Goal: Feedback & Contribution: Contribute content

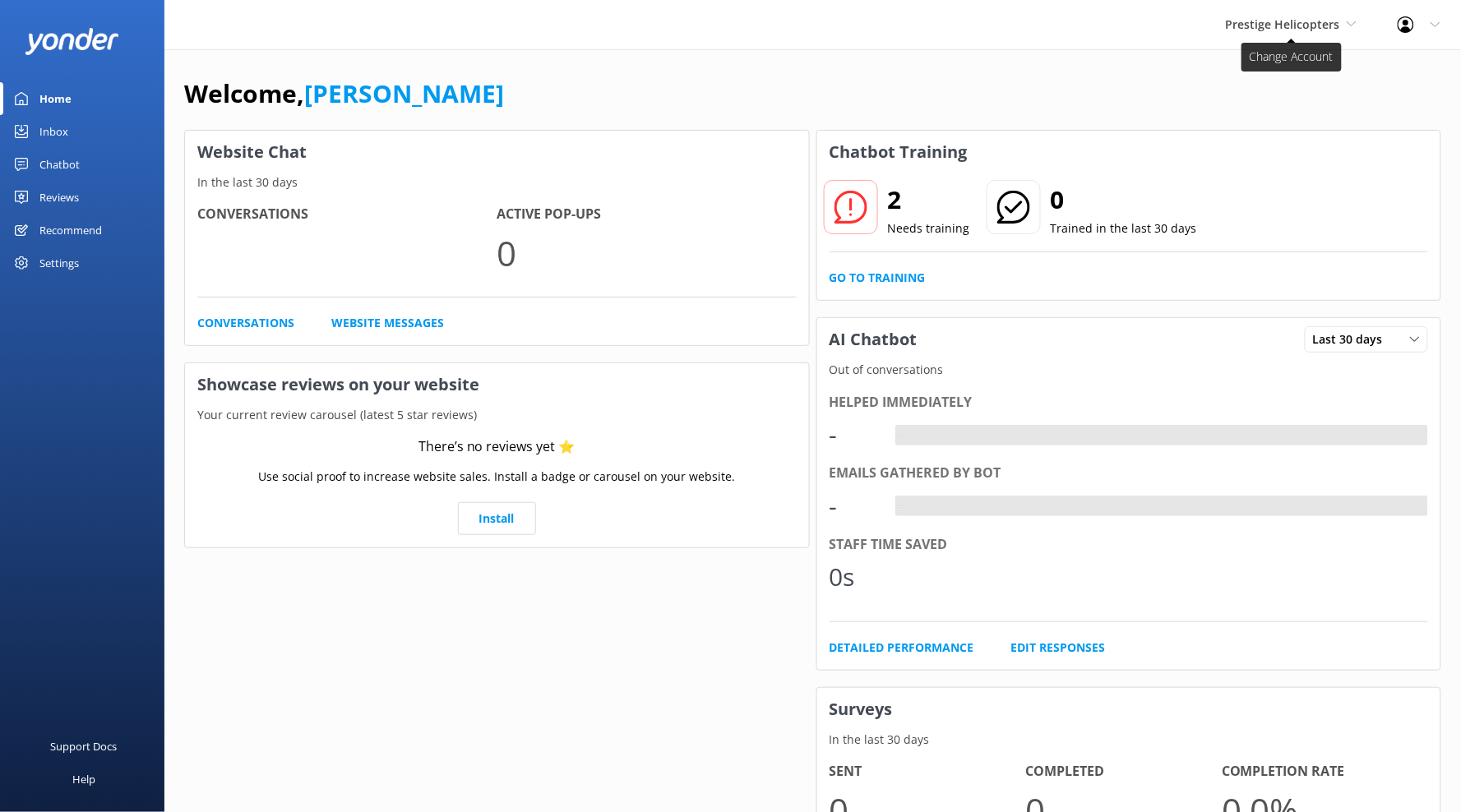
click at [1314, 28] on span "Prestige Helicopters" at bounding box center [1283, 24] width 114 height 15
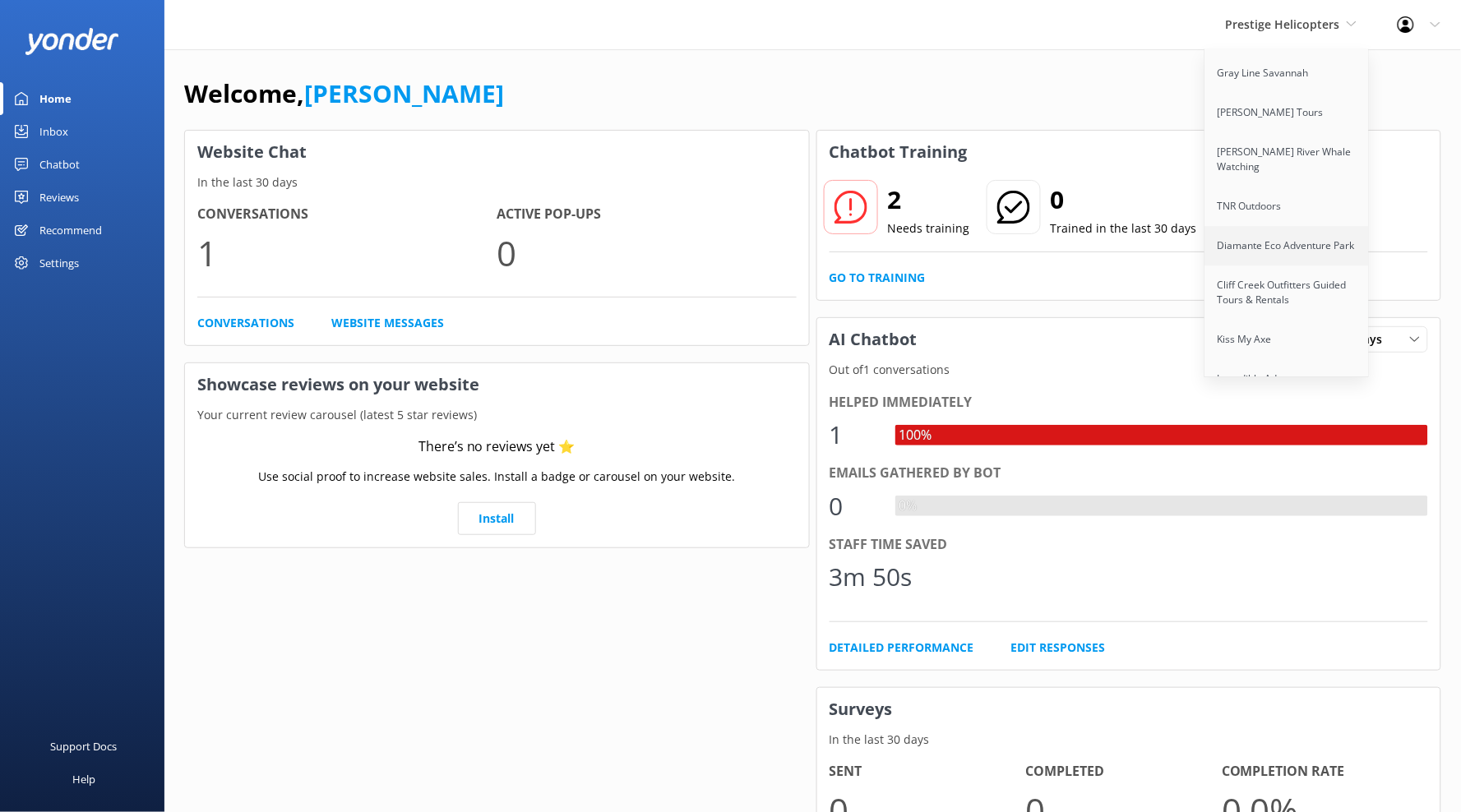
scroll to position [1262, 0]
click at [1251, 188] on link "TNR Outdoors" at bounding box center [1288, 207] width 165 height 39
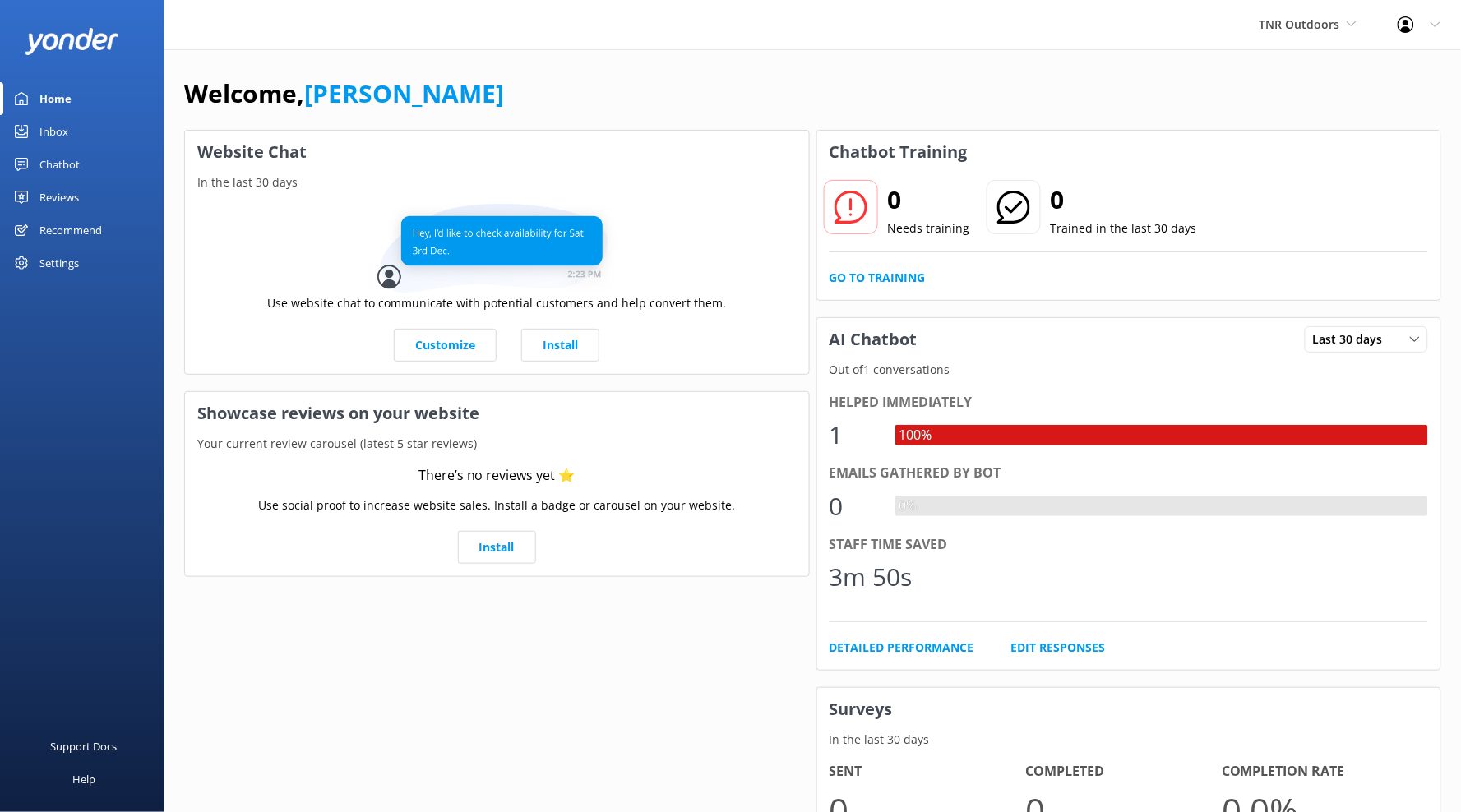
click at [70, 161] on div "Chatbot" at bounding box center [59, 164] width 40 height 33
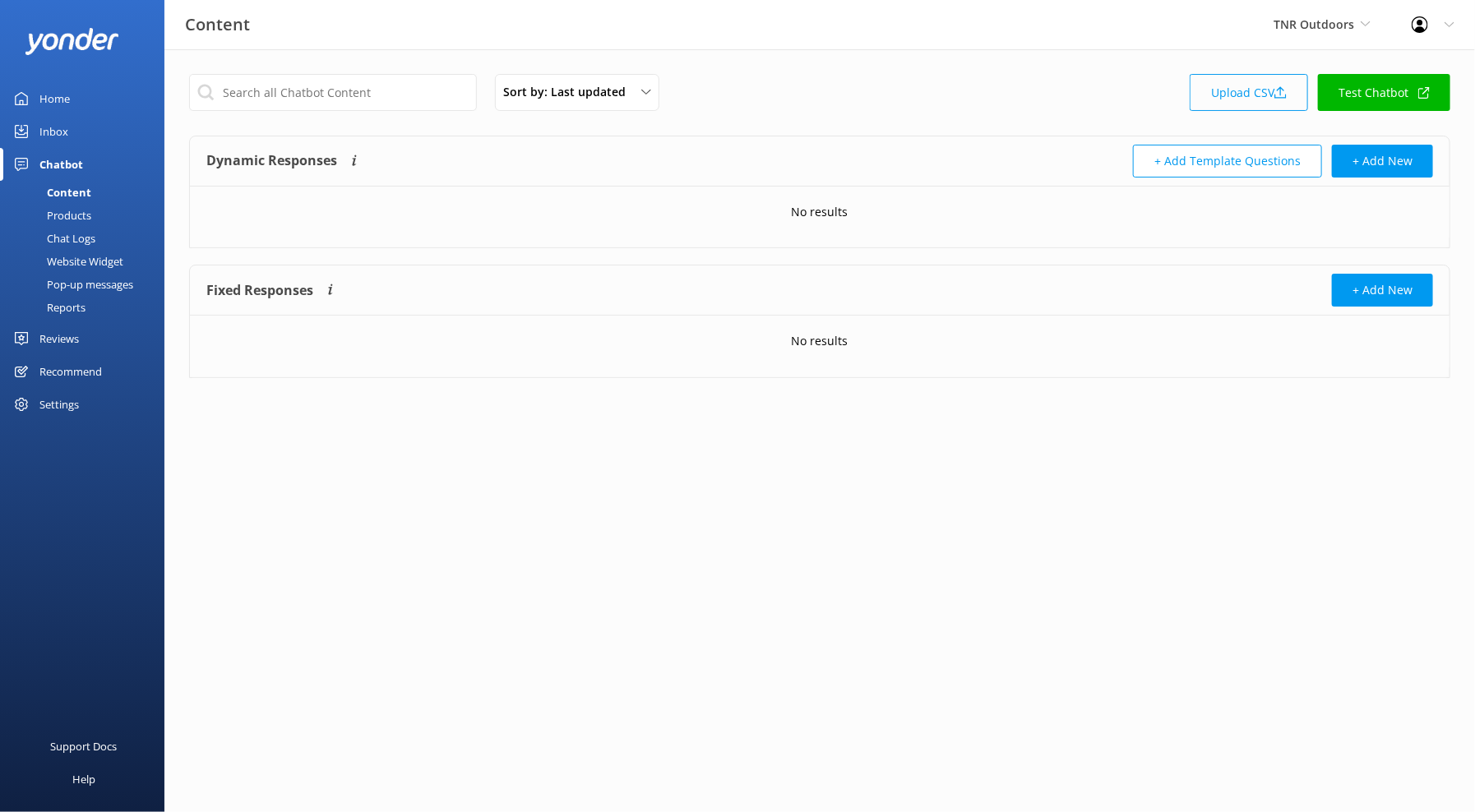
click at [1254, 95] on link "Upload CSV" at bounding box center [1248, 92] width 118 height 37
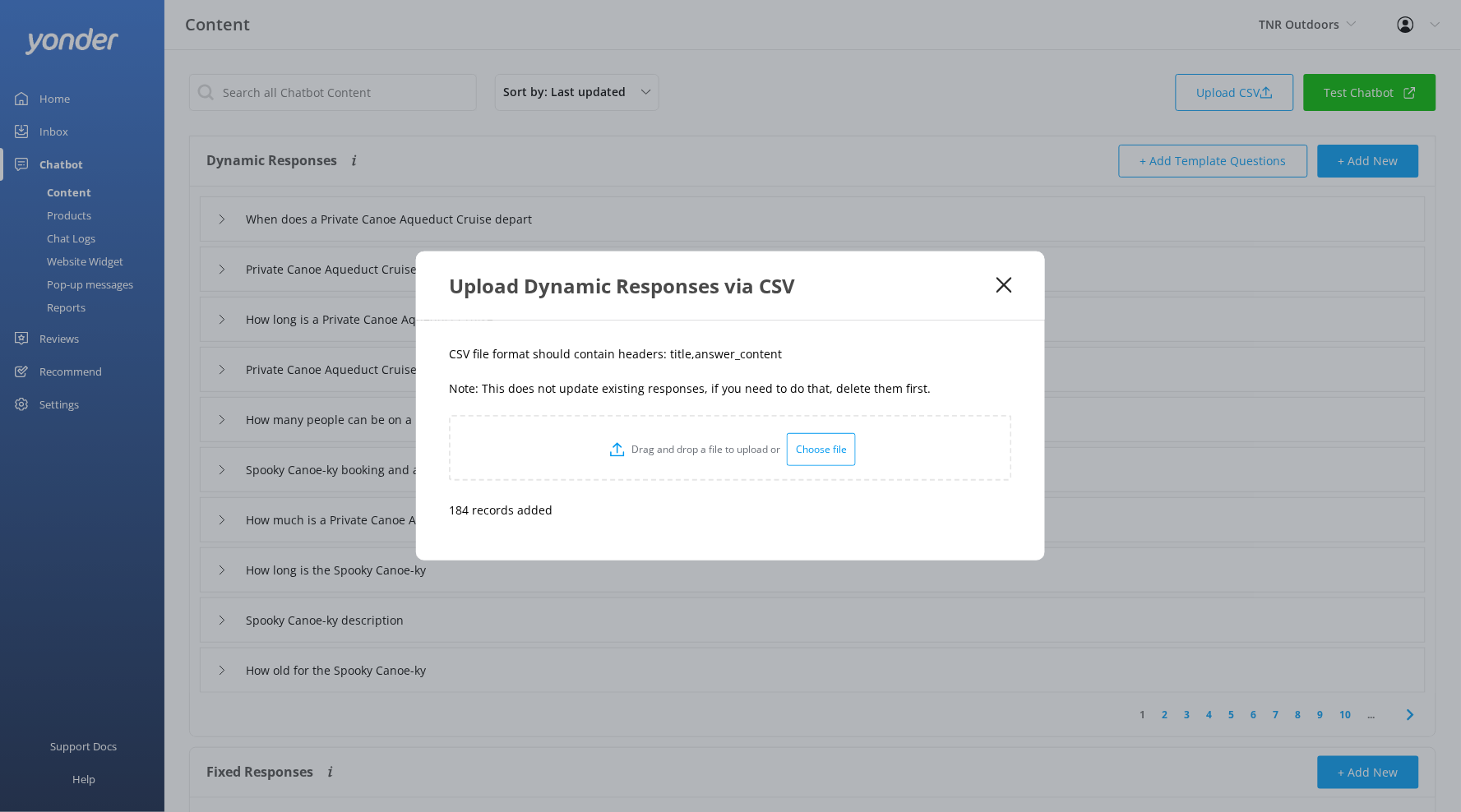
click at [1000, 285] on icon at bounding box center [1004, 285] width 15 height 16
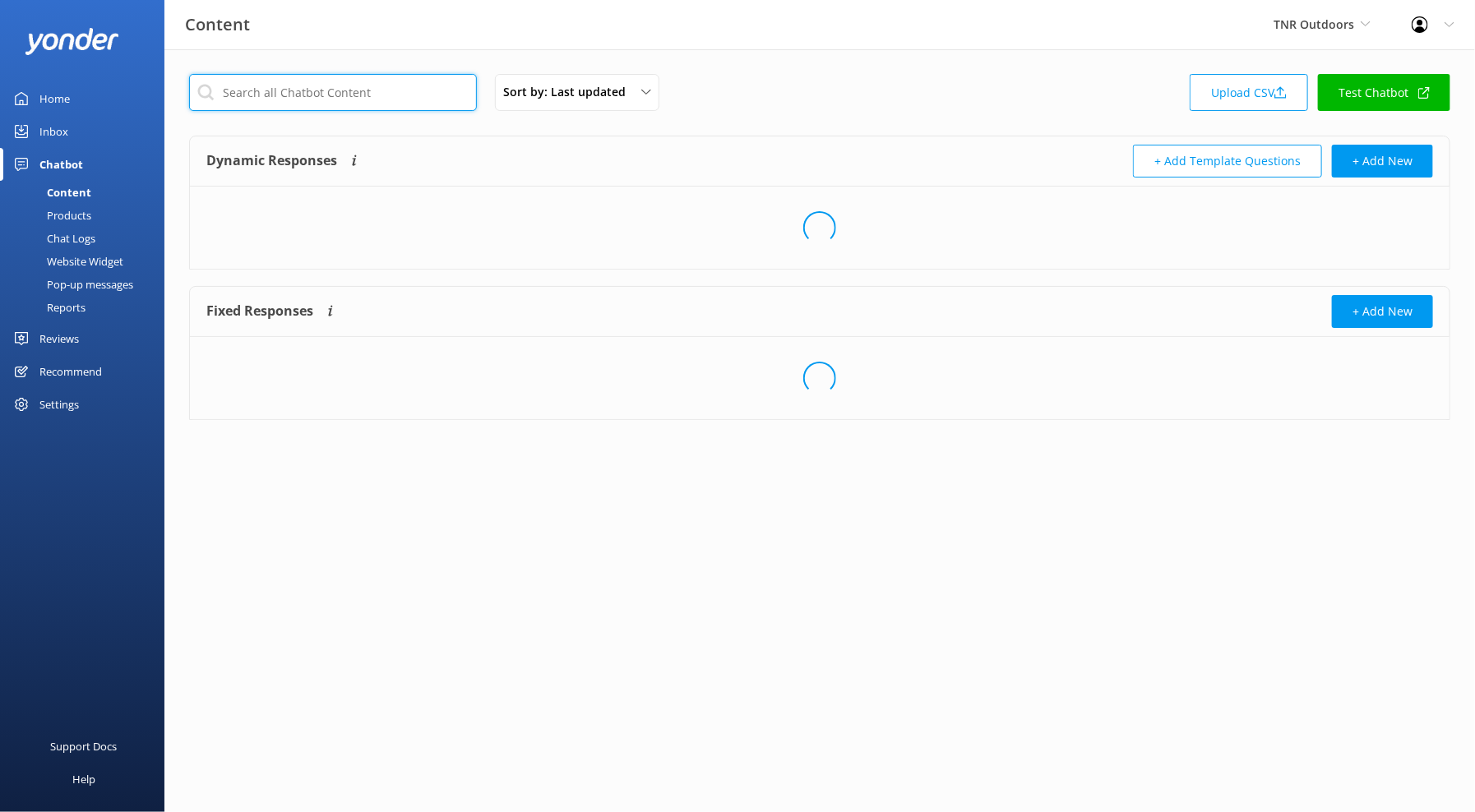
click at [369, 90] on input "text" at bounding box center [333, 92] width 288 height 37
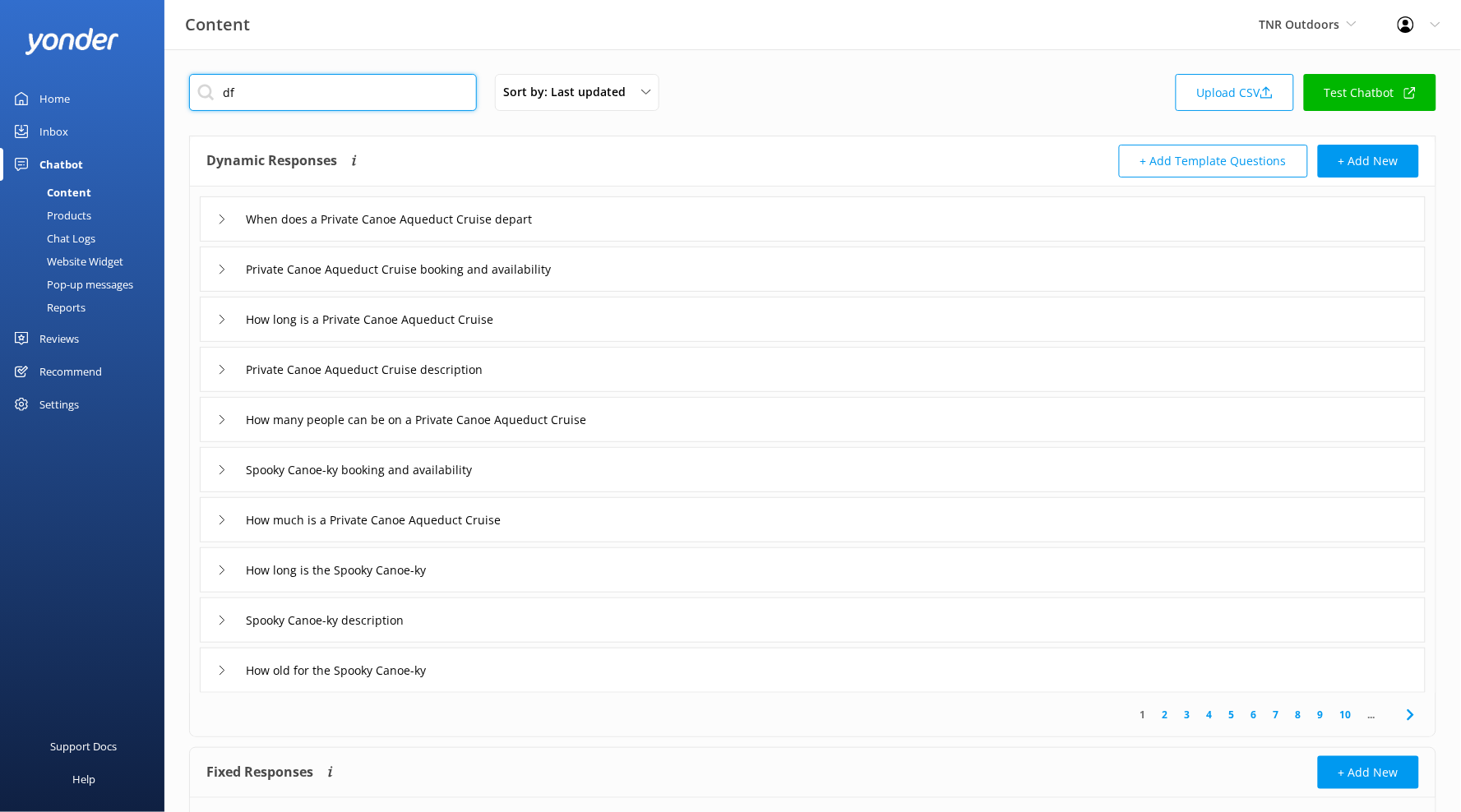
type input "d"
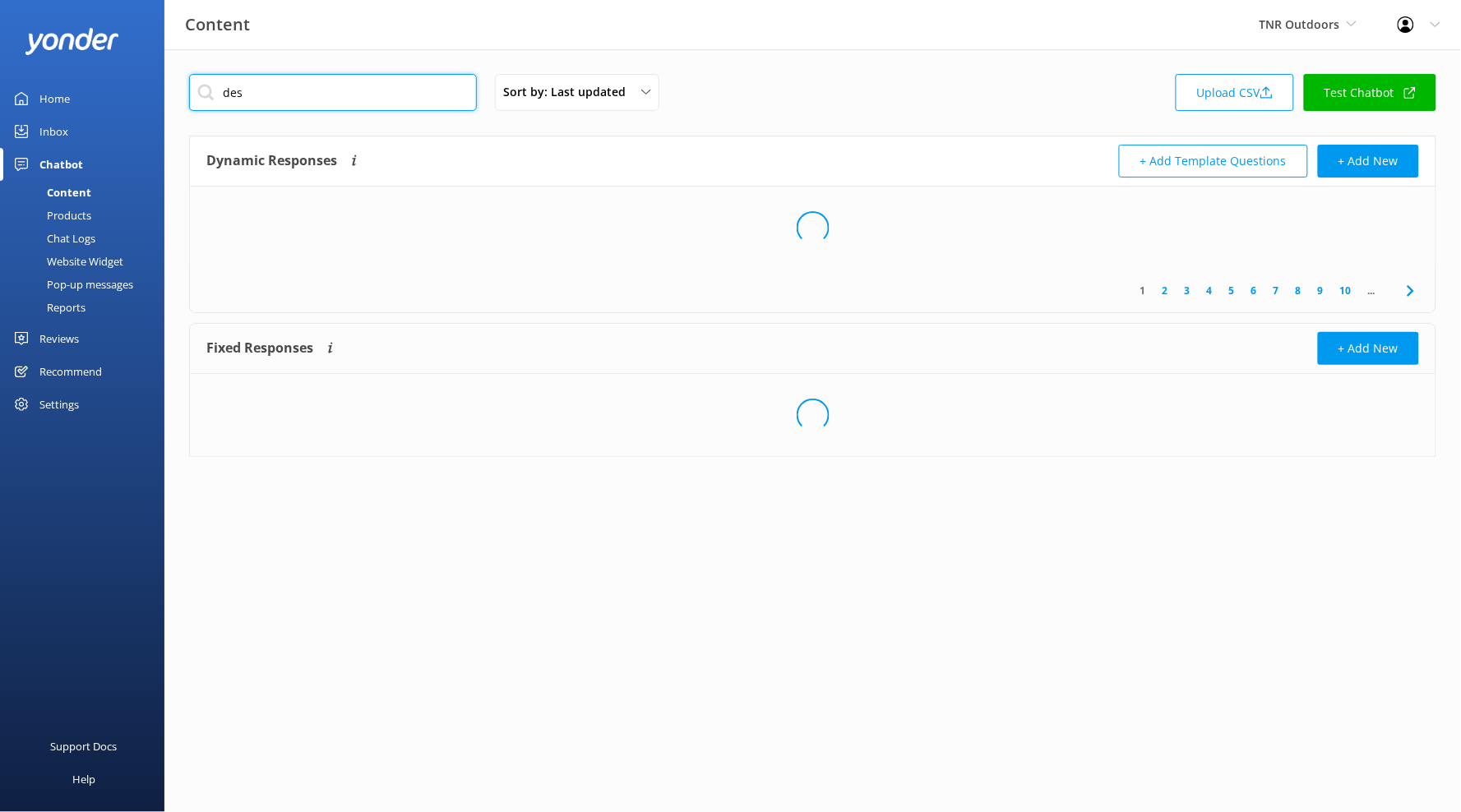
type input "desc"
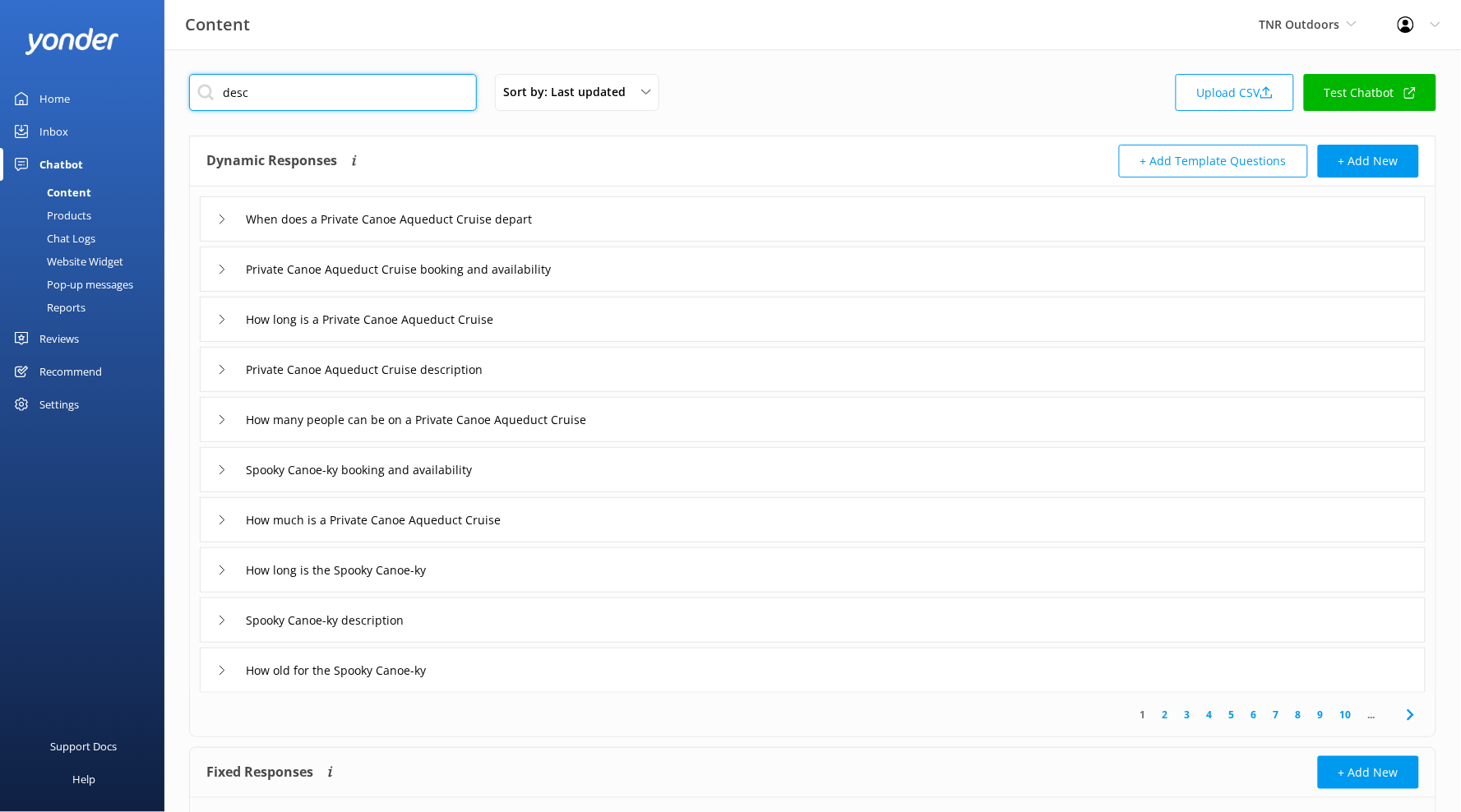
type input "Private Canoe Aqueduct Cruise description"
type input "Spooky Canoe-ky description"
type input "[DATE] Target Sports description"
type input "Whitewater Body [MEDICAL_DATA] Half Day description"
type input "Whitewater Body [MEDICAL_DATA] Taster description"
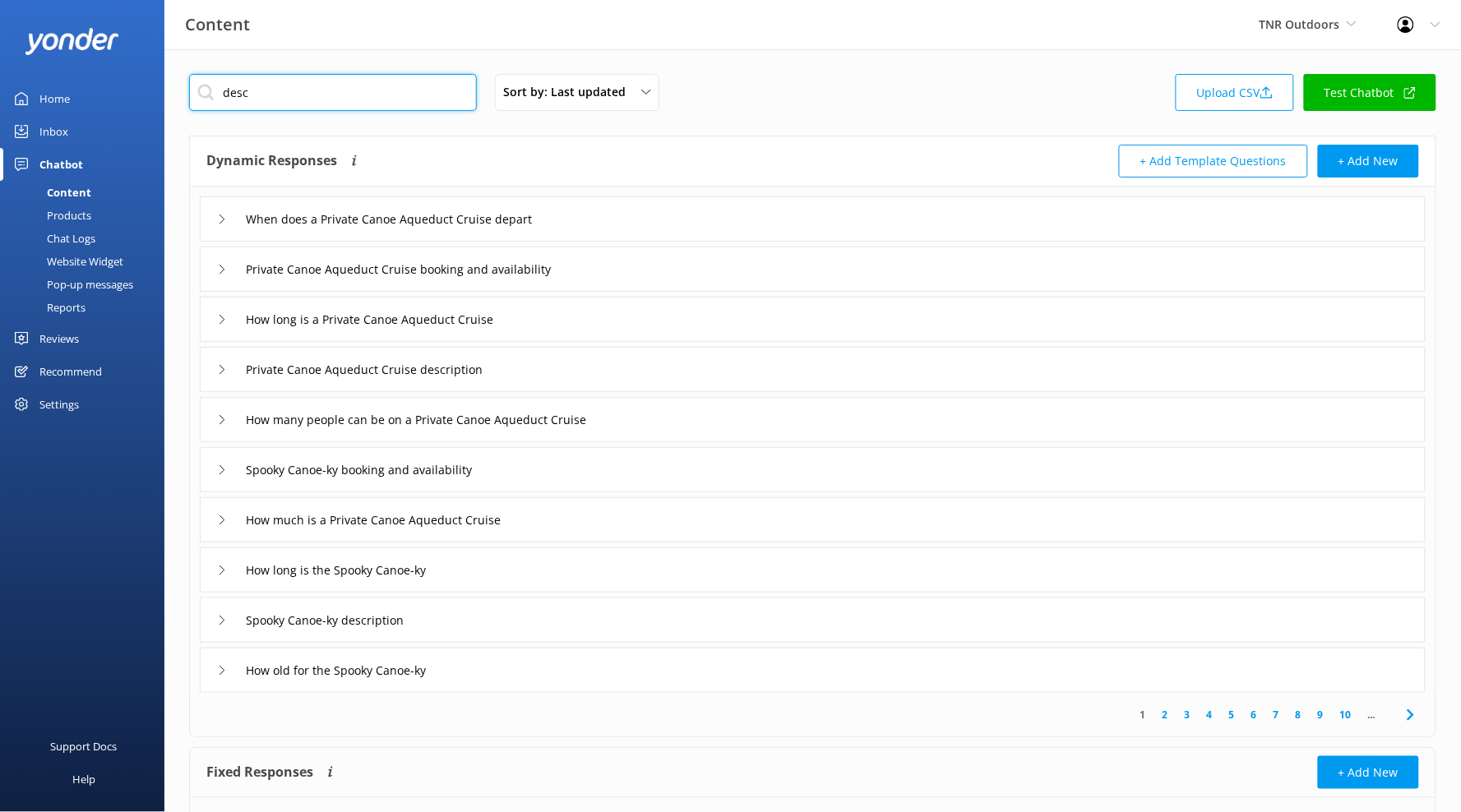
type input "White Water Rafting Adventure description"
type input "White Water Rafting description"
type input "Mile End Mill Day Ticket description"
type input "Gorge Wallking description"
type input "Rock Climbing and Abseiling Half Day description"
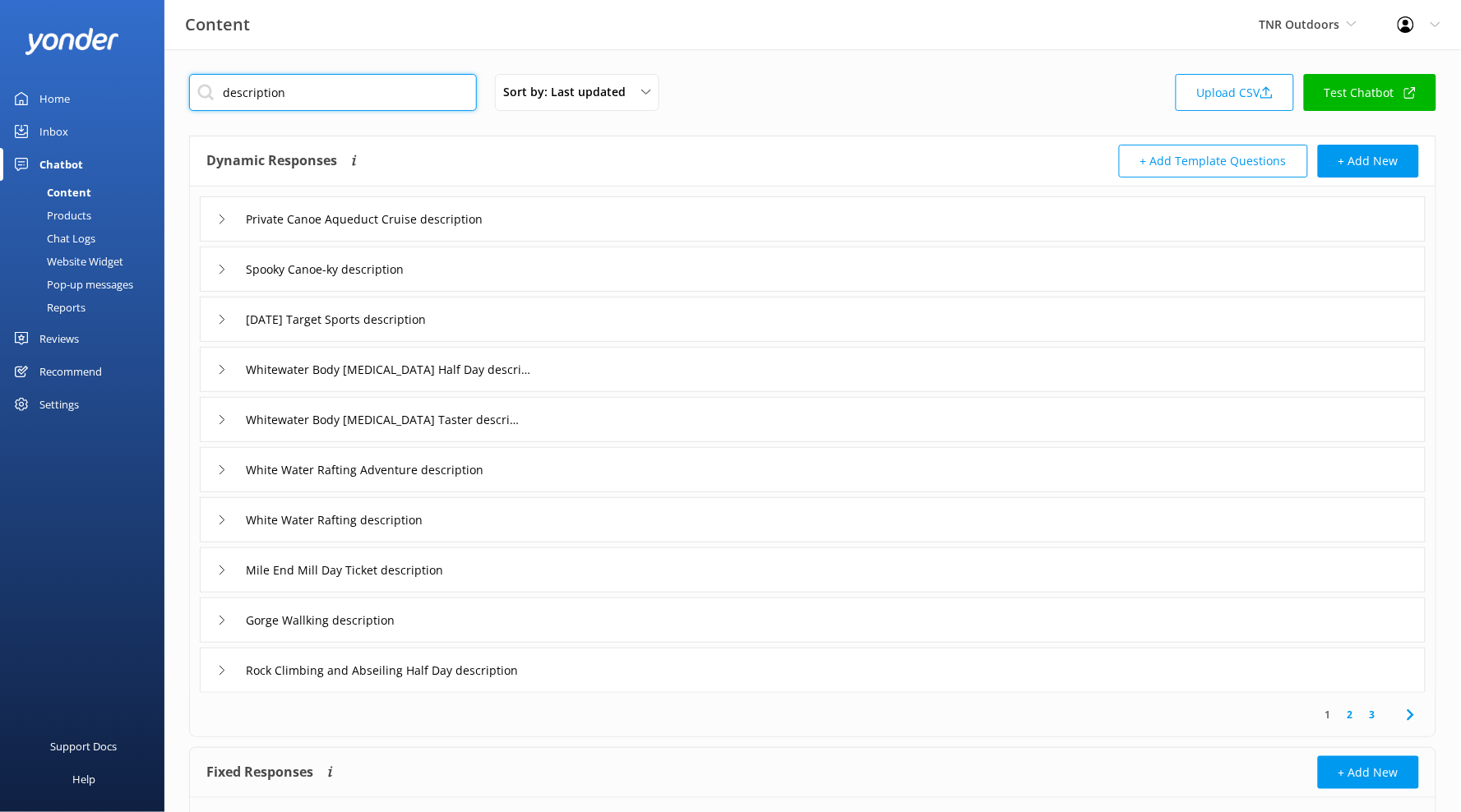
type input "description"
click at [634, 230] on div "Private Canoe Aqueduct Cruise description" at bounding box center [812, 218] width 1226 height 45
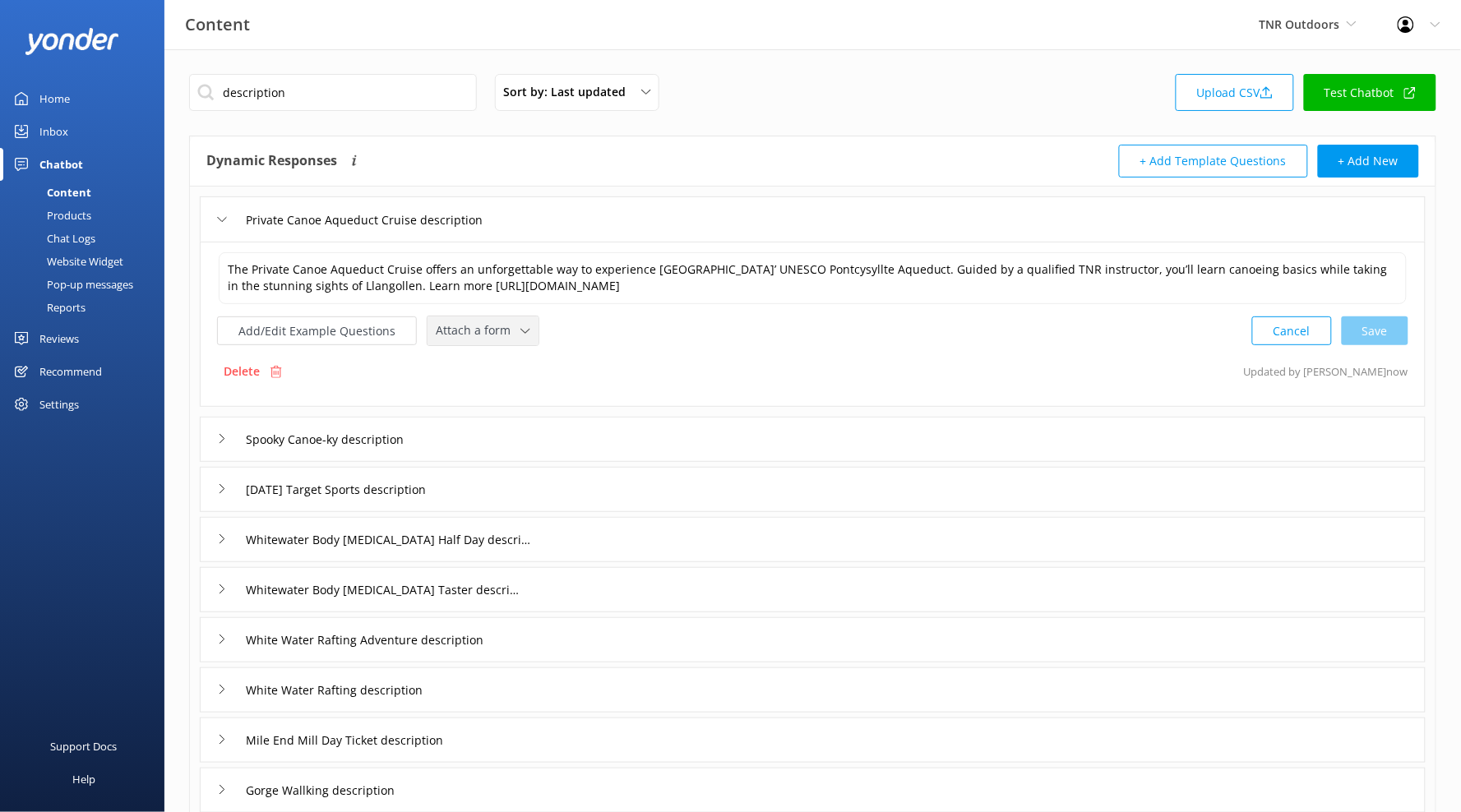
click at [507, 327] on span "Attach a form" at bounding box center [478, 330] width 85 height 18
click at [523, 390] on link "Check availability" at bounding box center [502, 399] width 147 height 33
click at [516, 427] on div "Spooky Canoe-ky description" at bounding box center [812, 437] width 1226 height 45
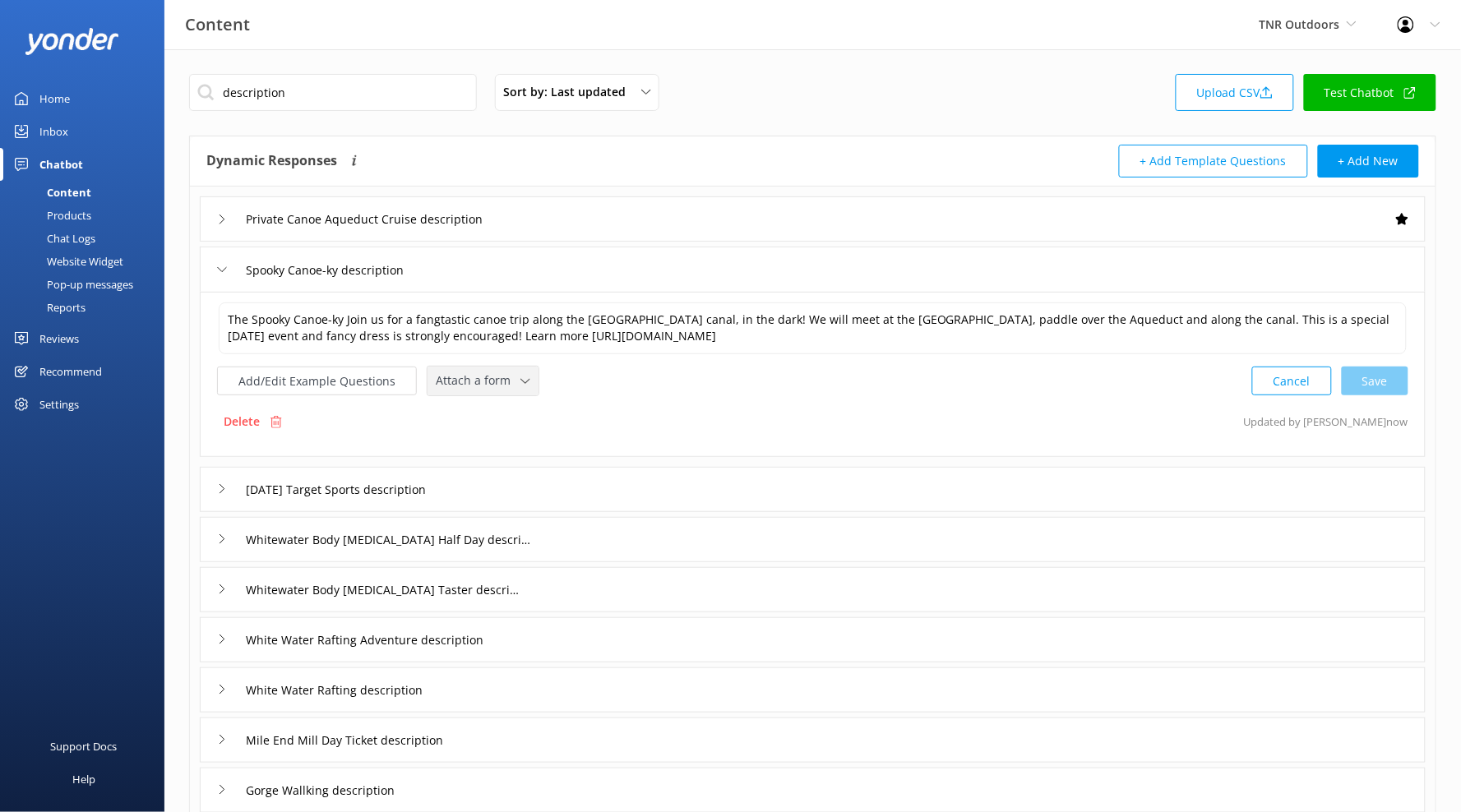
click at [497, 382] on span "Attach a form" at bounding box center [478, 380] width 85 height 18
click at [504, 451] on div "Check availability" at bounding box center [476, 449] width 81 height 16
click at [514, 486] on div "[DATE] Target Sports description" at bounding box center [812, 487] width 1226 height 45
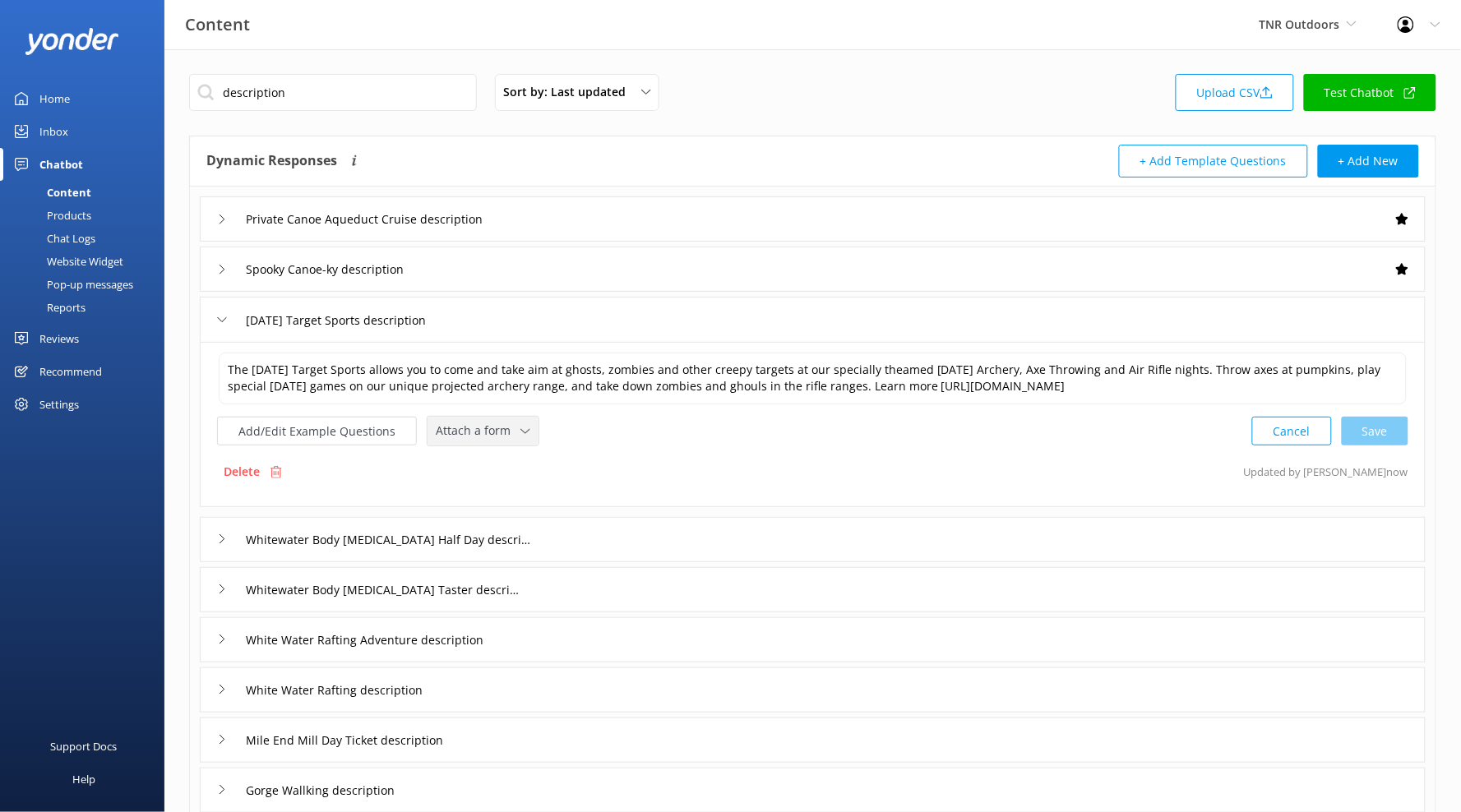
click at [497, 442] on div "Attach a form" at bounding box center [483, 431] width 103 height 21
click at [493, 490] on link "Check availability" at bounding box center [502, 500] width 147 height 33
click at [576, 530] on div "Whitewater Body [MEDICAL_DATA] Half Day description" at bounding box center [812, 537] width 1226 height 45
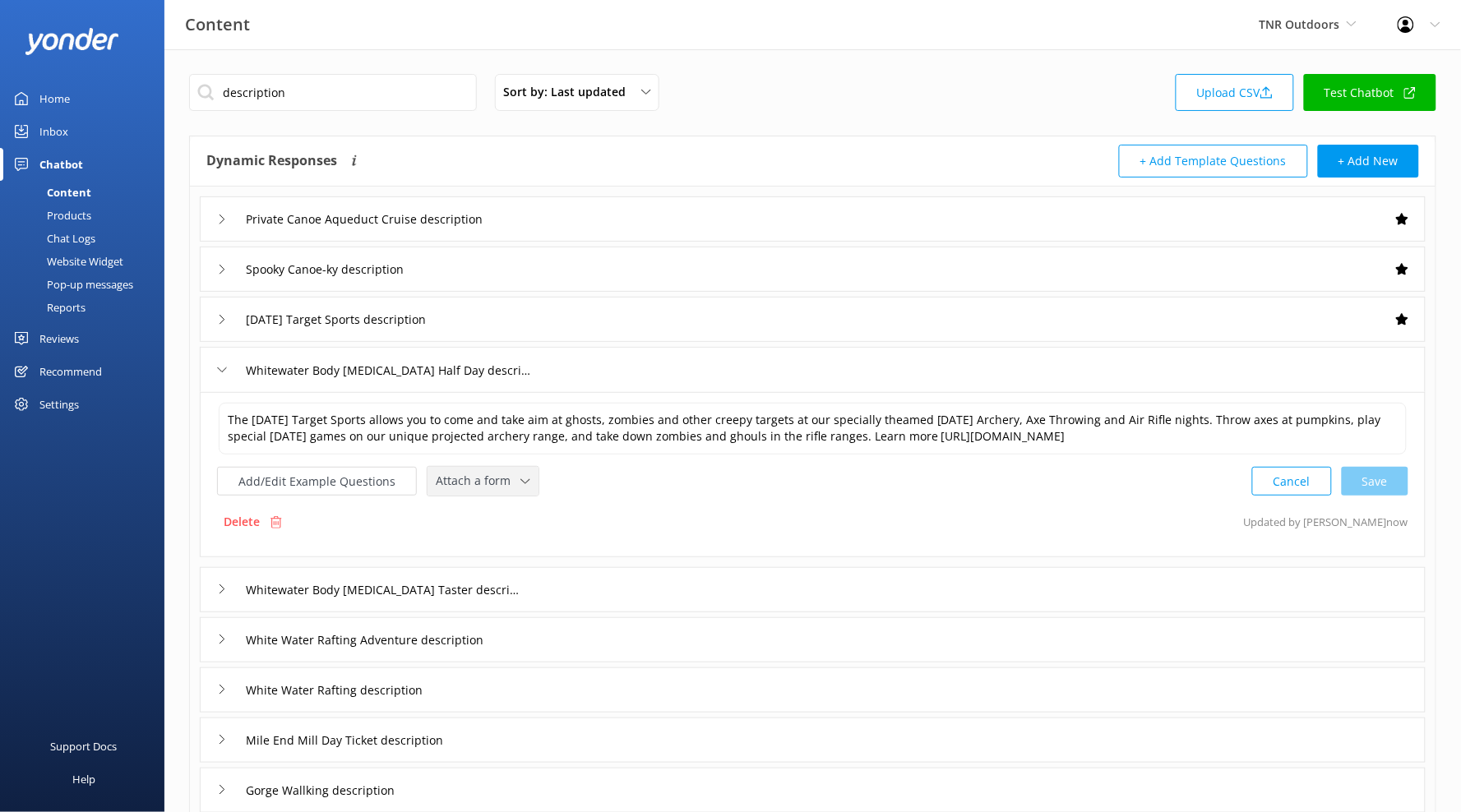
click at [514, 492] on div "Attach a form Leave contact details Check availability" at bounding box center [483, 481] width 111 height 29
click at [519, 533] on link "Check availability" at bounding box center [502, 549] width 147 height 33
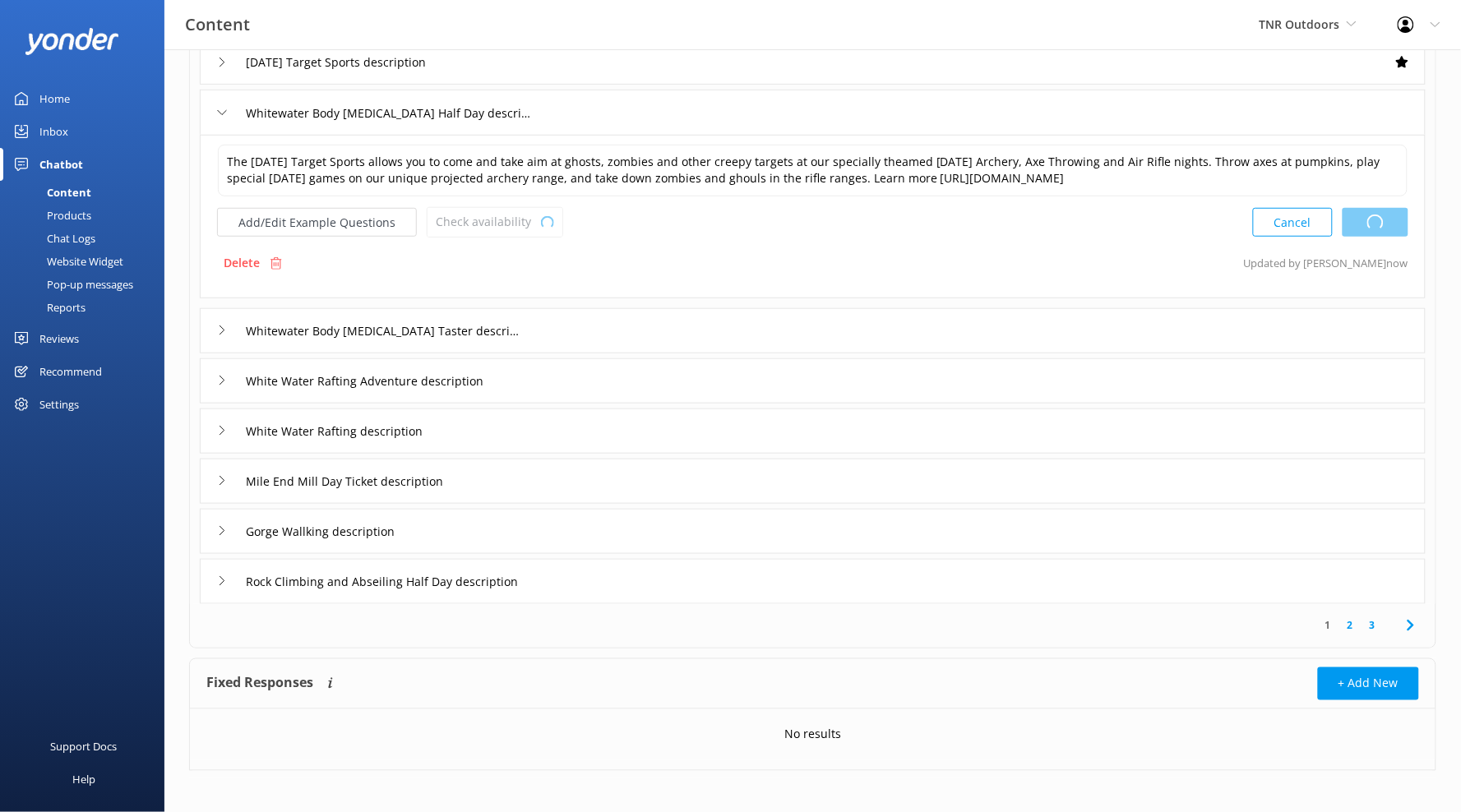
scroll to position [266, 0]
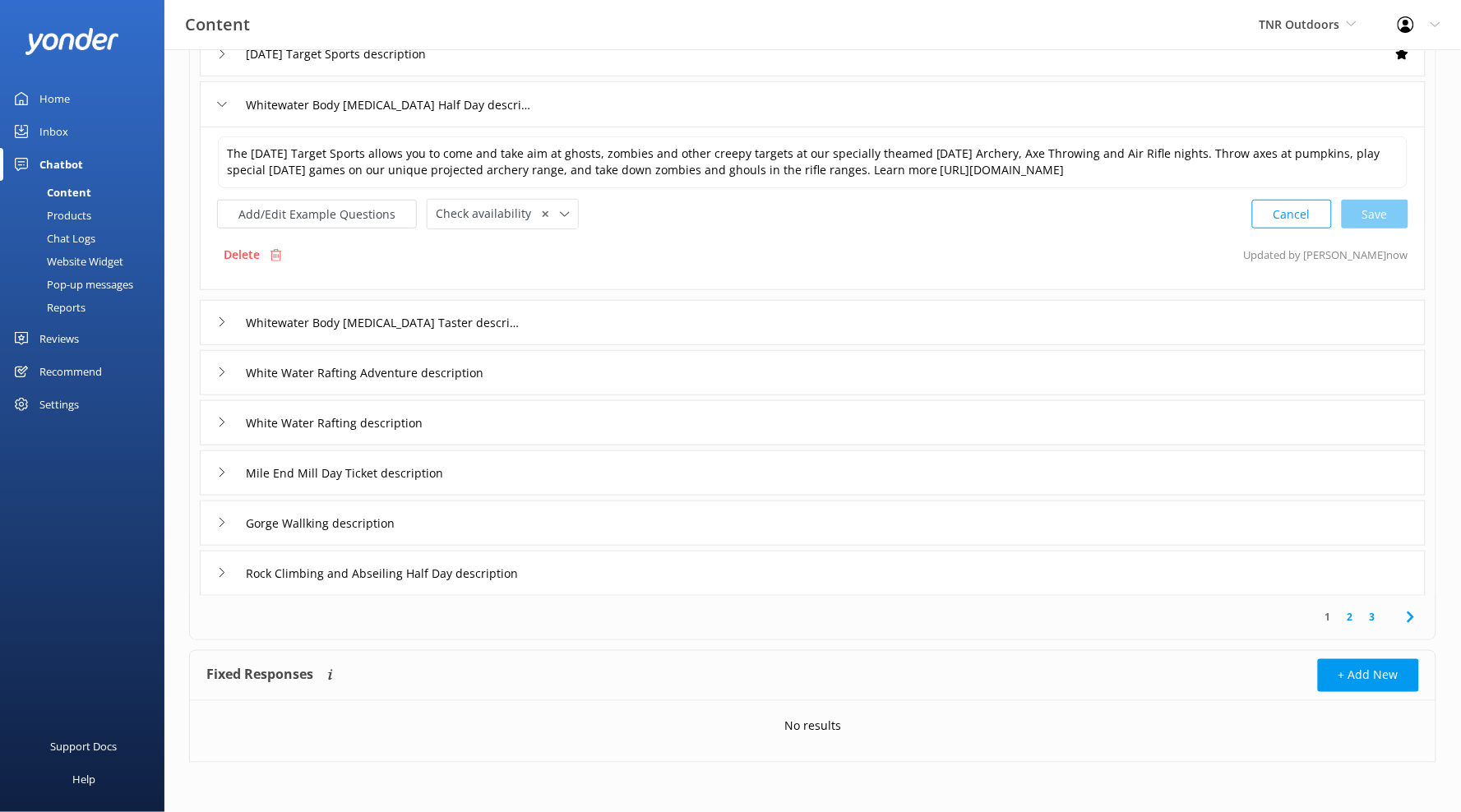
click at [524, 469] on div "Mile End Mill Day Ticket description" at bounding box center [812, 472] width 1226 height 45
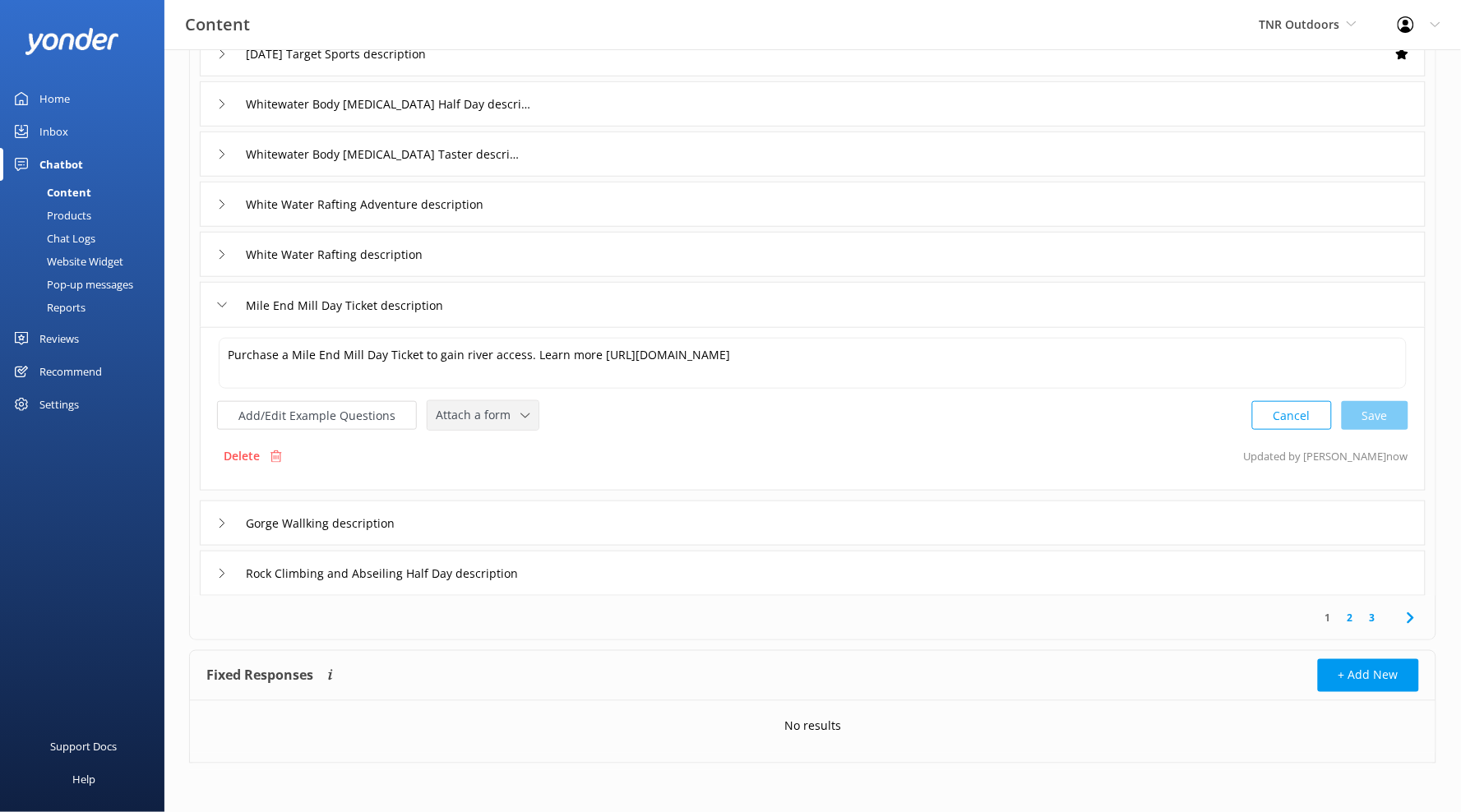
click at [501, 407] on span "Attach a form" at bounding box center [478, 414] width 85 height 18
click at [491, 443] on div "Leave contact details" at bounding box center [486, 449] width 100 height 16
click at [508, 508] on div "Gorge Wallking description" at bounding box center [812, 522] width 1226 height 45
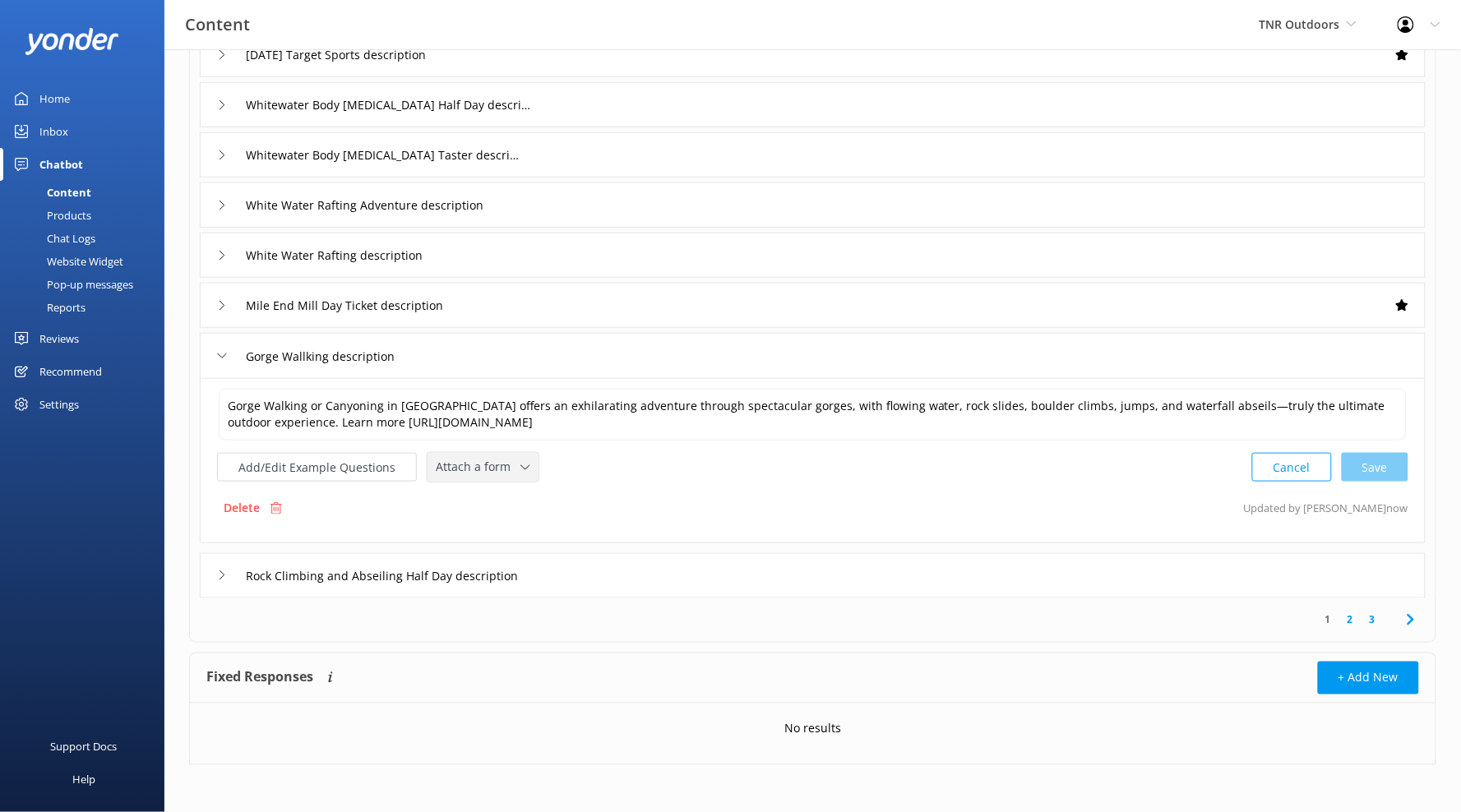
click at [505, 465] on span "Attach a form" at bounding box center [478, 466] width 85 height 18
click at [491, 528] on div "Check availability" at bounding box center [476, 535] width 81 height 16
click at [534, 309] on div "Mile End Mill Day Ticket description" at bounding box center [812, 305] width 1226 height 45
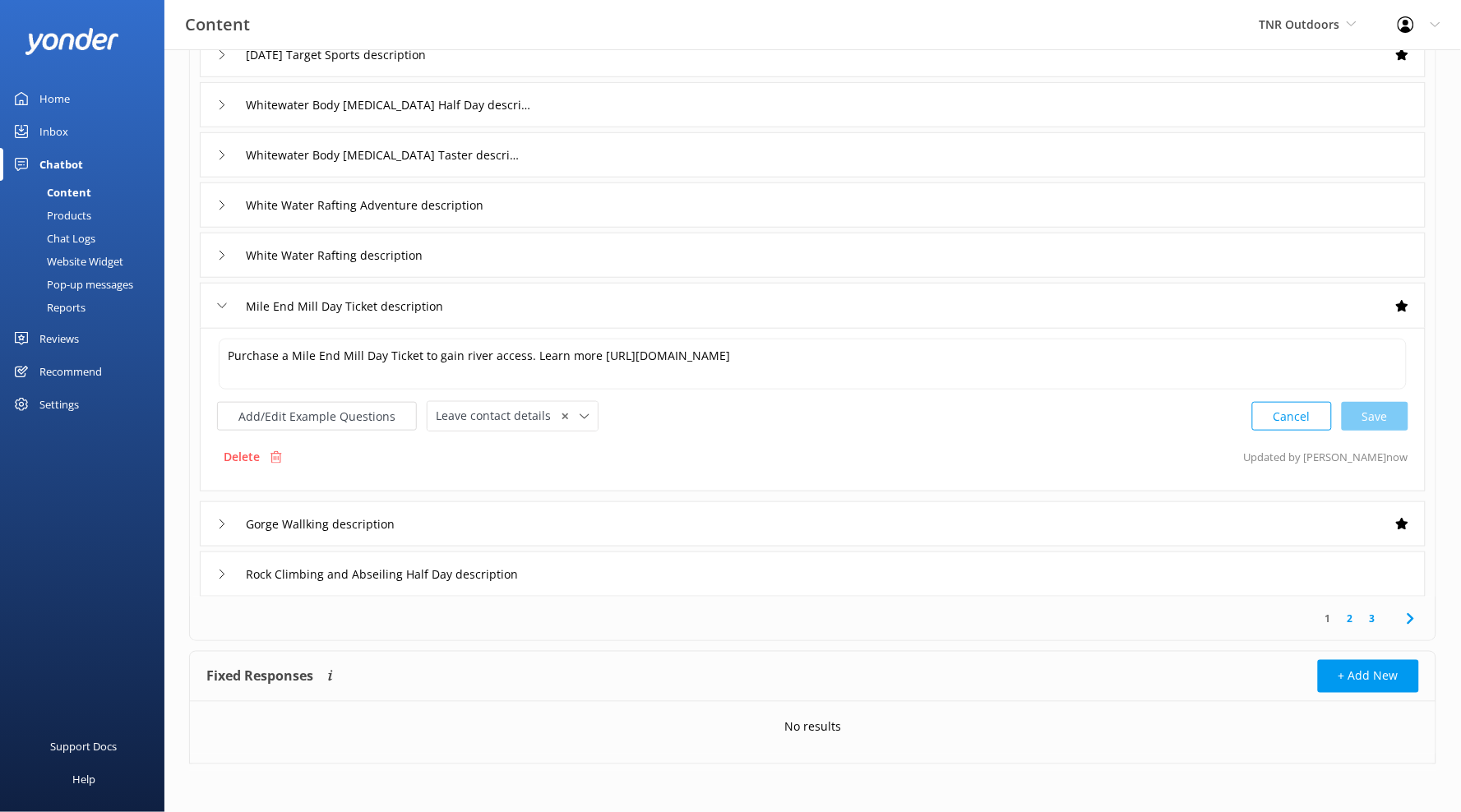
click at [514, 309] on div "Mile End Mill Day Ticket description" at bounding box center [812, 305] width 1226 height 45
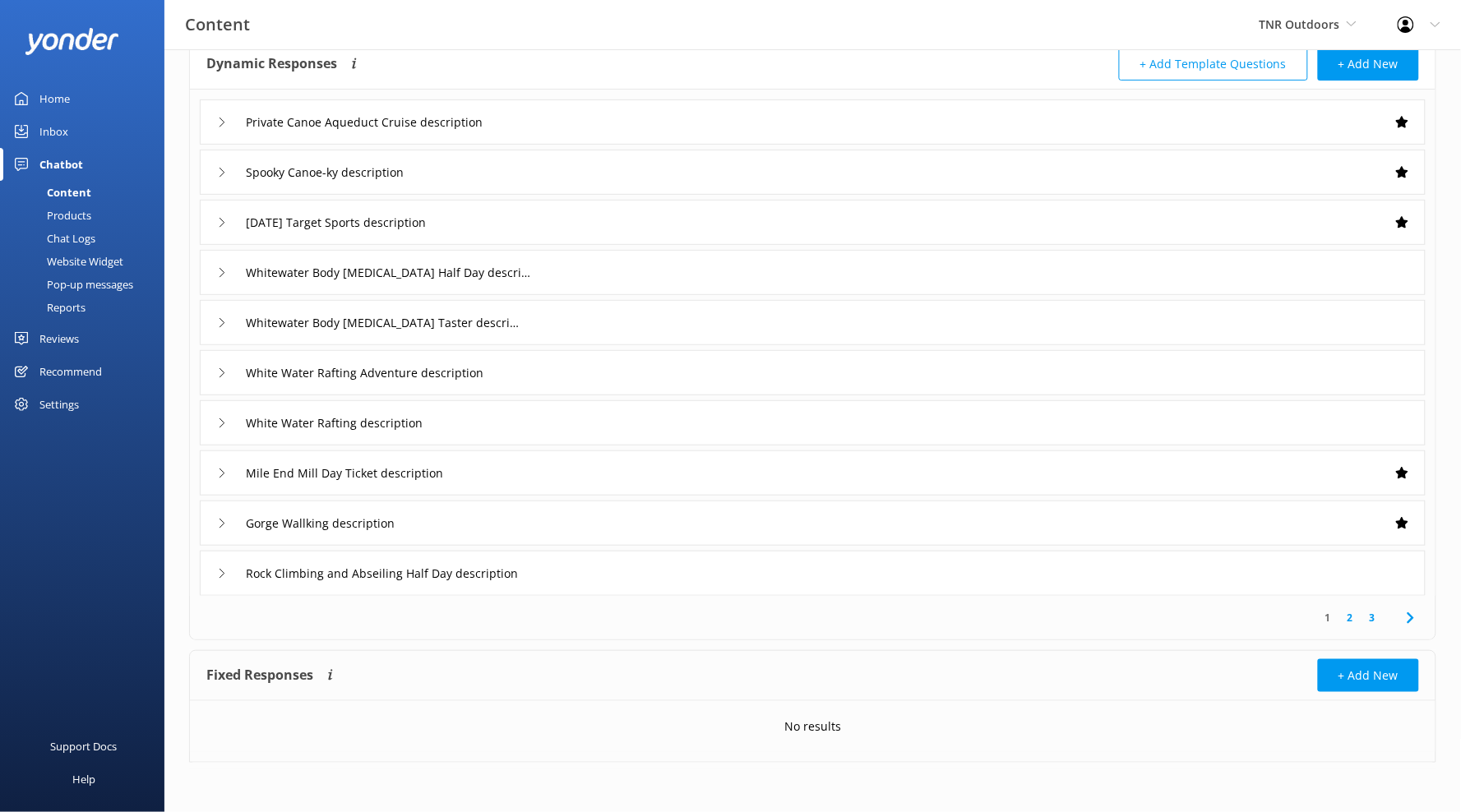
scroll to position [96, 0]
click at [578, 283] on div "Whitewater Body [MEDICAL_DATA] Half Day description" at bounding box center [812, 272] width 1226 height 45
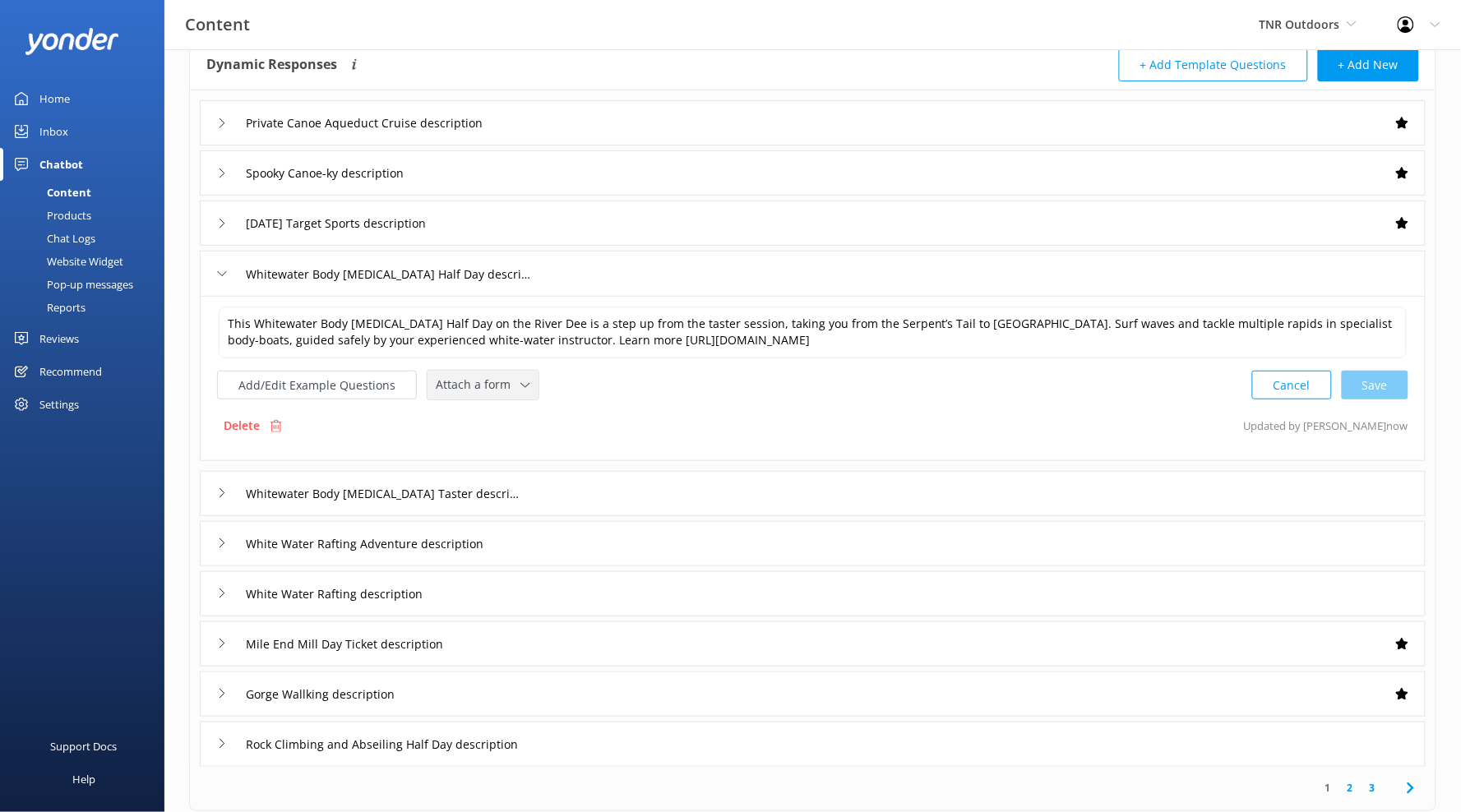
click at [524, 382] on icon at bounding box center [525, 386] width 10 height 10
click at [514, 444] on link "Check availability" at bounding box center [502, 453] width 147 height 33
click at [527, 135] on input "Whitewater Body [MEDICAL_DATA] Taster description" at bounding box center [382, 124] width 290 height 25
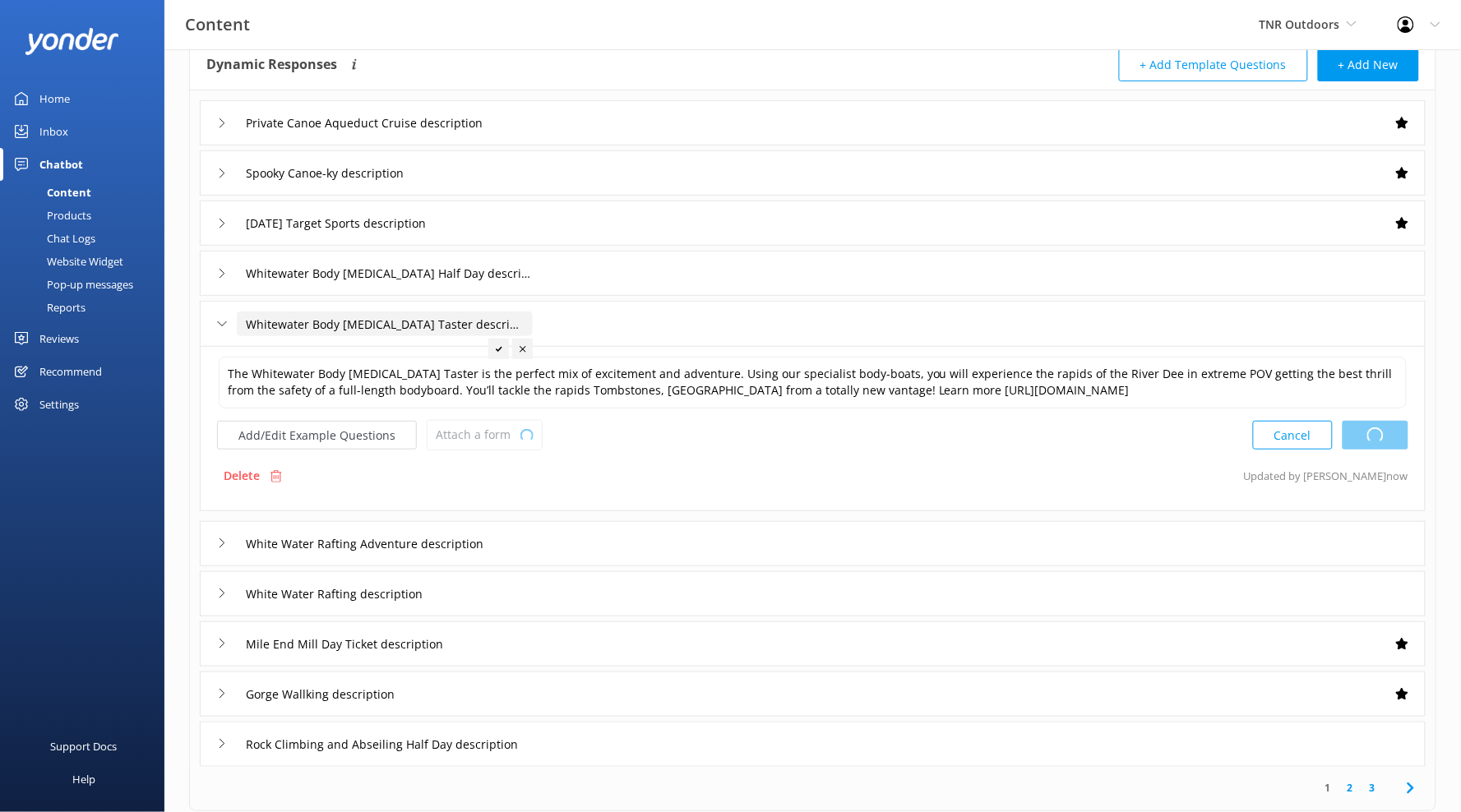
type textarea "This Whitewater Body [MEDICAL_DATA] Half Day on the River Dee is a step up from…"
drag, startPoint x: 510, startPoint y: 425, endPoint x: 508, endPoint y: 446, distance: 21.1
click at [510, 426] on span "Attach a form" at bounding box center [478, 434] width 85 height 18
click at [509, 509] on div "Check availability" at bounding box center [476, 504] width 81 height 16
click at [562, 530] on div "White Water Rafting Adventure description" at bounding box center [812, 542] width 1226 height 45
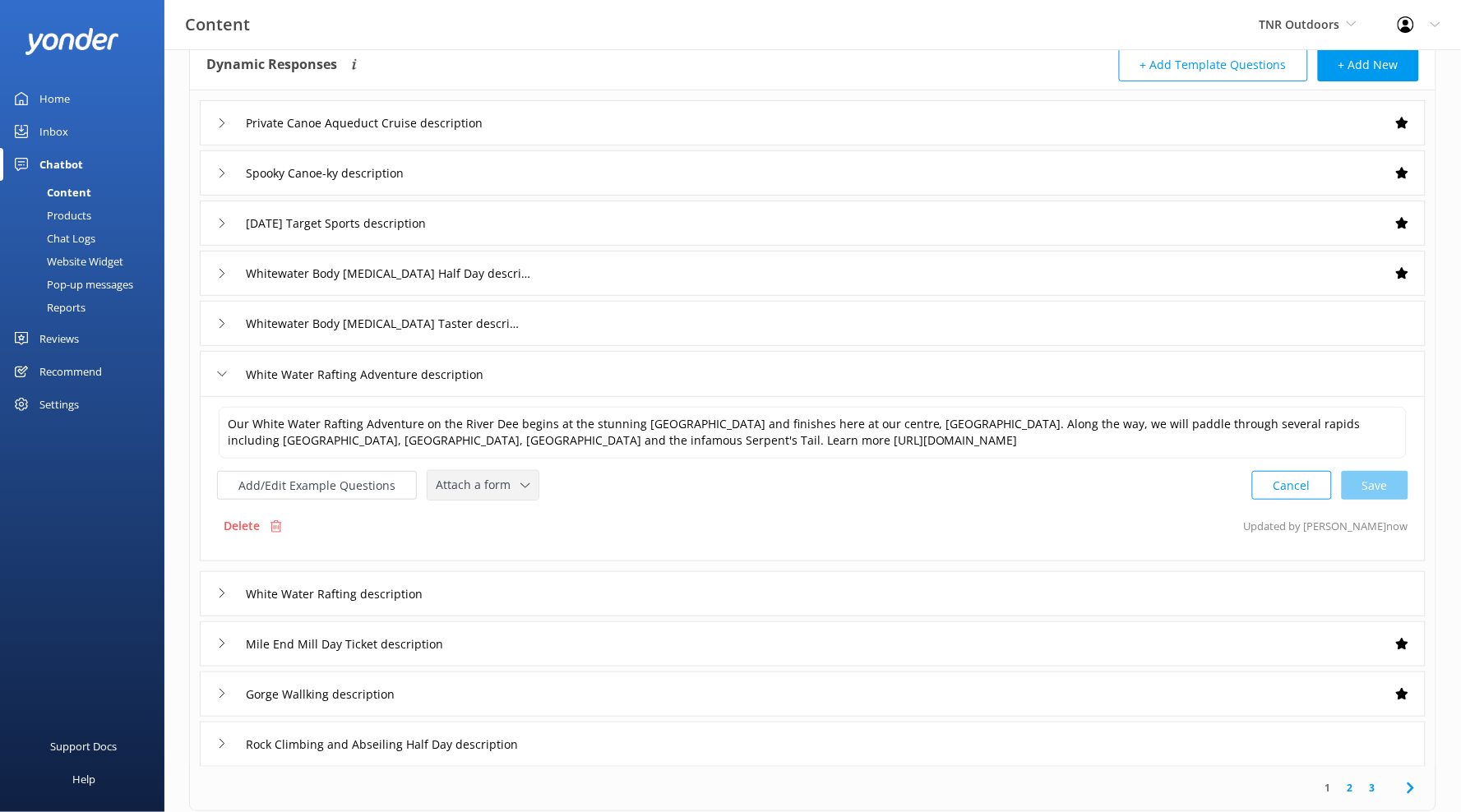
click at [508, 485] on span "Attach a form" at bounding box center [478, 485] width 85 height 18
click at [514, 553] on div "Check availability" at bounding box center [476, 553] width 81 height 16
click at [551, 588] on div "White Water Rafting description" at bounding box center [812, 591] width 1226 height 45
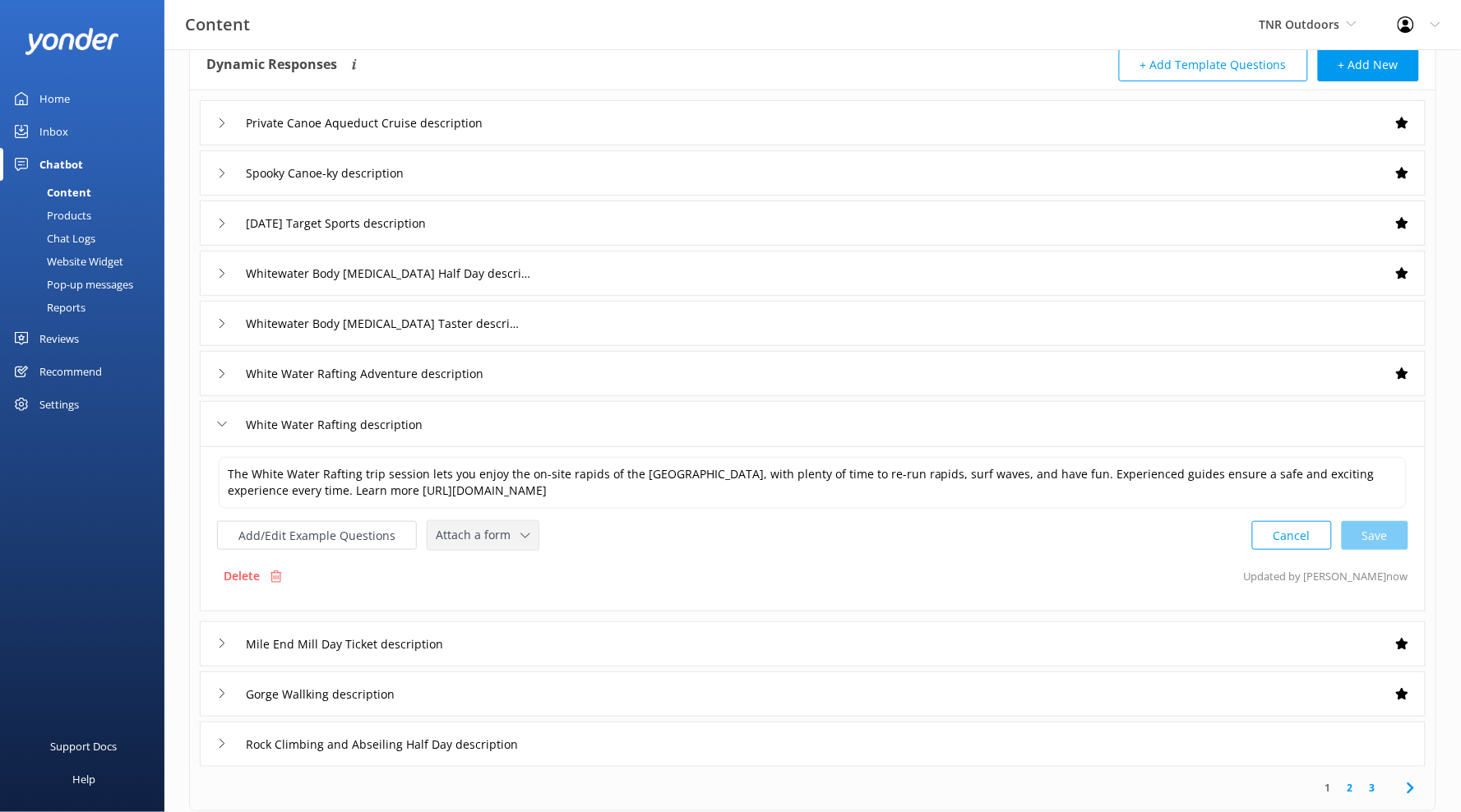
click at [504, 526] on span "Attach a form" at bounding box center [478, 535] width 85 height 18
click at [510, 598] on div "Check availability" at bounding box center [476, 604] width 81 height 16
click at [527, 135] on input "Rock Climbing and Abseiling Half Day description" at bounding box center [382, 124] width 290 height 25
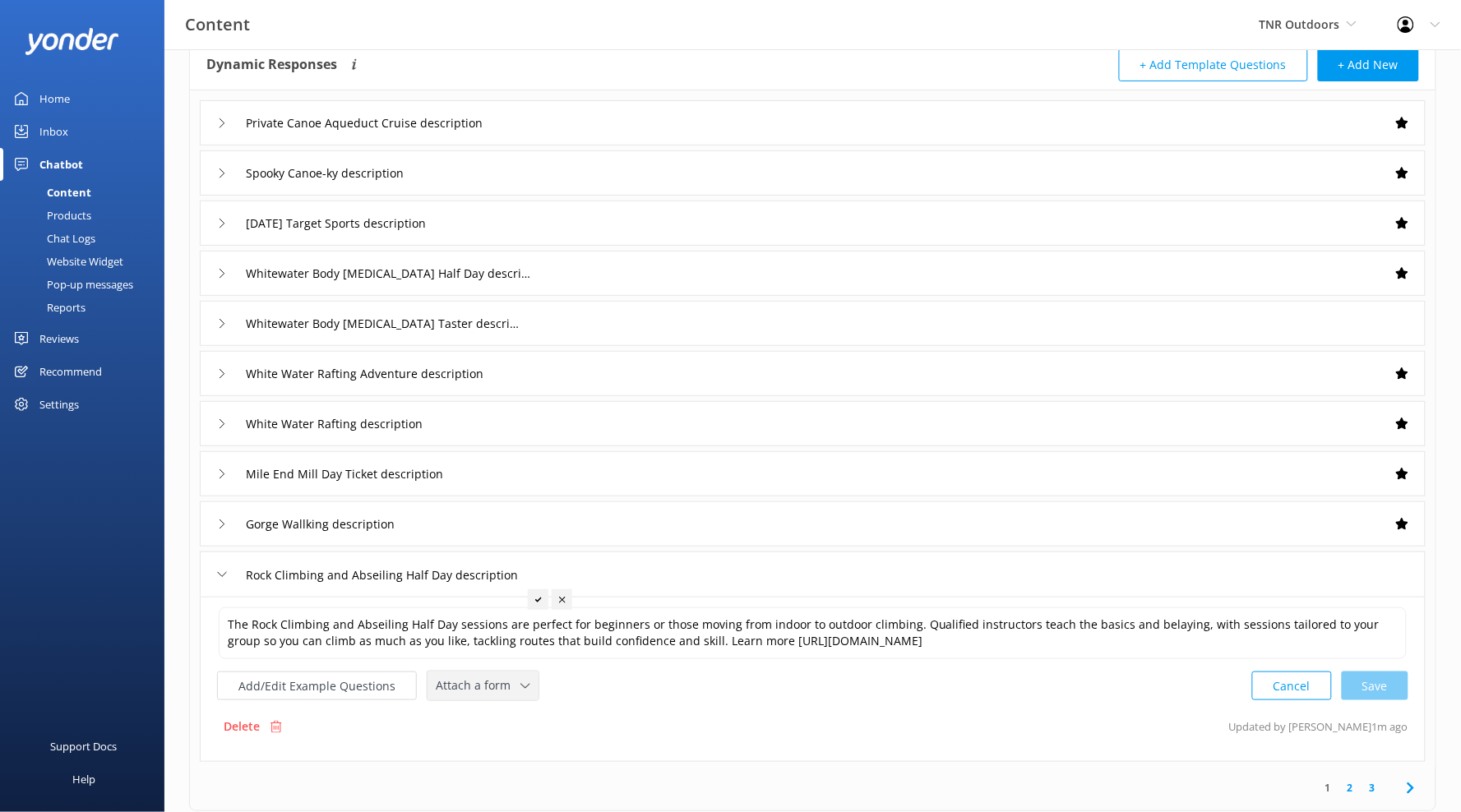
click at [527, 670] on div "The Rock Climbing and Abseiling Half Day sessions are perfect for beginners or …" at bounding box center [812, 653] width 1191 height 95
click at [520, 688] on icon at bounding box center [525, 686] width 10 height 10
click at [510, 761] on div "Check availability" at bounding box center [476, 754] width 81 height 16
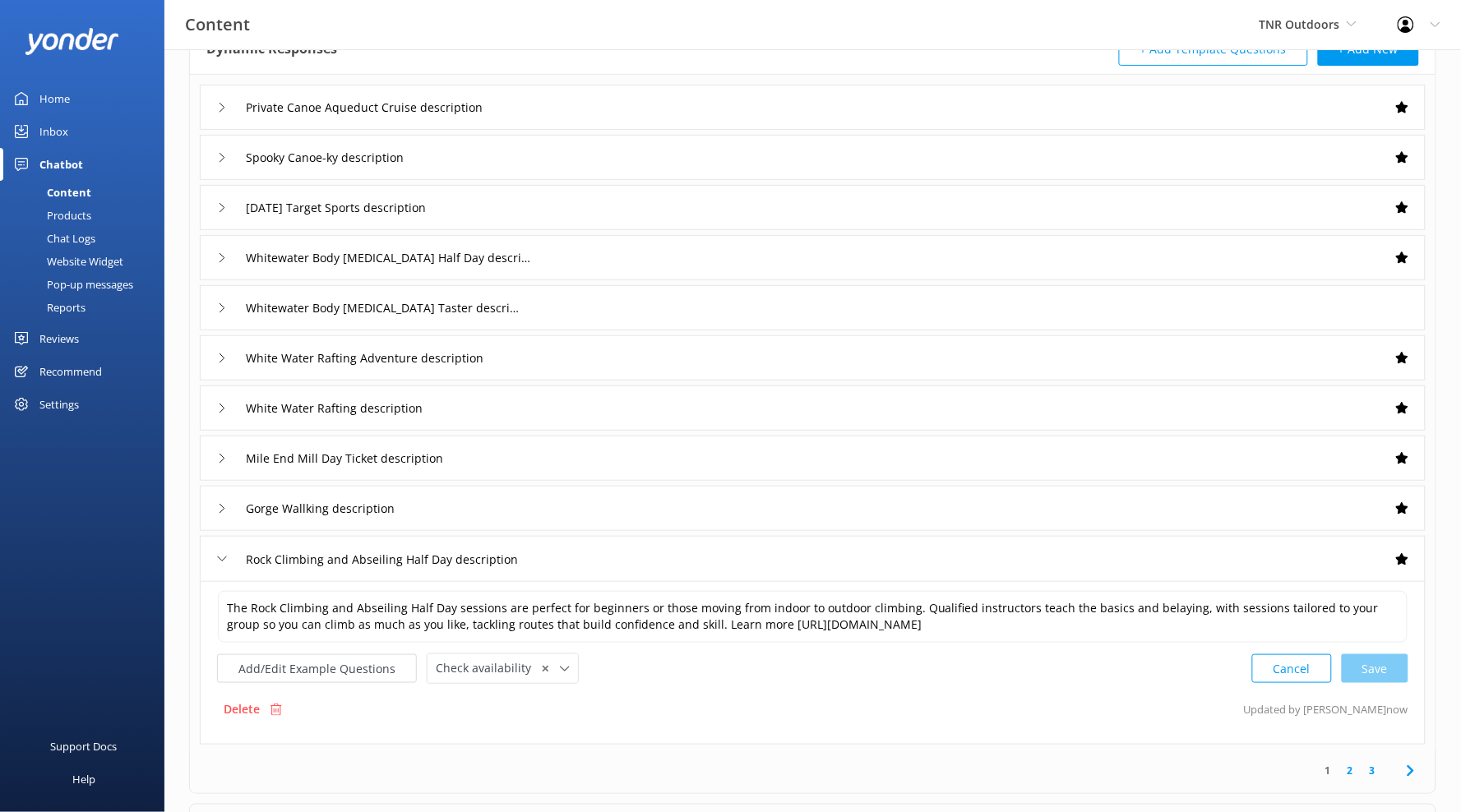
scroll to position [116, 0]
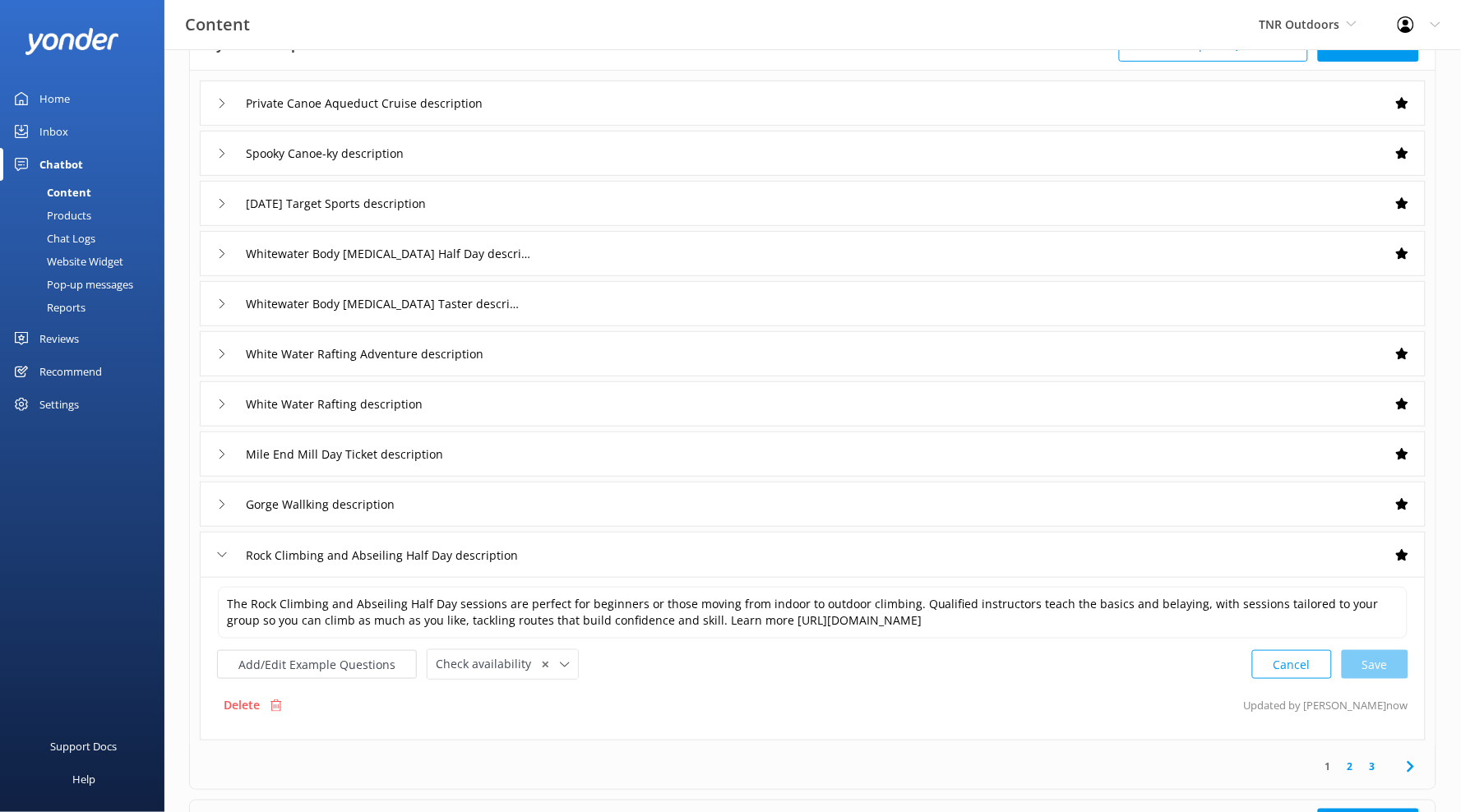
click at [1352, 771] on link "2" at bounding box center [1350, 766] width 22 height 15
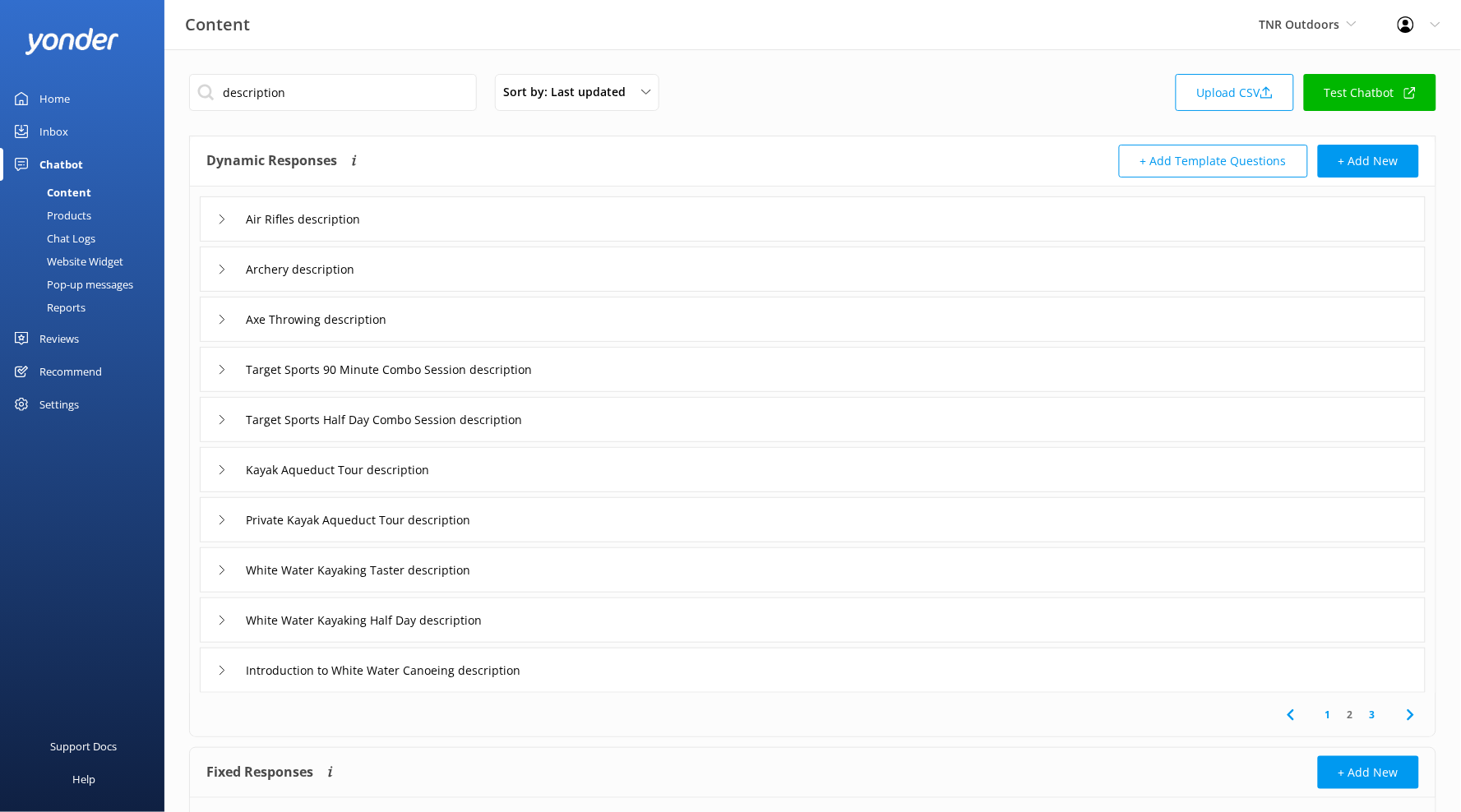
click at [442, 228] on div "Air Rifles description" at bounding box center [812, 218] width 1226 height 45
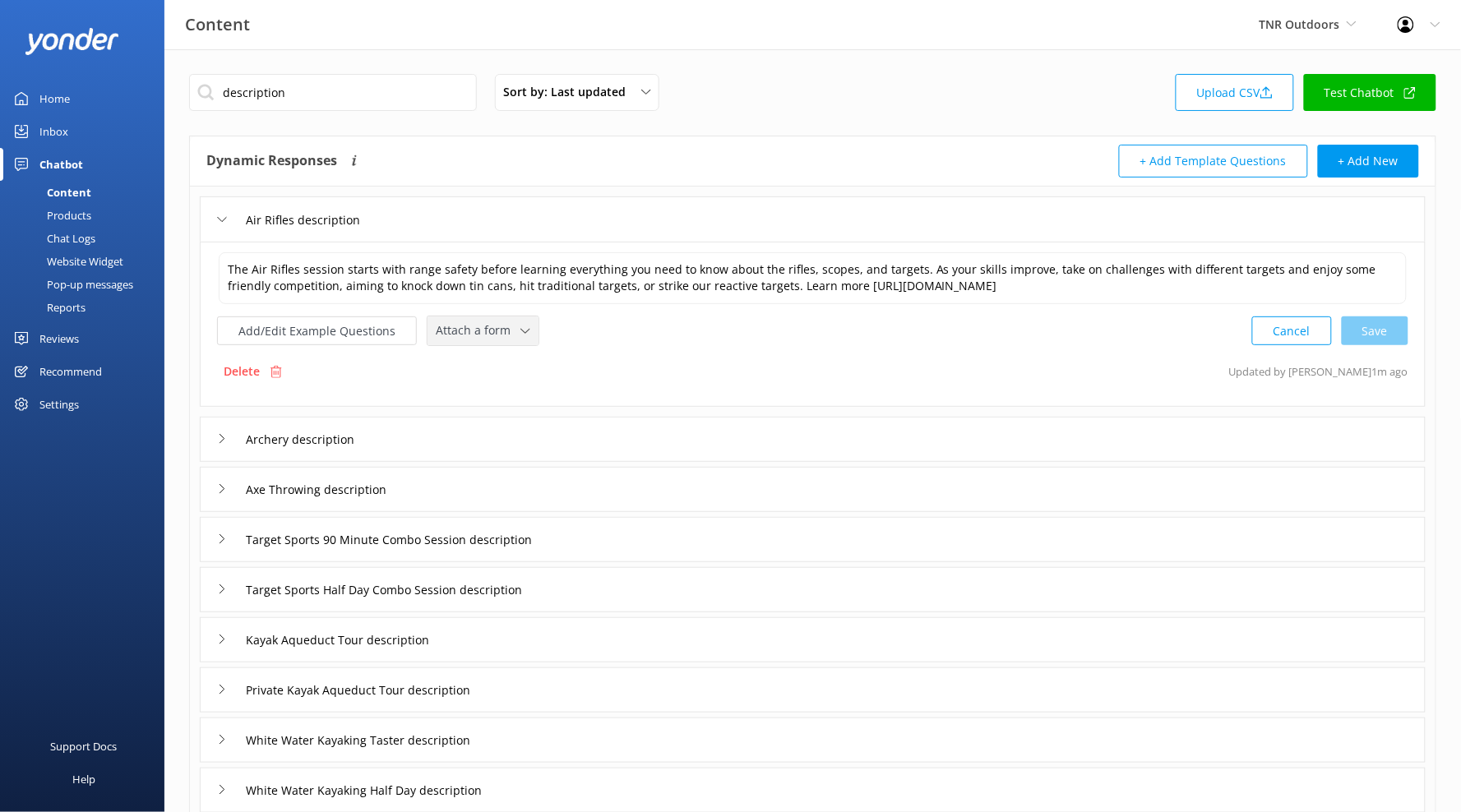
click at [492, 327] on span "Attach a form" at bounding box center [478, 330] width 85 height 18
click at [503, 403] on div "Check availability" at bounding box center [476, 399] width 81 height 16
click at [453, 445] on div "Archery description" at bounding box center [812, 437] width 1226 height 45
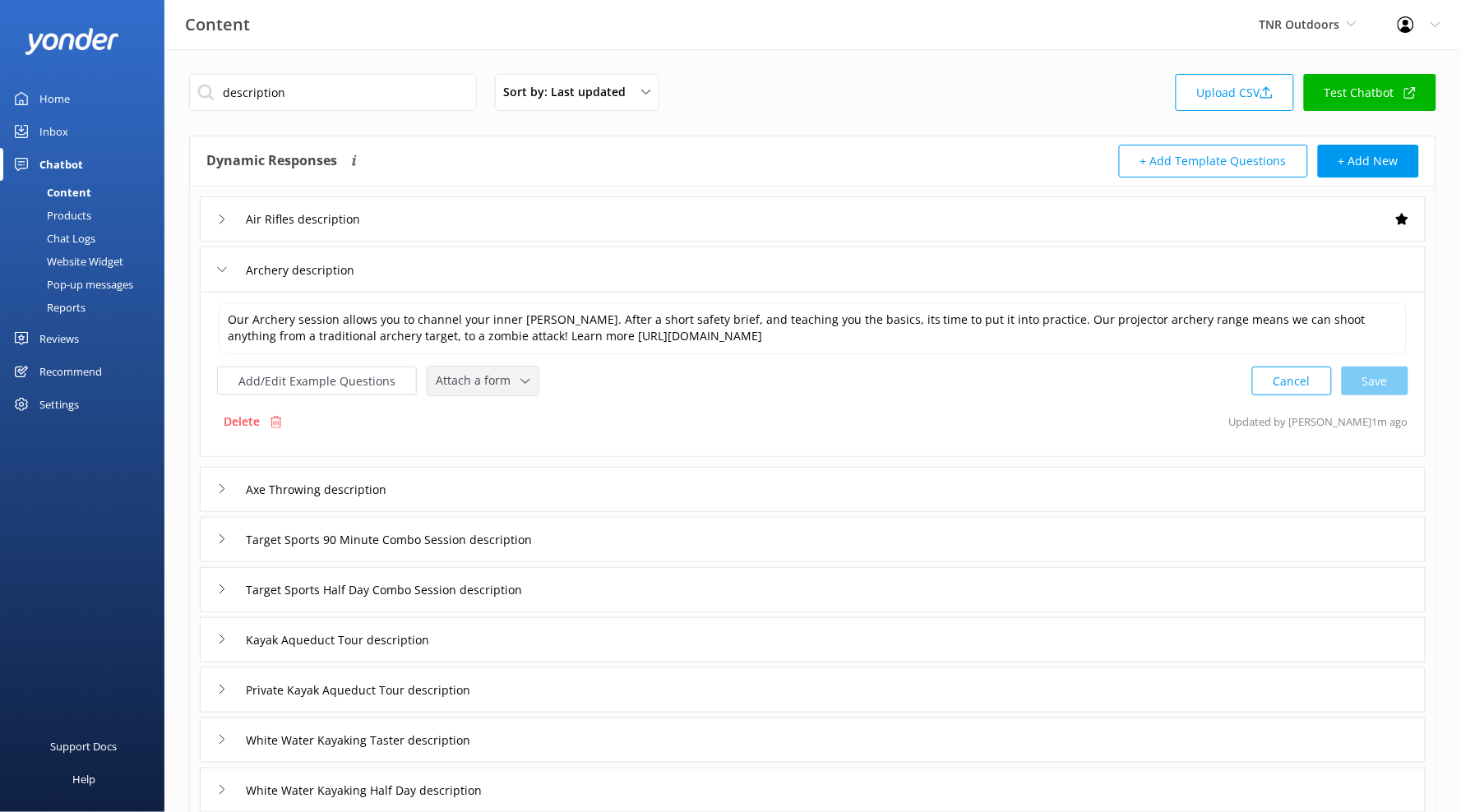
click at [472, 388] on span "Attach a form" at bounding box center [478, 380] width 85 height 18
click at [490, 449] on div "Check availability" at bounding box center [476, 449] width 81 height 16
click at [486, 485] on div "Axe Throwing description" at bounding box center [812, 487] width 1226 height 45
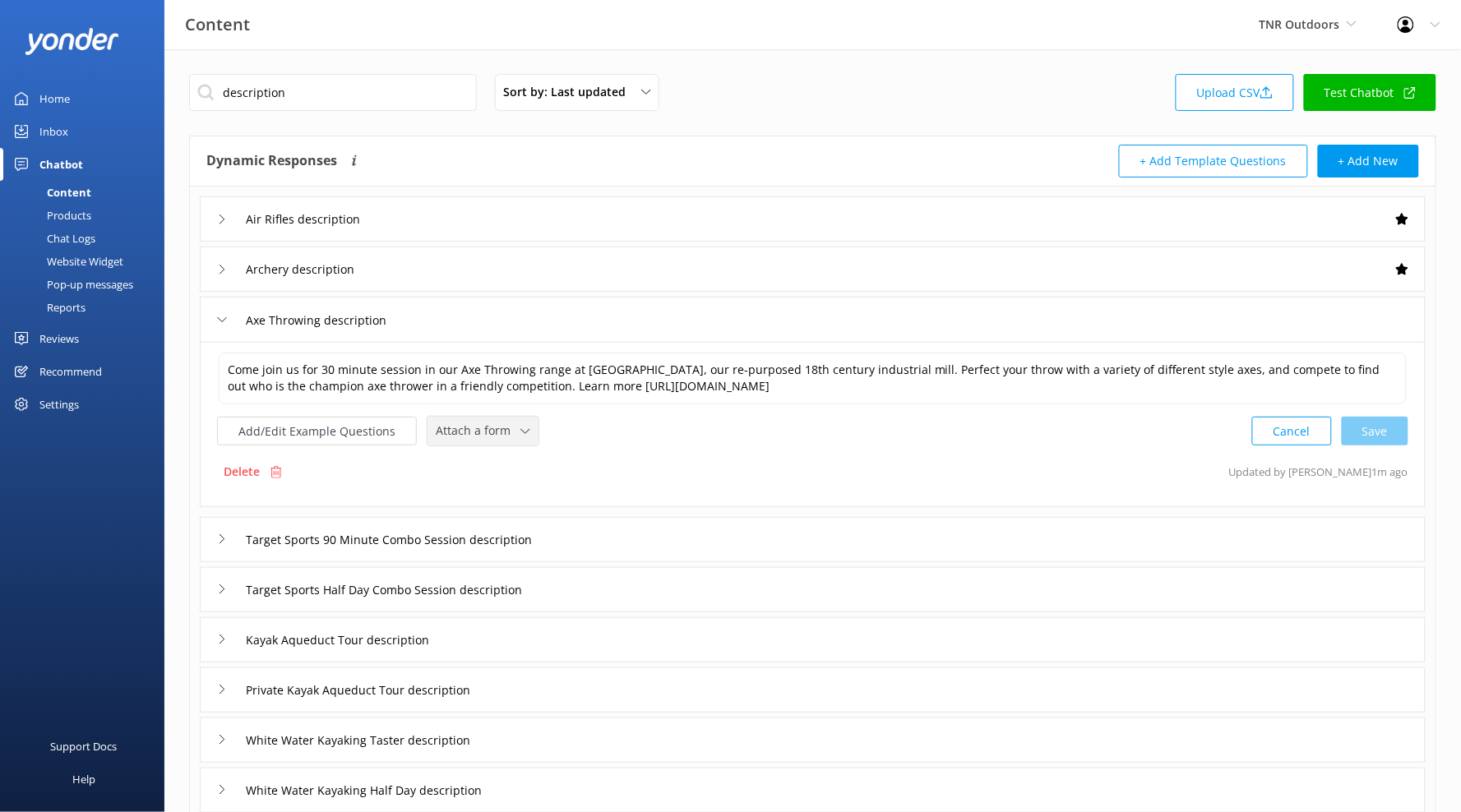
click at [490, 442] on div "Attach a form Leave contact details Check availability" at bounding box center [483, 431] width 111 height 29
click at [496, 495] on div "Check availability" at bounding box center [476, 499] width 81 height 16
click at [401, 231] on input "Target Sports 90 Minute Combo Session description" at bounding box center [319, 220] width 165 height 25
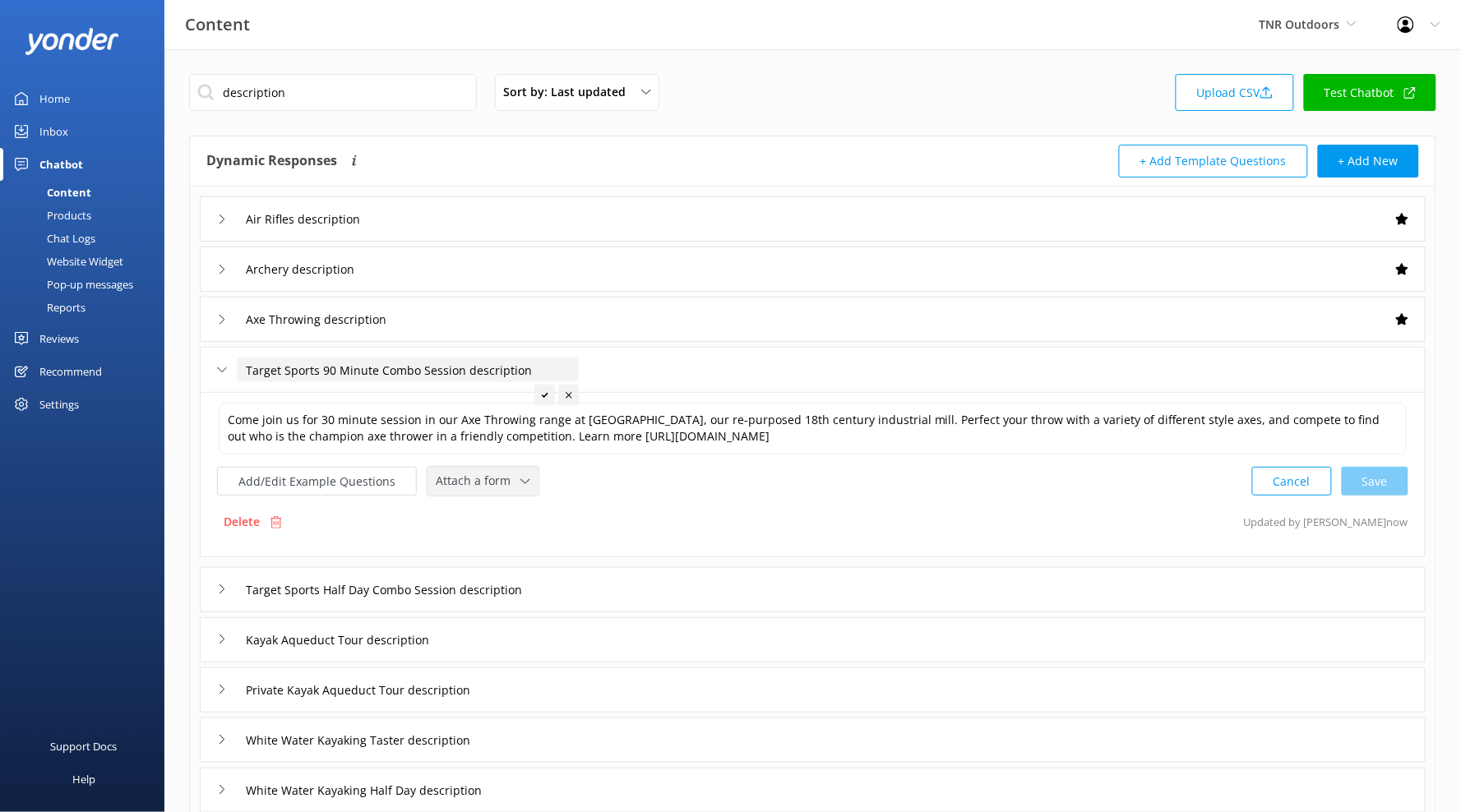
click at [489, 496] on div "Attach a form Leave contact details Check availability" at bounding box center [483, 481] width 111 height 29
click at [501, 556] on div "Check availability" at bounding box center [476, 549] width 81 height 16
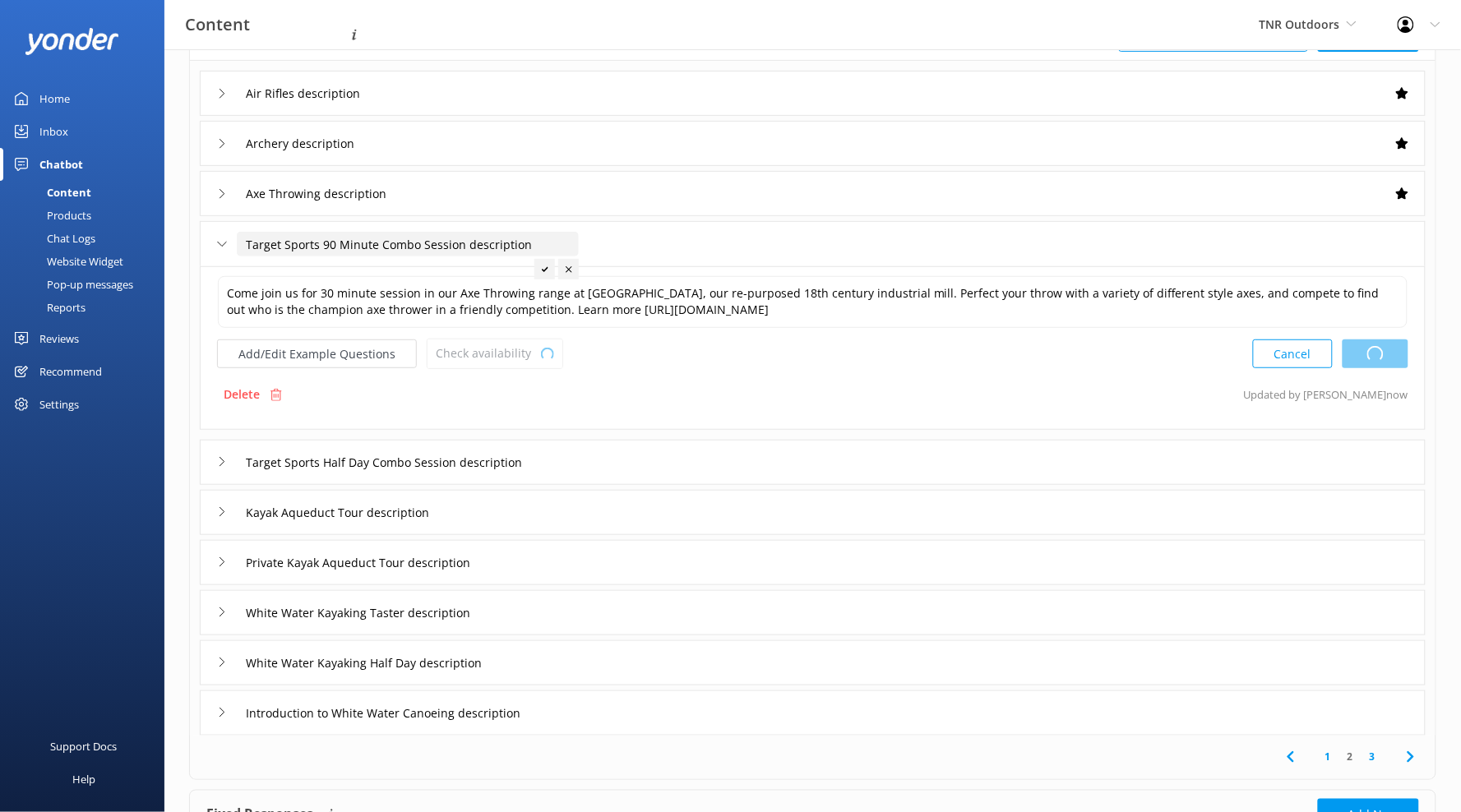
scroll to position [266, 0]
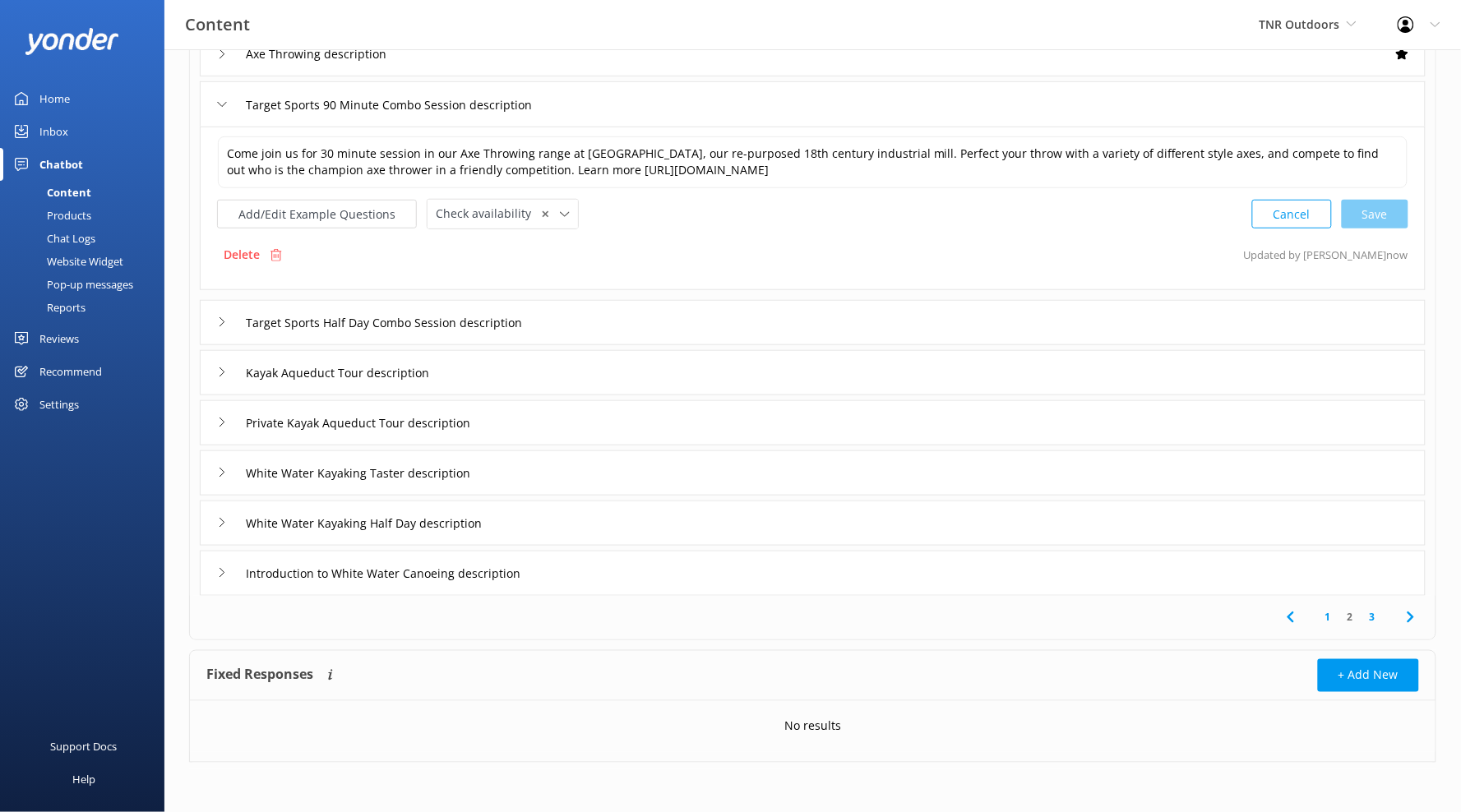
click at [585, 321] on div "Target Sports Half Day Combo Session description" at bounding box center [812, 322] width 1226 height 45
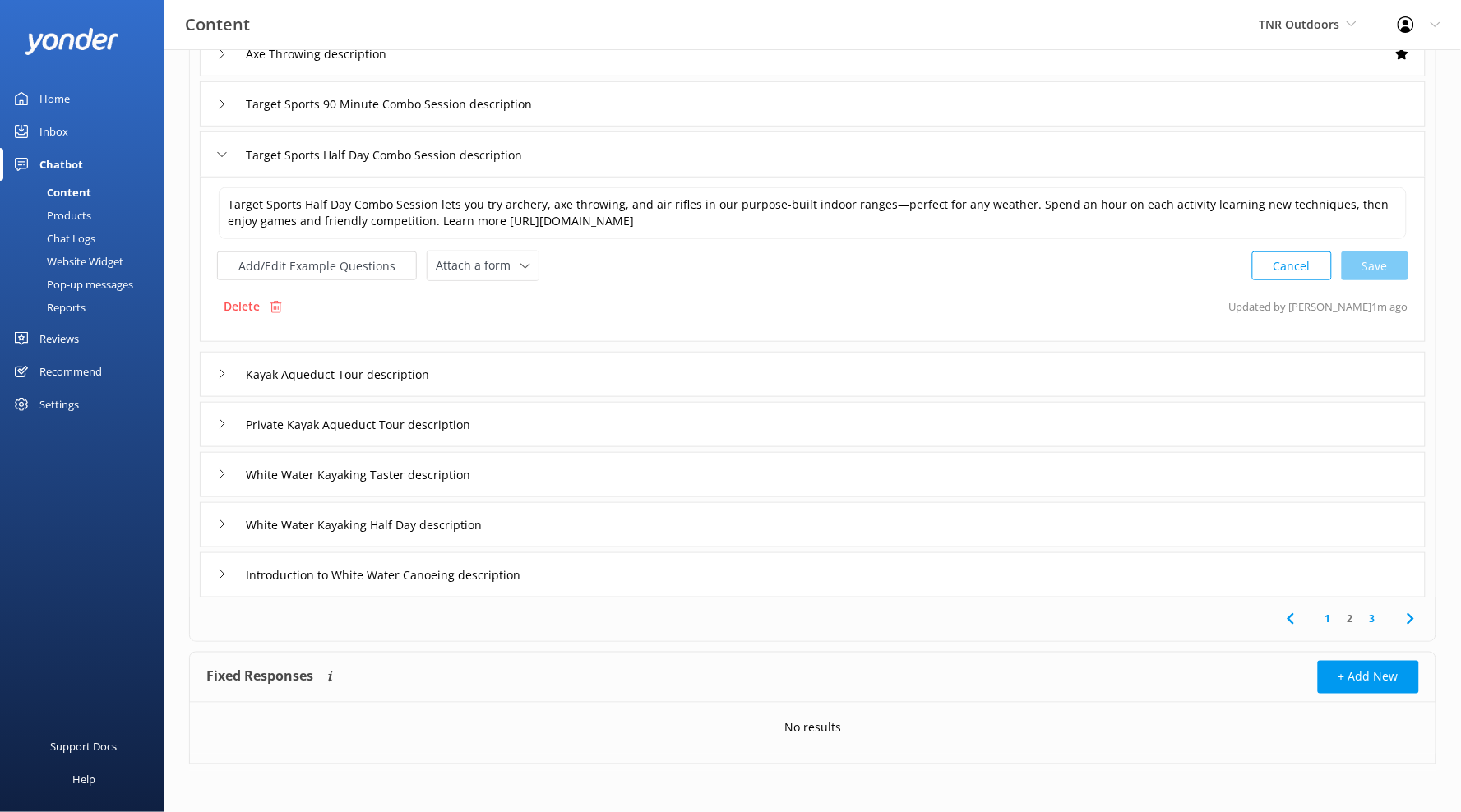
click at [520, 281] on div "Add/Edit Example Questions Attach a form Leave contact details Check availabili…" at bounding box center [378, 266] width 322 height 30
click at [511, 273] on span "Attach a form" at bounding box center [478, 265] width 85 height 18
click at [515, 318] on link "Check availability" at bounding box center [502, 334] width 147 height 33
click at [536, 387] on div "Kayak Aqueduct Tour description" at bounding box center [812, 372] width 1226 height 45
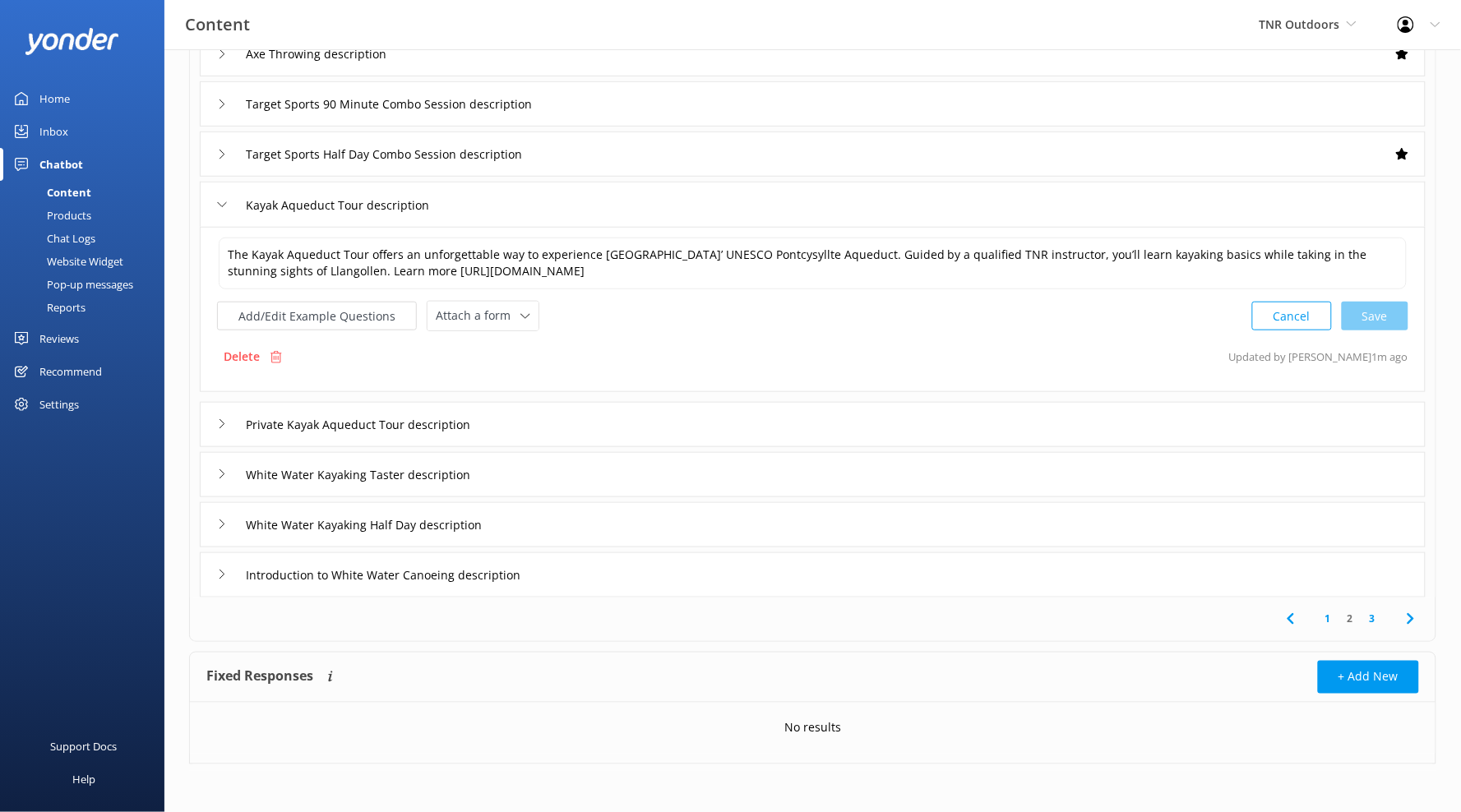
click at [509, 402] on div "Private Kayak Aqueduct Tour description" at bounding box center [812, 424] width 1226 height 45
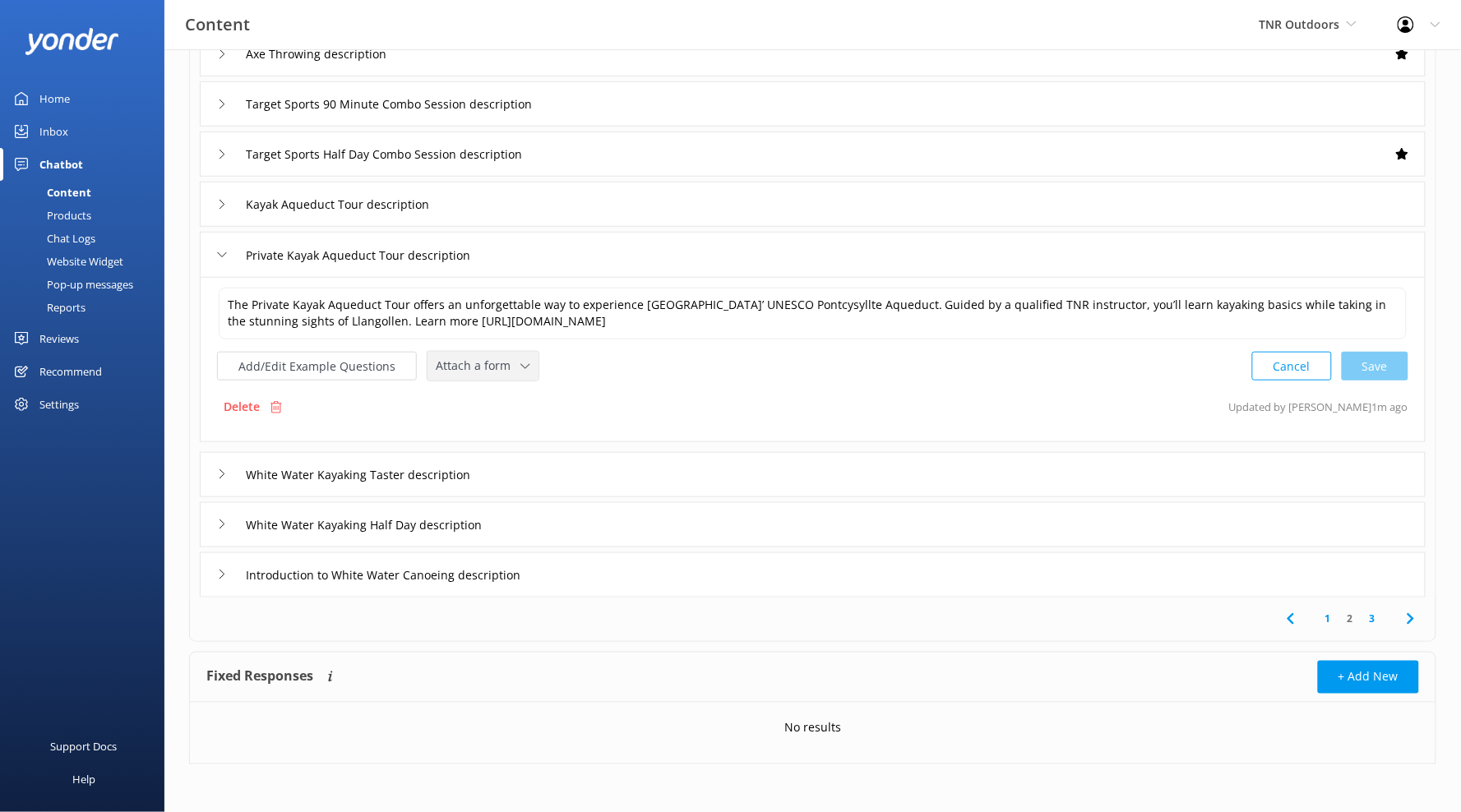
click at [462, 354] on div "Attach a form Leave contact details Check availability" at bounding box center [483, 366] width 111 height 29
click at [492, 429] on div "Check availability" at bounding box center [476, 434] width 81 height 16
click at [555, 464] on div "White Water Kayaking Taster description" at bounding box center [812, 472] width 1226 height 45
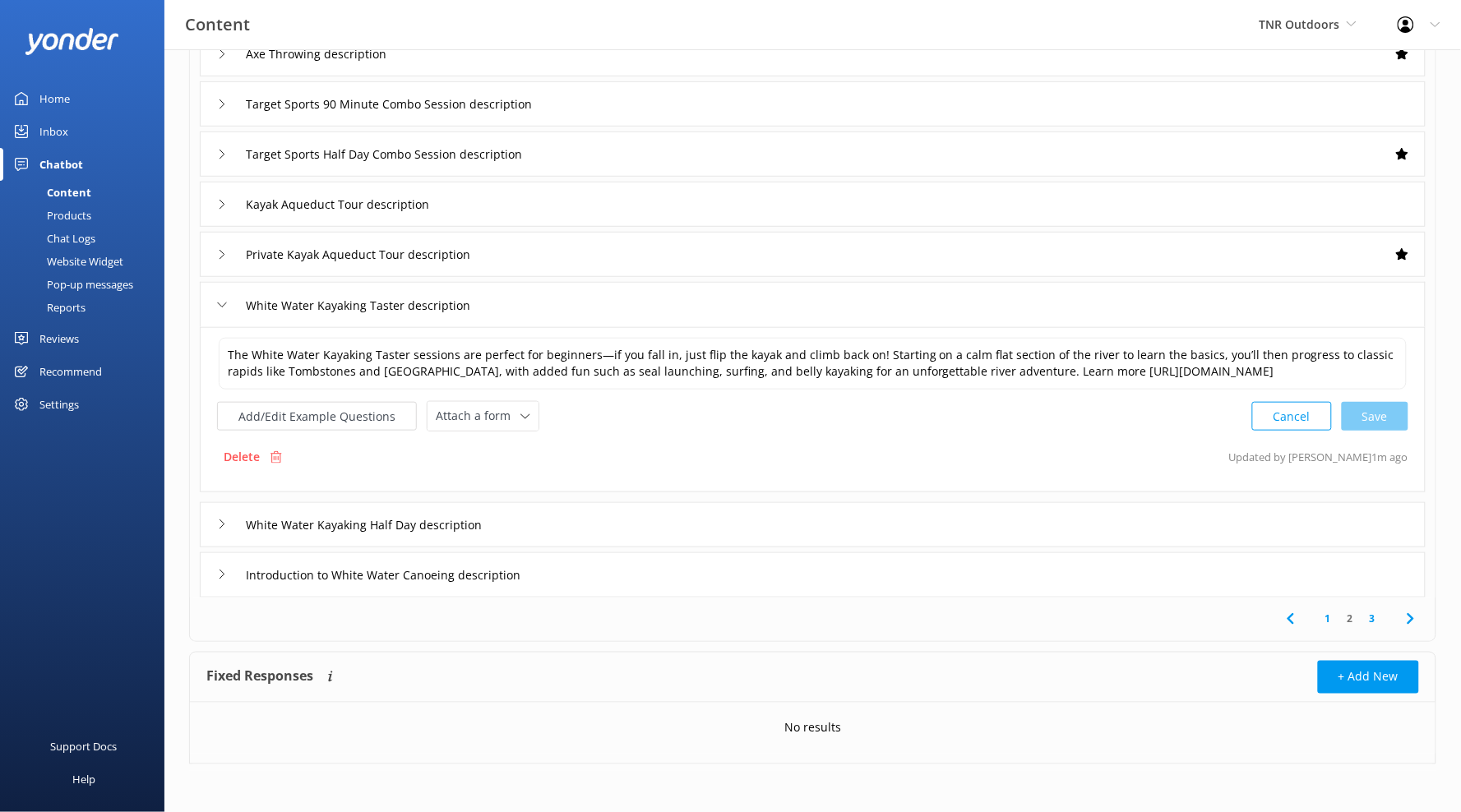
click at [495, 417] on div "Attach a form Leave contact details Check availability" at bounding box center [483, 416] width 112 height 30
click at [493, 456] on div "The White Water Kayaking Taster sessions are perfect for beginners—if you fall …" at bounding box center [812, 410] width 1226 height 166
click at [497, 425] on span "Attach a form" at bounding box center [478, 415] width 85 height 18
click at [503, 487] on link "Check availability" at bounding box center [502, 485] width 147 height 33
click at [558, 545] on div "White Water Kayaking Half Day description" at bounding box center [812, 523] width 1226 height 45
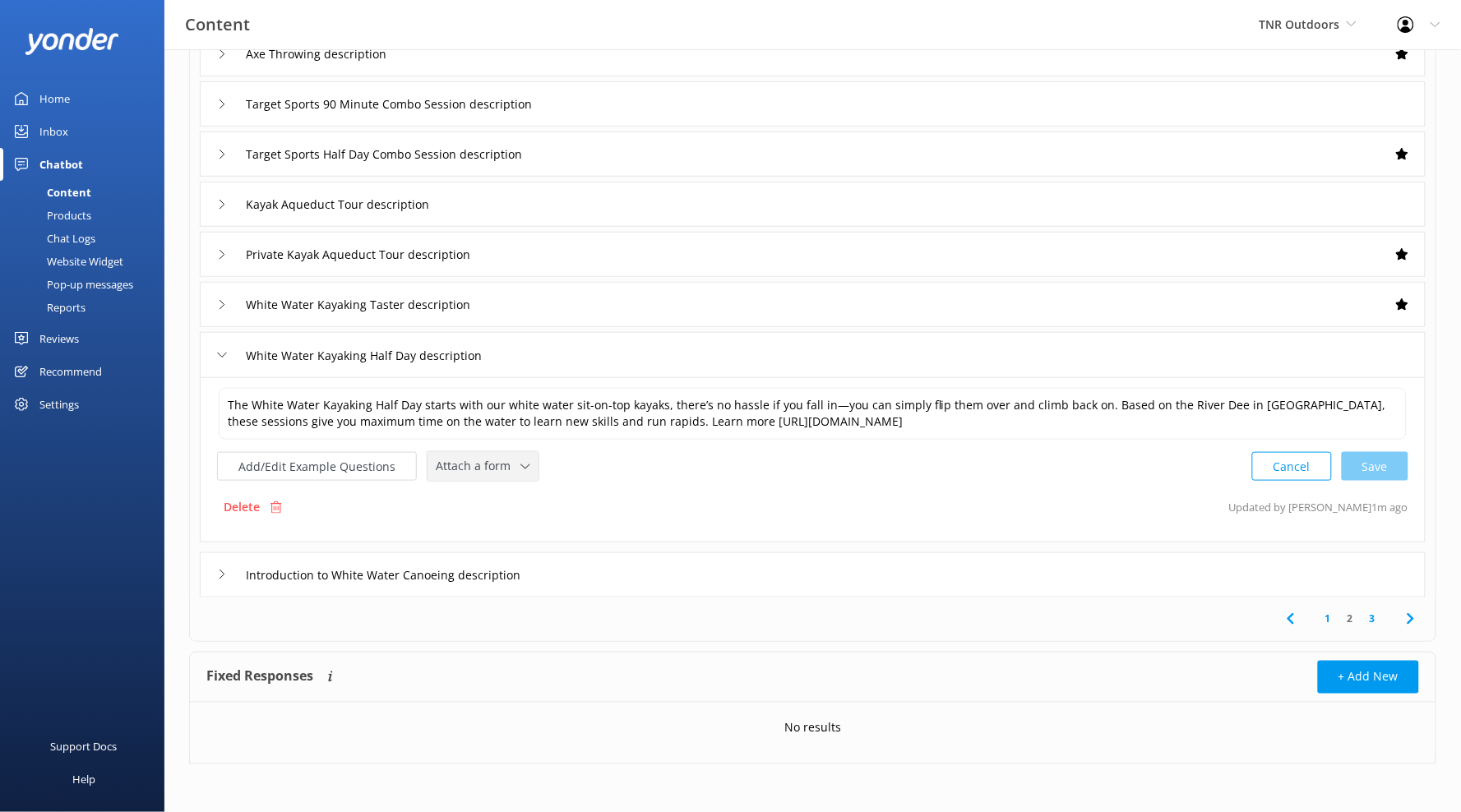
click at [512, 473] on span "Attach a form" at bounding box center [478, 465] width 85 height 18
click at [519, 529] on link "Check availability" at bounding box center [502, 535] width 147 height 33
click at [610, 566] on div "Introduction to White Water Canoeing description" at bounding box center [812, 572] width 1226 height 45
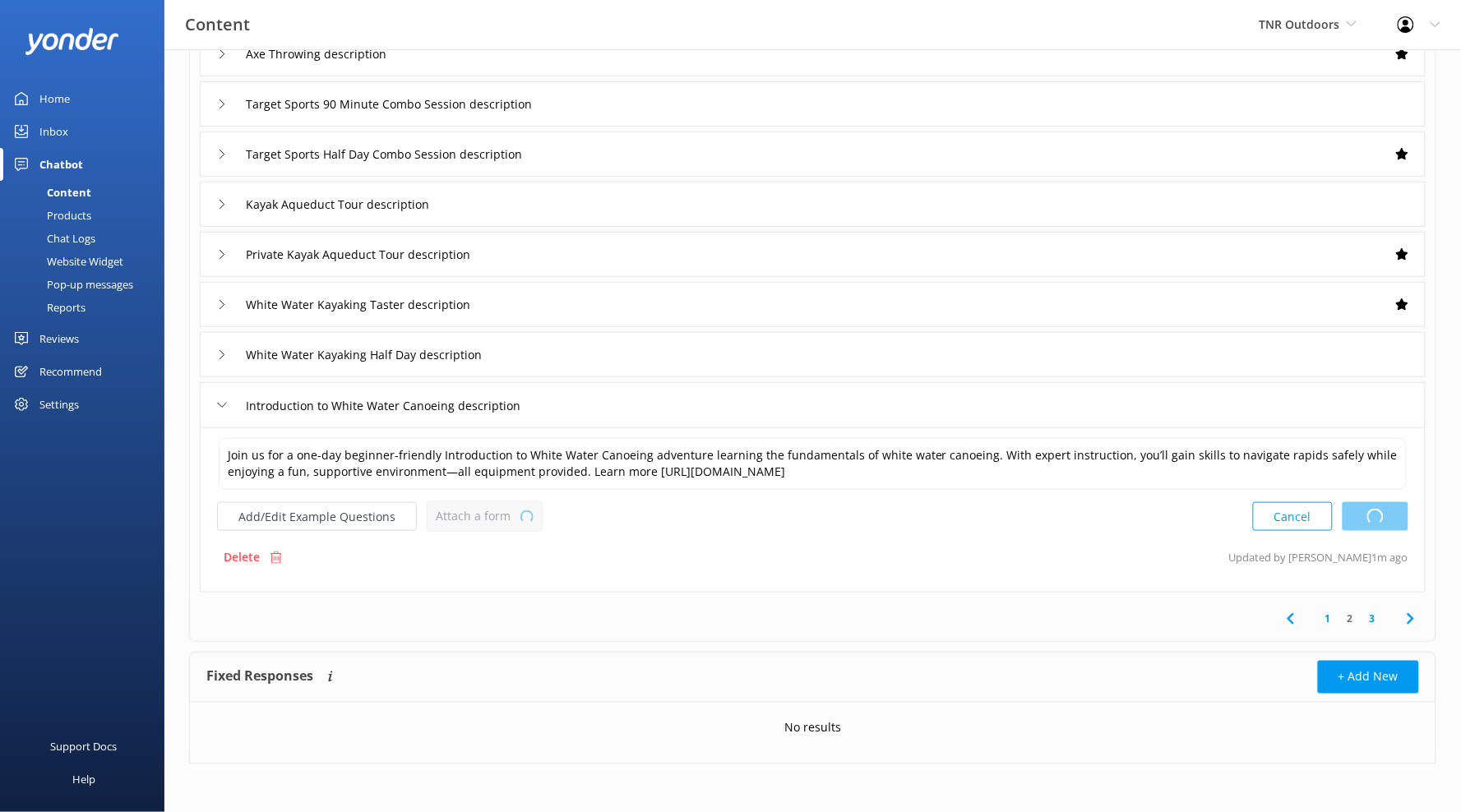
type textarea "The White Water Kayaking Half Day starts with our white water sit-on-top kayaks…"
click at [520, 521] on icon at bounding box center [525, 517] width 10 height 10
click at [526, 573] on link "Check availability" at bounding box center [502, 584] width 147 height 33
click at [1370, 618] on link "3" at bounding box center [1372, 617] width 22 height 15
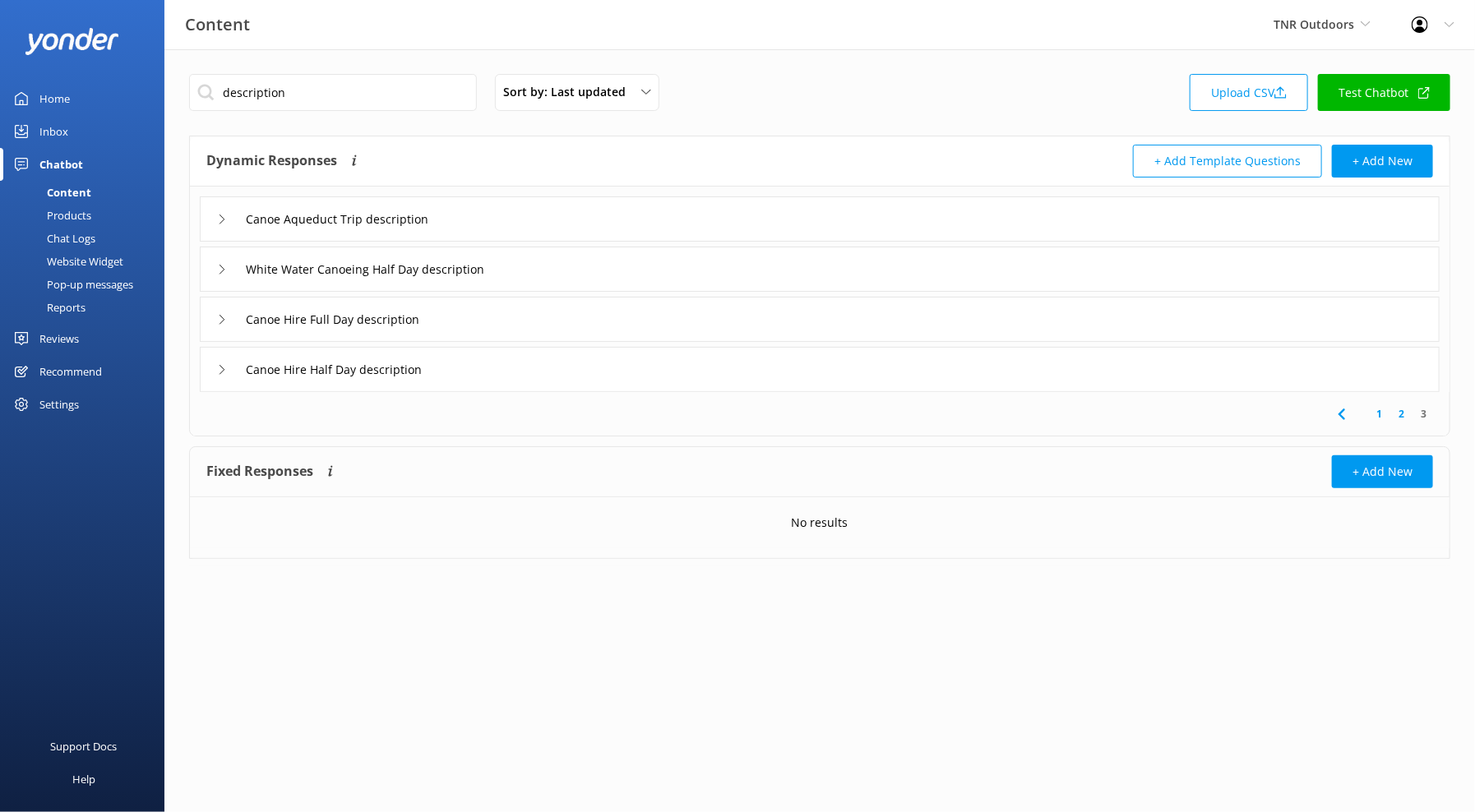
click at [562, 220] on div "Canoe Aqueduct Trip description" at bounding box center [820, 218] width 1240 height 45
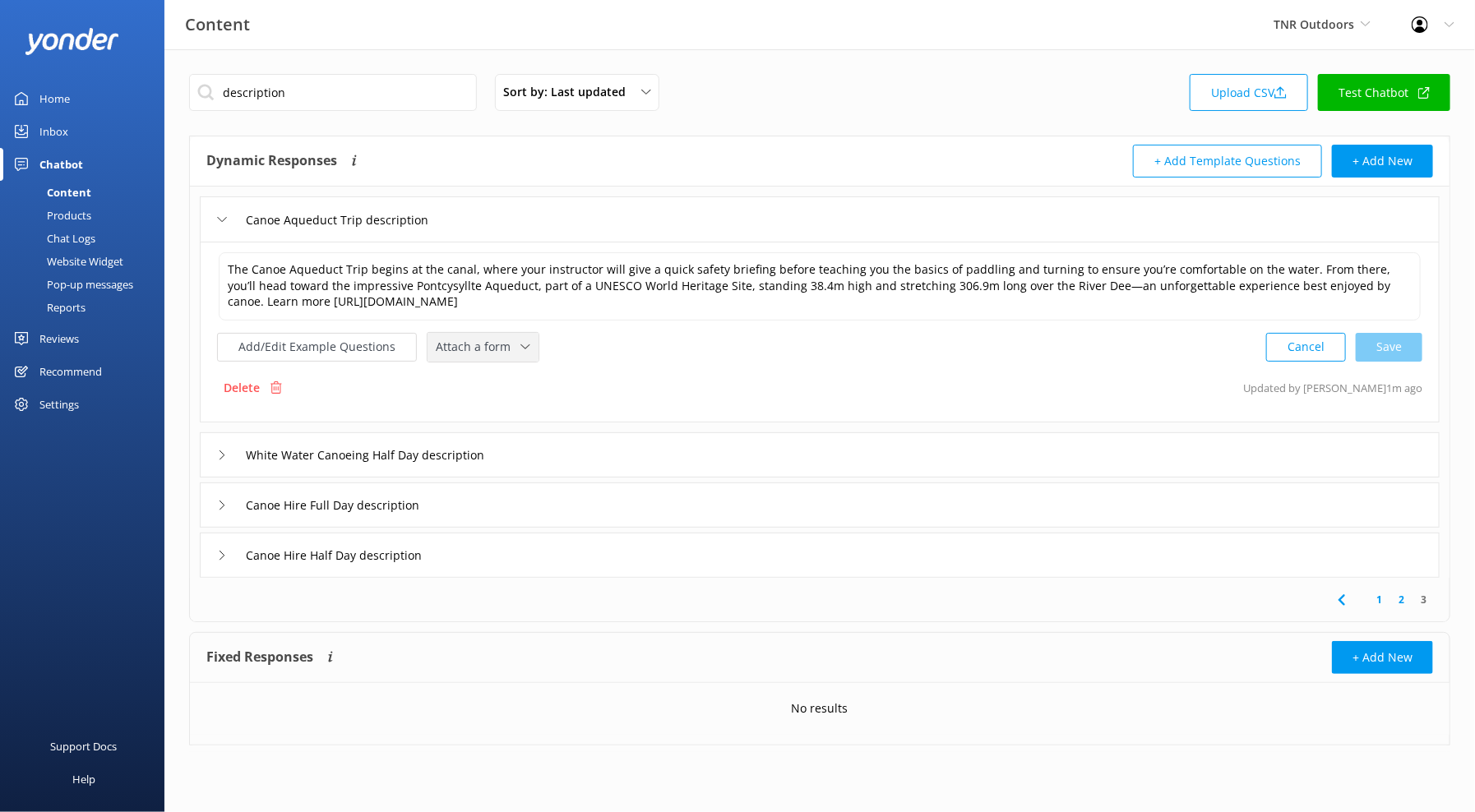
click at [495, 334] on div "Attach a form Leave contact details Check availability" at bounding box center [483, 347] width 111 height 29
click at [508, 403] on link "Check availability" at bounding box center [502, 415] width 147 height 33
click at [528, 455] on div "White Water Canoeing Half Day description" at bounding box center [820, 452] width 1240 height 45
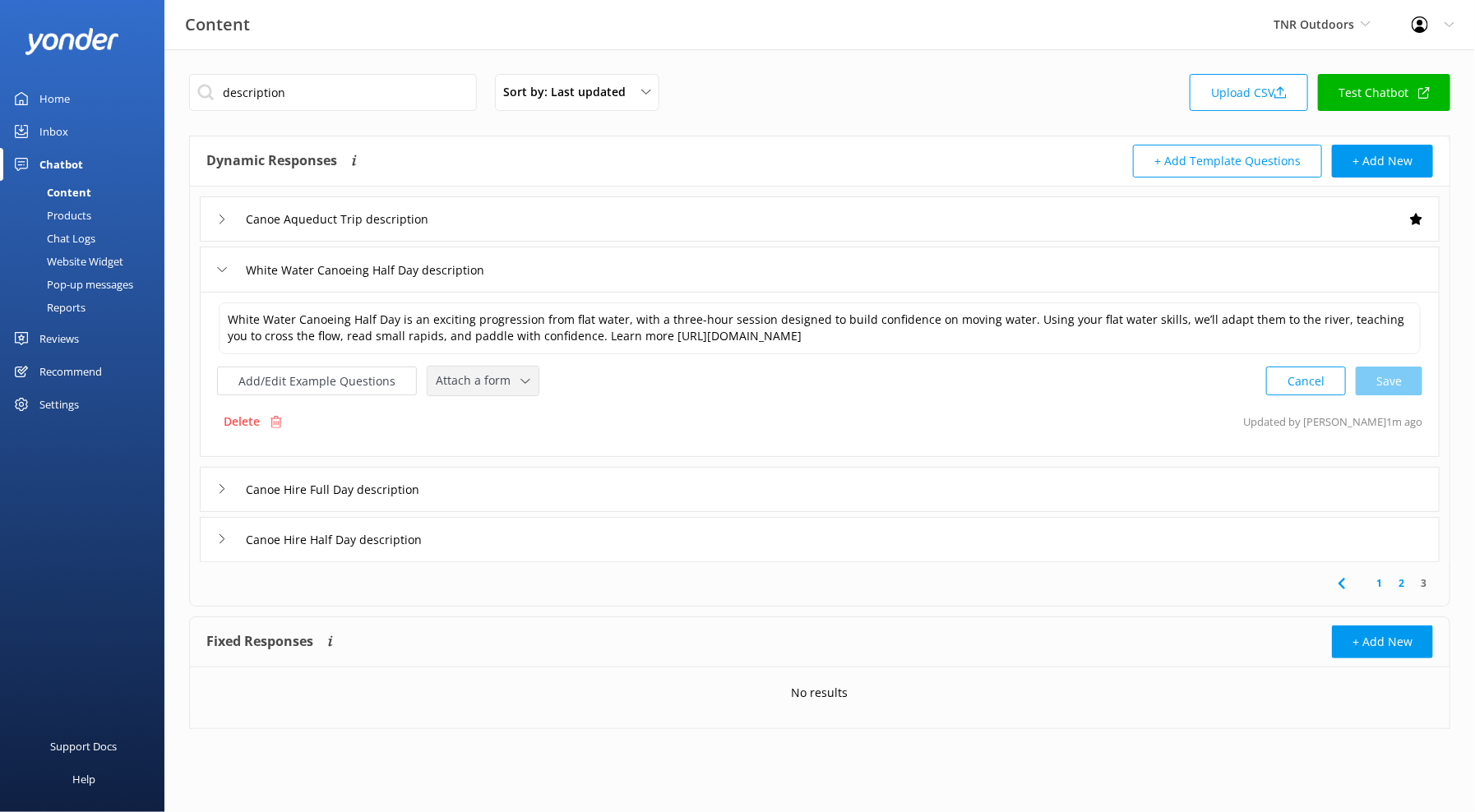
click at [508, 380] on span "Attach a form" at bounding box center [478, 380] width 85 height 18
click at [525, 447] on link "Check availability" at bounding box center [502, 449] width 147 height 33
click at [541, 469] on div "Canoe Hire Full Day description" at bounding box center [820, 487] width 1240 height 45
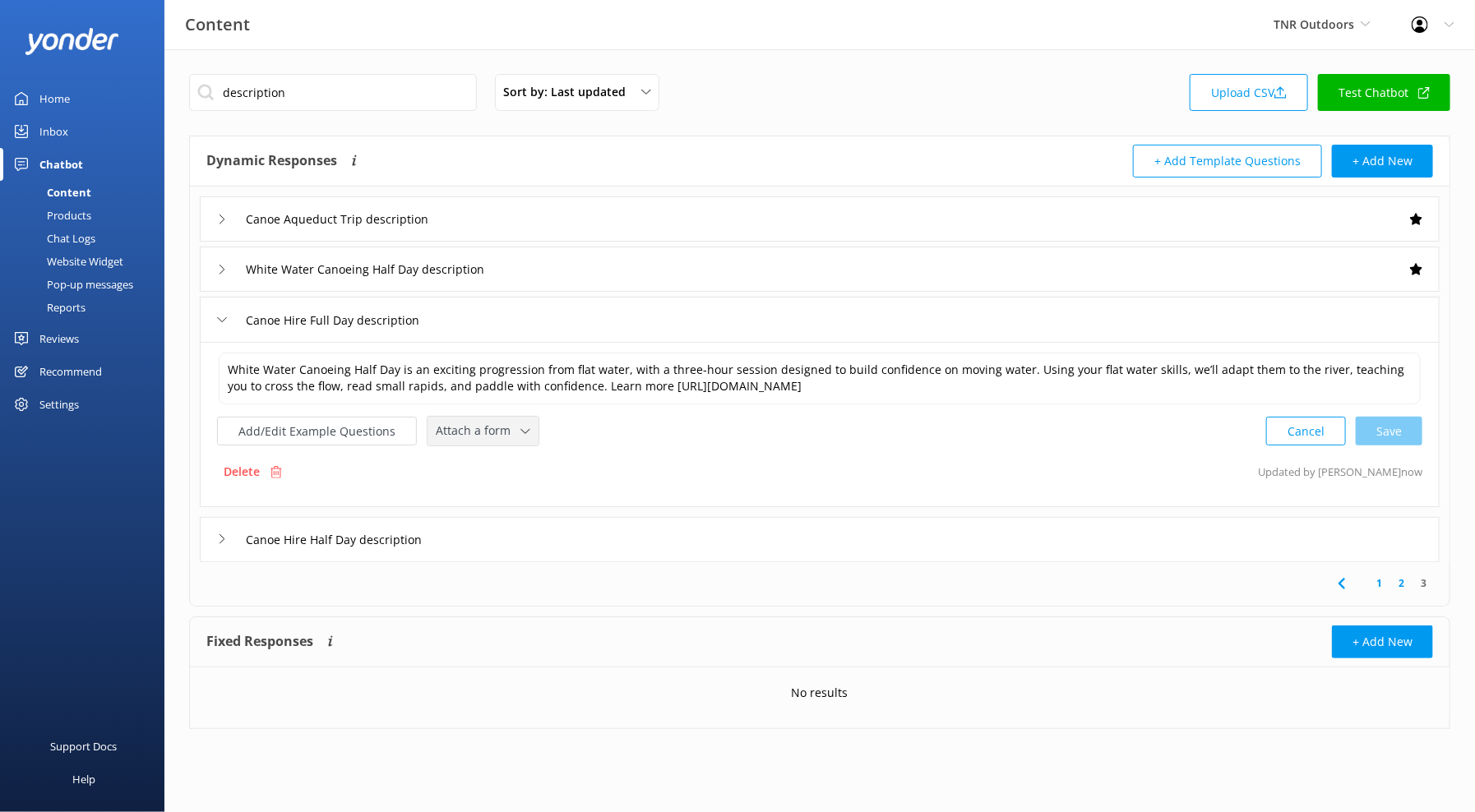
drag, startPoint x: 502, startPoint y: 438, endPoint x: 503, endPoint y: 454, distance: 16.0
click at [502, 438] on span "Attach a form" at bounding box center [478, 430] width 85 height 18
click at [521, 490] on link "Check availability" at bounding box center [502, 500] width 147 height 33
click at [528, 533] on div "Canoe Hire Half Day description" at bounding box center [820, 537] width 1240 height 45
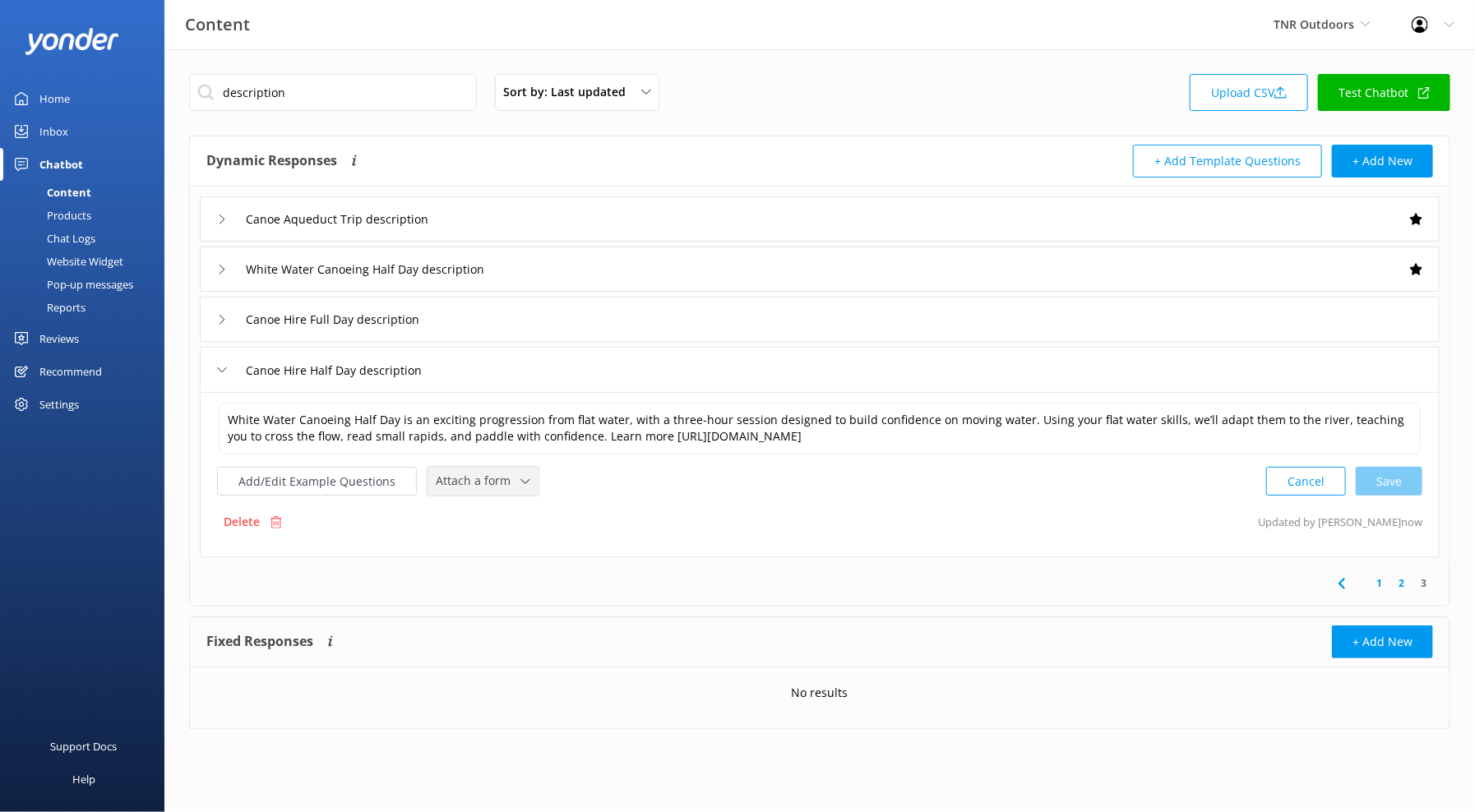
click at [492, 477] on span "Attach a form" at bounding box center [478, 481] width 85 height 18
click at [508, 545] on div "Check availability" at bounding box center [476, 549] width 81 height 16
click at [1034, 593] on div "1 2 3" at bounding box center [820, 583] width 1253 height 44
click at [1398, 584] on link "2" at bounding box center [1401, 582] width 22 height 15
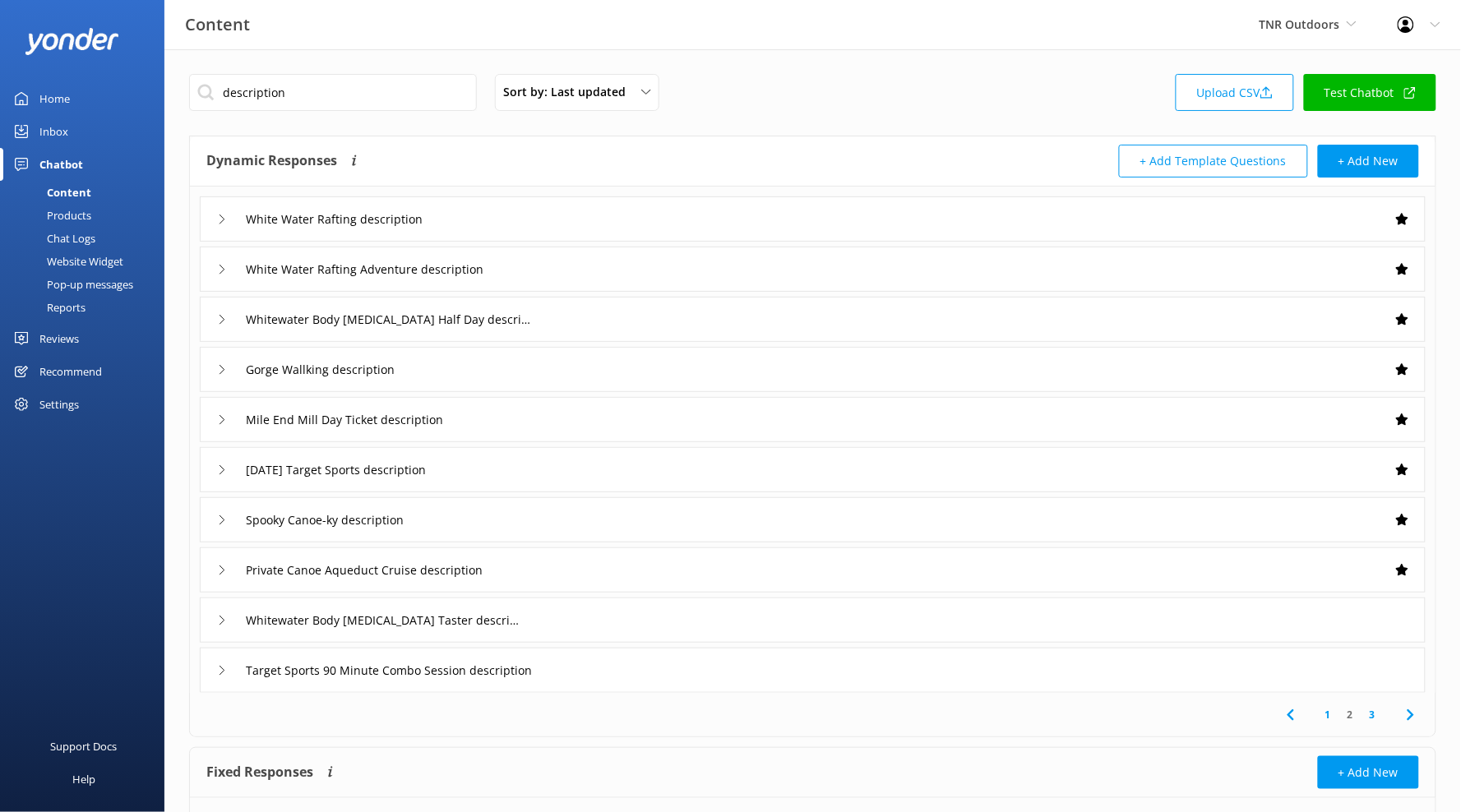
click at [1219, 615] on div "Whitewater Body [MEDICAL_DATA] Taster description" at bounding box center [812, 620] width 1226 height 45
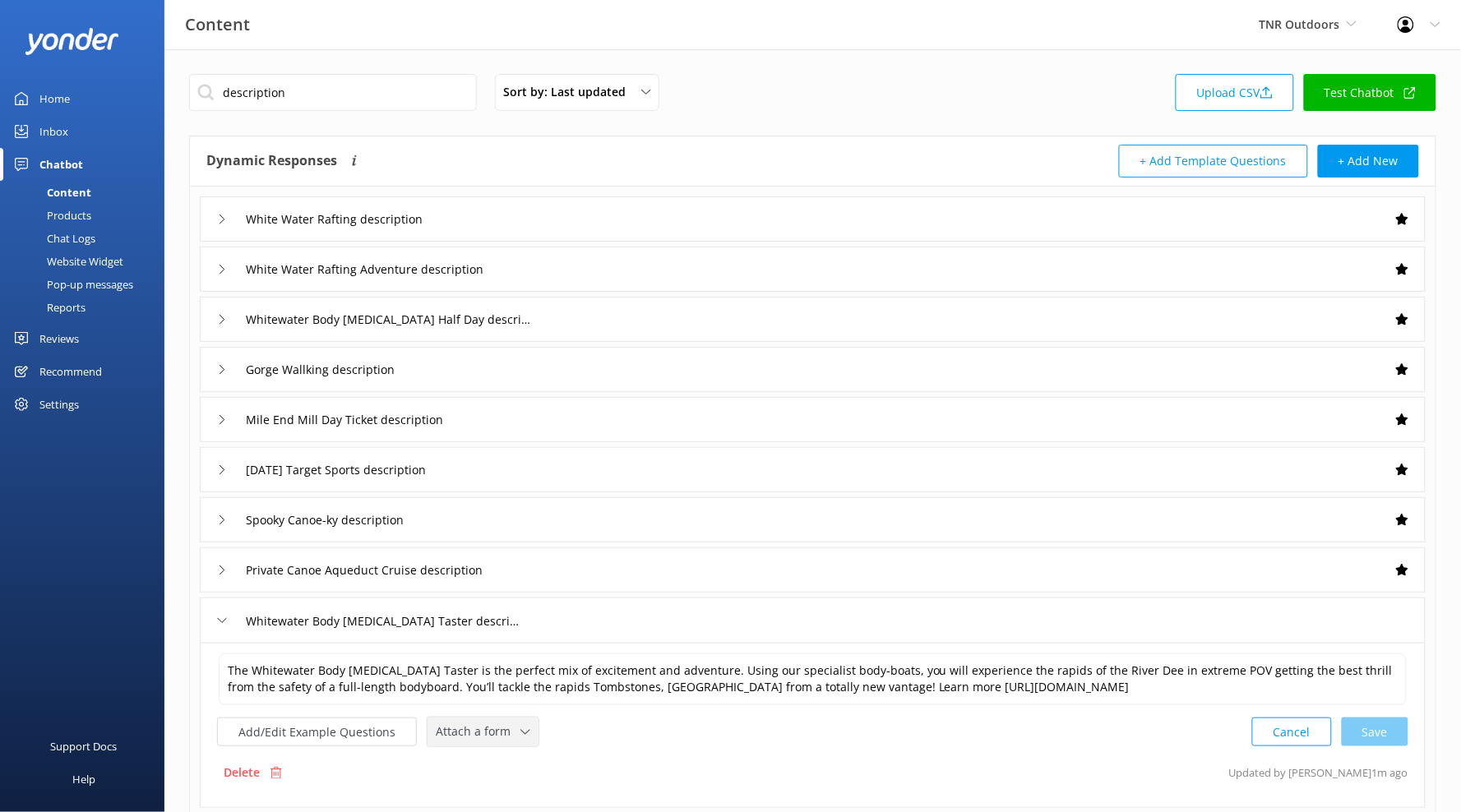
click at [484, 719] on div "Attach a form Leave contact details Check availability" at bounding box center [483, 732] width 111 height 29
drag, startPoint x: 488, startPoint y: 795, endPoint x: 496, endPoint y: 791, distance: 8.9
click at [488, 795] on div "Check availability" at bounding box center [476, 800] width 81 height 16
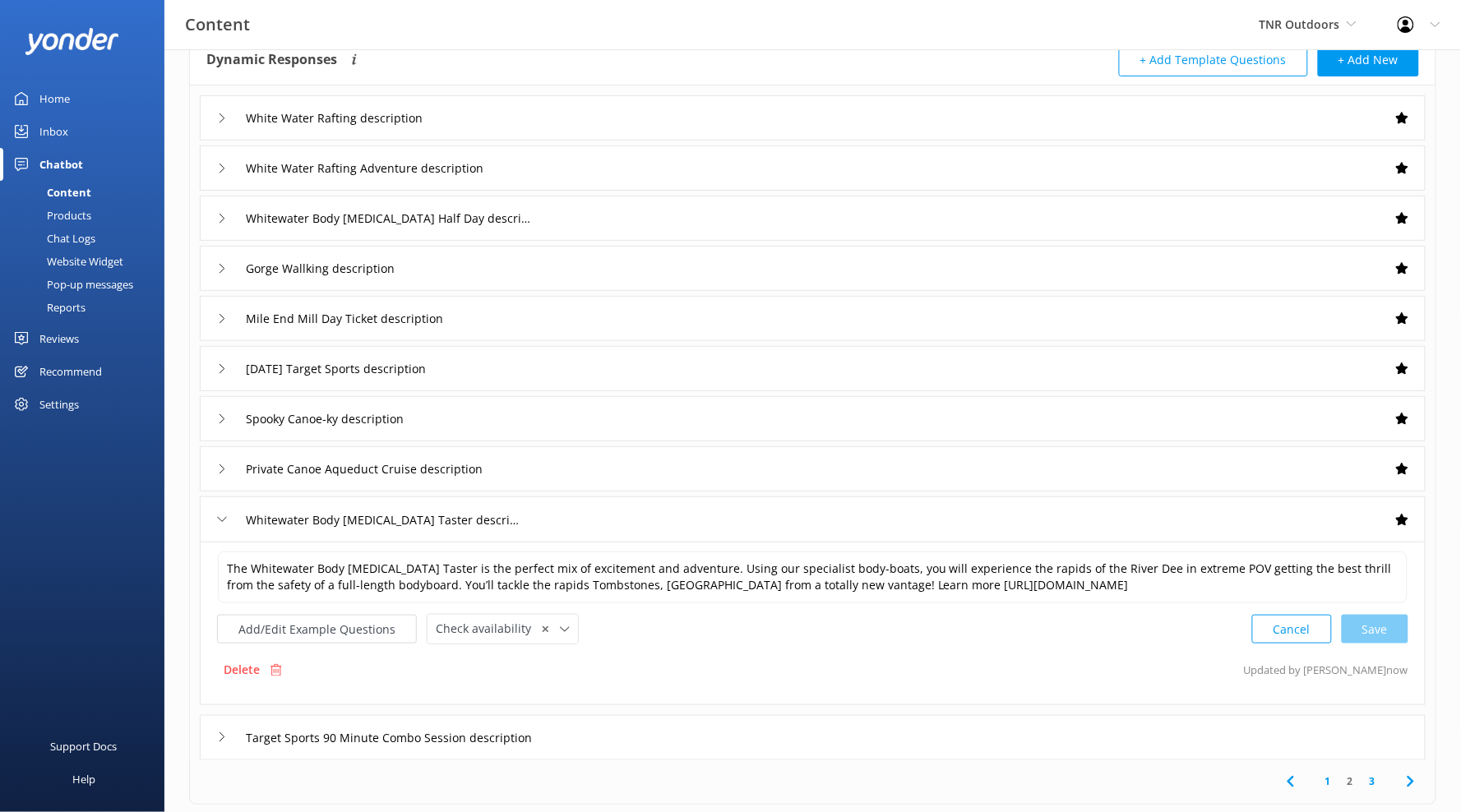
scroll to position [260, 0]
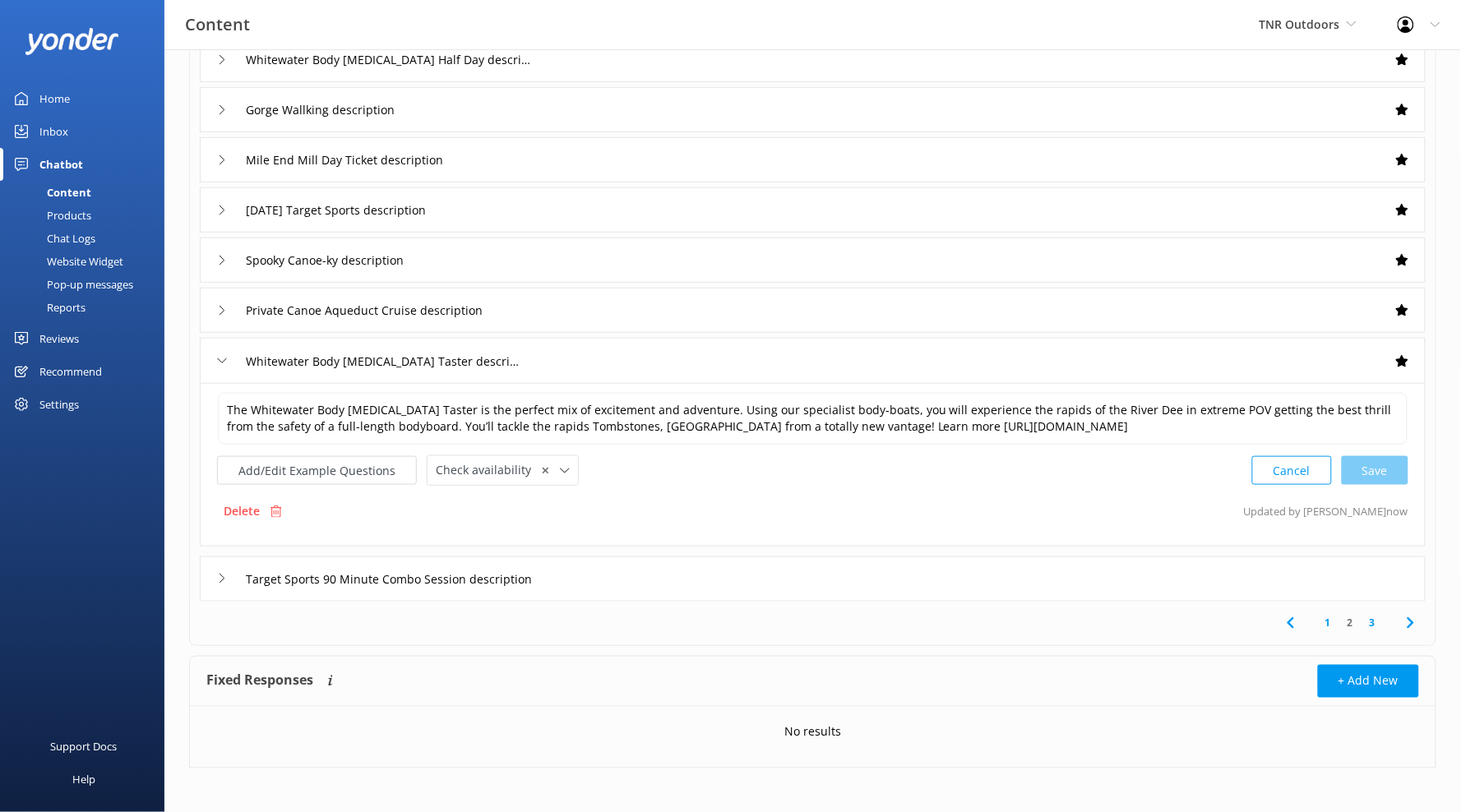
click at [1001, 571] on div "Target Sports 90 Minute Combo Session description" at bounding box center [812, 578] width 1226 height 45
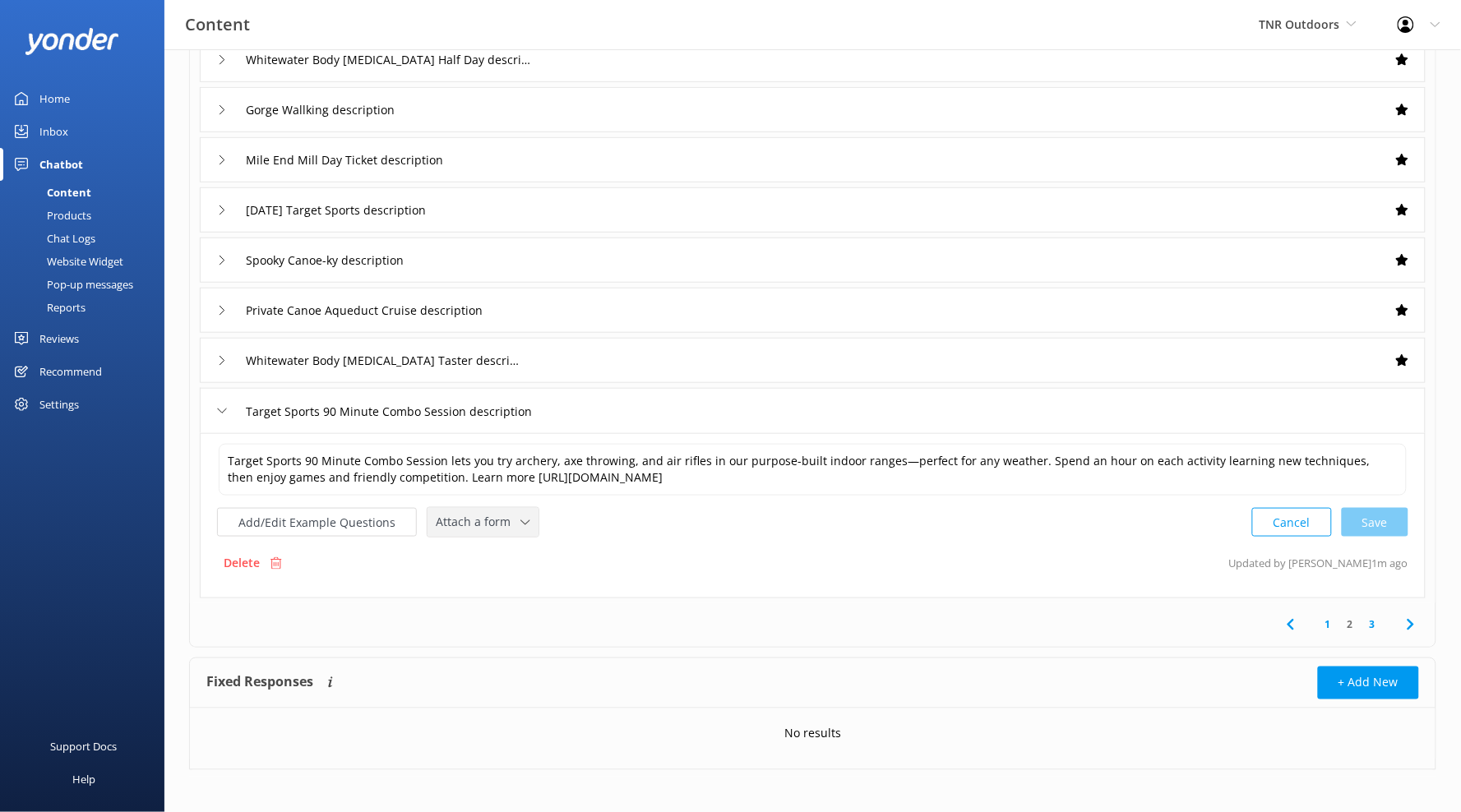
click at [478, 533] on div "Attach a form Leave contact details Check availability" at bounding box center [483, 523] width 111 height 29
click at [528, 595] on link "Check availability" at bounding box center [502, 590] width 147 height 33
click at [1380, 627] on link "3" at bounding box center [1372, 623] width 22 height 15
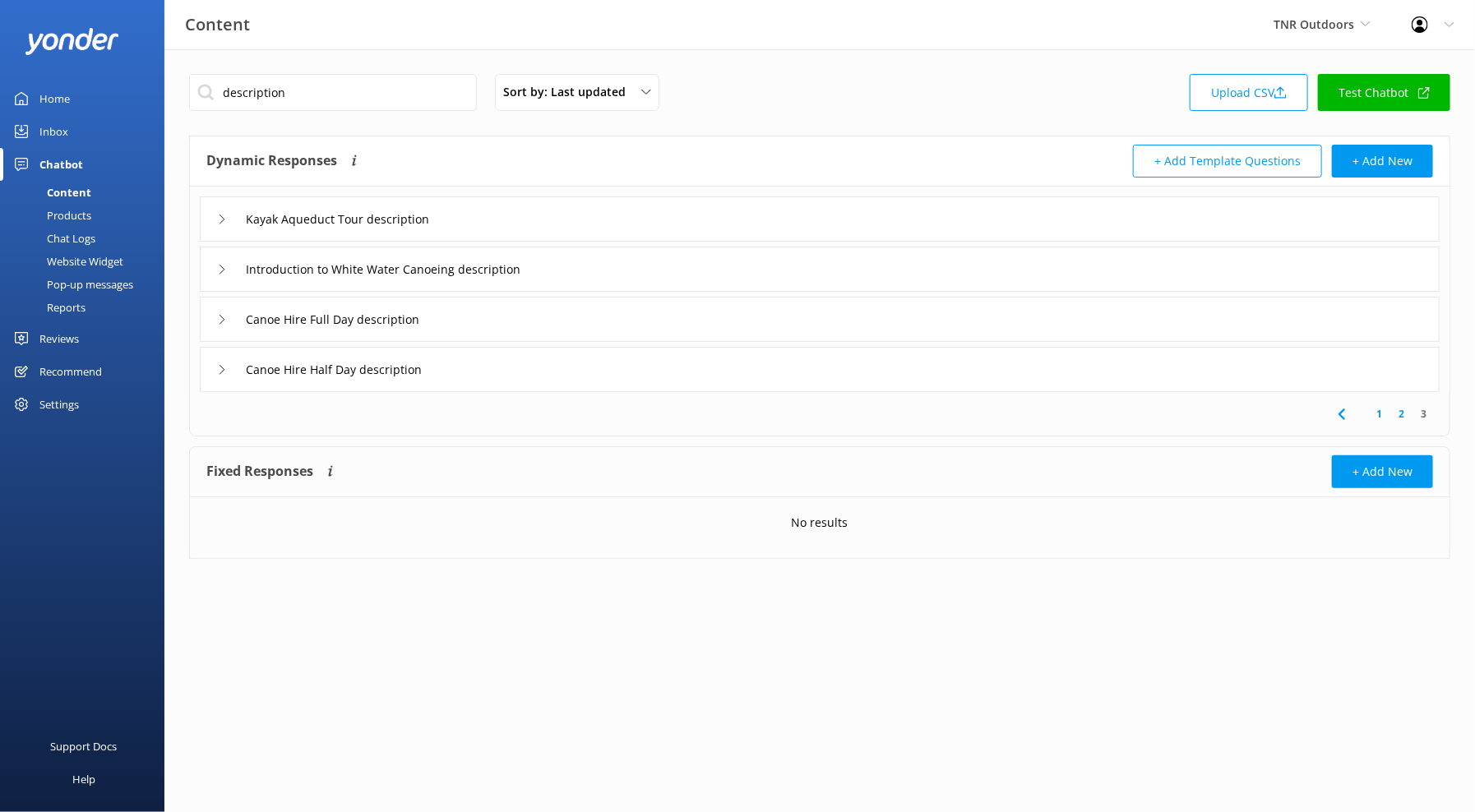
click at [679, 213] on div "Kayak Aqueduct Tour description" at bounding box center [820, 218] width 1240 height 45
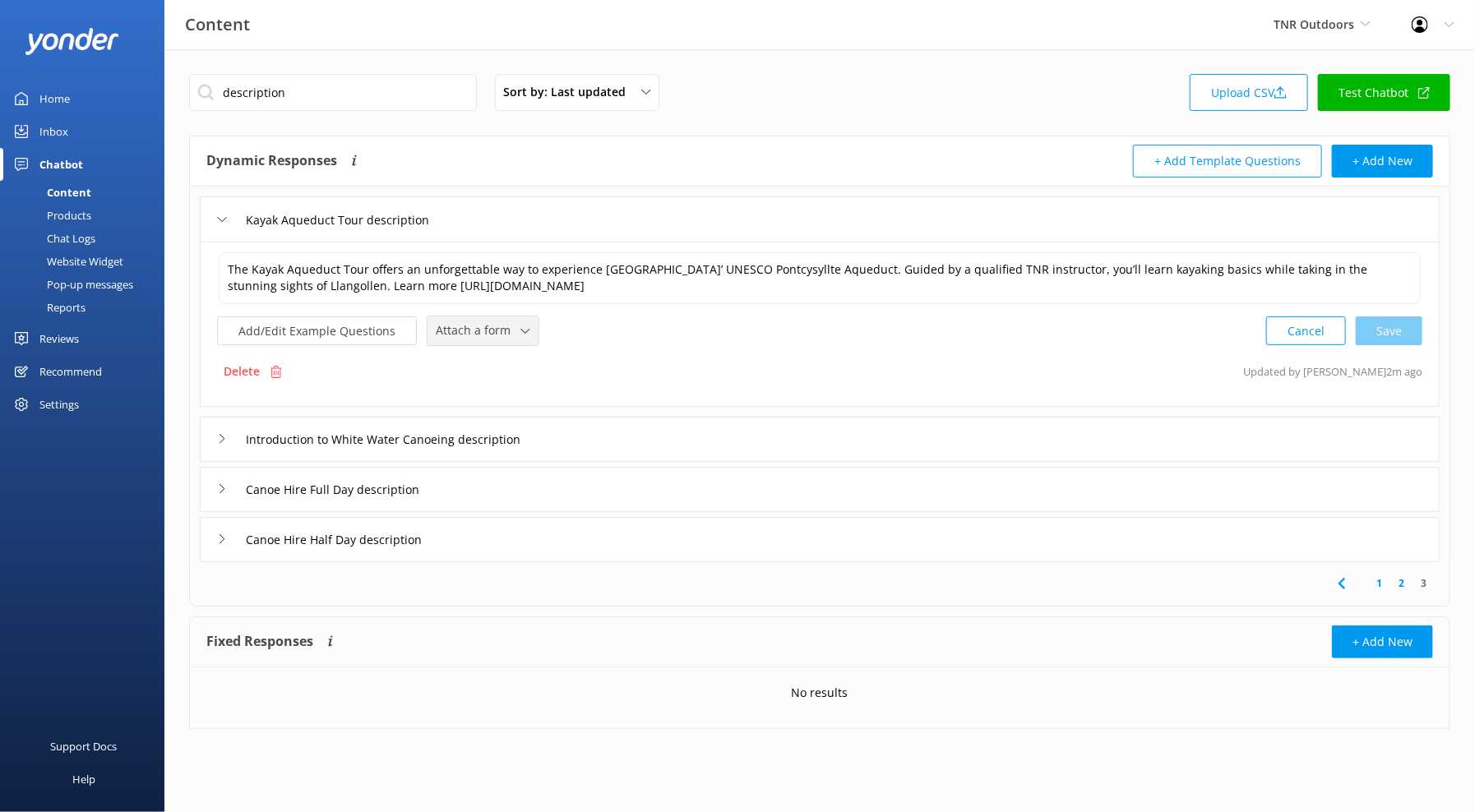
click at [497, 343] on div "Attach a form Leave contact details Check availability" at bounding box center [483, 330] width 111 height 29
click at [502, 403] on div "Check availability" at bounding box center [476, 399] width 81 height 16
click at [603, 431] on div "Introduction to White Water Canoeing description" at bounding box center [820, 437] width 1240 height 45
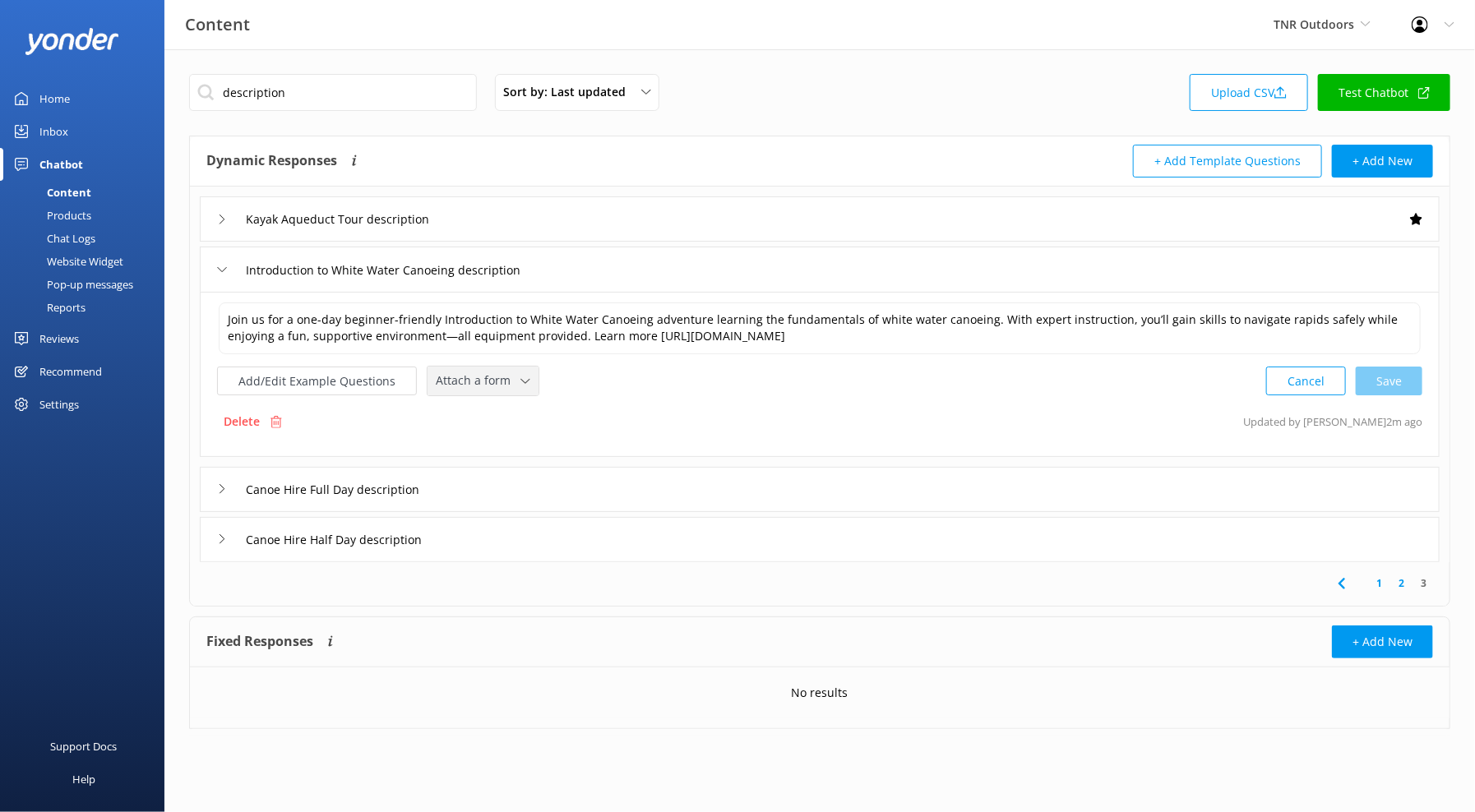
click at [474, 385] on span "Attach a form" at bounding box center [478, 380] width 85 height 18
click at [502, 444] on div "Check availability" at bounding box center [476, 449] width 81 height 16
click at [670, 475] on div "Canoe Hire Full Day description" at bounding box center [820, 487] width 1240 height 45
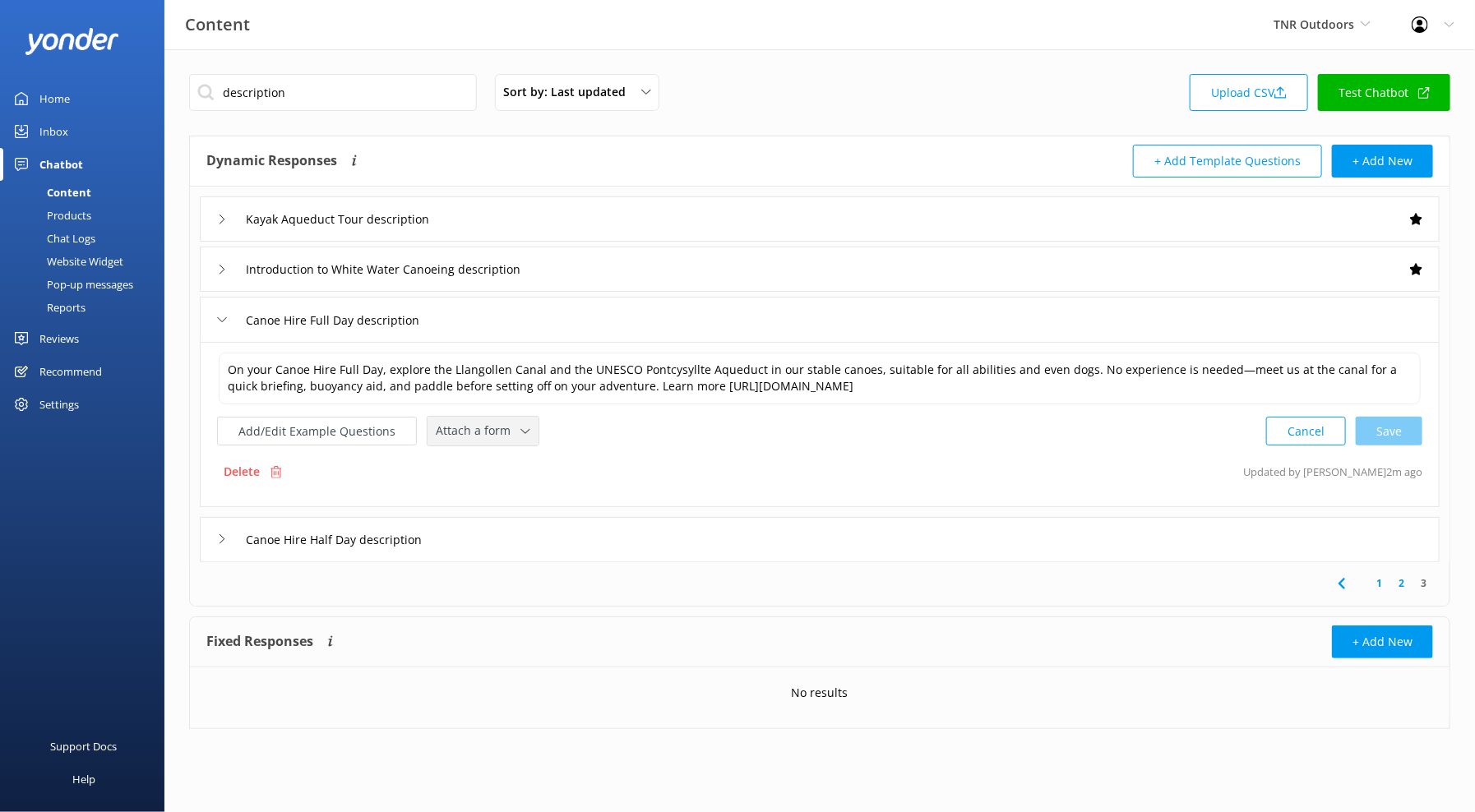
click at [495, 432] on span "Attach a form" at bounding box center [478, 430] width 85 height 18
click at [523, 492] on link "Check availability" at bounding box center [502, 500] width 147 height 33
click at [668, 533] on div "Canoe Hire Half Day description" at bounding box center [820, 537] width 1240 height 45
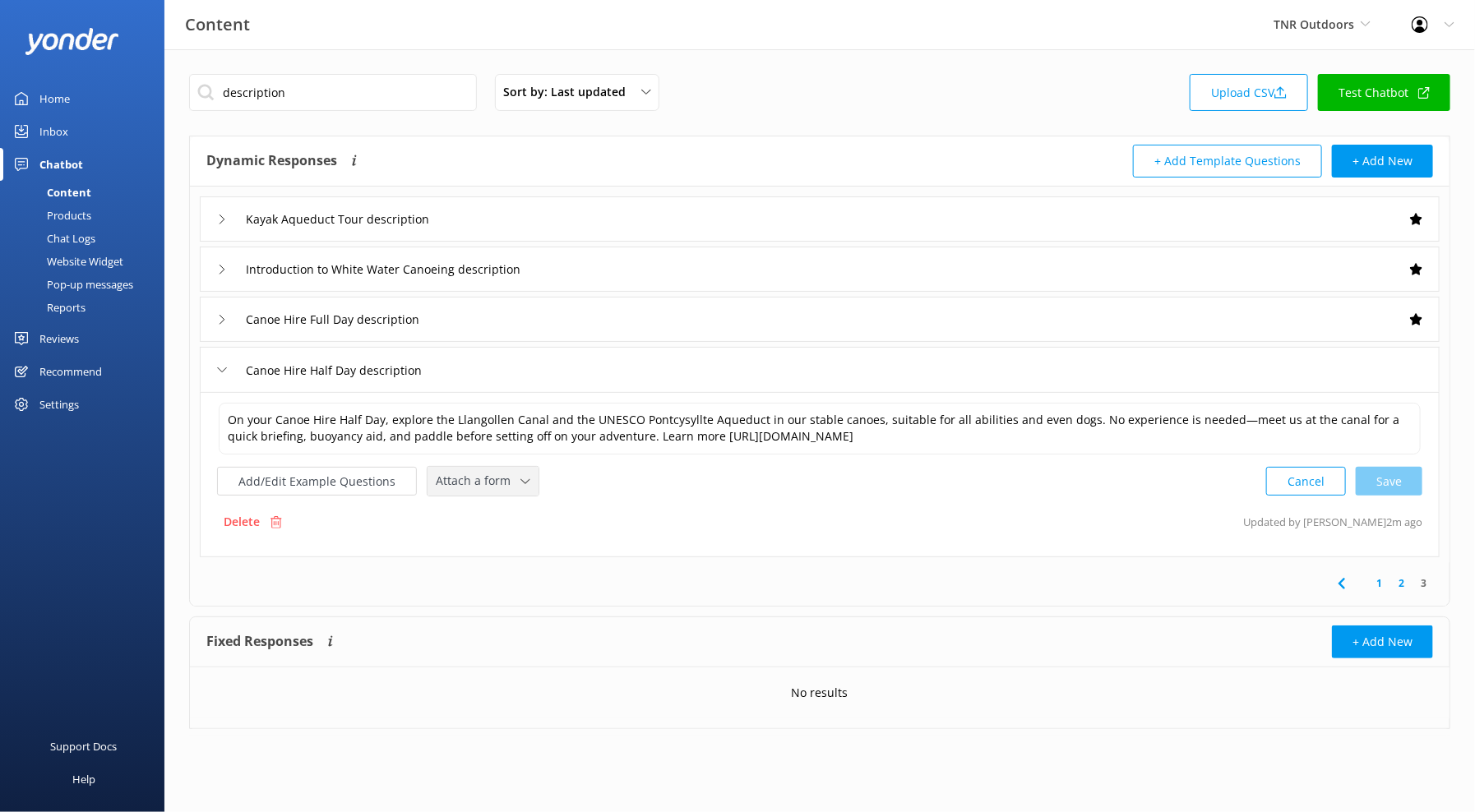
click at [510, 485] on span "Attach a form" at bounding box center [478, 481] width 85 height 18
click at [527, 534] on link "Check availability" at bounding box center [502, 549] width 147 height 33
click at [1380, 584] on link "1" at bounding box center [1379, 582] width 22 height 15
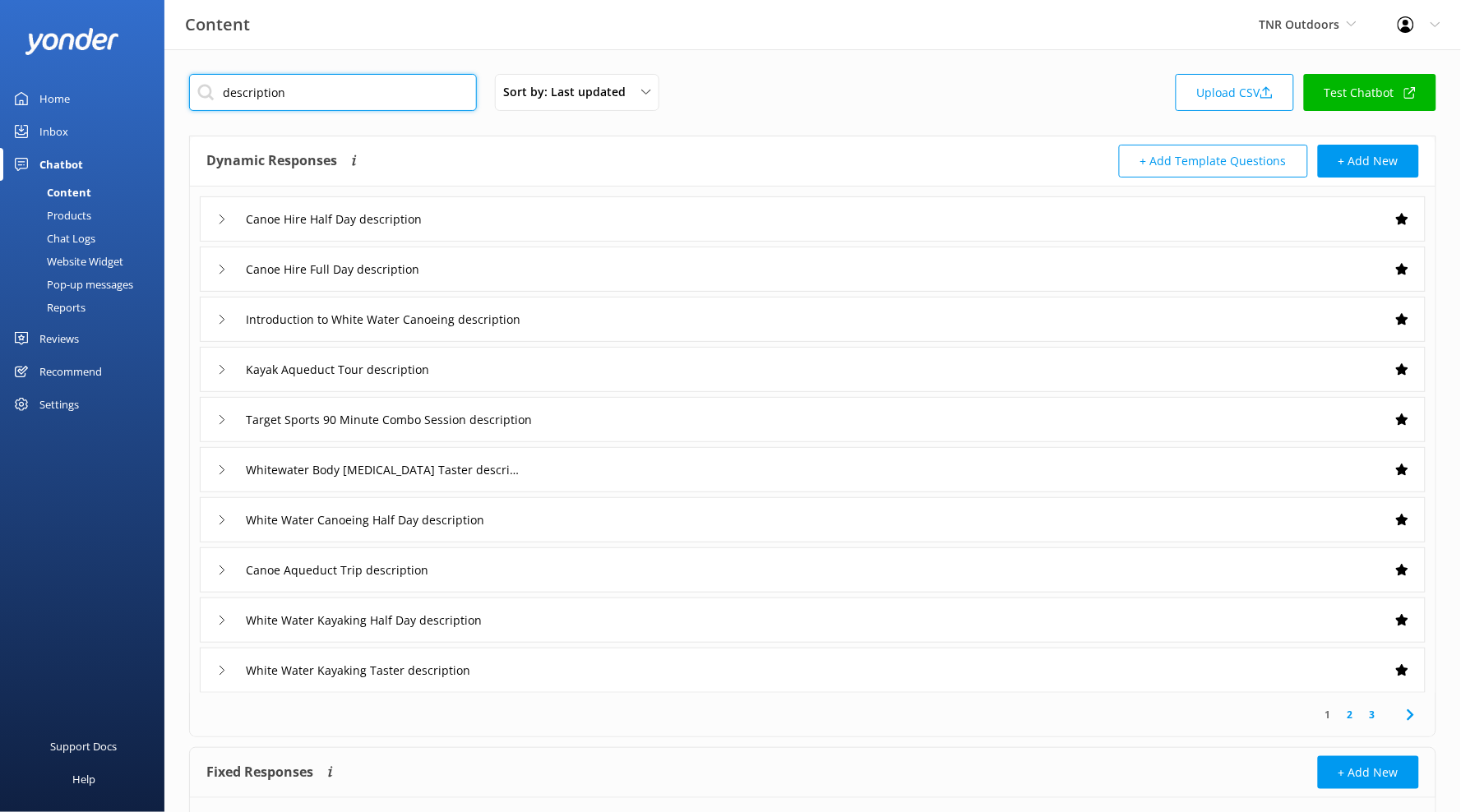
click at [272, 81] on input "description" at bounding box center [333, 92] width 288 height 37
click at [272, 83] on input "description" at bounding box center [333, 92] width 288 height 37
click at [273, 84] on input "description" at bounding box center [333, 92] width 288 height 37
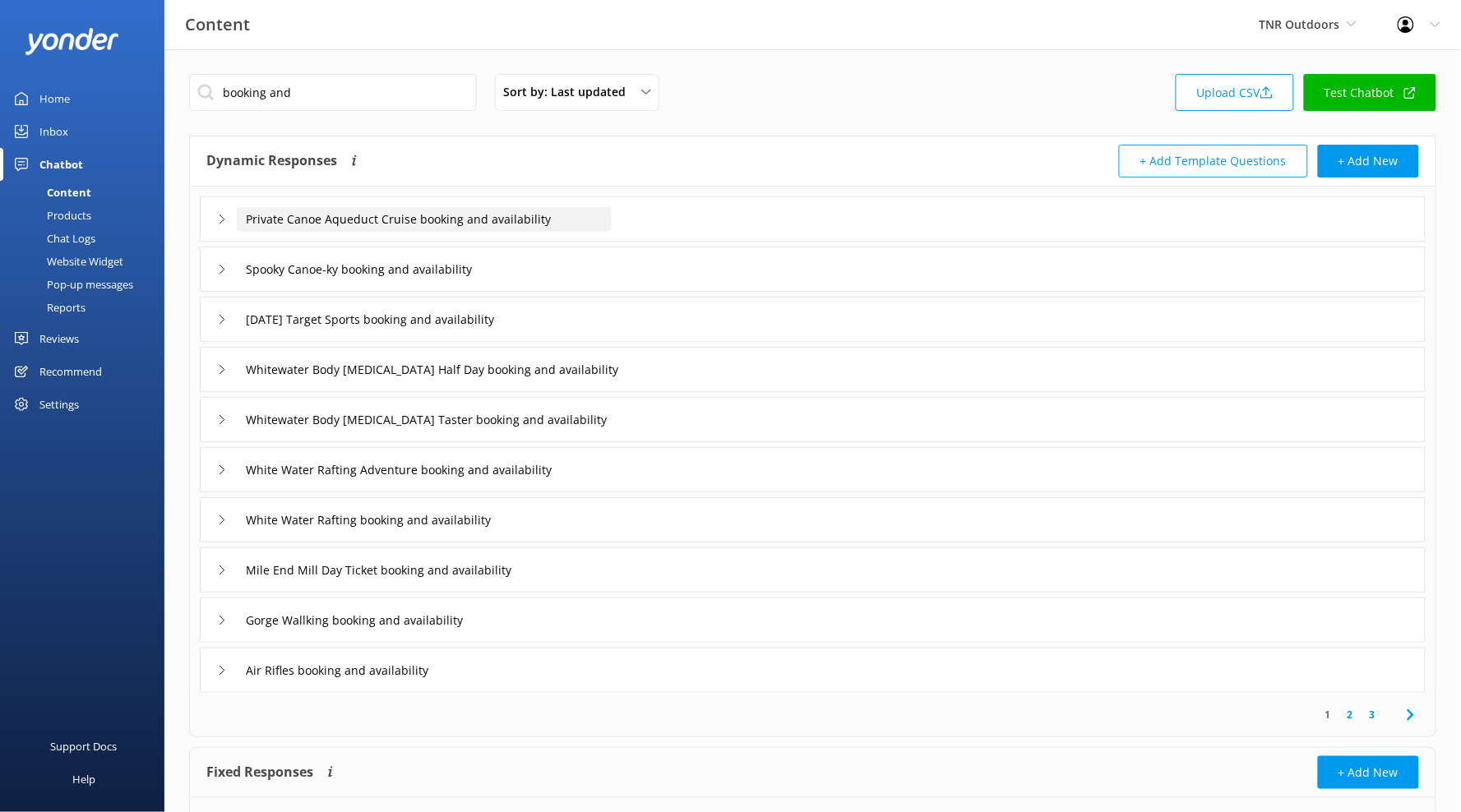
click at [609, 212] on input "Private Canoe Aqueduct Cruise booking and availability" at bounding box center [425, 220] width 375 height 25
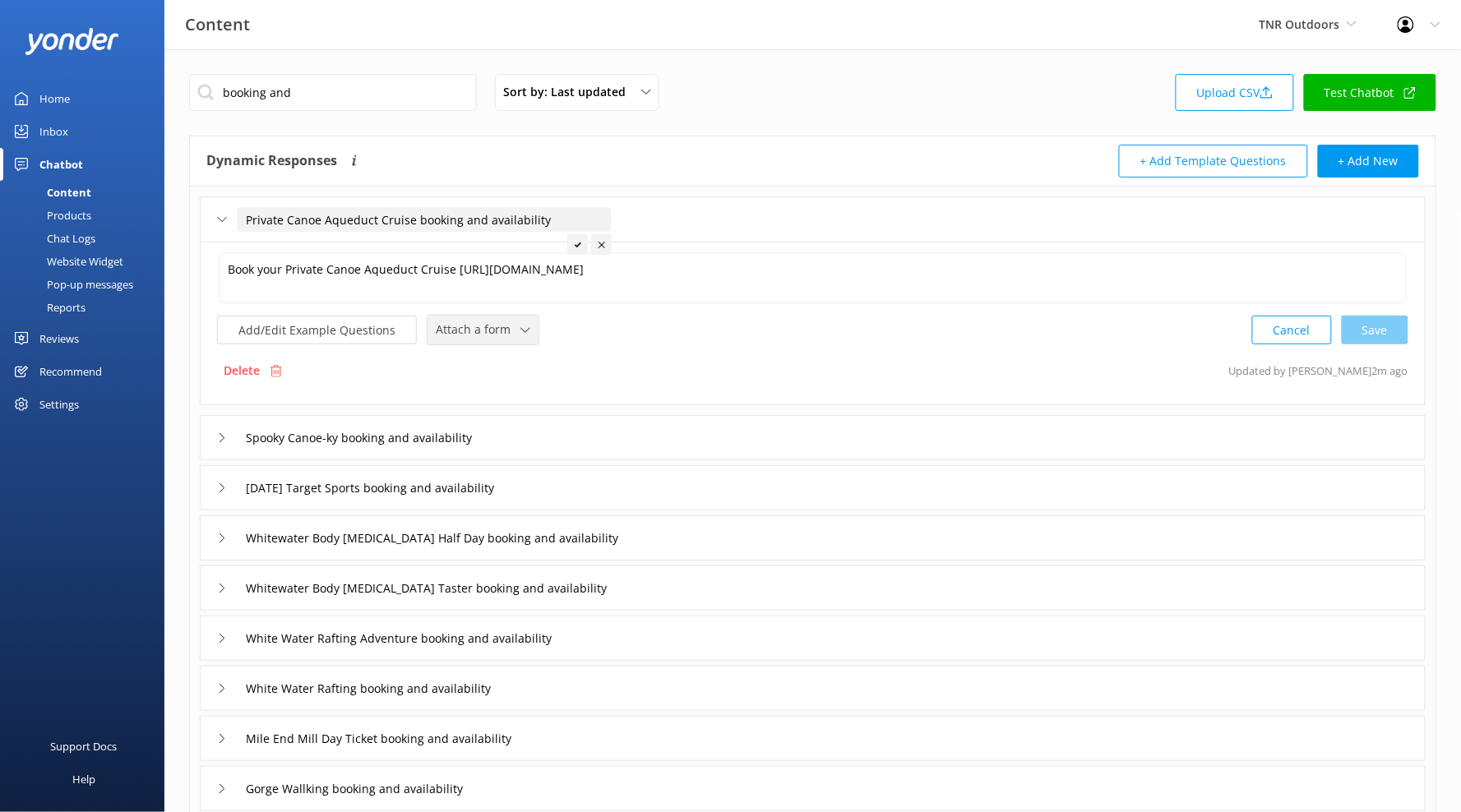
click at [511, 319] on div "Attach a form Leave contact details Check availability" at bounding box center [483, 330] width 111 height 29
click at [524, 385] on link "Check availability" at bounding box center [502, 398] width 147 height 33
click at [555, 447] on div "Spooky Canoe-ky booking and availability" at bounding box center [812, 435] width 1226 height 45
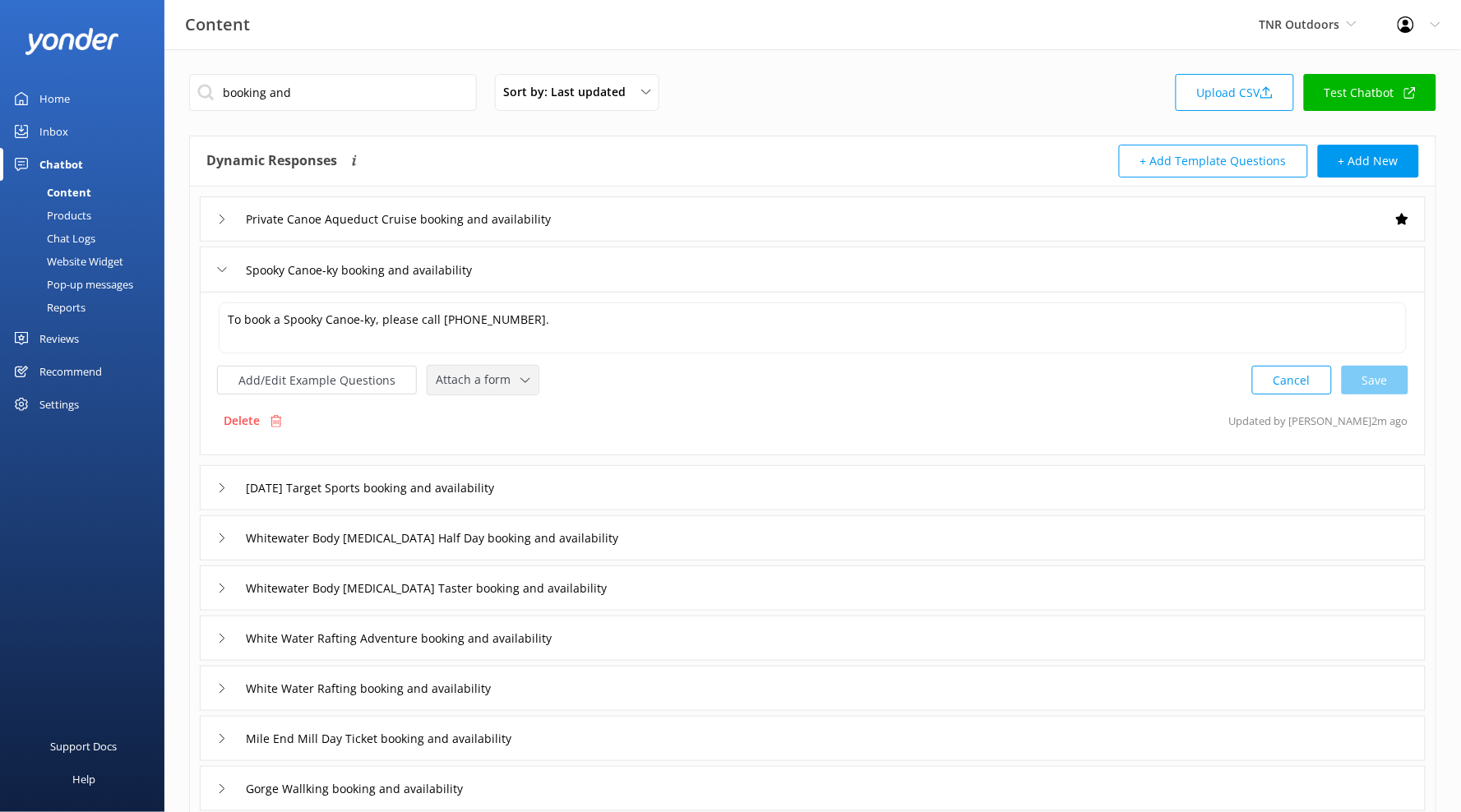
click at [498, 391] on div "Attach a form Leave contact details Check availability" at bounding box center [483, 380] width 111 height 29
click at [514, 444] on div "Check availability" at bounding box center [476, 447] width 81 height 16
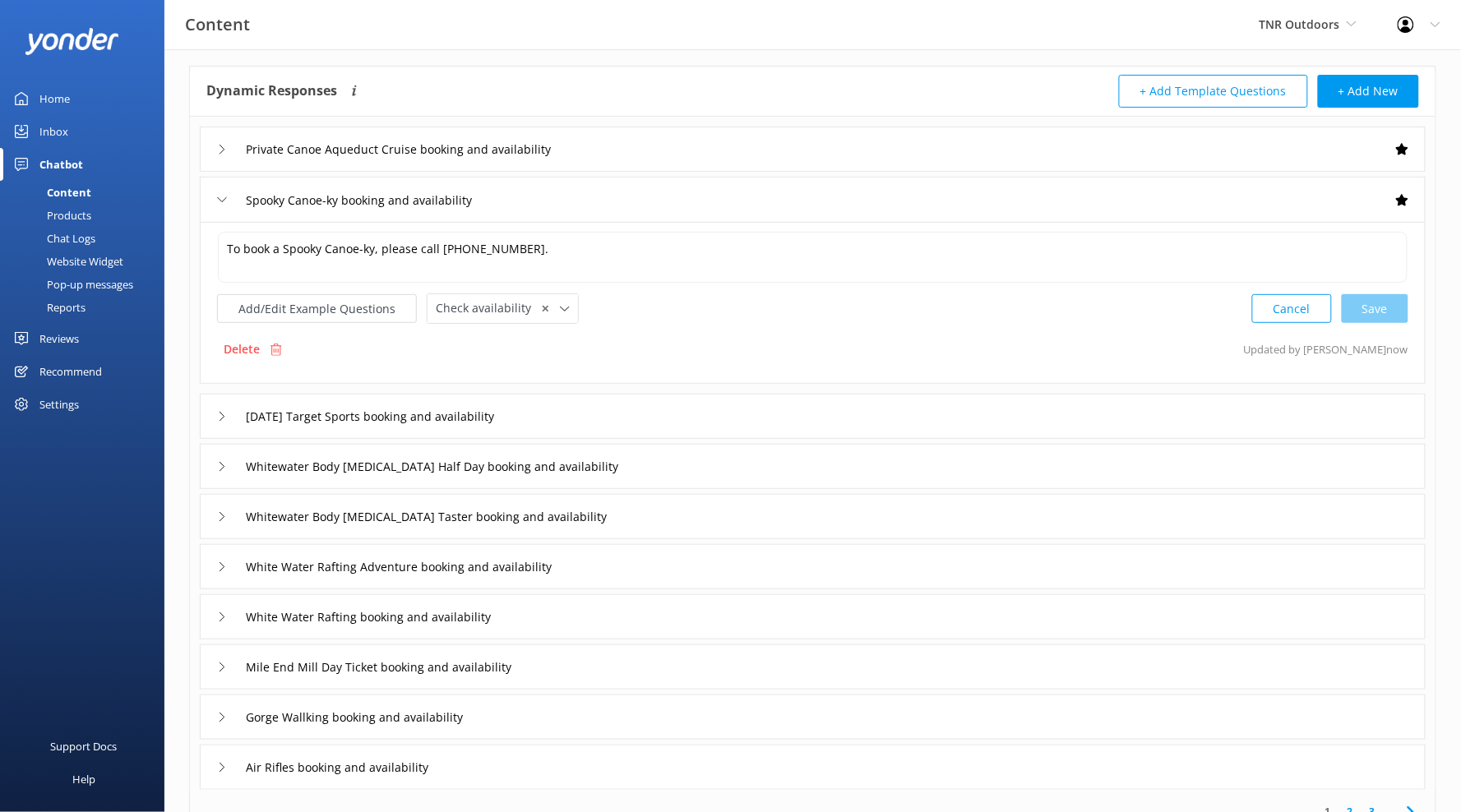
scroll to position [219, 0]
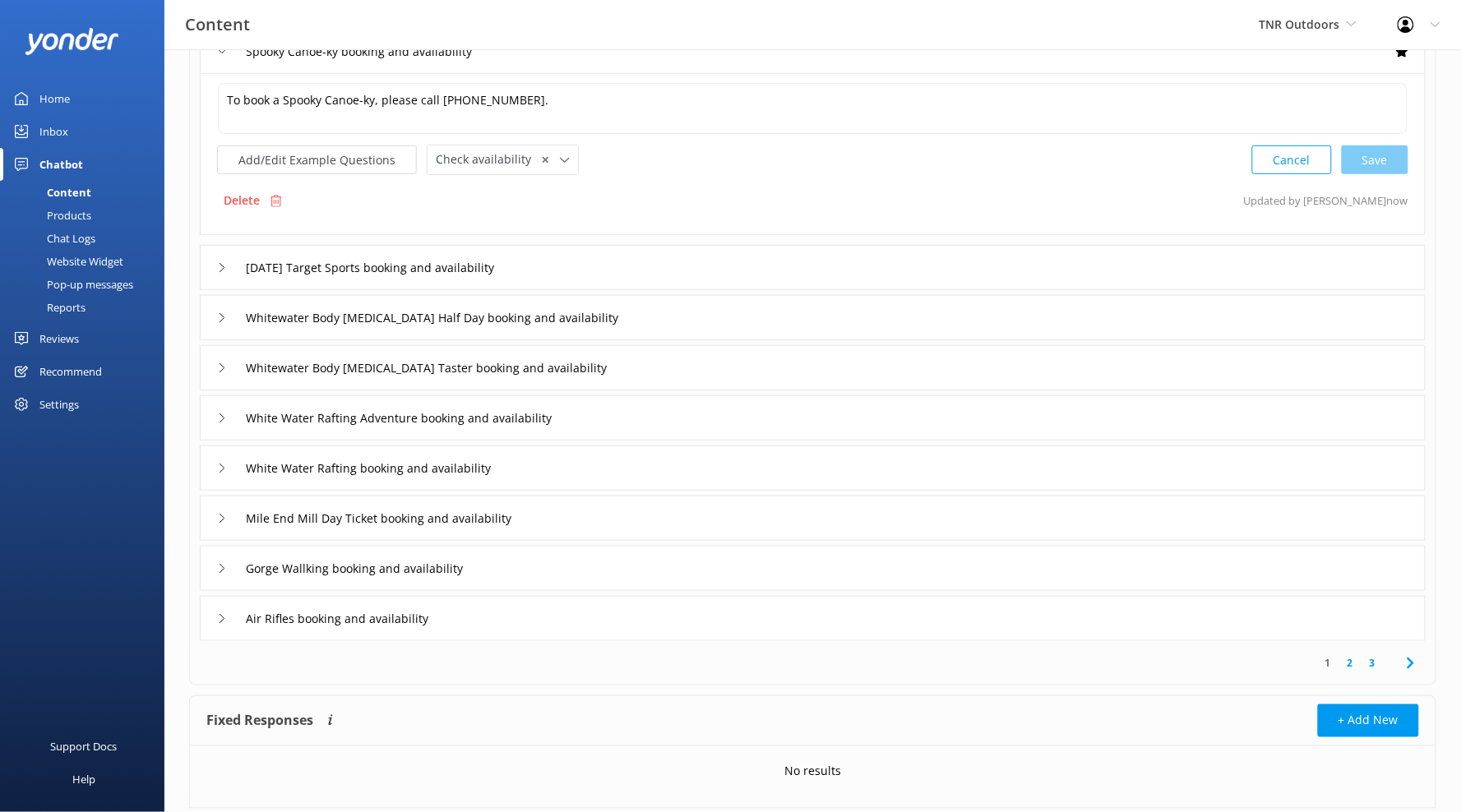
click at [580, 509] on div "Mile End Mill Day Ticket booking and availability" at bounding box center [812, 518] width 1226 height 45
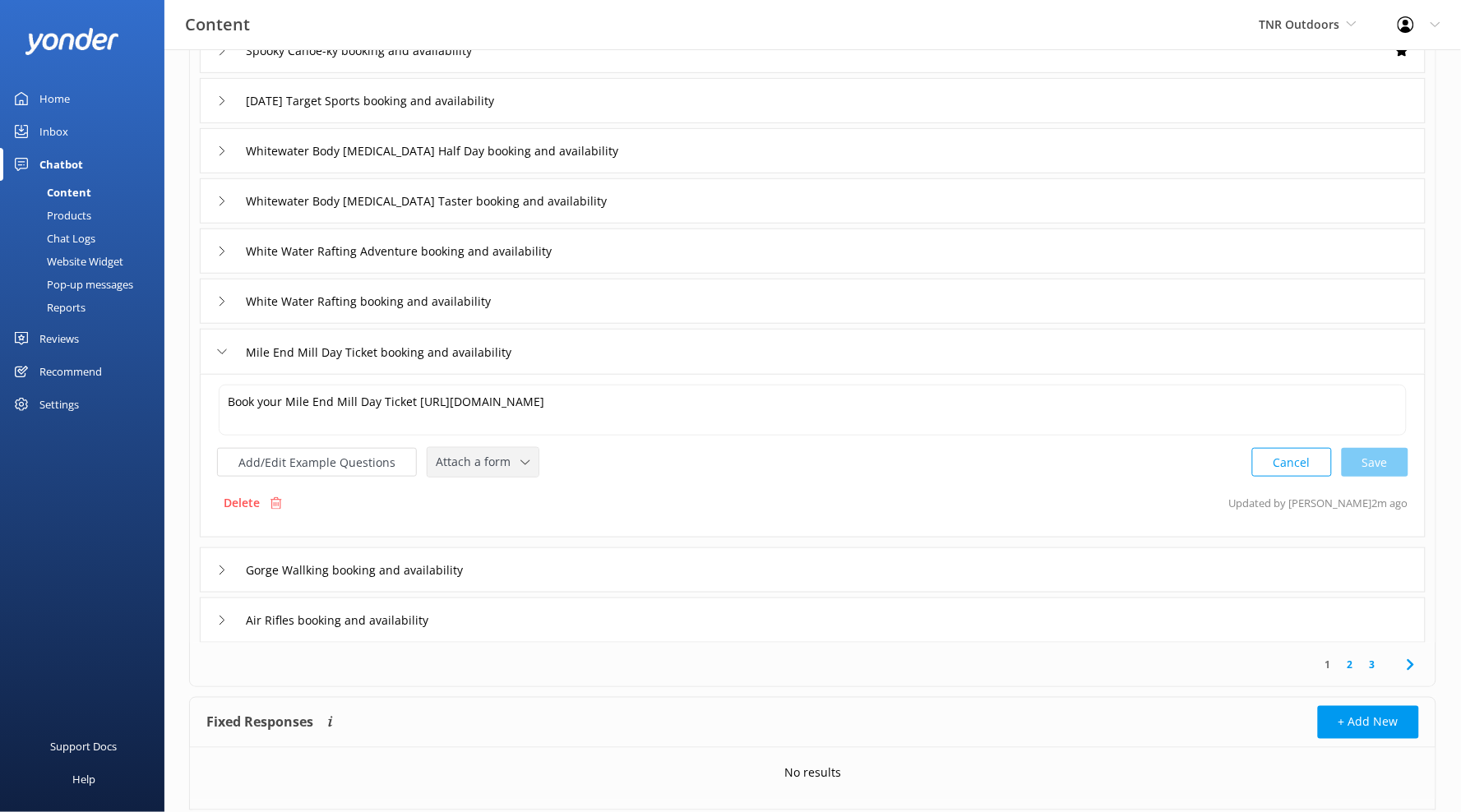
click at [520, 477] on div "Attach a form Leave contact details Check availability" at bounding box center [483, 462] width 111 height 29
click at [516, 490] on div "Leave contact details" at bounding box center [486, 497] width 100 height 16
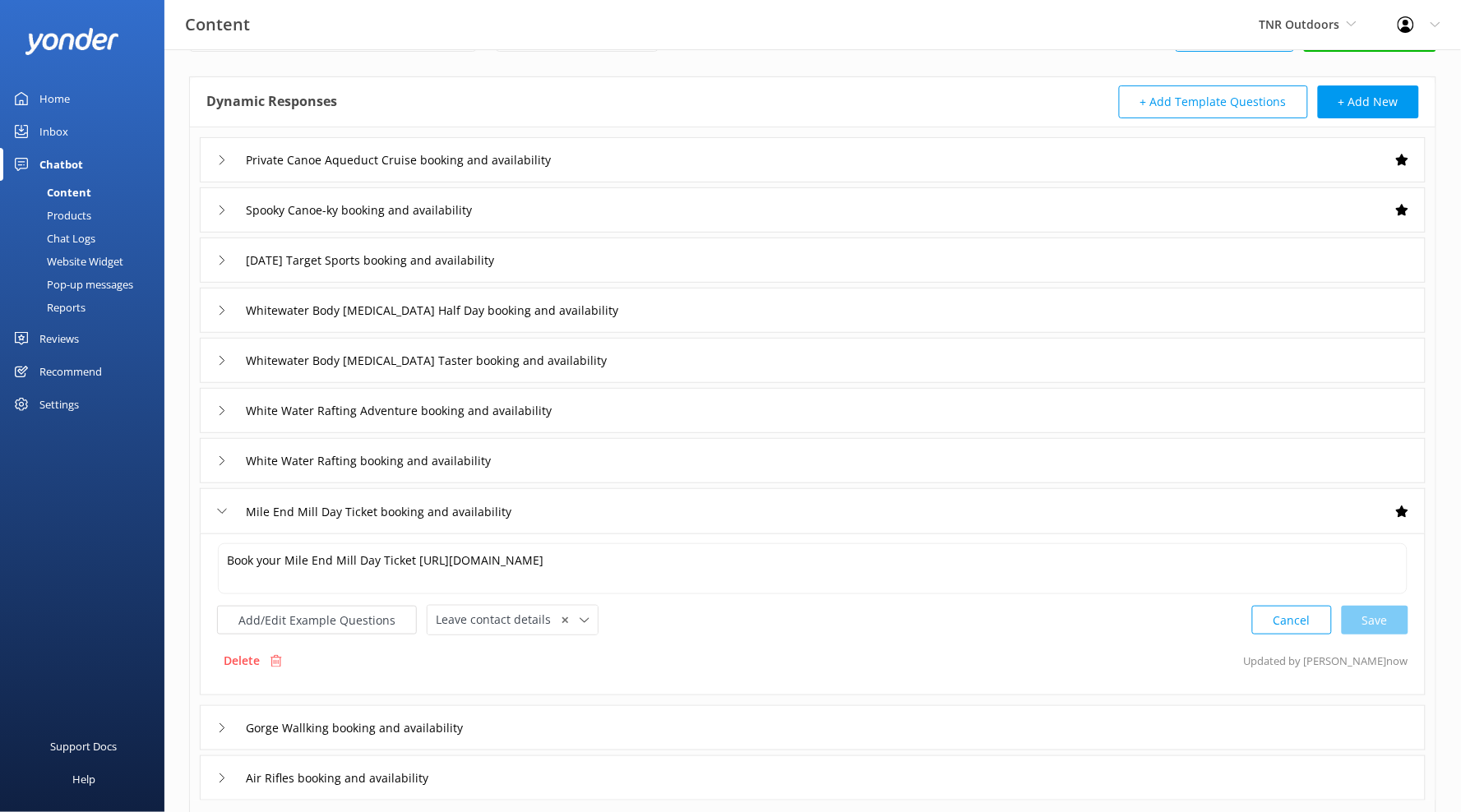
scroll to position [58, 0]
click at [596, 262] on div "[DATE] Target Sports booking and availability" at bounding box center [812, 260] width 1226 height 45
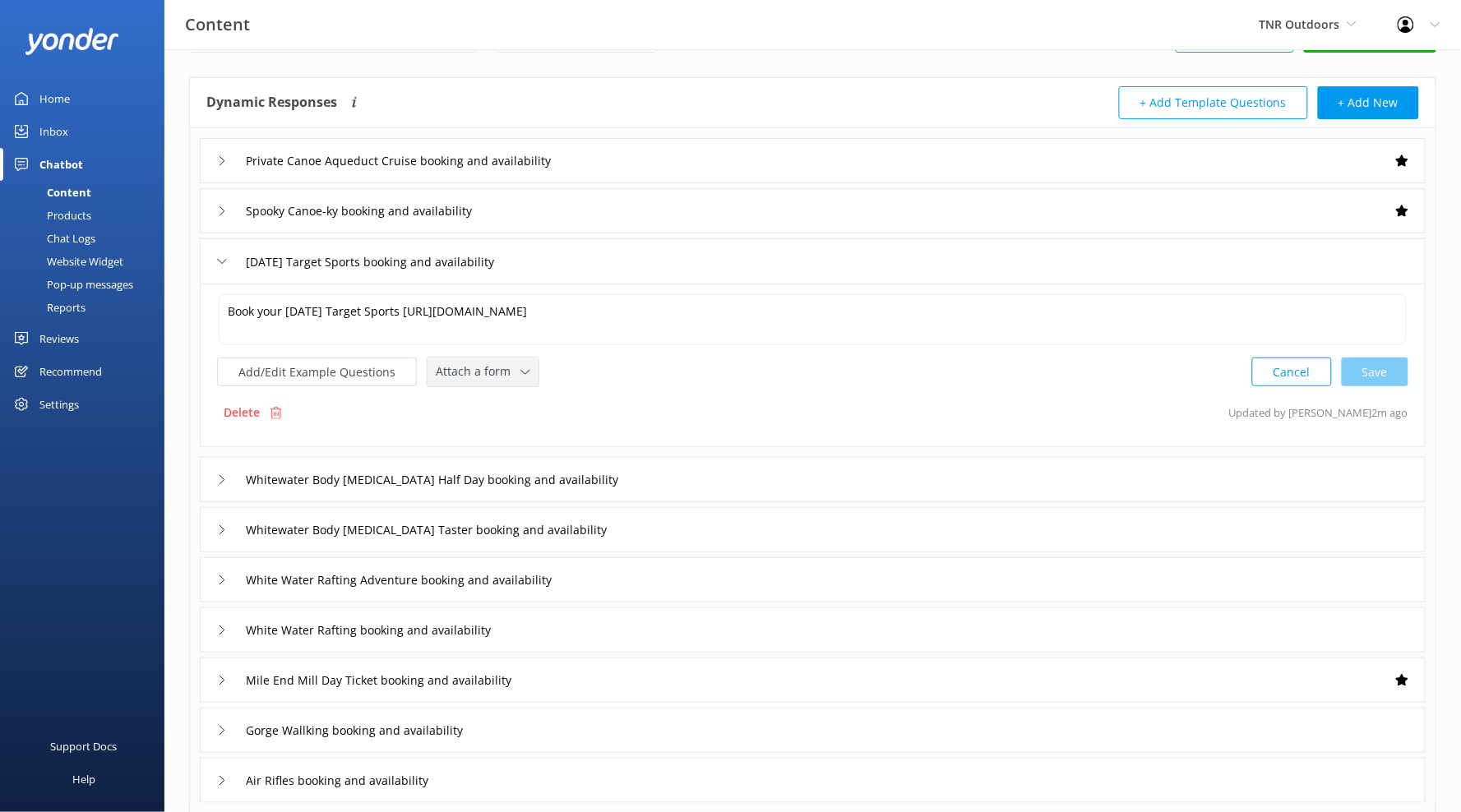
drag, startPoint x: 514, startPoint y: 355, endPoint x: 503, endPoint y: 369, distance: 17.8
click at [514, 356] on div "Book your [DATE] Target Sports [URL][DOMAIN_NAME] Book your [DATE] Target Sport…" at bounding box center [812, 339] width 1191 height 94
click at [501, 369] on span "Attach a form" at bounding box center [478, 371] width 85 height 18
click at [513, 434] on div "Check availability" at bounding box center [476, 439] width 81 height 16
click at [634, 488] on div "Whitewater Body [MEDICAL_DATA] Half Day booking and availability" at bounding box center [812, 477] width 1226 height 45
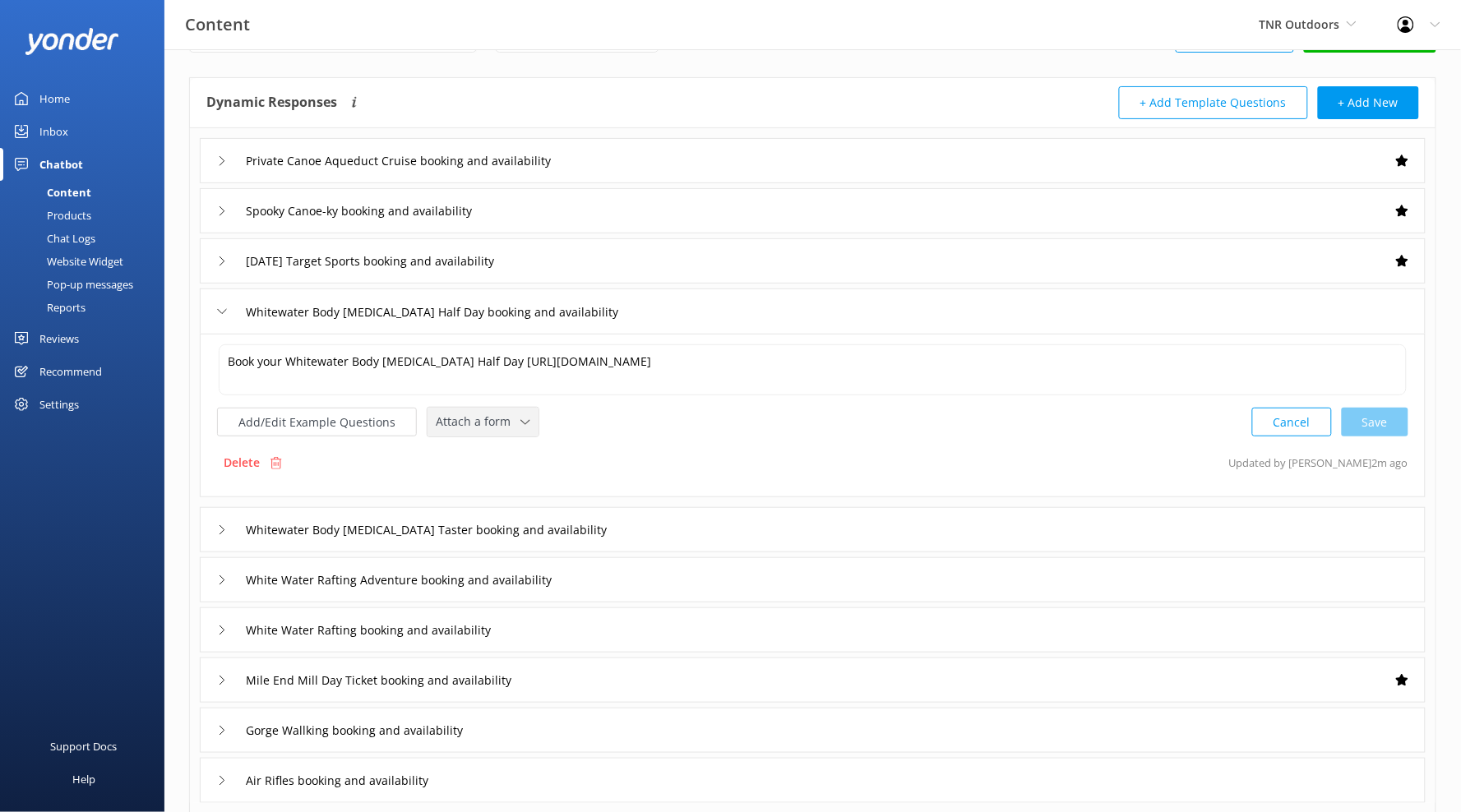
click at [517, 435] on div "Attach a form Leave contact details Check availability" at bounding box center [483, 422] width 111 height 29
click at [525, 492] on link "Check availability" at bounding box center [502, 489] width 147 height 33
click at [661, 517] on div "Whitewater Body [MEDICAL_DATA] Taster booking and availability" at bounding box center [812, 527] width 1226 height 45
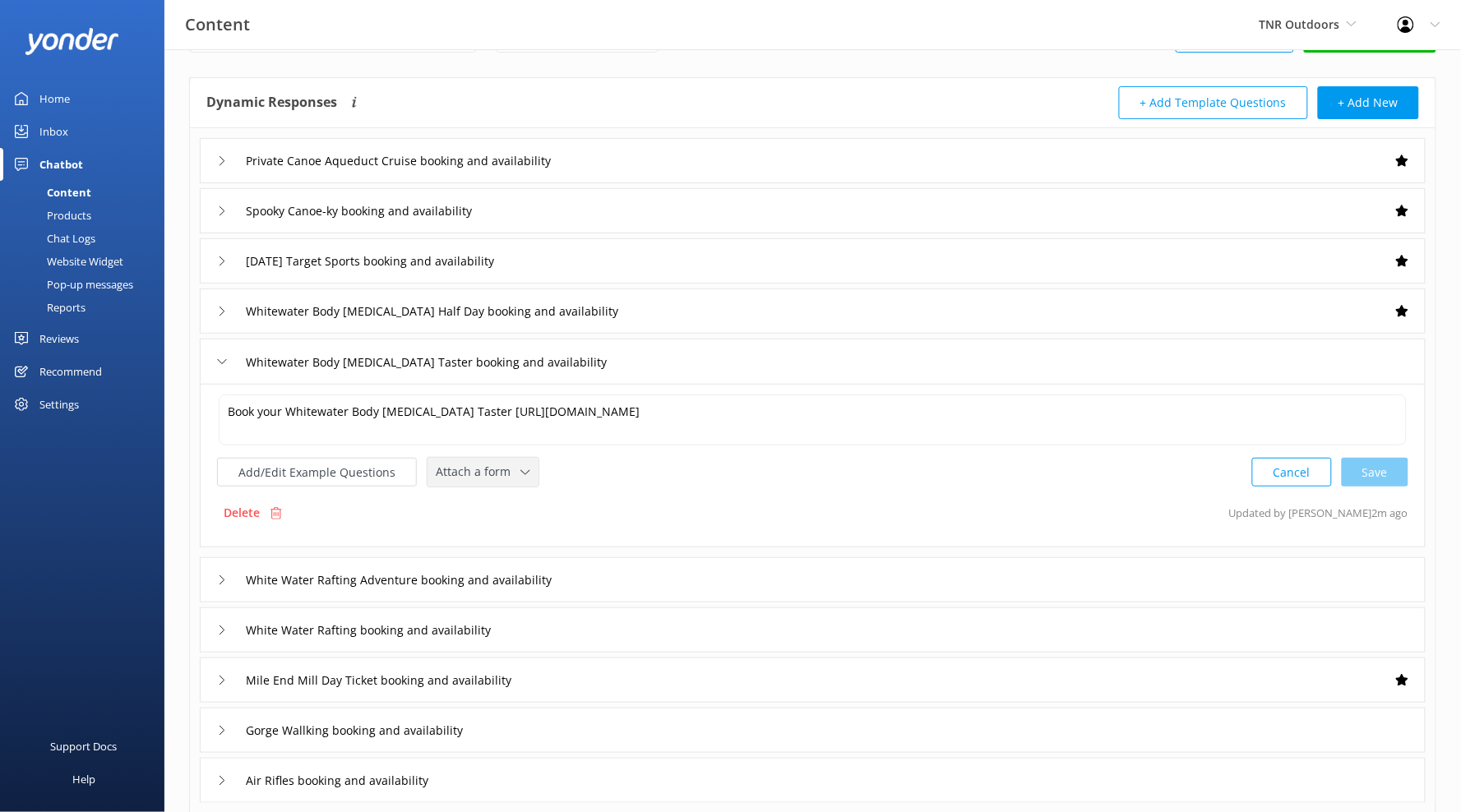
click at [497, 469] on span "Attach a form" at bounding box center [478, 471] width 85 height 18
click at [515, 528] on link "Check availability" at bounding box center [502, 540] width 147 height 33
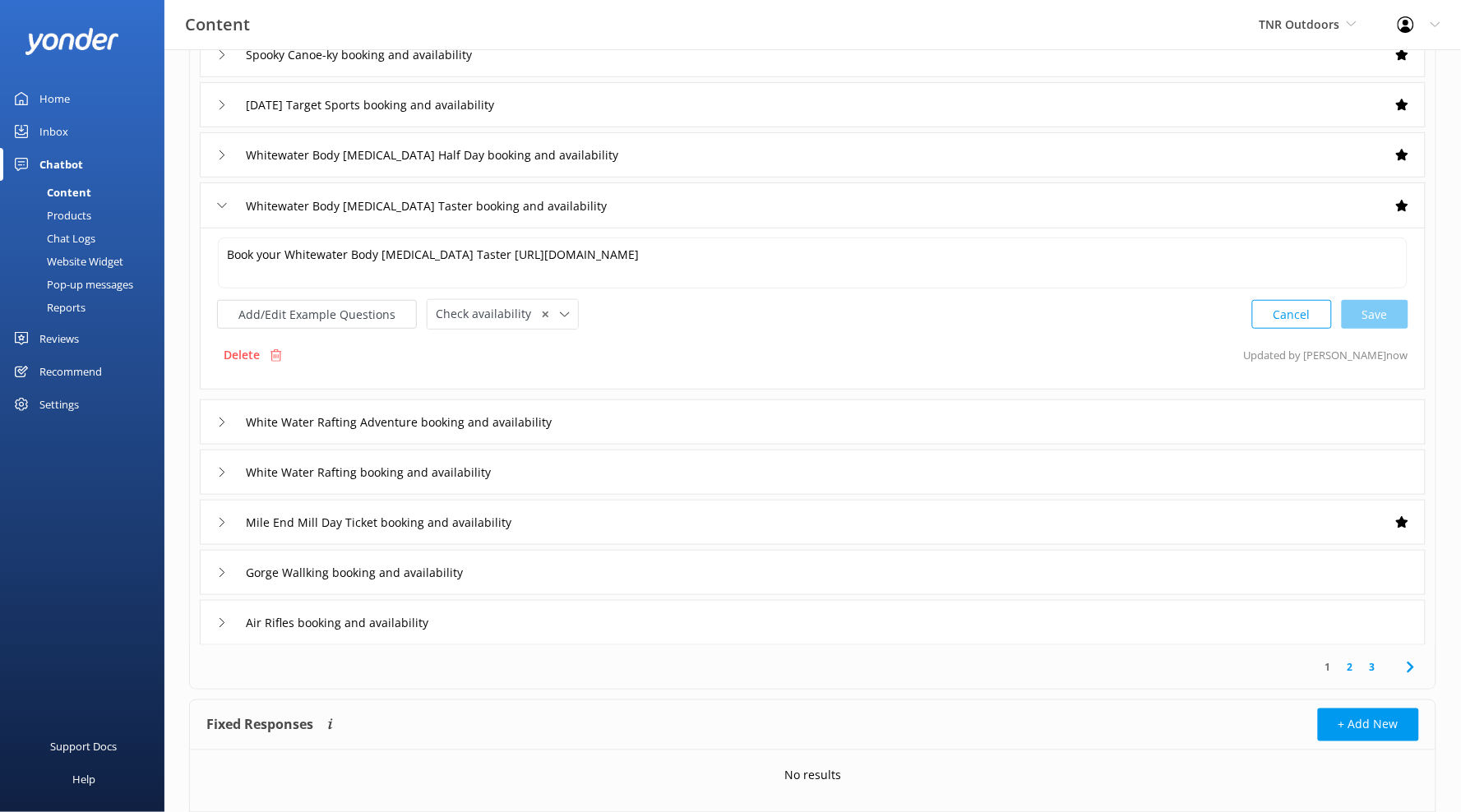
scroll to position [220, 0]
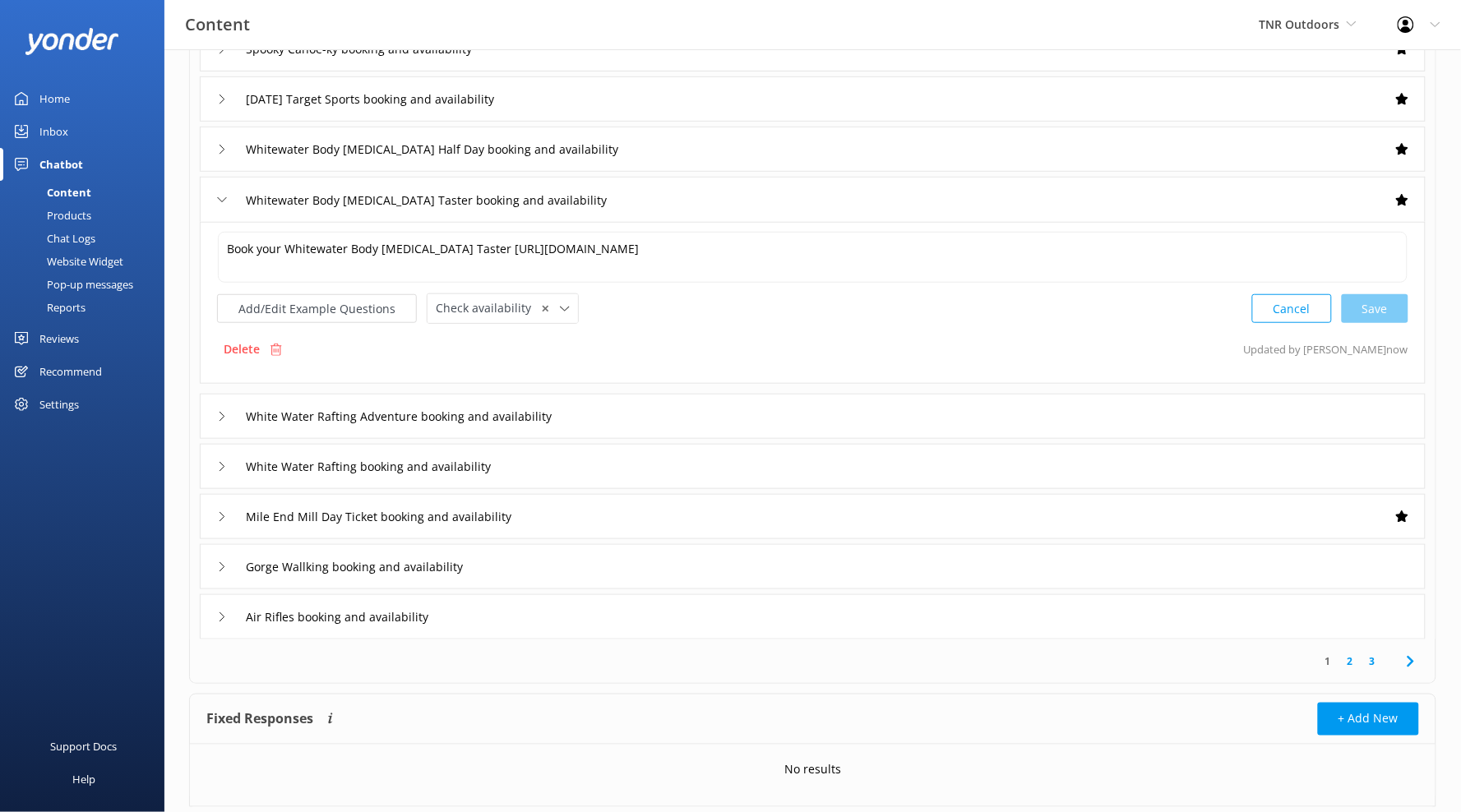
click at [626, 427] on div "White Water Rafting Adventure booking and availability" at bounding box center [812, 416] width 1226 height 45
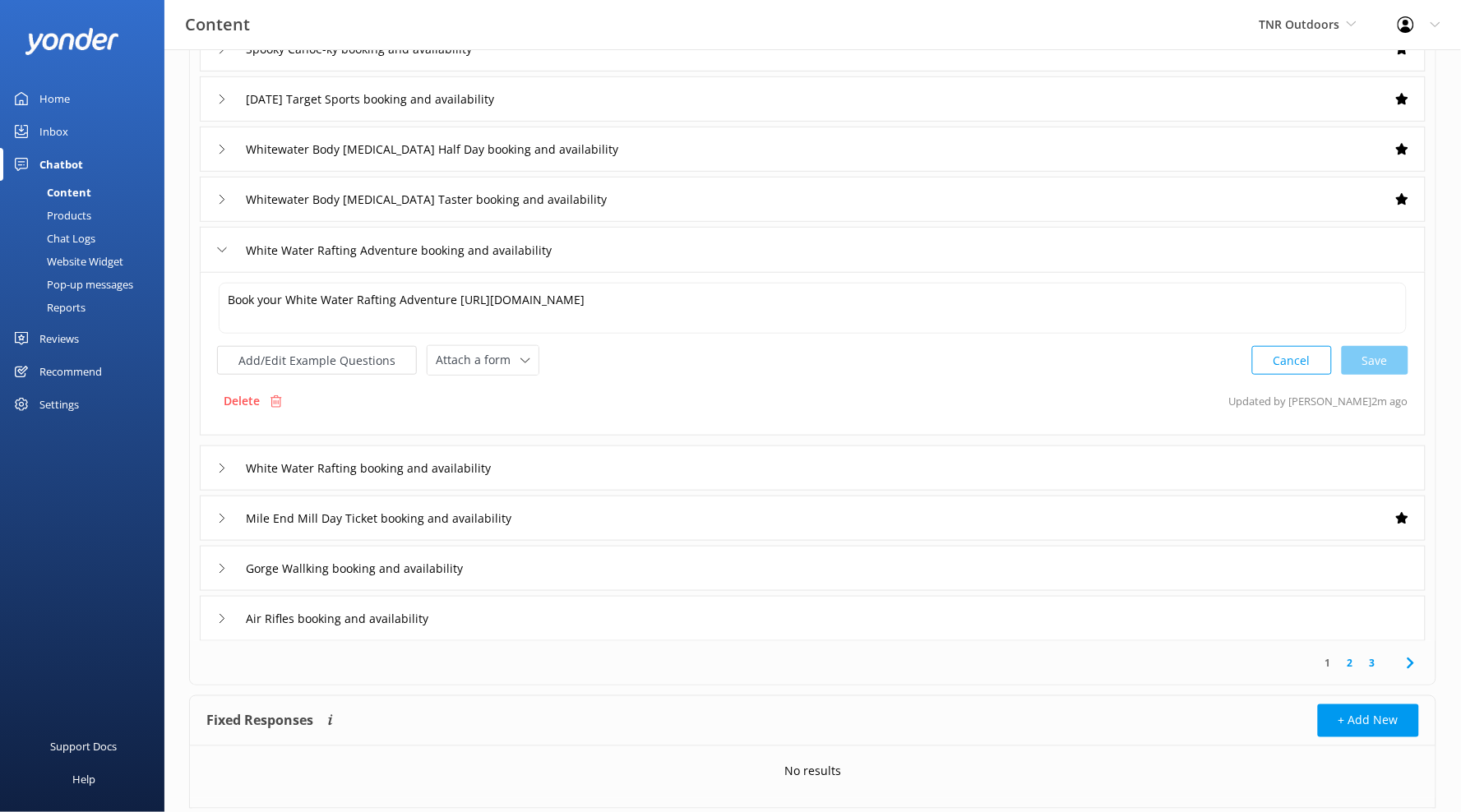
click at [514, 377] on div "Book your White Water Rafting Adventure [URL][DOMAIN_NAME] Book your White Wate…" at bounding box center [812, 354] width 1226 height 164
click at [510, 364] on span "Attach a form" at bounding box center [478, 360] width 85 height 18
click at [514, 412] on link "Check availability" at bounding box center [502, 428] width 147 height 33
click at [614, 460] on div "White Water Rafting booking and availability" at bounding box center [812, 465] width 1226 height 45
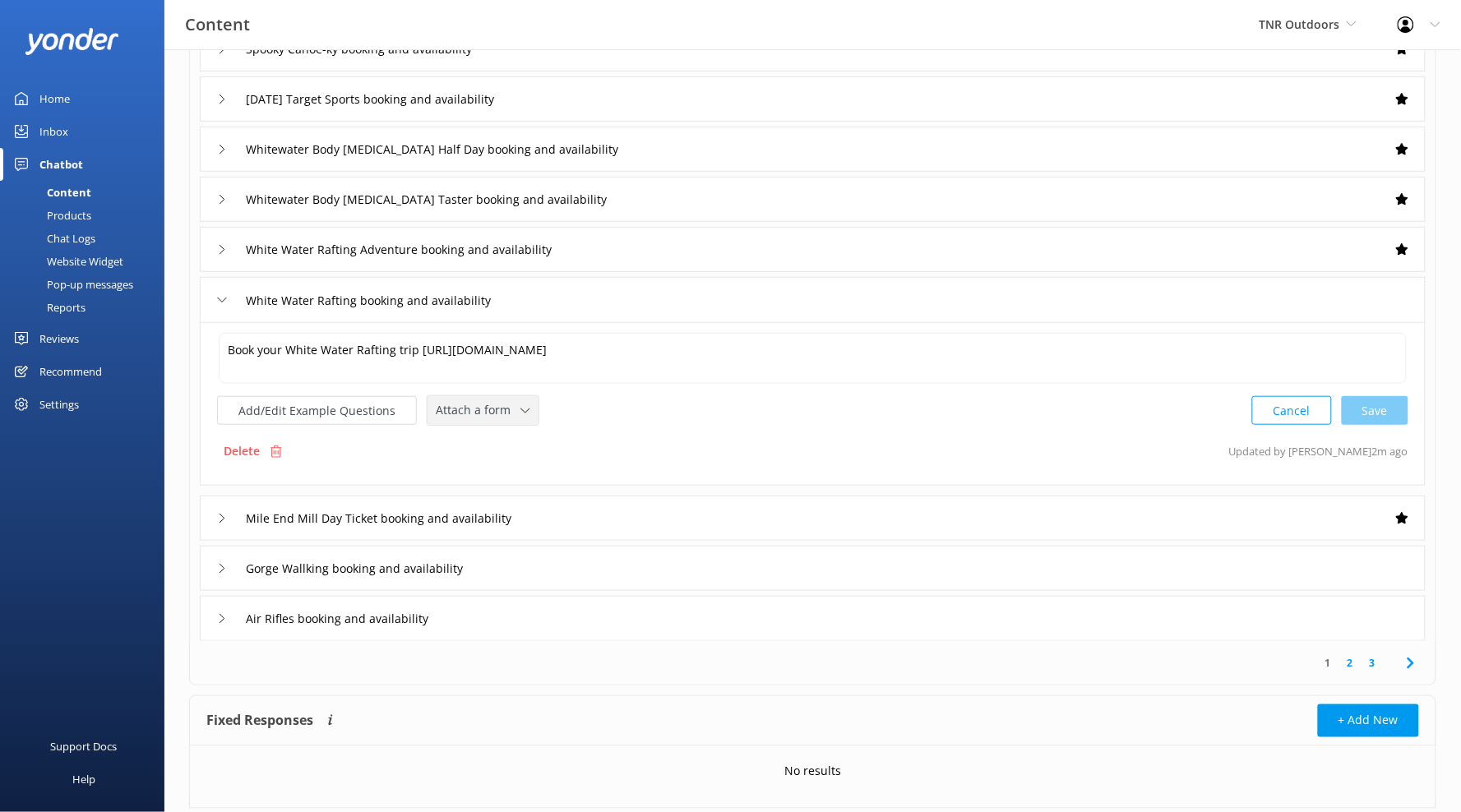
click at [520, 418] on div "Attach a form" at bounding box center [483, 410] width 103 height 21
click at [517, 468] on link "Check availability" at bounding box center [502, 478] width 147 height 33
click at [587, 525] on div "Mile End Mill Day Ticket booking and availability" at bounding box center [812, 516] width 1226 height 45
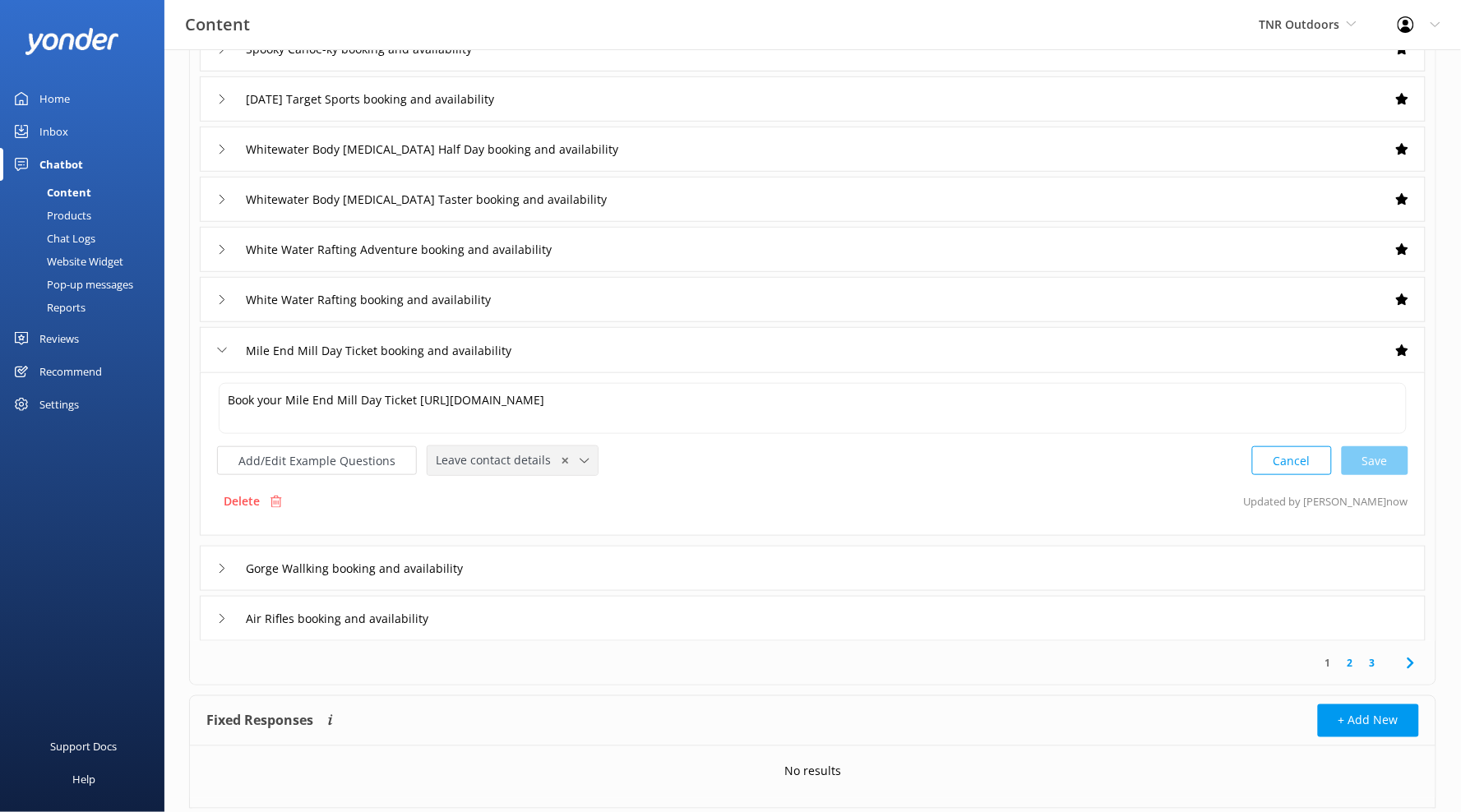
click at [530, 463] on span "Leave contact details" at bounding box center [498, 460] width 125 height 18
click at [560, 529] on link "Check availability" at bounding box center [512, 528] width 168 height 33
click at [670, 562] on div "Gorge Wallking booking and availability" at bounding box center [812, 565] width 1226 height 45
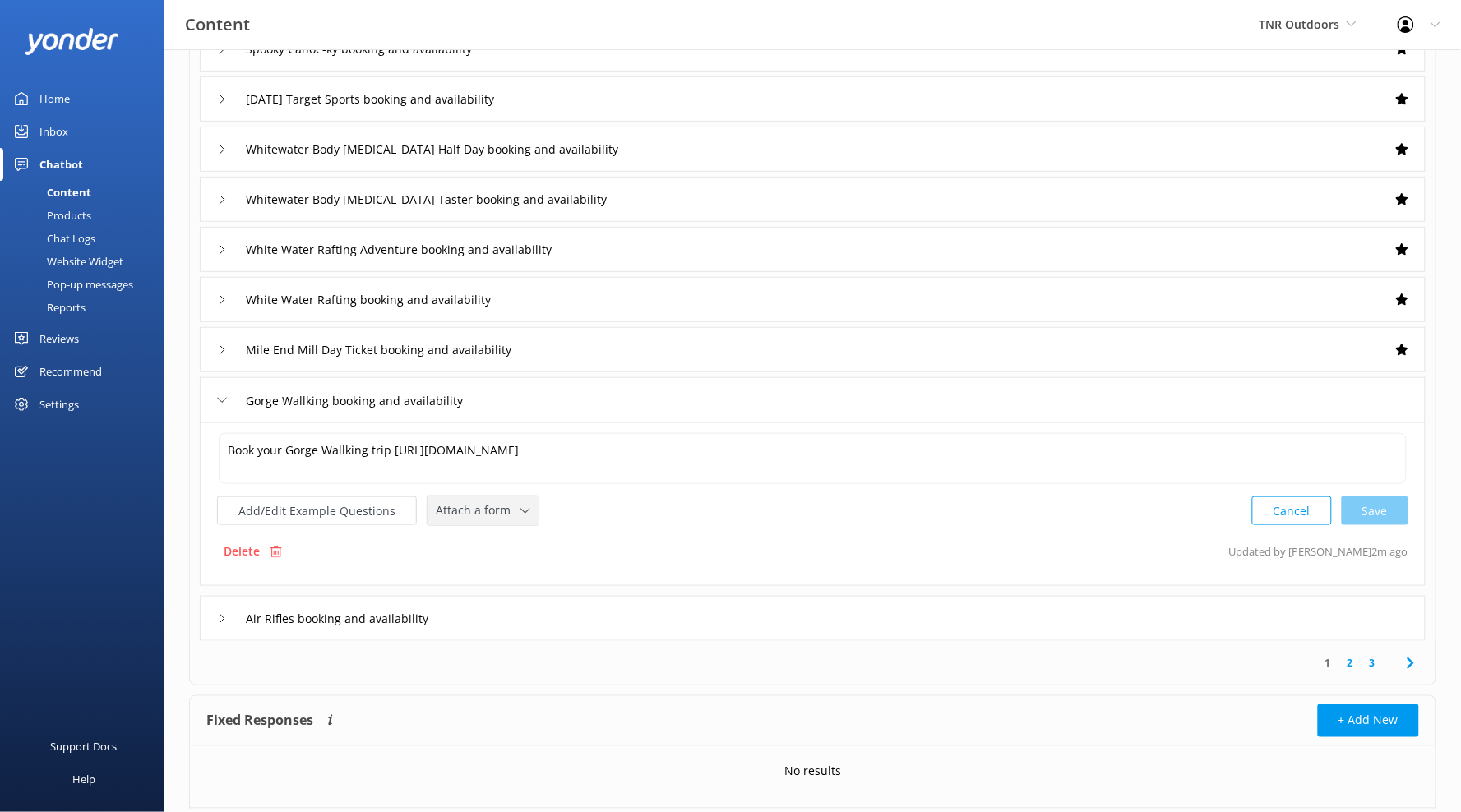
click at [510, 524] on div "Attach a form Leave contact details Check availability" at bounding box center [483, 510] width 111 height 29
click at [521, 568] on link "Check availability" at bounding box center [502, 578] width 147 height 33
click at [656, 610] on div "Air Rifles booking and availability" at bounding box center [812, 616] width 1226 height 45
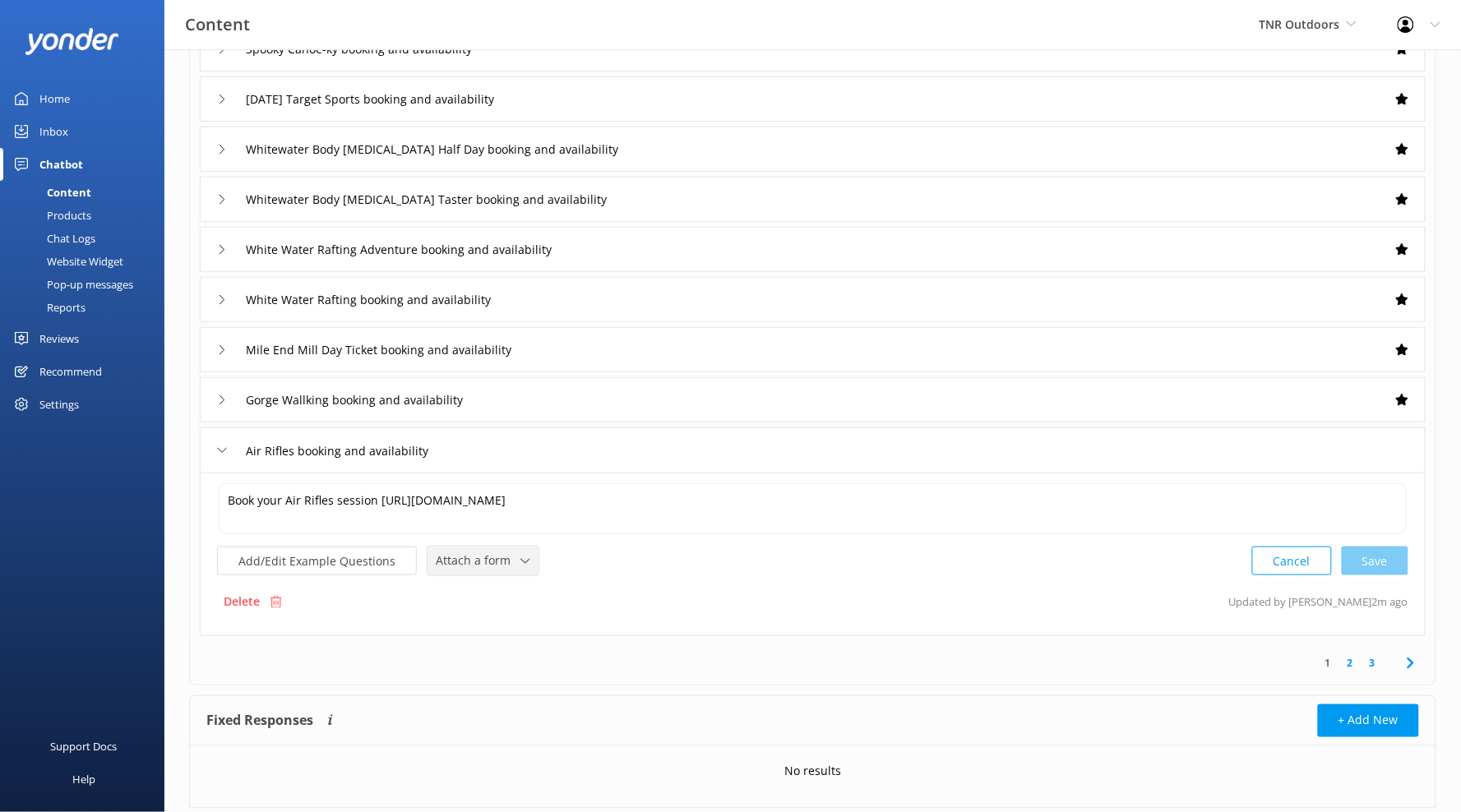
click at [504, 563] on span "Attach a form" at bounding box center [478, 560] width 85 height 18
click at [521, 617] on link "Check availability" at bounding box center [502, 628] width 147 height 33
click at [652, 694] on div "Fixed Responses Fixed Responses will always return the exact answer you add to …" at bounding box center [813, 750] width 1248 height 112
drag, startPoint x: 527, startPoint y: 552, endPoint x: 654, endPoint y: 593, distance: 133.5
click at [527, 552] on span "Check availability" at bounding box center [489, 559] width 106 height 18
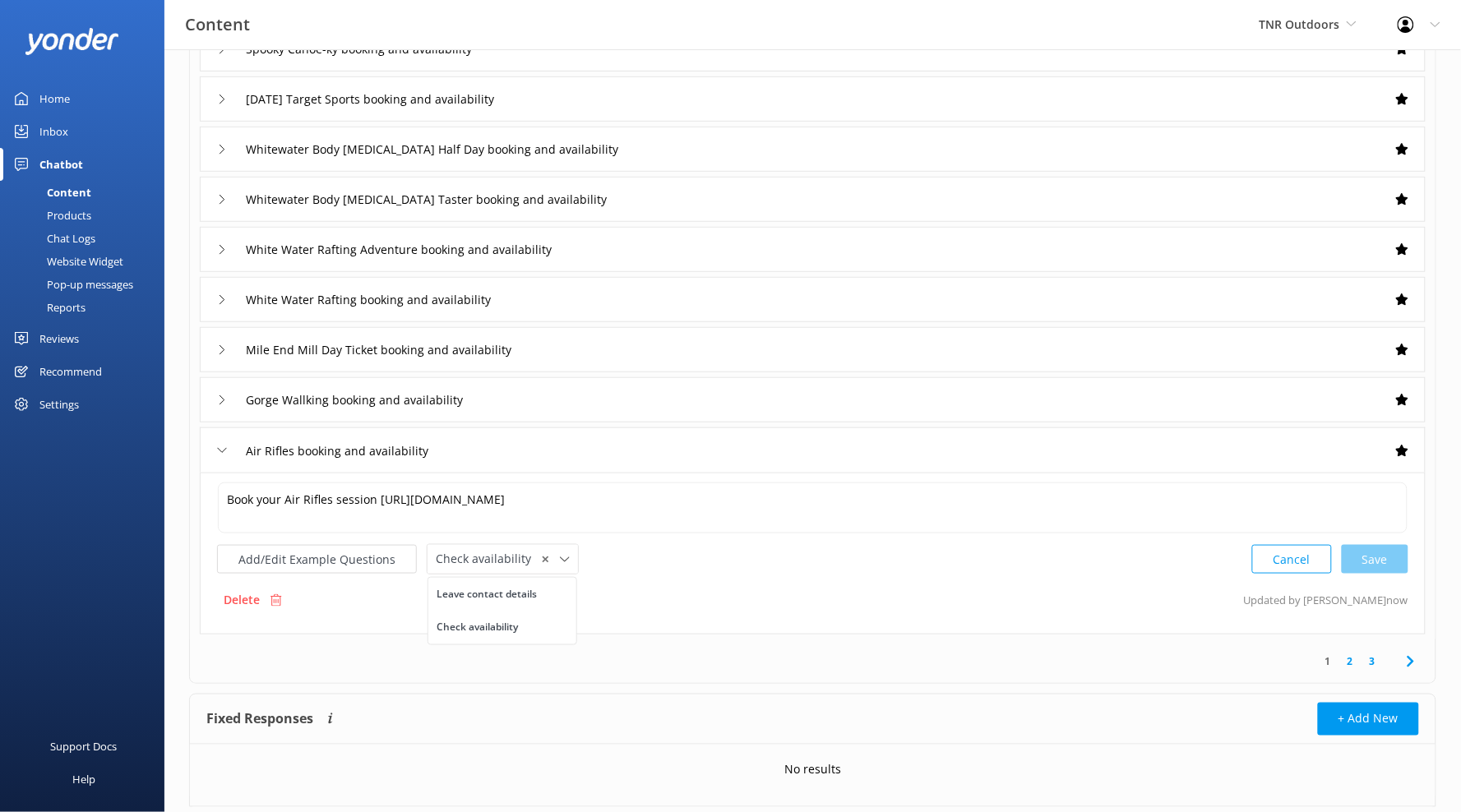
drag, startPoint x: 1366, startPoint y: 656, endPoint x: 1354, endPoint y: 659, distance: 12.4
click at [1362, 658] on link "3" at bounding box center [1372, 661] width 22 height 15
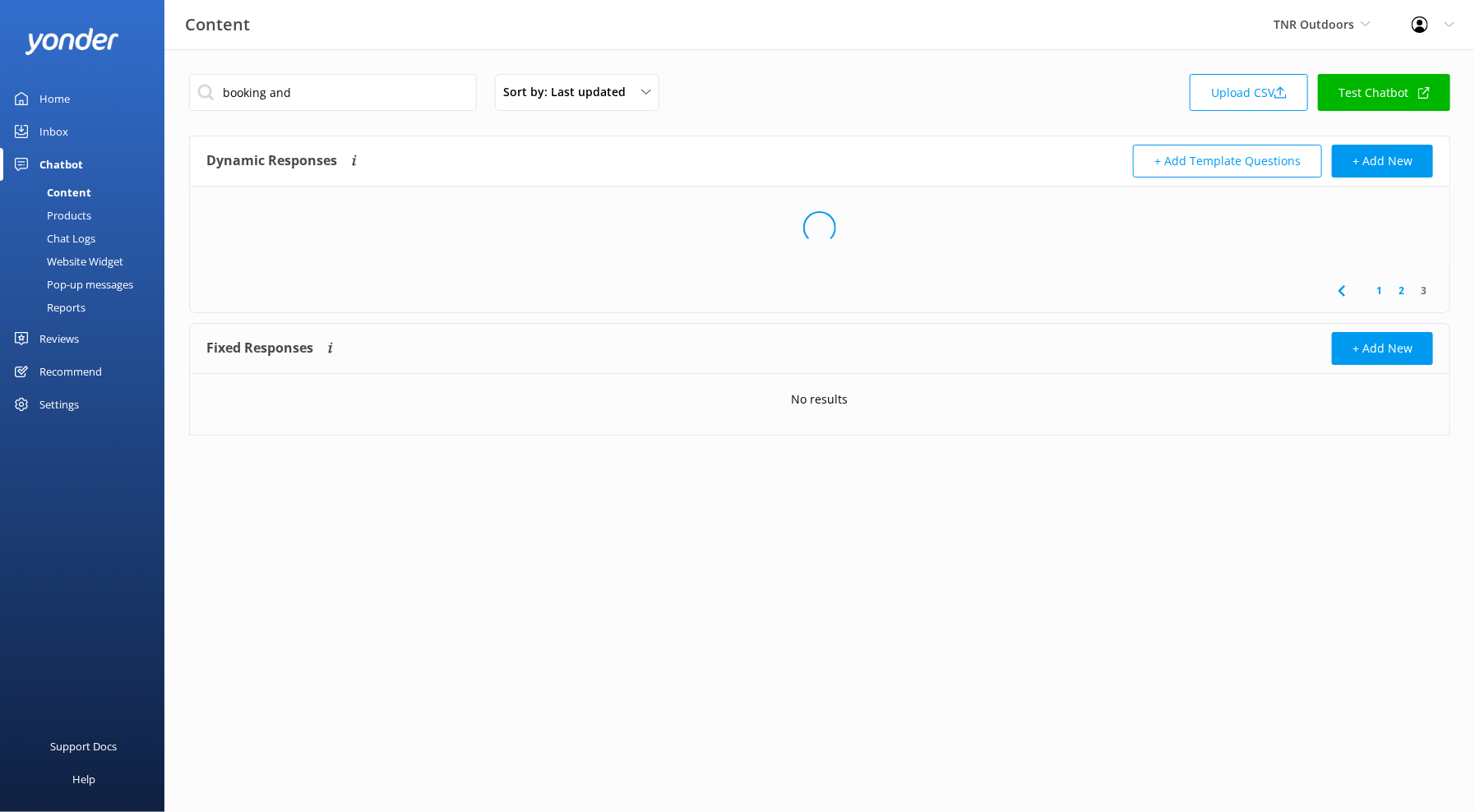
click at [1350, 660] on html "Content TNR Outdoors [PERSON_NAME] Adventure Co Cool Tours Inc Tongariro River …" at bounding box center [737, 406] width 1475 height 812
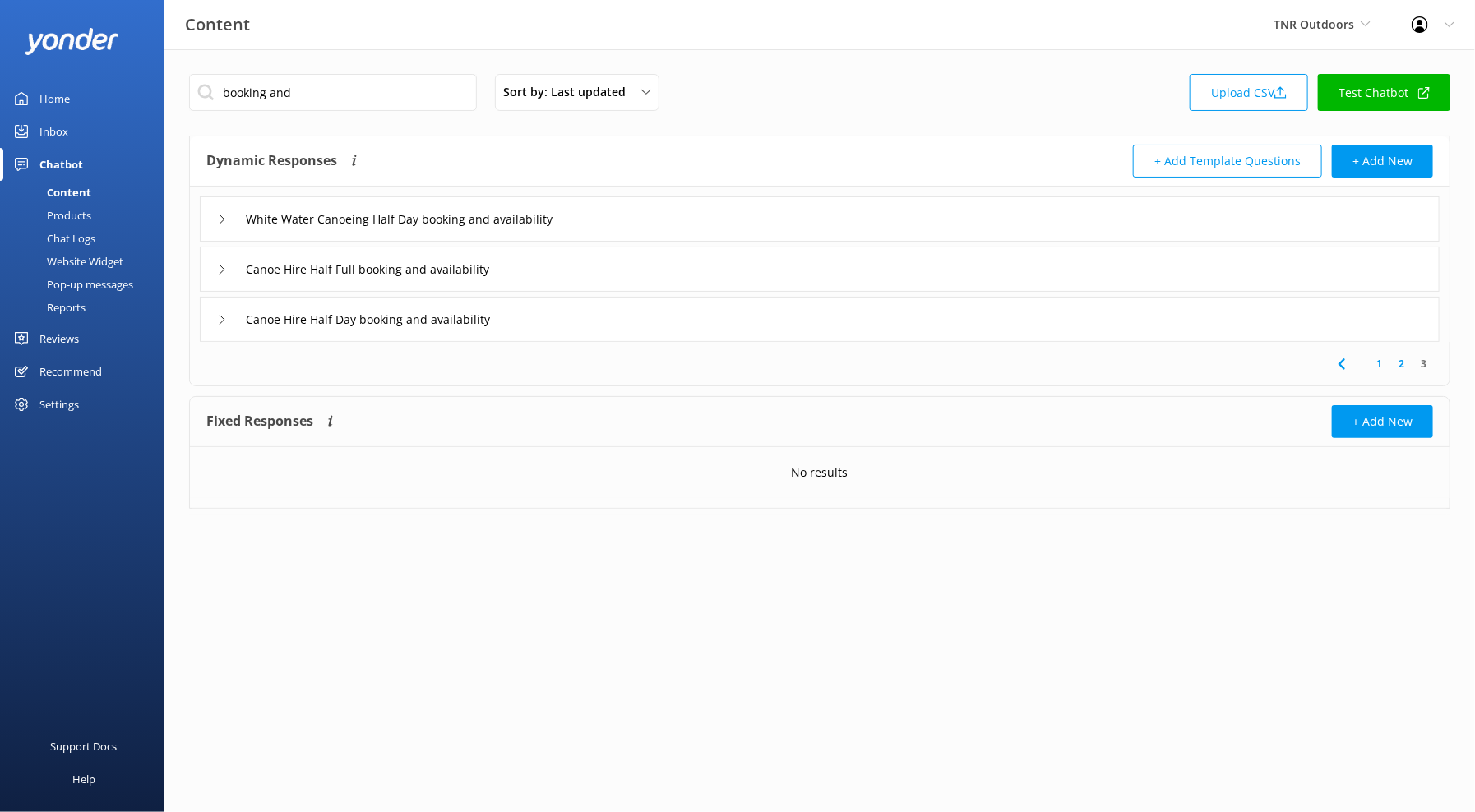
click at [662, 218] on div "White Water Canoeing Half Day booking and availability" at bounding box center [820, 218] width 1240 height 45
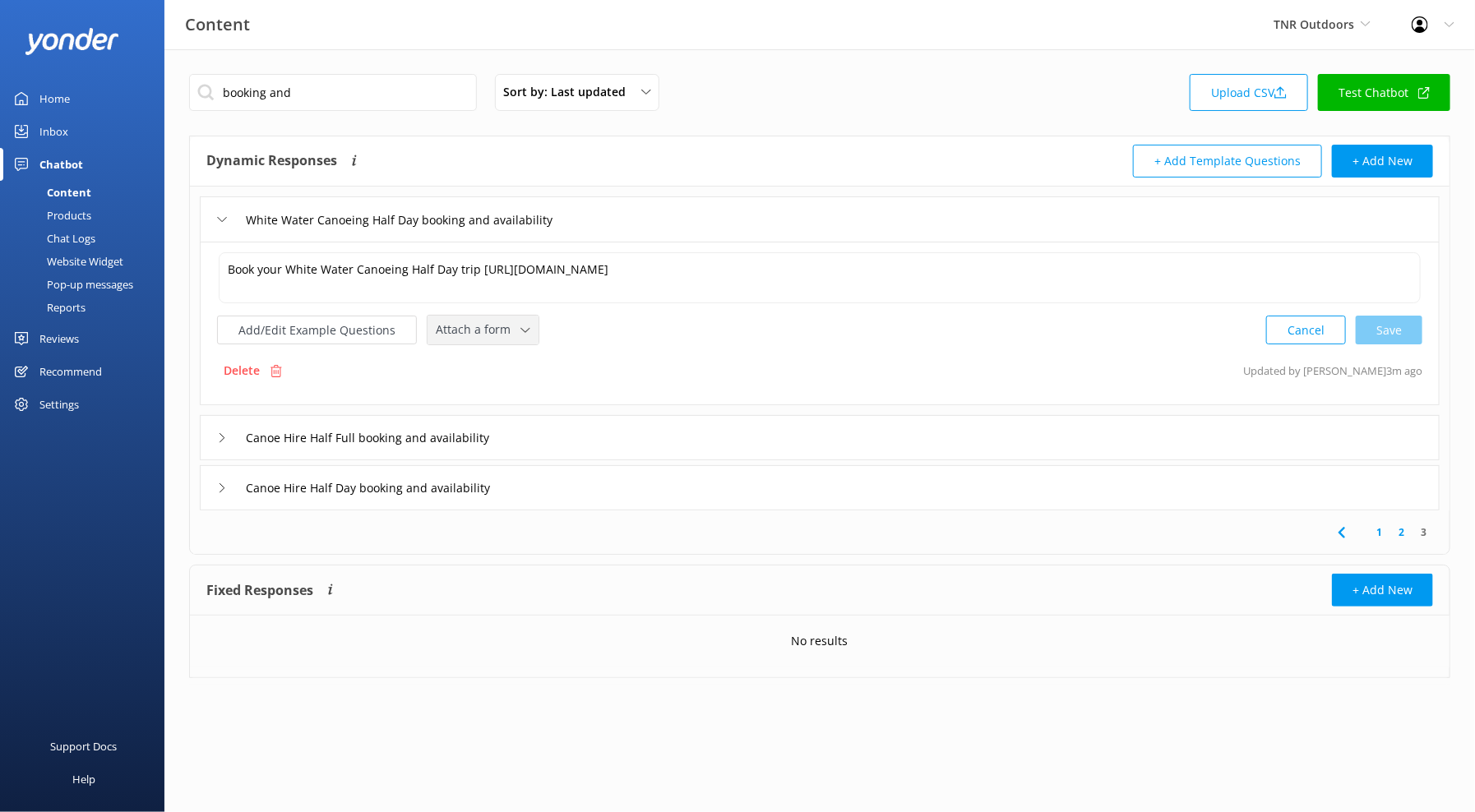
click at [508, 340] on div "Attach a form" at bounding box center [483, 330] width 103 height 21
click at [508, 388] on link "Check availability" at bounding box center [502, 398] width 147 height 33
click at [588, 436] on div "Canoe Hire Half Full booking and availability" at bounding box center [820, 435] width 1240 height 45
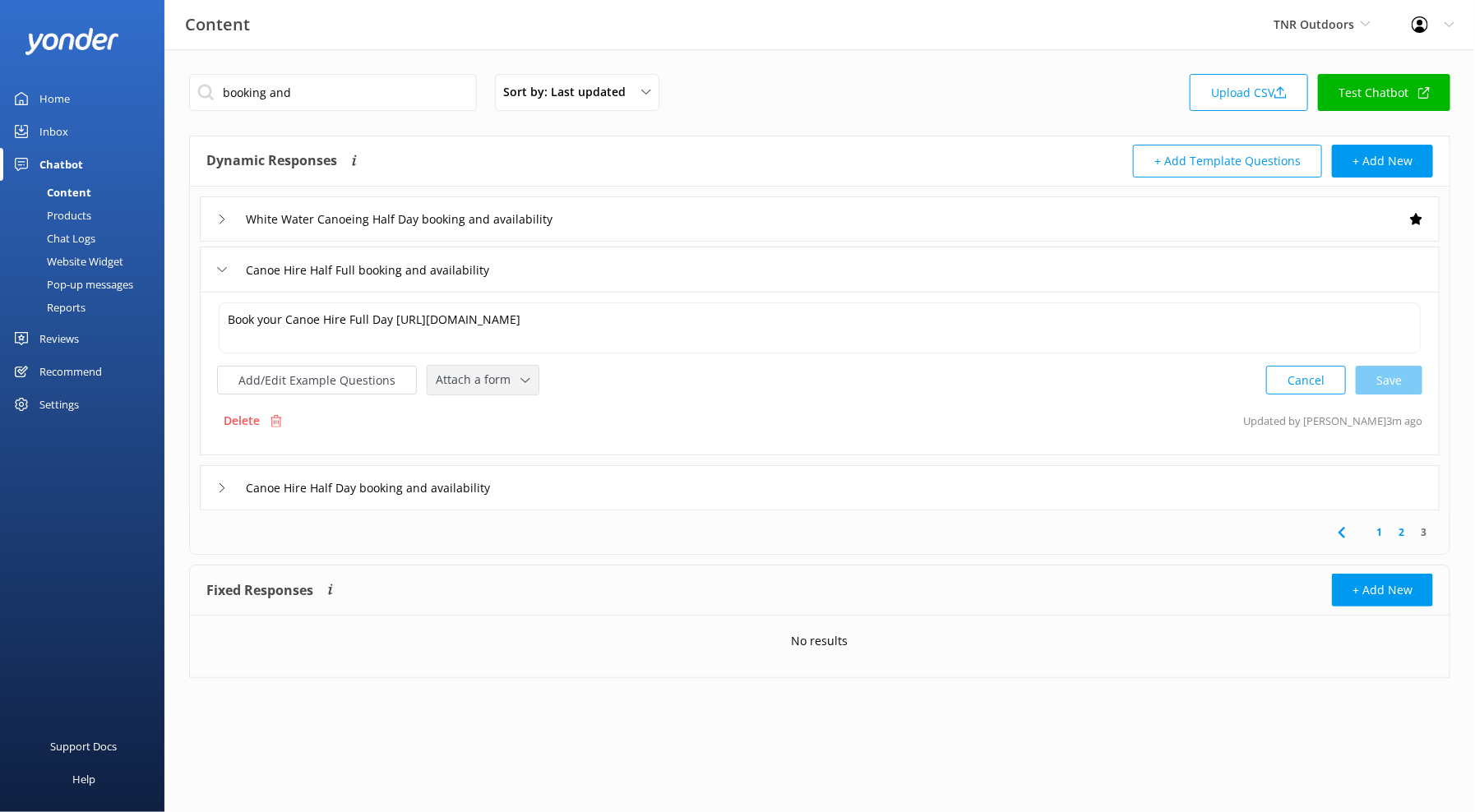
click at [502, 386] on span "Attach a form" at bounding box center [478, 379] width 85 height 18
click at [510, 437] on link "Check availability" at bounding box center [502, 447] width 147 height 33
click at [597, 478] on div "Canoe Hire Half Day booking and availability" at bounding box center [820, 485] width 1240 height 45
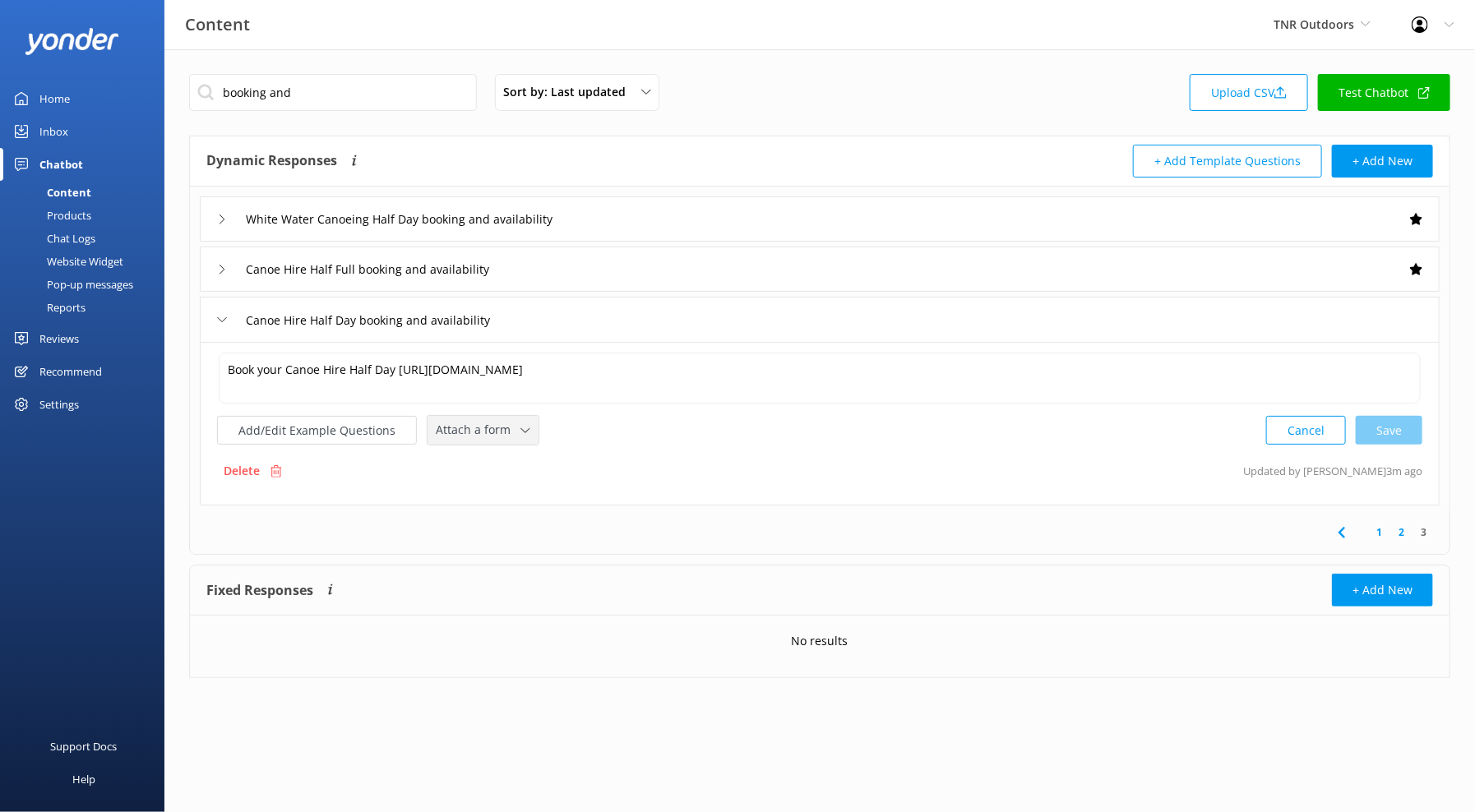
click at [494, 437] on span "Attach a form" at bounding box center [478, 429] width 85 height 18
click at [519, 490] on link "Check availability" at bounding box center [502, 498] width 147 height 33
click at [1396, 529] on link "2" at bounding box center [1401, 530] width 22 height 15
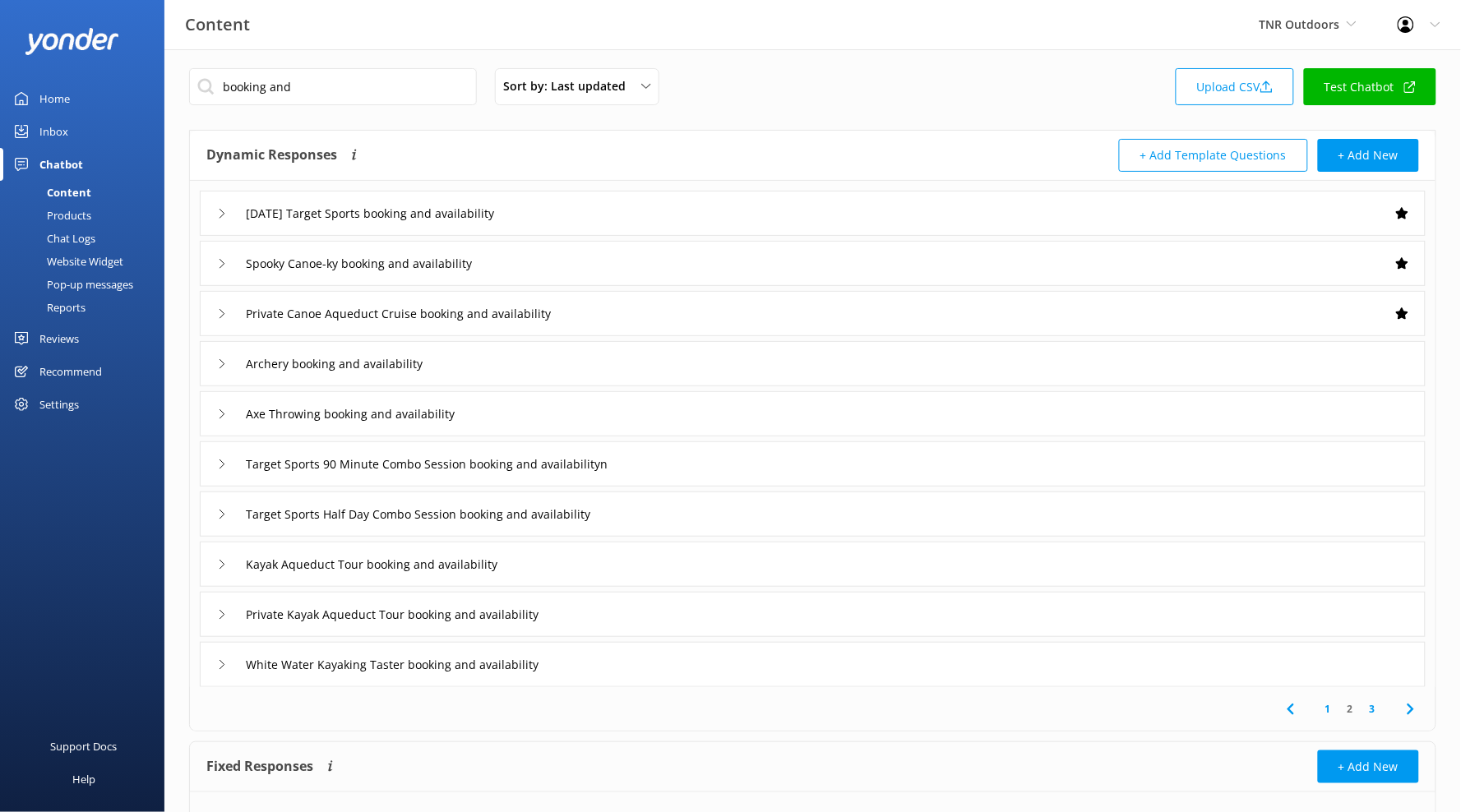
scroll to position [7, 0]
click at [719, 661] on div "White Water Kayaking Taster booking and availability" at bounding box center [812, 663] width 1226 height 45
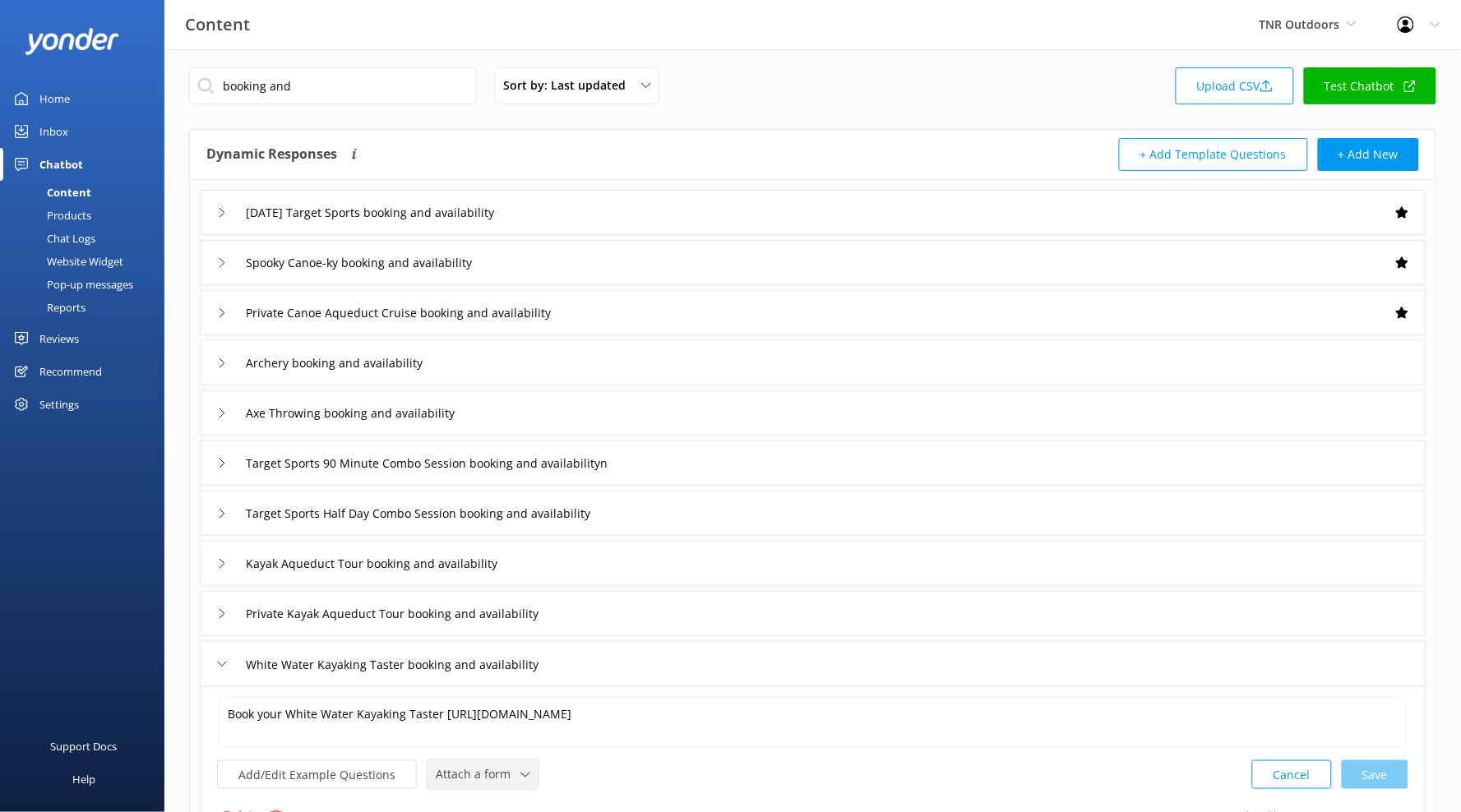
click at [479, 762] on div "Attach a form Leave contact details Check availability" at bounding box center [483, 775] width 111 height 29
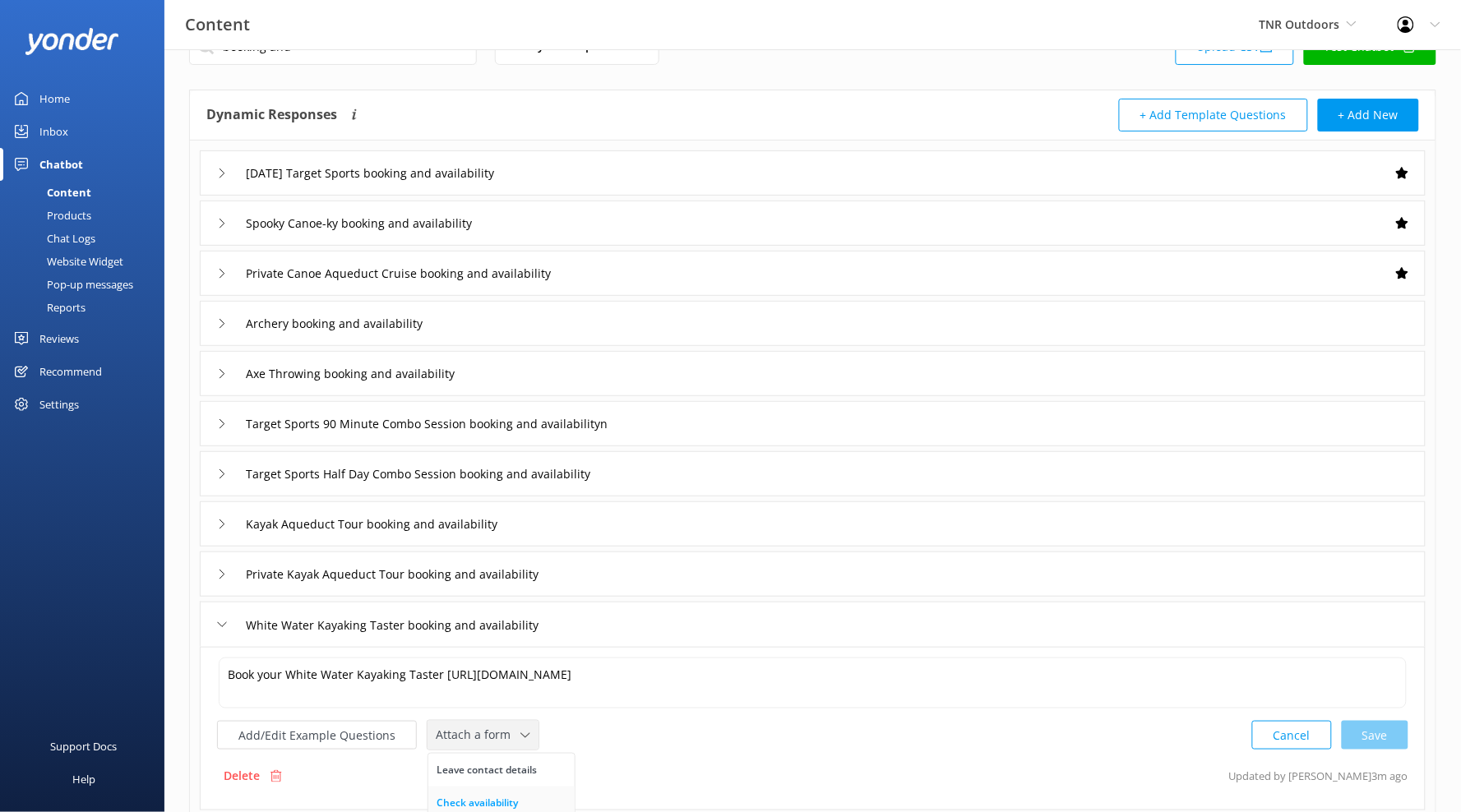
scroll to position [47, 0]
click at [484, 797] on div "Check availability" at bounding box center [476, 802] width 81 height 16
click at [586, 631] on input "White Water Kayaking Taster booking and availability" at bounding box center [418, 624] width 362 height 25
click at [673, 614] on div "White Water Kayaking Taster booking and availability" at bounding box center [812, 623] width 1226 height 45
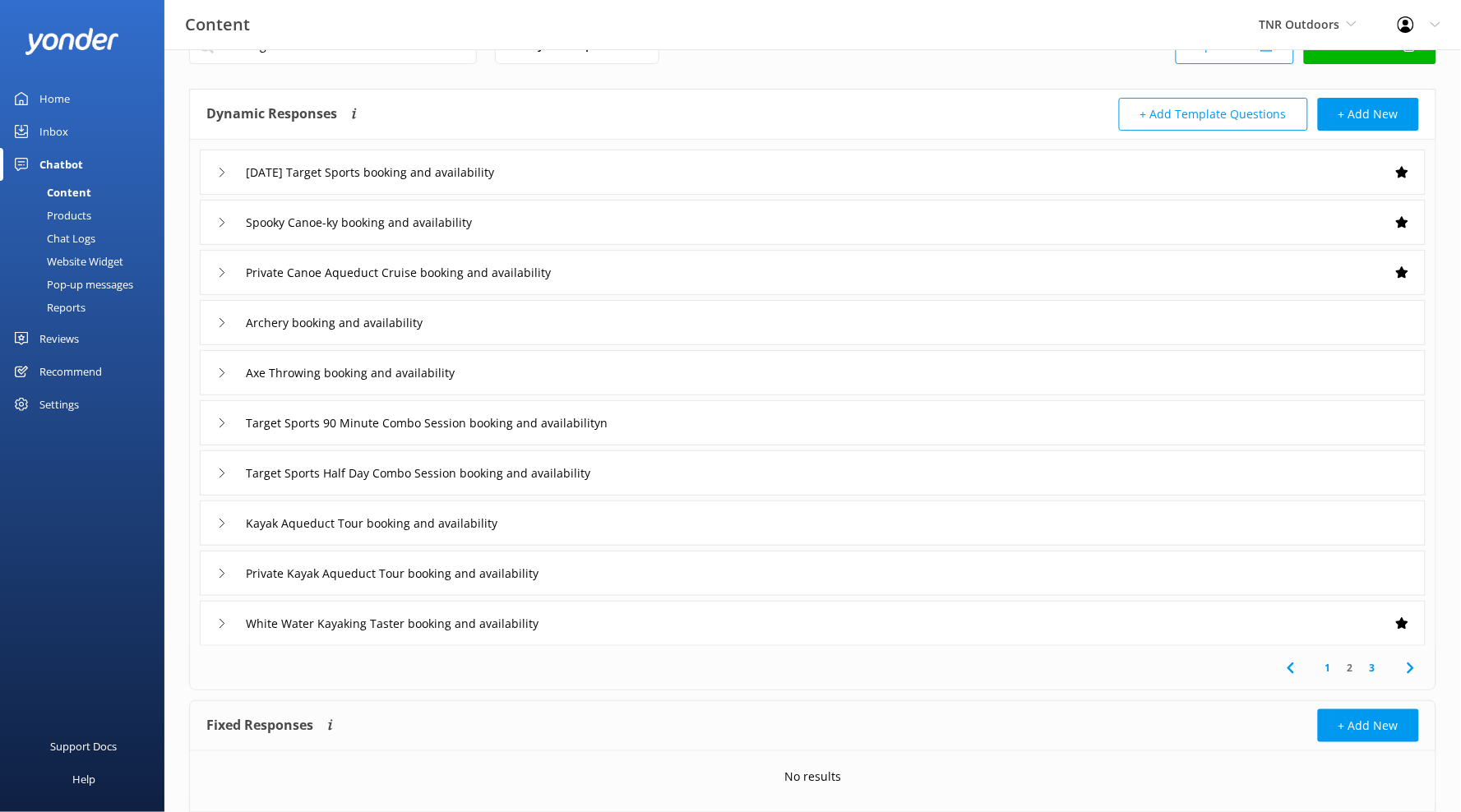
click at [624, 617] on div "White Water Kayaking Taster booking and availability" at bounding box center [812, 623] width 1226 height 45
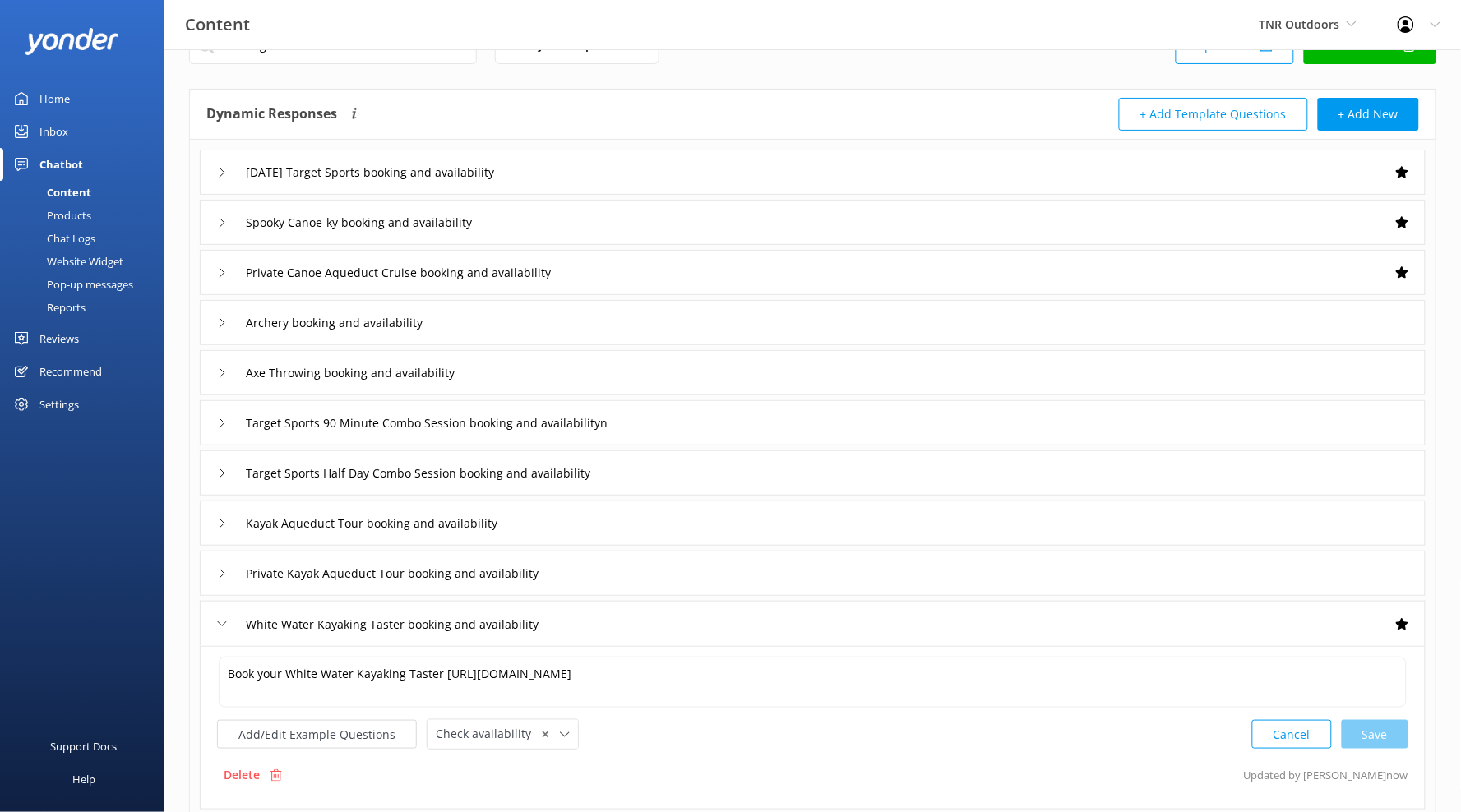
click at [633, 568] on div "Private Kayak Aqueduct Tour booking and availability" at bounding box center [812, 572] width 1226 height 45
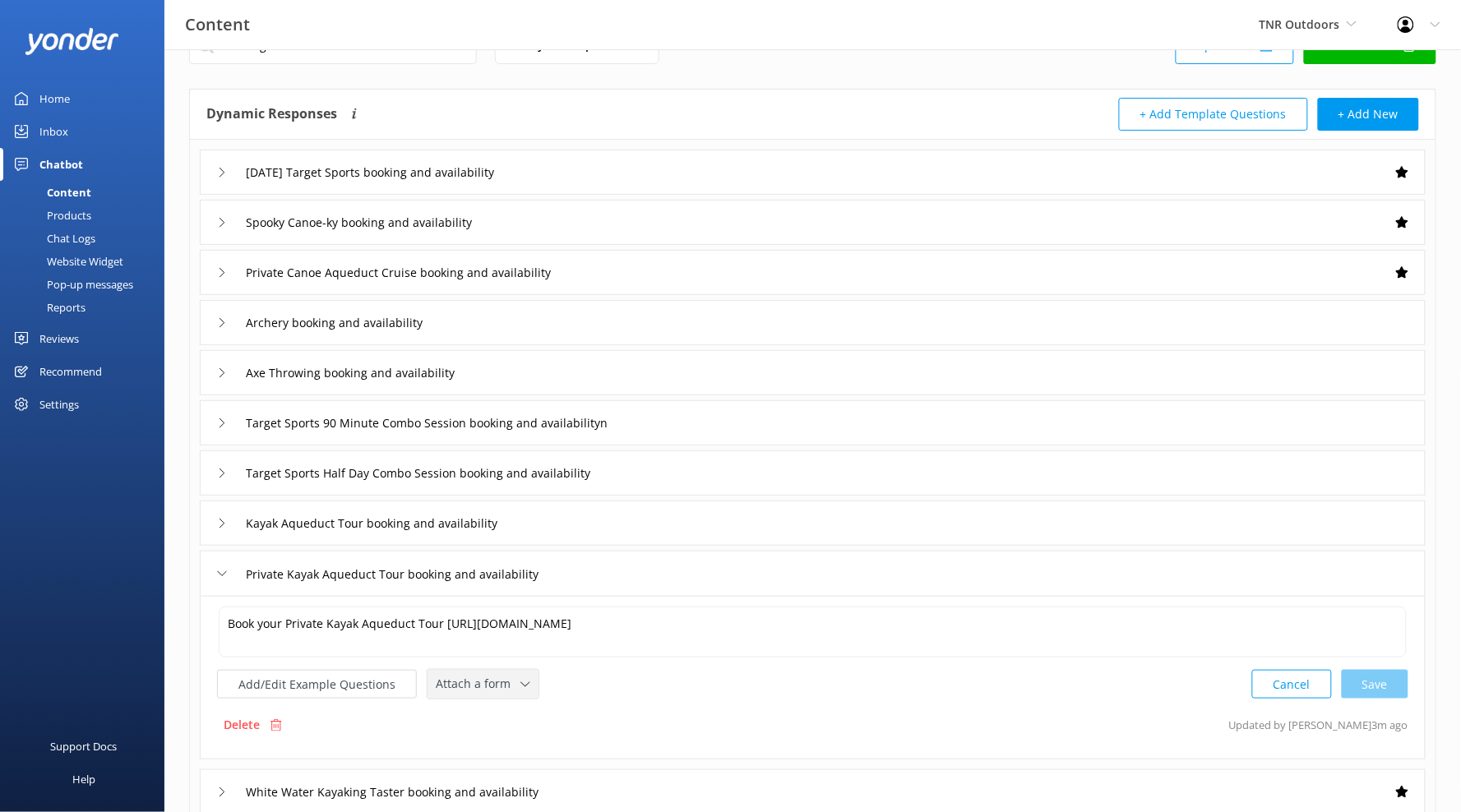
click at [510, 688] on span "Attach a form" at bounding box center [478, 683] width 85 height 18
click at [520, 752] on link "Check availability" at bounding box center [502, 752] width 147 height 33
click at [577, 516] on div "Kayak Aqueduct Tour booking and availability" at bounding box center [812, 523] width 1226 height 45
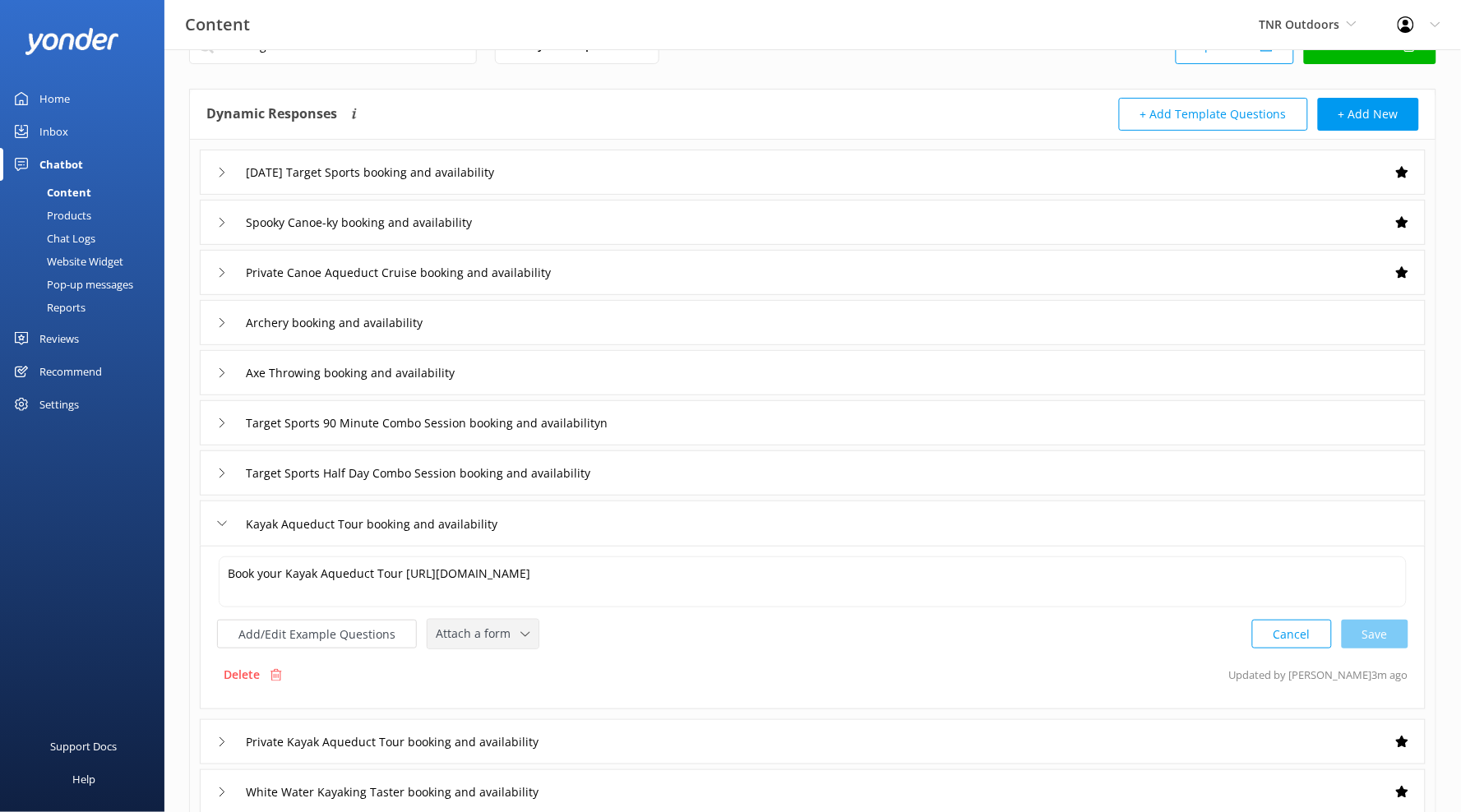
click at [509, 630] on span "Attach a form" at bounding box center [478, 633] width 85 height 18
click at [515, 705] on link "Check availability" at bounding box center [502, 702] width 147 height 33
click at [637, 457] on div "Target Sports Half Day Combo Session booking and availability" at bounding box center [812, 472] width 1226 height 45
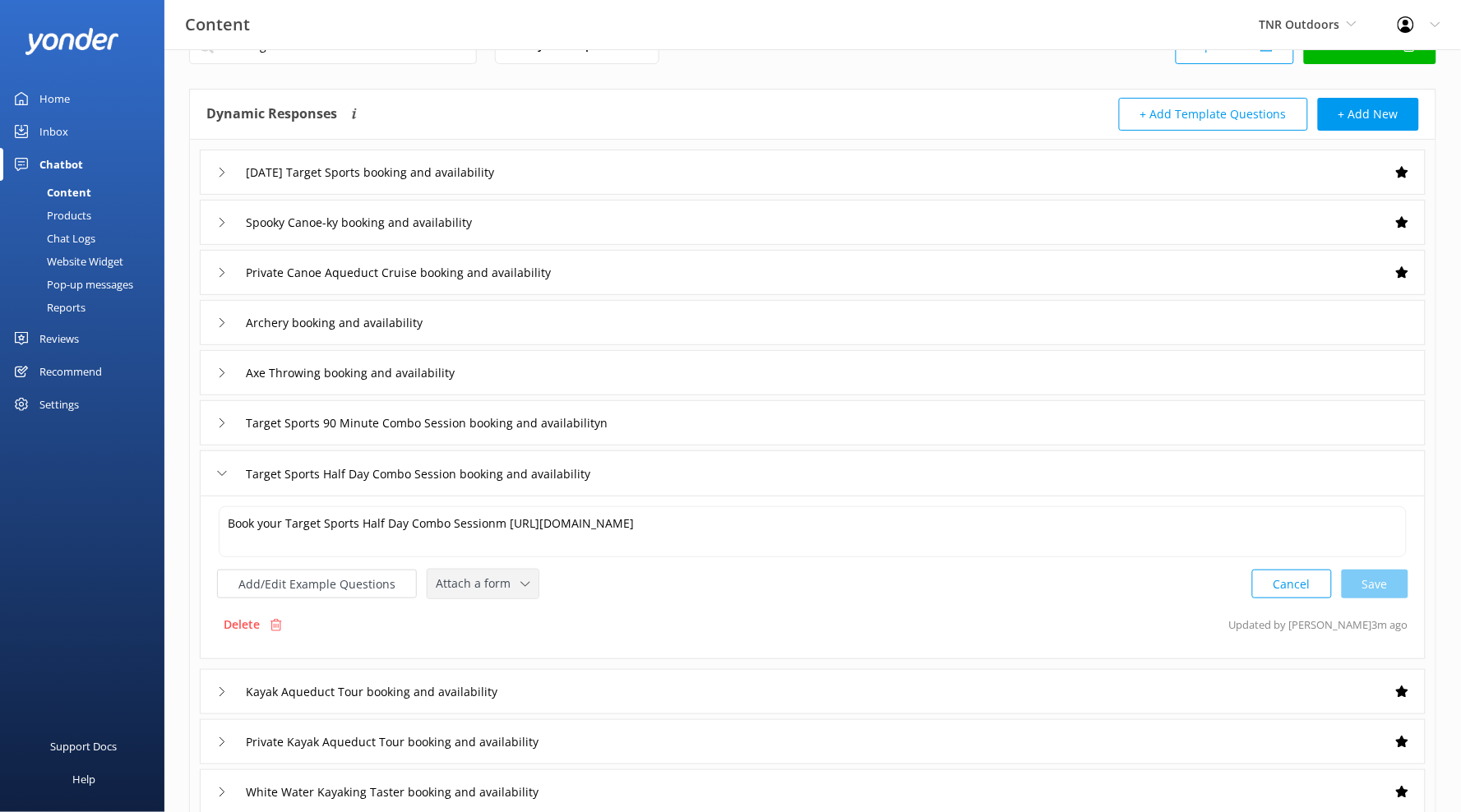
click at [523, 576] on div "Attach a form" at bounding box center [483, 584] width 103 height 21
click at [508, 642] on link "Check availability" at bounding box center [502, 651] width 147 height 33
click at [686, 428] on div "Target Sports 90 Minute Combo Session booking and availabilityn" at bounding box center [812, 422] width 1226 height 45
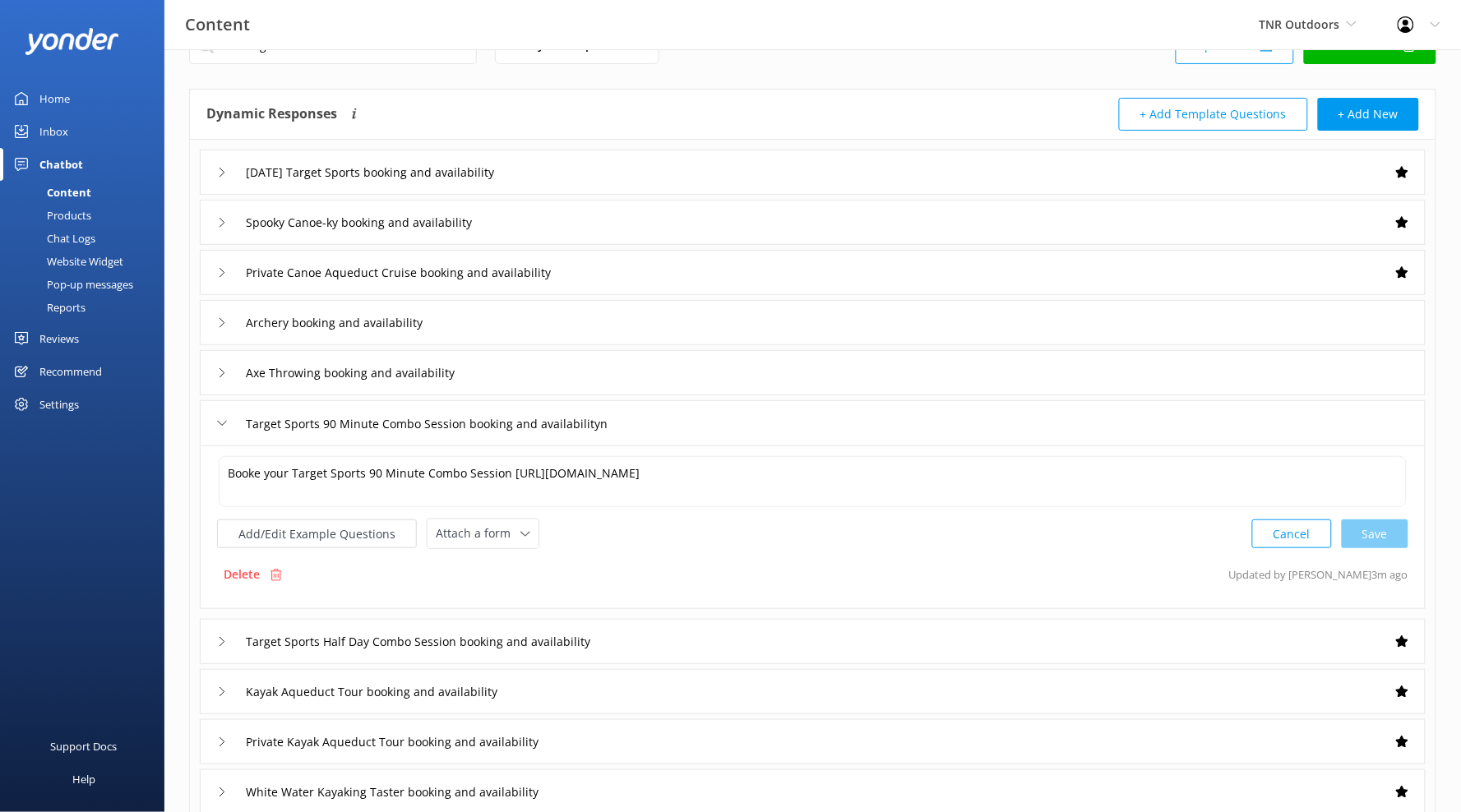
click at [484, 548] on div "Add/Edit Example Questions Attach a form Leave contact details Check availabili…" at bounding box center [378, 534] width 322 height 30
drag, startPoint x: 491, startPoint y: 536, endPoint x: 494, endPoint y: 571, distance: 35.1
click at [492, 536] on span "Attach a form" at bounding box center [478, 533] width 85 height 18
click at [496, 597] on div "Check availability" at bounding box center [476, 601] width 81 height 16
click at [682, 380] on div "Axe Throwing booking and availability" at bounding box center [812, 372] width 1226 height 45
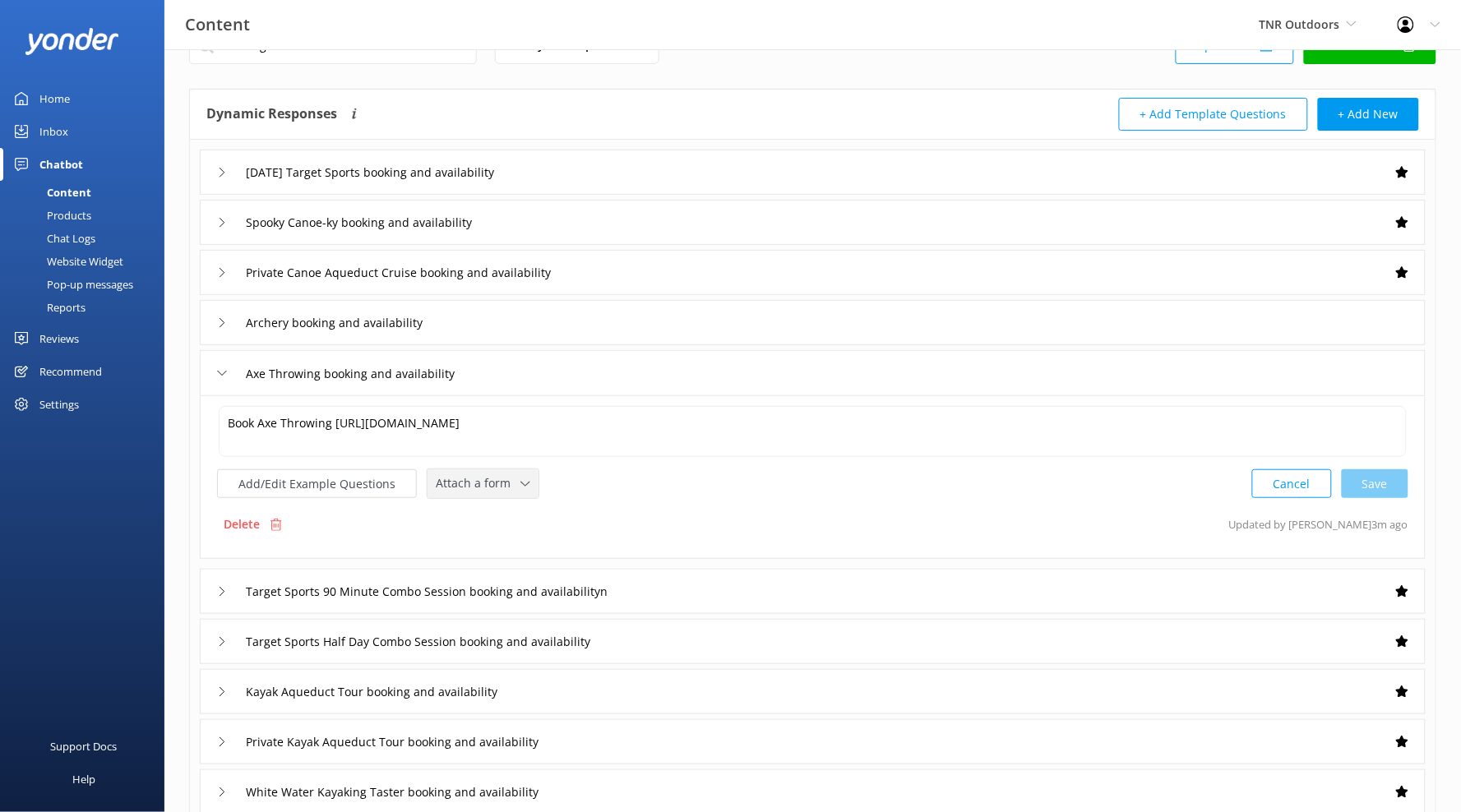
click at [508, 489] on span "Attach a form" at bounding box center [478, 483] width 85 height 18
click at [485, 555] on div "Check availability" at bounding box center [476, 551] width 81 height 16
click at [599, 335] on div "Archery booking and availability" at bounding box center [812, 322] width 1226 height 45
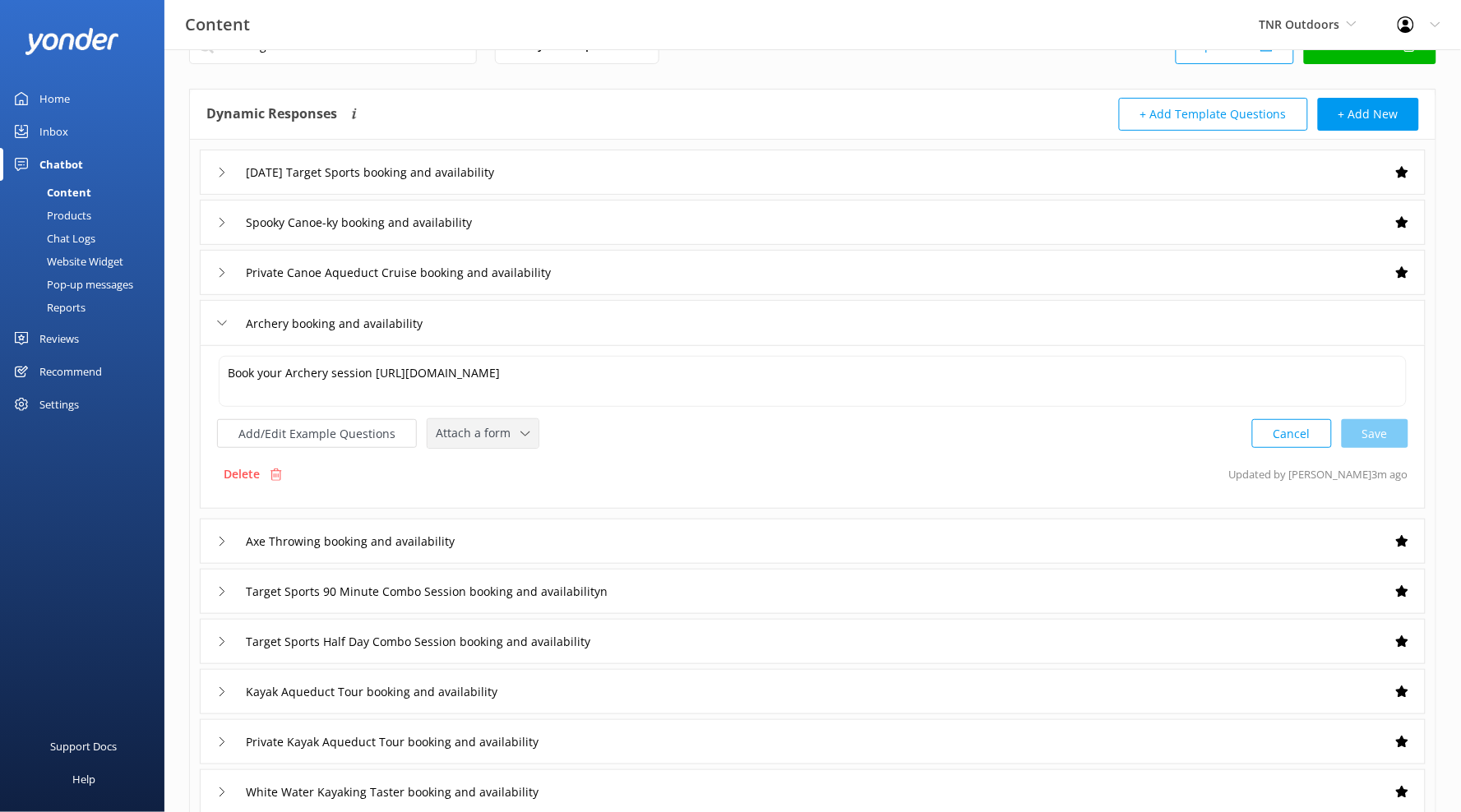
click at [505, 434] on span "Attach a form" at bounding box center [478, 432] width 85 height 18
click at [521, 510] on link "Check availability" at bounding box center [502, 501] width 147 height 33
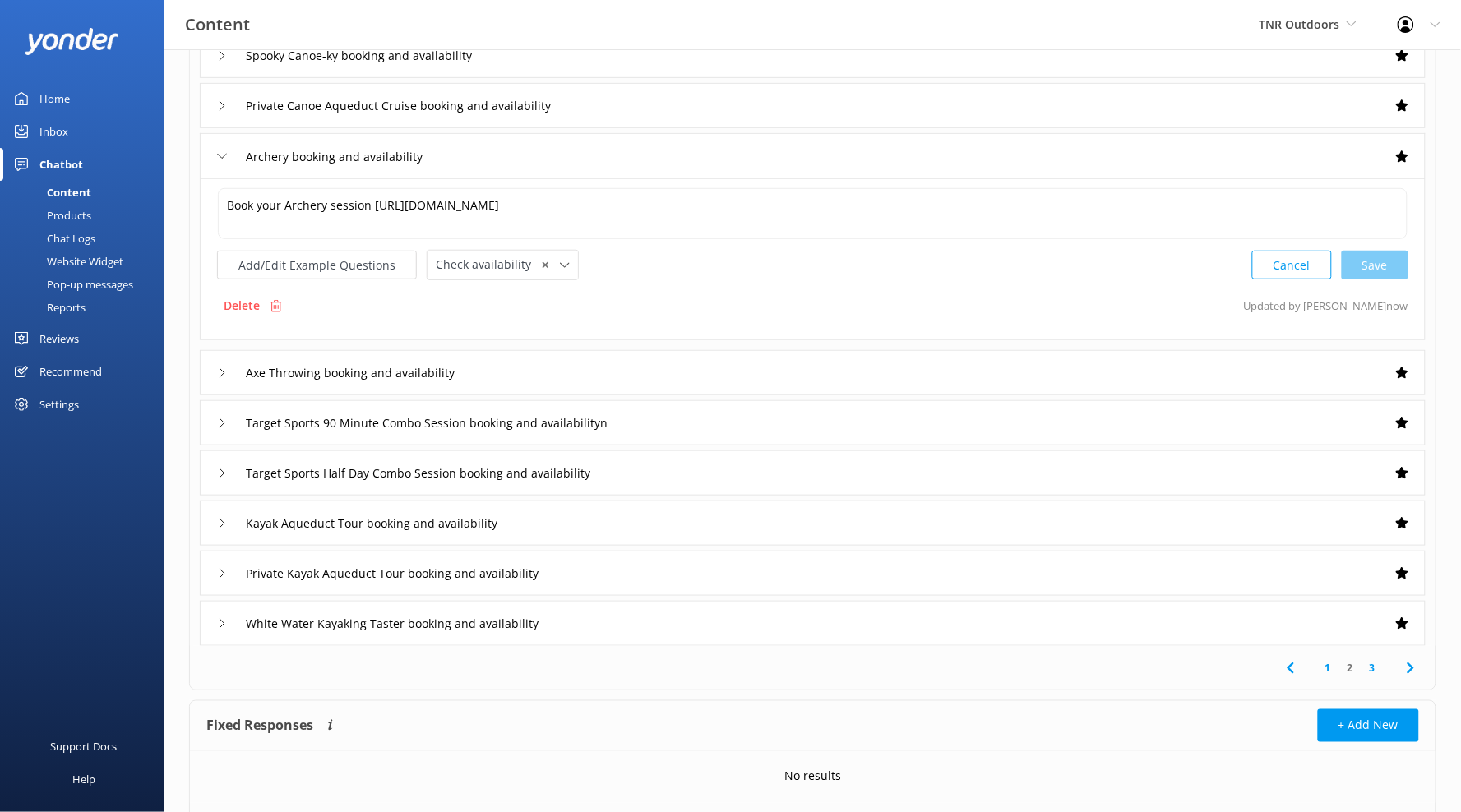
scroll to position [265, 0]
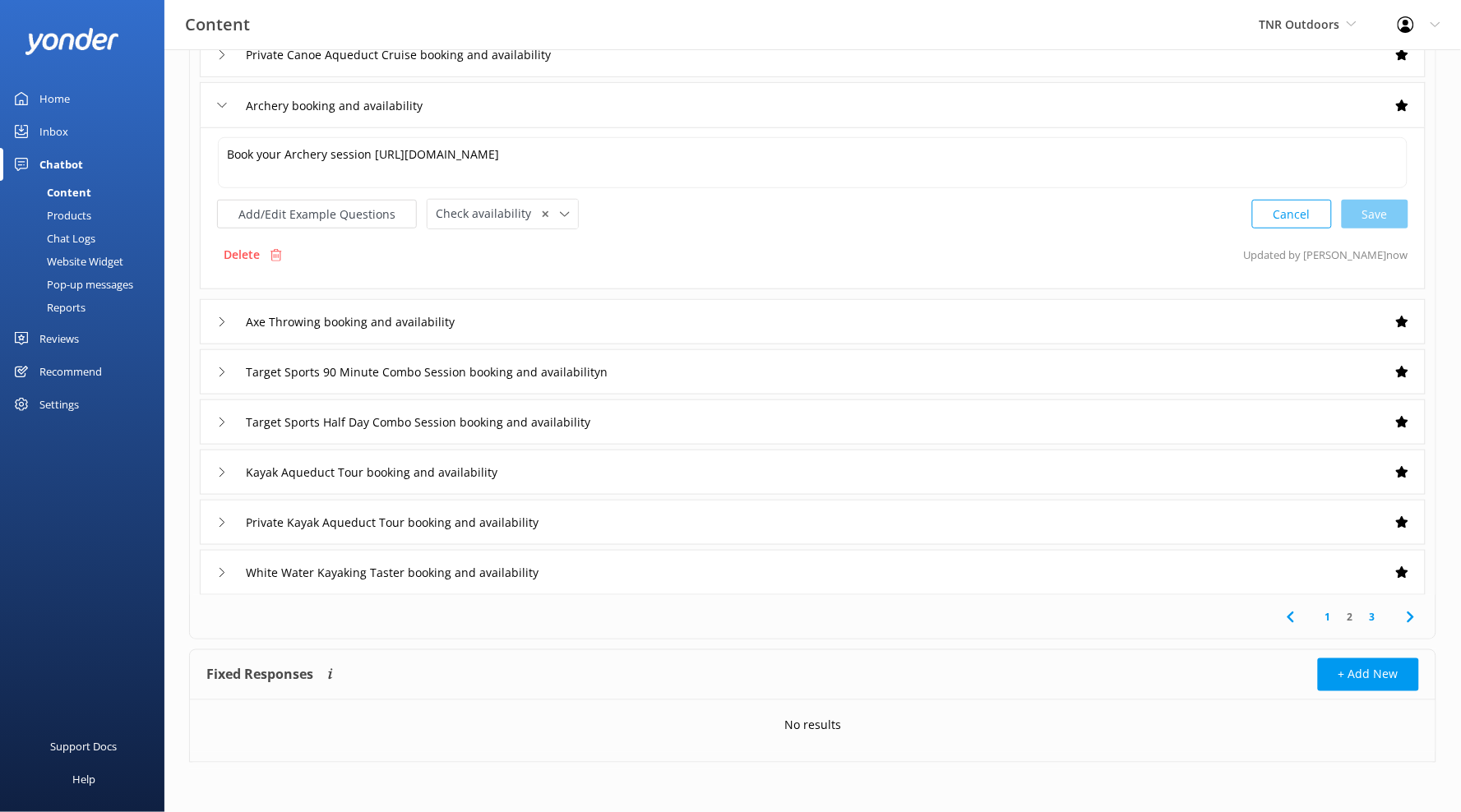
click at [1320, 616] on link "1" at bounding box center [1328, 617] width 22 height 15
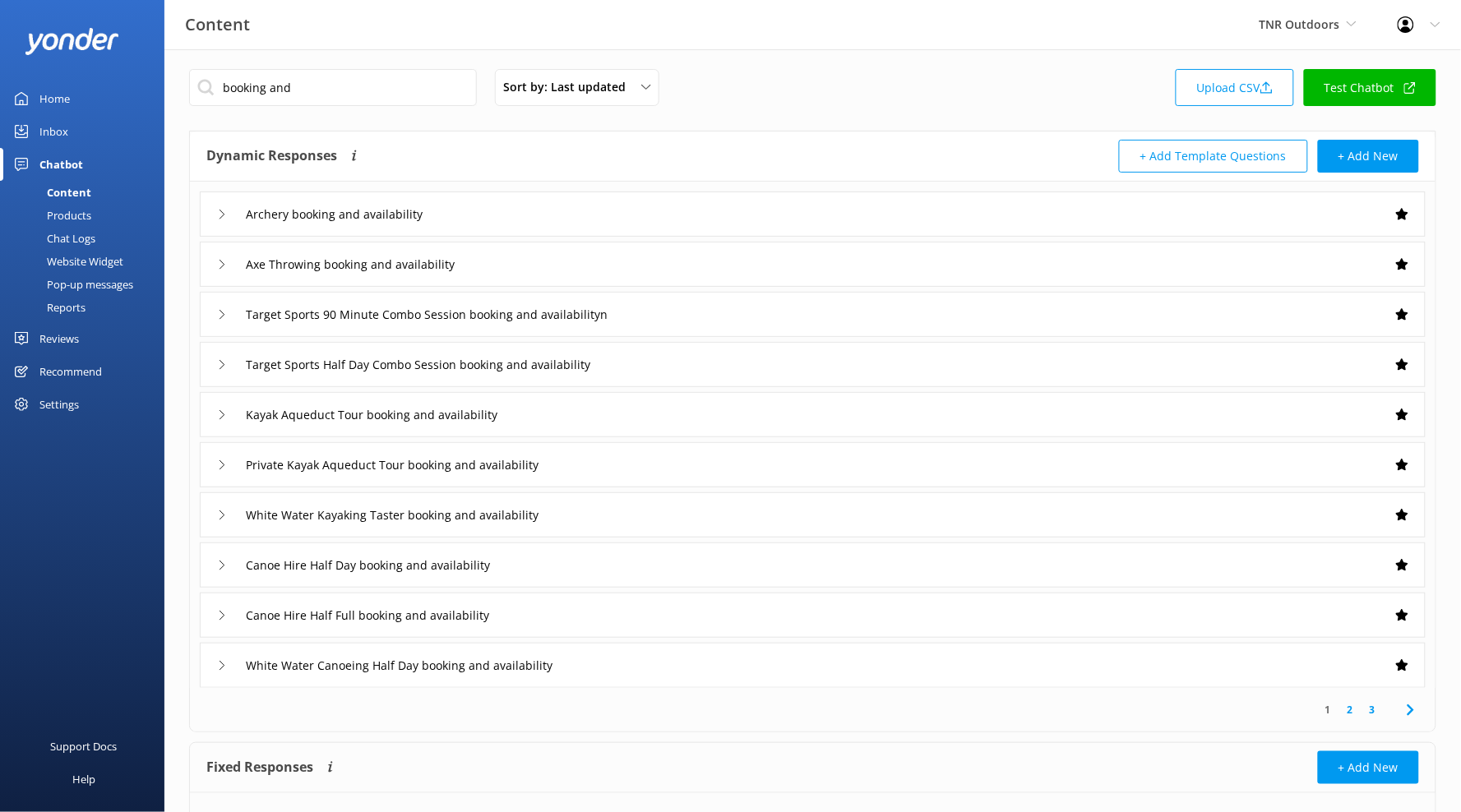
scroll to position [7, 0]
click at [1347, 712] on link "2" at bounding box center [1350, 708] width 22 height 15
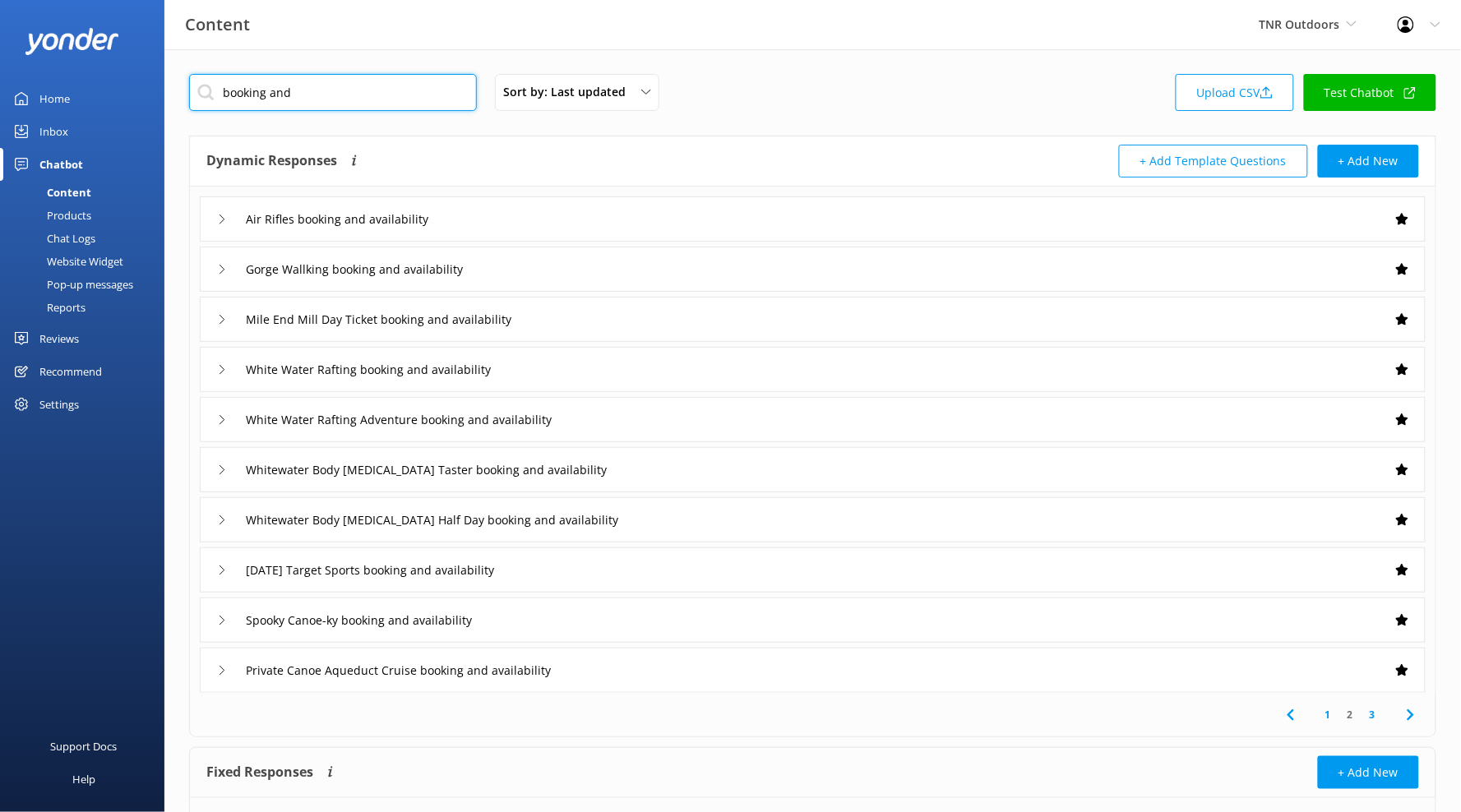
click at [347, 88] on input "booking and" at bounding box center [333, 92] width 288 height 37
click at [347, 89] on input "booking and" at bounding box center [333, 92] width 288 height 37
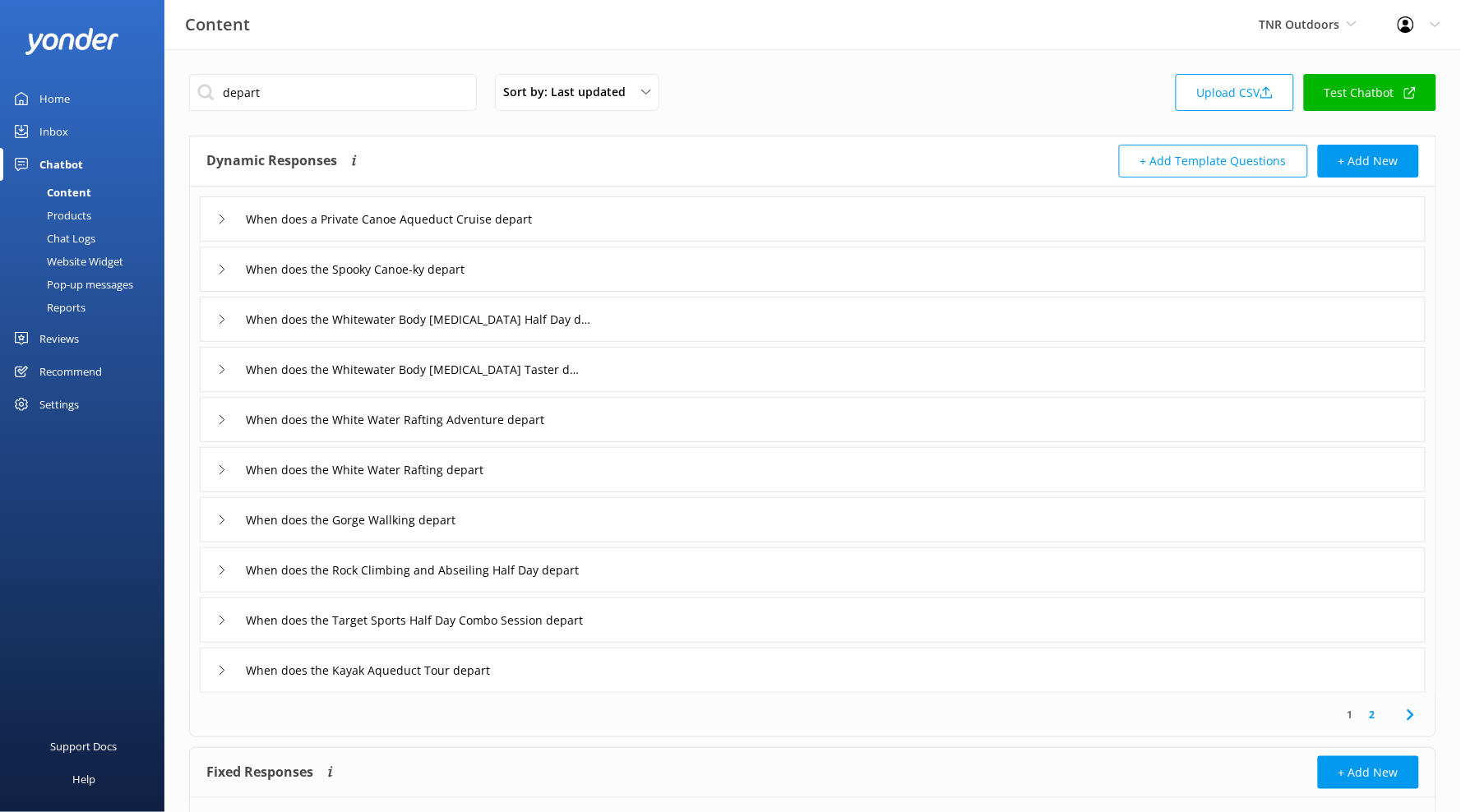
click at [664, 230] on div "When does a Private Canoe Aqueduct Cruise depart" at bounding box center [812, 218] width 1226 height 45
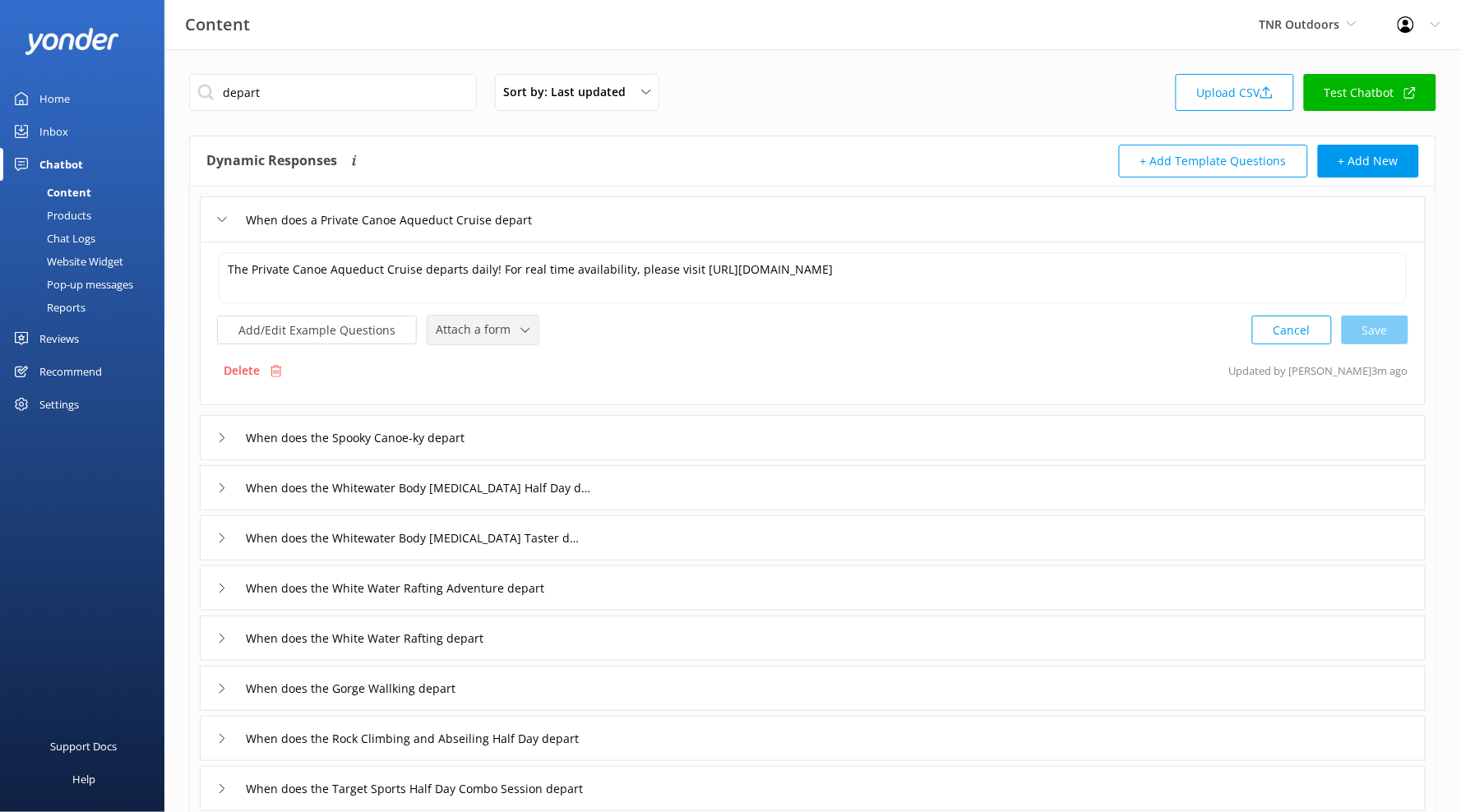
click at [498, 316] on div "Attach a form Leave contact details Check availability" at bounding box center [483, 330] width 111 height 29
click at [521, 384] on link "Check availability" at bounding box center [502, 398] width 147 height 33
click at [606, 433] on div "When does the Spooky Canoe-ky depart" at bounding box center [812, 435] width 1226 height 45
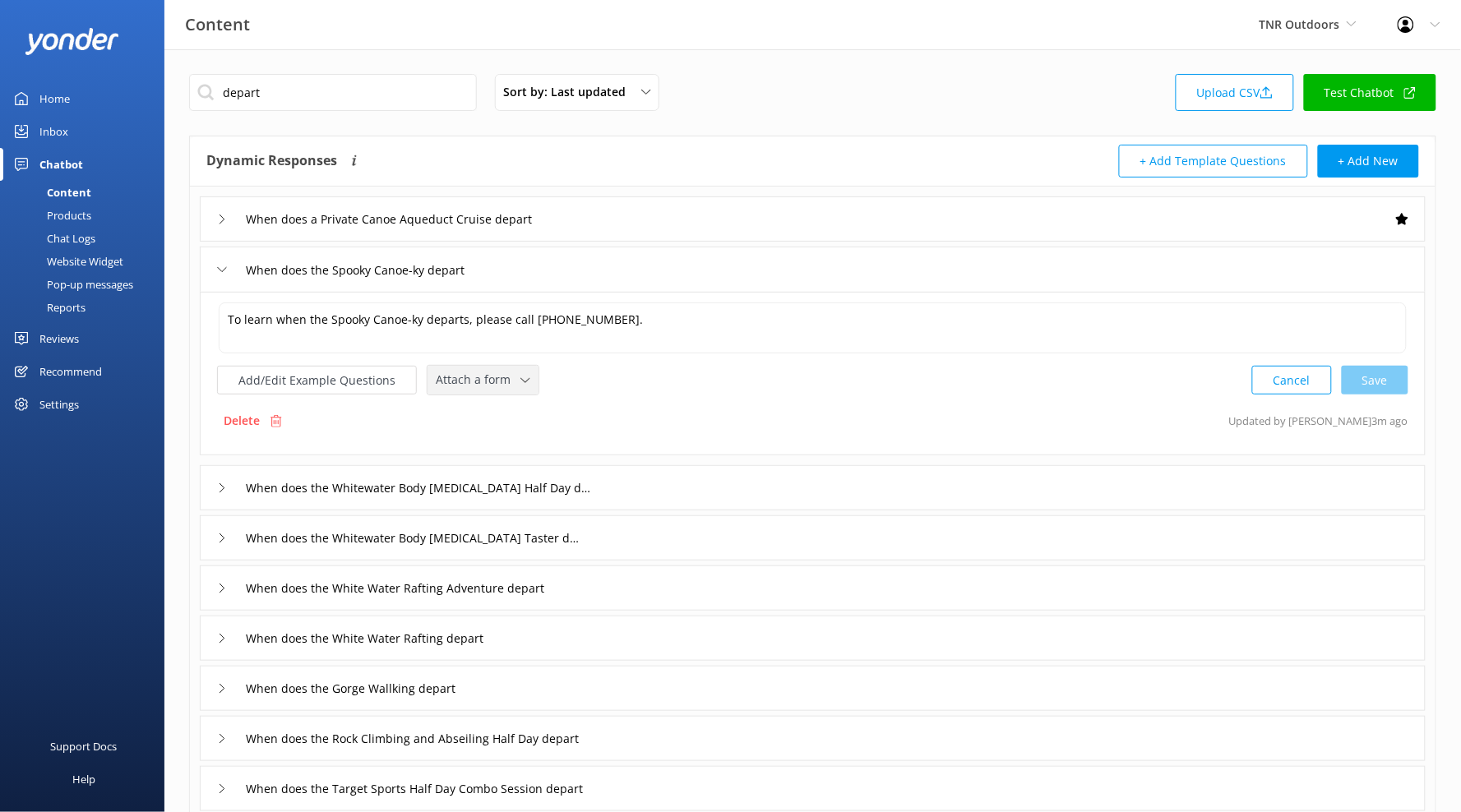
click at [520, 383] on icon at bounding box center [525, 381] width 10 height 10
click at [524, 442] on link "Check availability" at bounding box center [502, 447] width 147 height 33
click at [541, 385] on span "✕" at bounding box center [545, 378] width 9 height 15
click at [471, 370] on span "Attach a form" at bounding box center [478, 378] width 85 height 18
click at [532, 417] on link "Leave contact details" at bounding box center [502, 413] width 147 height 33
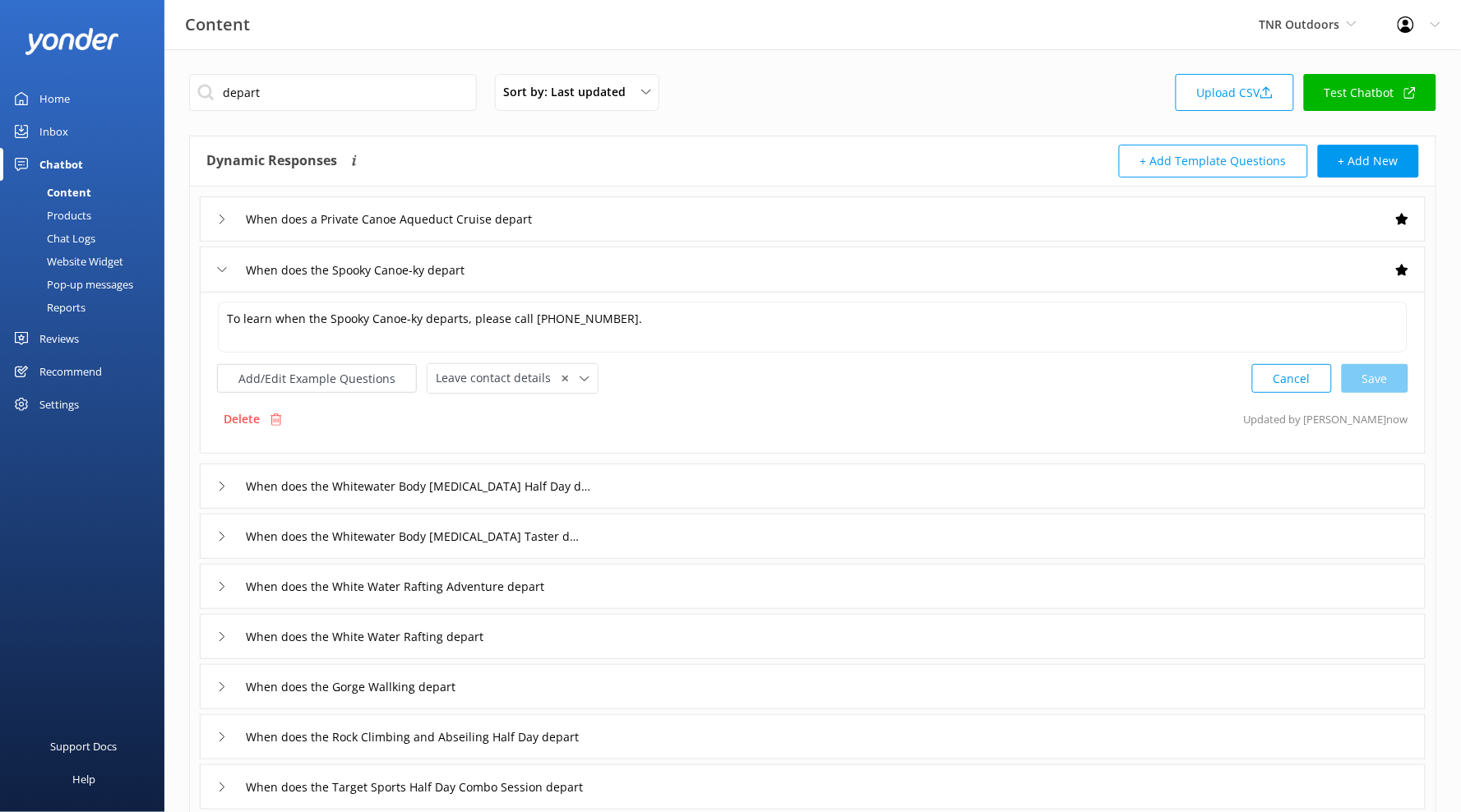
click at [700, 483] on div "When does the Whitewater Body [MEDICAL_DATA] Half Day depart" at bounding box center [812, 485] width 1226 height 45
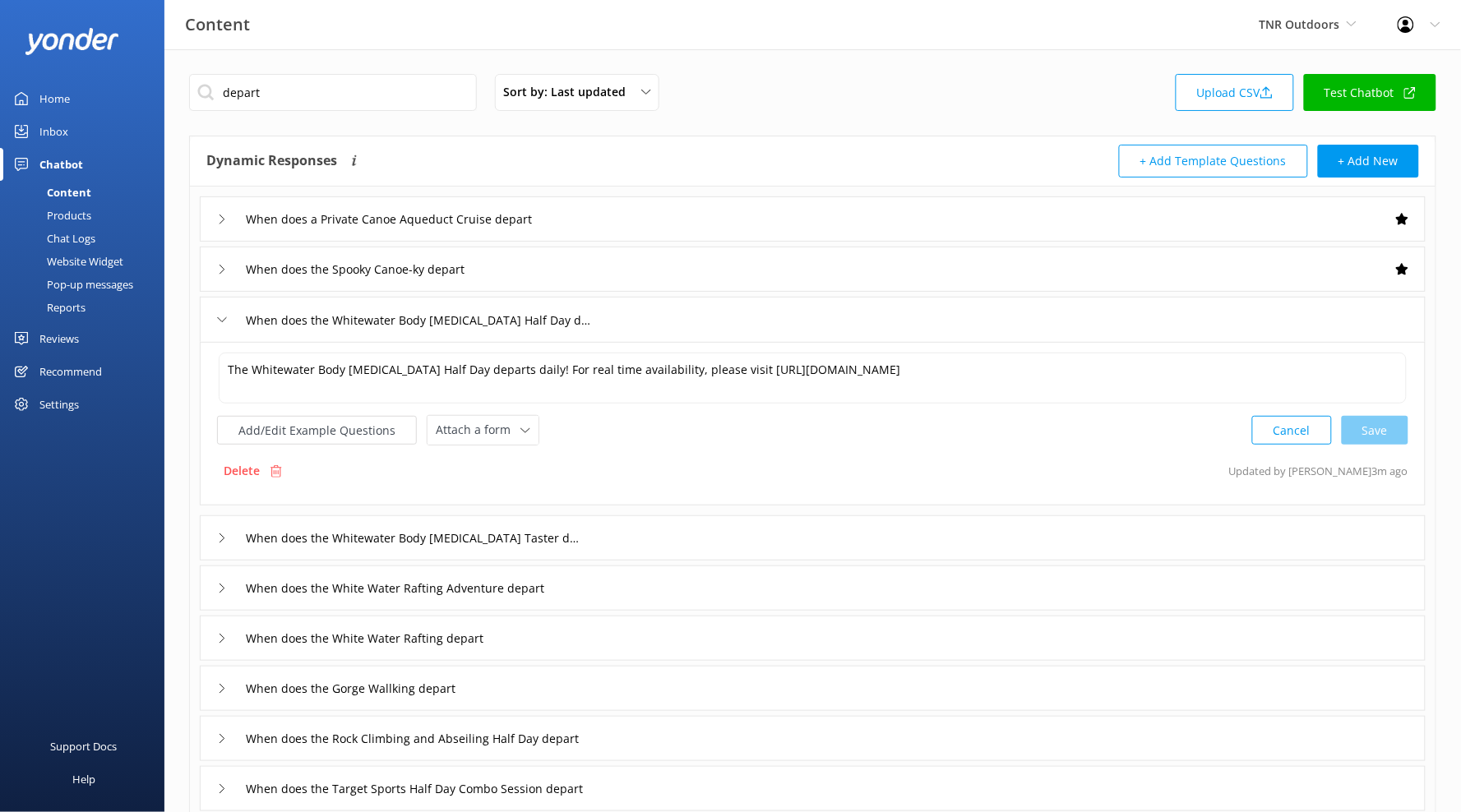
drag, startPoint x: 504, startPoint y: 436, endPoint x: 507, endPoint y: 447, distance: 11.4
click at [504, 436] on span "Attach a form" at bounding box center [478, 429] width 85 height 18
click at [514, 487] on link "Check availability" at bounding box center [502, 498] width 147 height 33
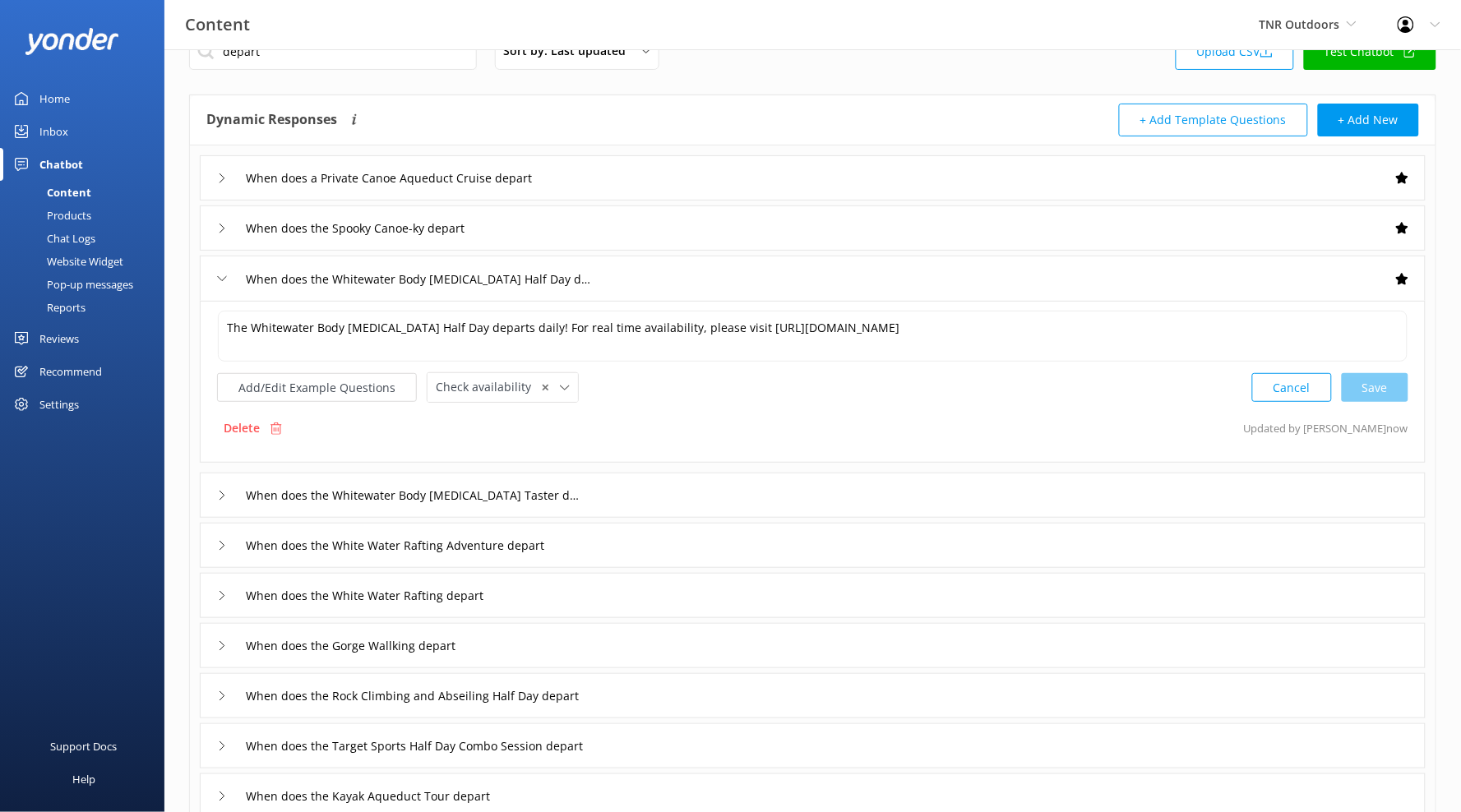
scroll to position [42, 0]
click at [650, 491] on div "When does the Whitewater Body [MEDICAL_DATA] Taster depart" at bounding box center [812, 494] width 1226 height 45
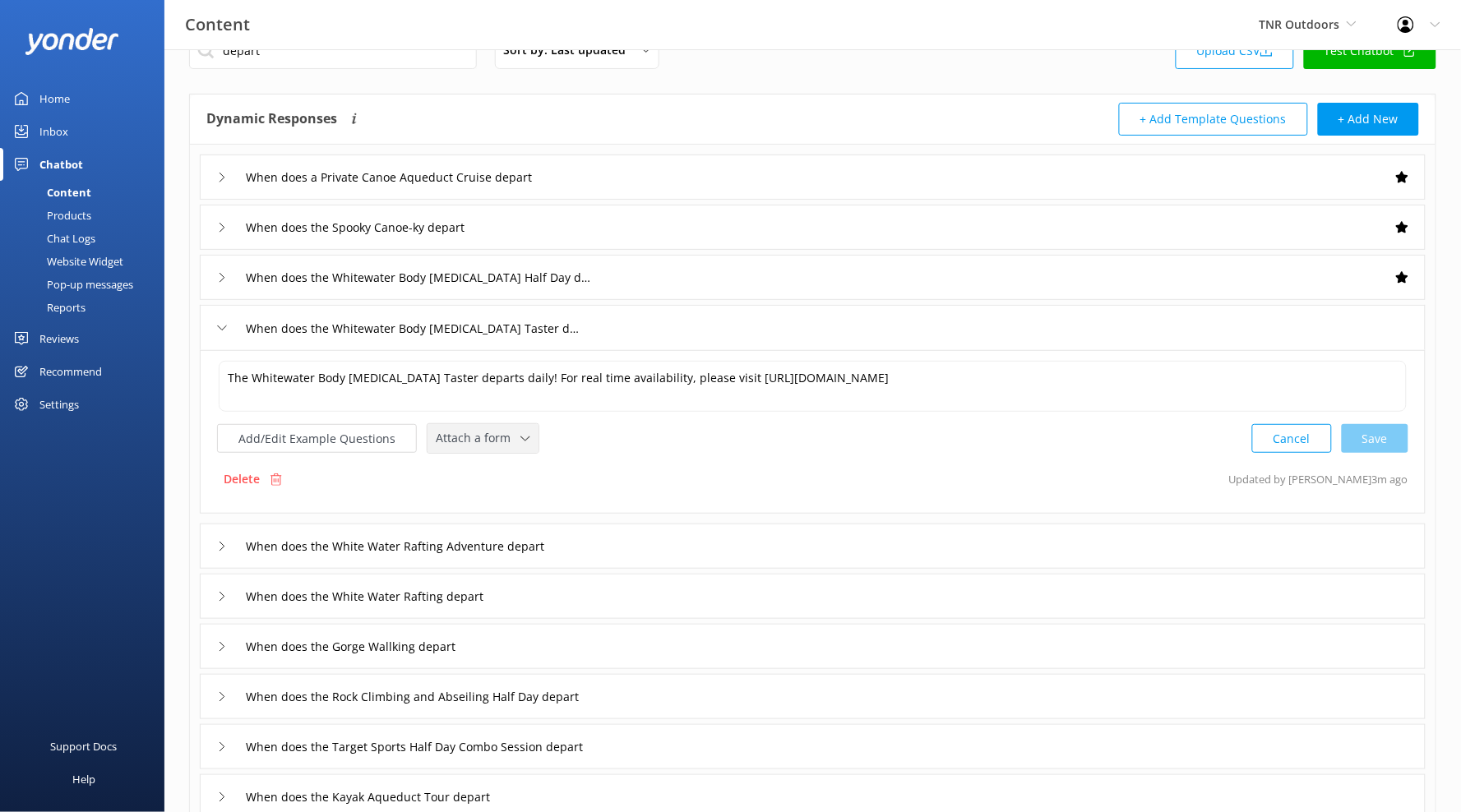
click at [477, 447] on span "Attach a form" at bounding box center [478, 438] width 85 height 18
click at [519, 508] on link "Check availability" at bounding box center [502, 506] width 147 height 33
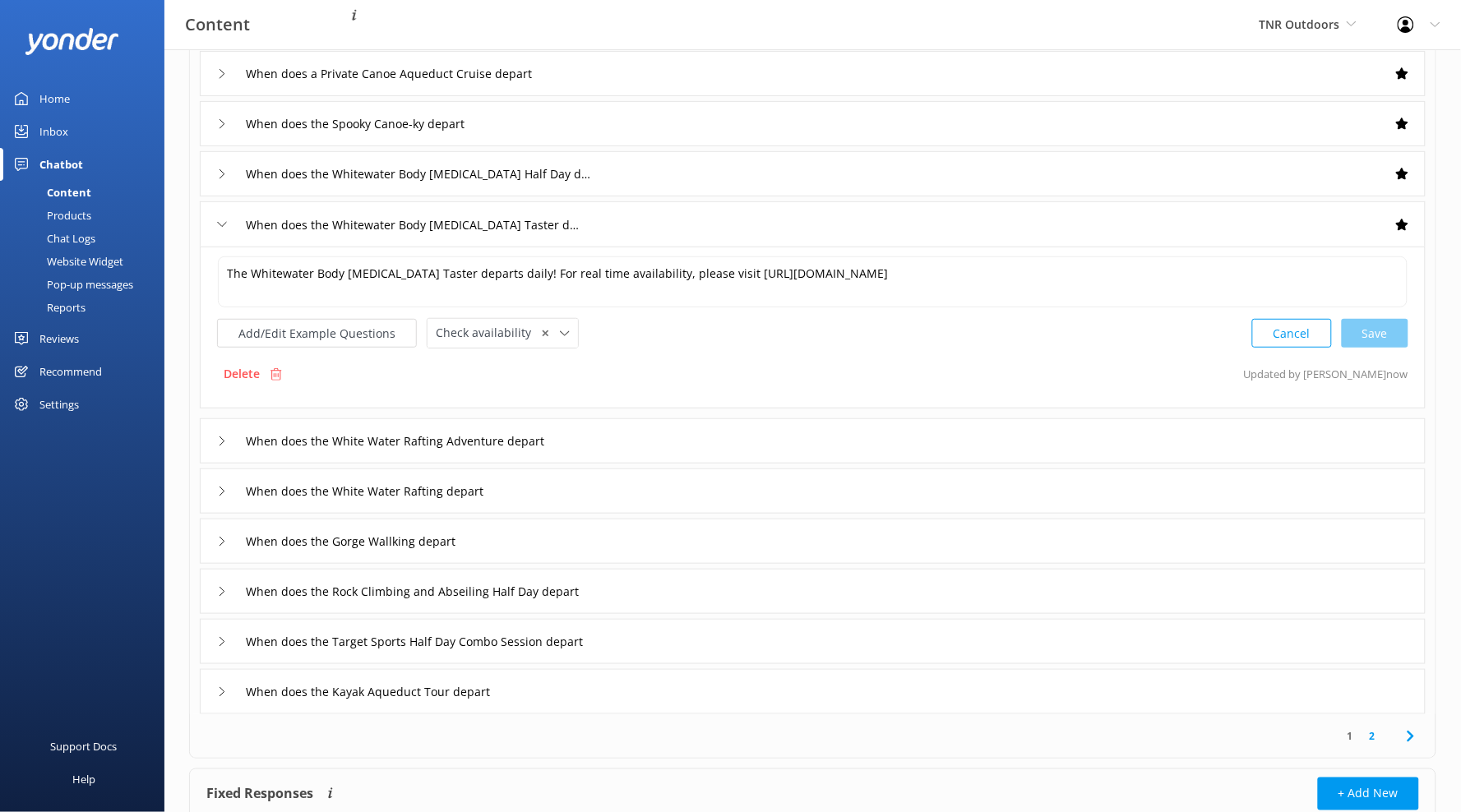
scroll to position [265, 0]
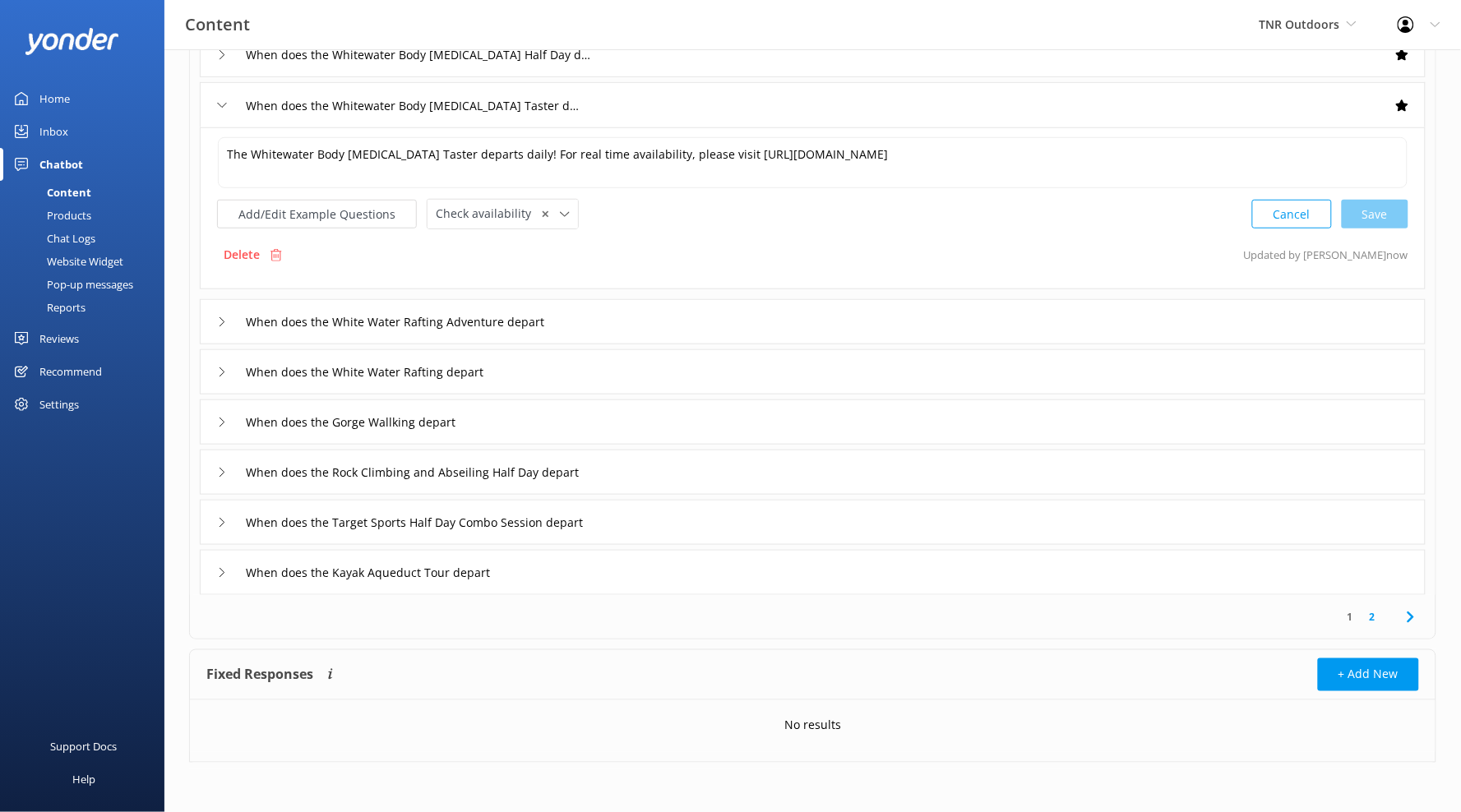
click at [616, 315] on div "When does the White Water Rafting Adventure depart" at bounding box center [812, 321] width 1226 height 45
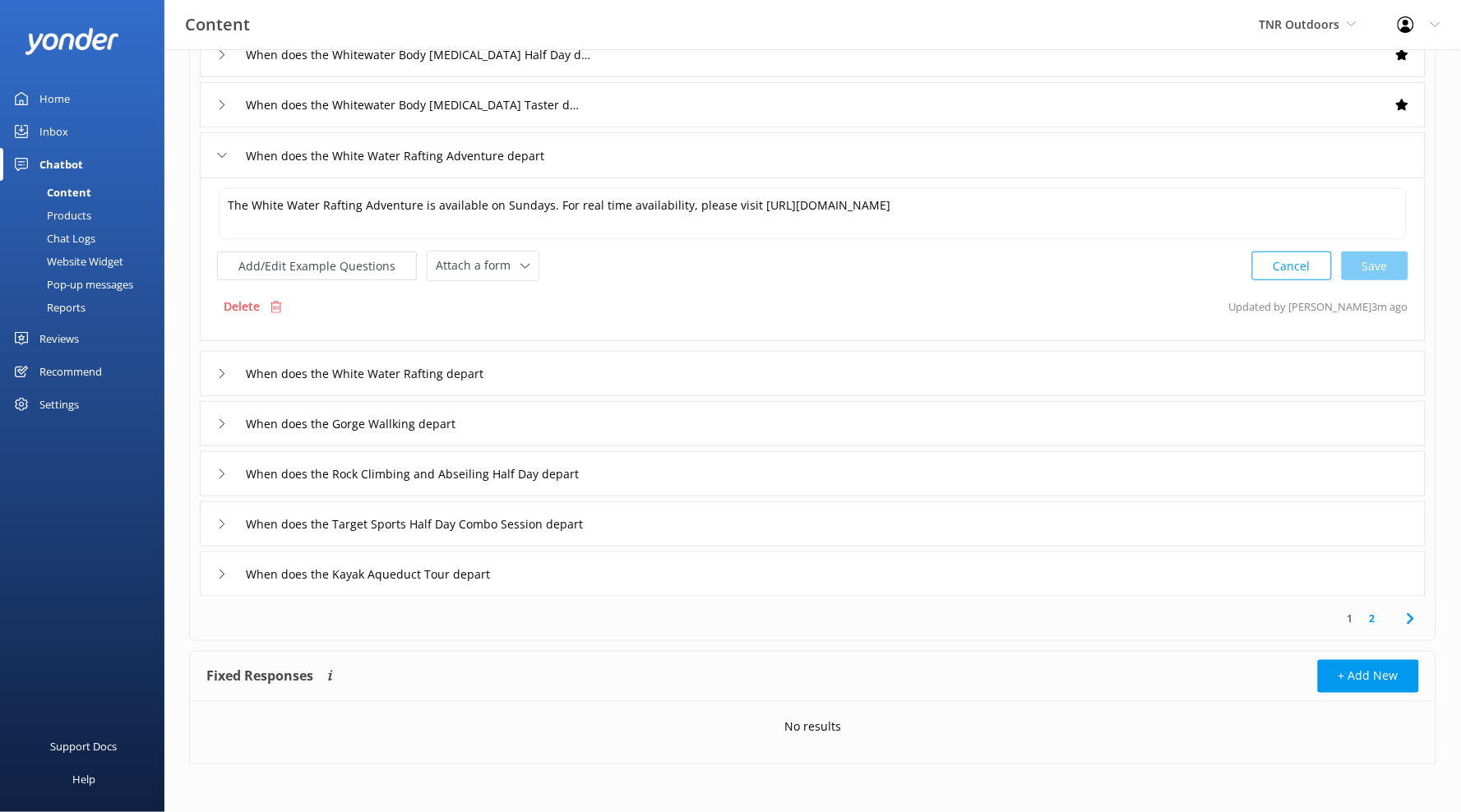
click at [508, 286] on div "The White Water Rafting Adventure is available on Sundays. For real time availa…" at bounding box center [812, 259] width 1226 height 164
click at [512, 280] on div "Attach a form Leave contact details Check availability" at bounding box center [483, 266] width 111 height 29
click at [506, 317] on link "Check availability" at bounding box center [502, 333] width 147 height 33
click at [659, 586] on div "When does the Kayak Aqueduct Tour depart" at bounding box center [812, 572] width 1226 height 45
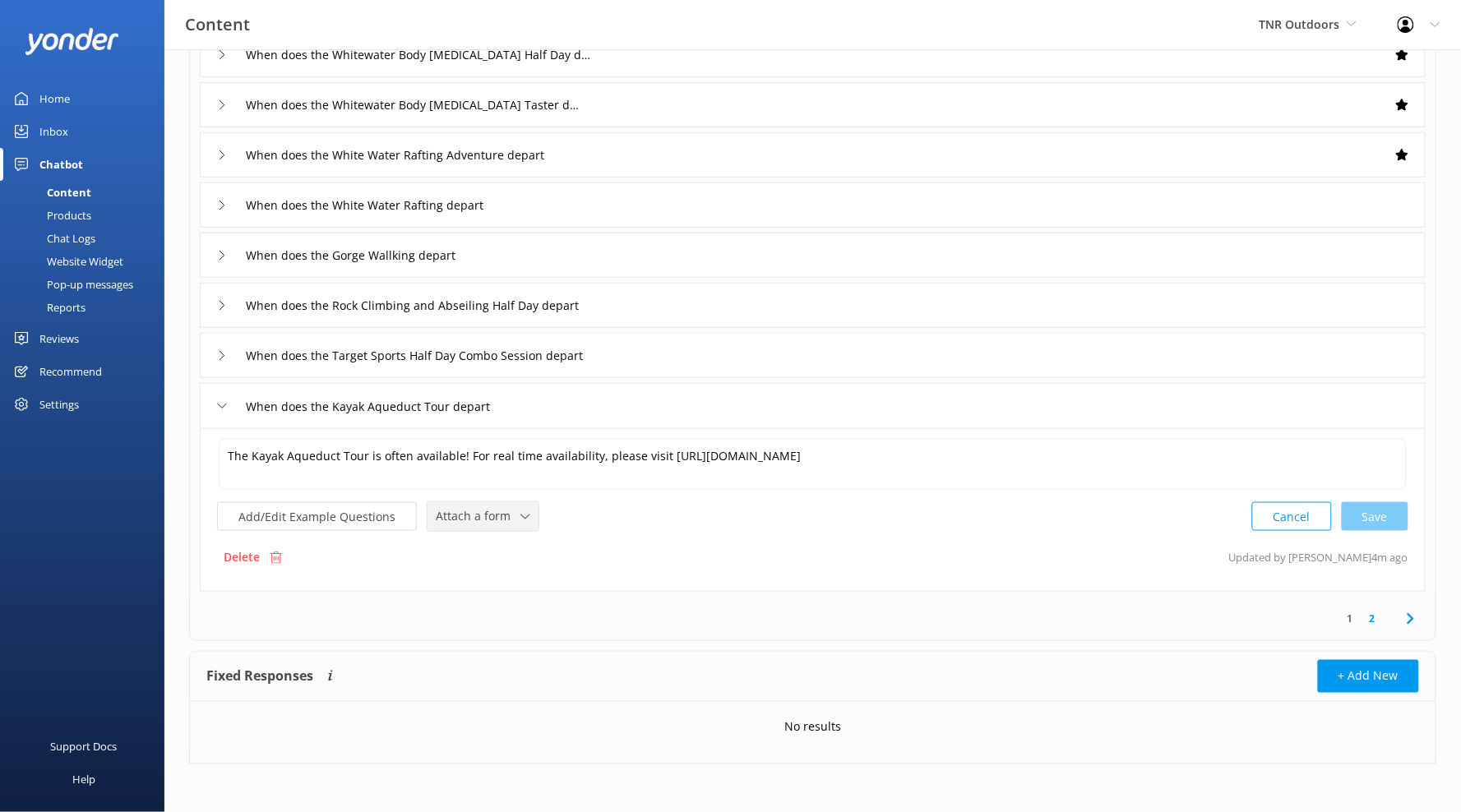
click at [493, 507] on span "Attach a form" at bounding box center [478, 516] width 85 height 18
click at [538, 579] on link "Check availability" at bounding box center [502, 584] width 147 height 33
click at [609, 414] on div "When does the Kayak Aqueduct Tour depart" at bounding box center [812, 405] width 1226 height 45
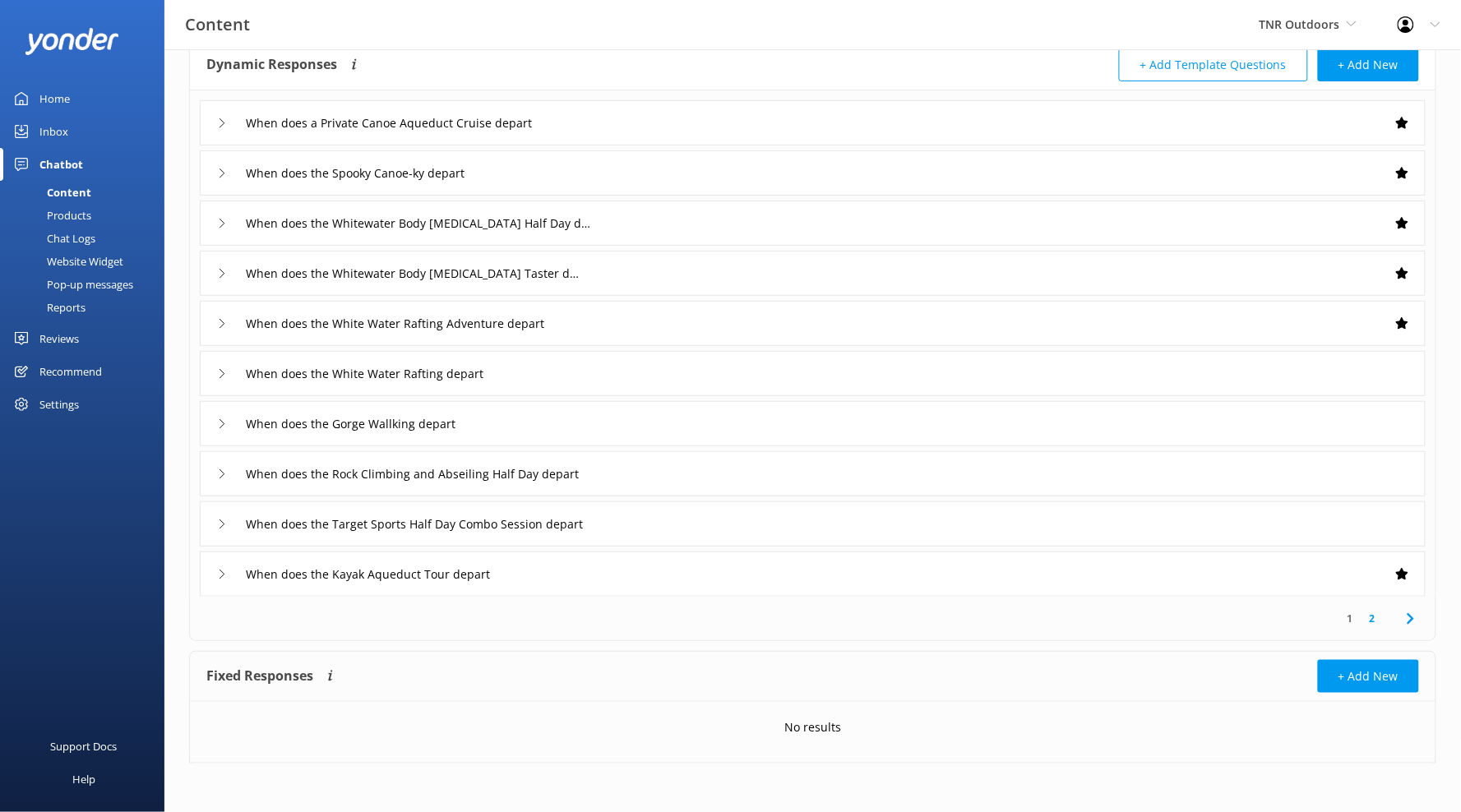
click at [688, 524] on div "When does the Target Sports Half Day Combo Session depart" at bounding box center [812, 524] width 1226 height 45
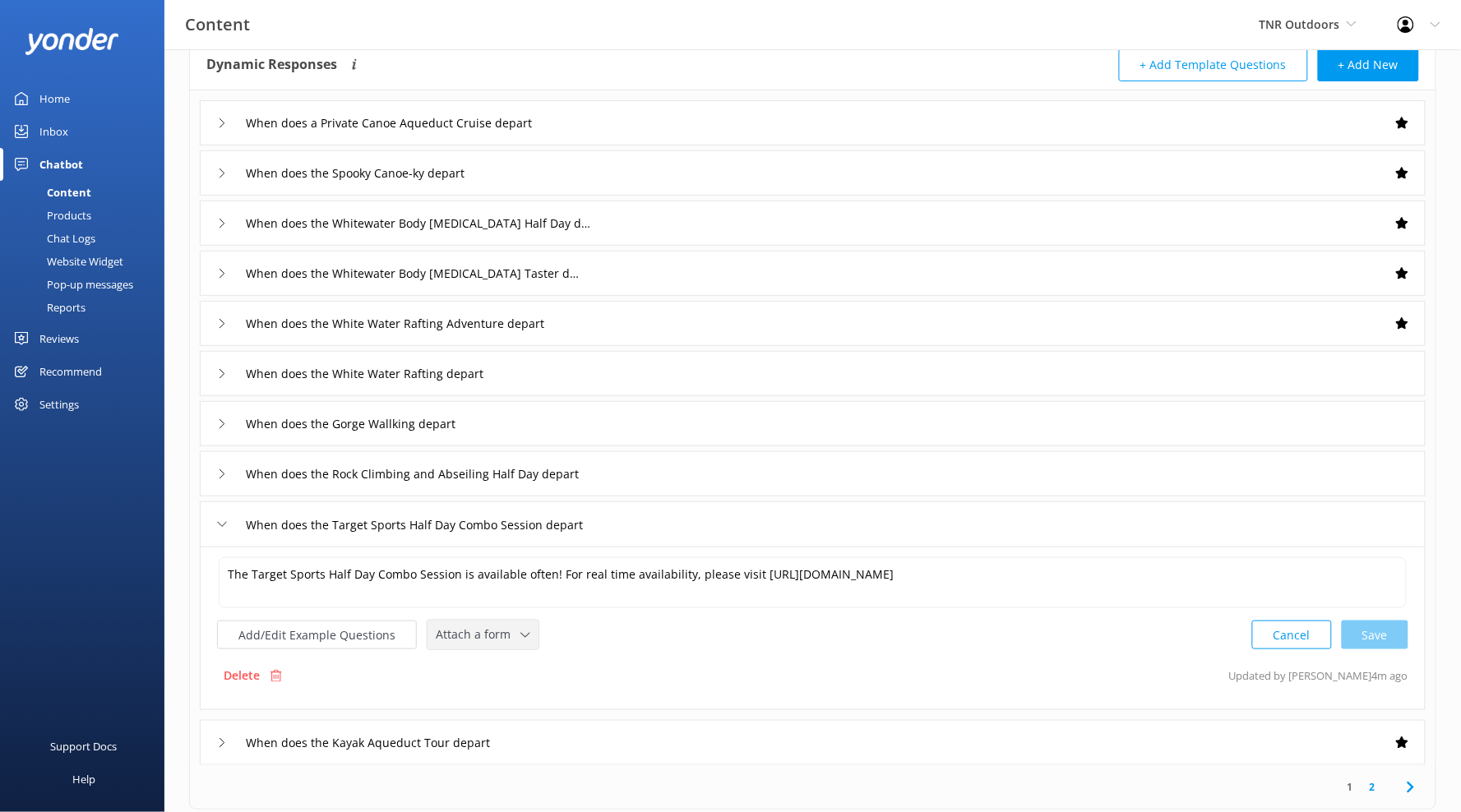
click at [510, 635] on span "Attach a form" at bounding box center [478, 634] width 85 height 18
click at [500, 703] on div "Check availability" at bounding box center [476, 702] width 81 height 16
click at [669, 475] on div "When does the Rock Climbing and Abseiling Half Day depart" at bounding box center [812, 473] width 1226 height 45
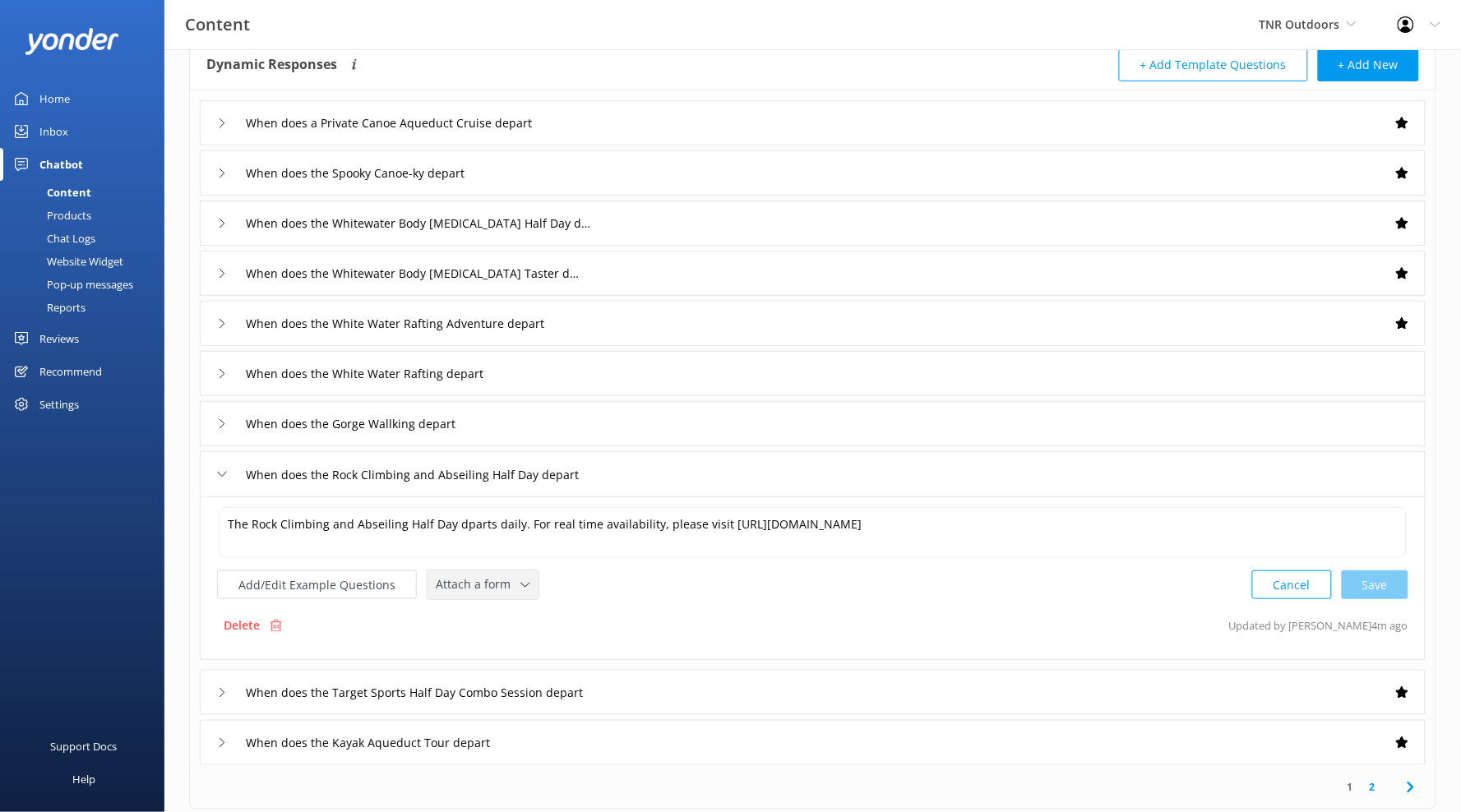
click at [513, 577] on span "Attach a form" at bounding box center [478, 584] width 85 height 18
click at [510, 644] on div "Check availability" at bounding box center [476, 652] width 81 height 16
click at [661, 426] on div "When does the Gorge Wallking depart" at bounding box center [812, 423] width 1226 height 45
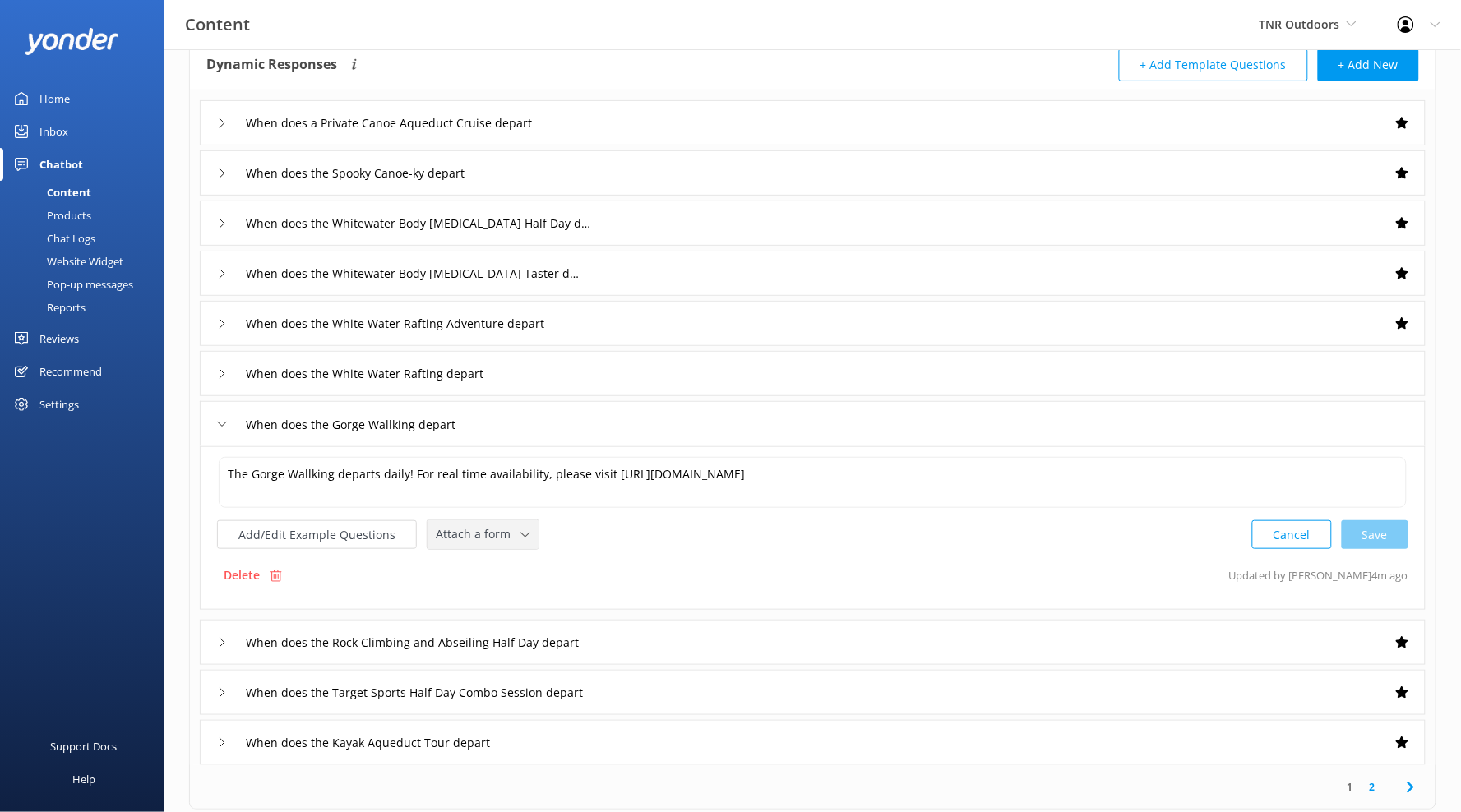
click at [489, 542] on span "Attach a form" at bounding box center [478, 534] width 85 height 18
click at [493, 615] on link "Check availability" at bounding box center [502, 603] width 147 height 33
click at [589, 364] on div "When does the White Water Rafting depart" at bounding box center [812, 373] width 1226 height 45
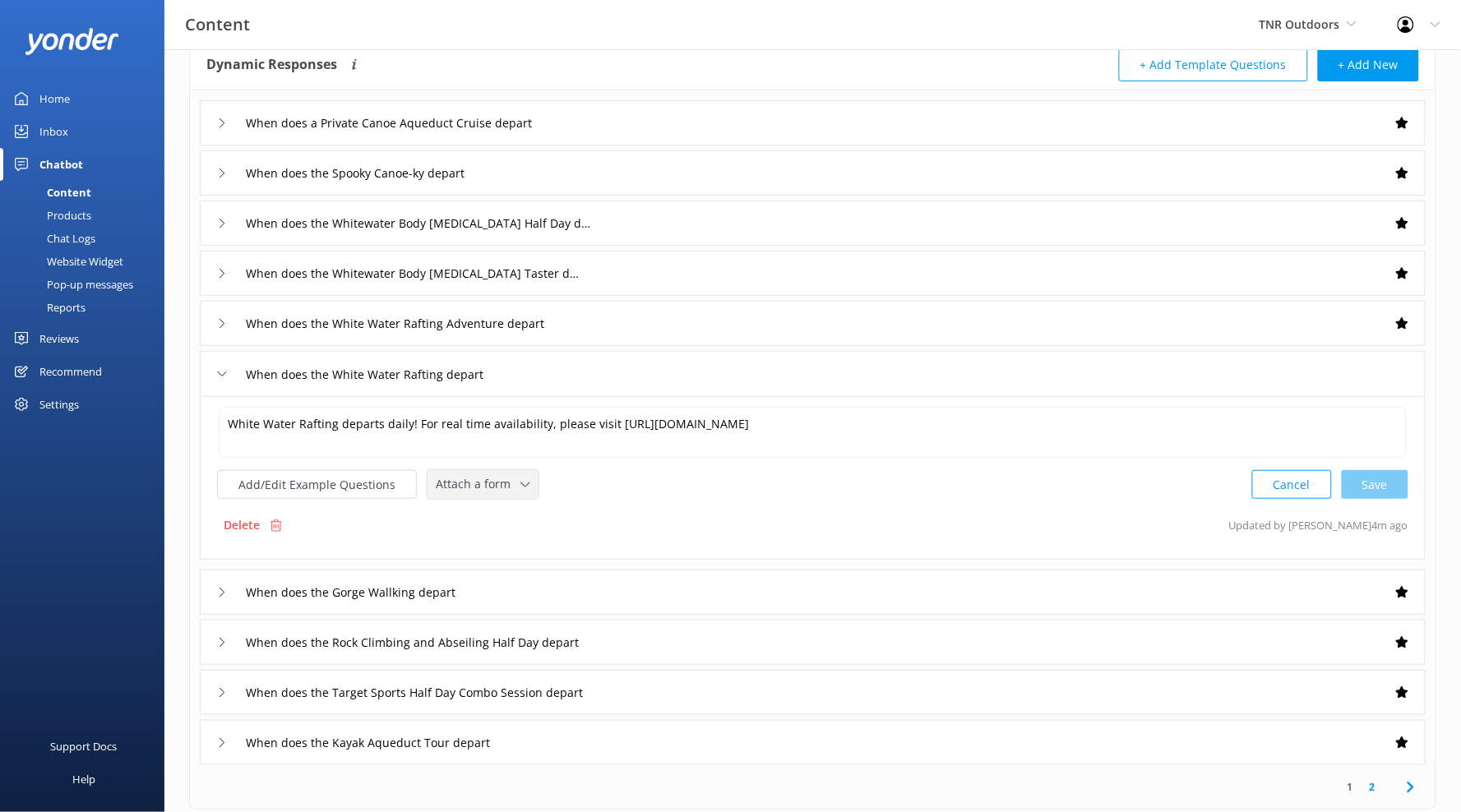
click at [524, 486] on icon at bounding box center [525, 485] width 10 height 10
click at [510, 555] on div "Check availability" at bounding box center [476, 551] width 81 height 16
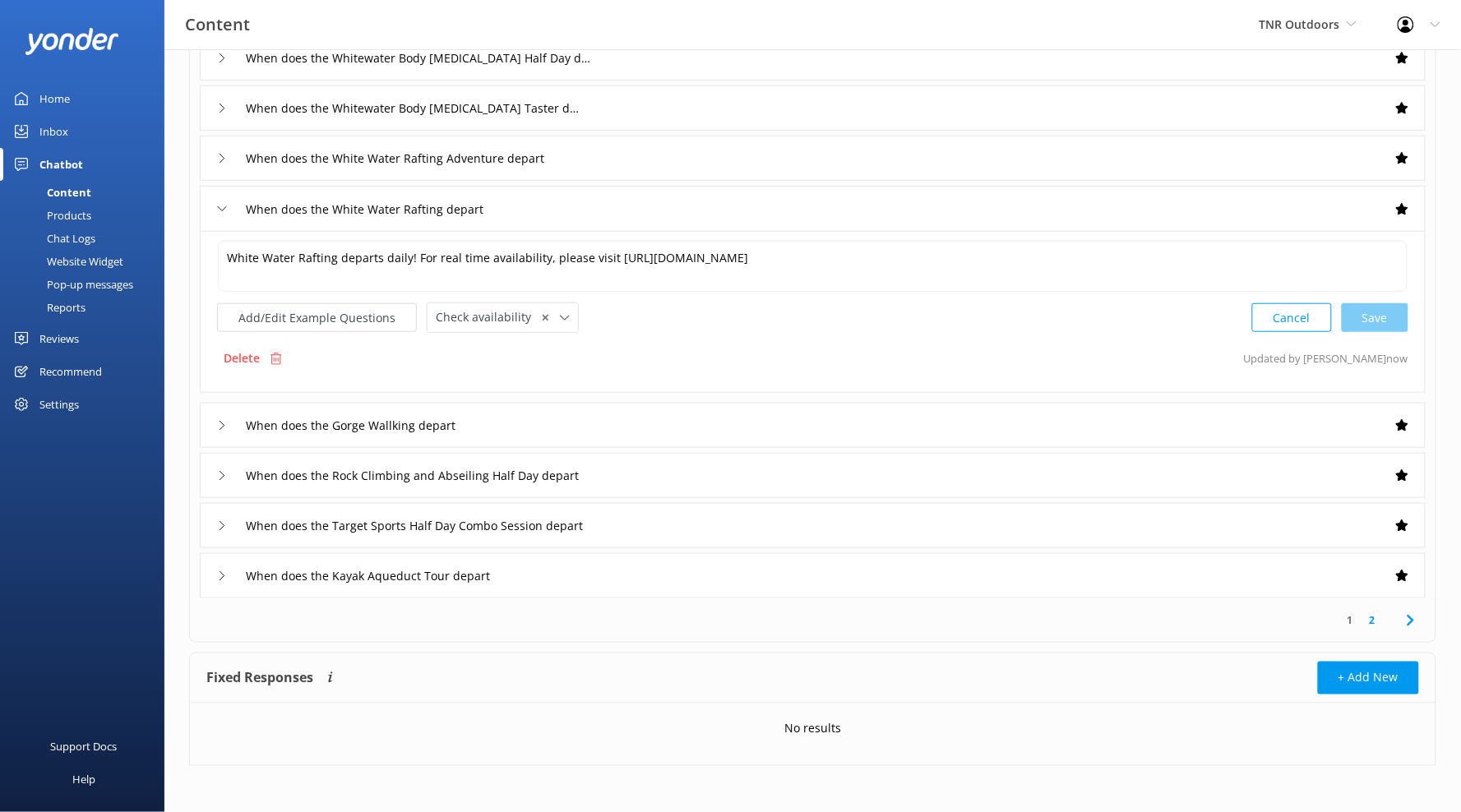
scroll to position [265, 0]
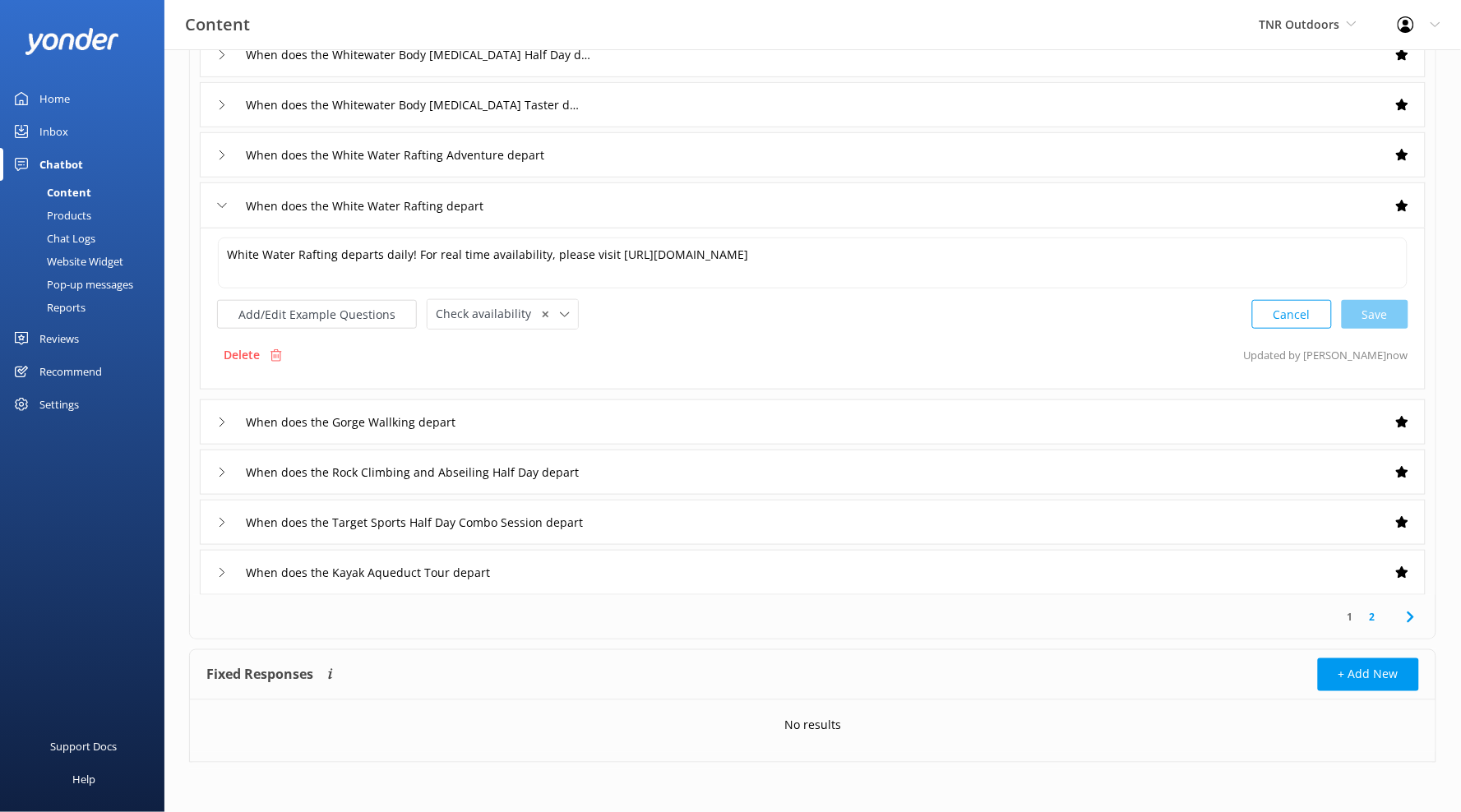
click at [1364, 624] on link "2" at bounding box center [1372, 617] width 22 height 15
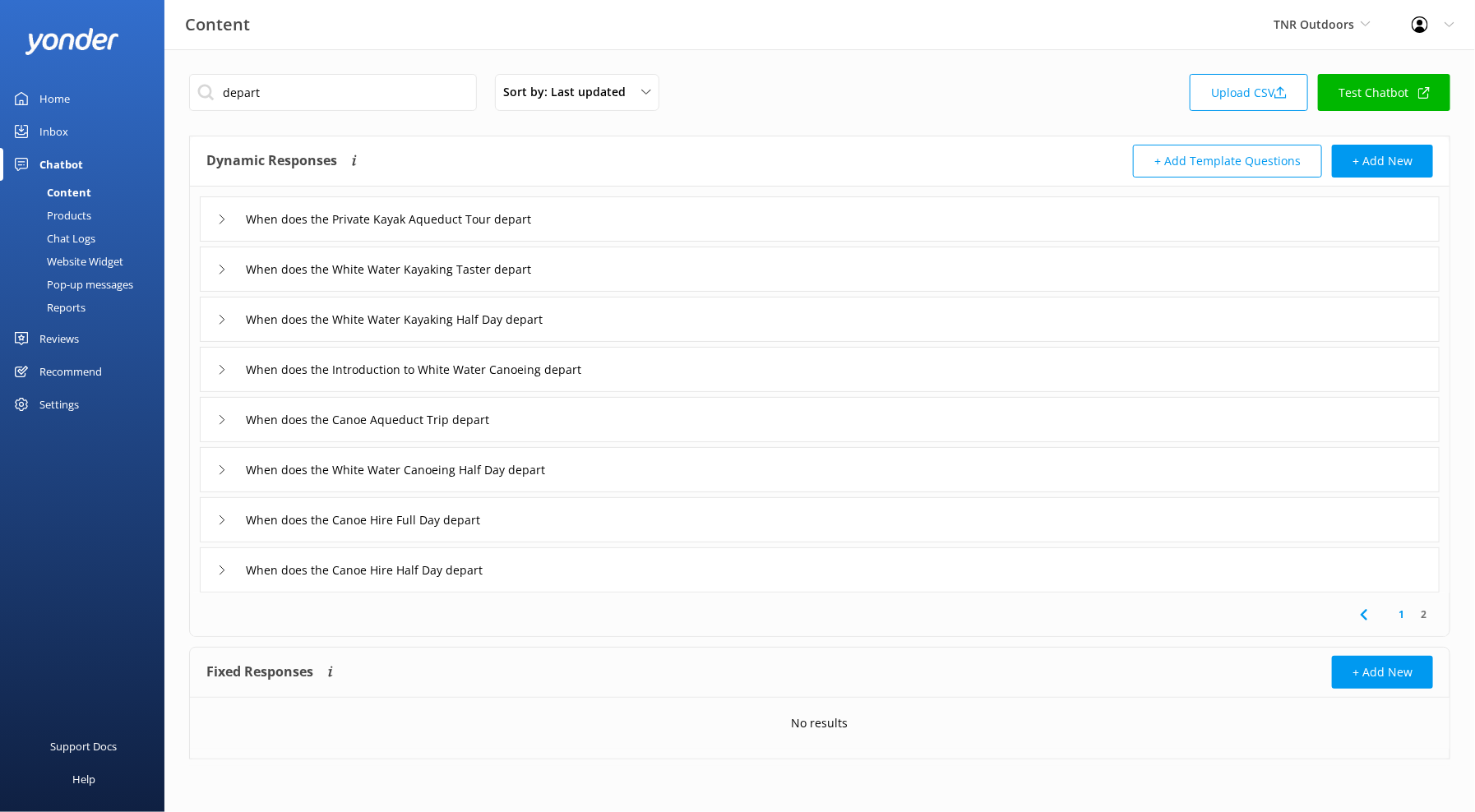
click at [636, 205] on div "When does the Private Kayak Aqueduct Tour depart" at bounding box center [820, 218] width 1240 height 45
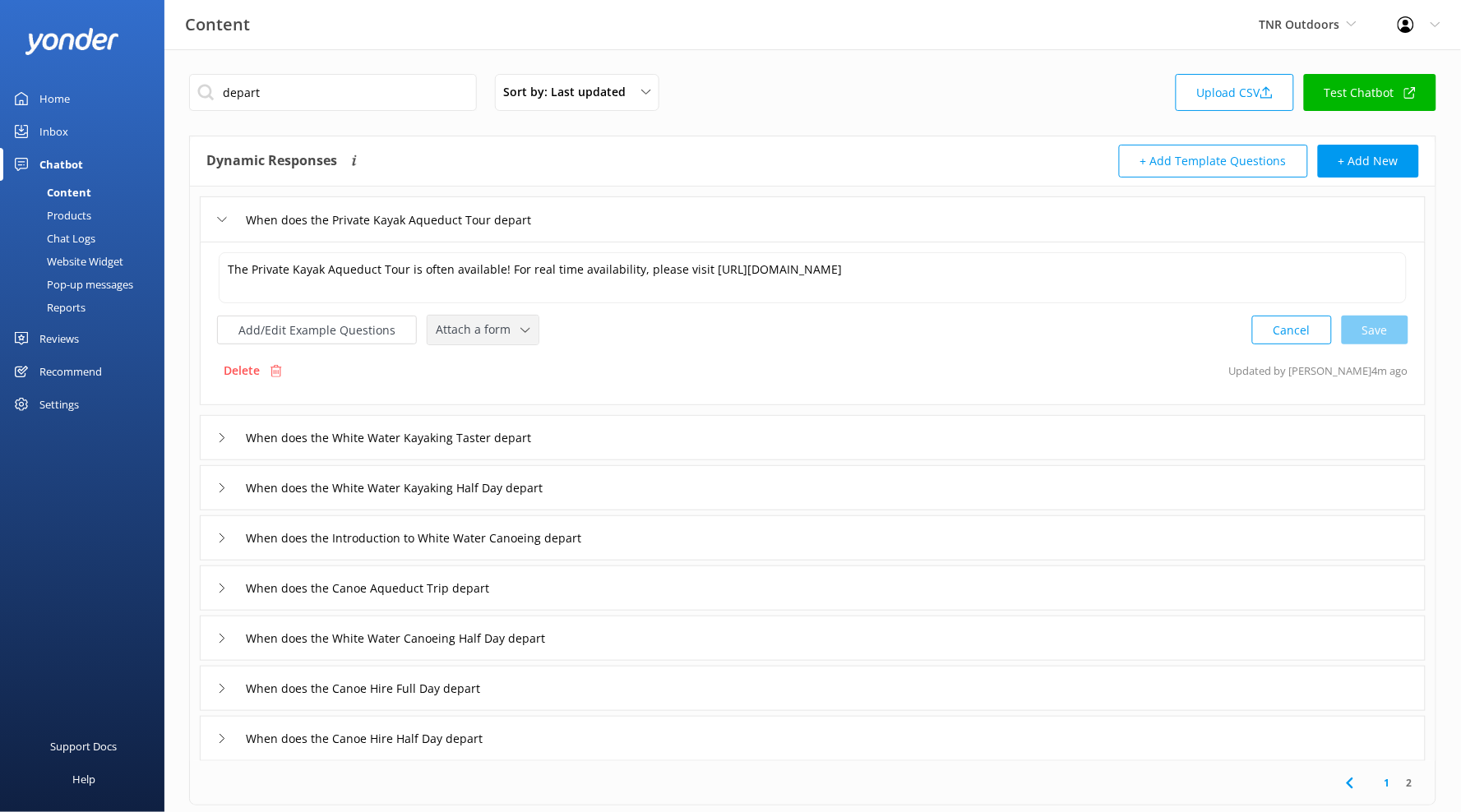
click at [478, 341] on div "Attach a form Leave contact details Check availability" at bounding box center [483, 330] width 111 height 29
click at [514, 408] on link "Check availability" at bounding box center [502, 398] width 147 height 33
click at [652, 428] on div "When does the White Water Kayaking Taster depart" at bounding box center [812, 435] width 1226 height 45
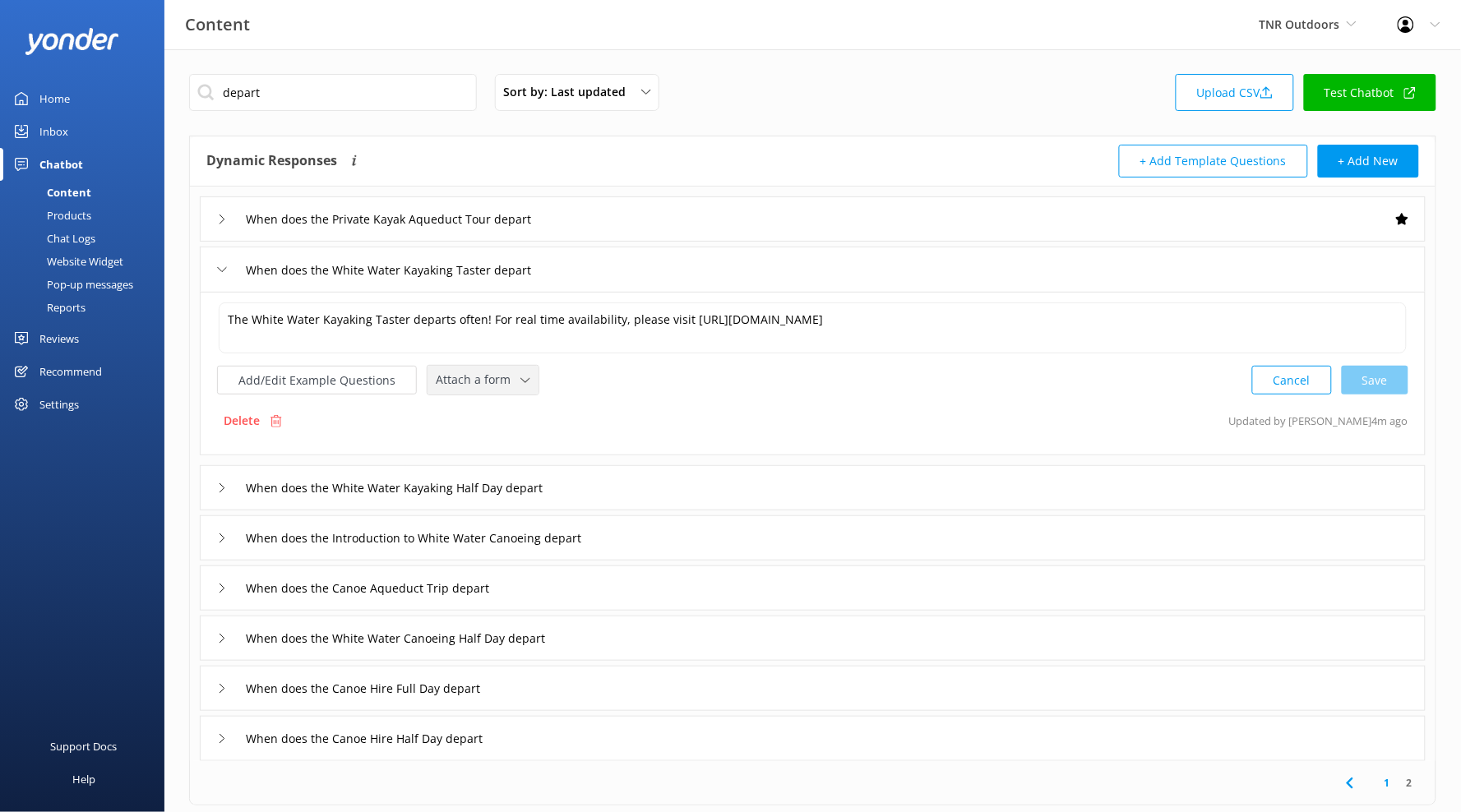
click at [506, 367] on div "Attach a form Leave contact details Check availability" at bounding box center [483, 380] width 111 height 29
click at [521, 454] on link "Check availability" at bounding box center [502, 447] width 147 height 33
click at [665, 480] on div "When does the White Water Kayaking Half Day depart" at bounding box center [812, 485] width 1226 height 45
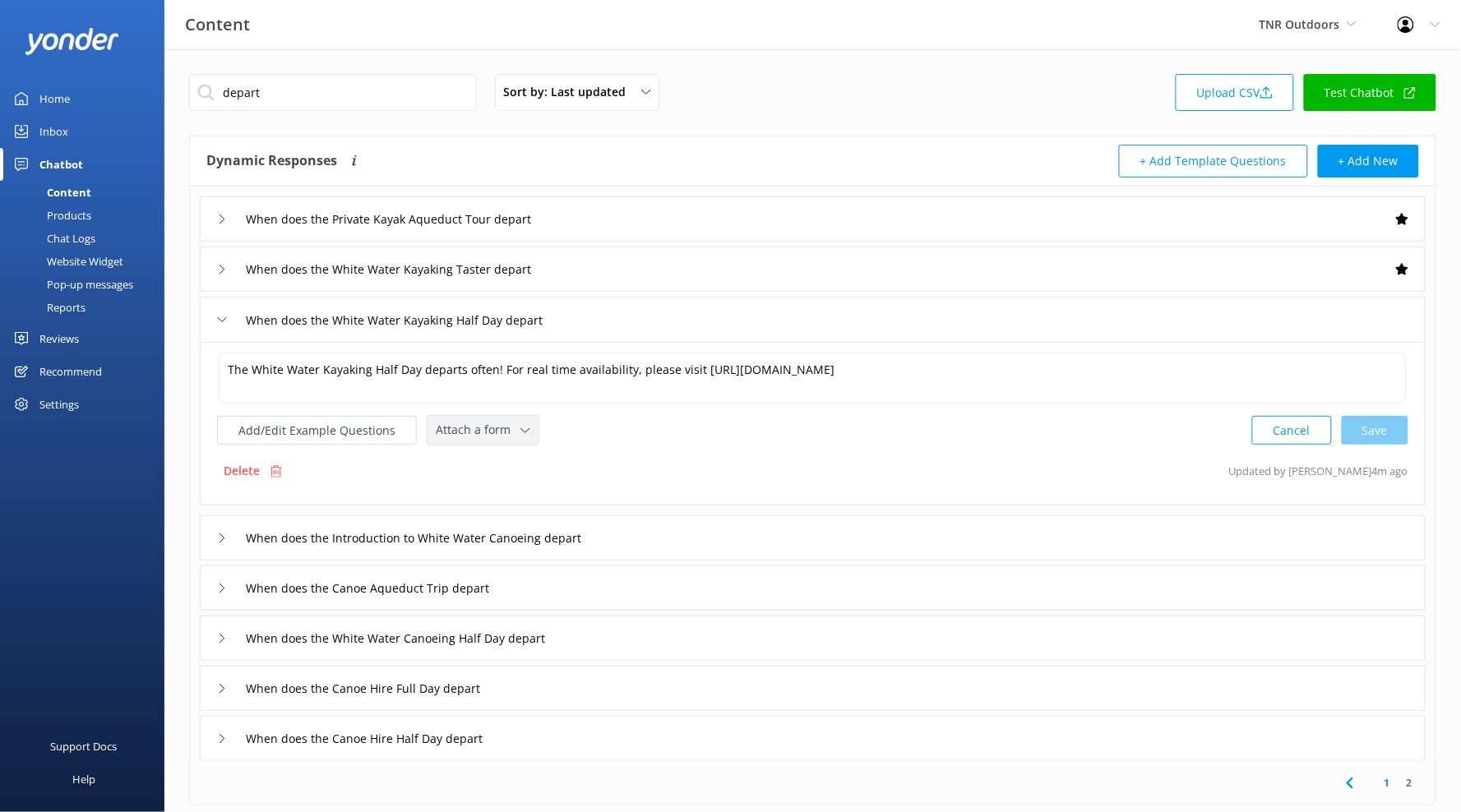
click at [498, 425] on span "Attach a form" at bounding box center [478, 429] width 85 height 18
click at [508, 493] on div "Check availability" at bounding box center [476, 498] width 81 height 16
click at [713, 536] on div "When does the Introduction to White Water Canoeing depart" at bounding box center [812, 536] width 1226 height 45
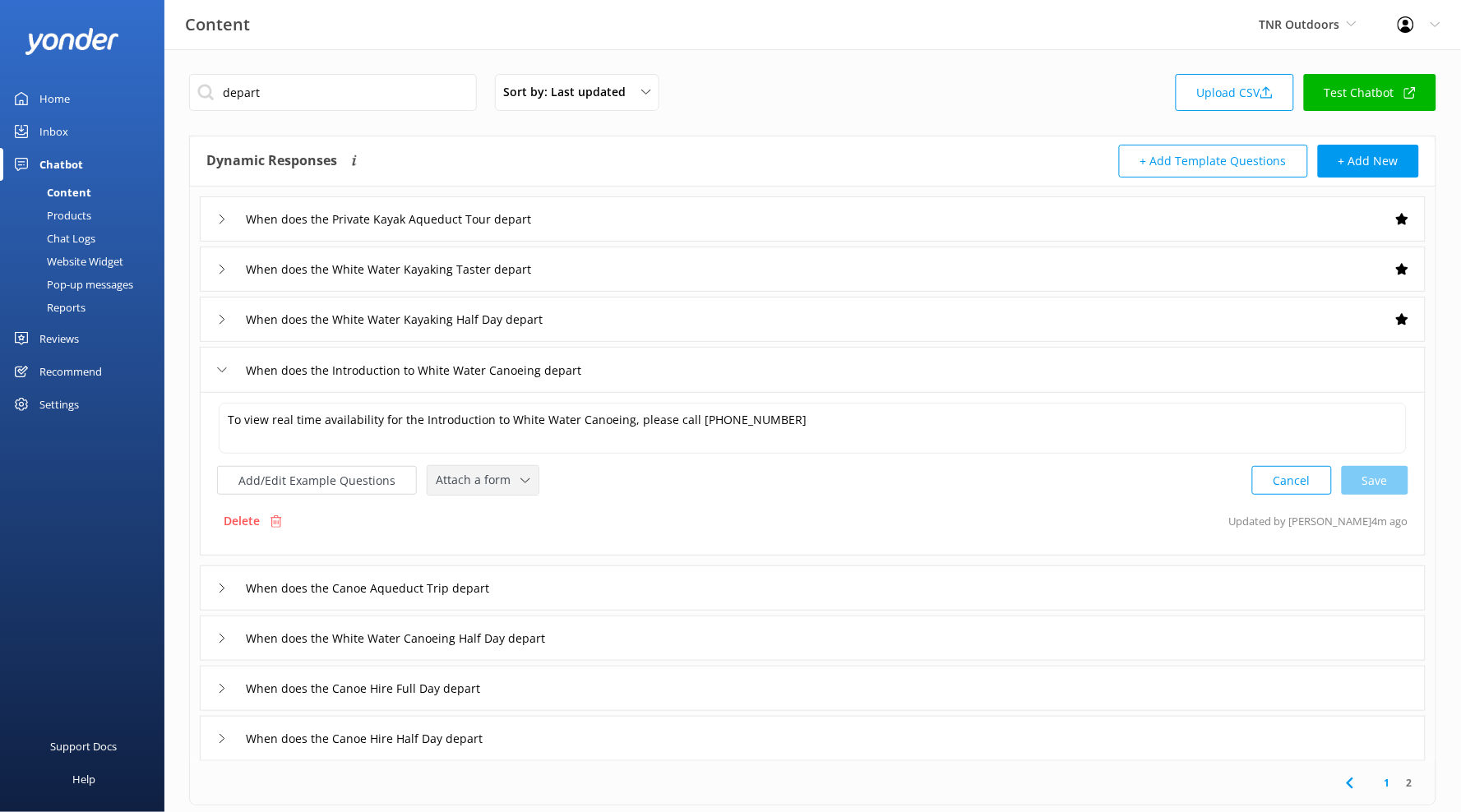
click at [478, 467] on div "Attach a form Leave contact details Check availability" at bounding box center [483, 480] width 111 height 29
click at [509, 543] on div "Check availability" at bounding box center [476, 547] width 81 height 16
click at [640, 581] on div "When does the Canoe Aqueduct Trip depart" at bounding box center [812, 585] width 1226 height 45
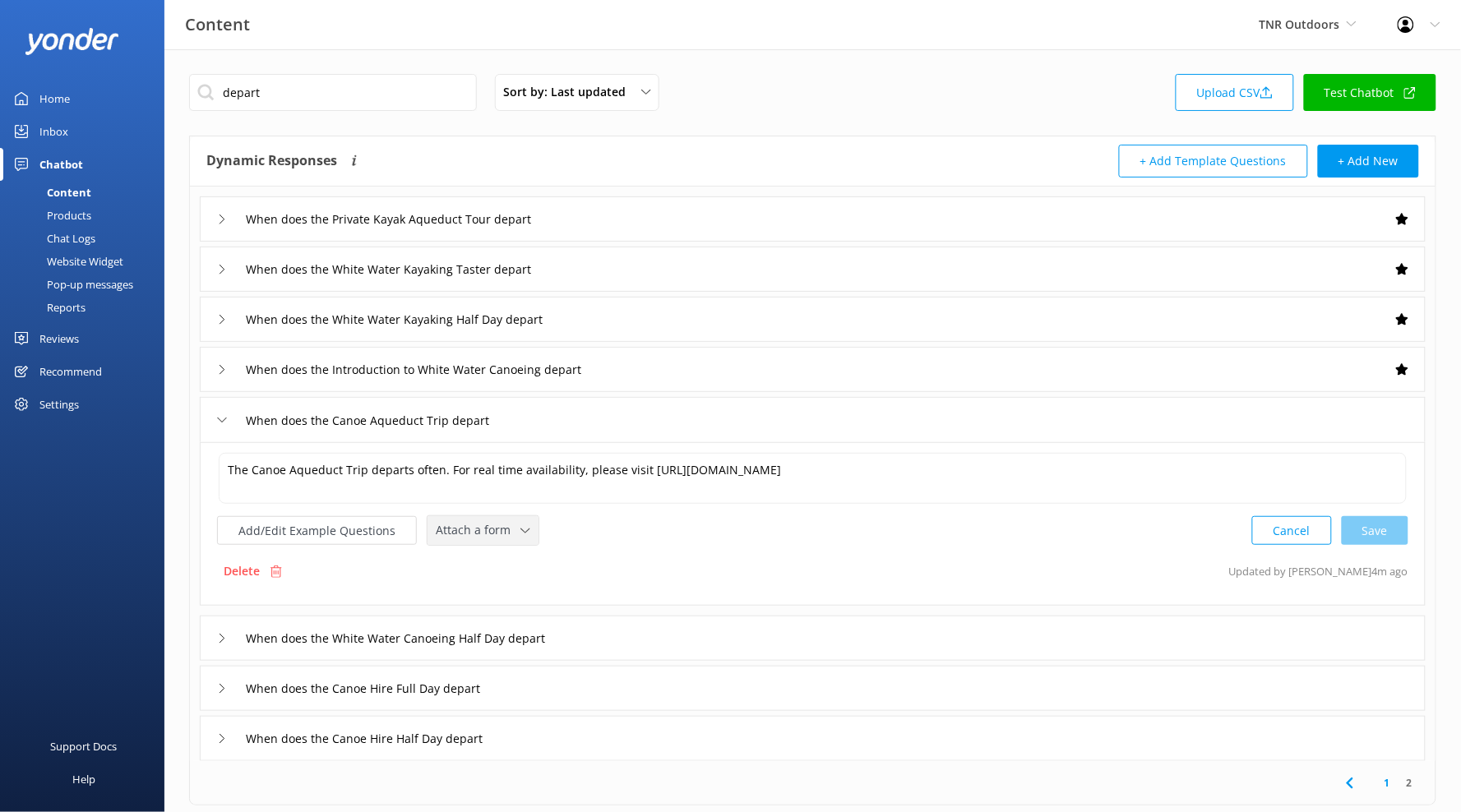
click at [506, 542] on div "Attach a form Leave contact details Check availability" at bounding box center [483, 530] width 111 height 29
click at [519, 580] on link "Leave contact details" at bounding box center [502, 565] width 147 height 33
click at [548, 521] on span "Leave contact details" at bounding box center [498, 528] width 125 height 18
click at [538, 583] on link "Check availability" at bounding box center [512, 596] width 168 height 33
click at [635, 634] on div "When does the White Water Canoeing Half Day depart" at bounding box center [812, 636] width 1226 height 45
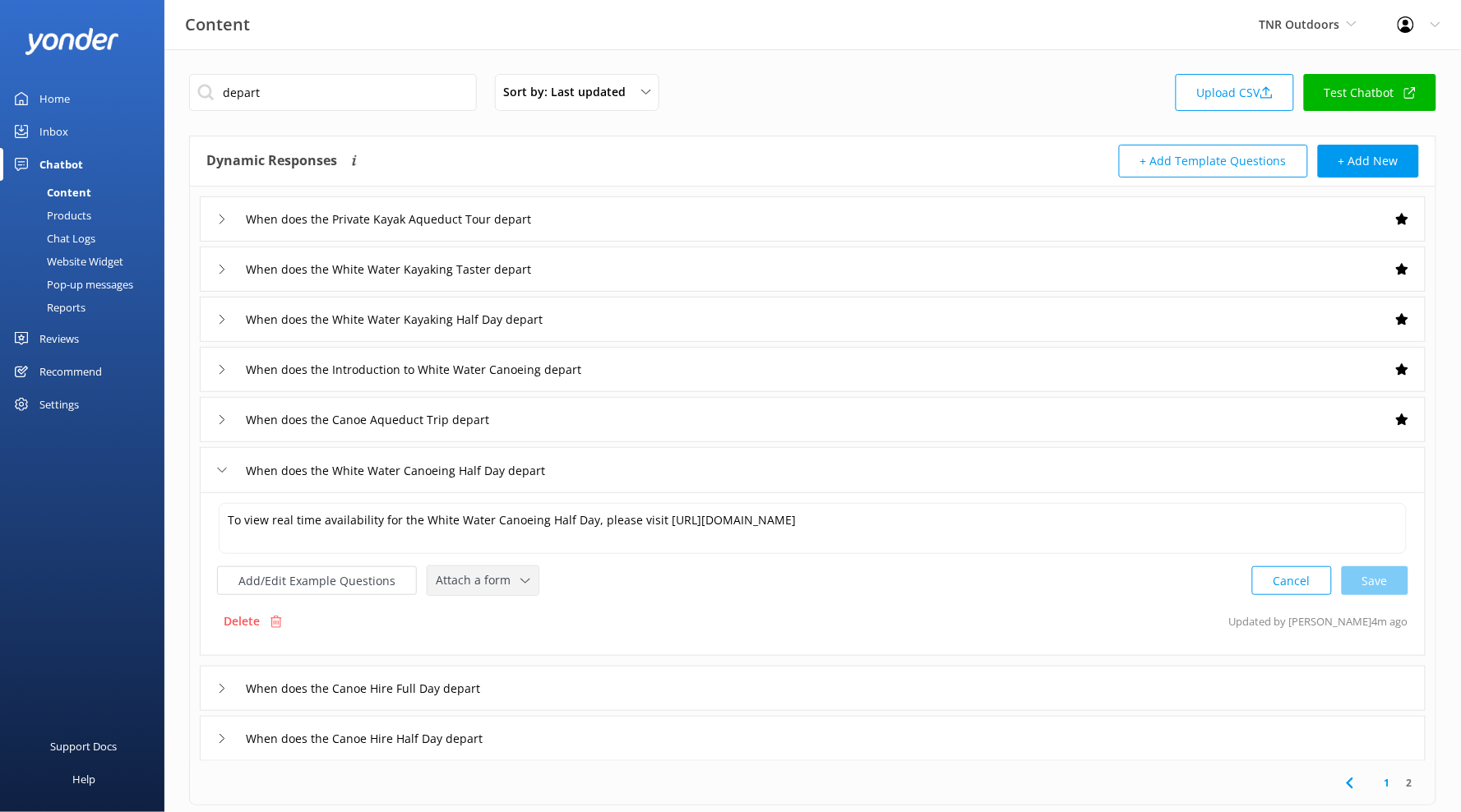
click at [494, 593] on div "Attach a form Leave contact details Check availability" at bounding box center [483, 581] width 111 height 29
click at [514, 641] on div "Check availability" at bounding box center [476, 648] width 81 height 16
click at [531, 692] on div "When does the Canoe Hire Full Day depart" at bounding box center [812, 686] width 1226 height 45
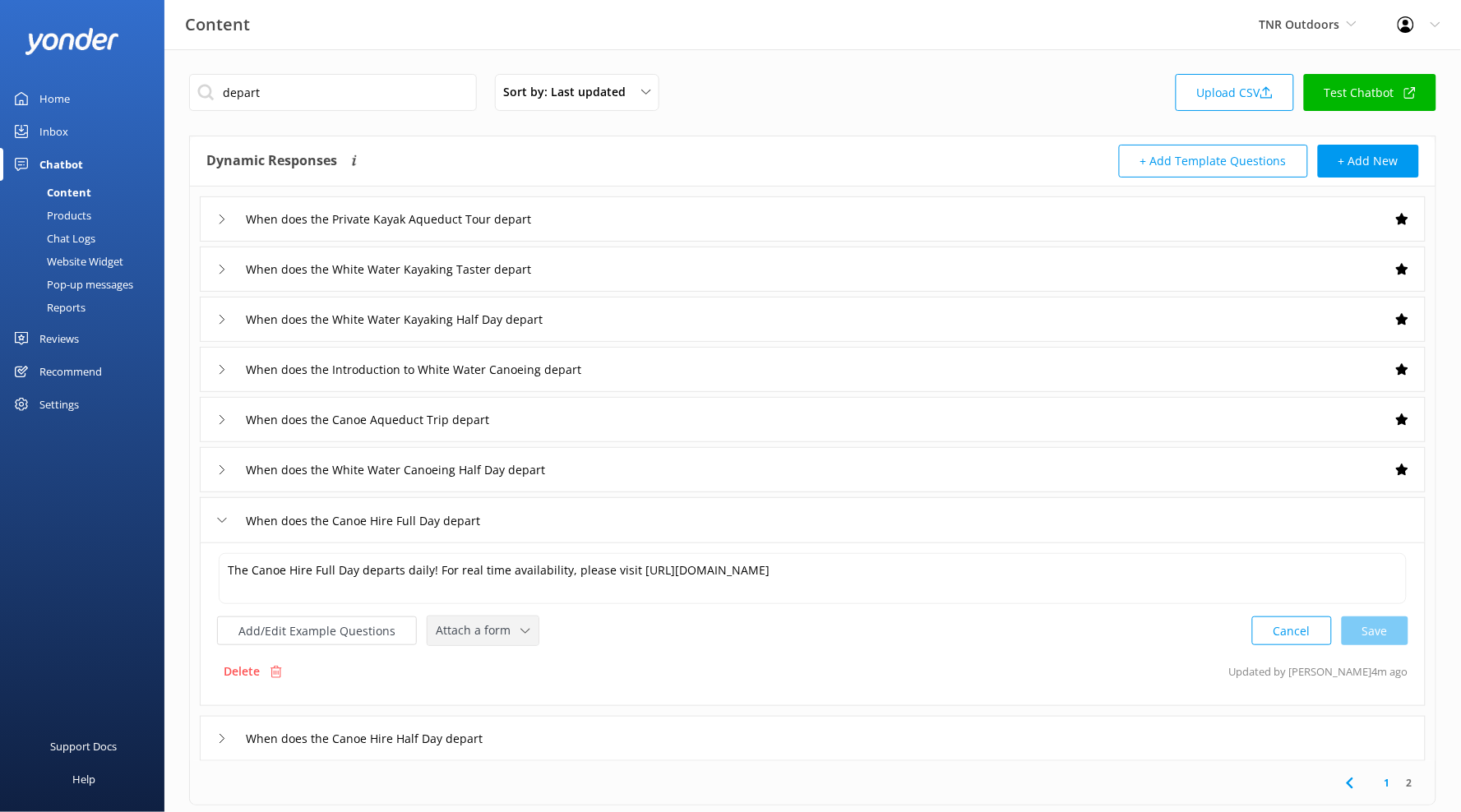
click at [478, 636] on span "Attach a form" at bounding box center [478, 630] width 85 height 18
click at [496, 693] on div "Check availability" at bounding box center [476, 698] width 81 height 16
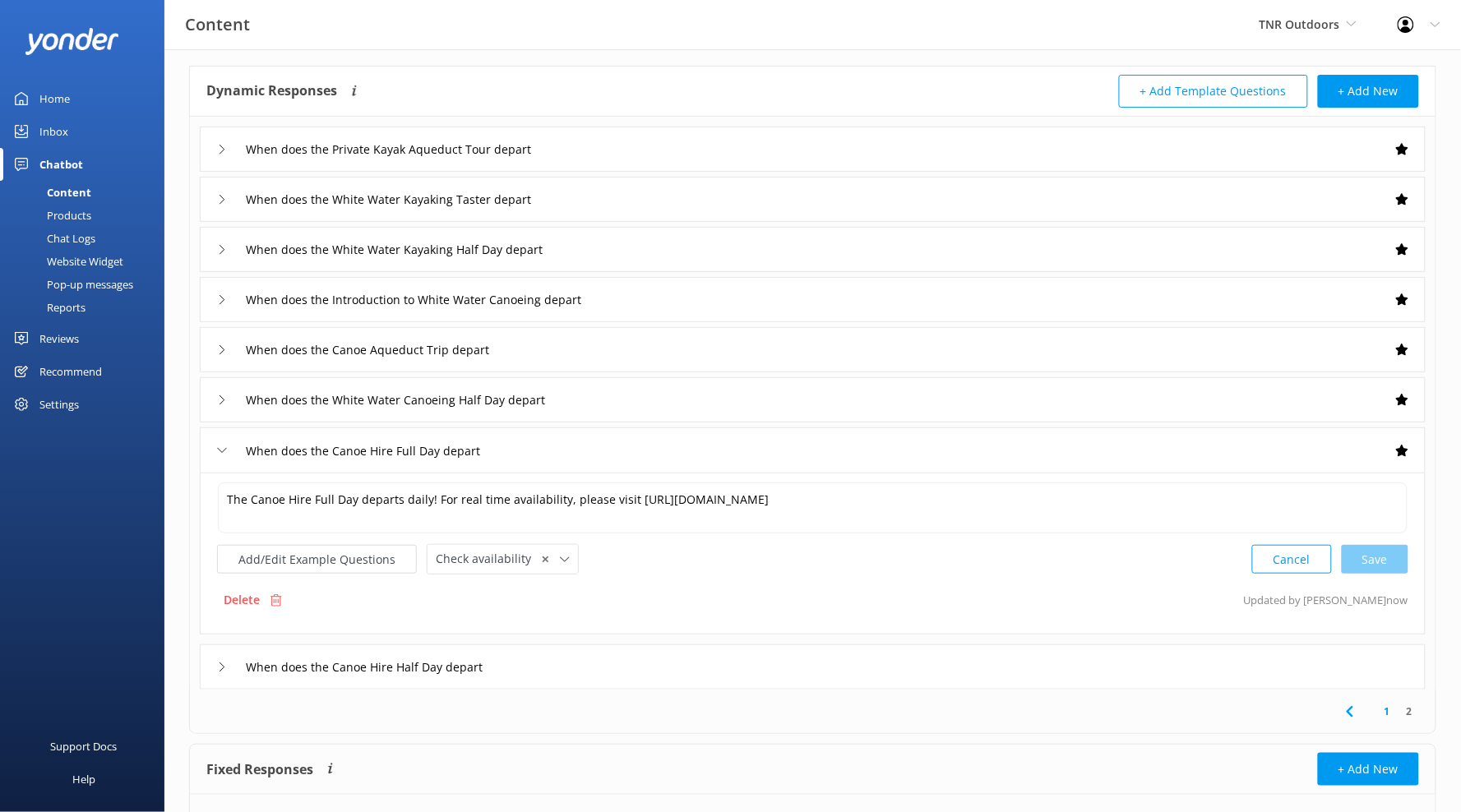
scroll to position [74, 0]
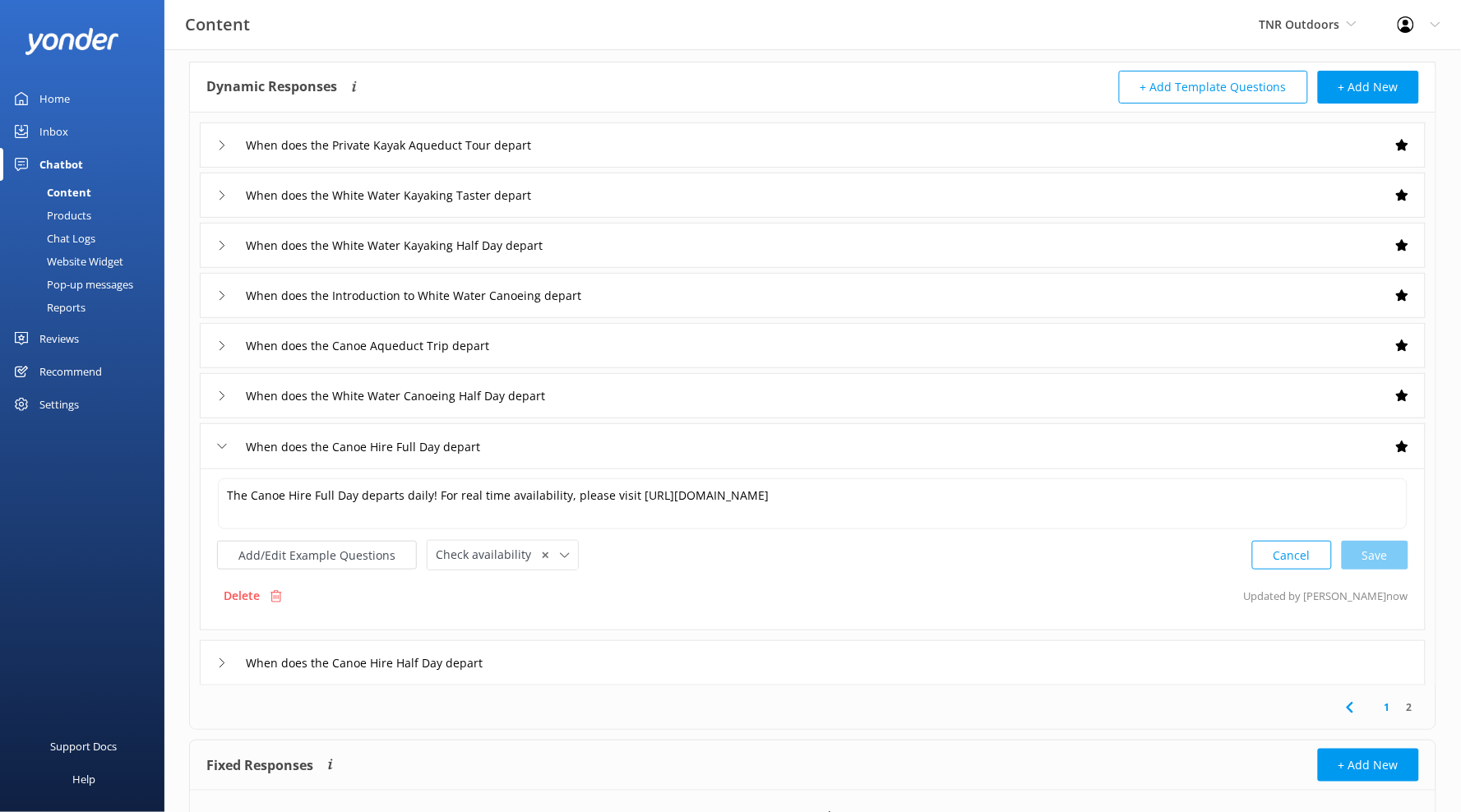
click at [570, 658] on div "When does the Canoe Hire Half Day depart" at bounding box center [812, 663] width 1226 height 45
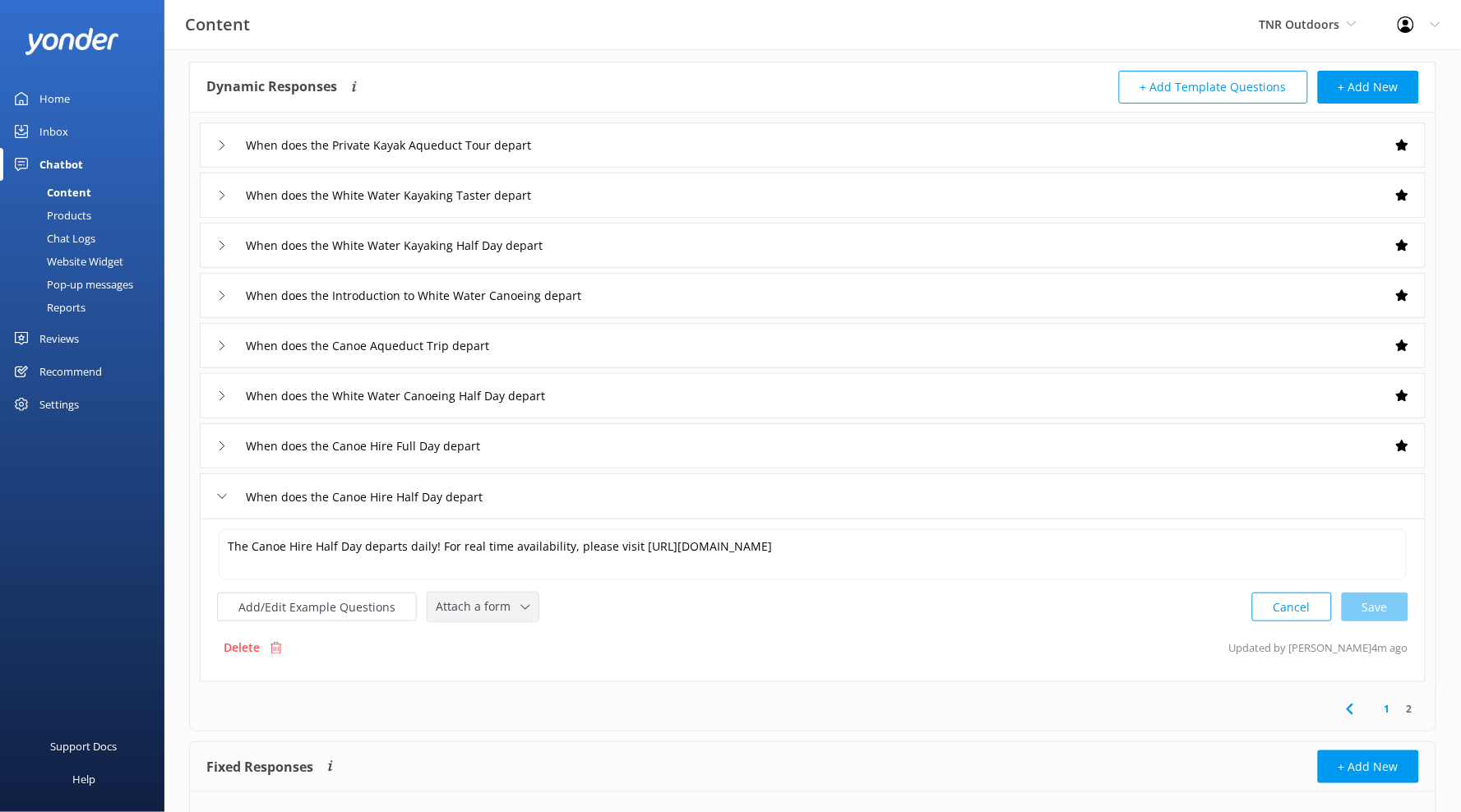
click at [495, 610] on span "Attach a form" at bounding box center [478, 606] width 85 height 18
click at [505, 675] on div "Check availability" at bounding box center [476, 674] width 81 height 16
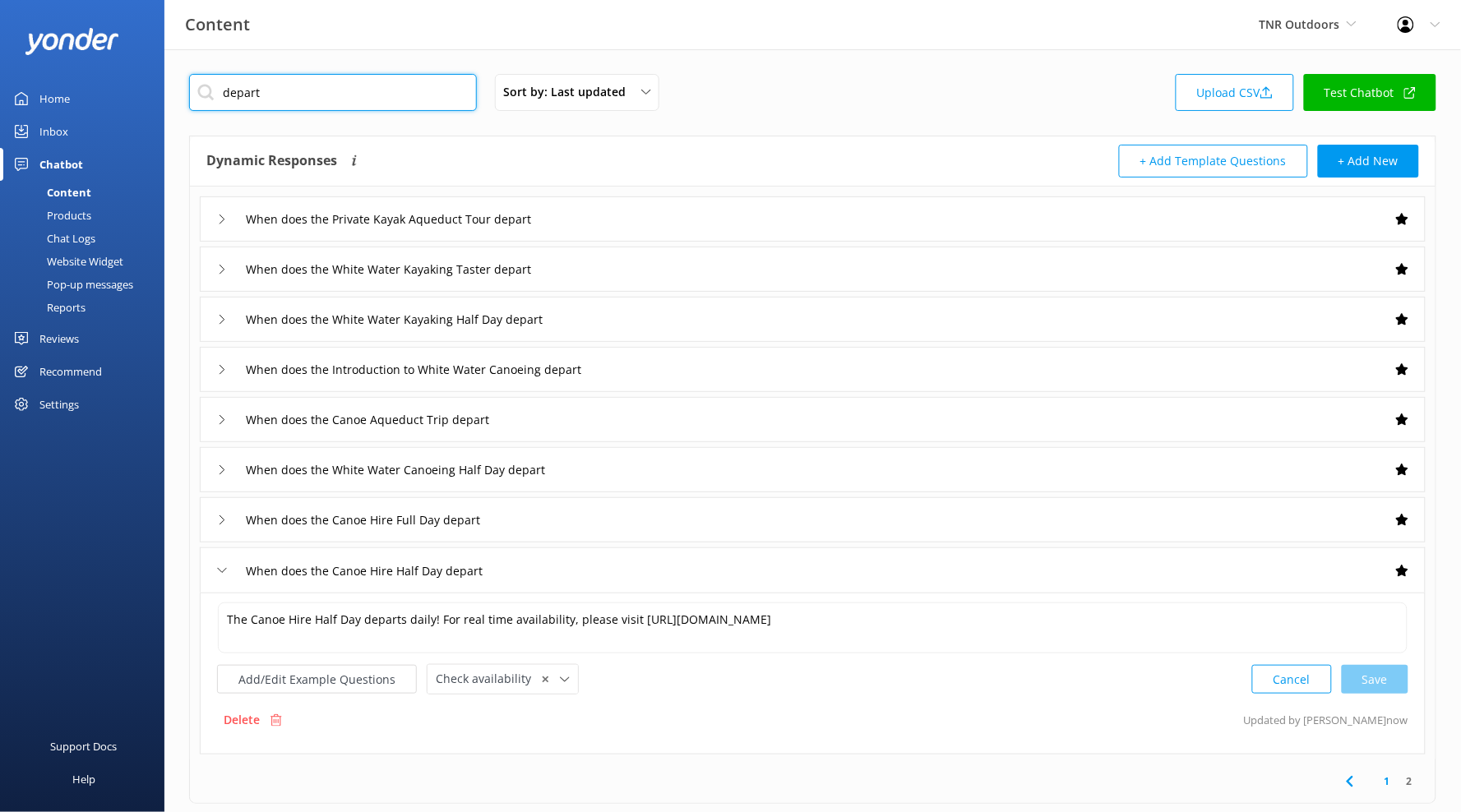
click at [237, 101] on input "depart" at bounding box center [333, 92] width 288 height 37
click at [238, 101] on input "depart" at bounding box center [333, 92] width 288 height 37
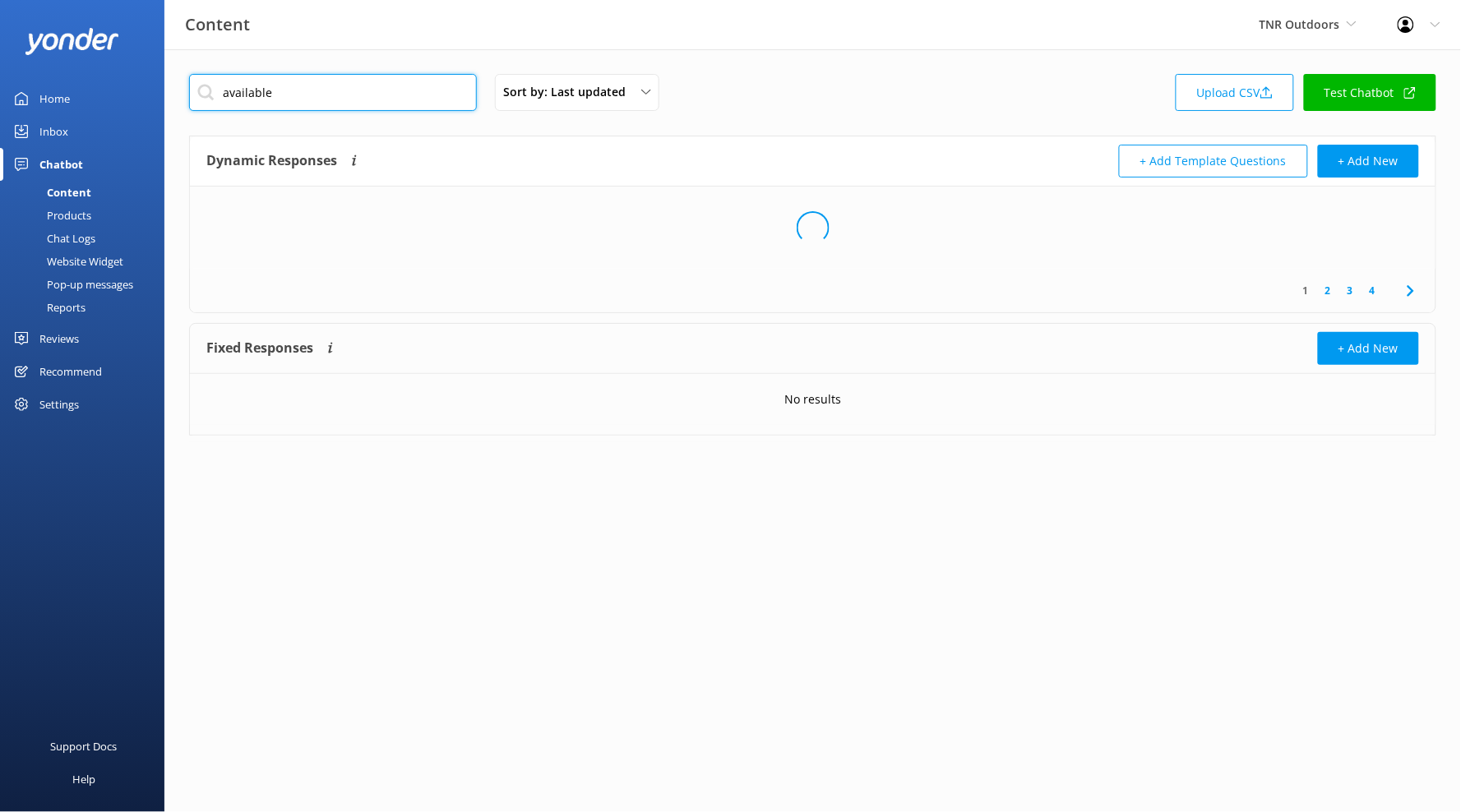
type input "available"
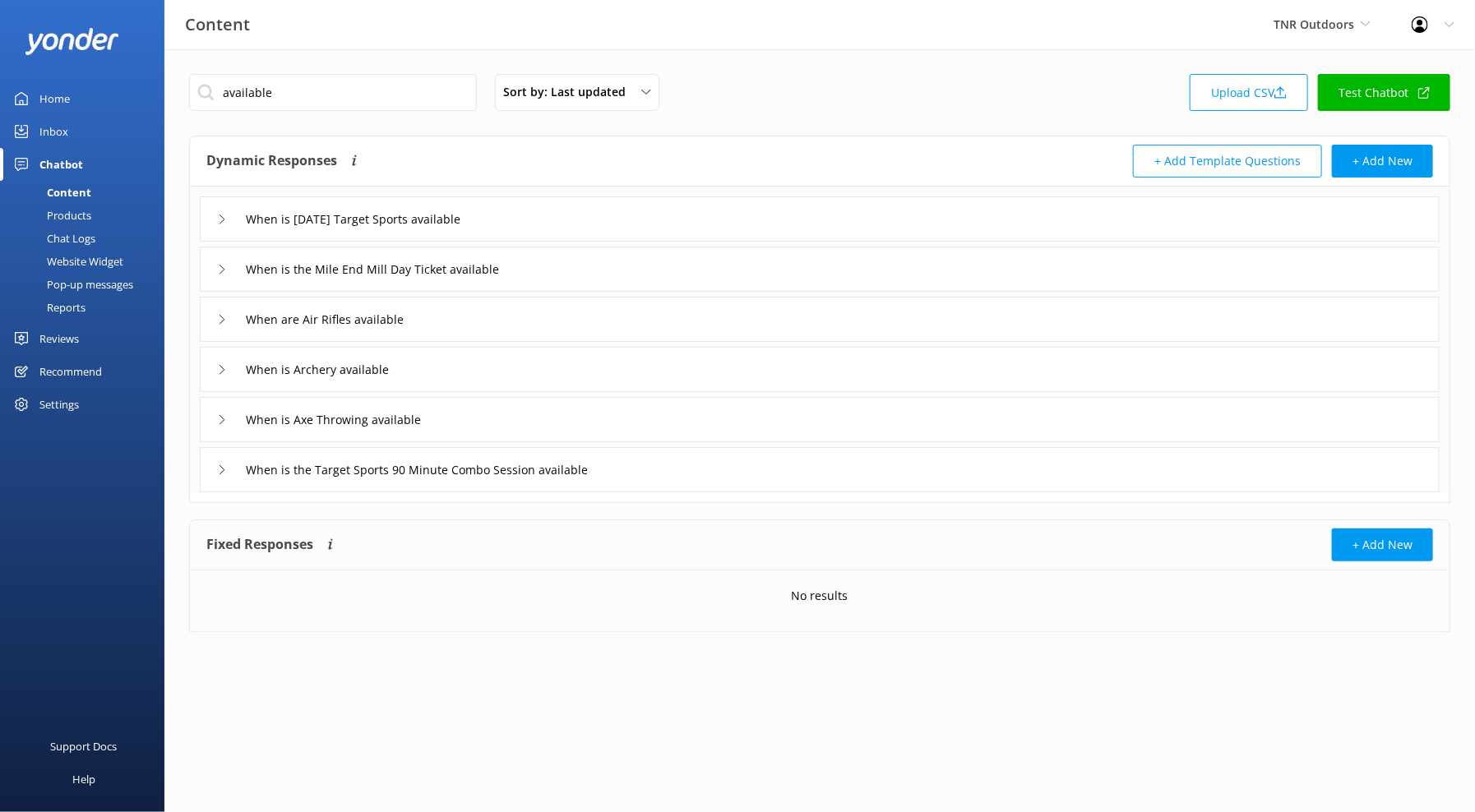
click at [626, 219] on div "When is [DATE] Target Sports available" at bounding box center [820, 218] width 1240 height 45
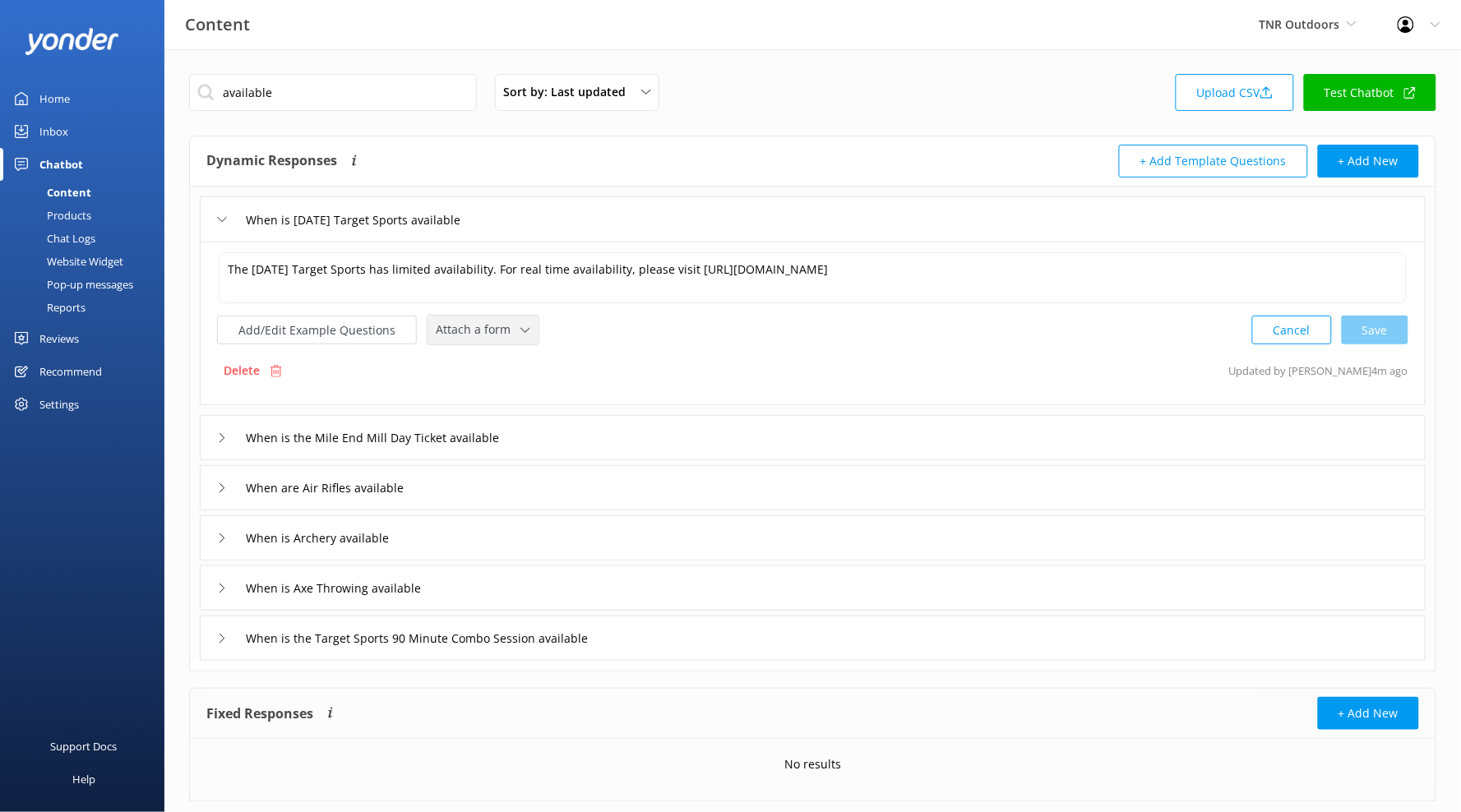
click at [509, 330] on span "Attach a form" at bounding box center [478, 329] width 85 height 18
click at [508, 390] on div "Check availability" at bounding box center [476, 397] width 81 height 16
click at [590, 444] on div "When is the Mile End Mill Day Ticket available" at bounding box center [812, 435] width 1226 height 45
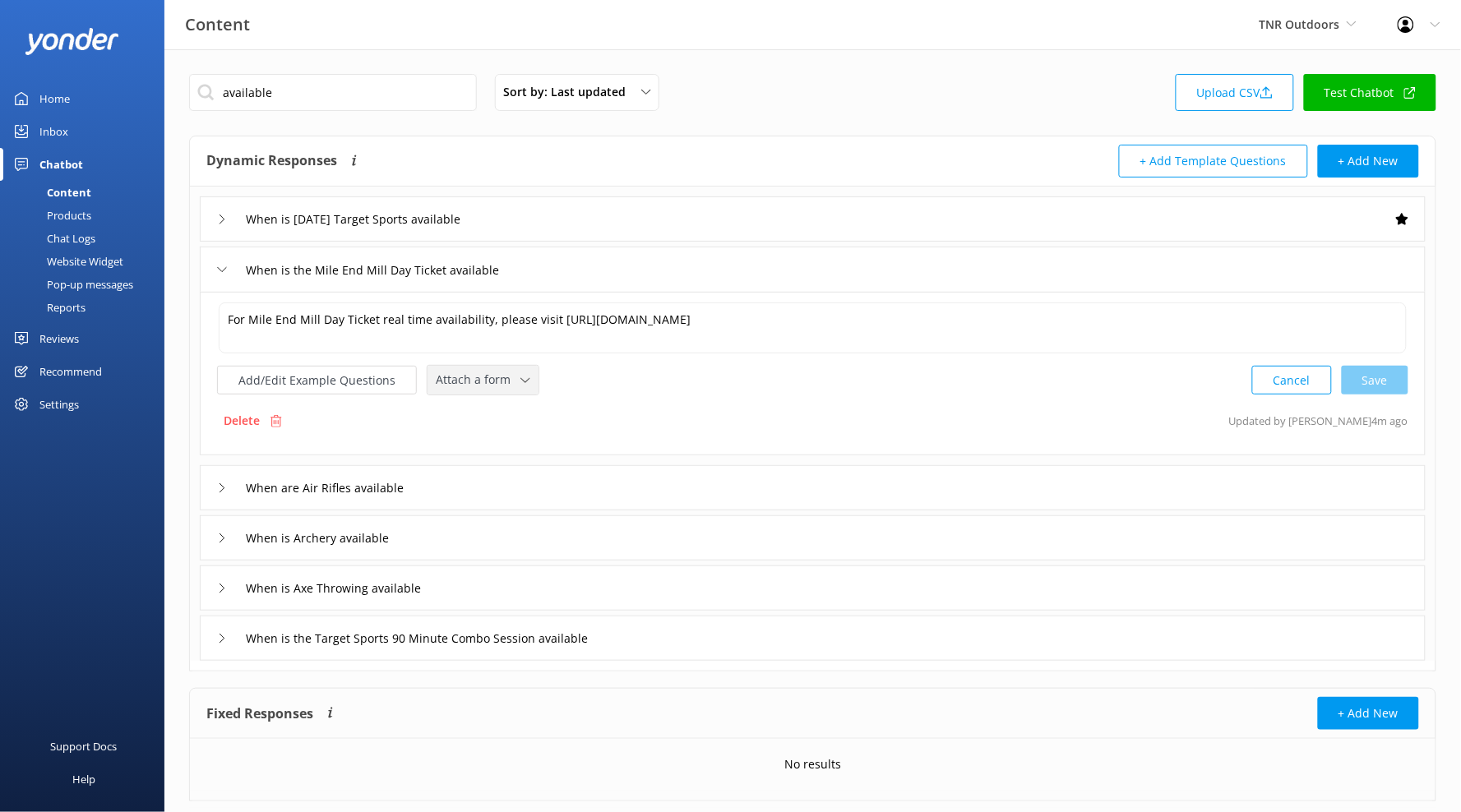
click at [505, 386] on span "Attach a form" at bounding box center [478, 379] width 85 height 18
click at [529, 425] on link "Leave contact details" at bounding box center [502, 415] width 147 height 33
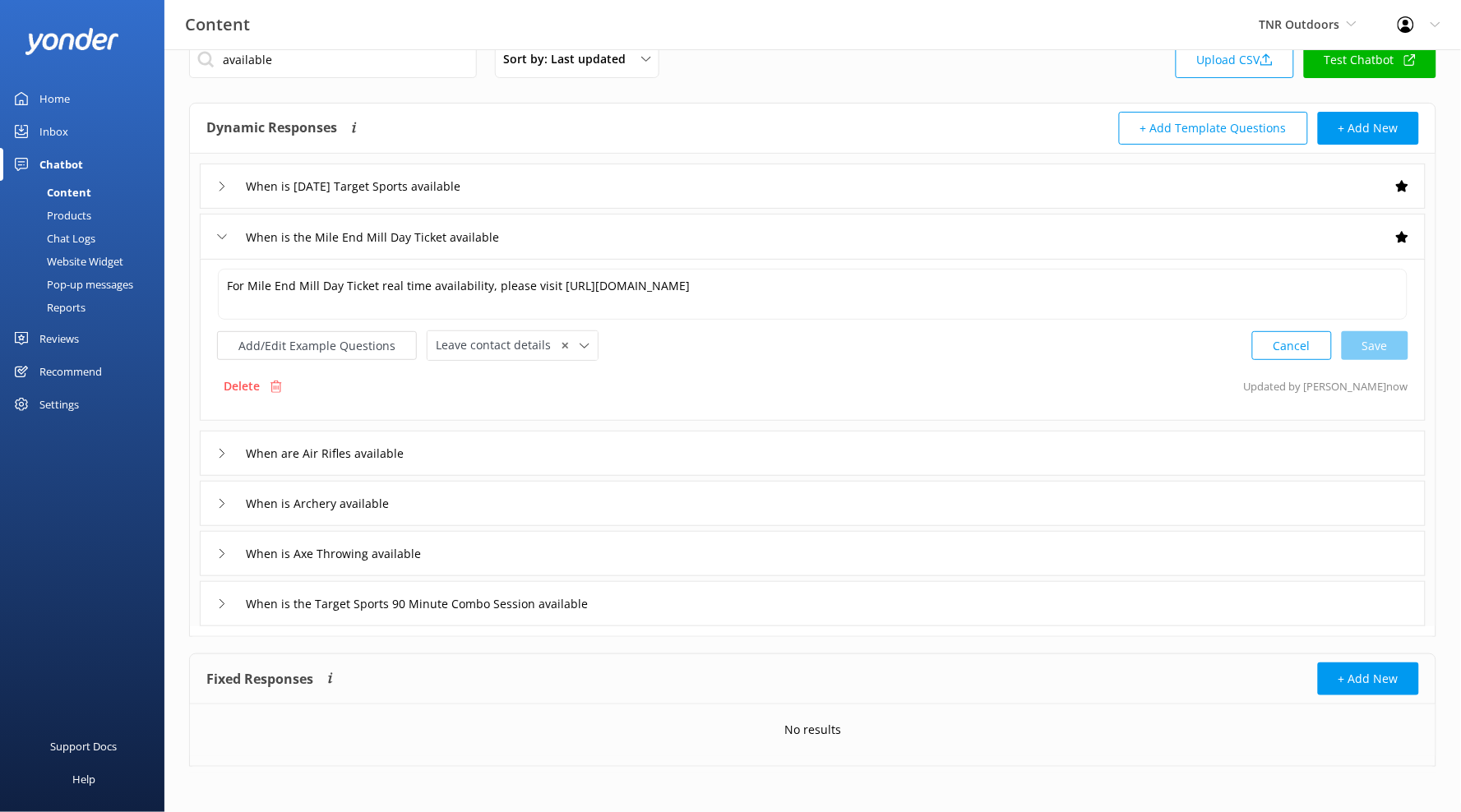
scroll to position [37, 0]
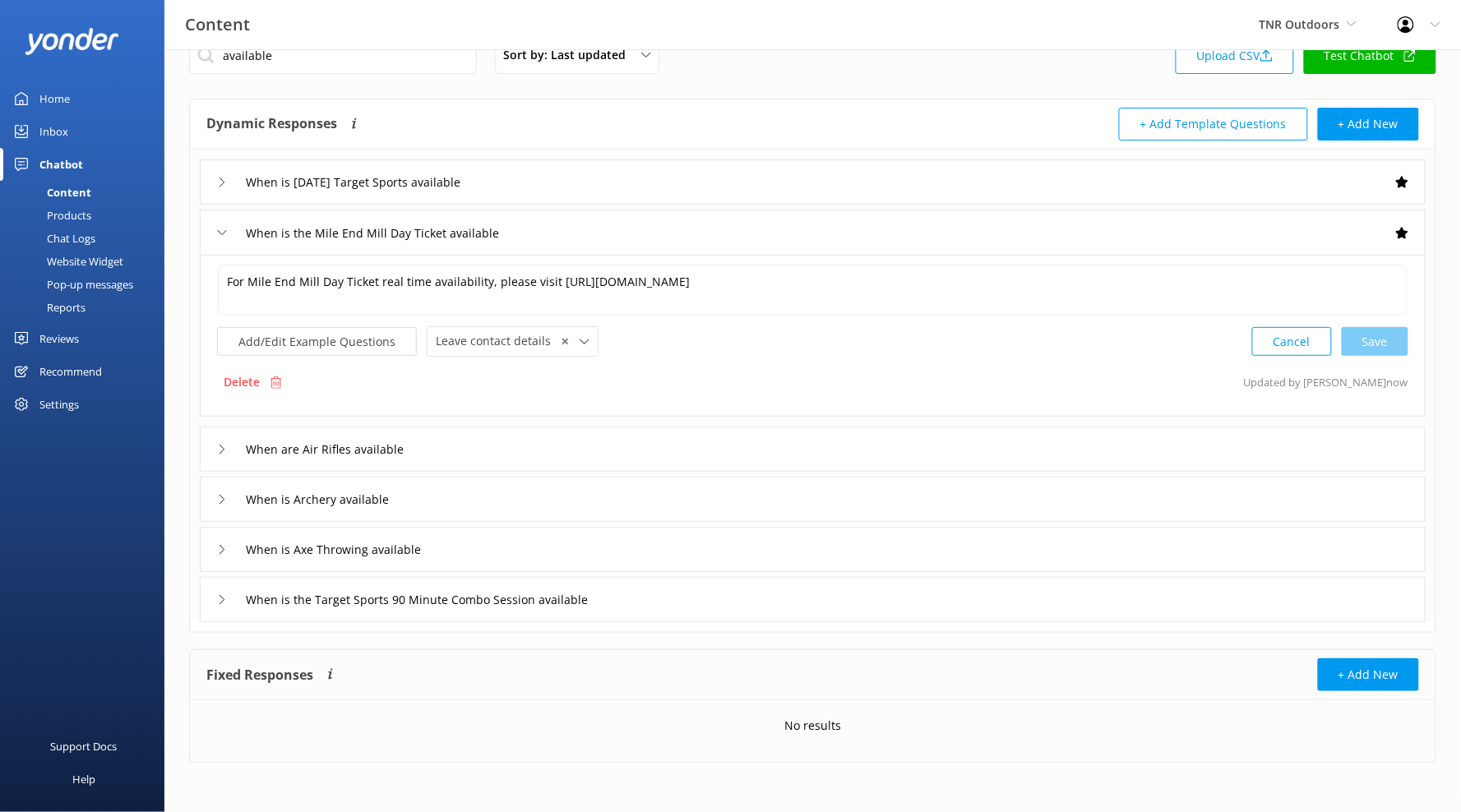
click at [507, 446] on div "When are Air Rifles available" at bounding box center [812, 448] width 1226 height 45
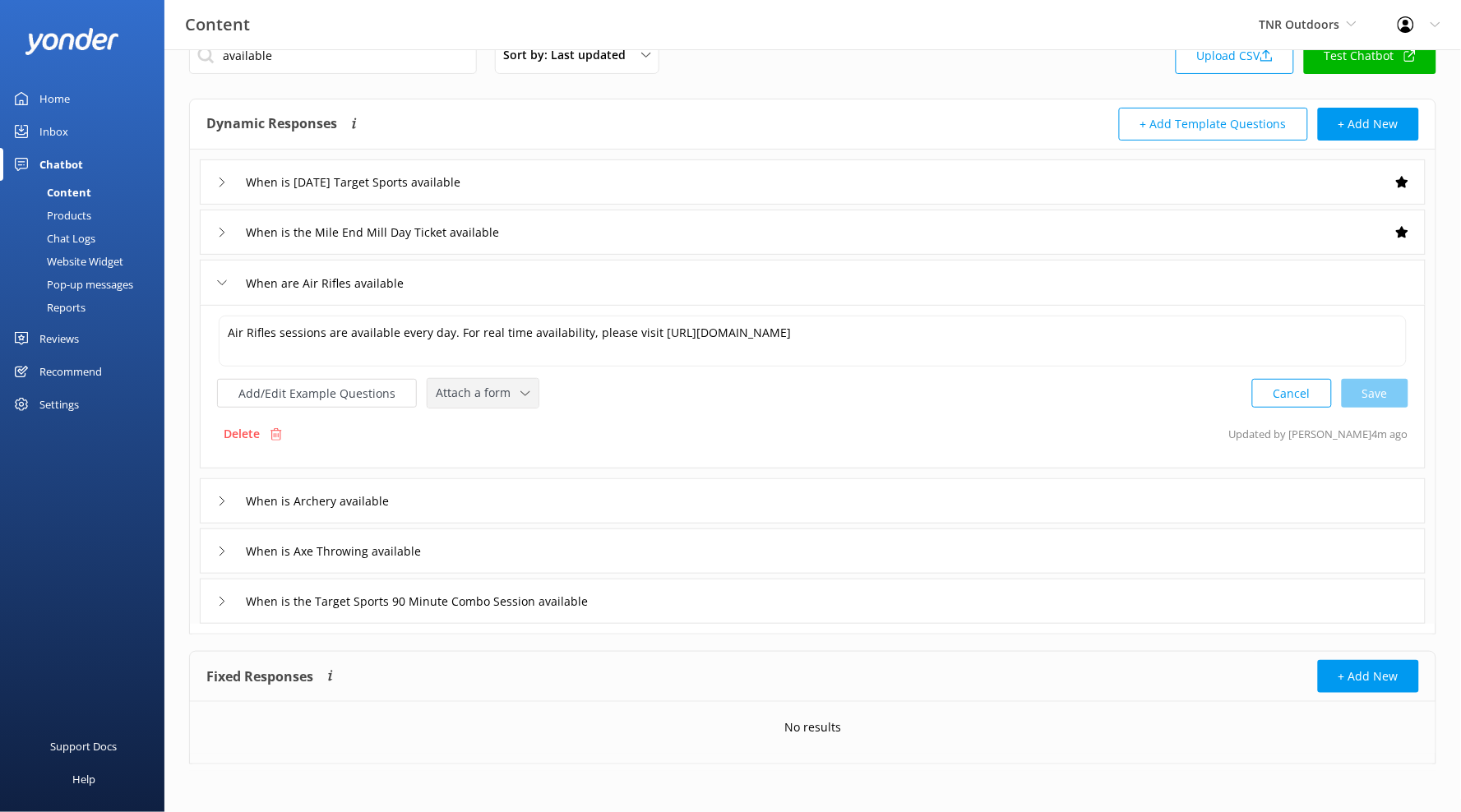
click at [489, 396] on span "Attach a form" at bounding box center [478, 392] width 85 height 18
click at [522, 449] on link "Check availability" at bounding box center [502, 461] width 147 height 33
click at [533, 503] on div "When is Archery available" at bounding box center [812, 499] width 1226 height 45
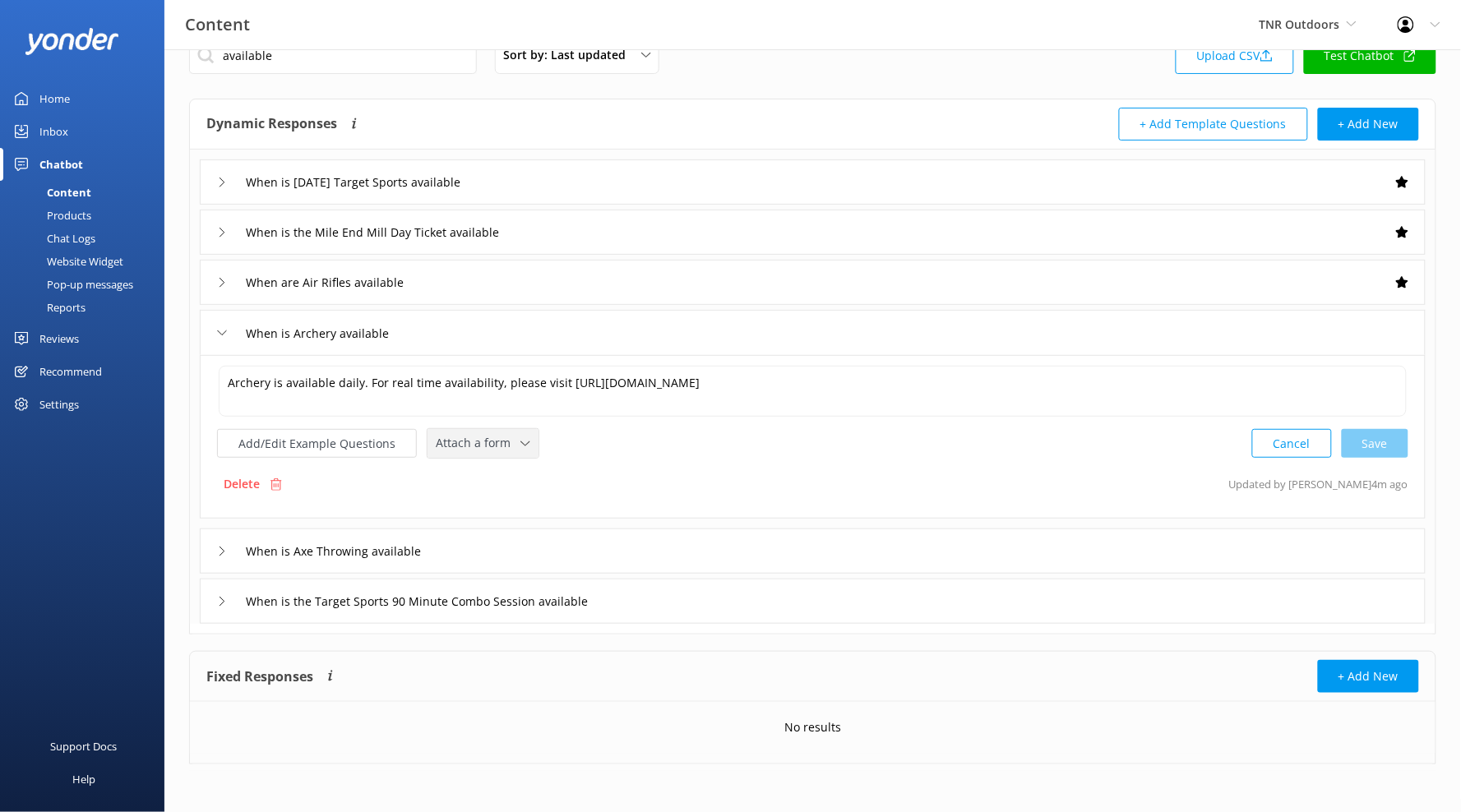
click at [493, 450] on span "Attach a form" at bounding box center [478, 443] width 85 height 18
click at [530, 521] on link "Check availability" at bounding box center [502, 511] width 147 height 33
click at [539, 543] on div "When is Axe Throwing available" at bounding box center [812, 548] width 1226 height 45
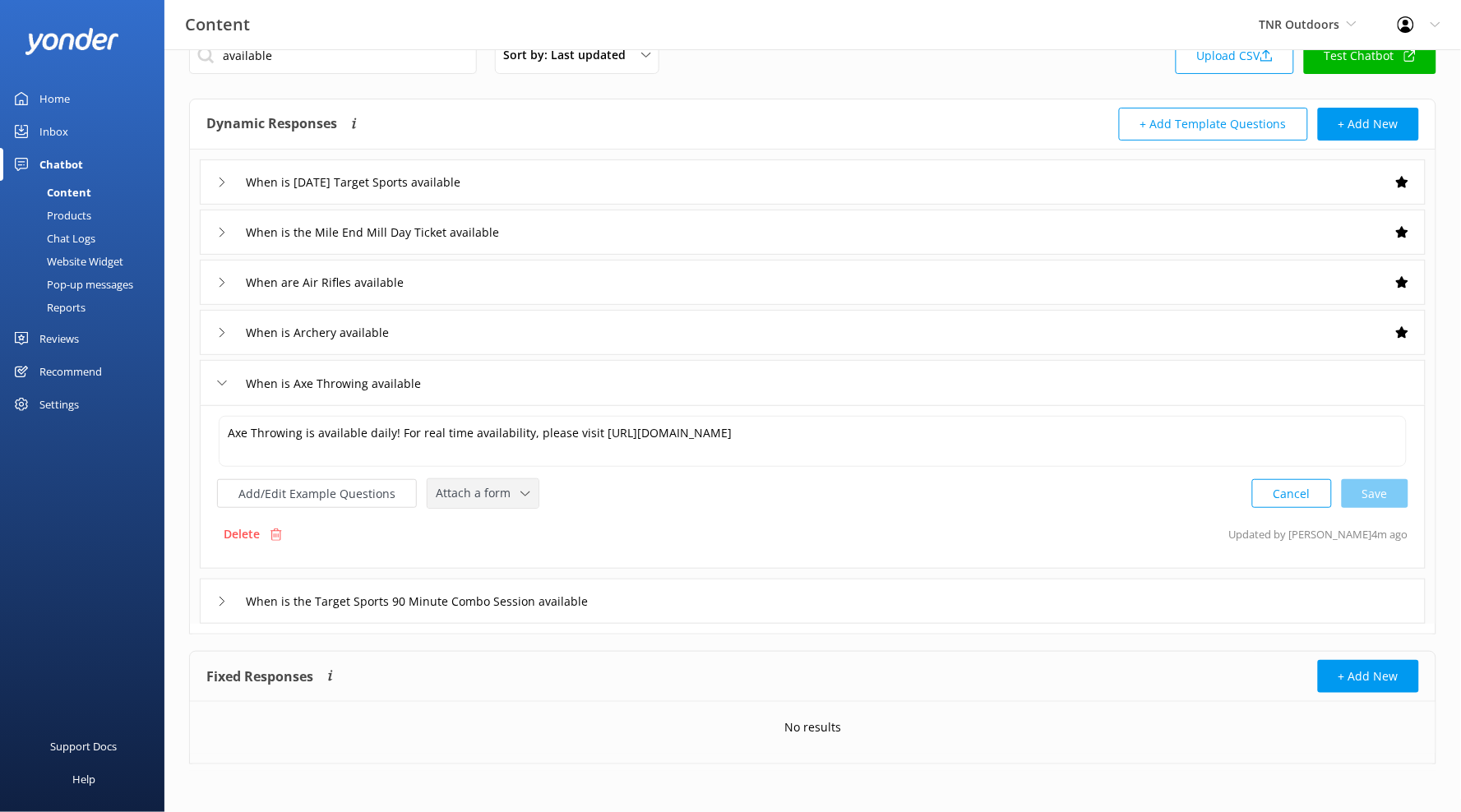
click at [490, 490] on span "Attach a form" at bounding box center [478, 492] width 85 height 18
click at [538, 553] on link "Check availability" at bounding box center [502, 561] width 147 height 33
click at [675, 598] on div "When is the Target Sports 90 Minute Combo Session available" at bounding box center [812, 599] width 1226 height 45
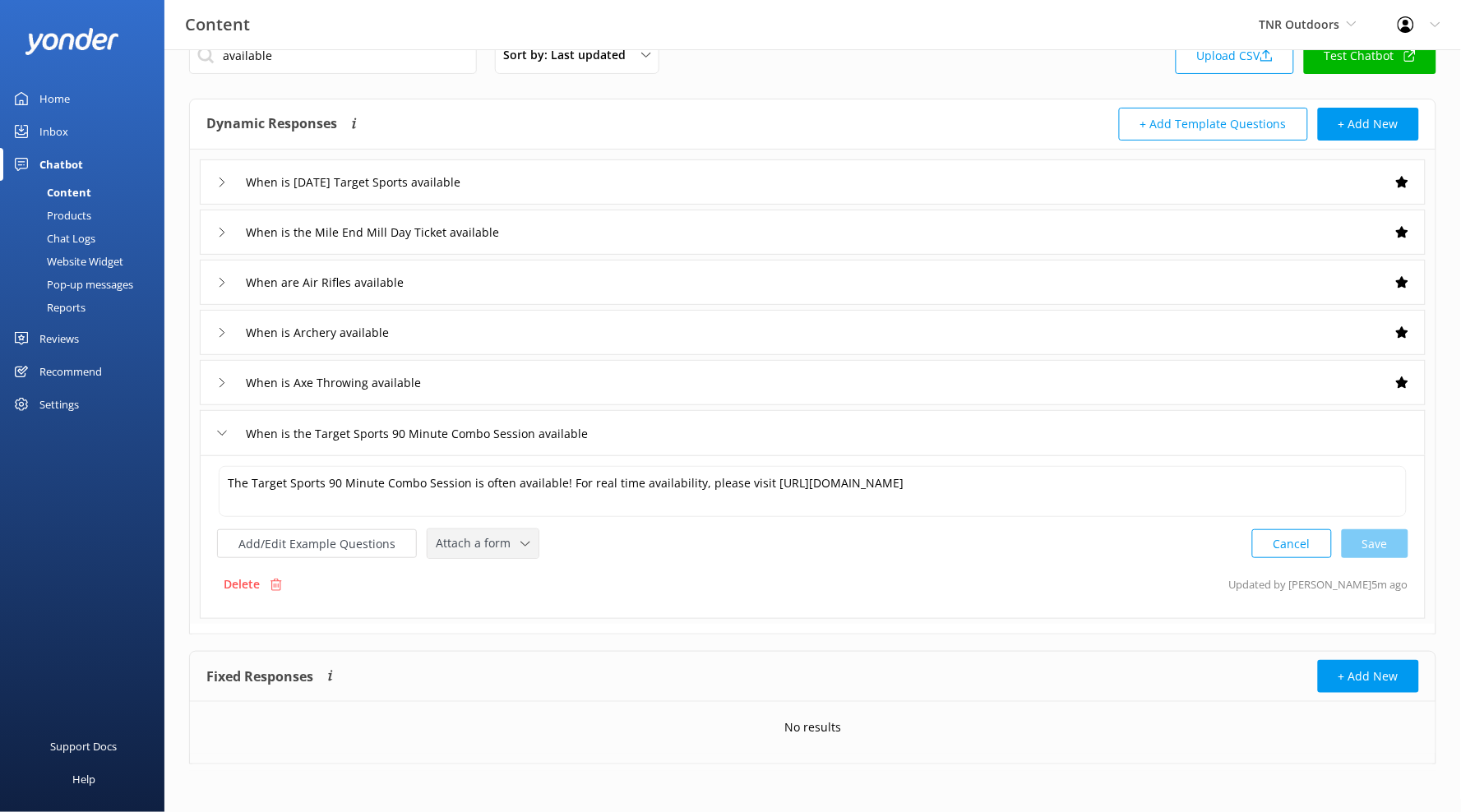
click at [520, 544] on icon at bounding box center [525, 544] width 10 height 10
click at [528, 598] on link "Check availability" at bounding box center [502, 611] width 147 height 33
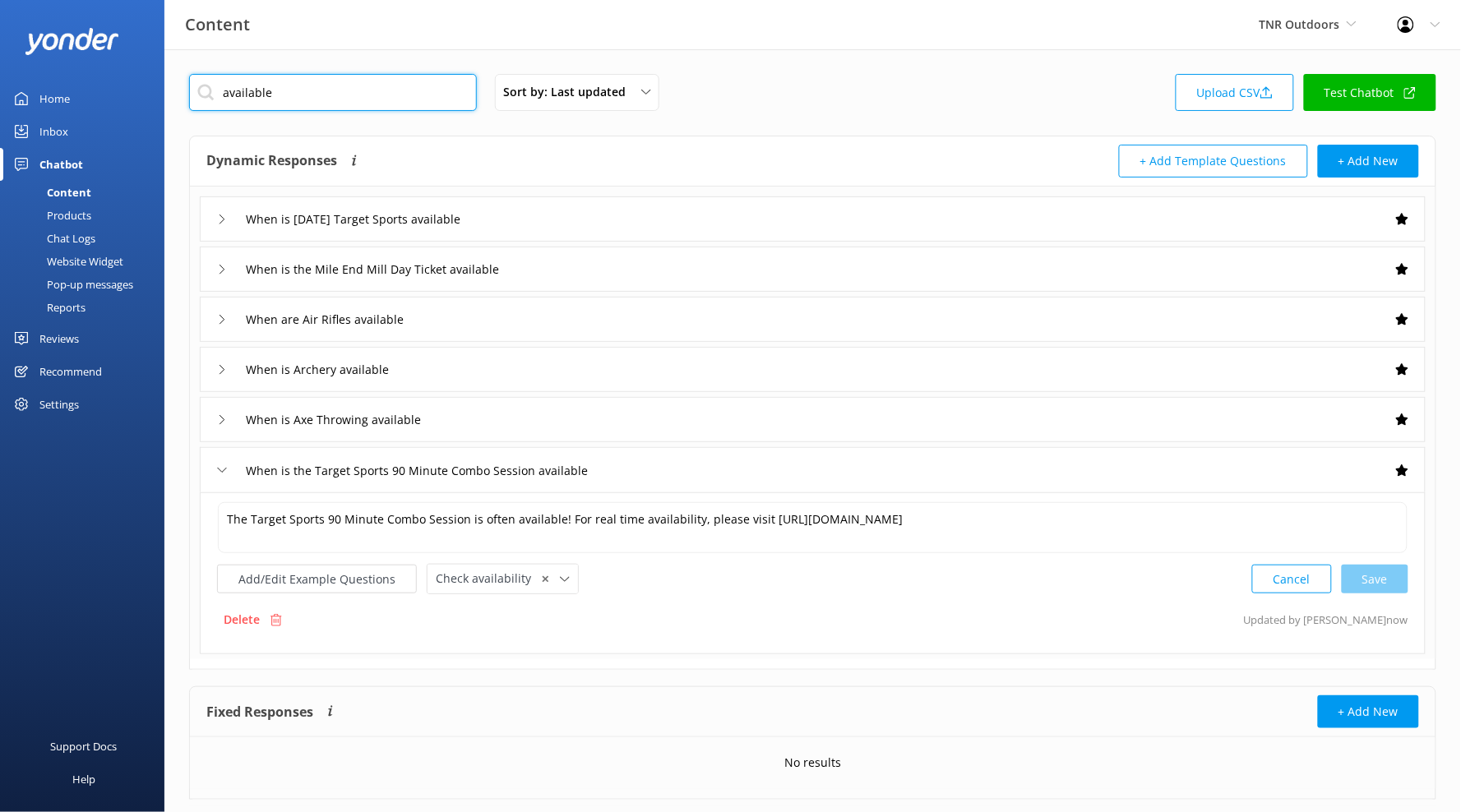
click at [412, 99] on input "available" at bounding box center [333, 92] width 288 height 37
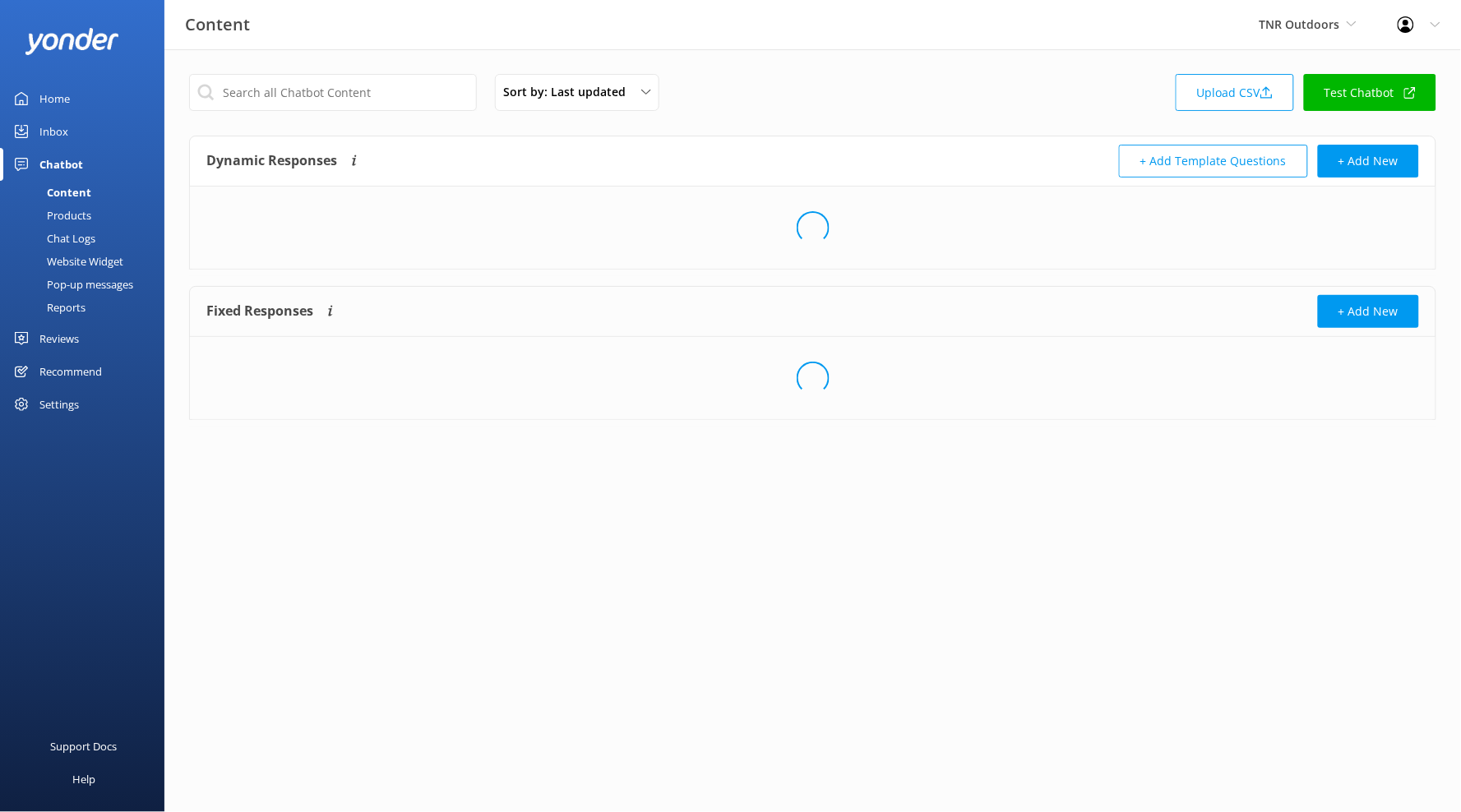
click at [838, 125] on div "Sort by: Last updated Title Last updated Upload CSV Test Chatbot Dynamic Respon…" at bounding box center [812, 259] width 1296 height 420
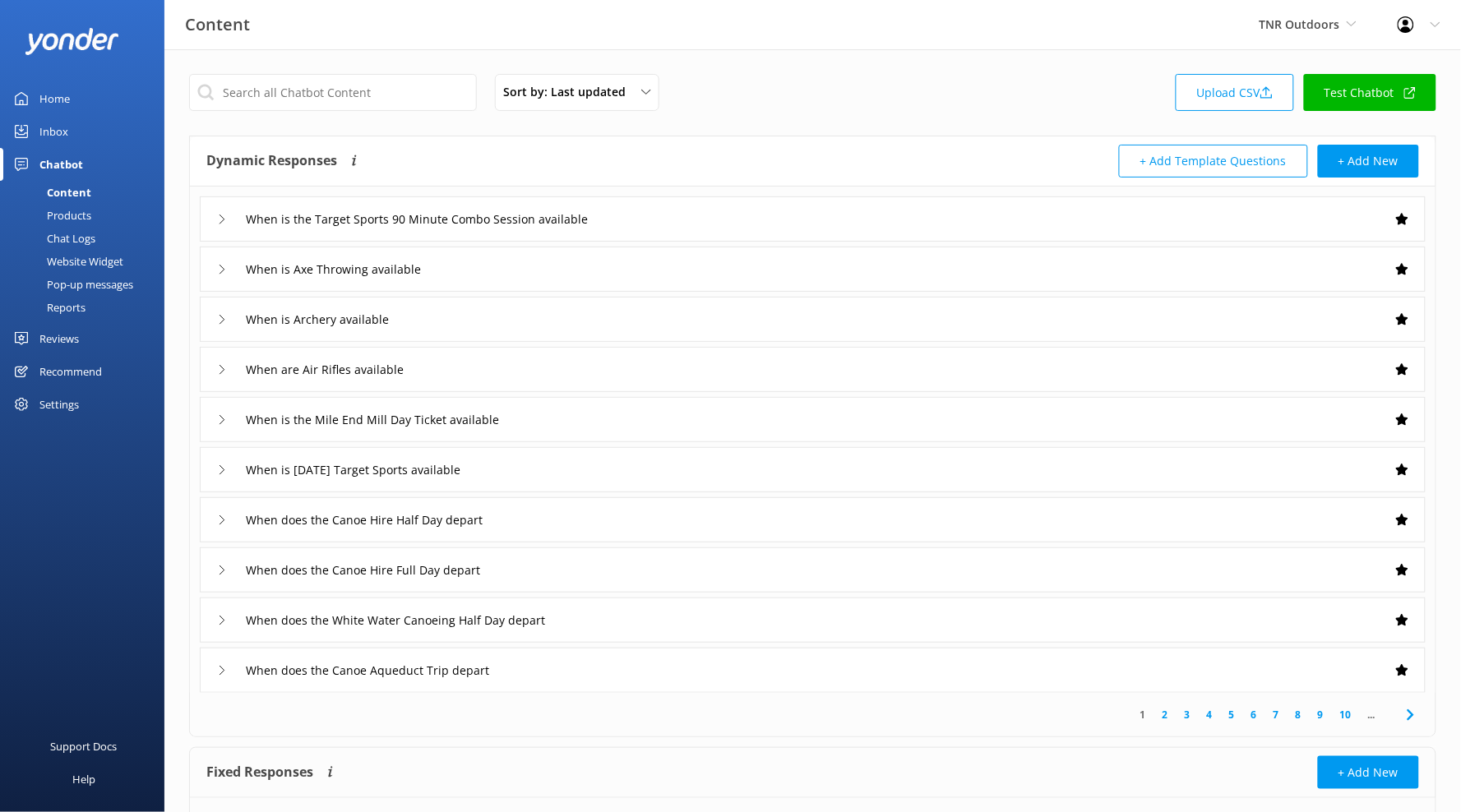
click at [1351, 717] on link "10" at bounding box center [1346, 714] width 28 height 15
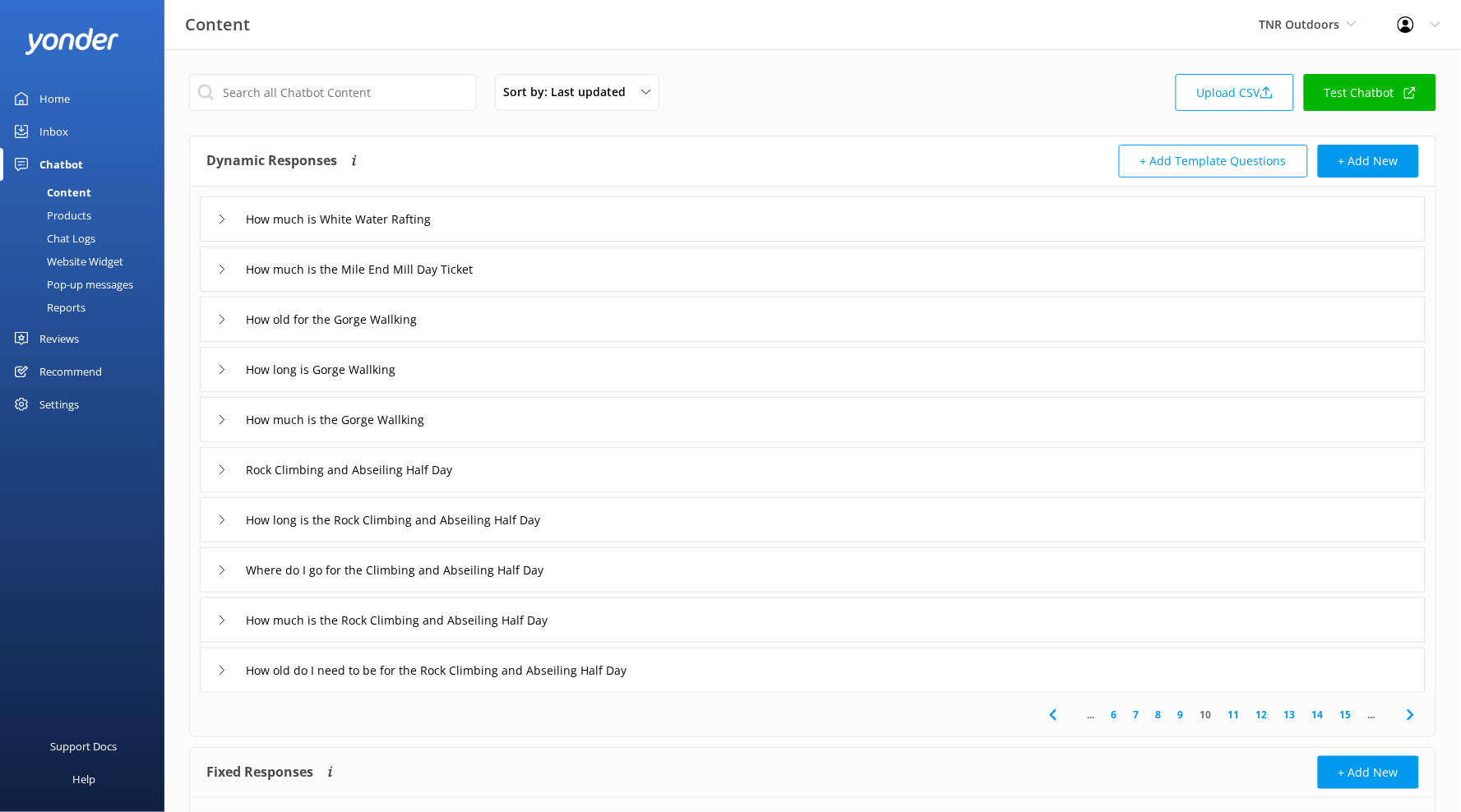
click at [1351, 717] on link "15" at bounding box center [1346, 714] width 28 height 15
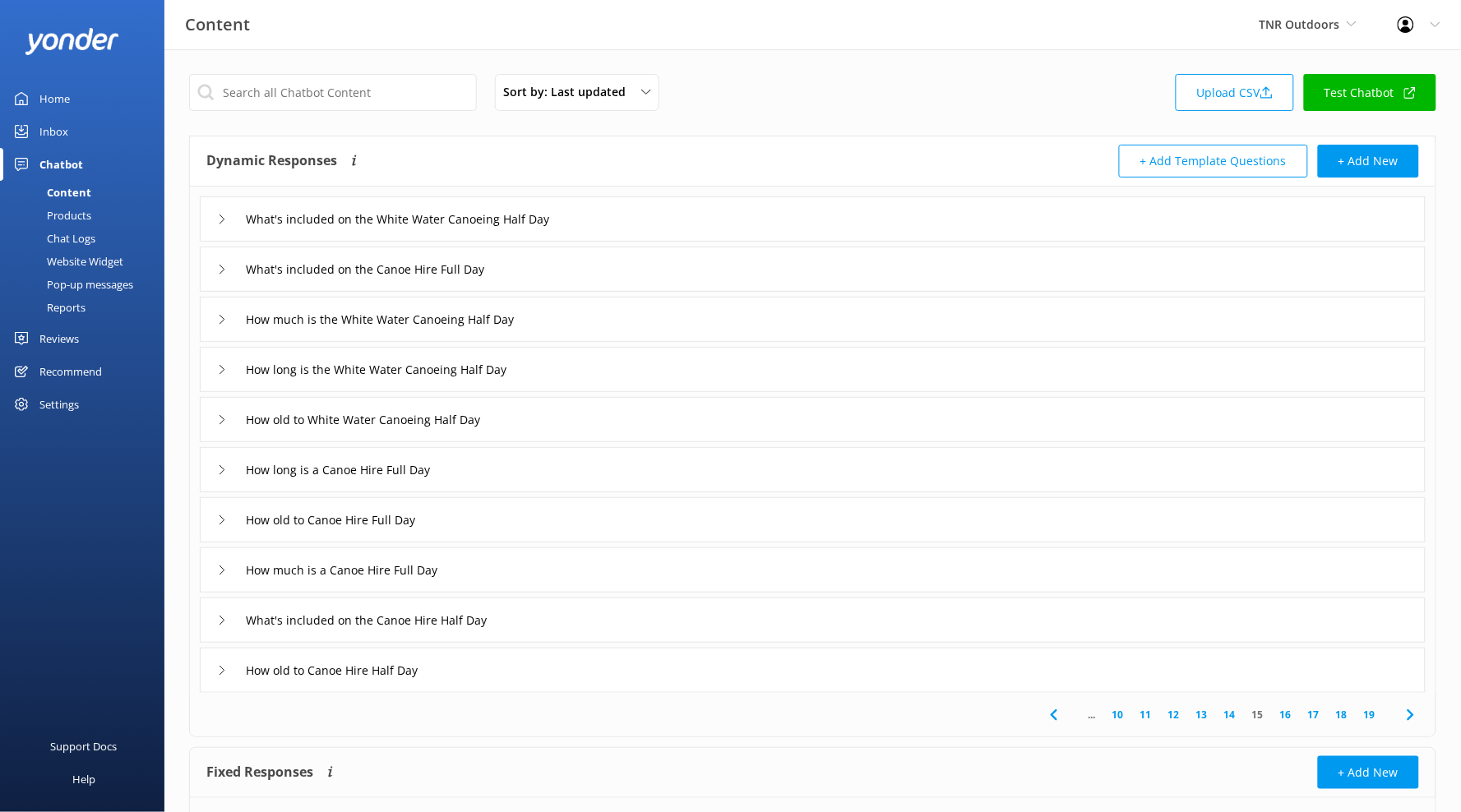
click at [1383, 719] on link "19" at bounding box center [1370, 714] width 28 height 15
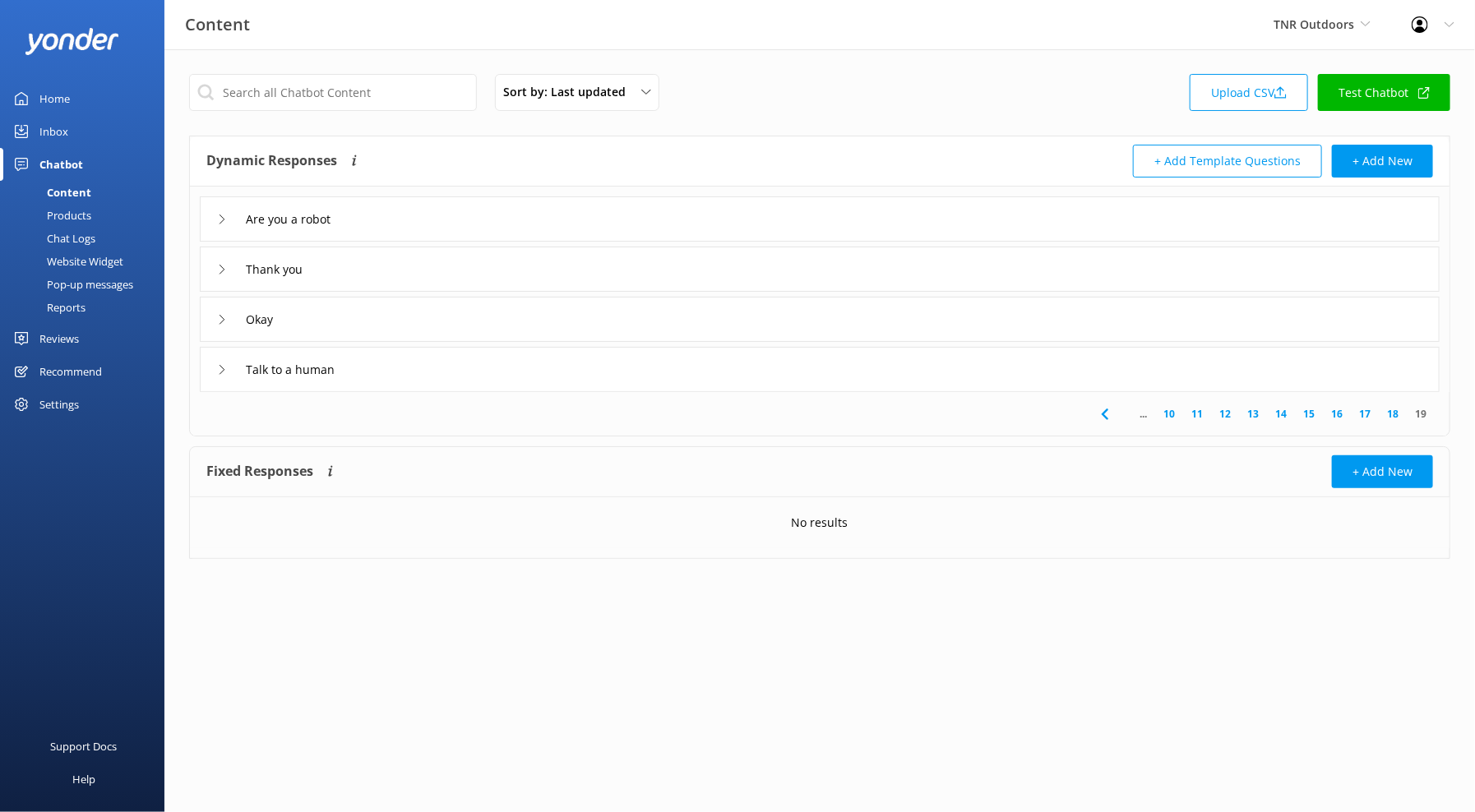
click at [448, 365] on div "Talk to a human" at bounding box center [820, 368] width 1240 height 45
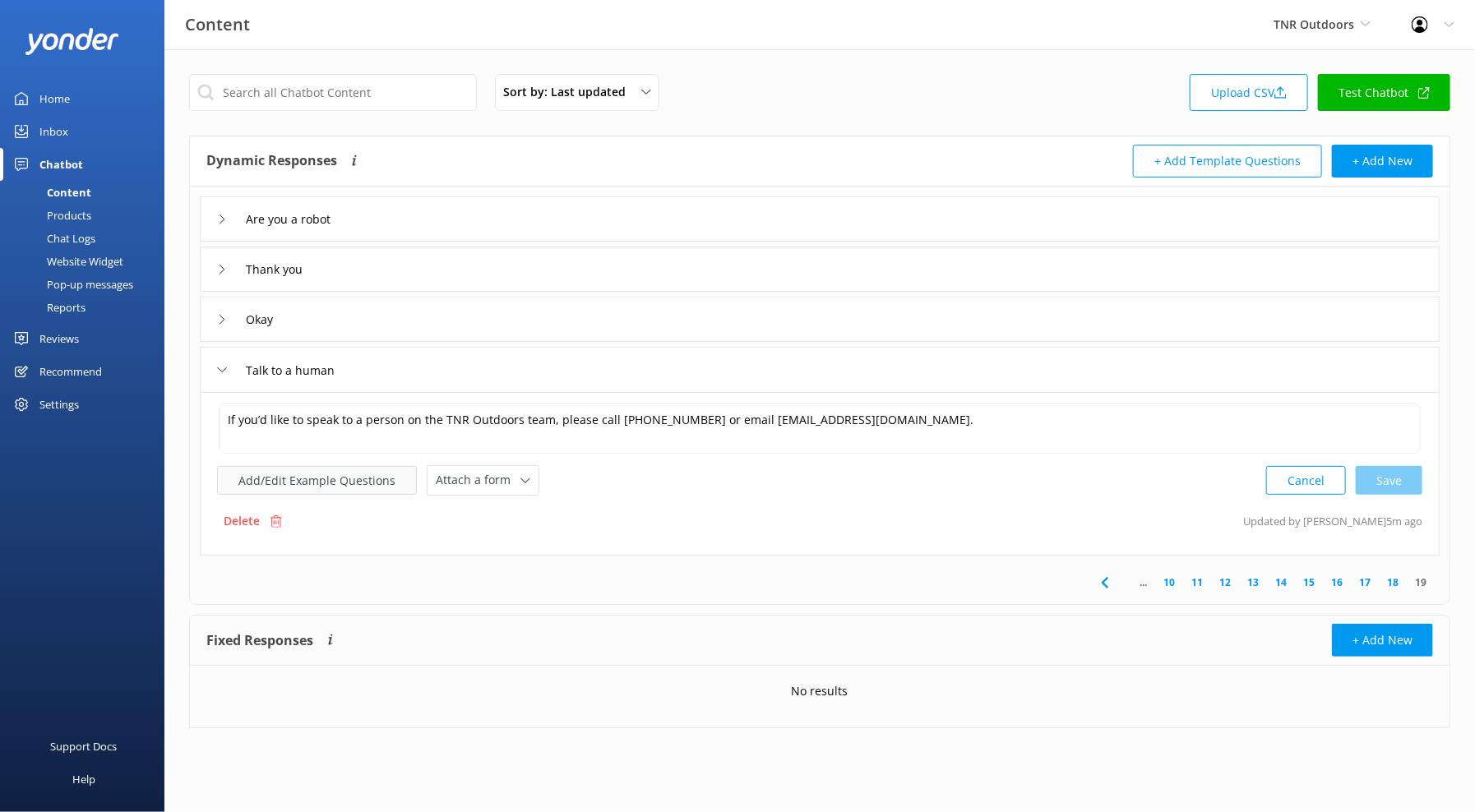
click at [353, 473] on button "Add/Edit Example Questions" at bounding box center [317, 480] width 200 height 29
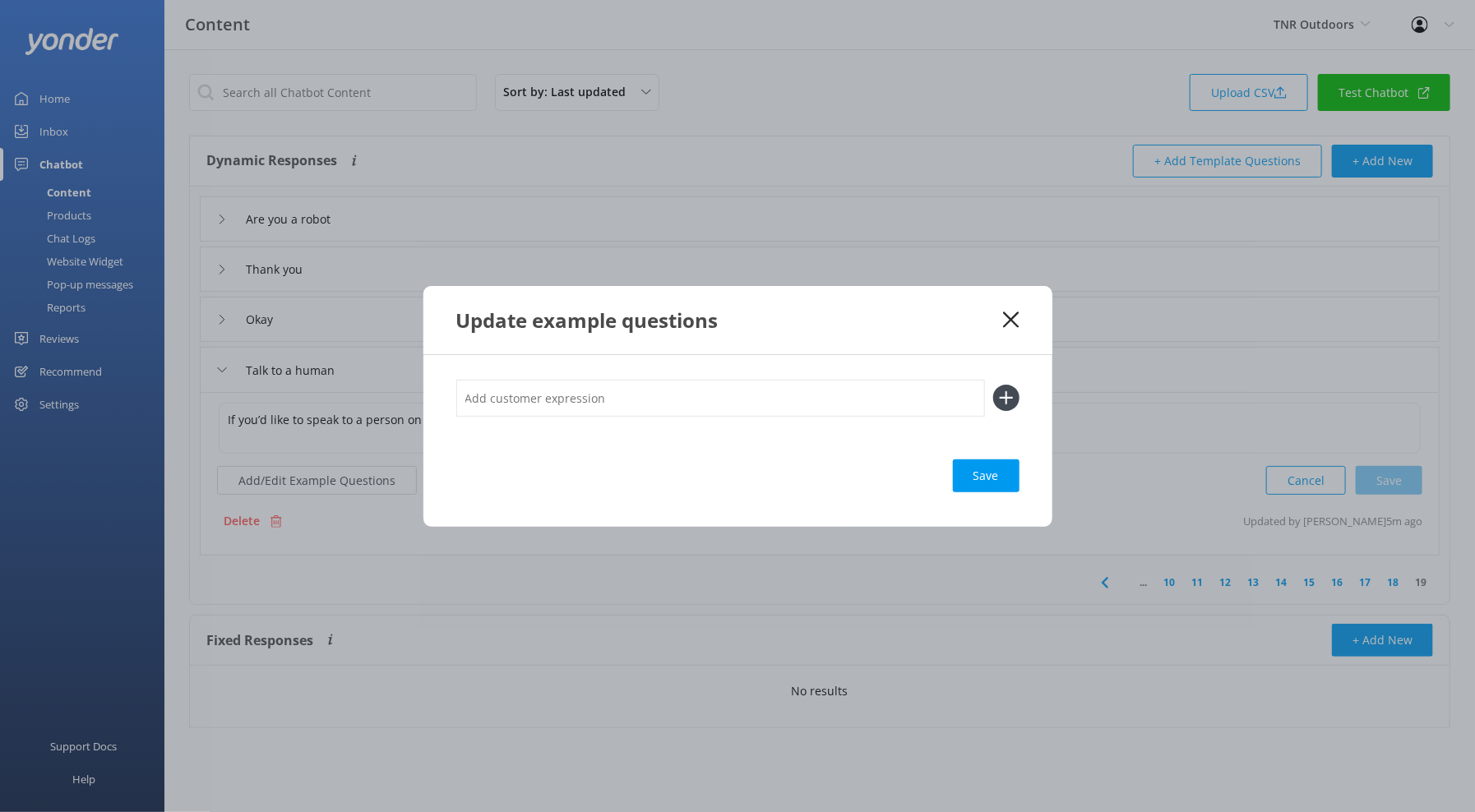
click at [555, 396] on input "text" at bounding box center [720, 398] width 528 height 37
type input "Help"
click at [993, 385] on button at bounding box center [1007, 398] width 27 height 27
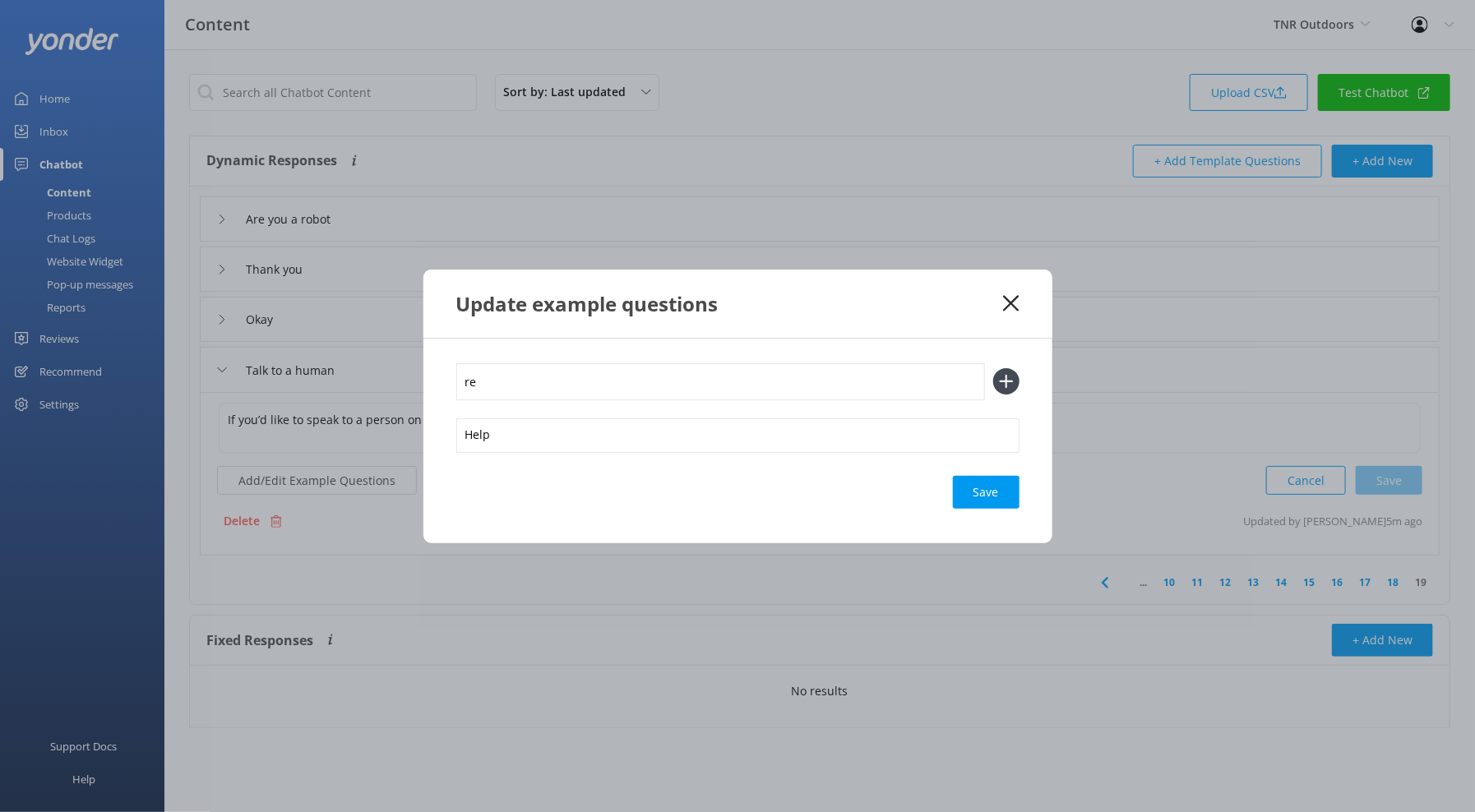
type input "r"
type input "Real person"
click at [993, 368] on button at bounding box center [1007, 382] width 27 height 27
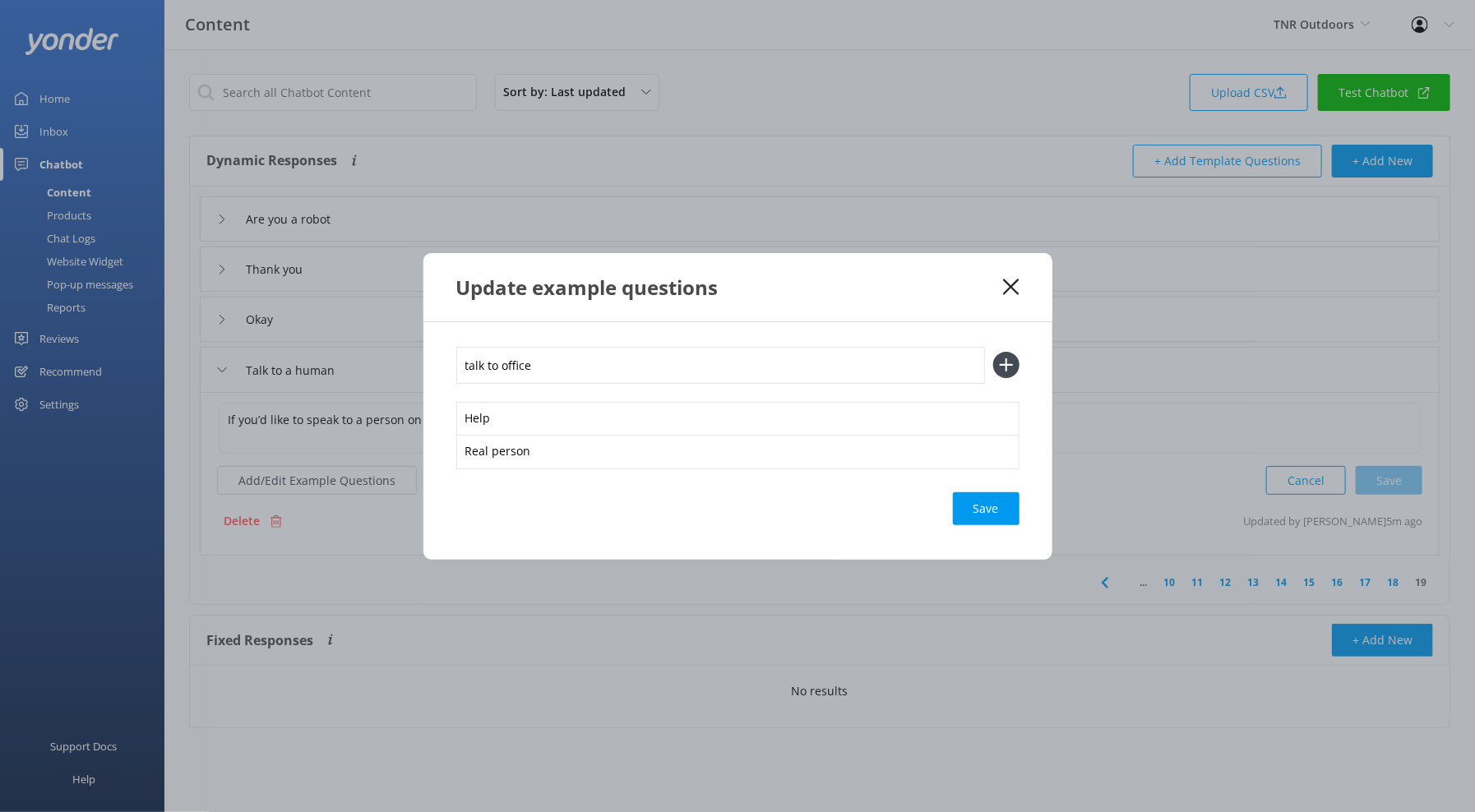
type input "talk to office"
click at [993, 351] on button at bounding box center [1007, 365] width 27 height 27
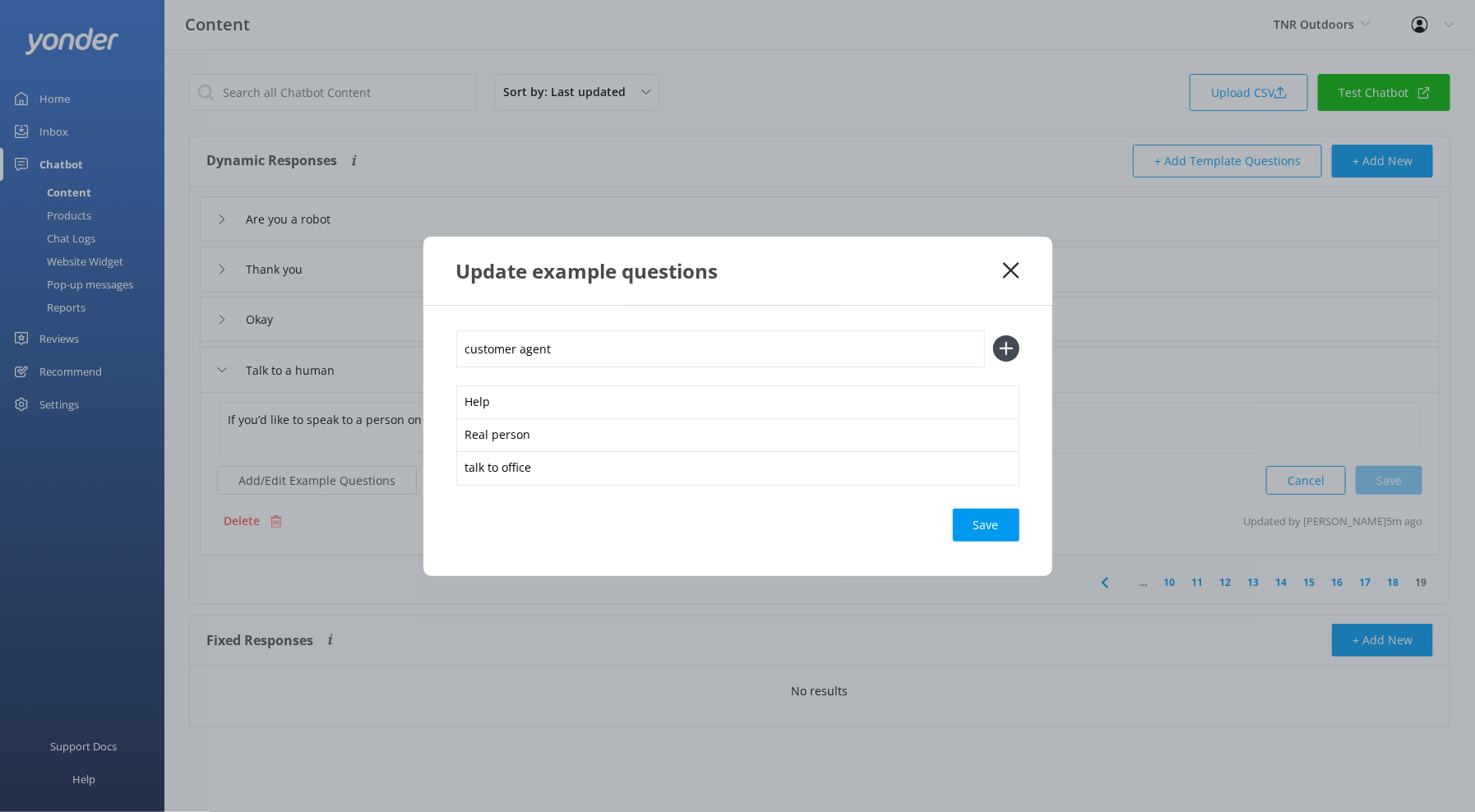
type input "customer agent"
click at [993, 335] on button at bounding box center [1007, 348] width 27 height 27
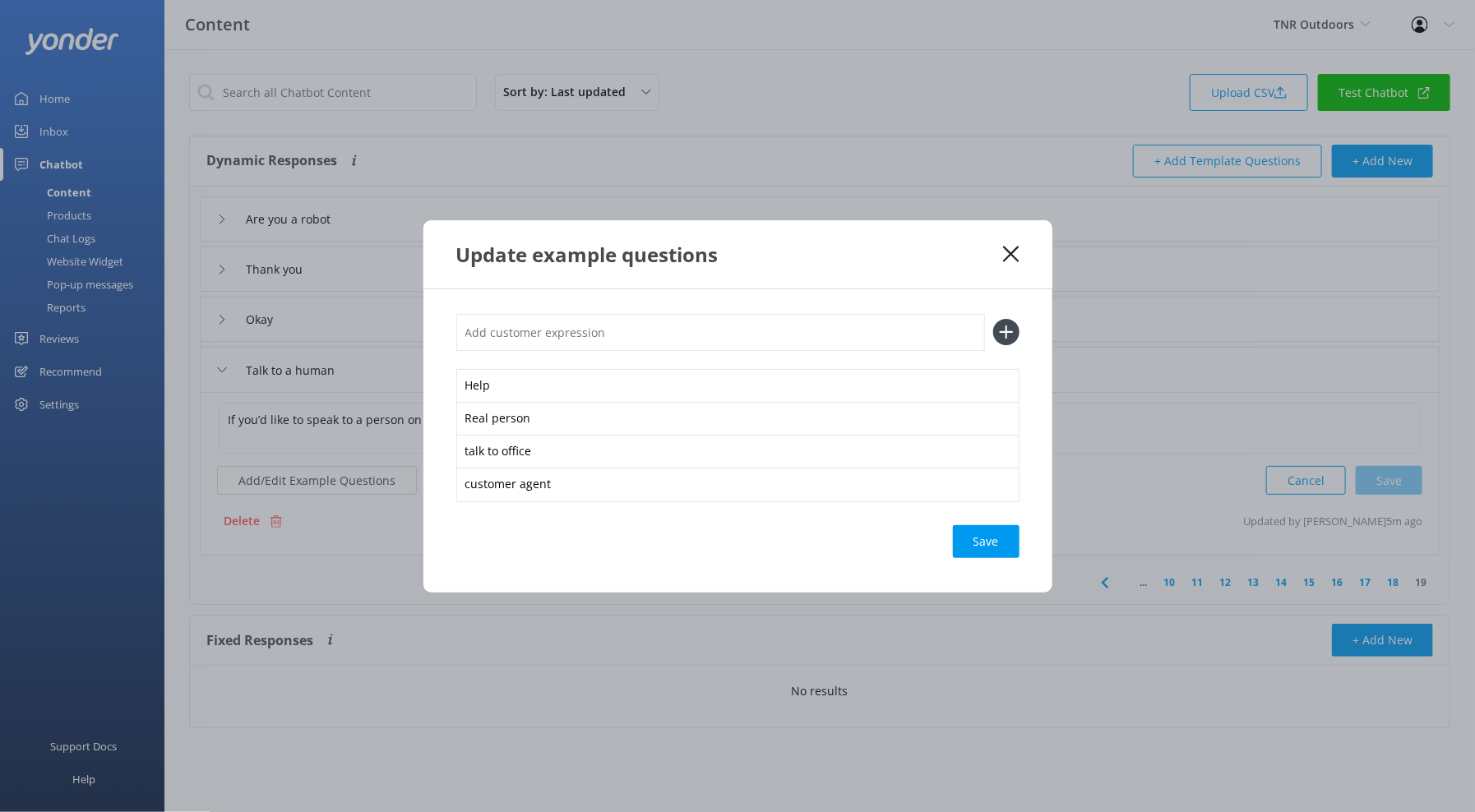
type input "p"
type input "human please"
click at [993, 319] on button at bounding box center [1007, 332] width 27 height 27
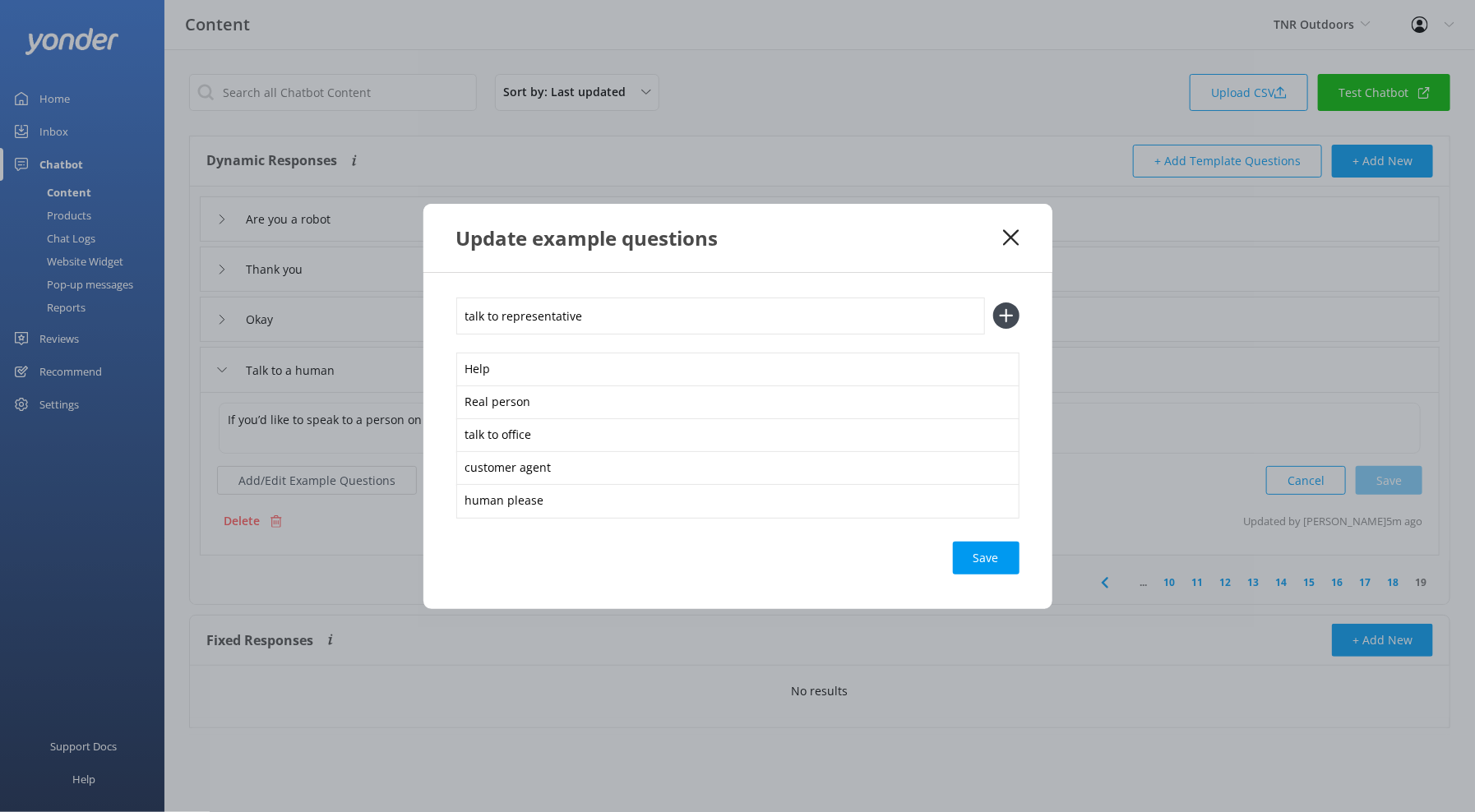
type input "talk to representative"
click at [993, 303] on button at bounding box center [1007, 316] width 27 height 27
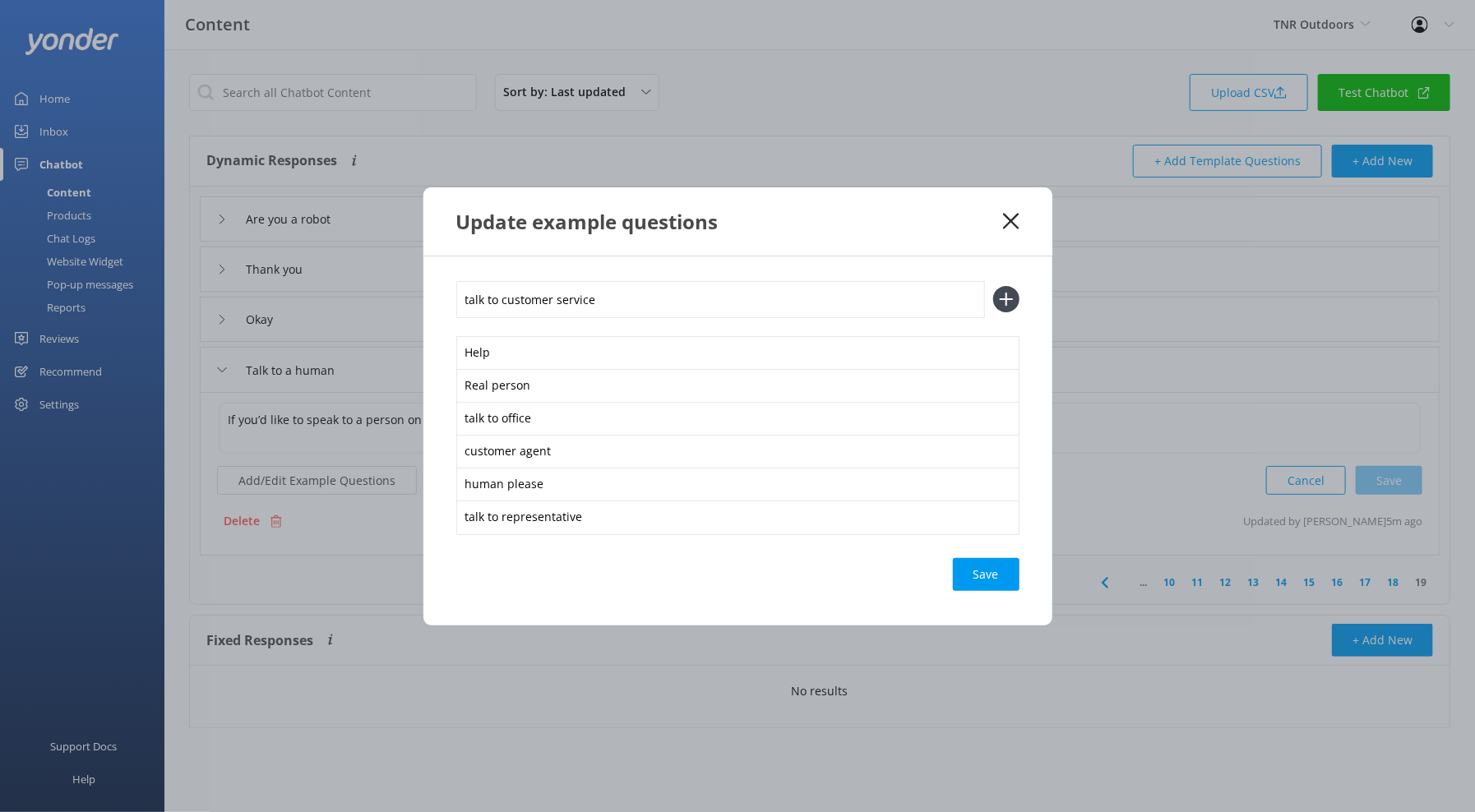
type input "talk to customer service"
click at [993, 286] on button at bounding box center [1007, 299] width 27 height 27
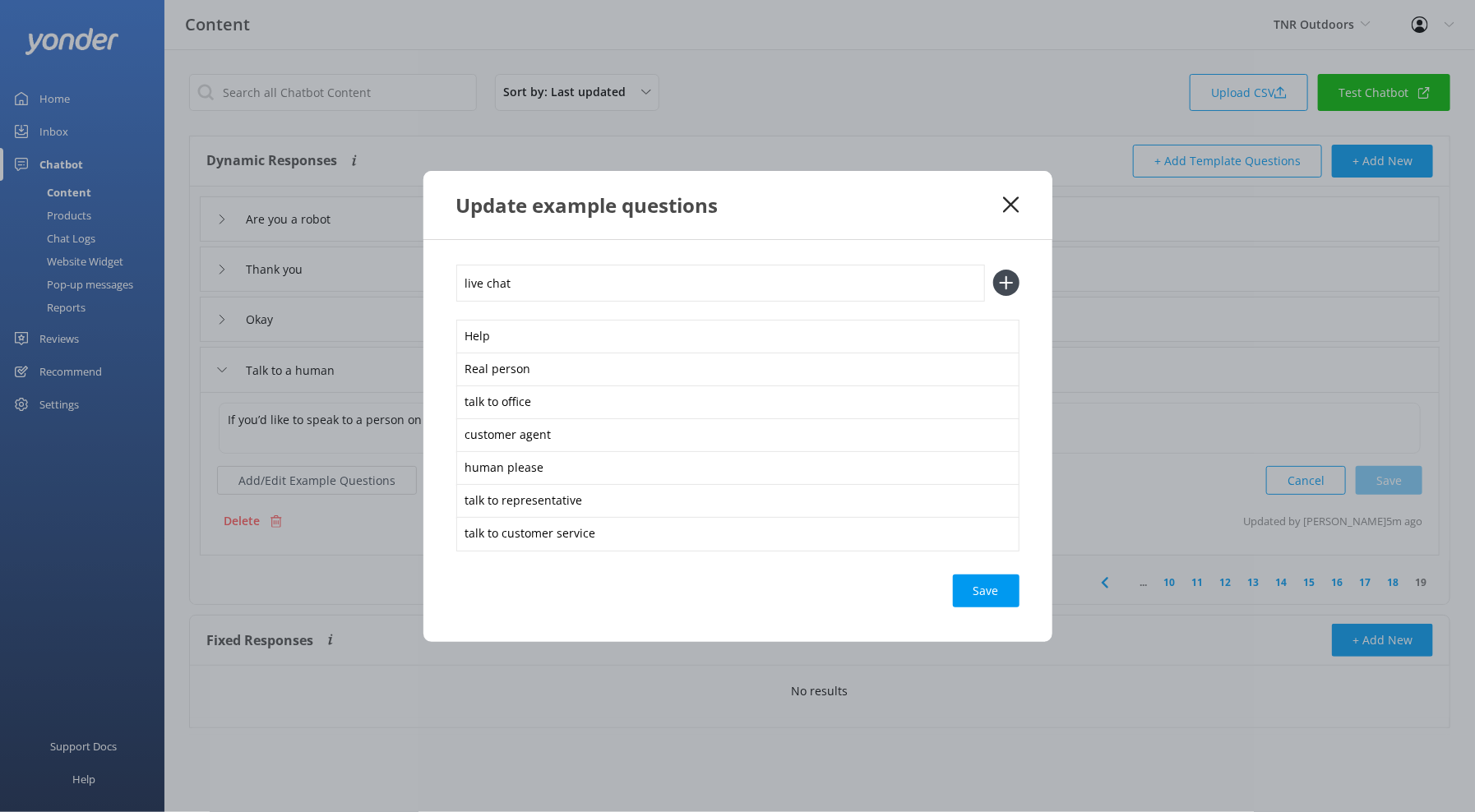
type input "live chat"
click at [993, 269] on button at bounding box center [1007, 283] width 27 height 27
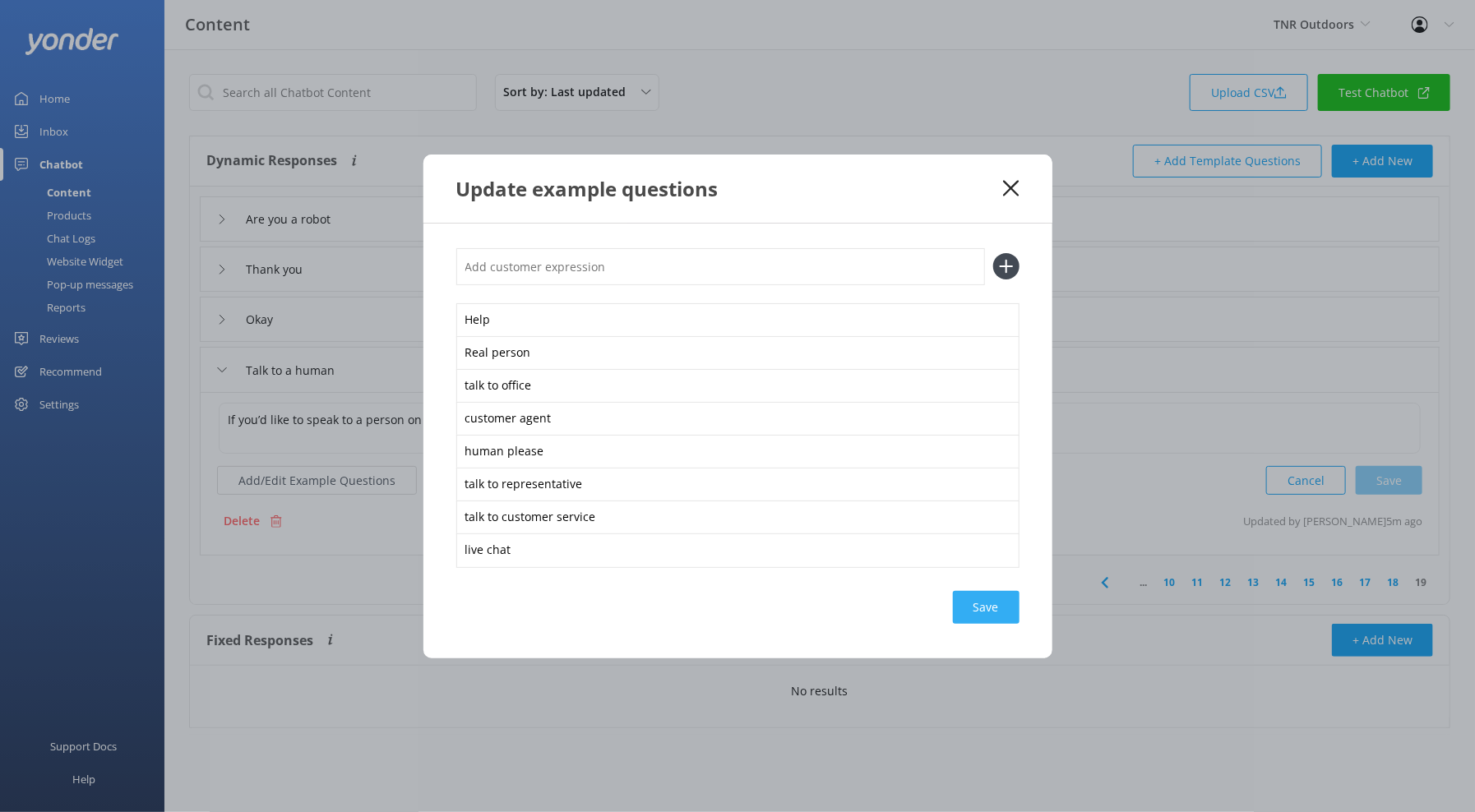
click at [991, 610] on div "Save" at bounding box center [987, 607] width 67 height 33
click at [1011, 182] on icon at bounding box center [1010, 188] width 15 height 16
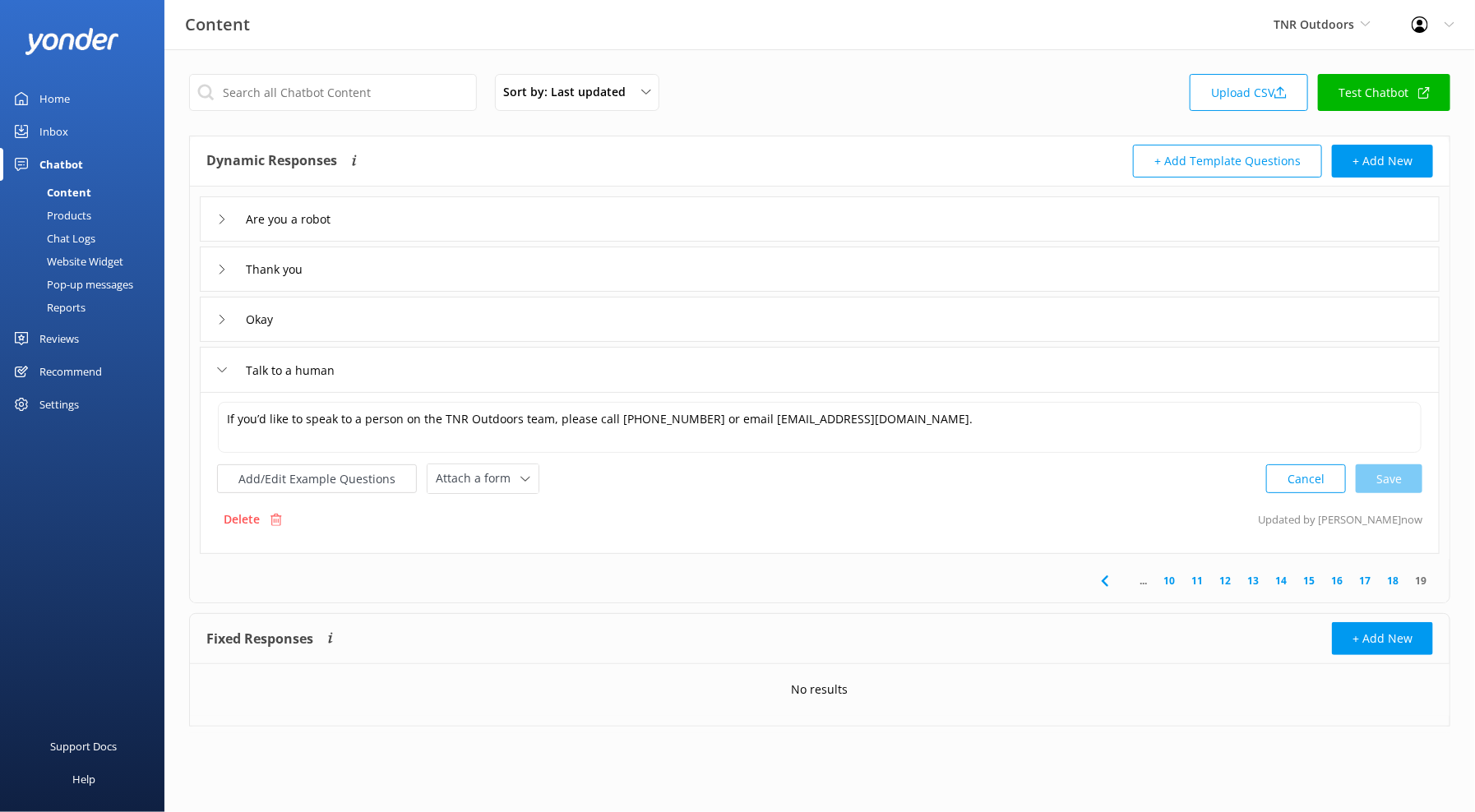
click at [1392, 583] on link "18" at bounding box center [1392, 581] width 28 height 15
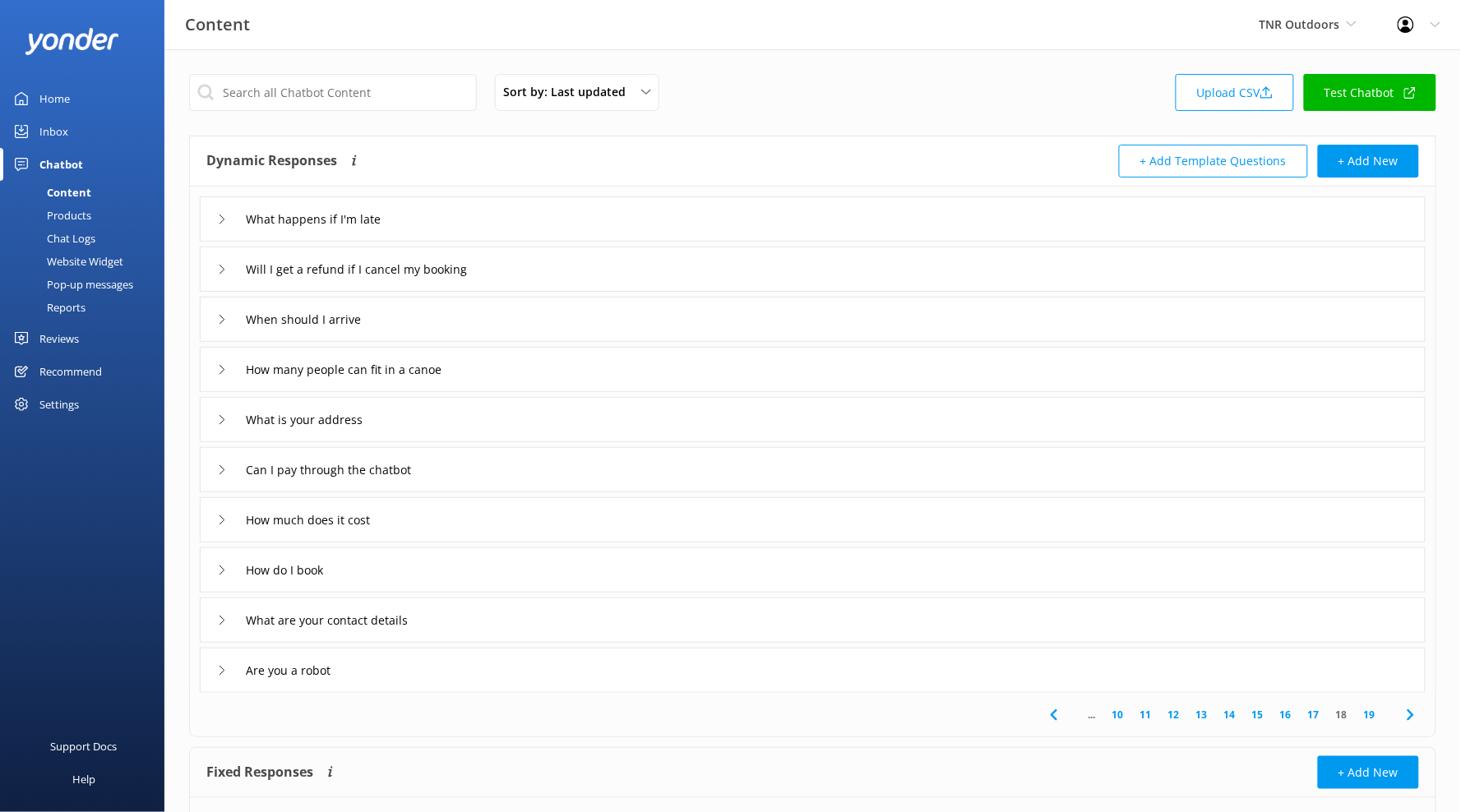
click at [535, 560] on div "How do I book" at bounding box center [812, 569] width 1226 height 45
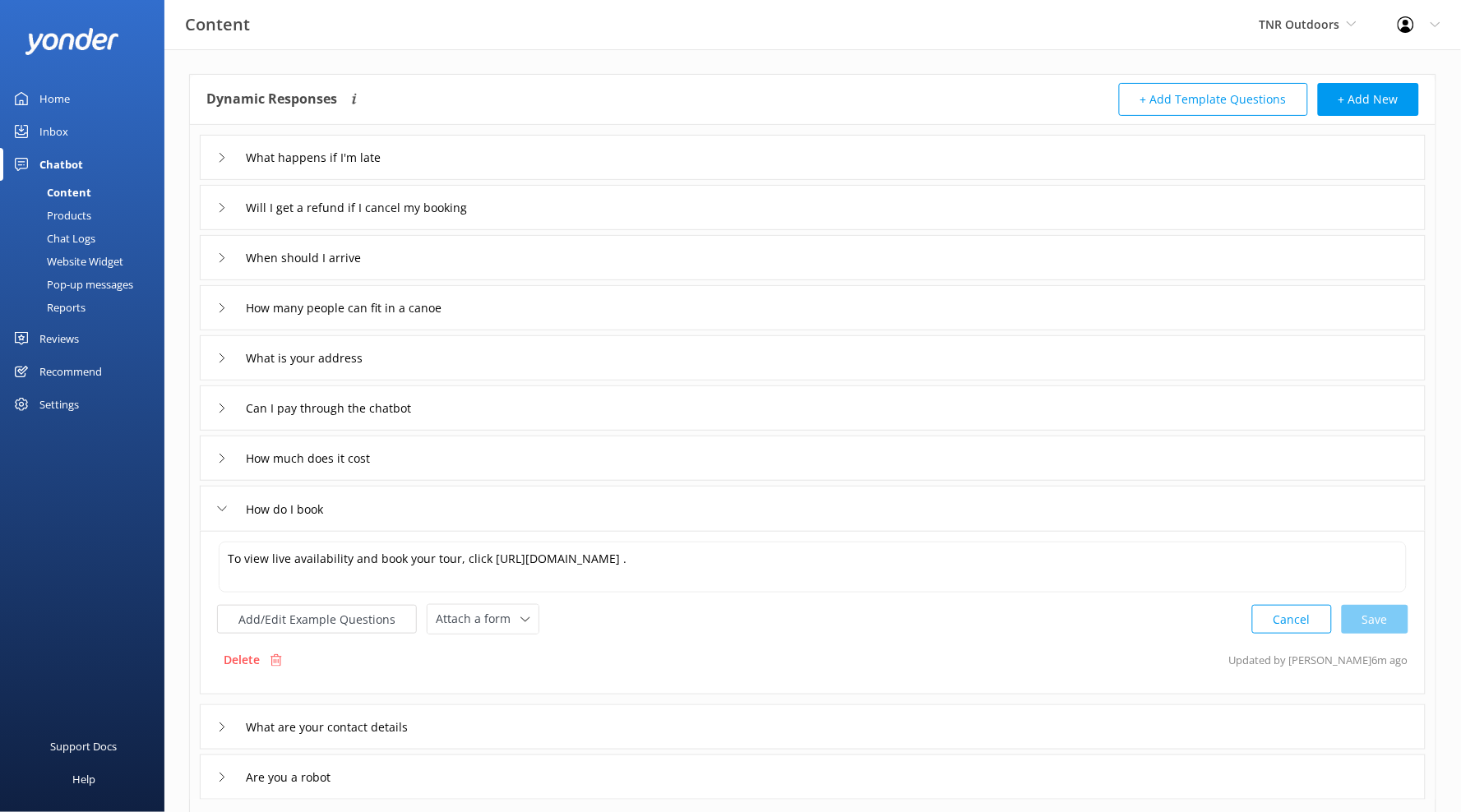
scroll to position [112, 0]
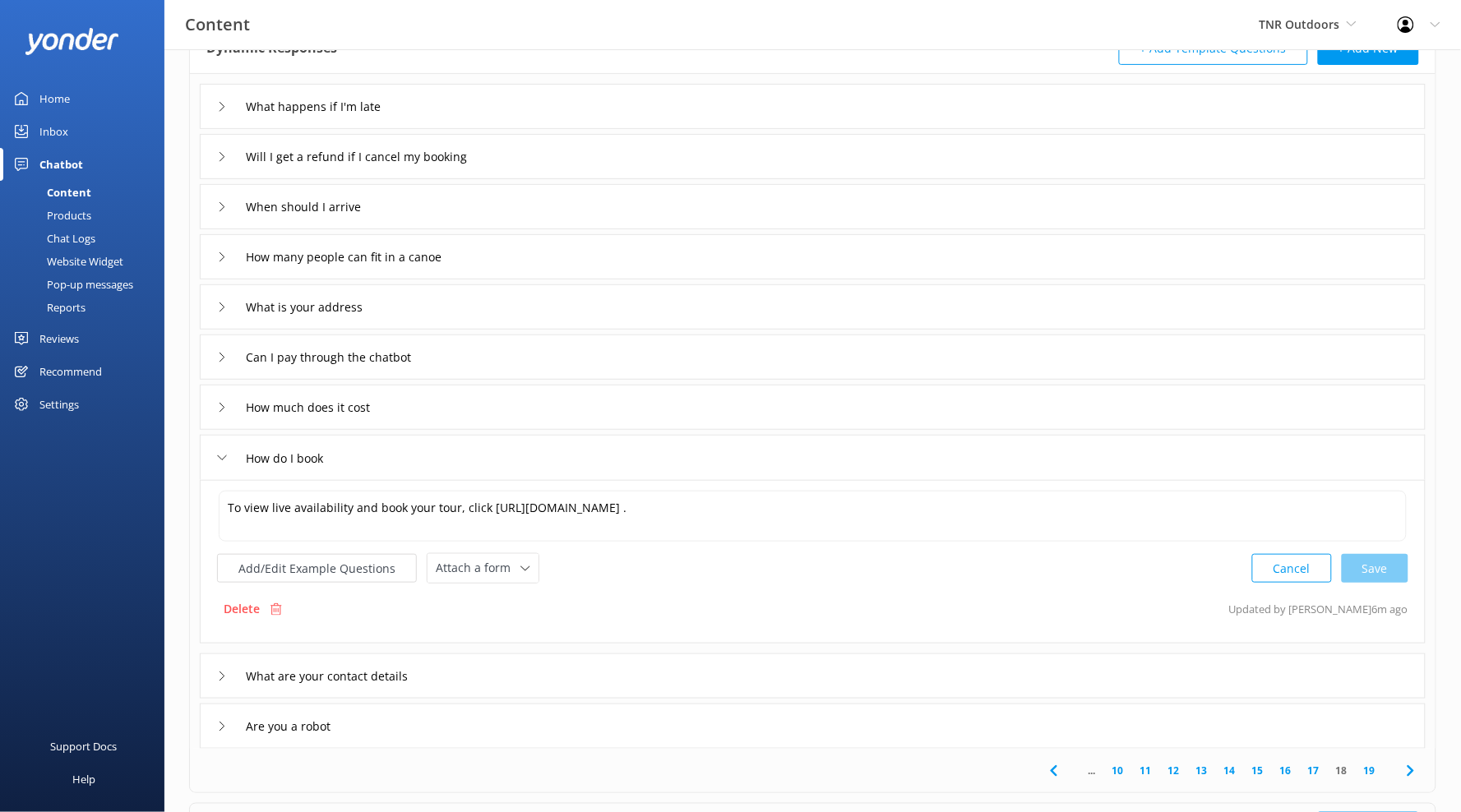
click at [588, 682] on div "What are your contact details" at bounding box center [812, 675] width 1226 height 45
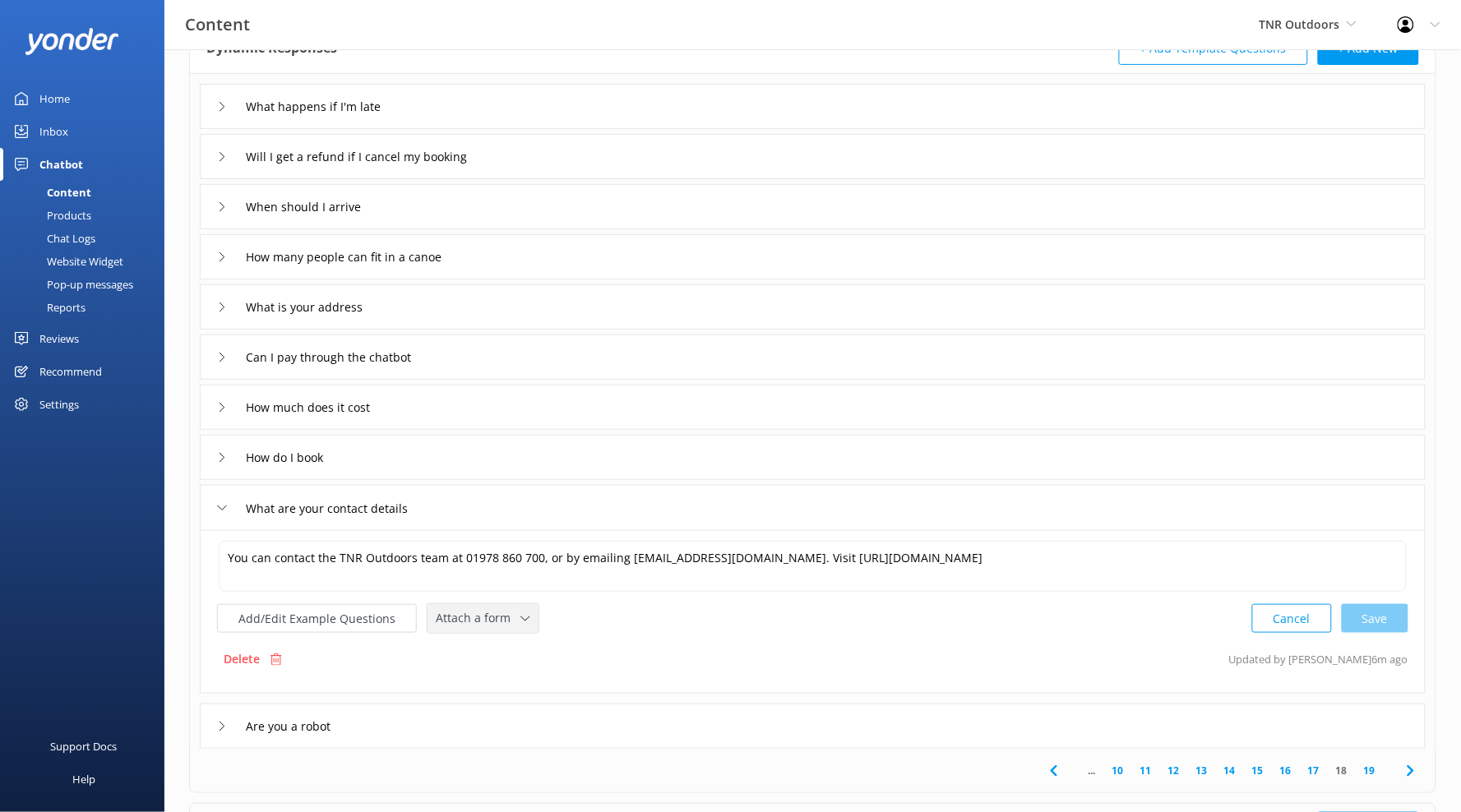
click at [496, 623] on span "Attach a form" at bounding box center [478, 618] width 85 height 18
click at [509, 647] on div "Leave contact details" at bounding box center [486, 653] width 100 height 16
click at [422, 316] on div "What is your address" at bounding box center [812, 309] width 1226 height 45
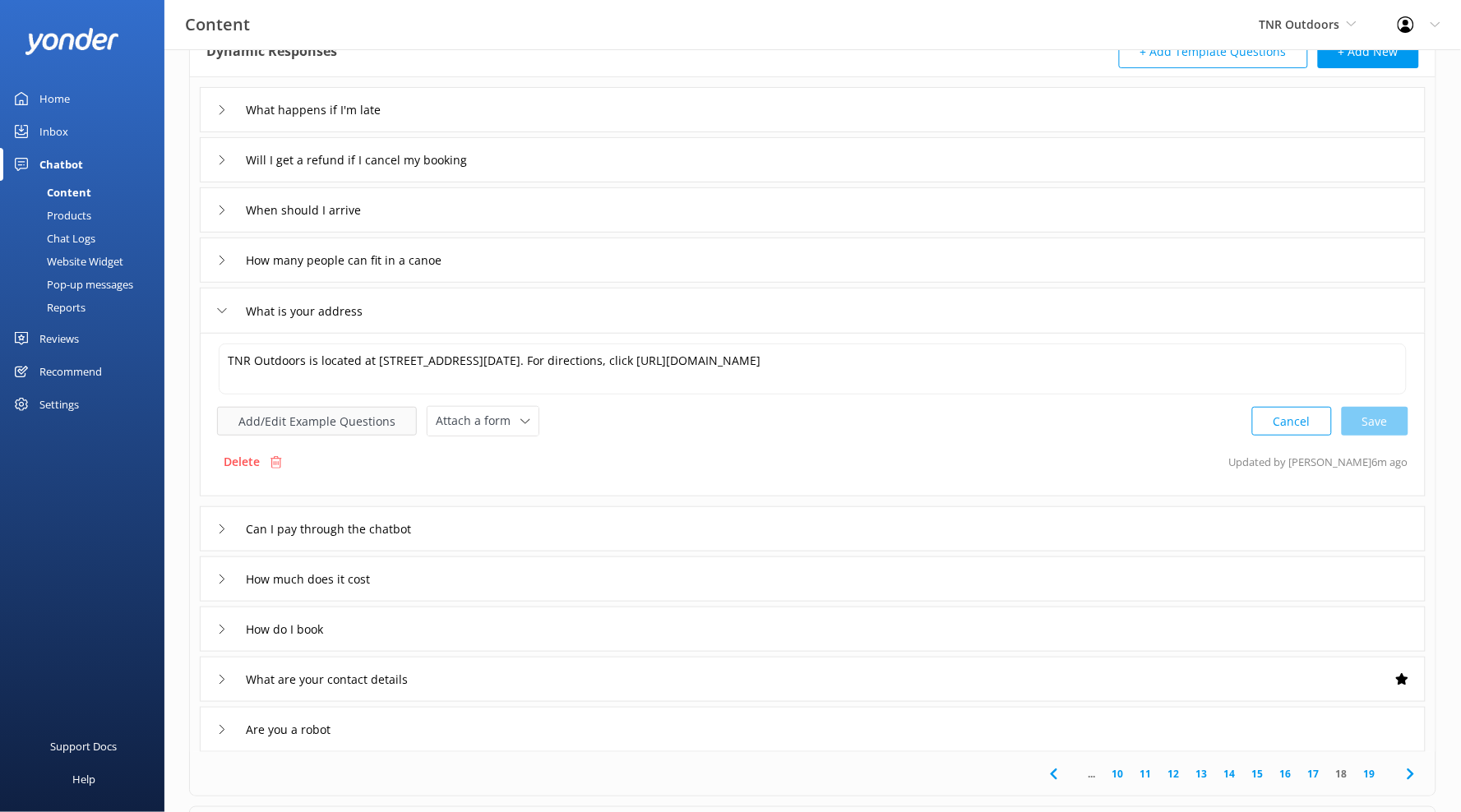
click at [305, 426] on button "Add/Edit Example Questions" at bounding box center [317, 421] width 200 height 29
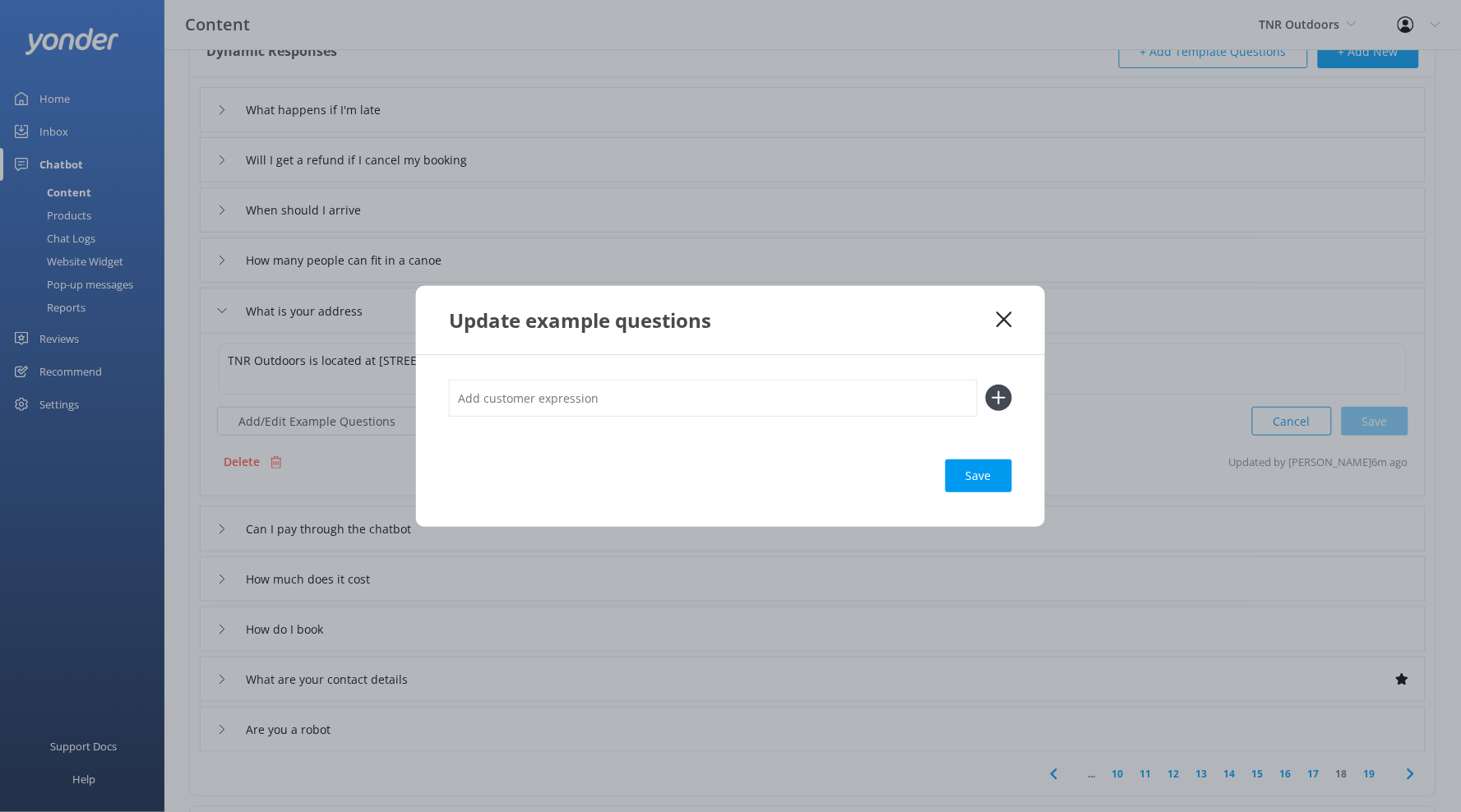
click at [539, 400] on input "text" at bounding box center [712, 398] width 529 height 37
type input "location"
click at [986, 385] on button at bounding box center [999, 398] width 27 height 27
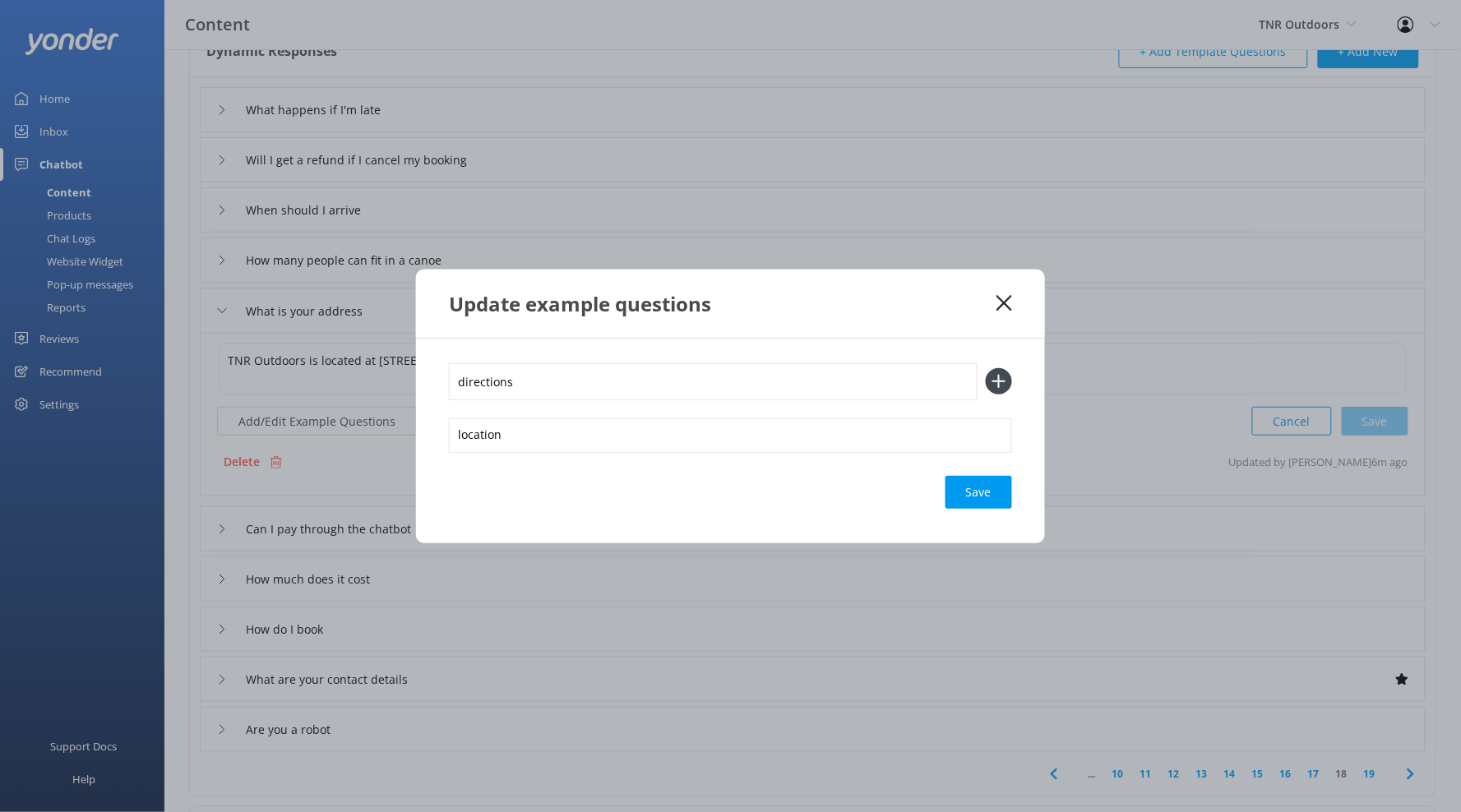
type input "directions"
click at [986, 368] on button at bounding box center [999, 382] width 27 height 27
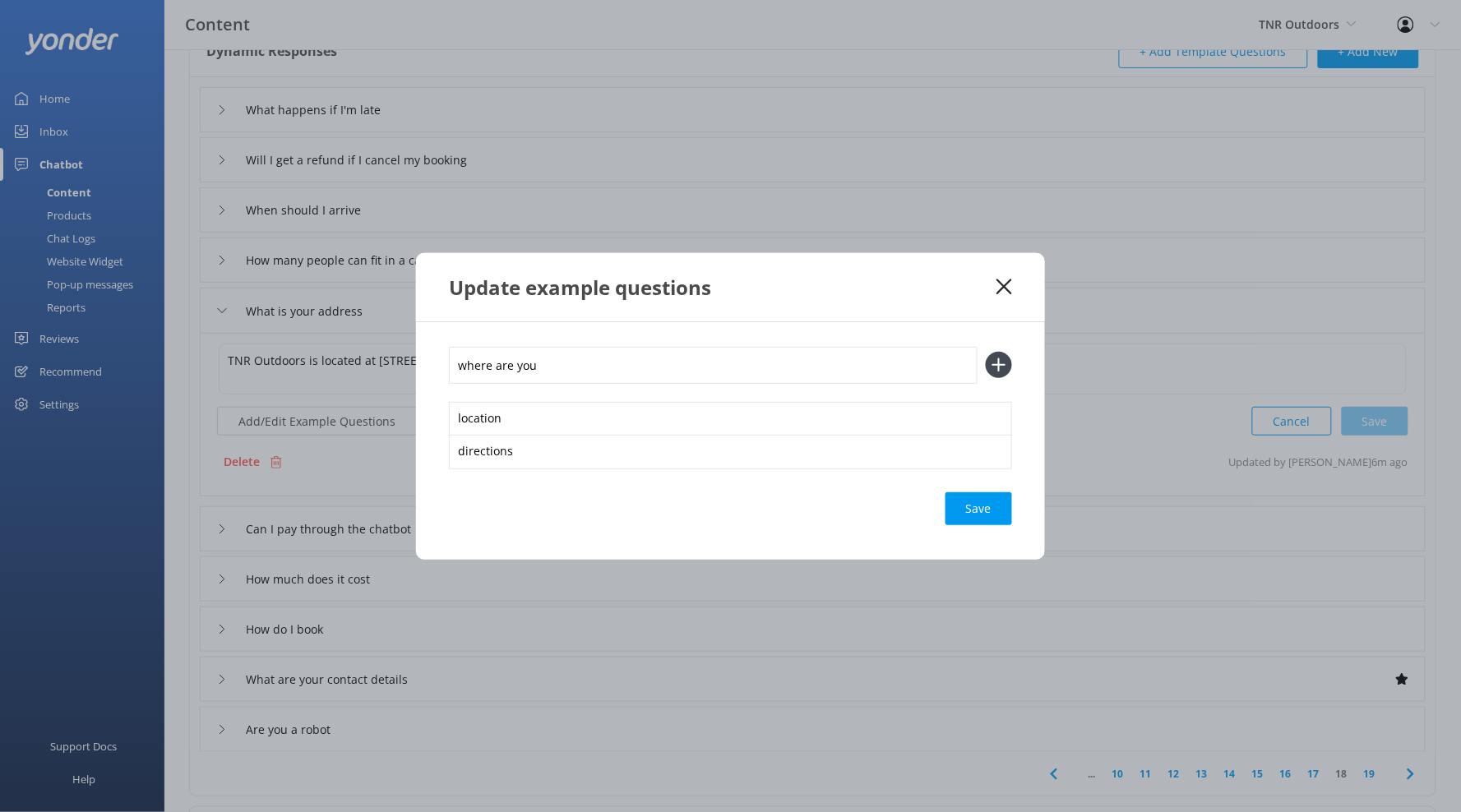
type input "where are you"
click at [986, 351] on button at bounding box center [999, 365] width 27 height 27
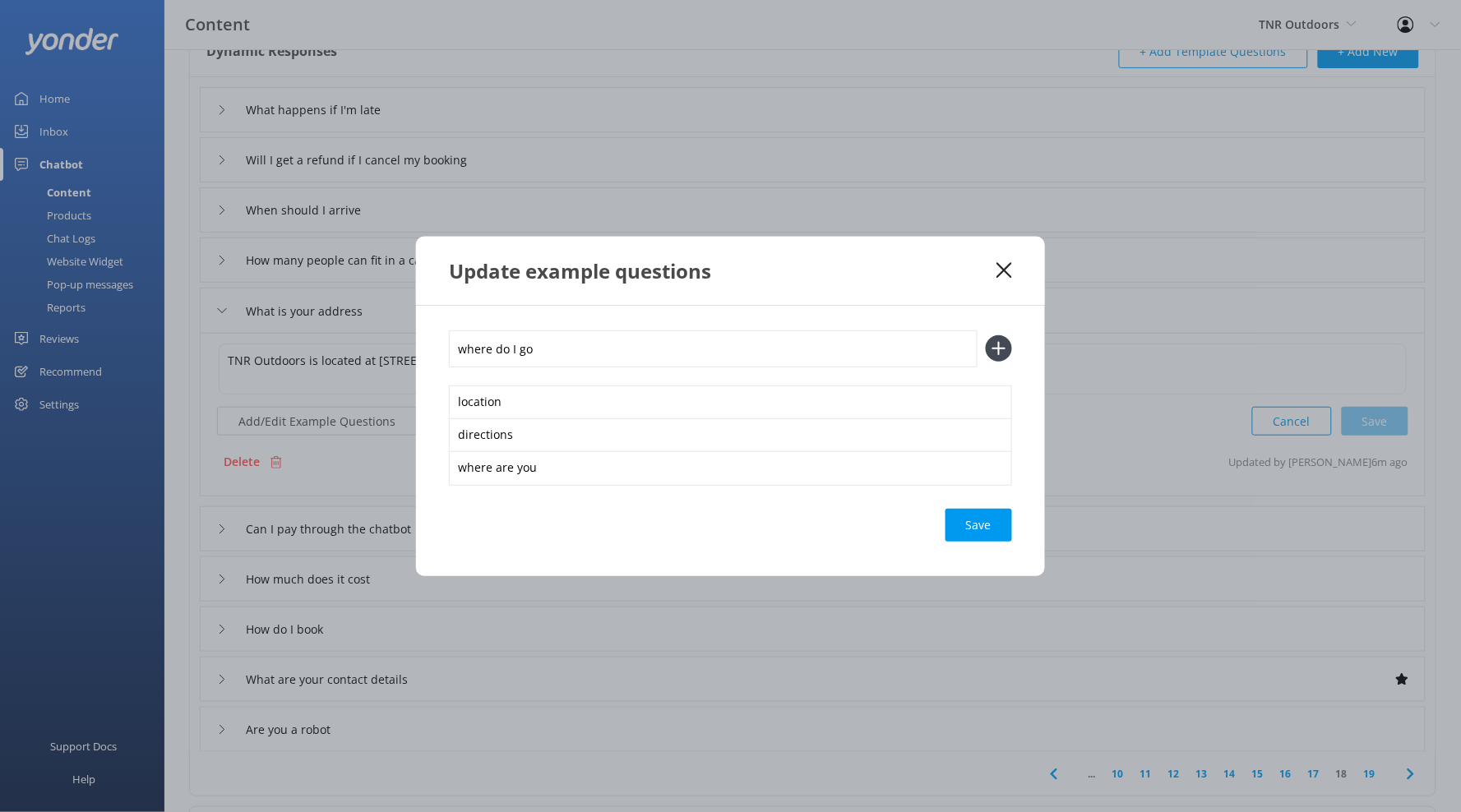
type input "where do I go"
click at [986, 335] on button at bounding box center [999, 348] width 27 height 27
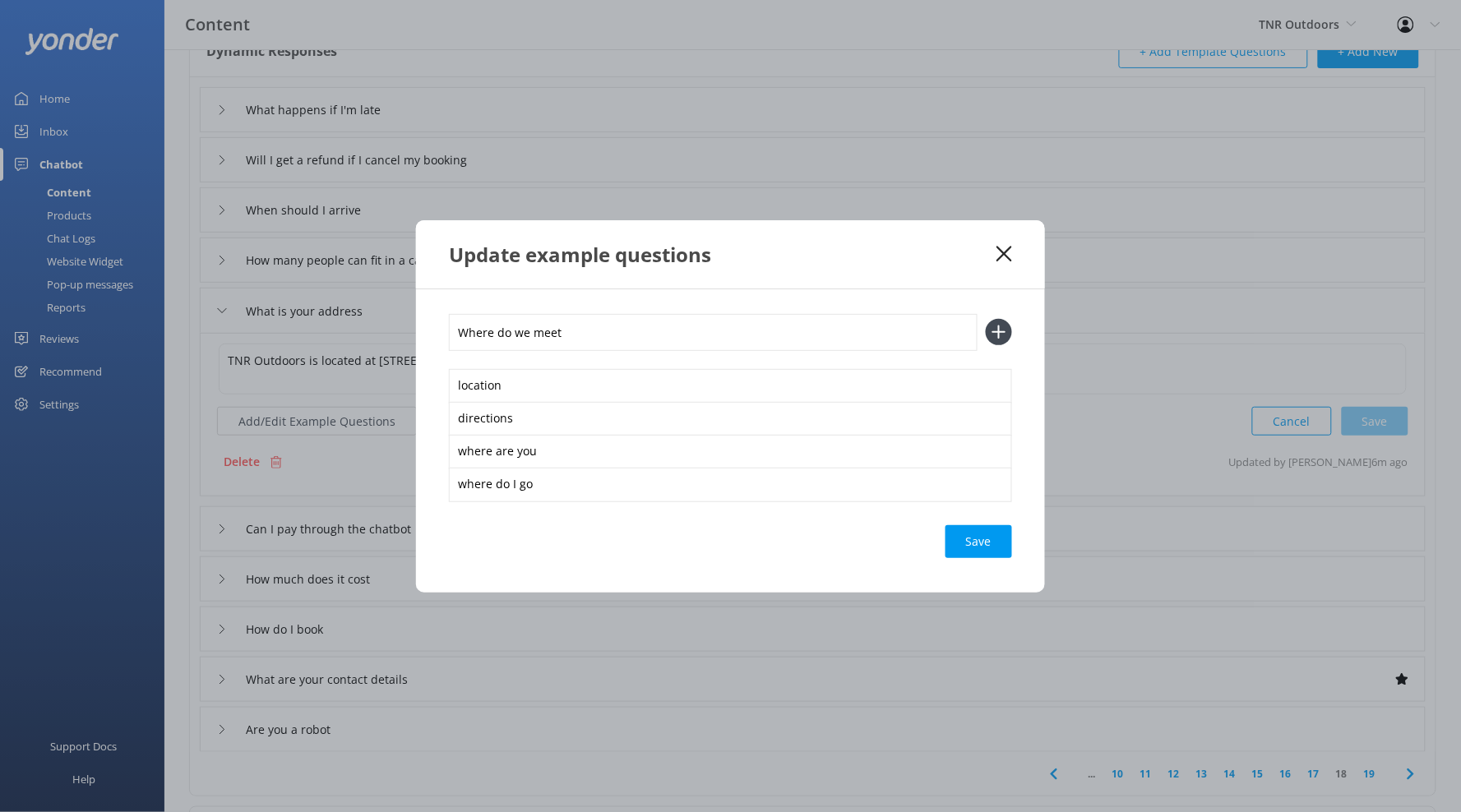
type input "Where do we meet"
click at [986, 319] on button at bounding box center [999, 332] width 27 height 27
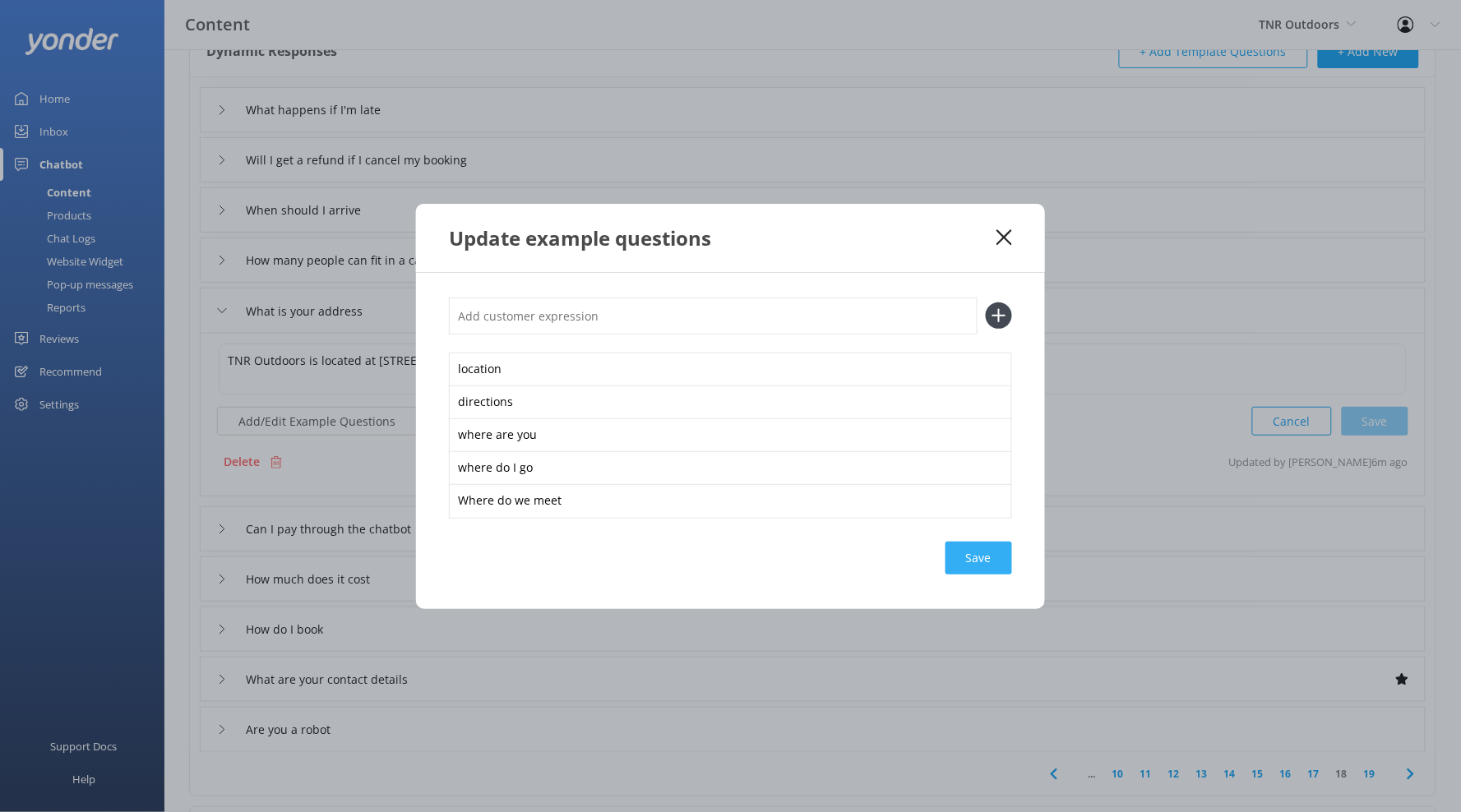
click at [996, 564] on div "Save" at bounding box center [979, 558] width 67 height 33
click at [1001, 562] on div "Save" at bounding box center [979, 558] width 67 height 33
click at [995, 228] on div "Update example questions" at bounding box center [722, 238] width 548 height 27
drag, startPoint x: 1001, startPoint y: 236, endPoint x: 1008, endPoint y: 260, distance: 25.0
click at [1001, 236] on icon at bounding box center [1004, 237] width 15 height 16
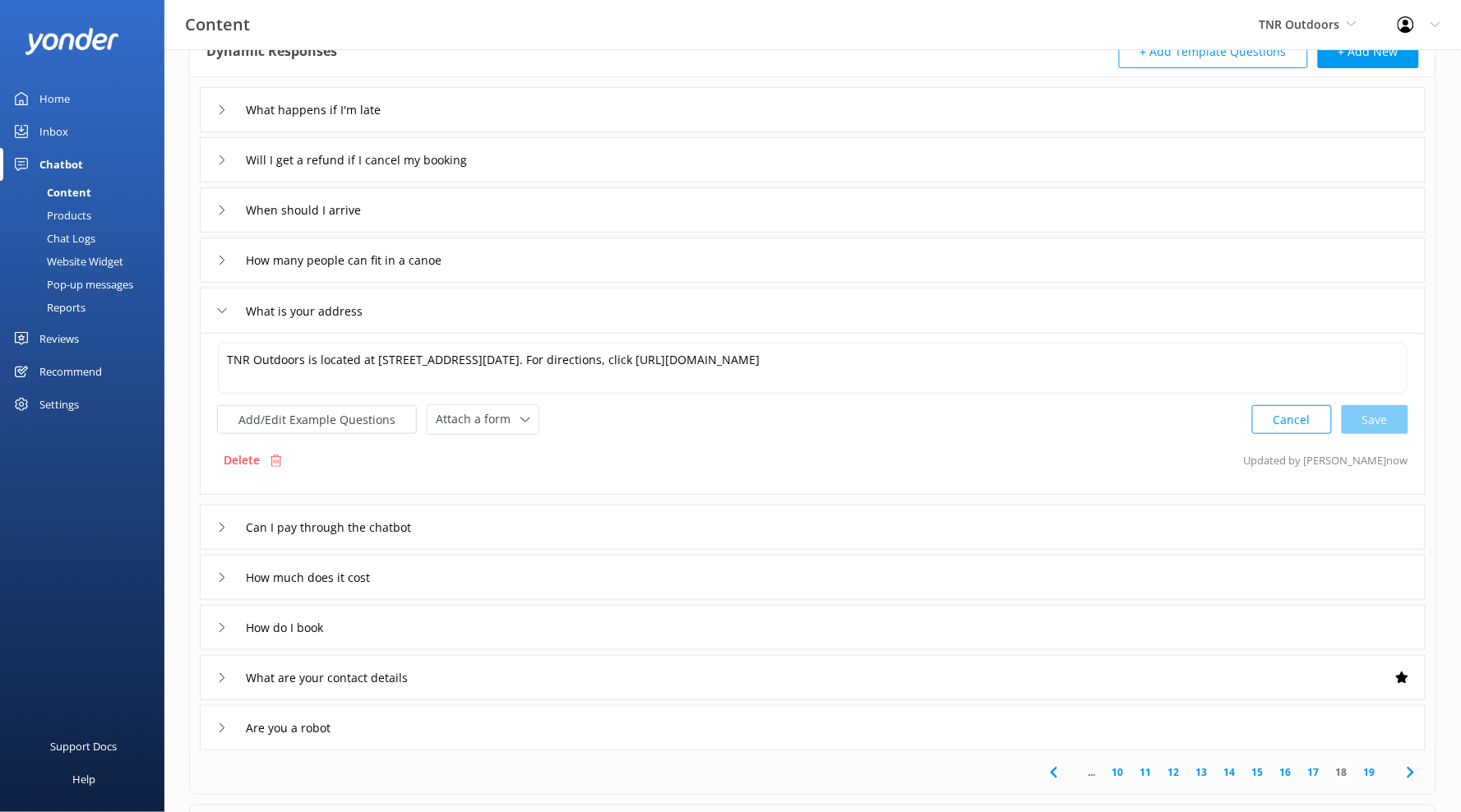
click at [552, 642] on div "How do I book" at bounding box center [812, 626] width 1226 height 45
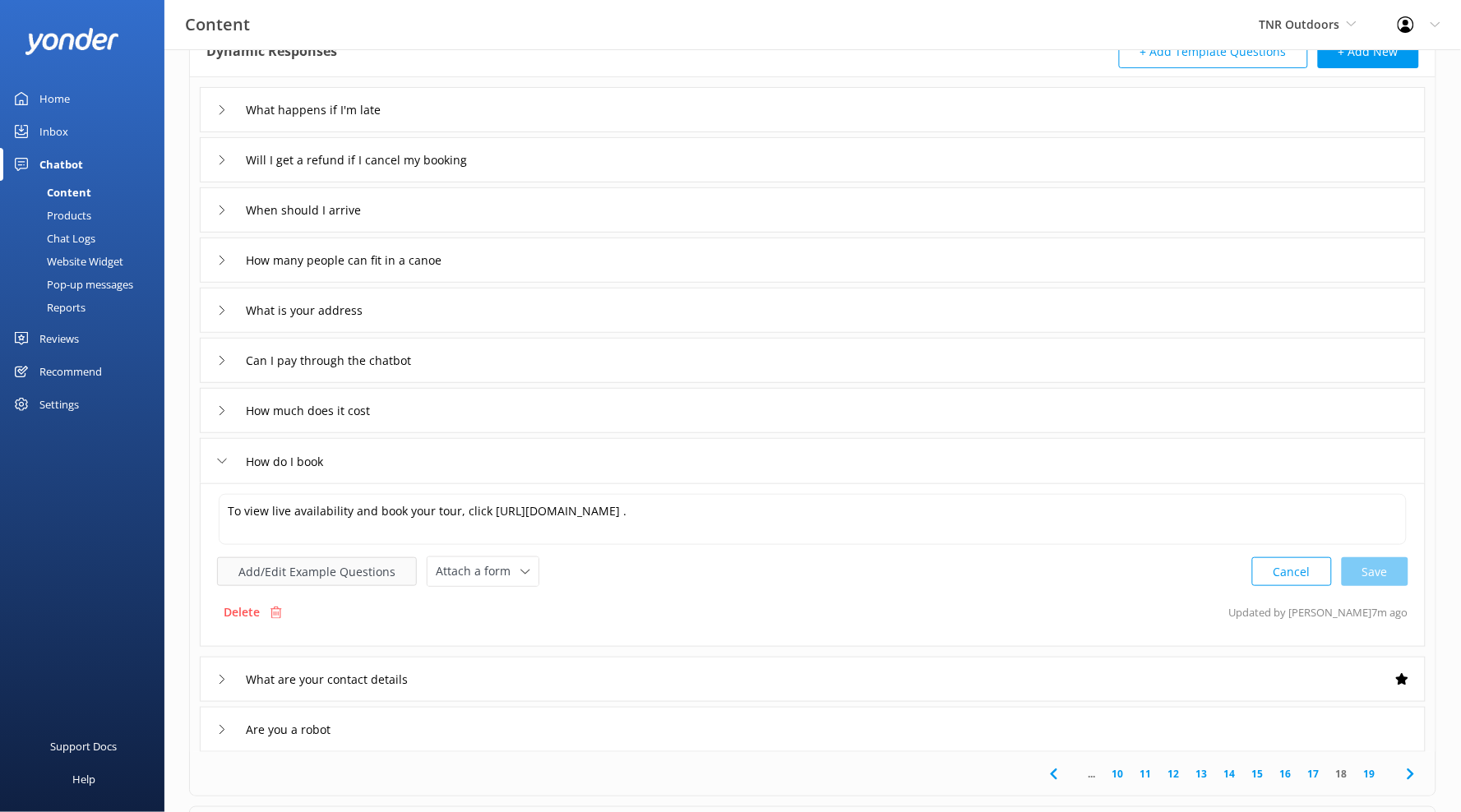
click at [377, 578] on button "Add/Edit Example Questions" at bounding box center [317, 571] width 200 height 29
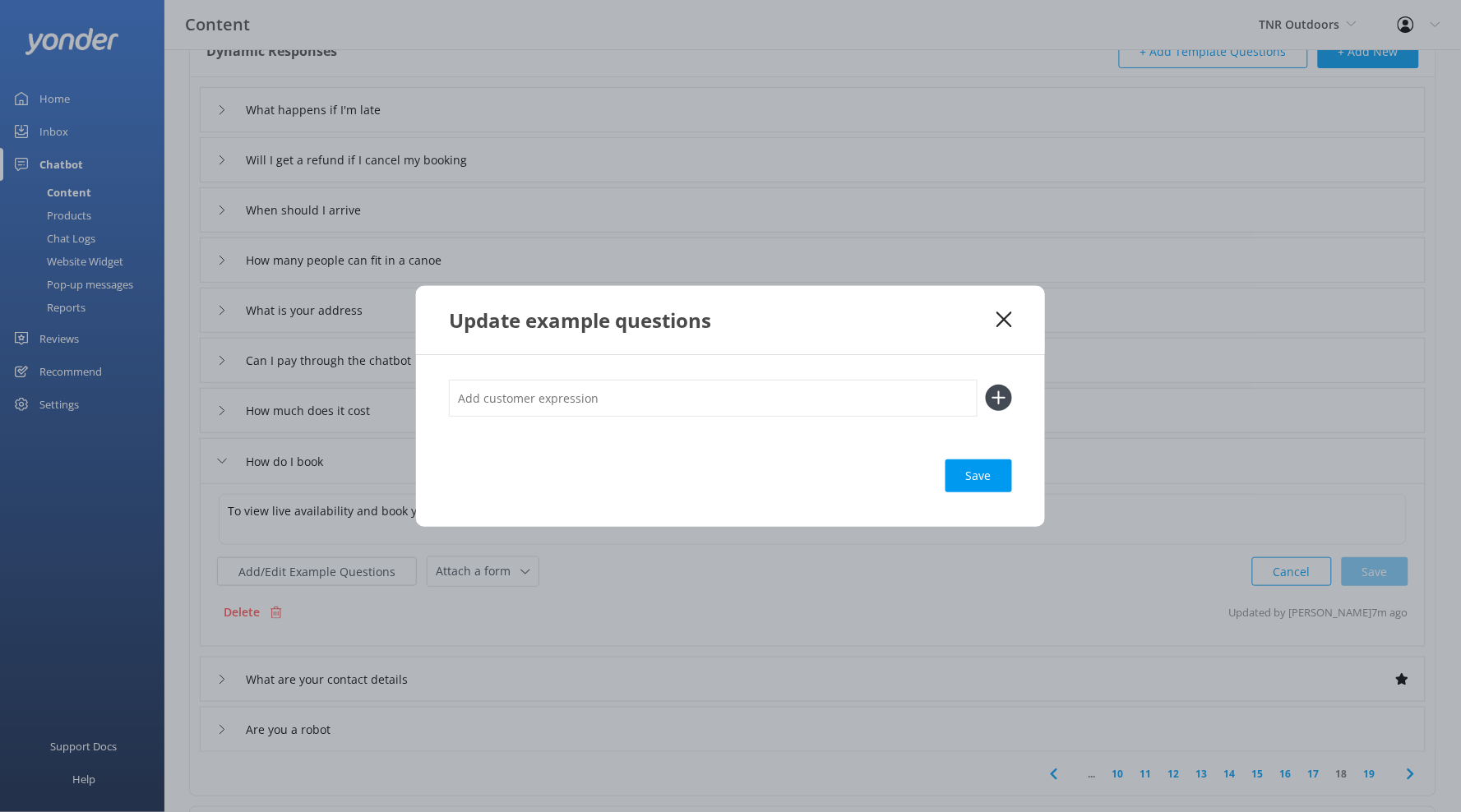
click at [658, 407] on input "text" at bounding box center [712, 398] width 529 height 37
type input "Make a booking"
click at [986, 385] on button at bounding box center [999, 398] width 27 height 27
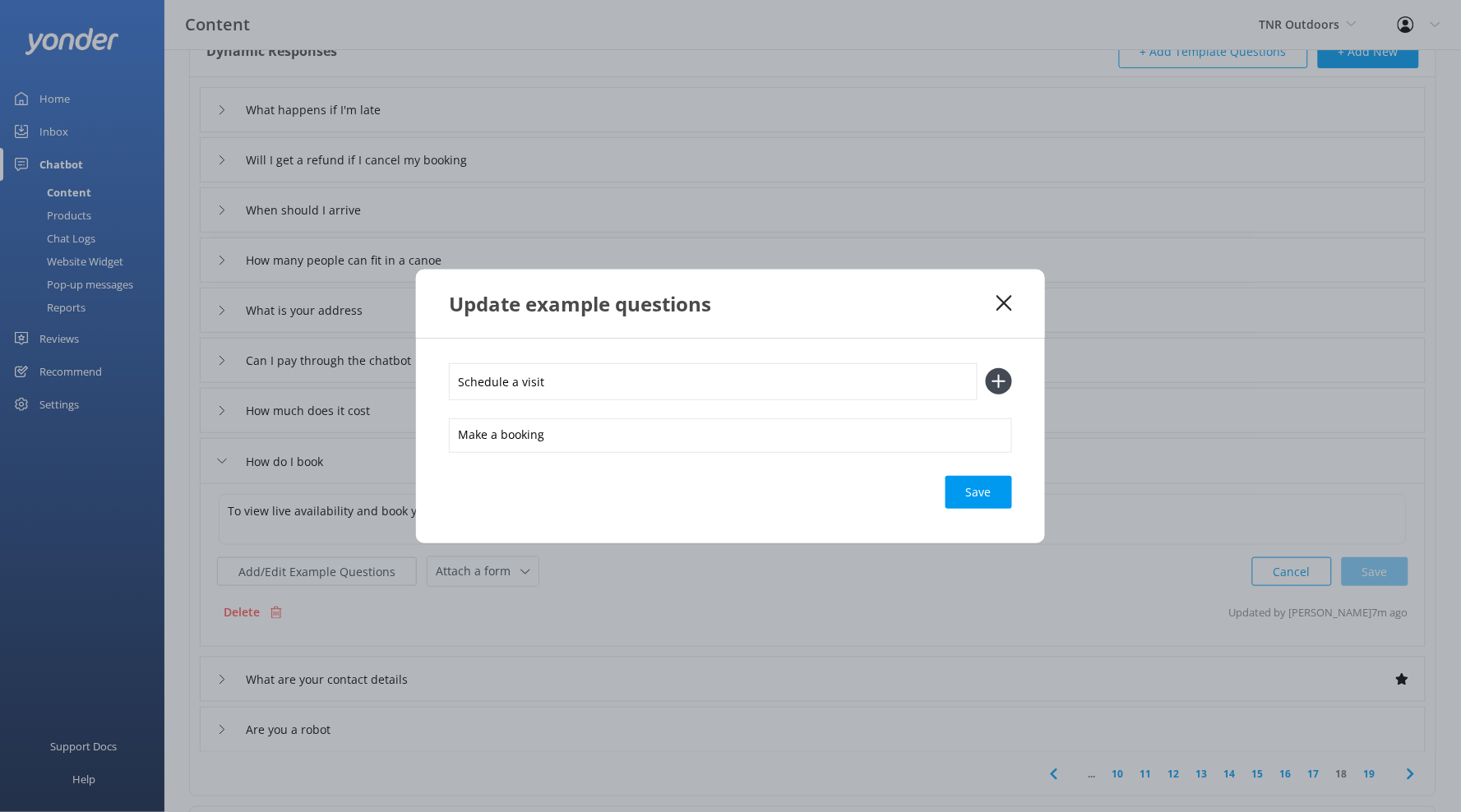
type input "Schedule a visit"
click at [986, 368] on button at bounding box center [999, 382] width 27 height 27
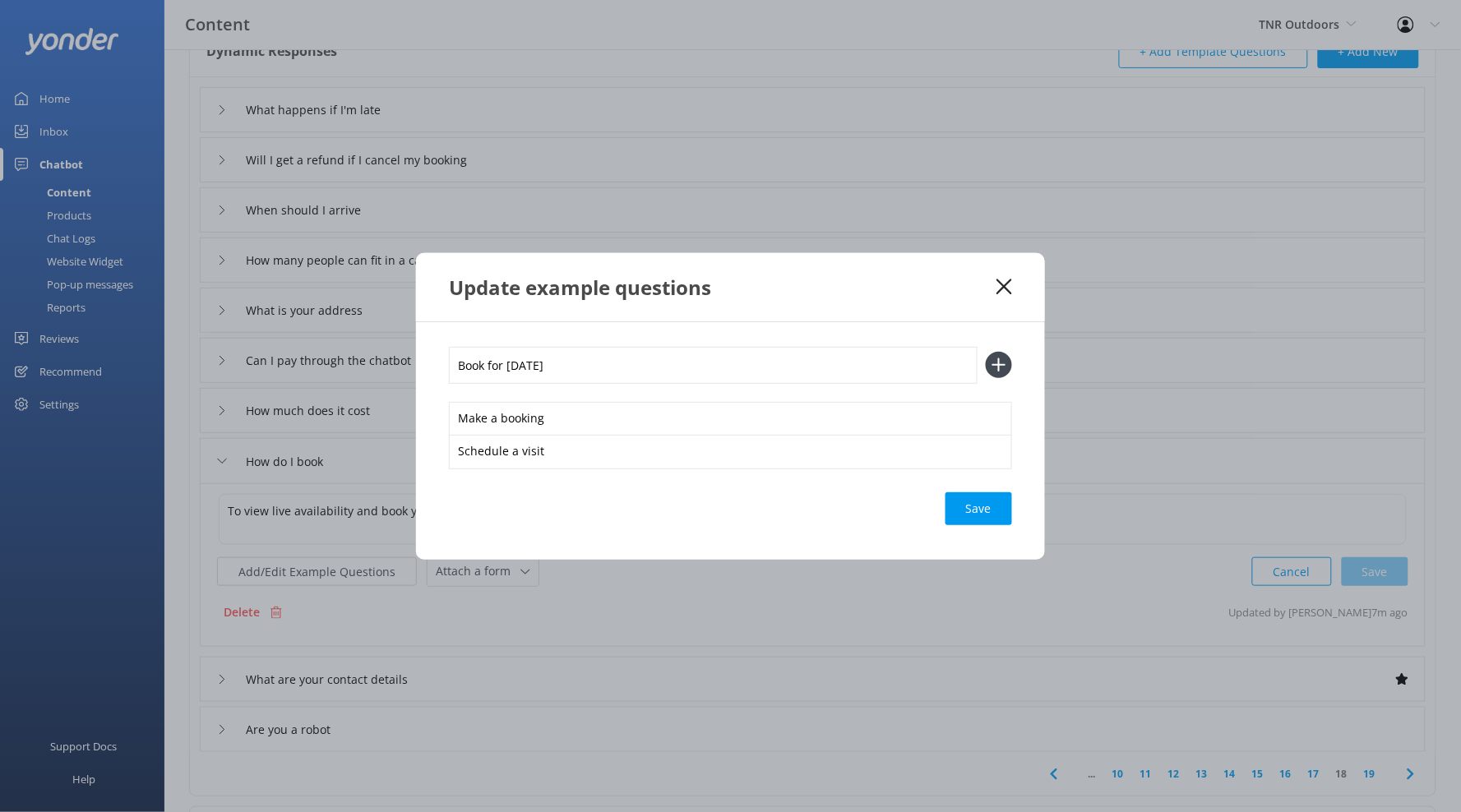
type input "Book for [DATE]"
click at [986, 351] on button at bounding box center [999, 365] width 27 height 27
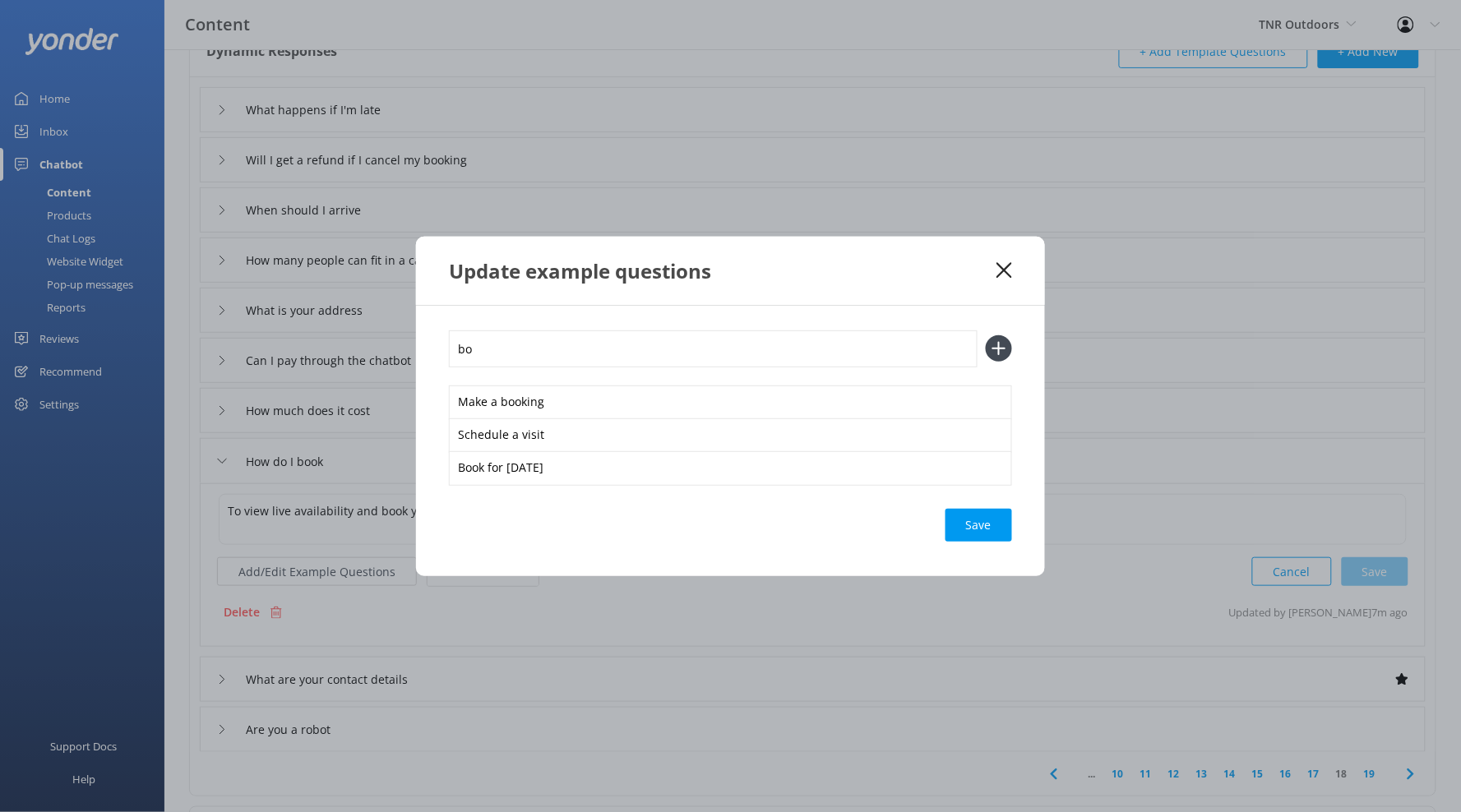
type input "b"
type input "Book for 2 adults and 2 children"
click at [986, 335] on button at bounding box center [999, 348] width 27 height 27
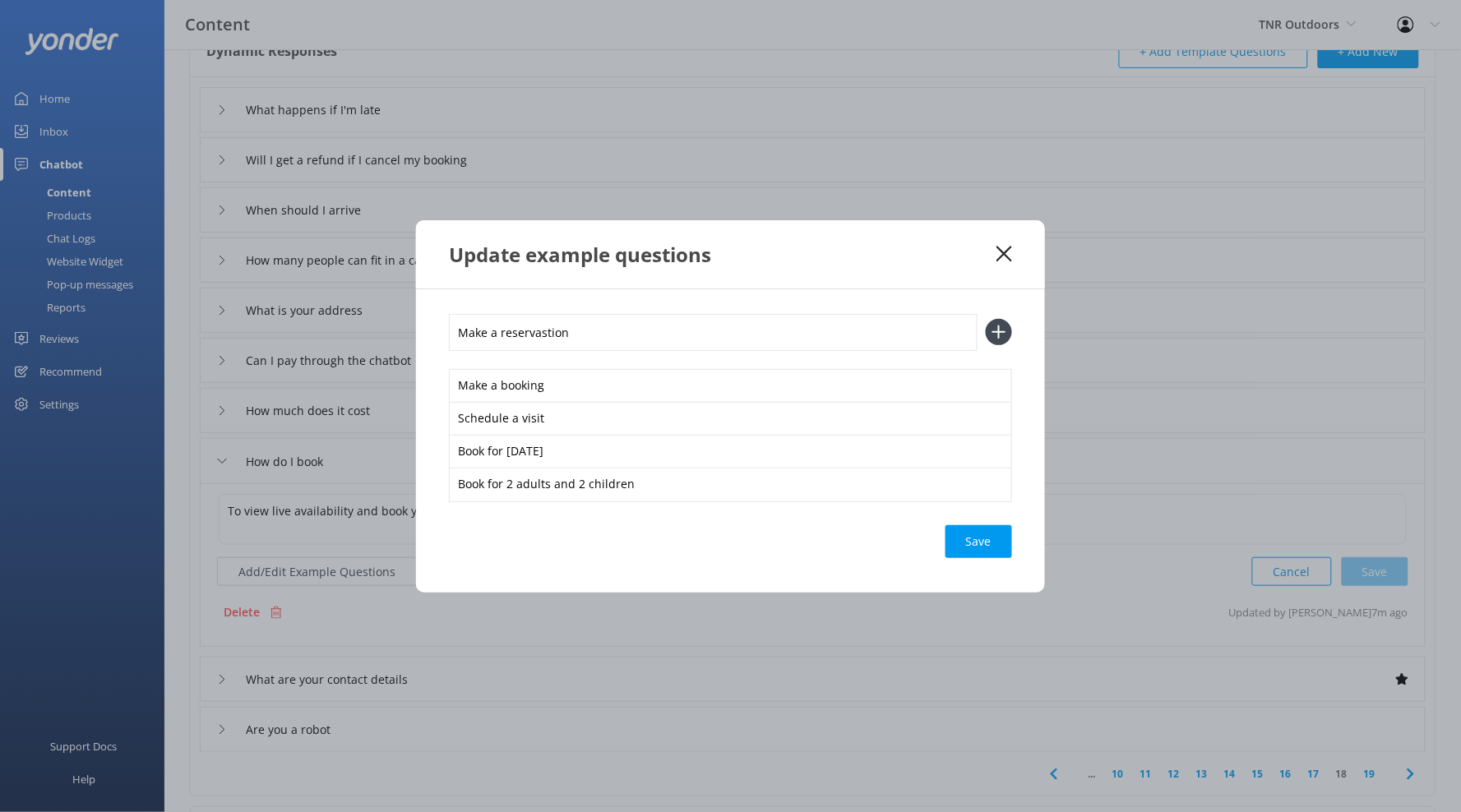
type input "Make a reservastion"
click at [986, 319] on button at bounding box center [999, 332] width 27 height 27
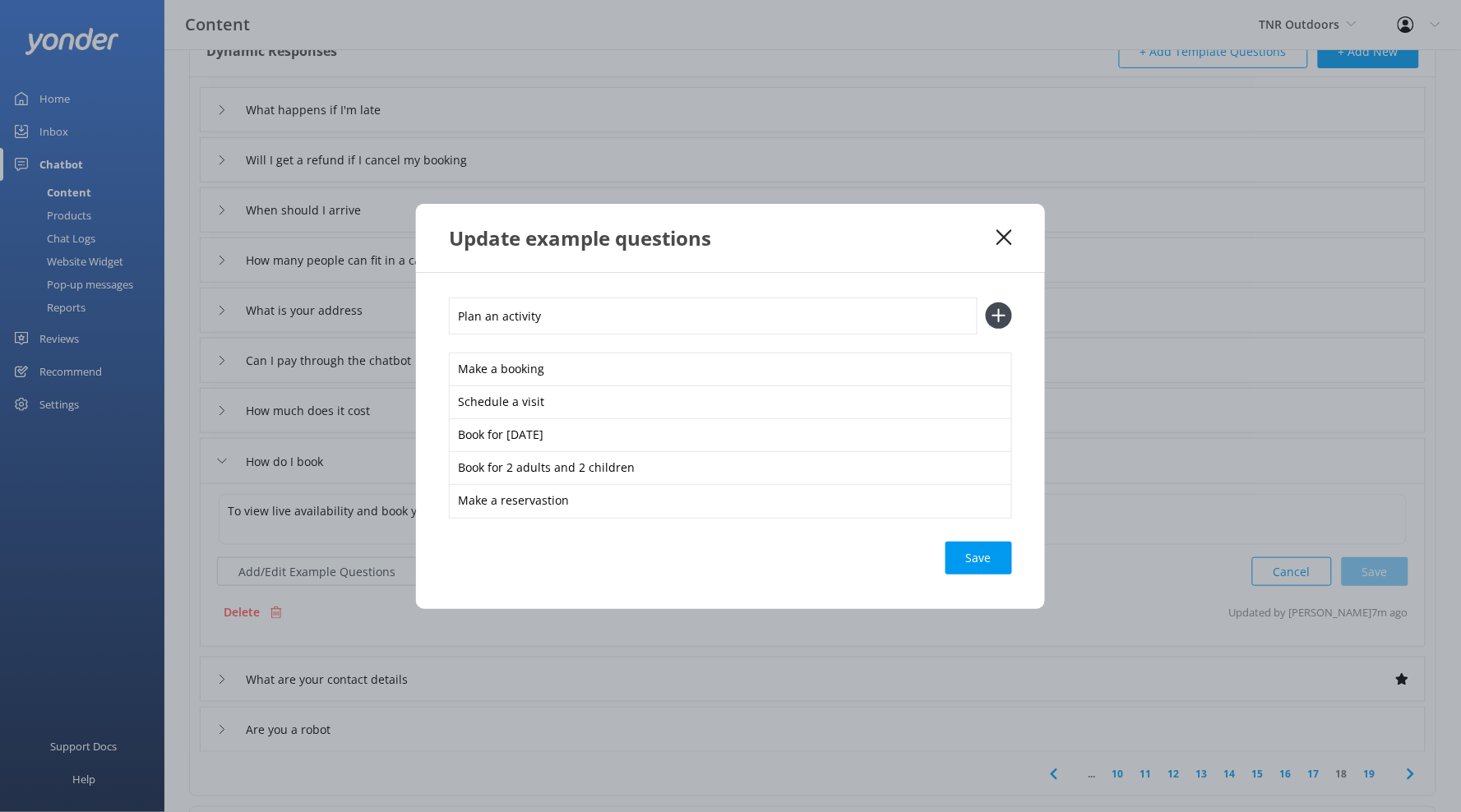
type input "Plan an activity"
click at [986, 303] on button at bounding box center [999, 316] width 27 height 27
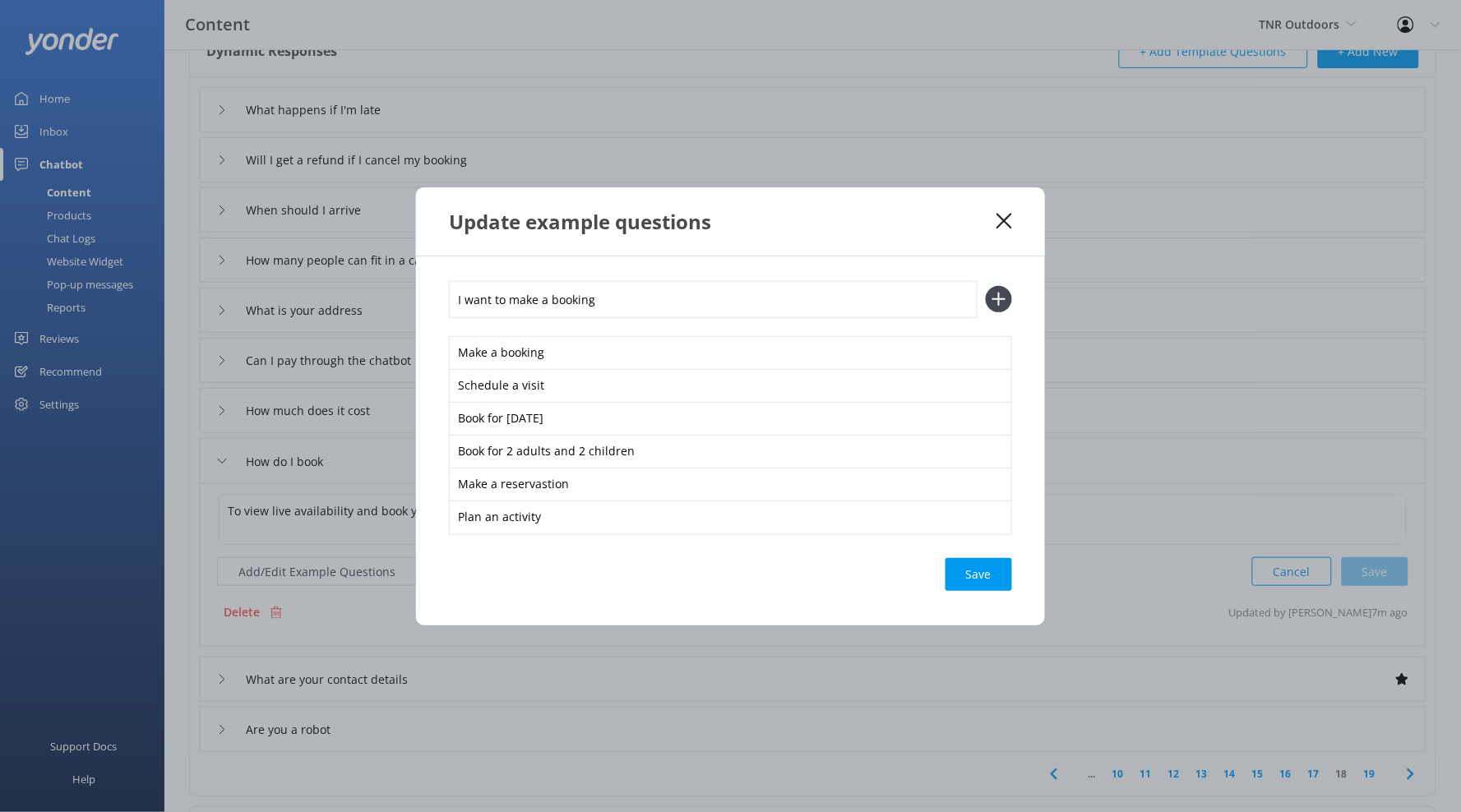
type input "I want to make a booking"
click at [986, 286] on button at bounding box center [999, 299] width 27 height 27
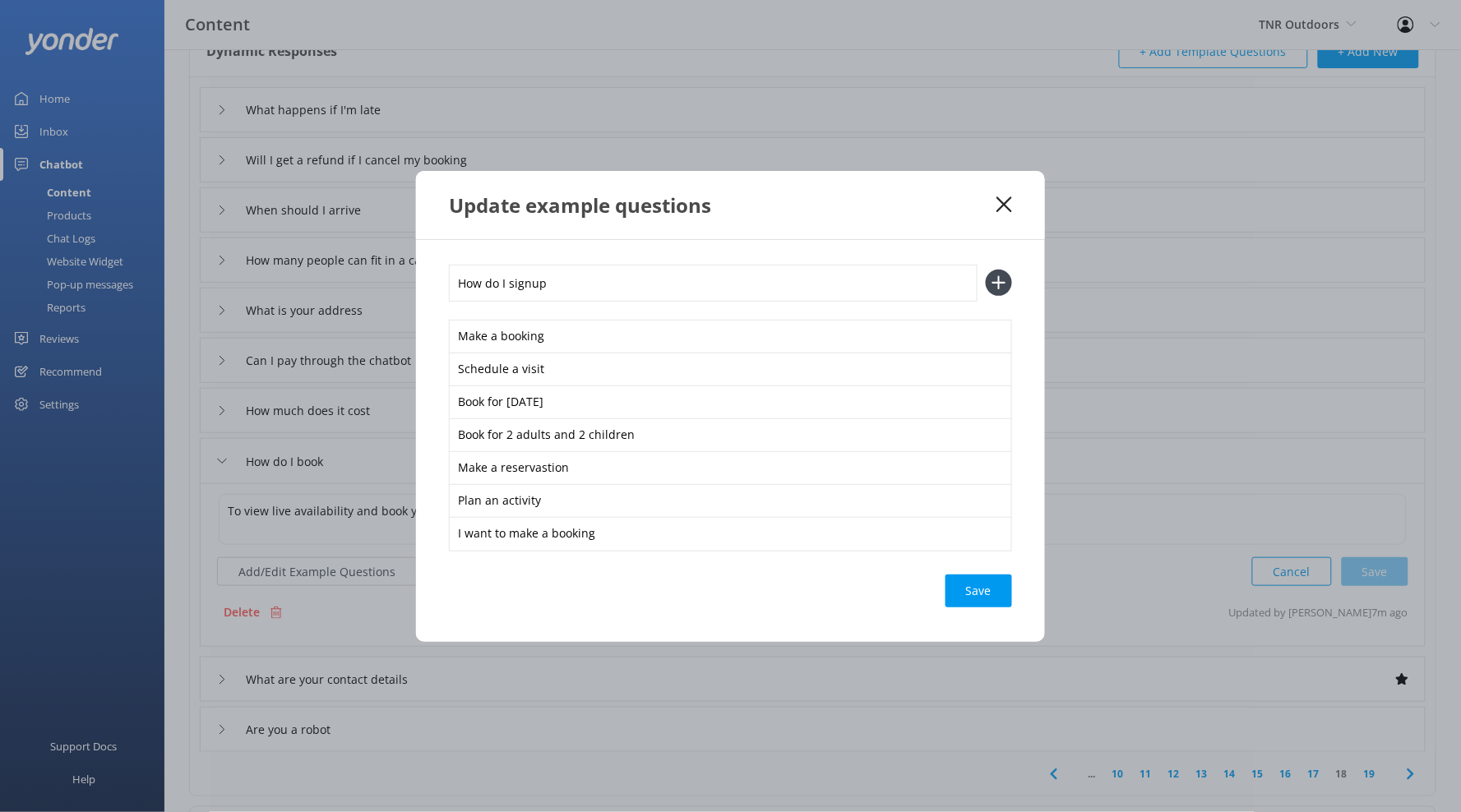
type input "How do I signup"
click at [986, 269] on button at bounding box center [999, 283] width 27 height 27
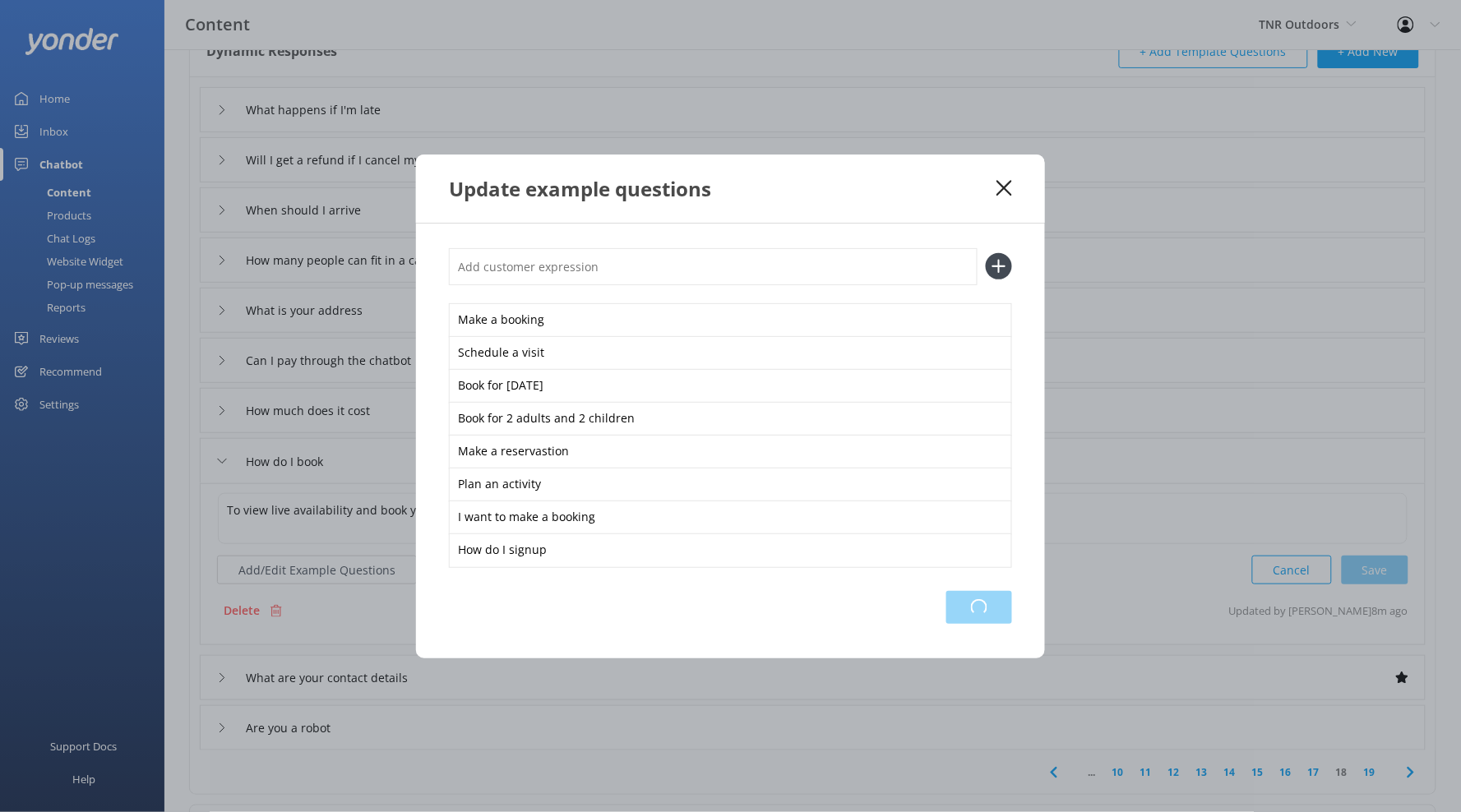
click at [969, 604] on div "Loading.." at bounding box center [979, 607] width 66 height 33
click at [999, 186] on icon at bounding box center [1004, 188] width 15 height 16
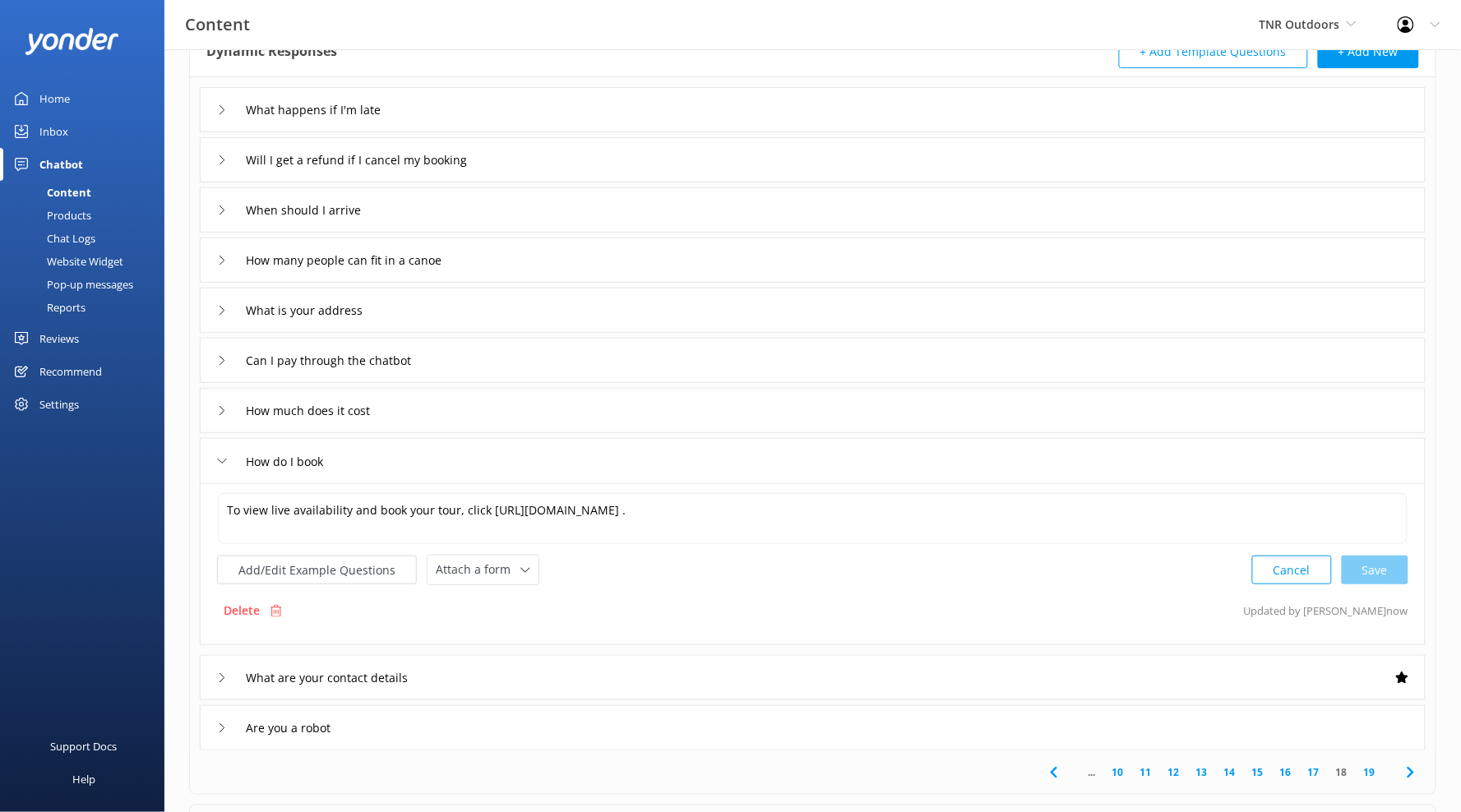
click at [736, 157] on div "Will I get a refund if I cancel my booking" at bounding box center [812, 159] width 1226 height 45
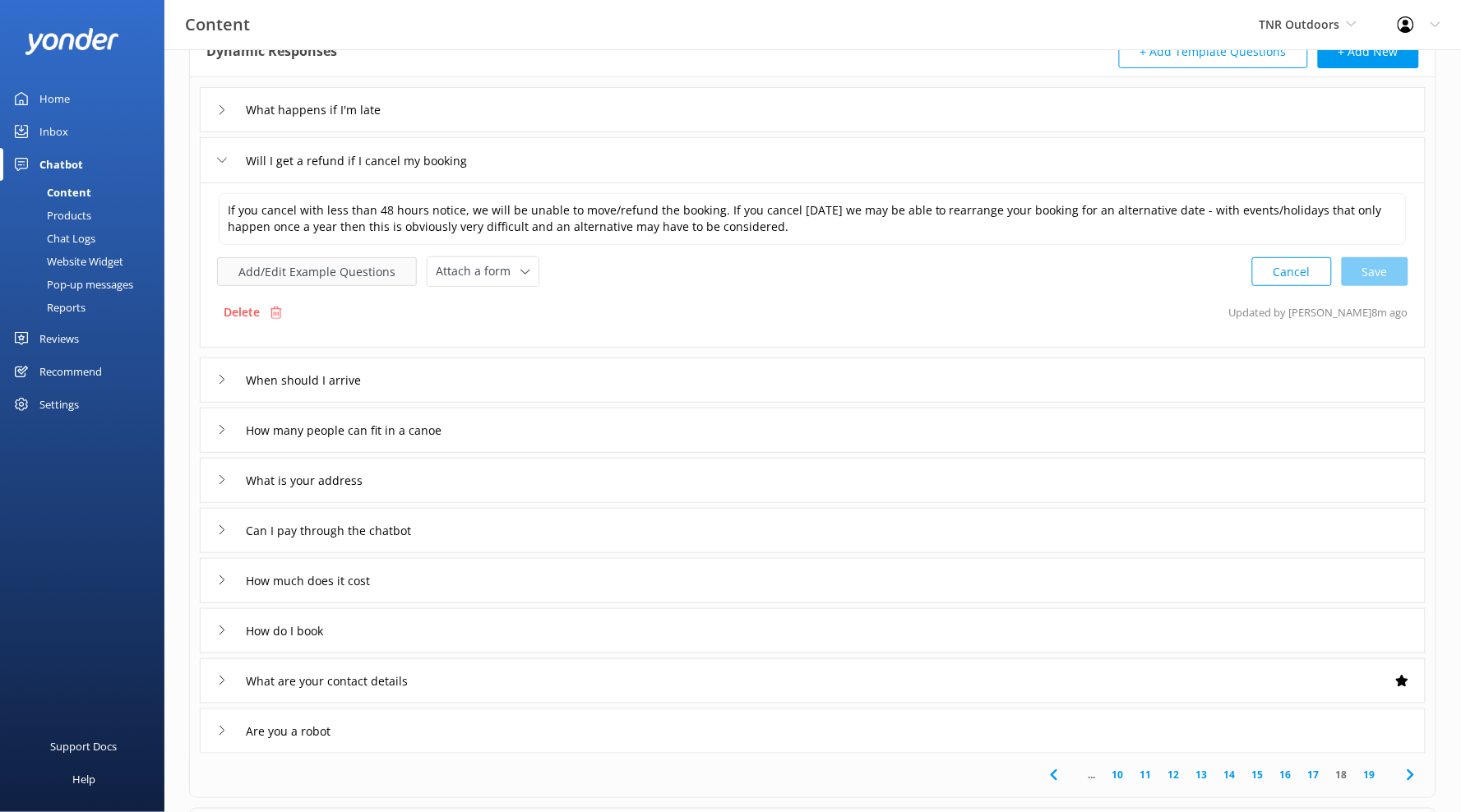
click at [379, 273] on button "Add/Edit Example Questions" at bounding box center [317, 271] width 200 height 29
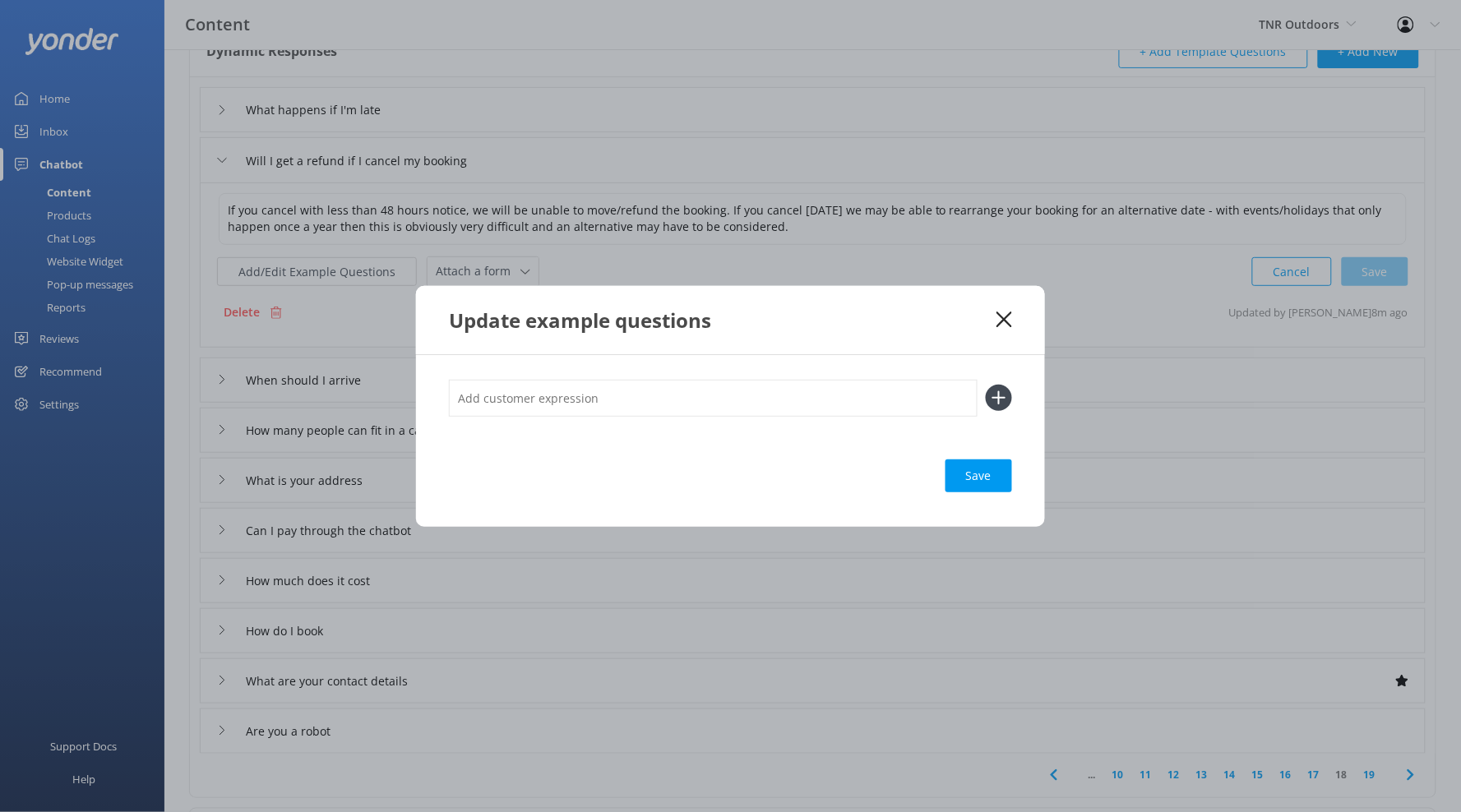
click at [635, 396] on input "text" at bounding box center [712, 398] width 529 height 37
type input "Cancellation policy"
click at [986, 385] on button at bounding box center [999, 398] width 27 height 27
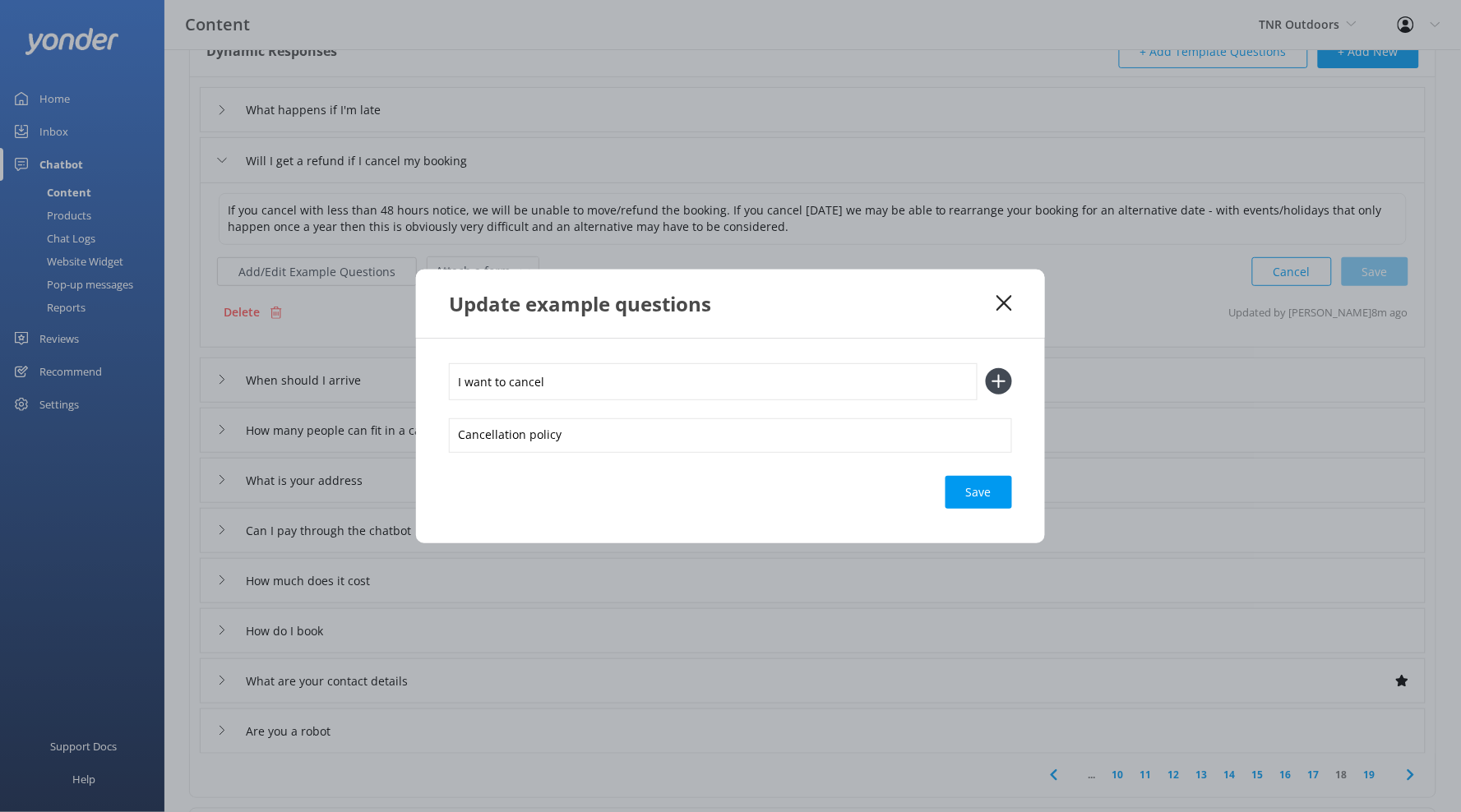
type input "I want to cancel"
click at [986, 368] on button at bounding box center [999, 382] width 27 height 27
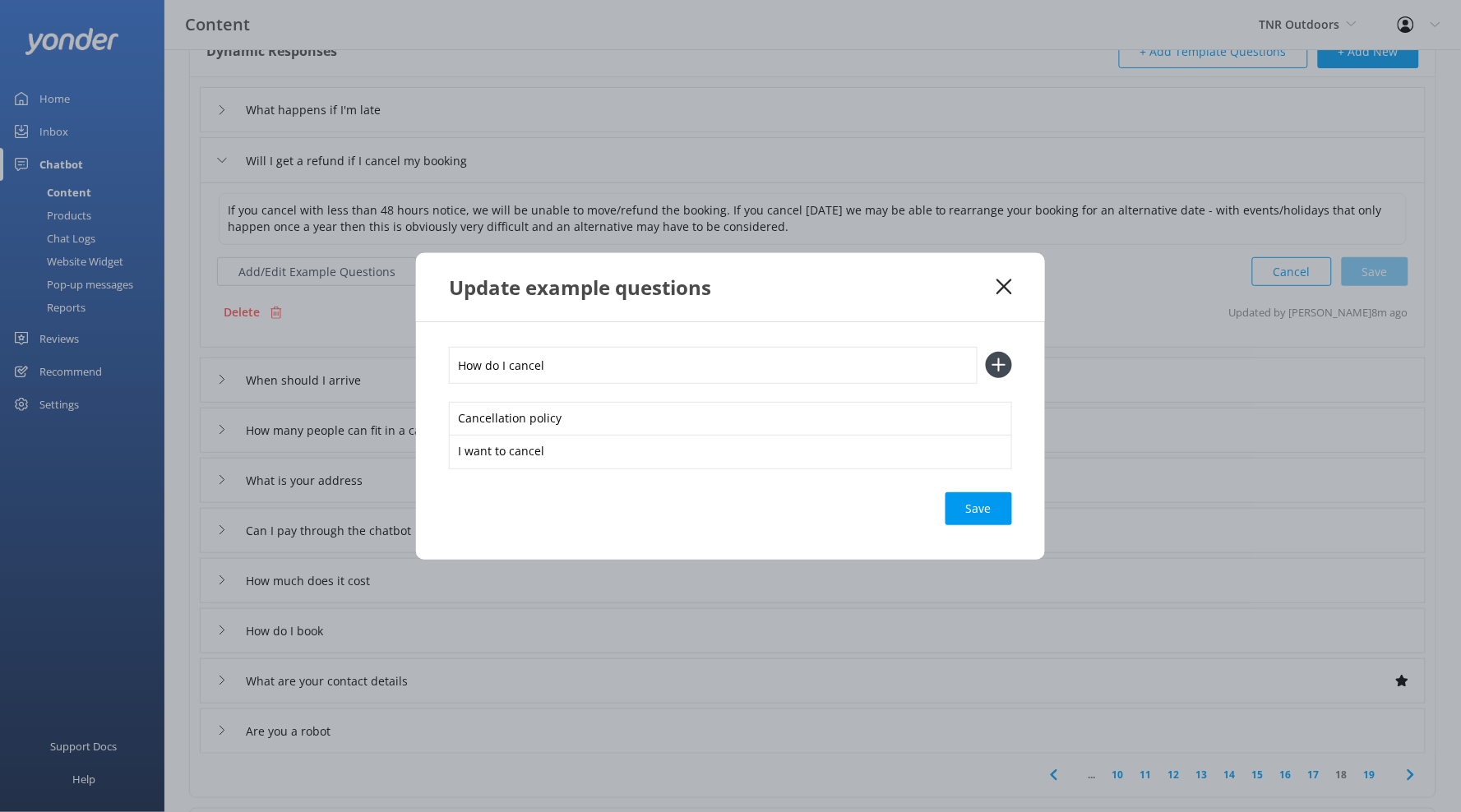
type input "How do I cancel"
click at [986, 351] on button at bounding box center [999, 365] width 27 height 27
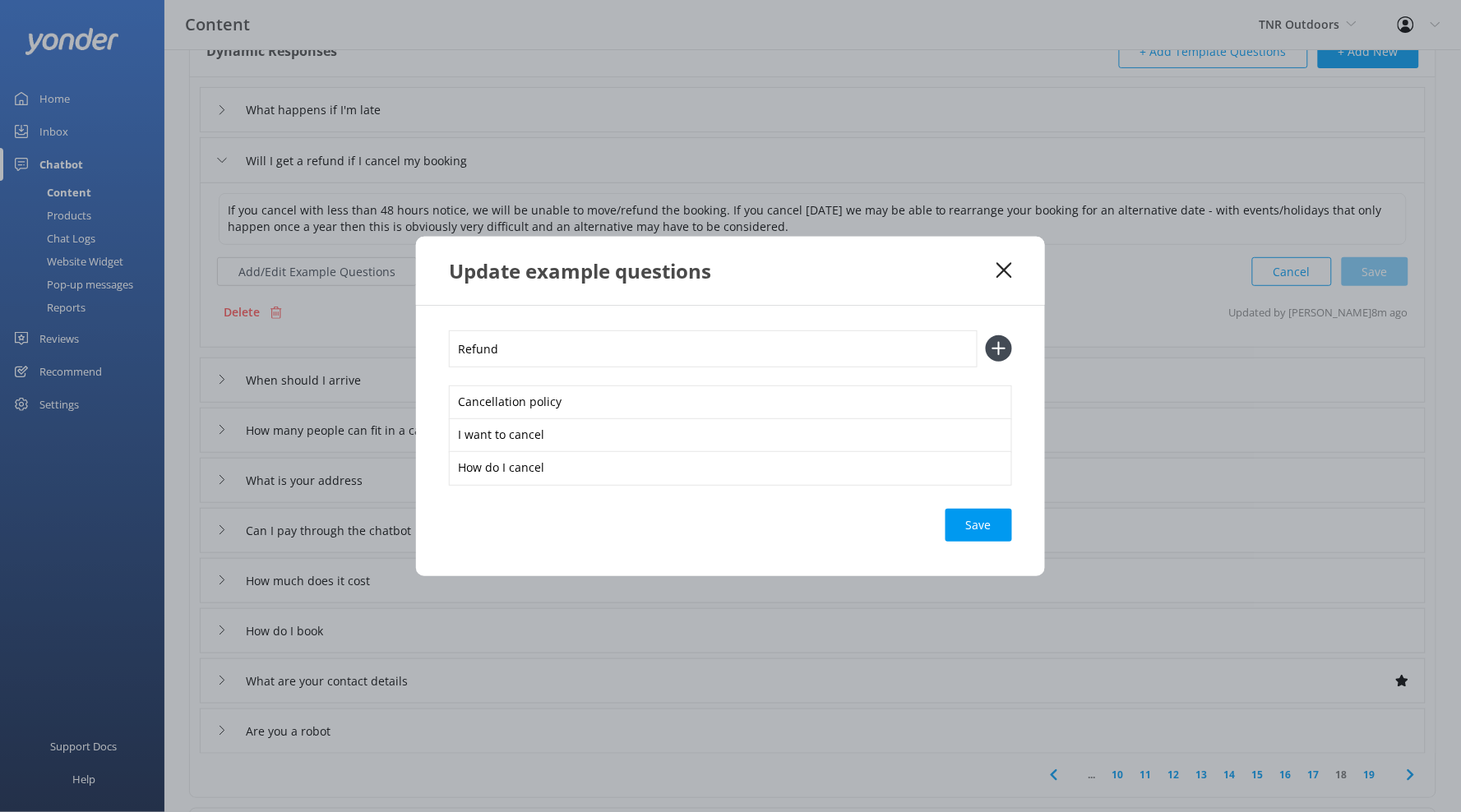
type input "Refund"
click at [986, 335] on button at bounding box center [999, 348] width 27 height 27
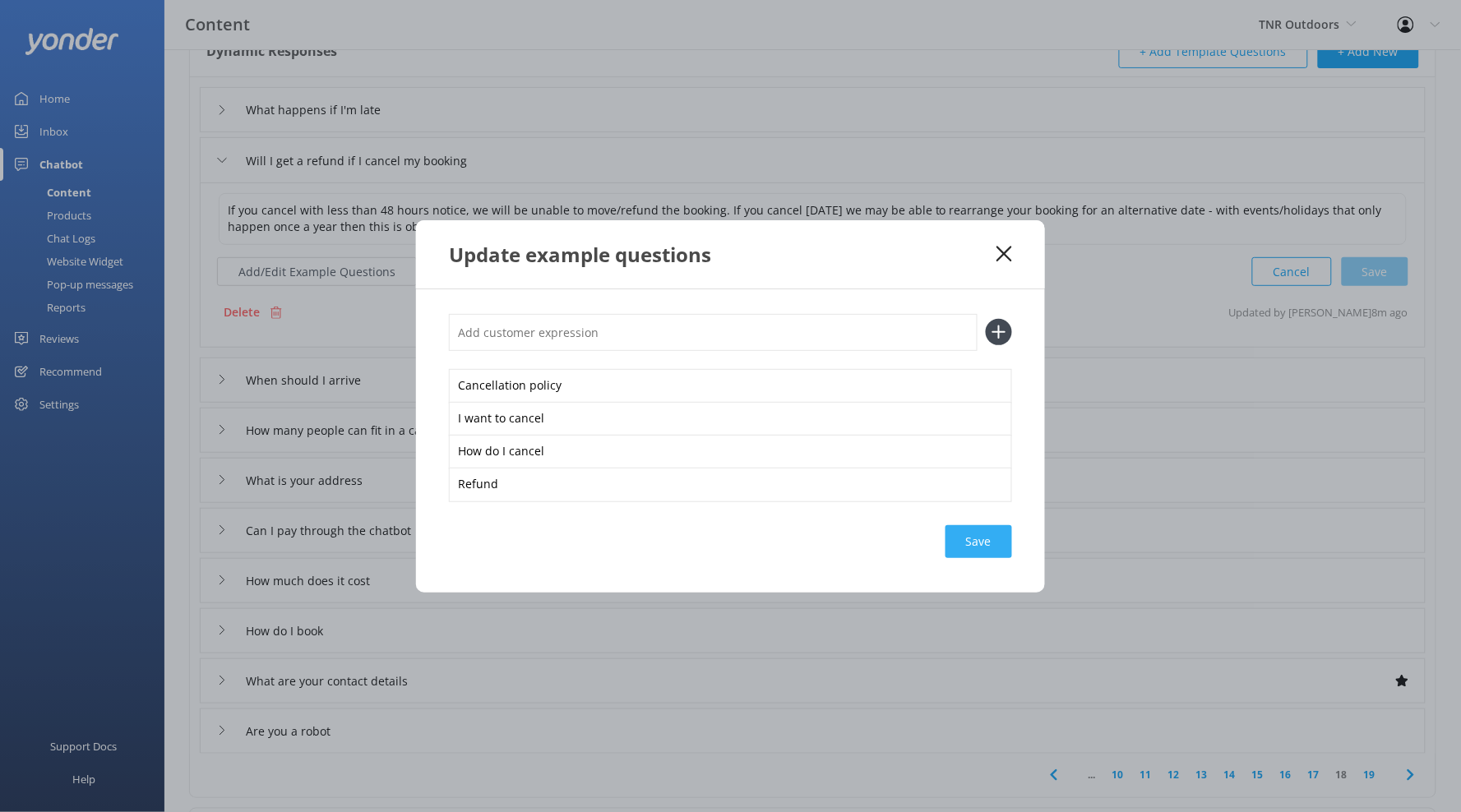
click at [971, 545] on div "Save" at bounding box center [979, 542] width 67 height 33
click at [1019, 249] on div "Update example questions" at bounding box center [730, 254] width 629 height 69
click at [1017, 250] on div "Update example questions" at bounding box center [730, 254] width 629 height 69
click at [1012, 251] on icon at bounding box center [1004, 253] width 15 height 16
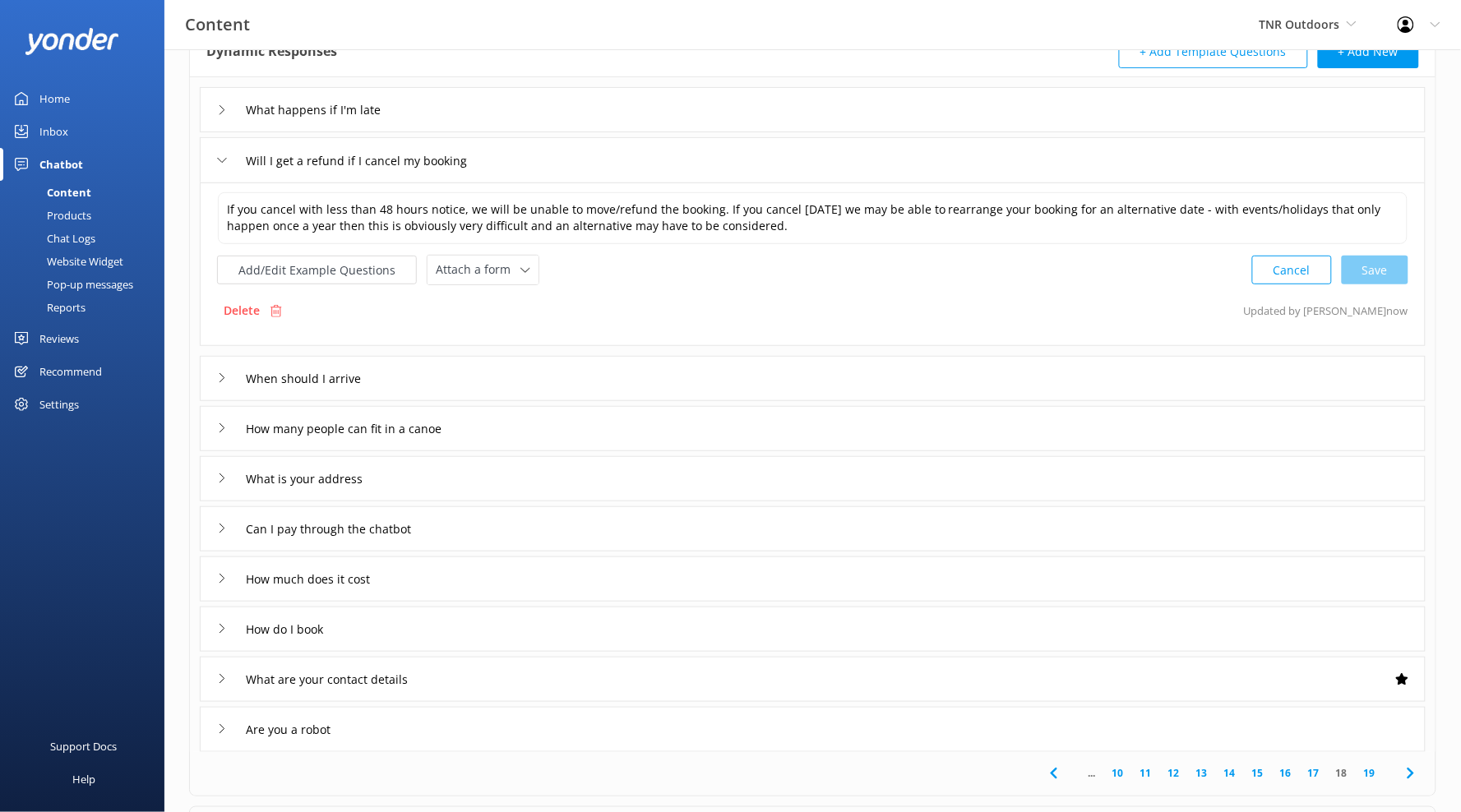
click at [562, 123] on div "What happens if I'm late" at bounding box center [812, 109] width 1226 height 45
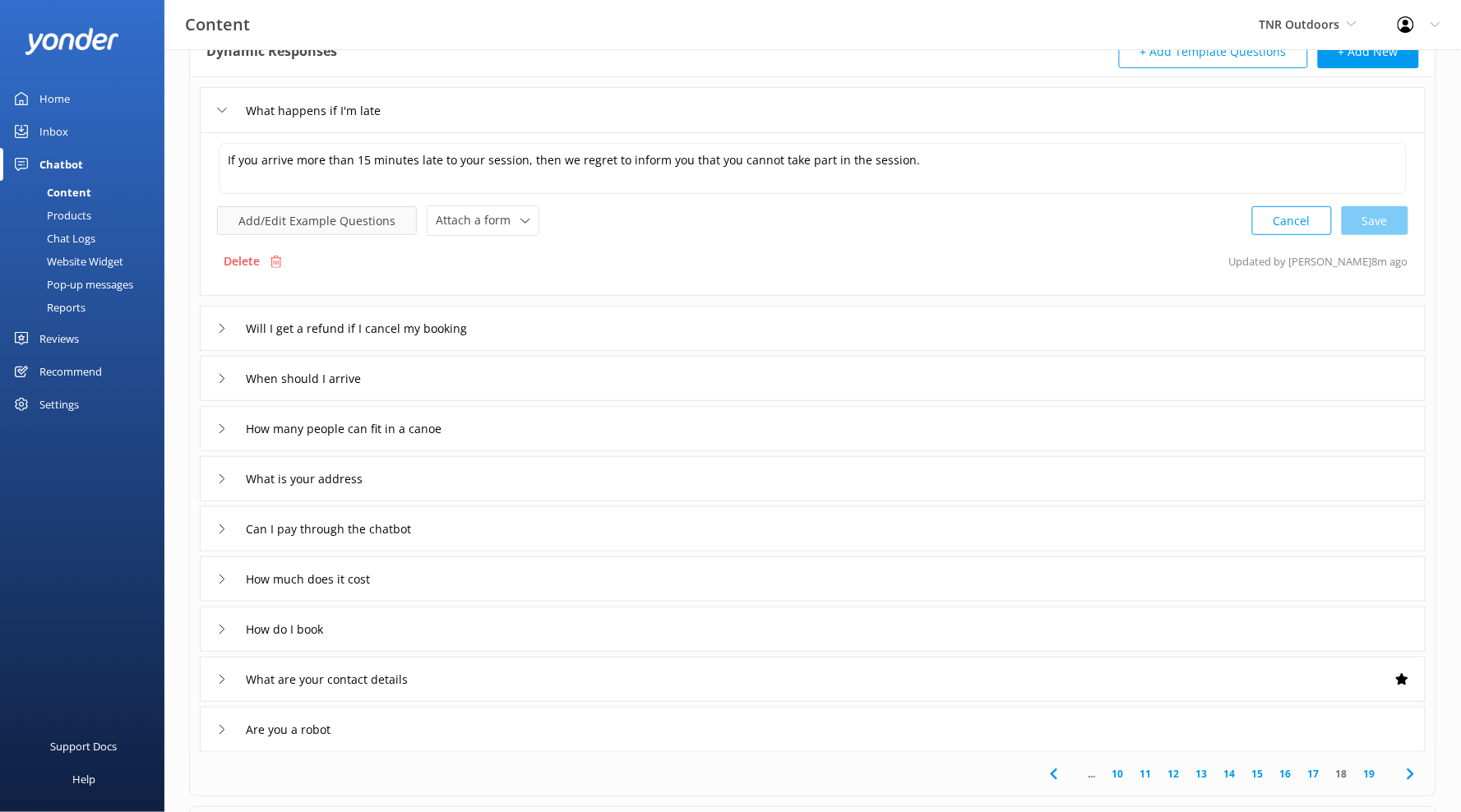
click at [308, 218] on button "Add/Edit Example Questions" at bounding box center [317, 221] width 200 height 29
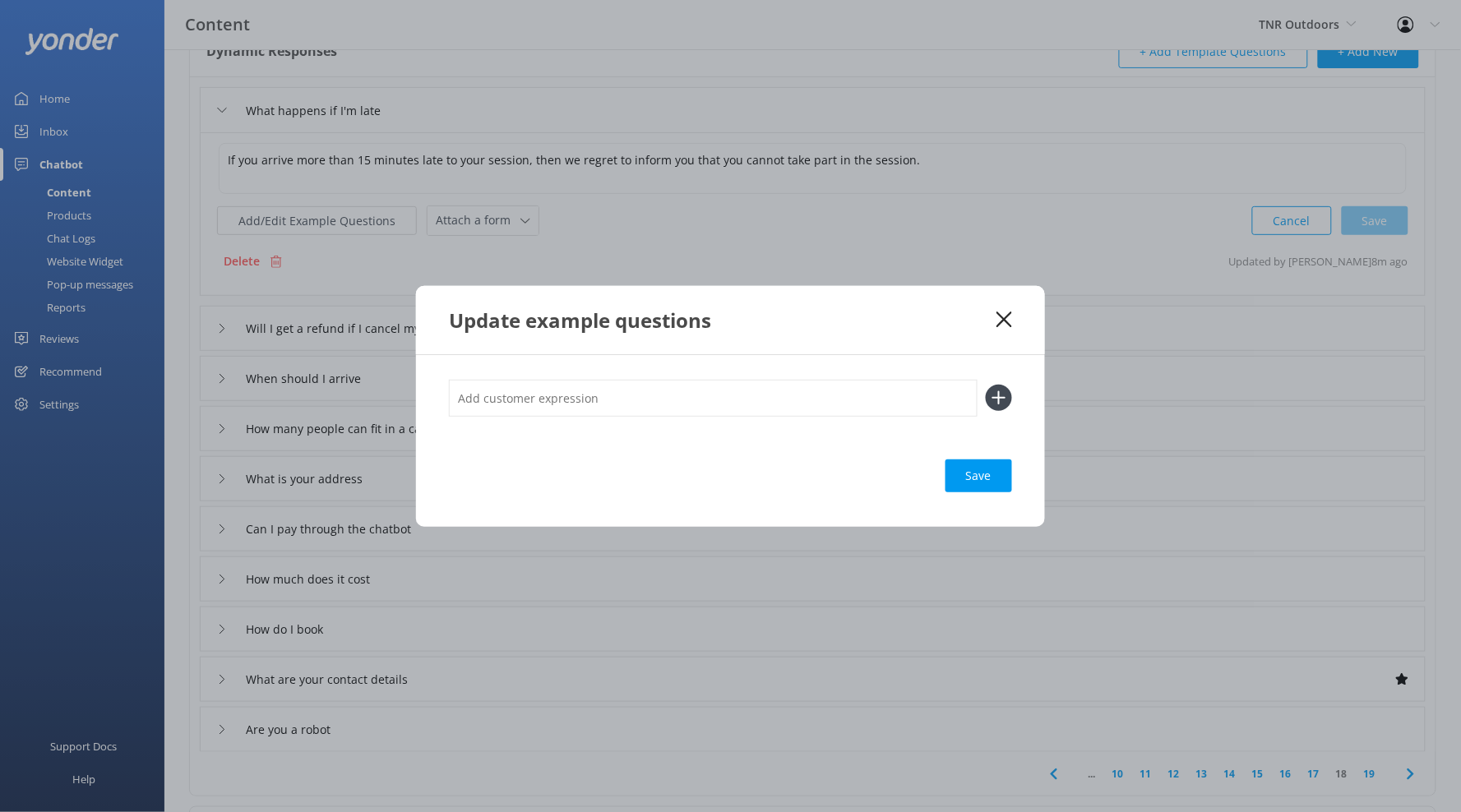
click at [620, 410] on input "text" at bounding box center [712, 398] width 529 height 37
type input "Running late"
click at [986, 385] on button at bounding box center [999, 398] width 27 height 27
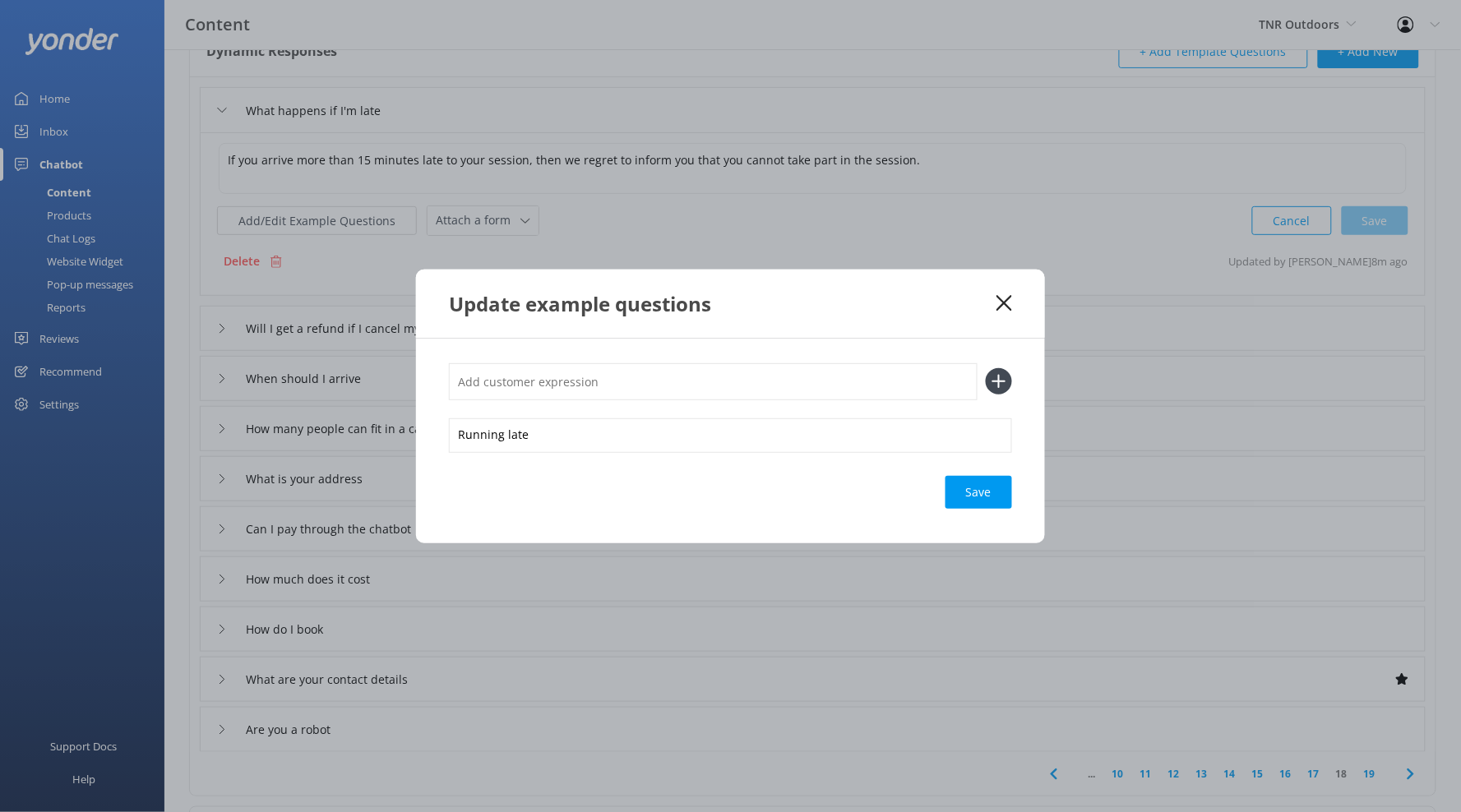
click at [965, 508] on div "Running late Save" at bounding box center [730, 441] width 629 height 205
click at [965, 508] on div "Save" at bounding box center [979, 492] width 67 height 33
click at [1312, 777] on div "Update example questions Running late Save" at bounding box center [730, 406] width 1461 height 812
click at [1001, 321] on div "Update example questions" at bounding box center [730, 304] width 629 height 69
click at [1001, 313] on div "Update example questions" at bounding box center [730, 304] width 629 height 69
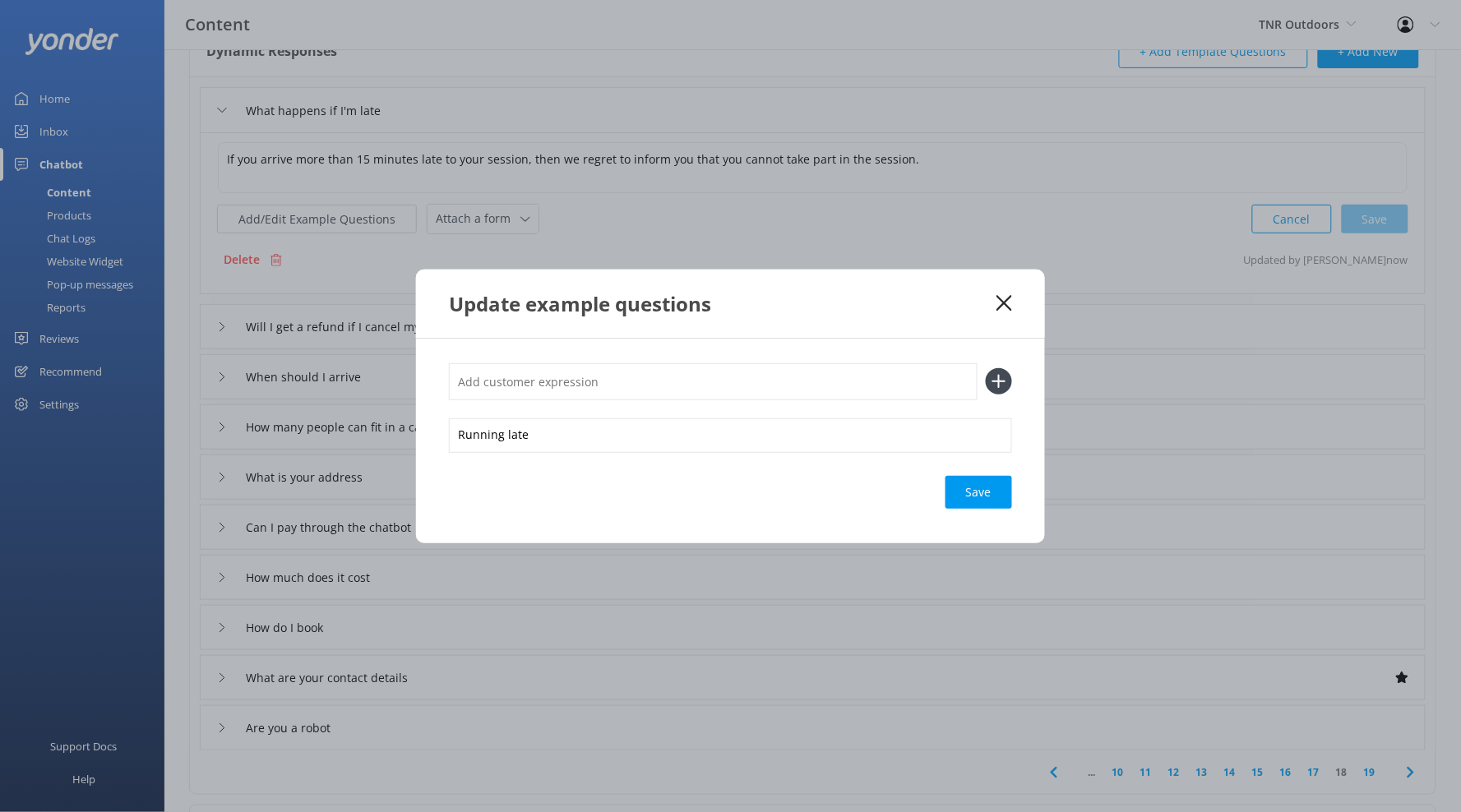
click at [1020, 298] on div "Update example questions" at bounding box center [730, 304] width 629 height 69
click at [1014, 298] on div "Update example questions" at bounding box center [730, 304] width 629 height 69
click at [1001, 301] on use at bounding box center [1004, 303] width 15 height 15
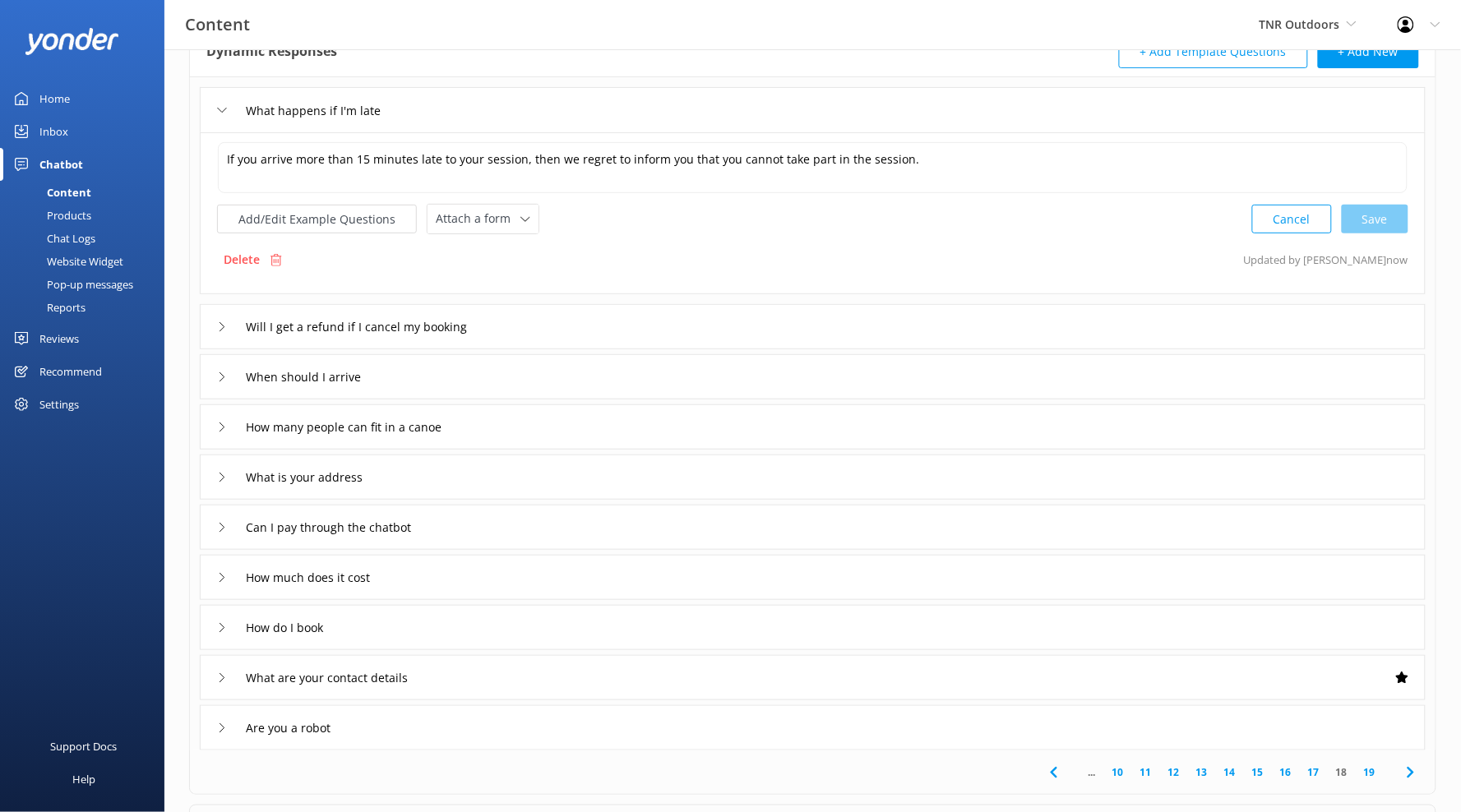
click at [1317, 773] on link "17" at bounding box center [1313, 772] width 28 height 15
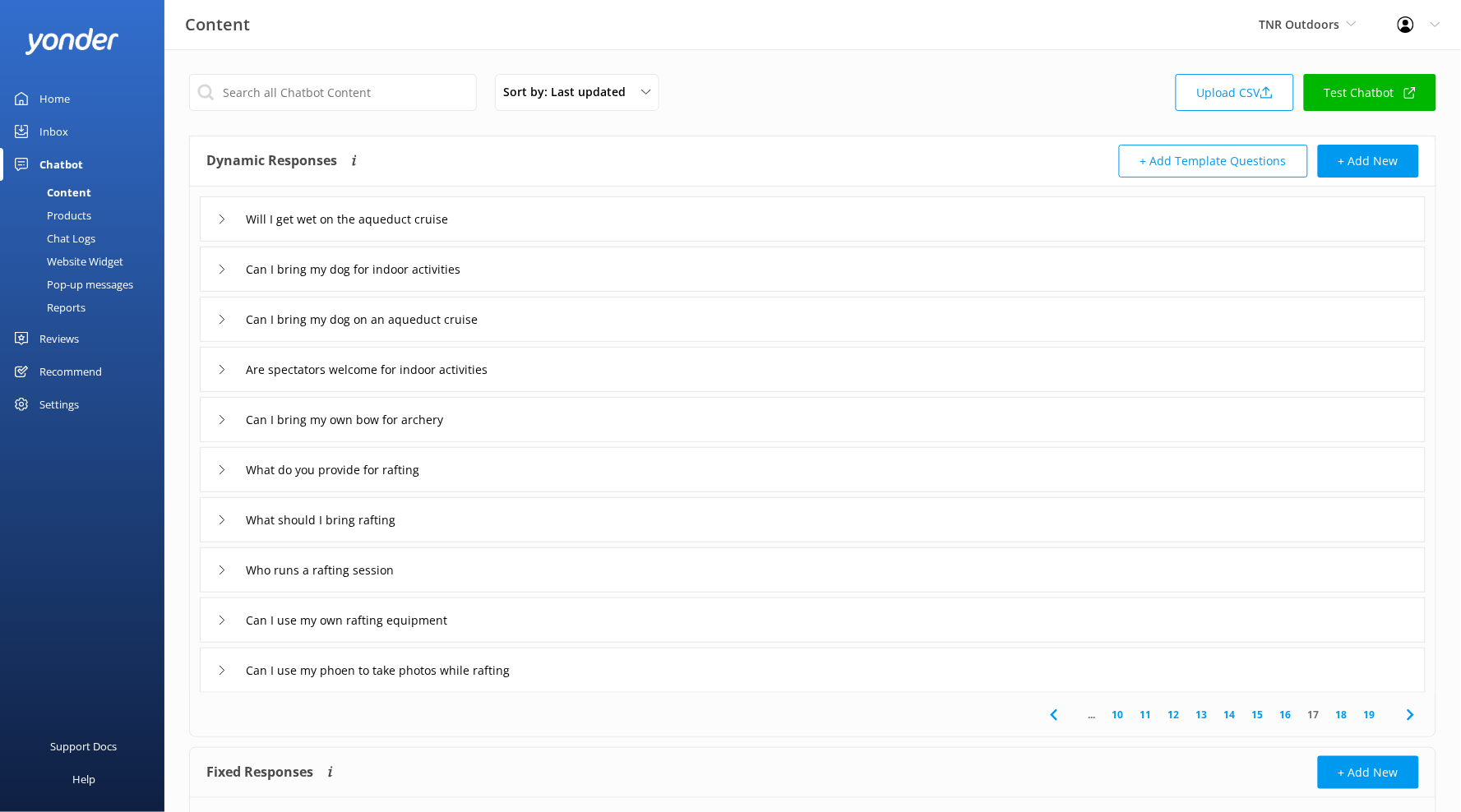
click at [590, 670] on div "Can I use my phoen to take photos while rafting" at bounding box center [812, 669] width 1226 height 45
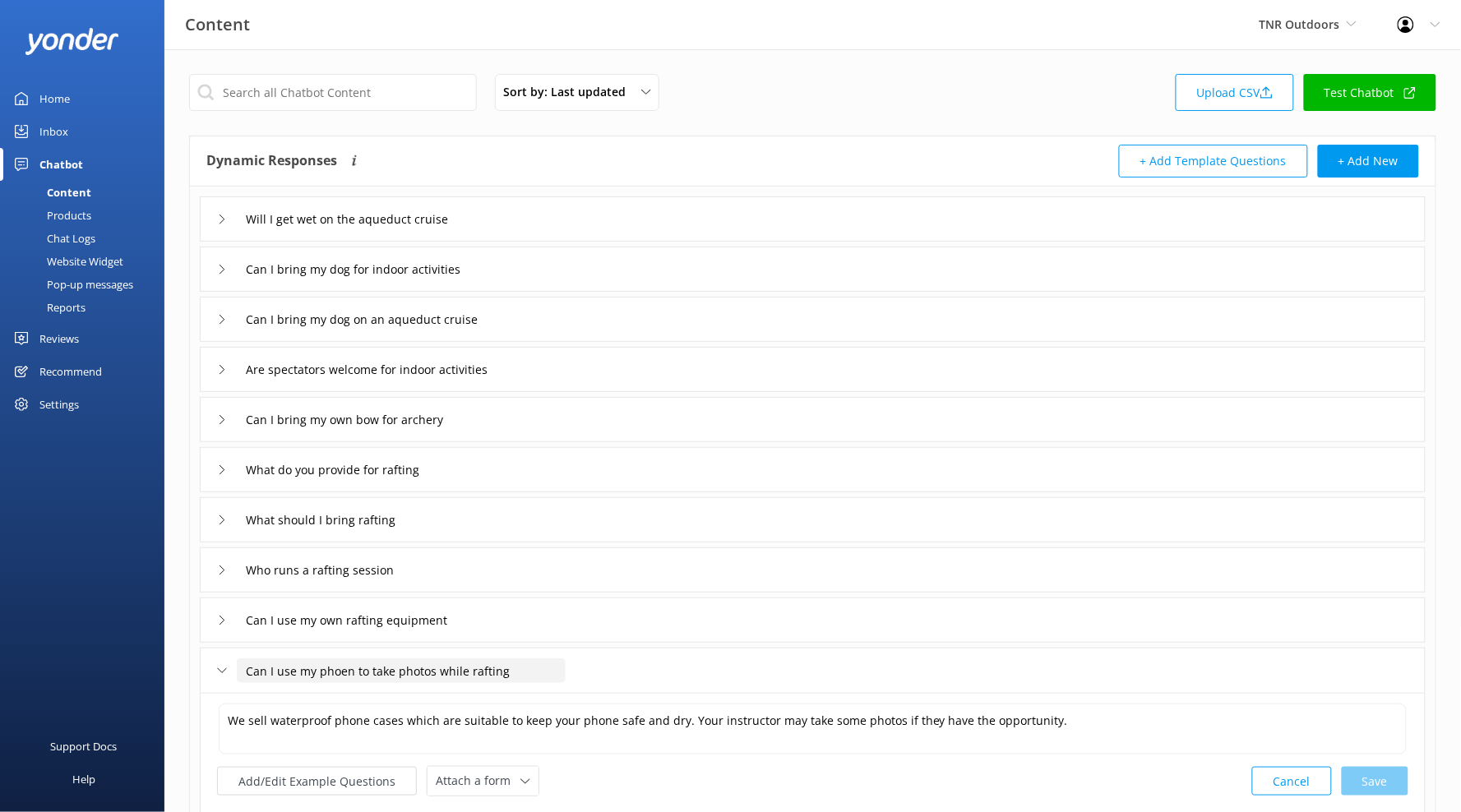
click at [339, 665] on input "Can I use my phoen to take photos while rafting" at bounding box center [401, 670] width 329 height 25
click at [341, 671] on input "Can I use my phoen to take photos while rafting" at bounding box center [401, 670] width 329 height 25
type input "Can I use my phone to take photos while rafting"
click at [534, 697] on icon at bounding box center [531, 696] width 7 height 7
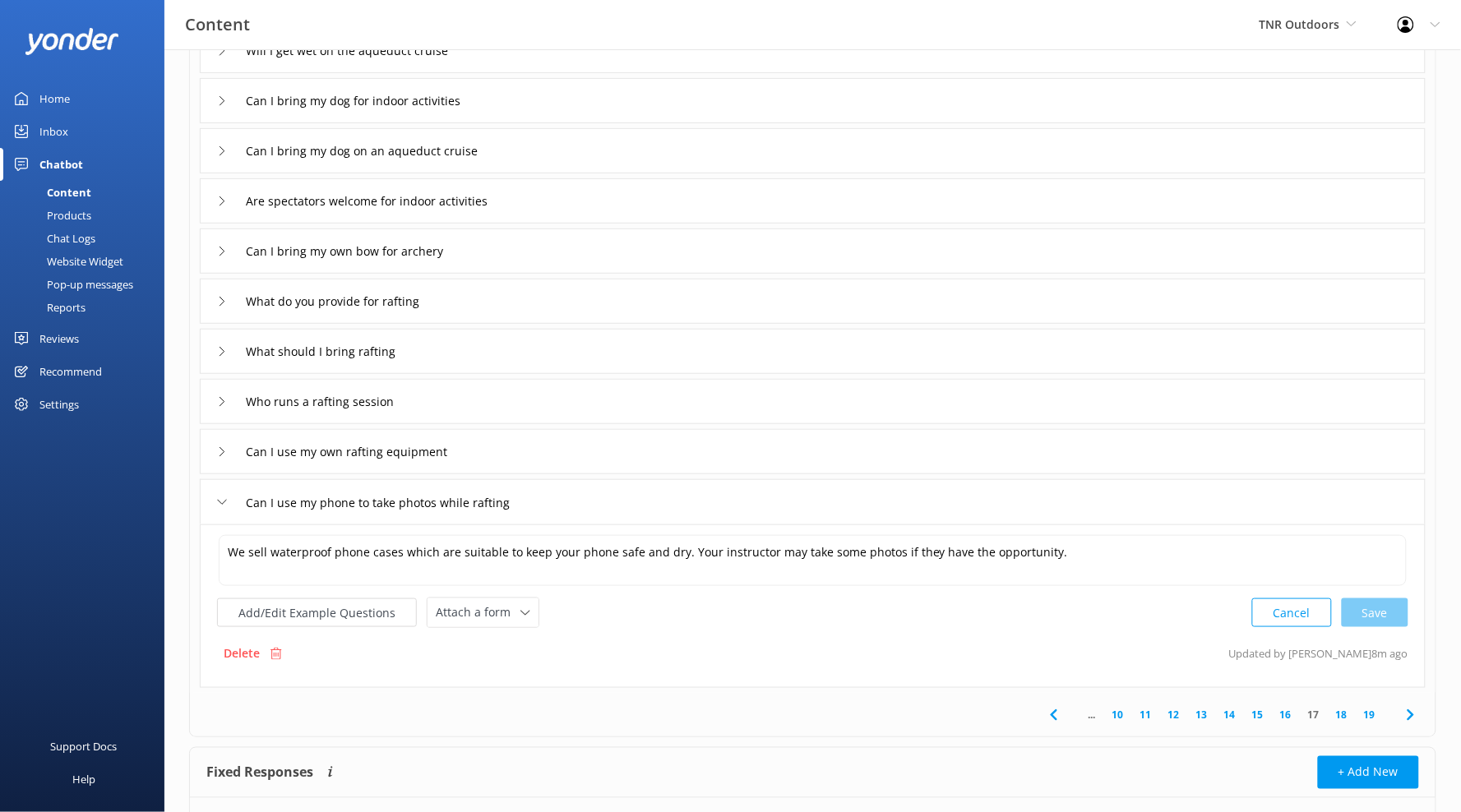
scroll to position [176, 0]
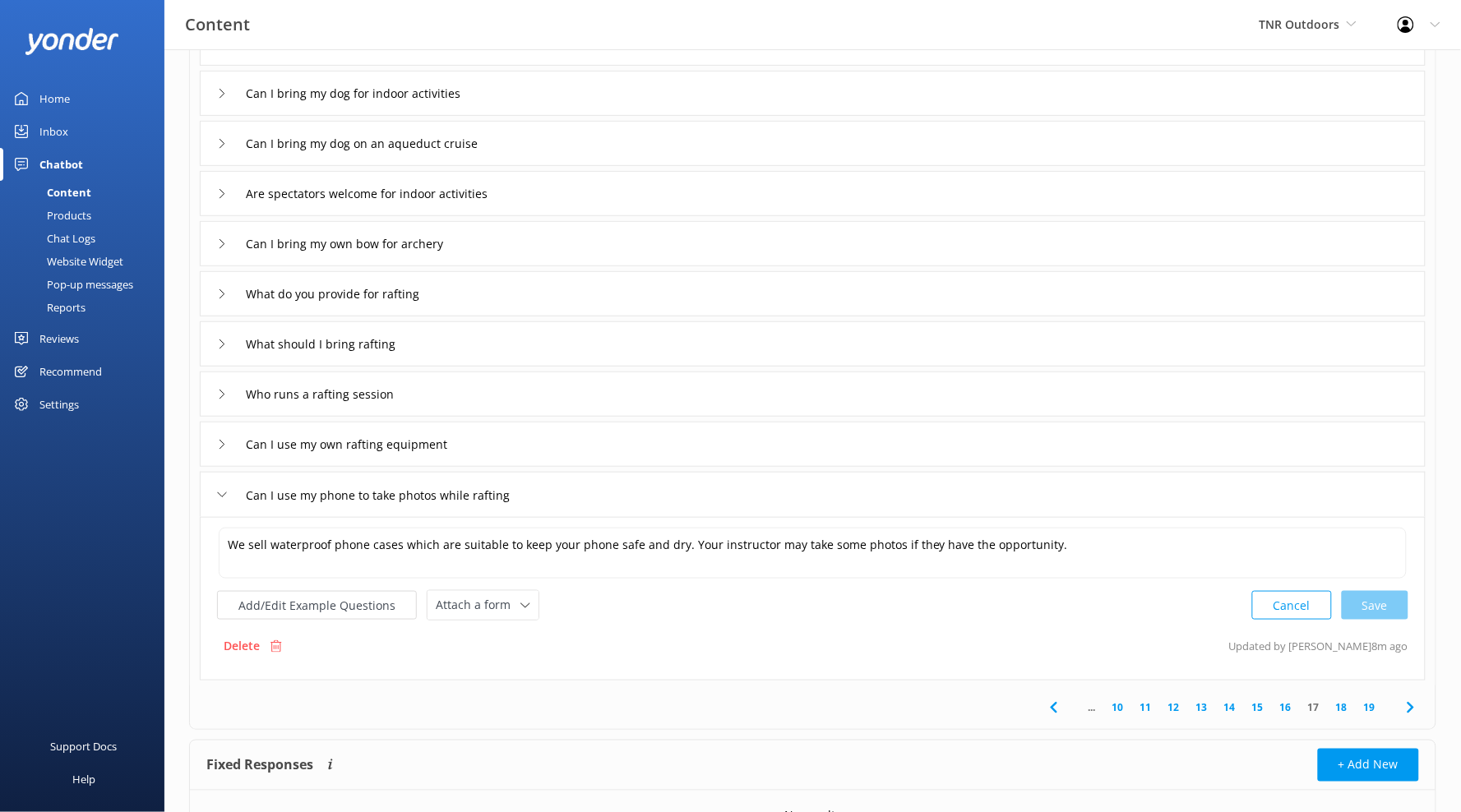
click at [1284, 707] on link "16" at bounding box center [1286, 707] width 28 height 15
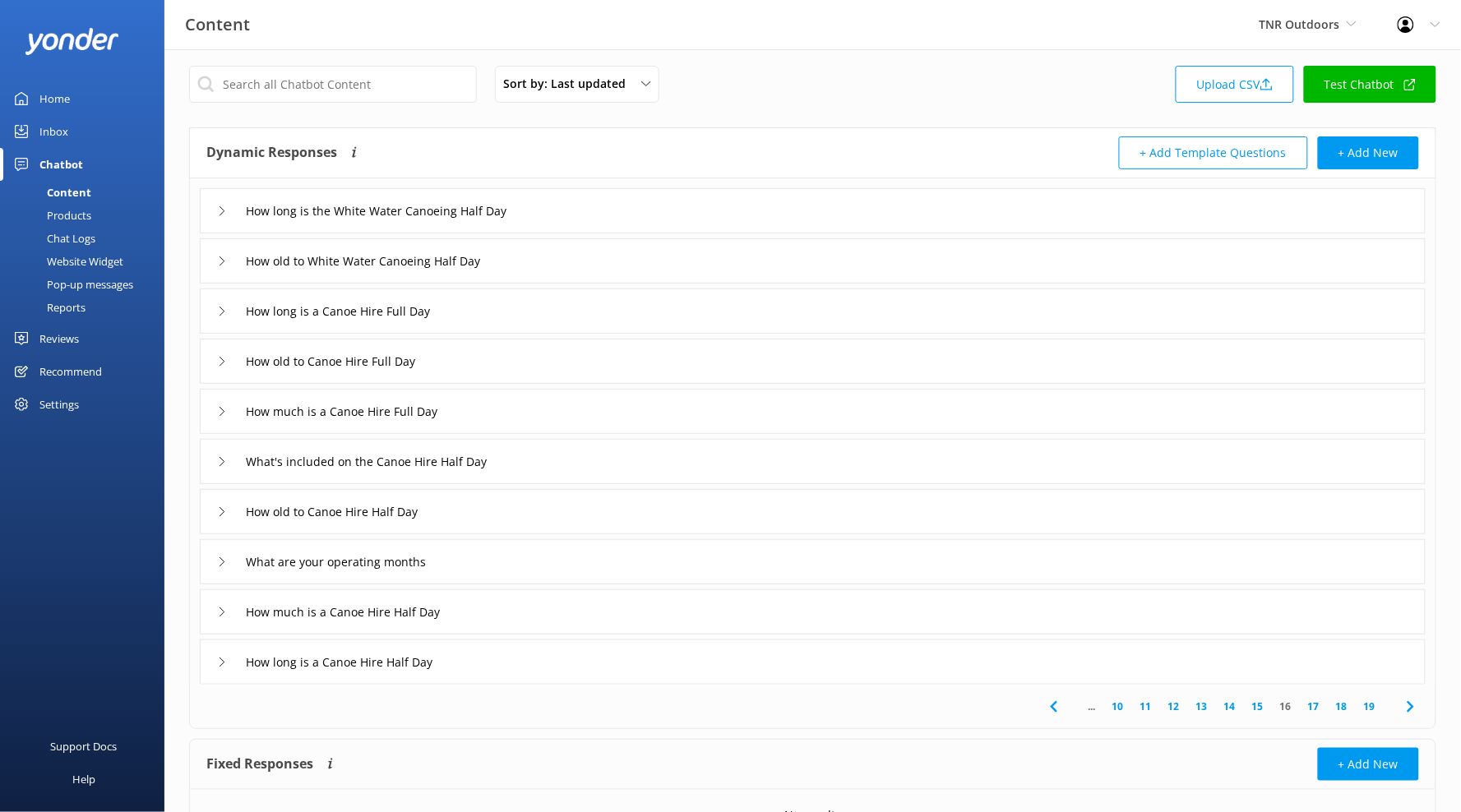
scroll to position [10, 0]
click at [1251, 701] on link "15" at bounding box center [1257, 704] width 28 height 15
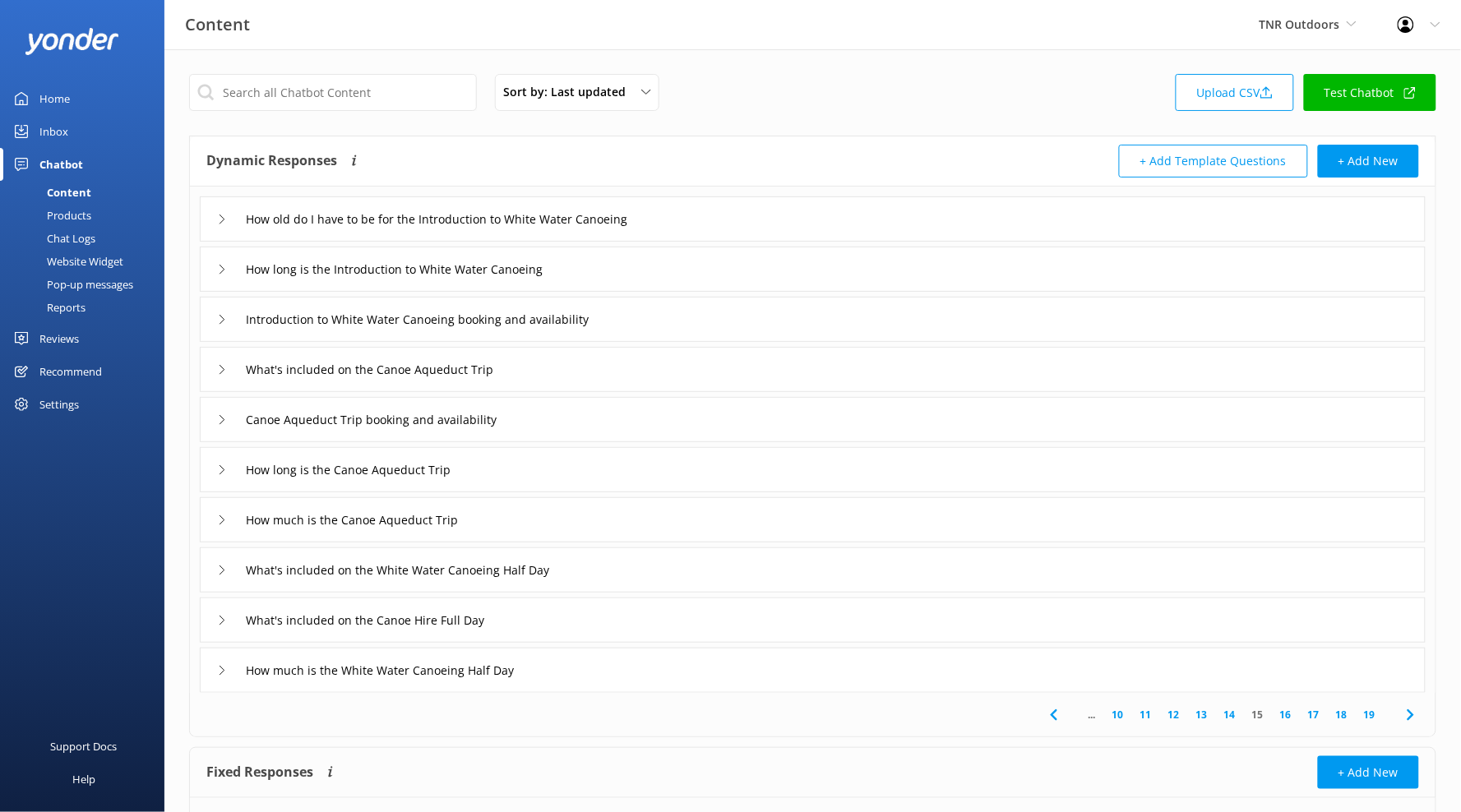
click at [1233, 715] on link "14" at bounding box center [1230, 714] width 28 height 15
click at [1211, 714] on link "13" at bounding box center [1201, 714] width 28 height 15
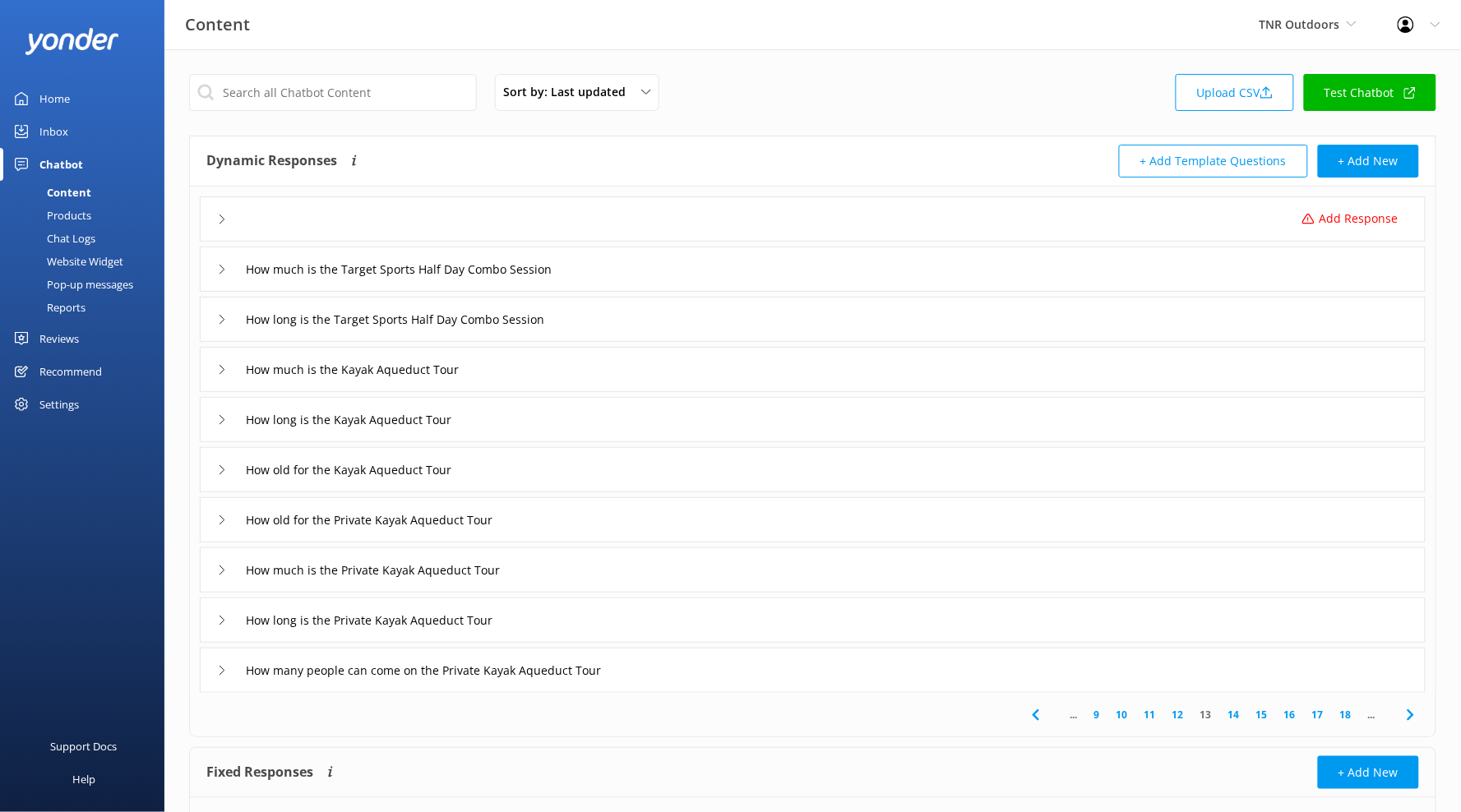
click at [1182, 711] on link "12" at bounding box center [1177, 714] width 28 height 15
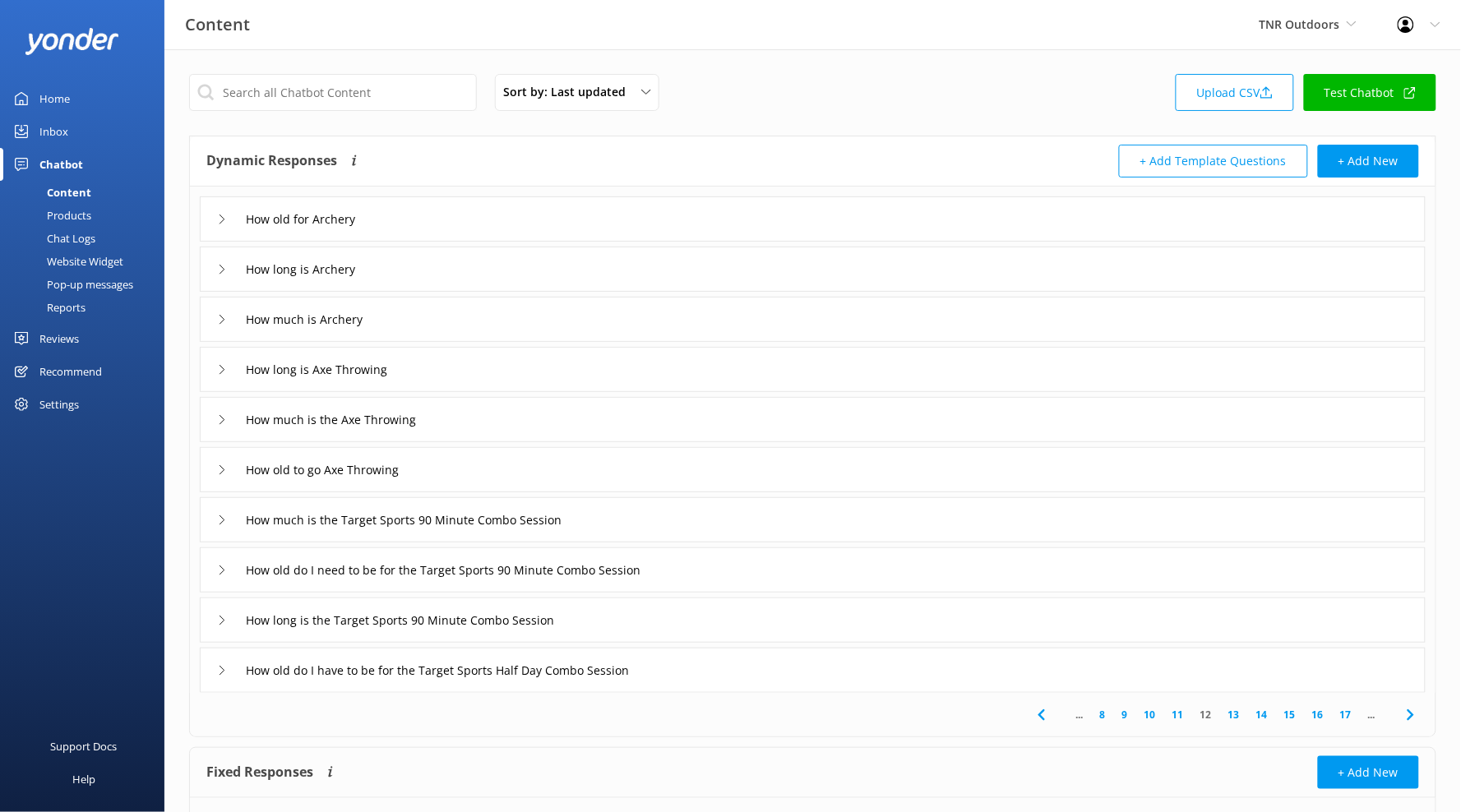
click at [69, 216] on div "Products" at bounding box center [50, 215] width 81 height 23
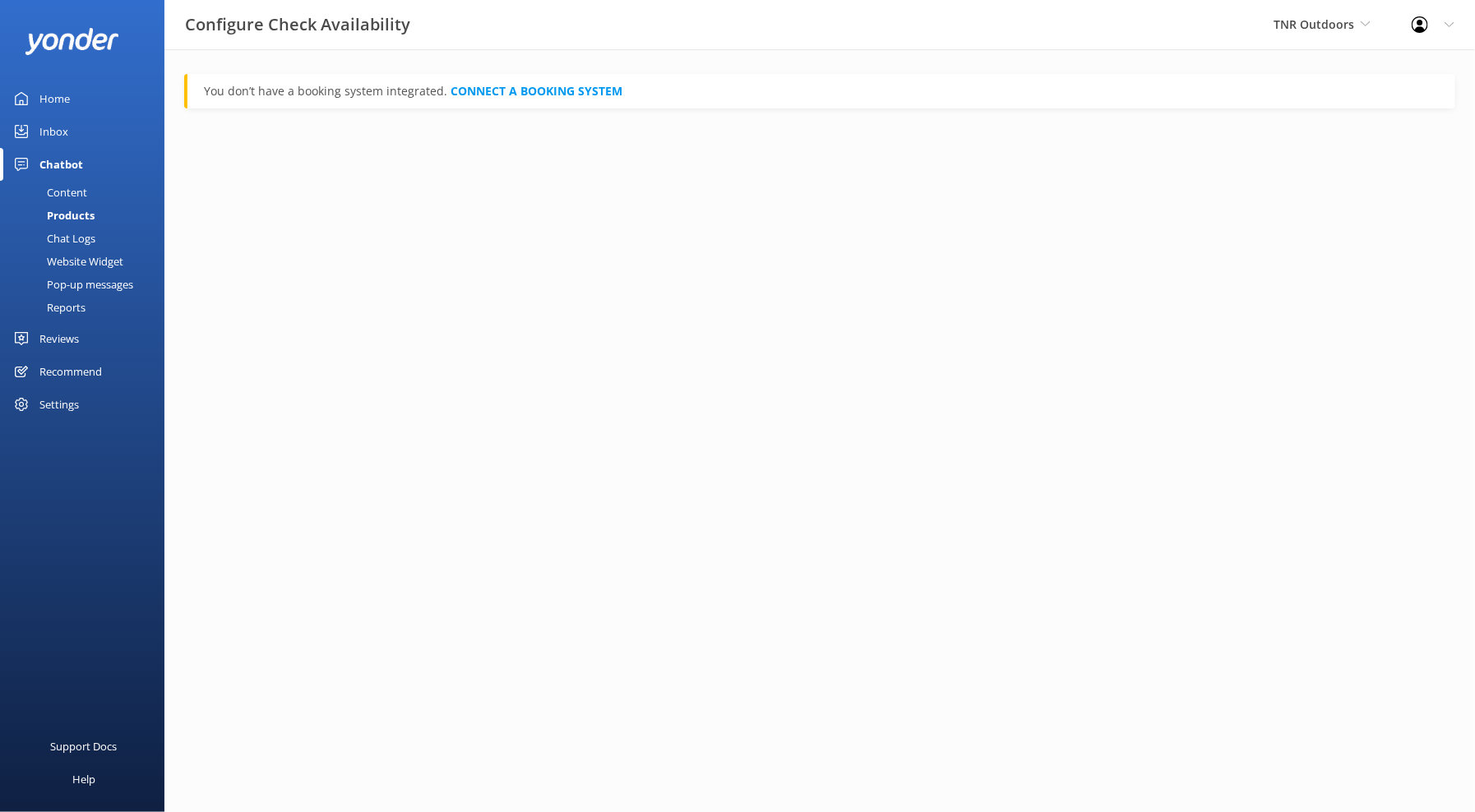
click at [74, 234] on div "Chat Logs" at bounding box center [52, 238] width 86 height 23
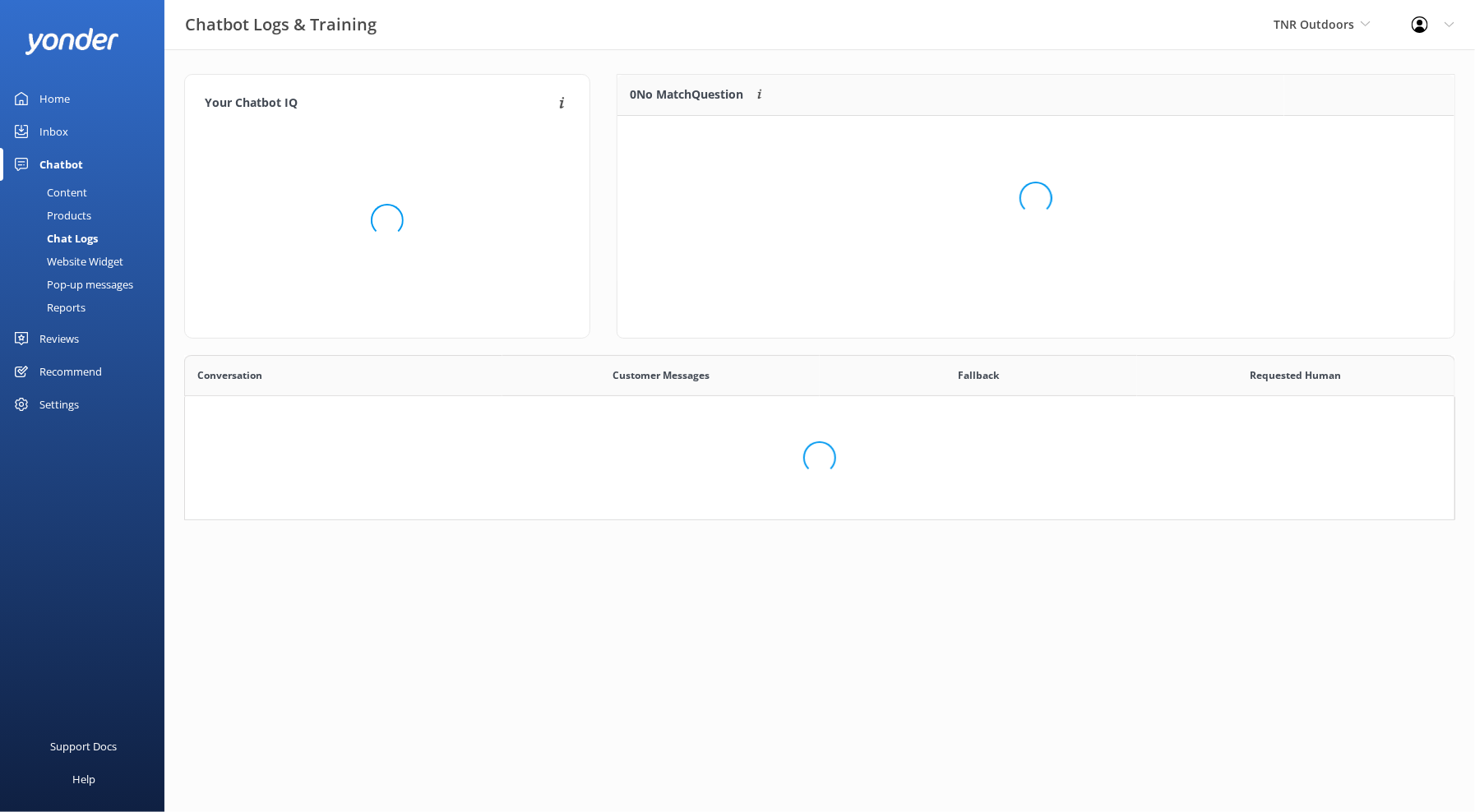
scroll to position [151, 1258]
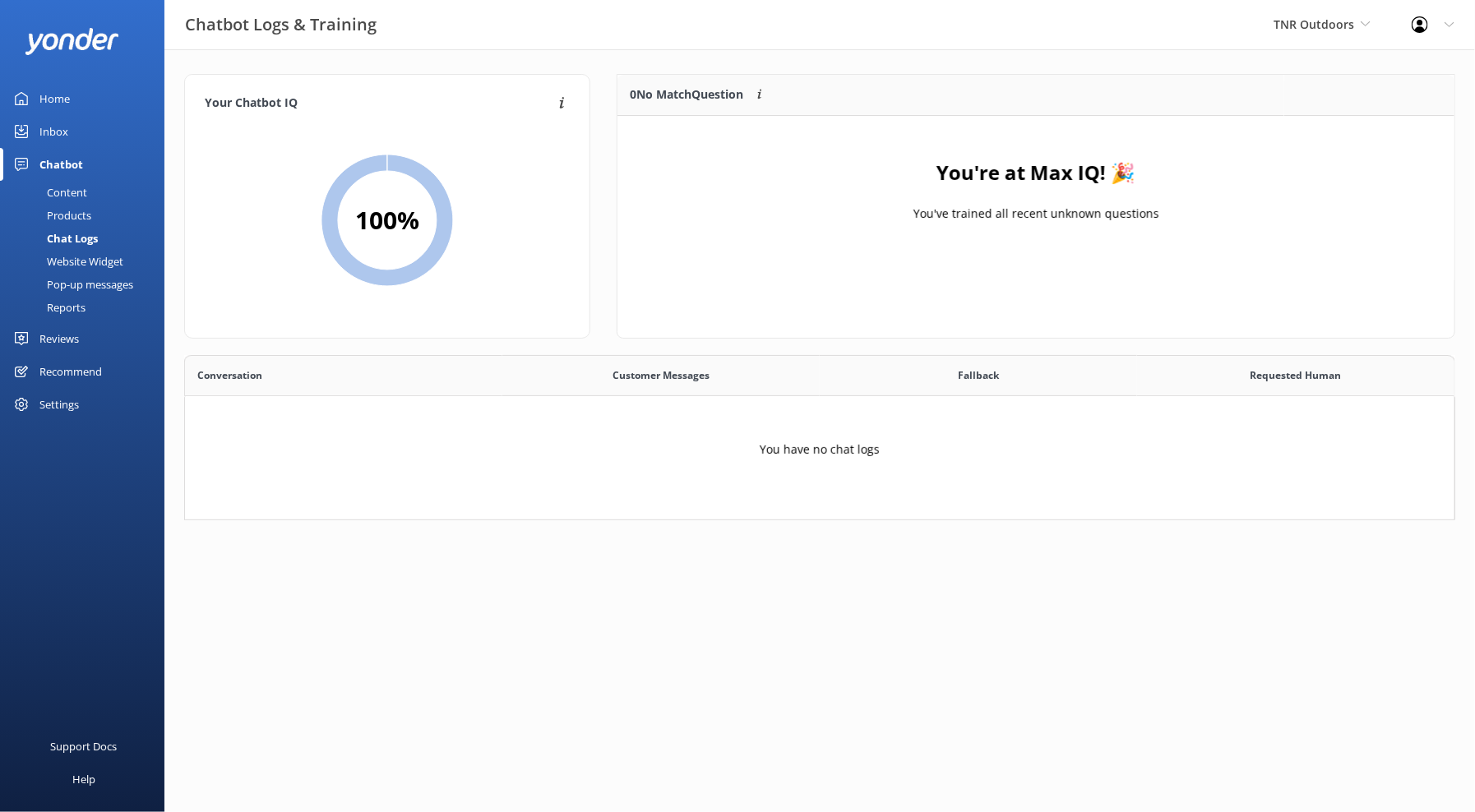
click at [75, 258] on div "Website Widget" at bounding box center [66, 261] width 113 height 23
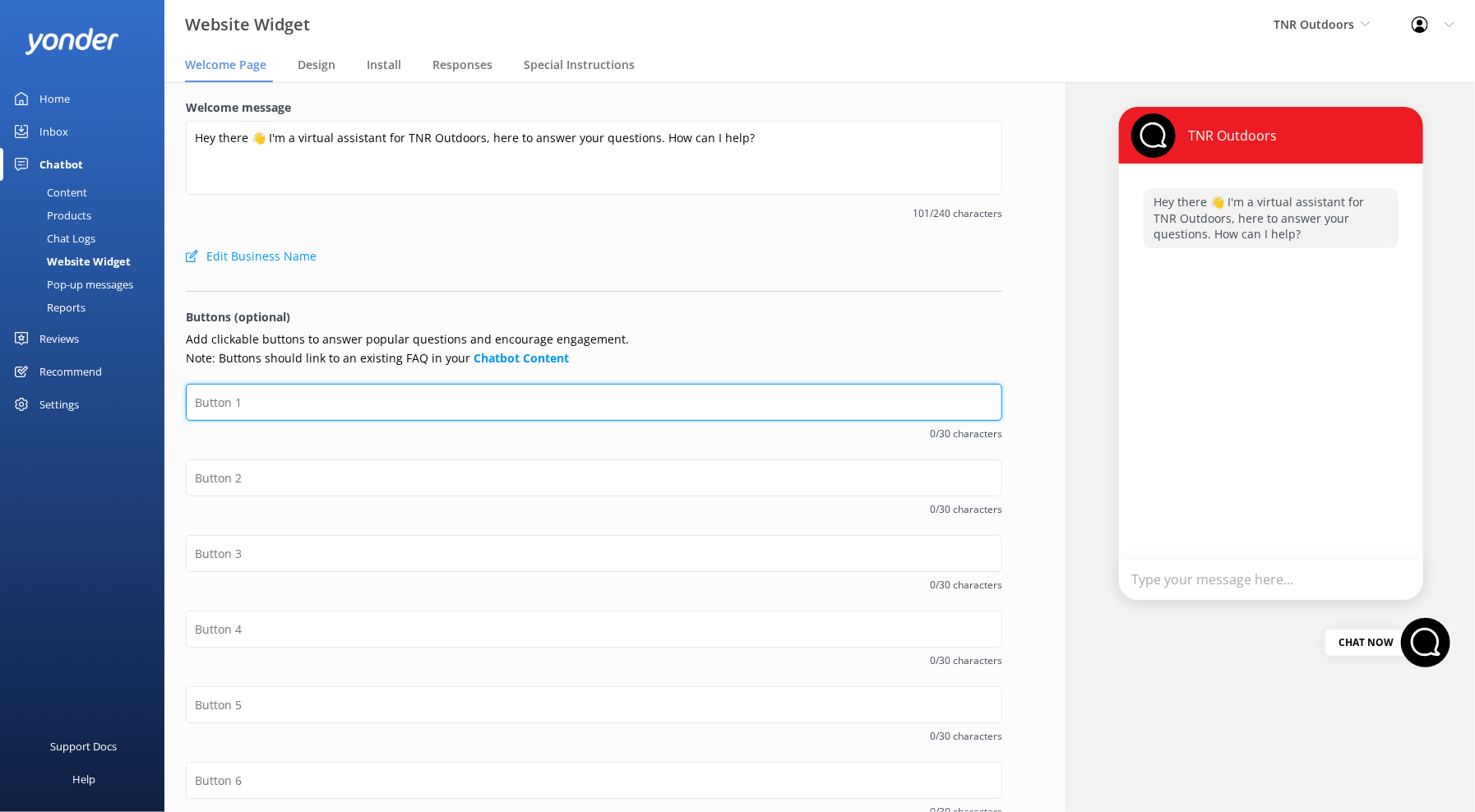
click at [323, 409] on input "text" at bounding box center [593, 402] width 816 height 37
type input "Indoor Activities"
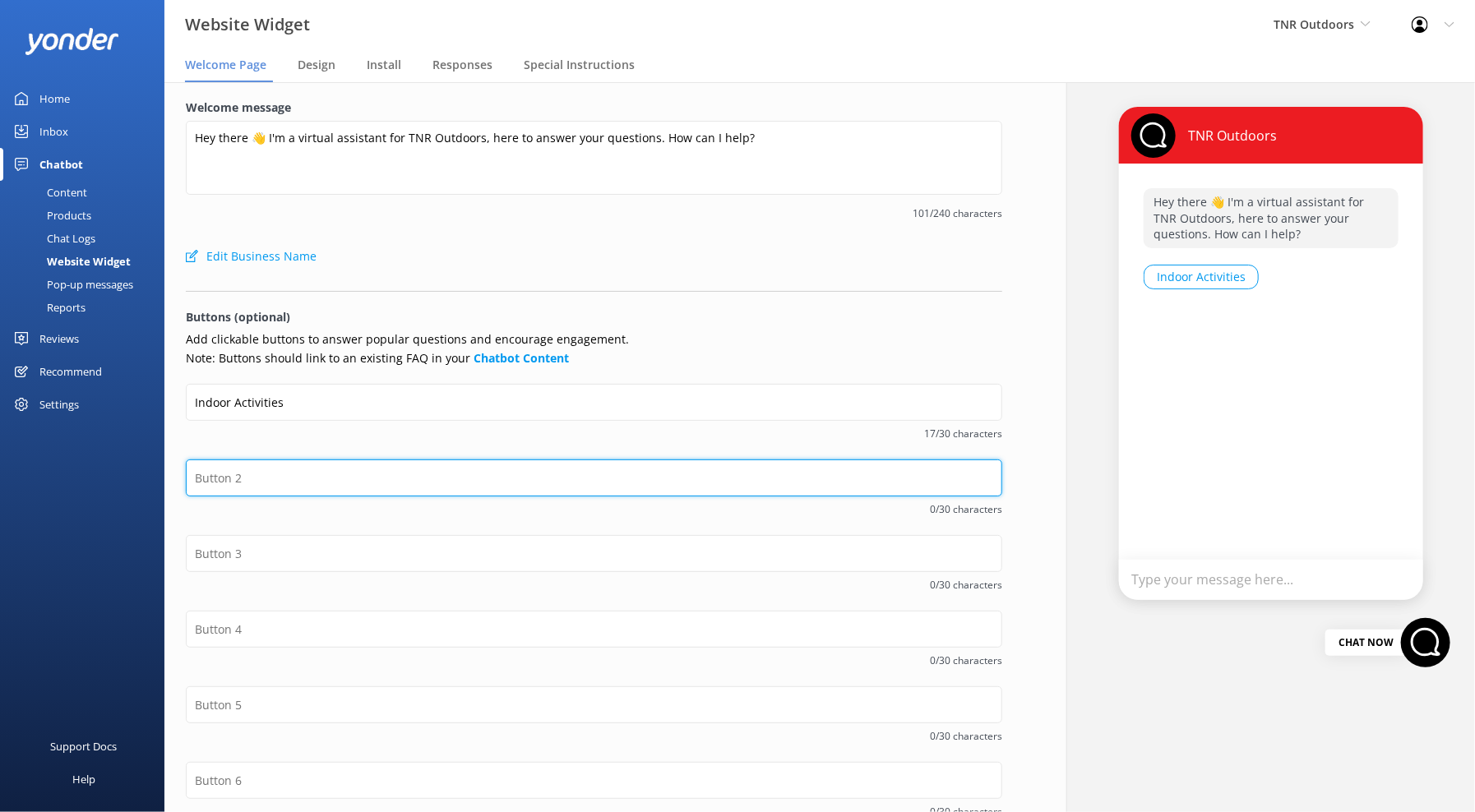
click at [301, 490] on input "text" at bounding box center [593, 478] width 816 height 37
type input "Outdoor Activities"
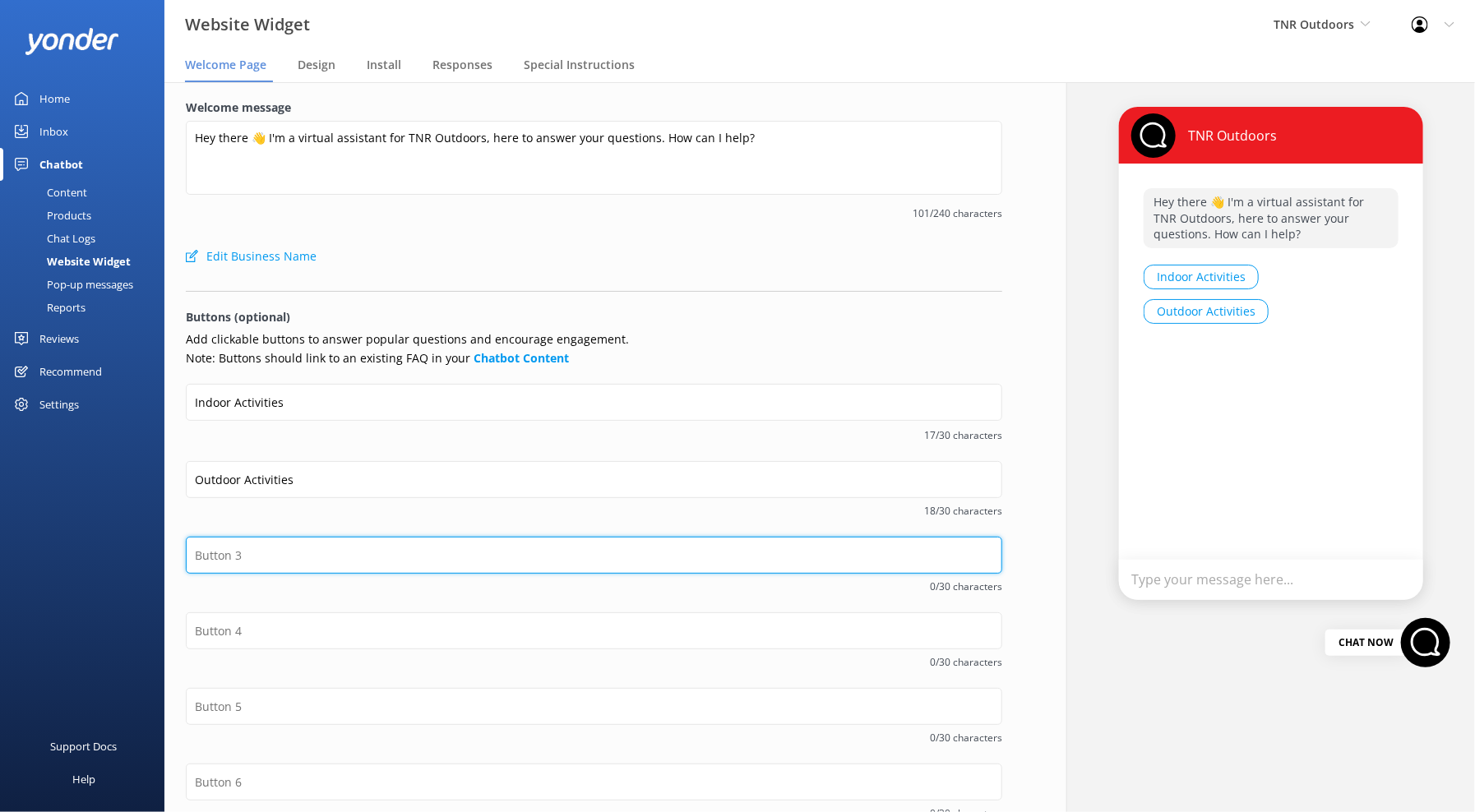
click at [274, 543] on input "text" at bounding box center [593, 555] width 816 height 37
type input "Contact Us!"
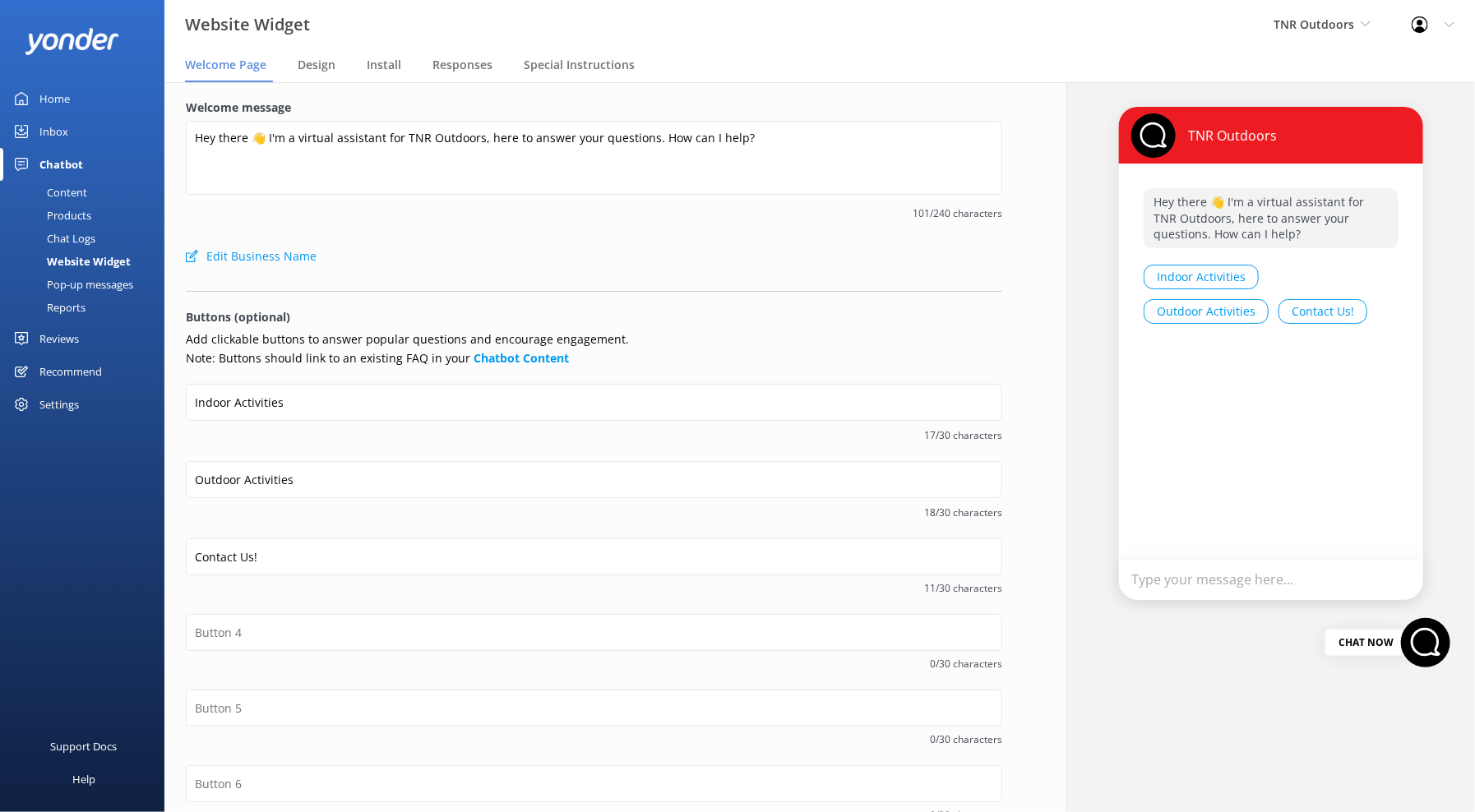
click at [343, 607] on div "Contact Us! 11/30 characters" at bounding box center [593, 575] width 816 height 75
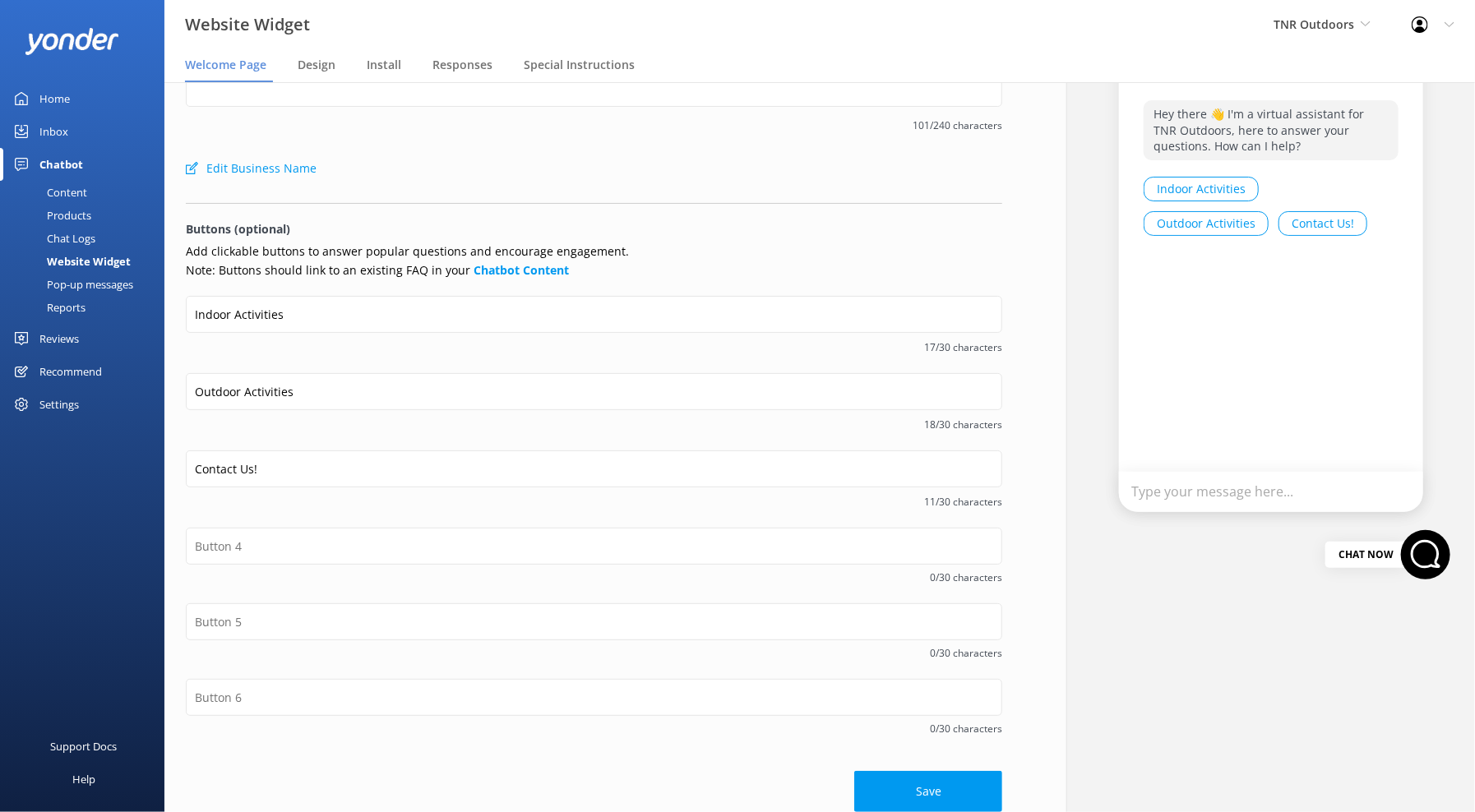
scroll to position [103, 0]
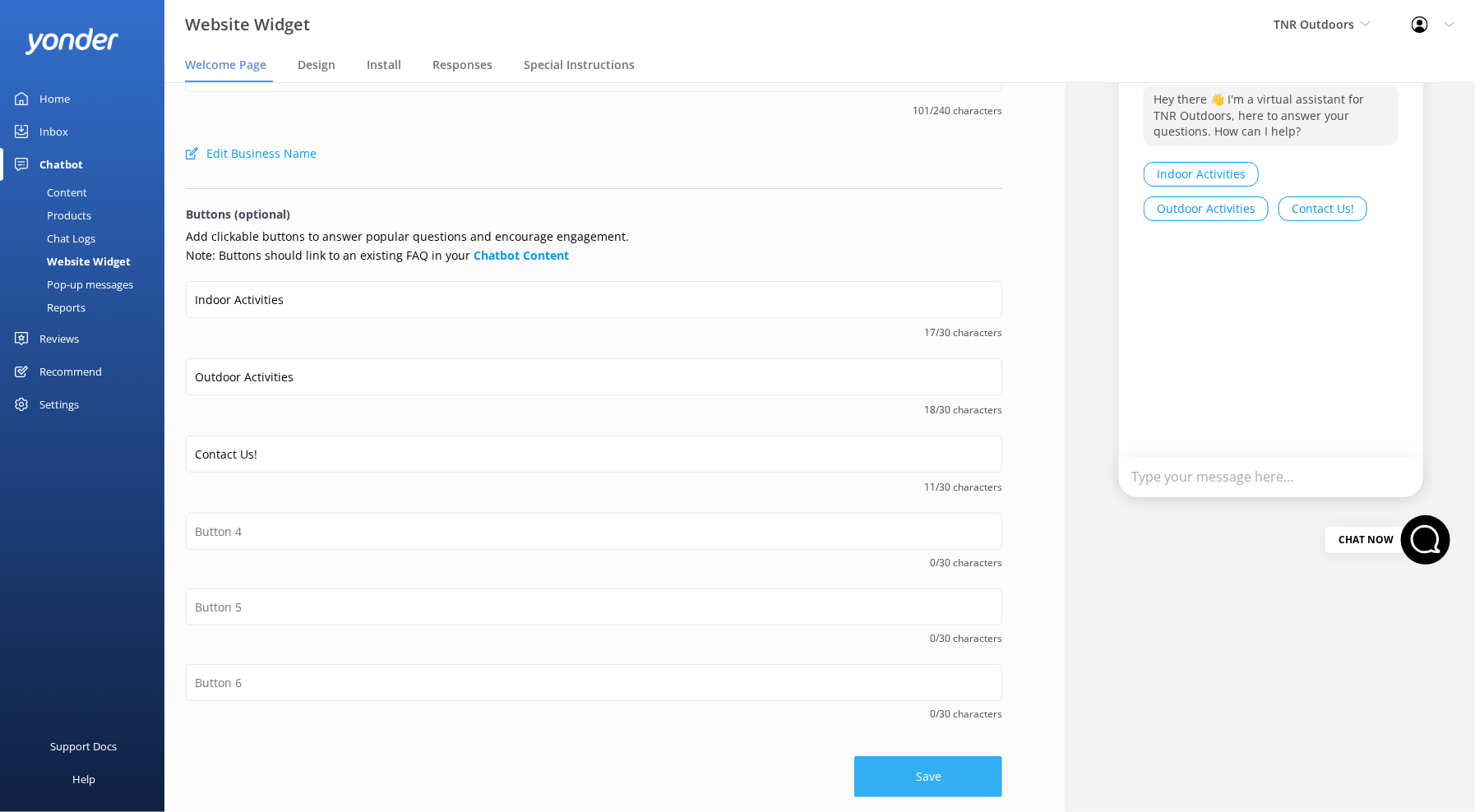
click at [924, 786] on button "Save" at bounding box center [927, 776] width 148 height 41
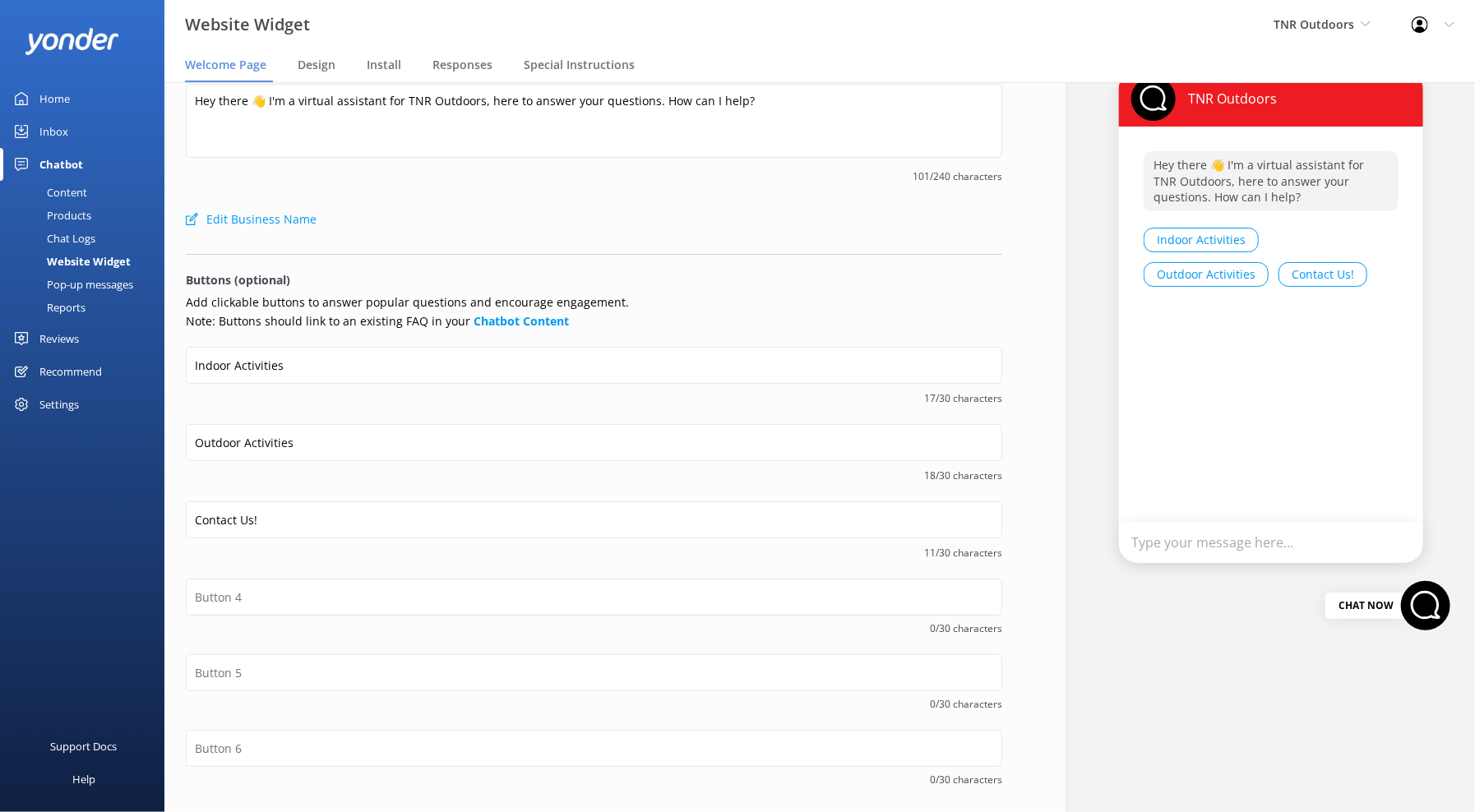
scroll to position [0, 0]
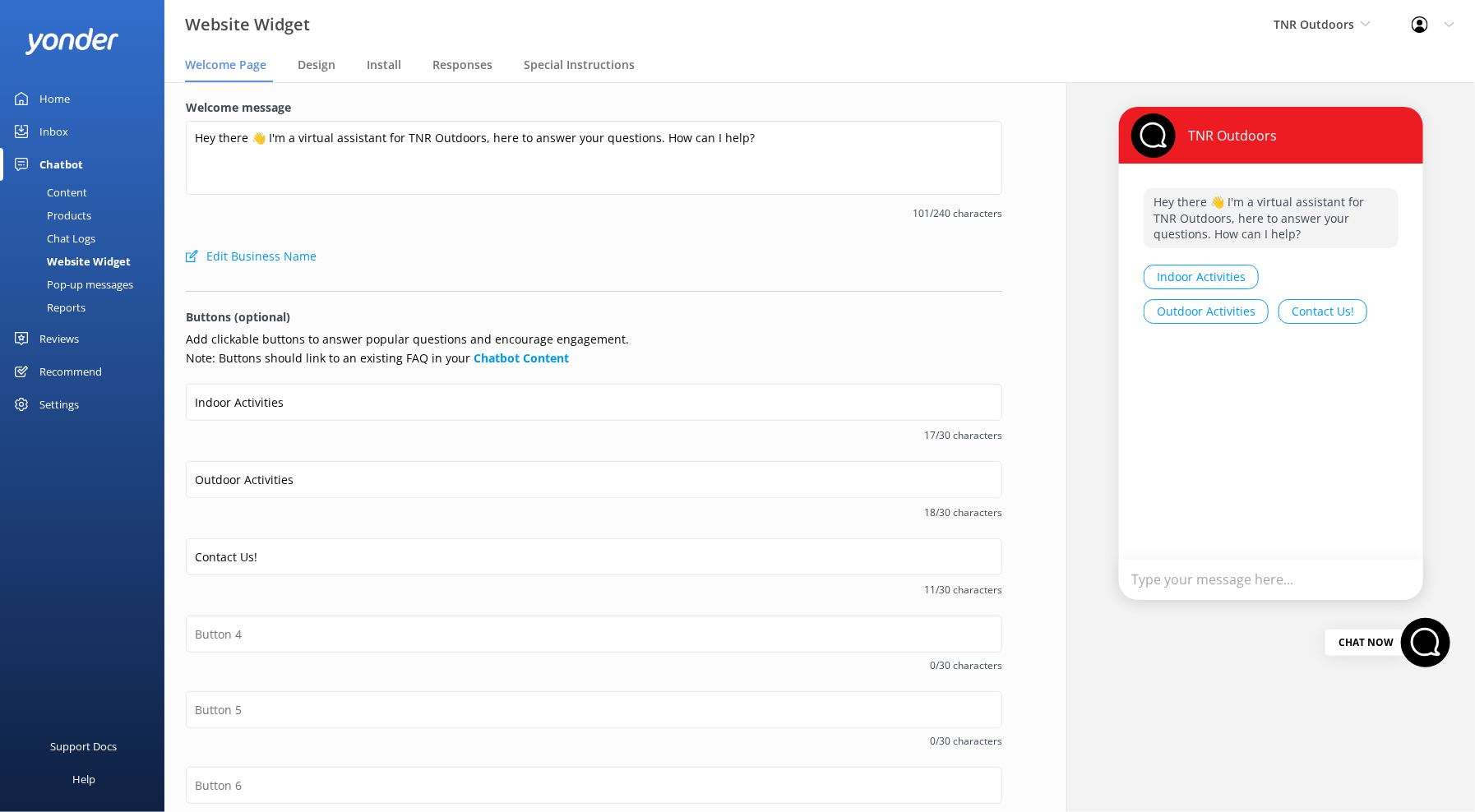
click at [87, 188] on link "Content" at bounding box center [87, 192] width 154 height 23
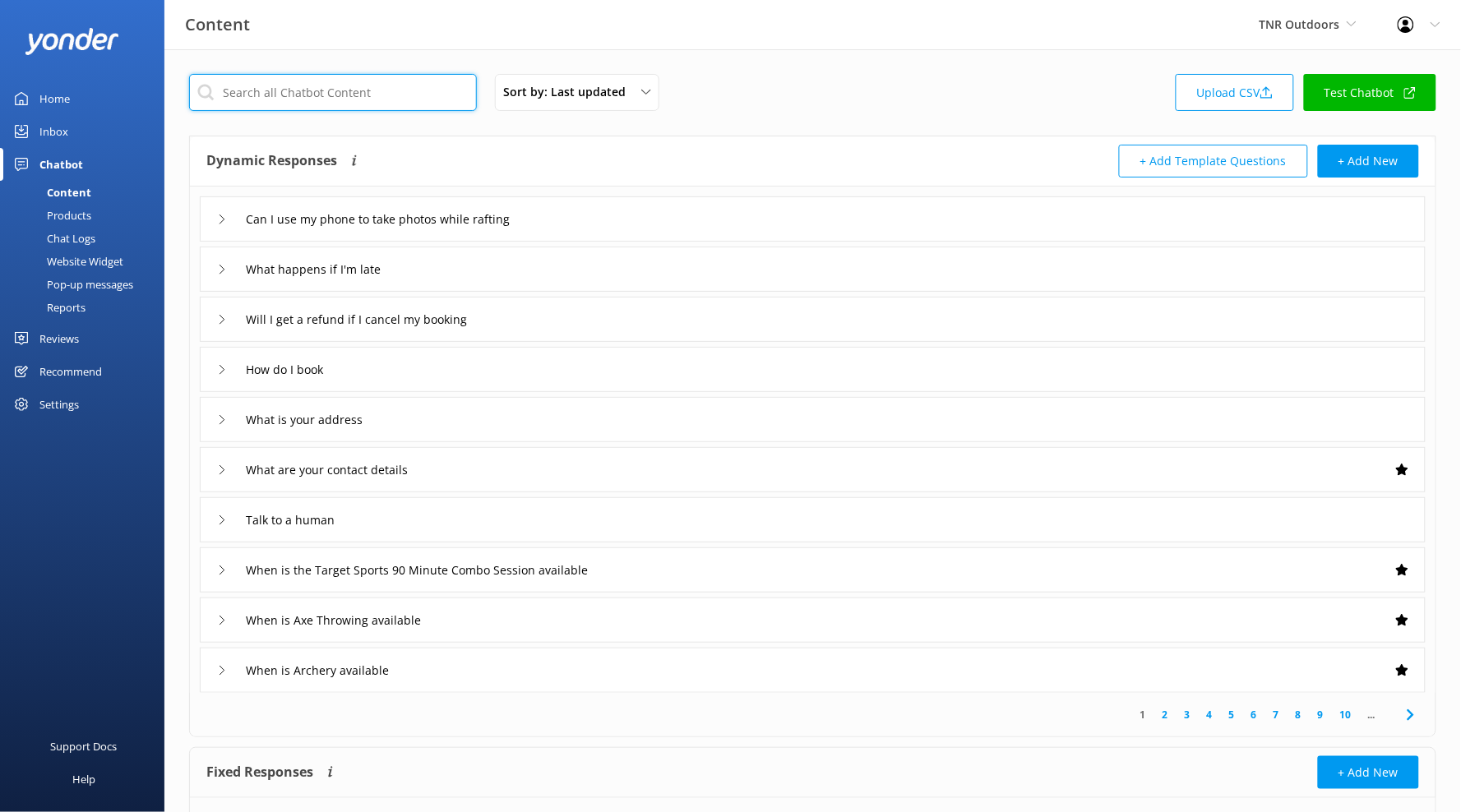
click at [333, 93] on input "text" at bounding box center [333, 92] width 288 height 37
click at [1380, 156] on button "+ Add New" at bounding box center [1369, 161] width 101 height 33
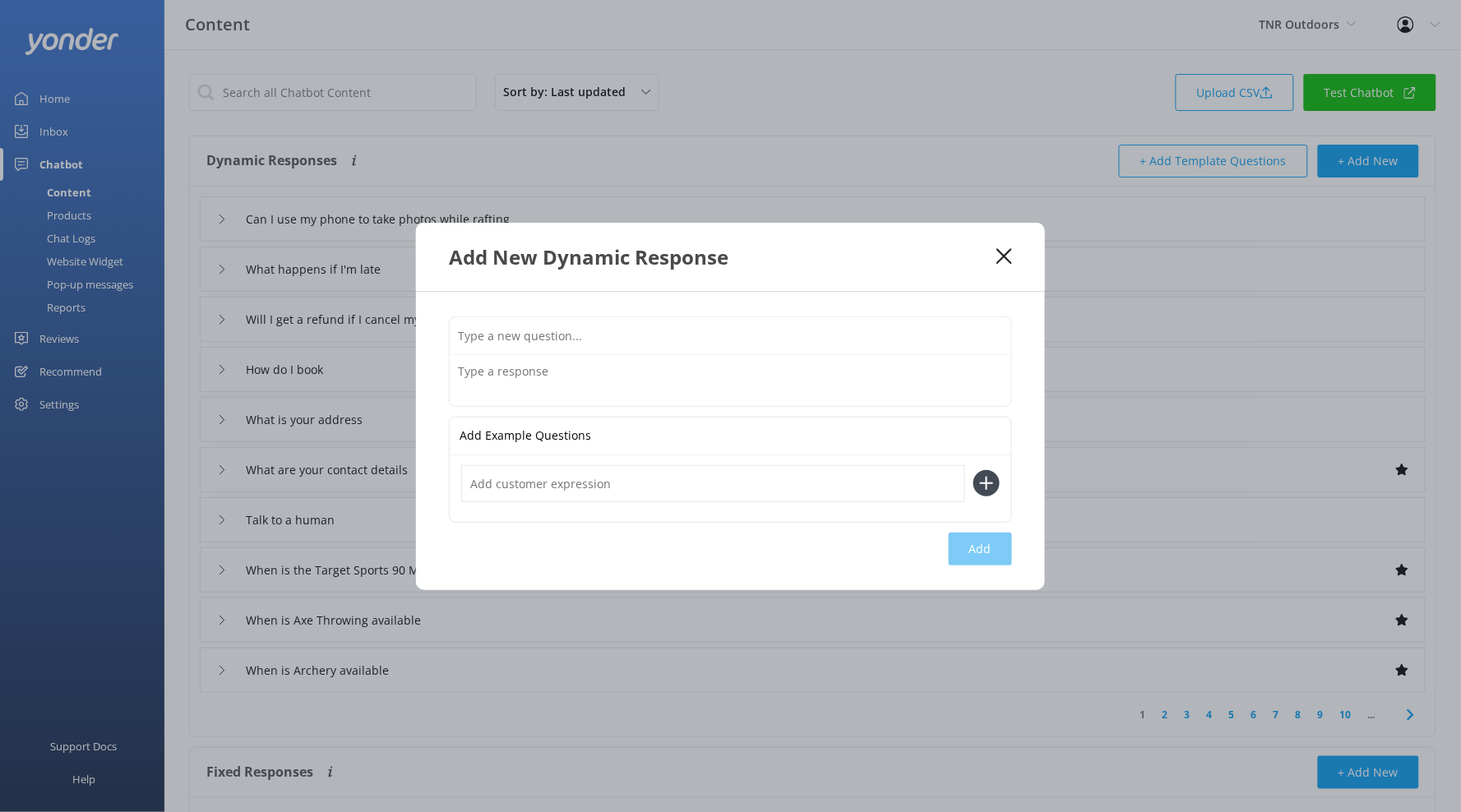
click at [601, 337] on input "text" at bounding box center [730, 335] width 562 height 37
click at [537, 332] on input "Indoor Activities" at bounding box center [730, 335] width 562 height 37
type input "Indoor Activities"
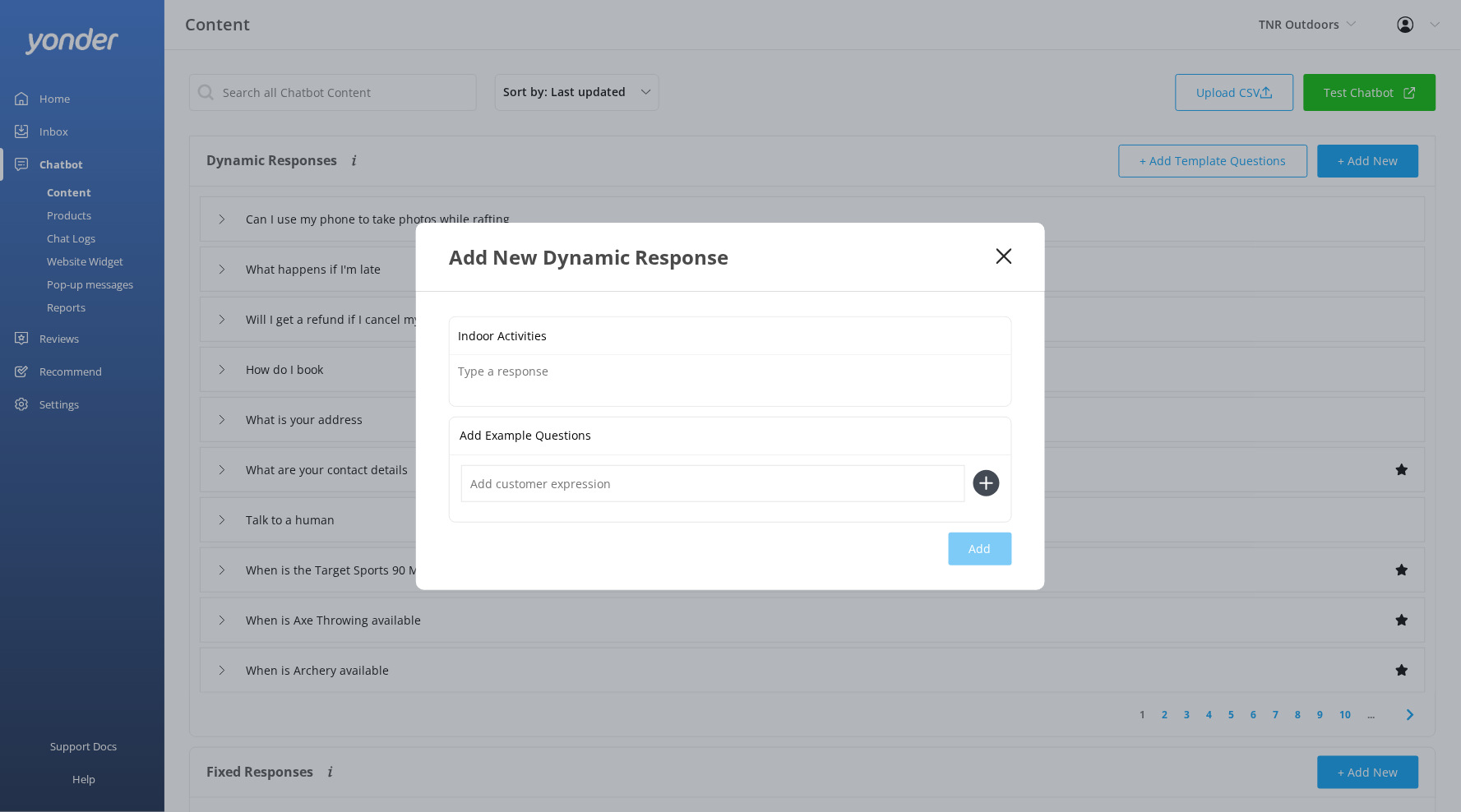
click at [567, 475] on input "text" at bounding box center [712, 484] width 504 height 37
paste input "Indoor Activities"
type input "Indoor Activities"
click at [973, 470] on button at bounding box center [987, 484] width 27 height 27
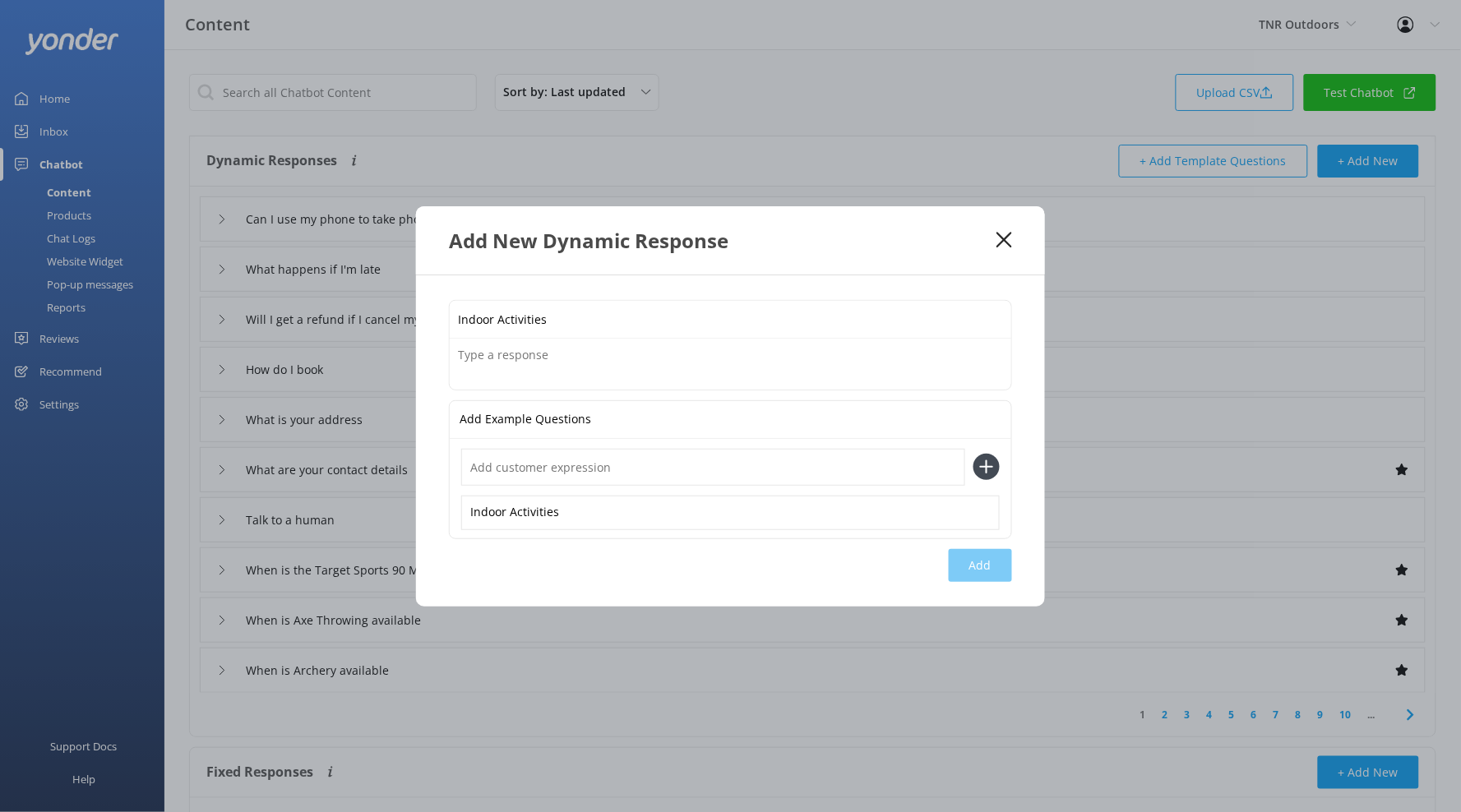
paste input "Indoor Activities"
type input "Indoor Activities"
click at [973, 454] on button at bounding box center [987, 467] width 27 height 27
paste input "Indoor Activities"
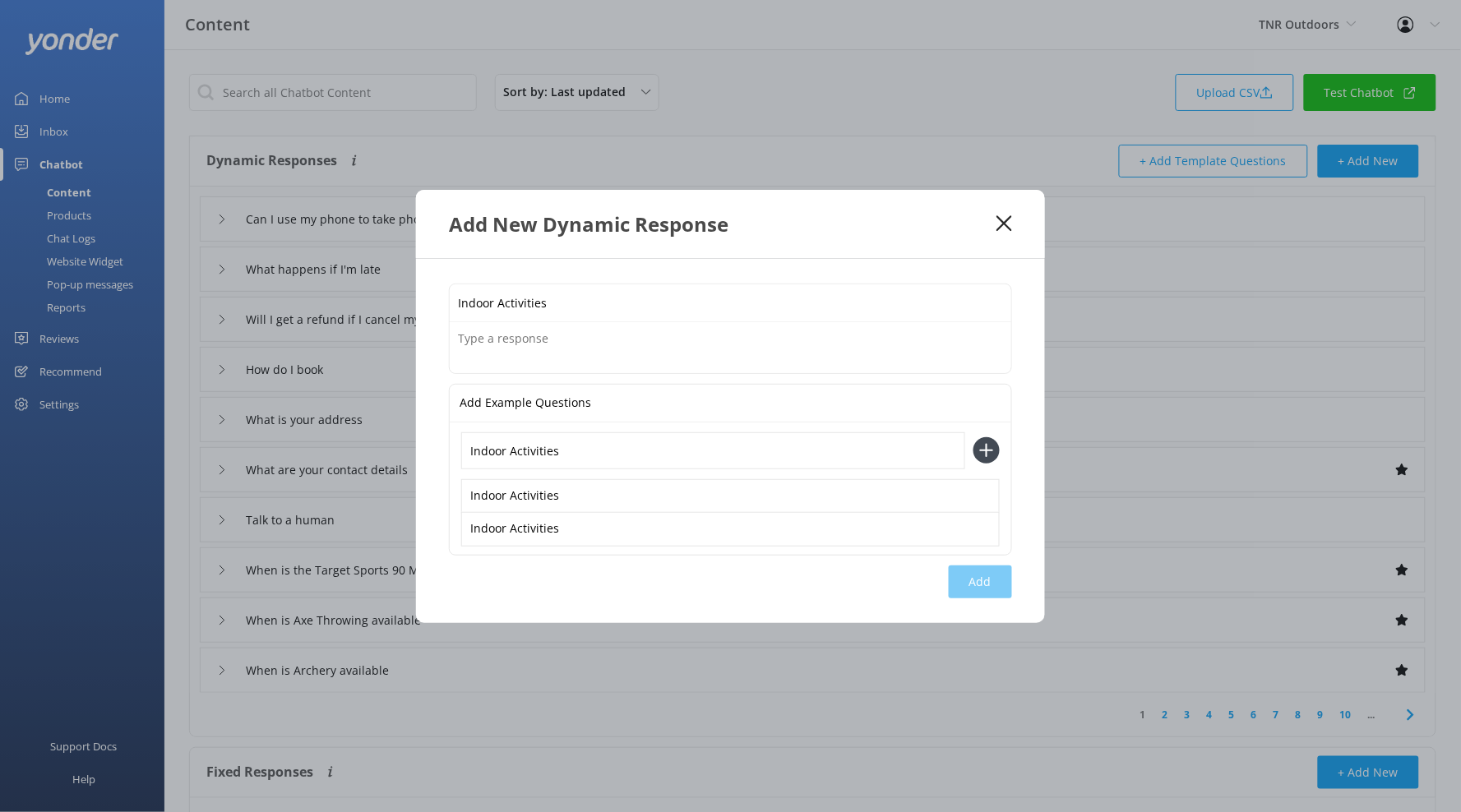
type input "Indoor Activities"
click at [973, 437] on button at bounding box center [987, 450] width 27 height 27
paste input "Indoor Activities"
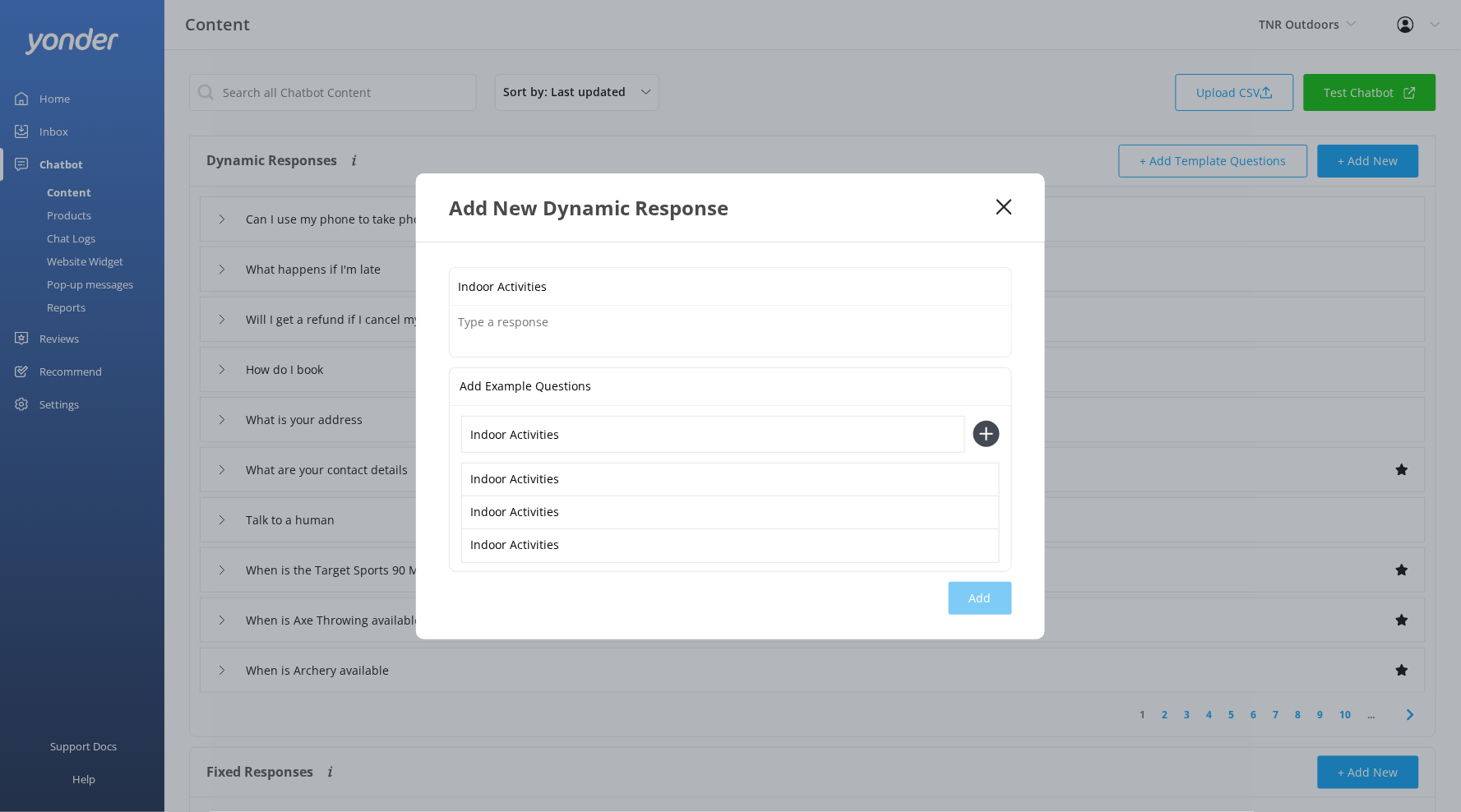
type input "Indoor Activities"
click at [973, 421] on button at bounding box center [987, 434] width 27 height 27
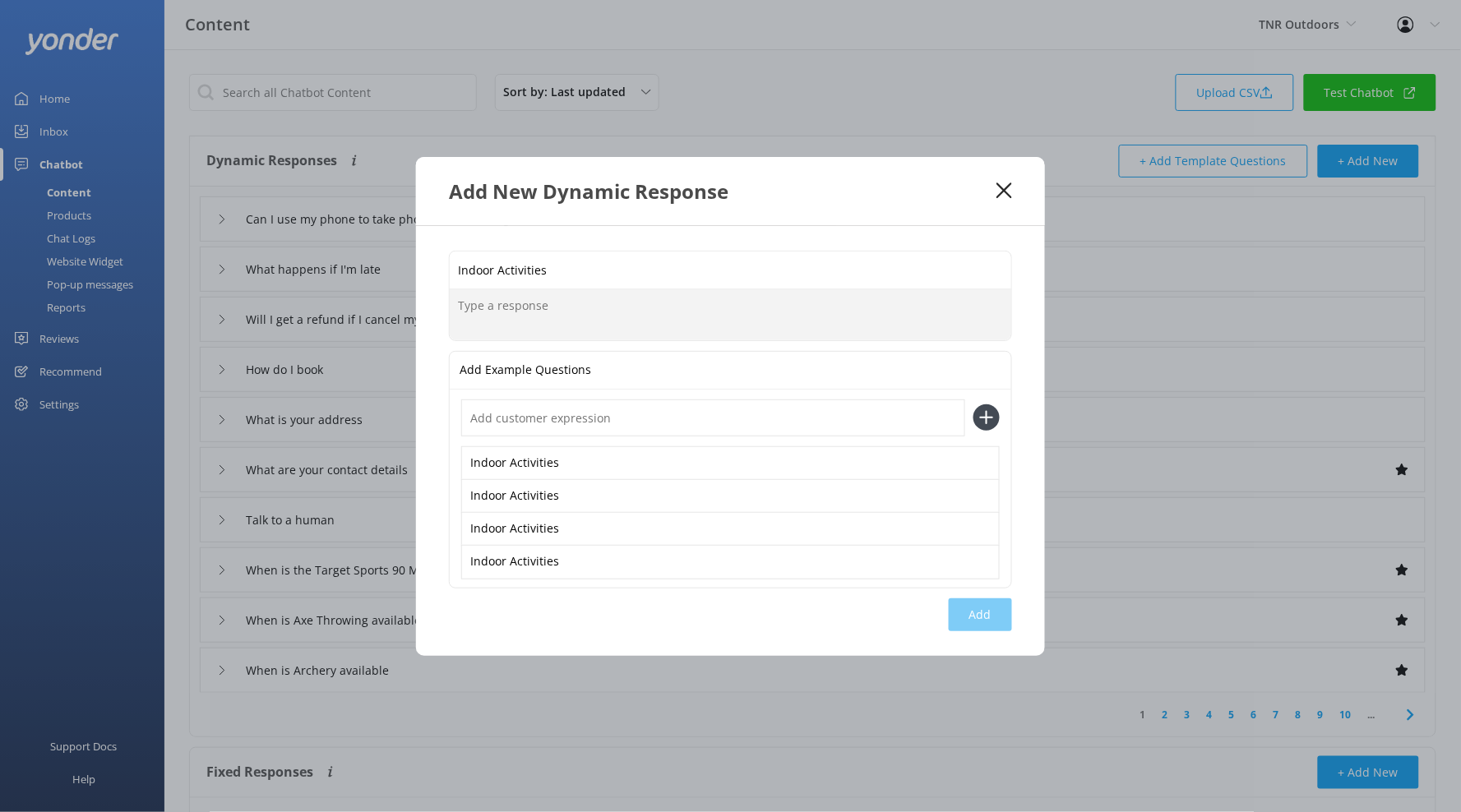
click at [543, 307] on textarea at bounding box center [730, 315] width 562 height 51
paste textarea "[URL][DOMAIN_NAME]"
type textarea "Check out our various Indoor Activities [URL][DOMAIN_NAME]"
click at [984, 611] on button "Add" at bounding box center [980, 614] width 63 height 33
type input "Indoor Activities"
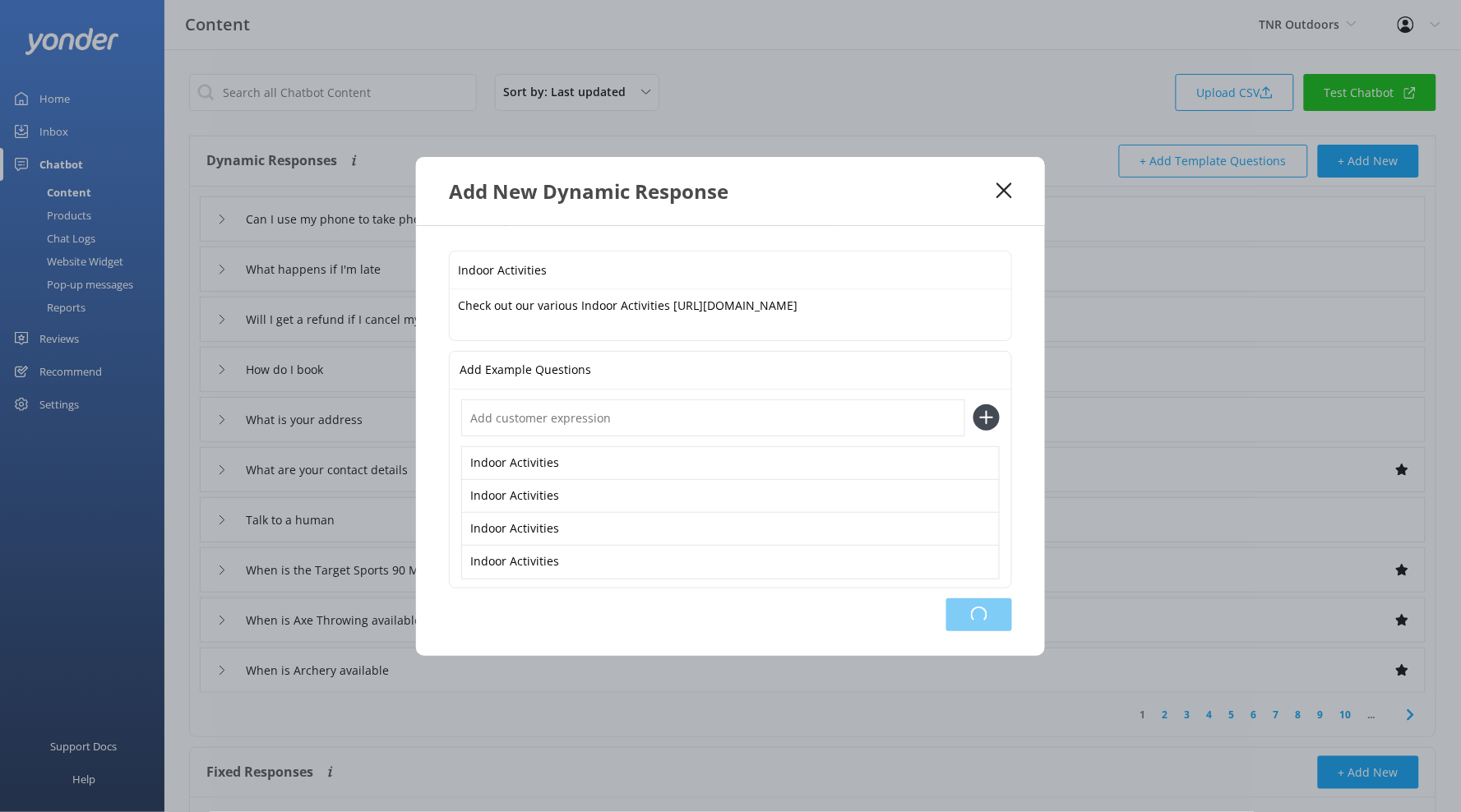
type input "Can I use my phone to take photos while rafting"
type input "What happens if I'm late"
type input "Will I get a refund if I cancel my booking"
type input "How do I book"
type input "What is your address"
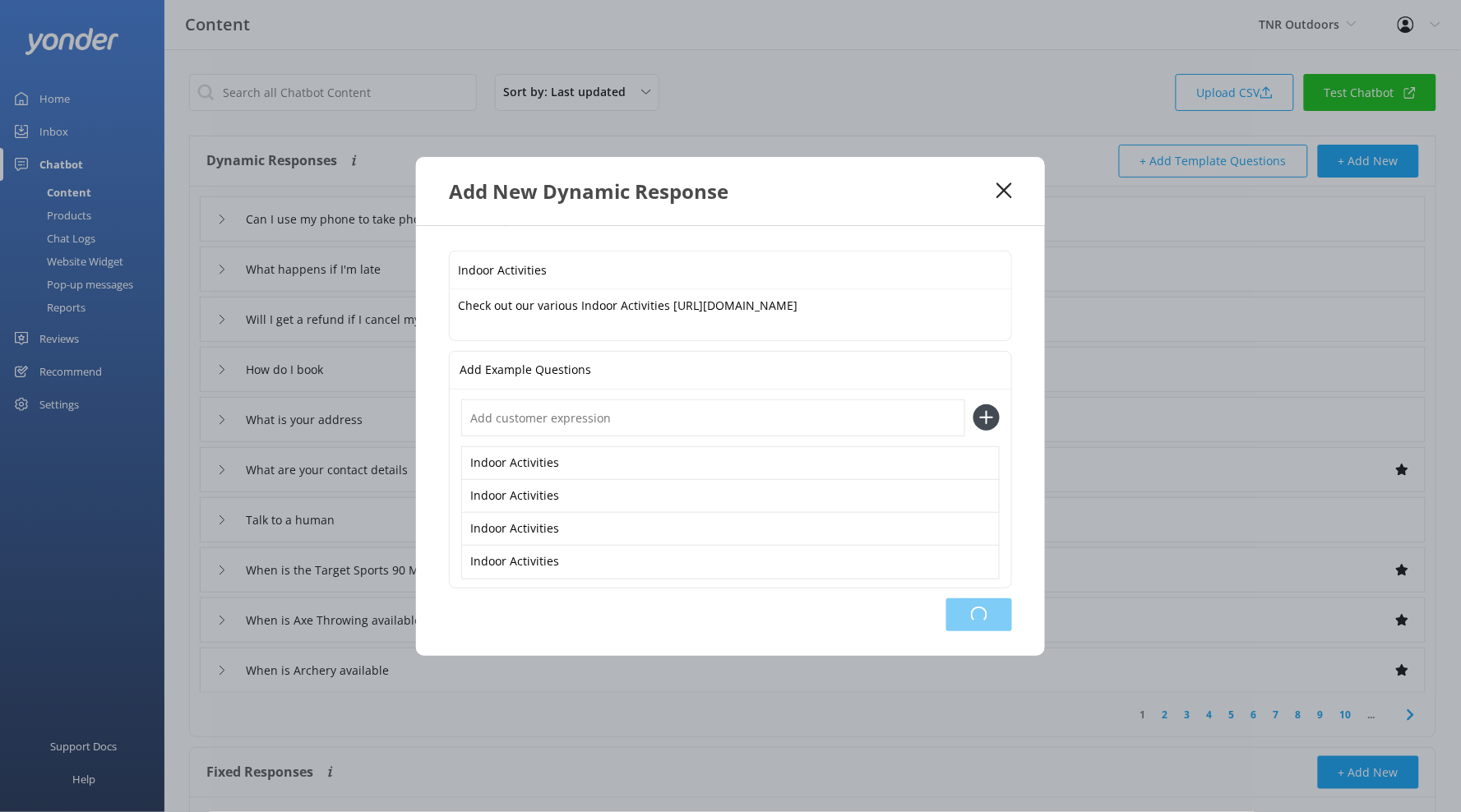
type input "What are your contact details"
type input "Talk to a human"
type input "When is the Target Sports 90 Minute Combo Session available"
type input "When is Axe Throwing available"
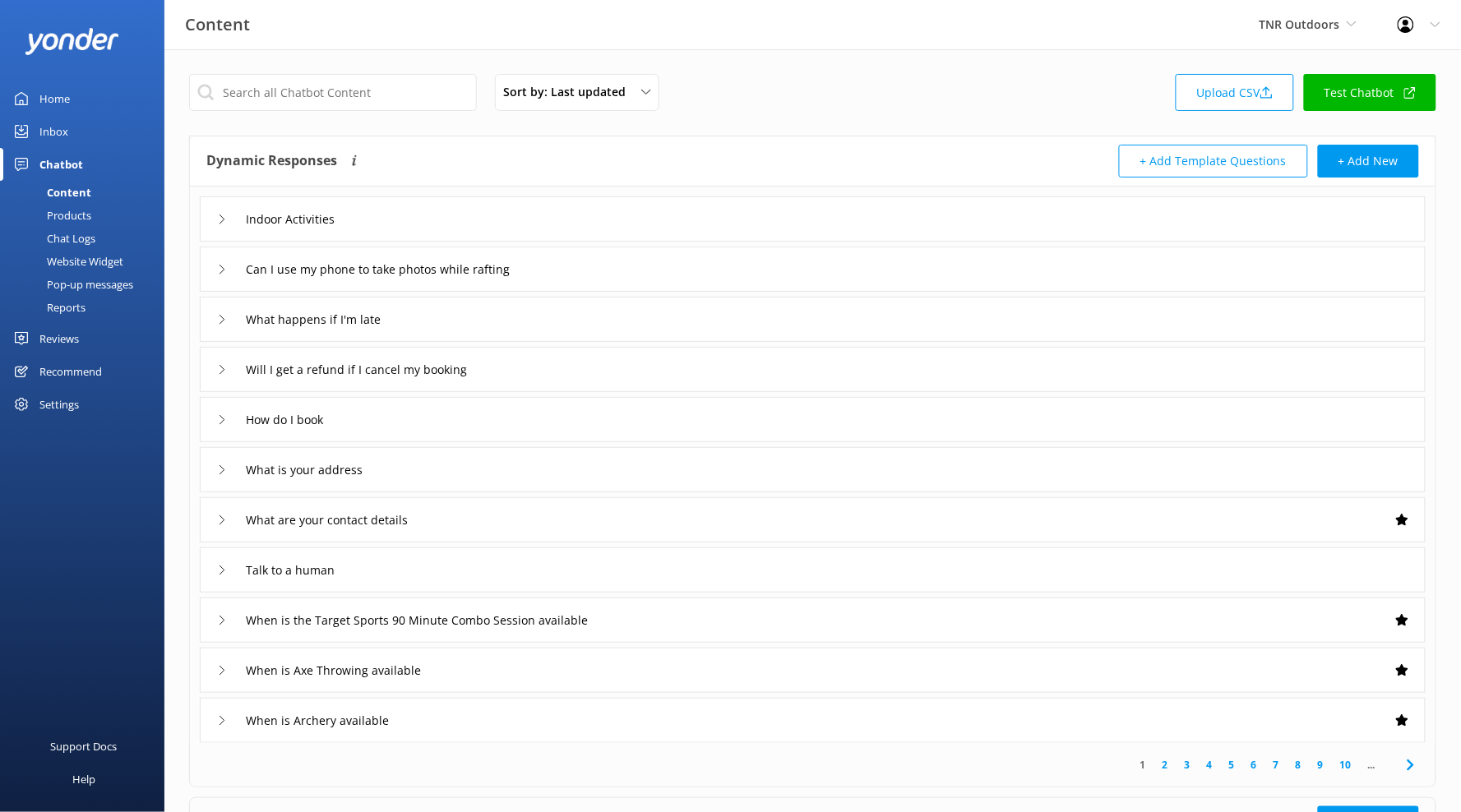
click at [376, 111] on div "Sort by: Last updated Title Last updated Upload CSV Test Chatbot" at bounding box center [813, 97] width 1248 height 47
click at [376, 93] on input "text" at bounding box center [333, 92] width 288 height 37
click at [1357, 151] on button "+ Add New" at bounding box center [1369, 161] width 101 height 33
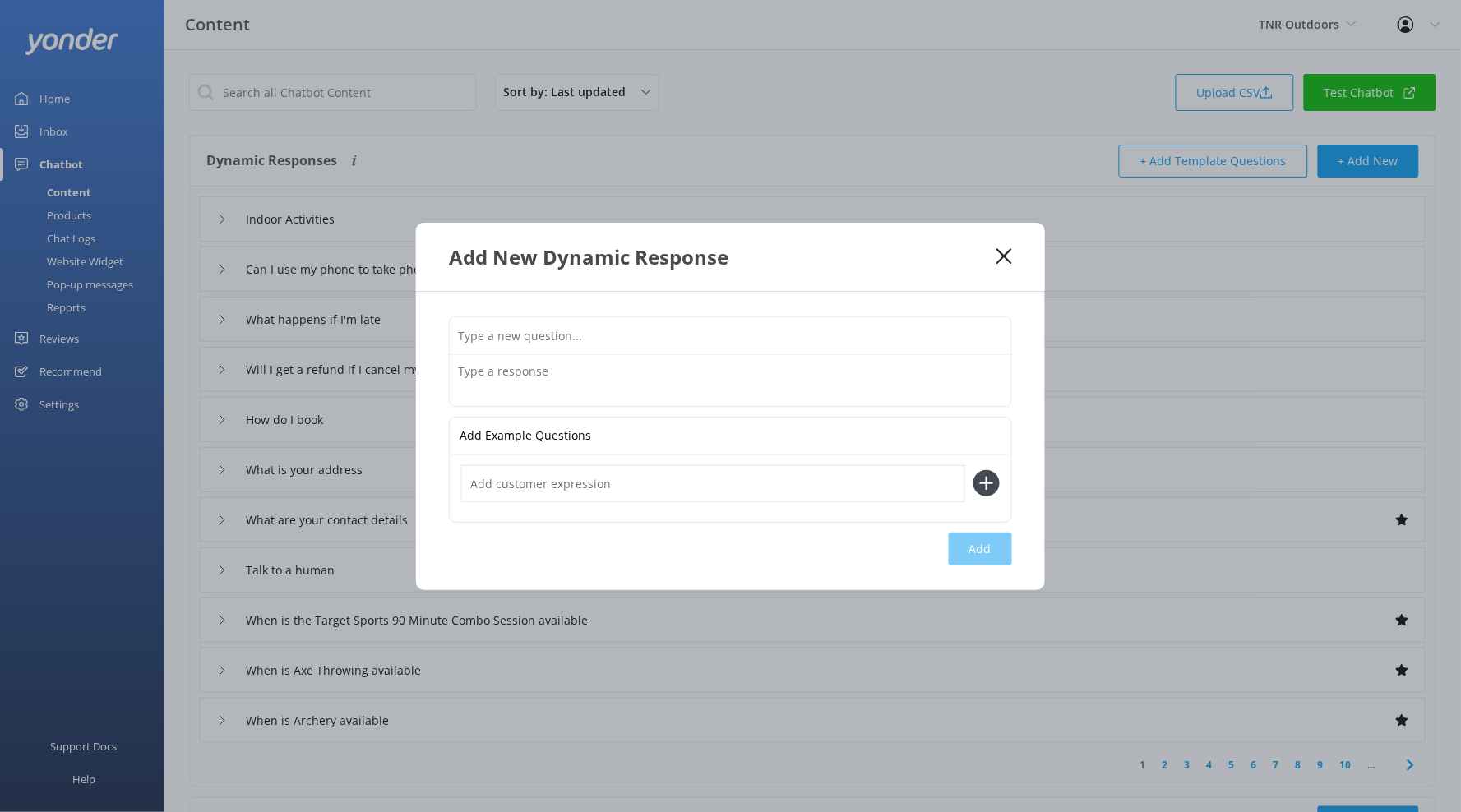
click at [613, 341] on input "text" at bounding box center [730, 335] width 562 height 37
click at [498, 331] on input "Outdoor Activities" at bounding box center [730, 335] width 562 height 37
click at [497, 331] on input "Outdoor Activities" at bounding box center [730, 335] width 562 height 37
type input "Outdoor Activities"
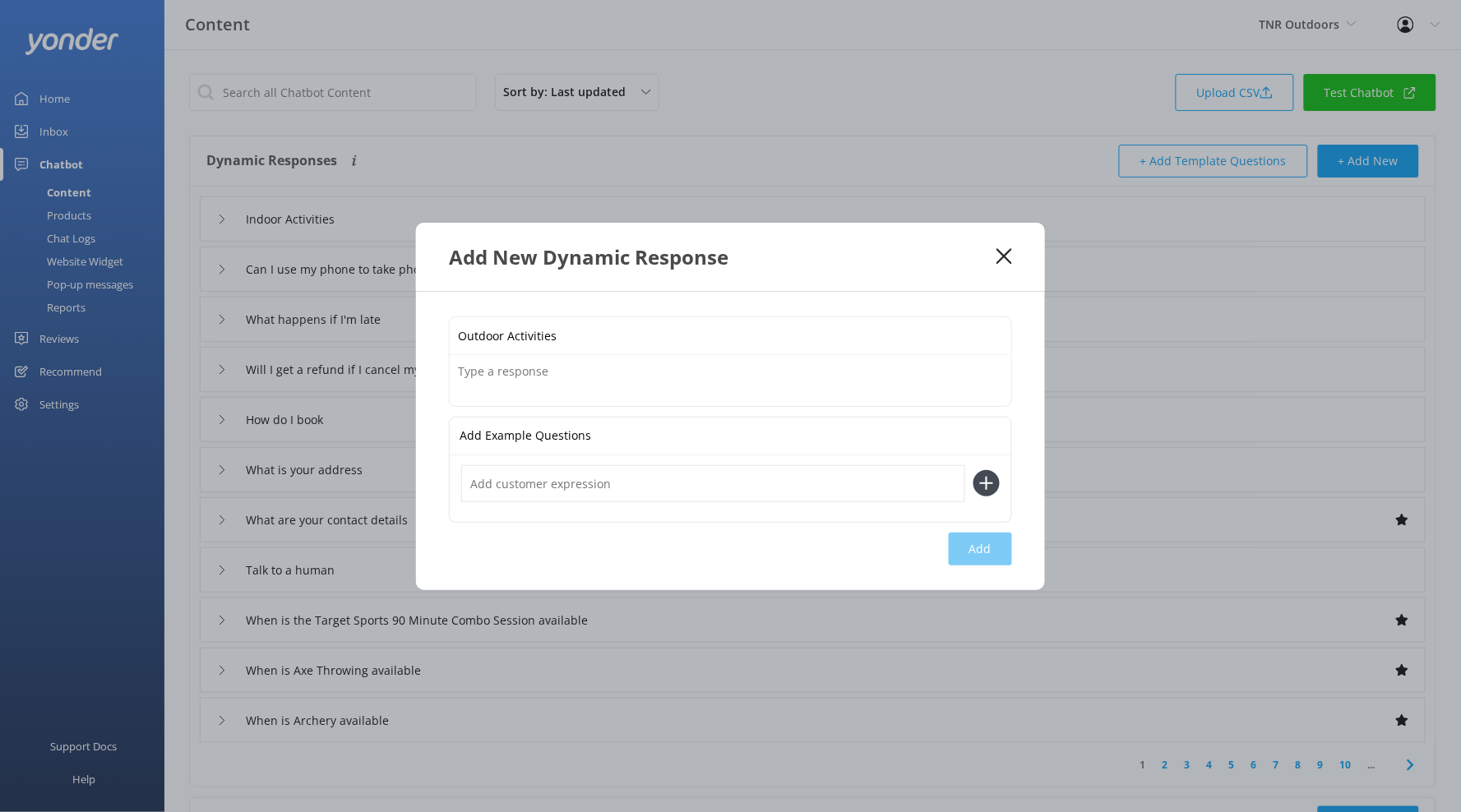
click at [516, 386] on textarea at bounding box center [730, 381] width 562 height 51
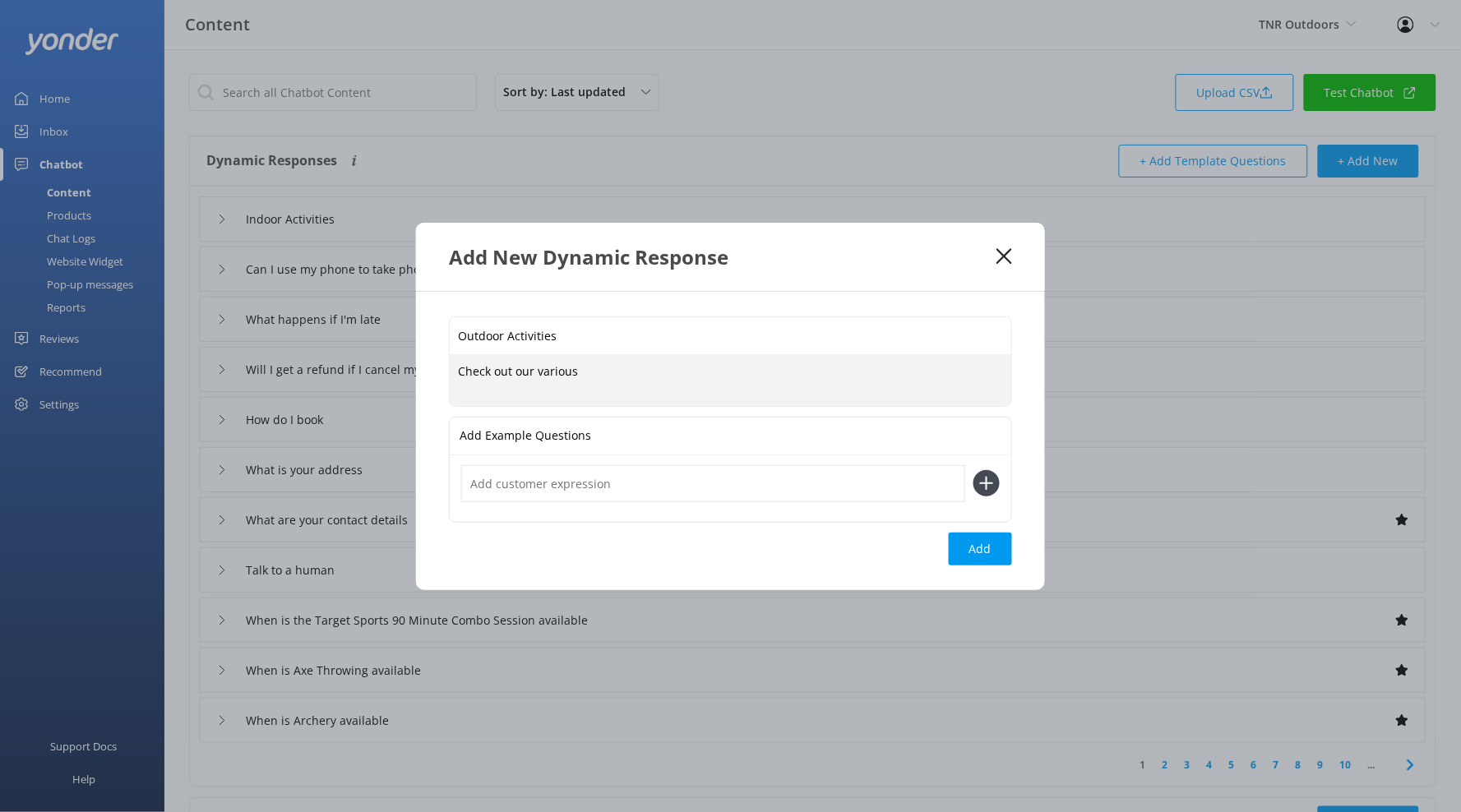
paste textarea "Outdoor Activities"
type textarea "Check out our various Outdoor Activities"
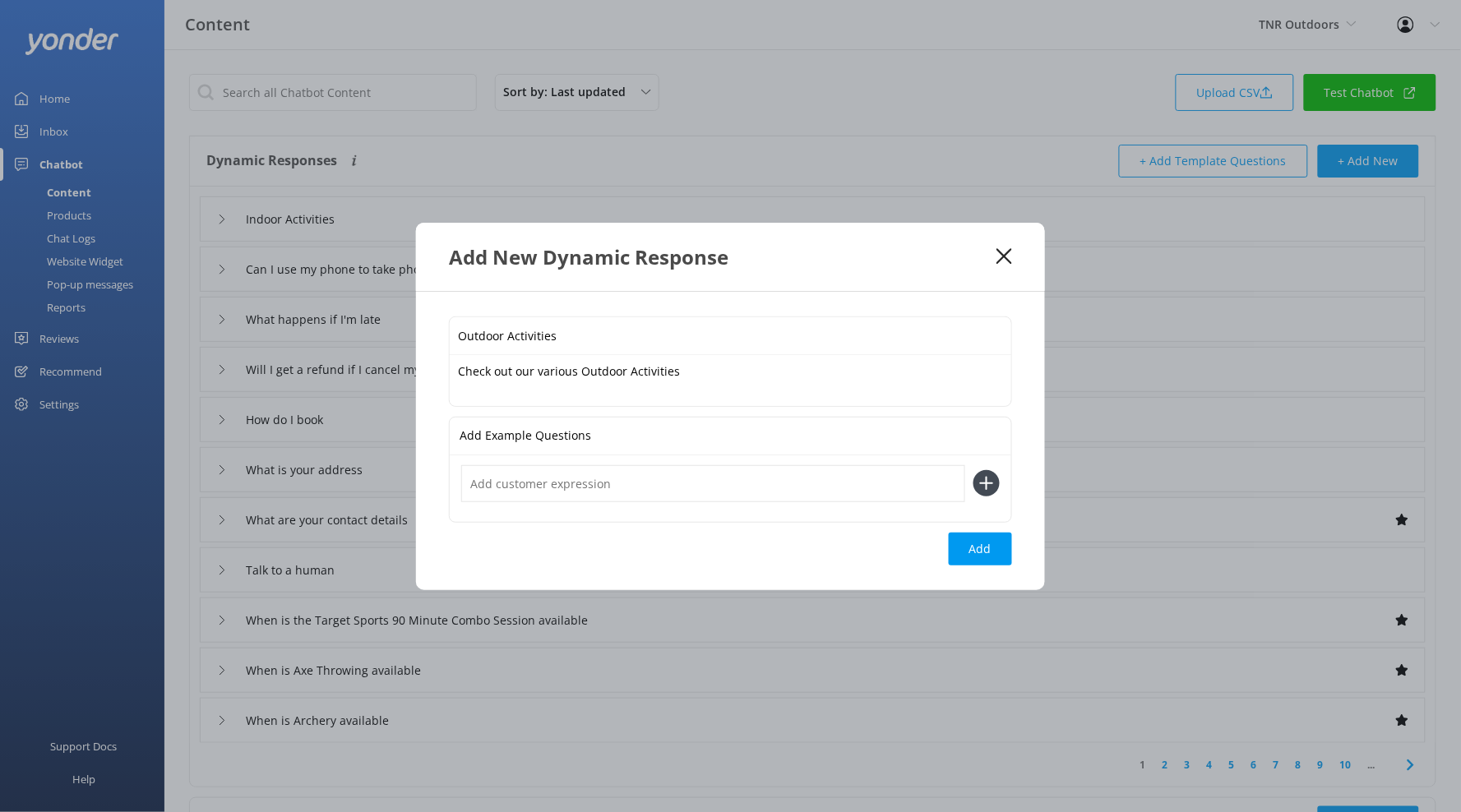
click at [518, 458] on div at bounding box center [730, 488] width 562 height 67
click at [538, 478] on input "text" at bounding box center [712, 484] width 504 height 37
paste input "Outdoor Activities"
type input "Outdoor Activities"
click at [973, 470] on button at bounding box center [987, 484] width 27 height 27
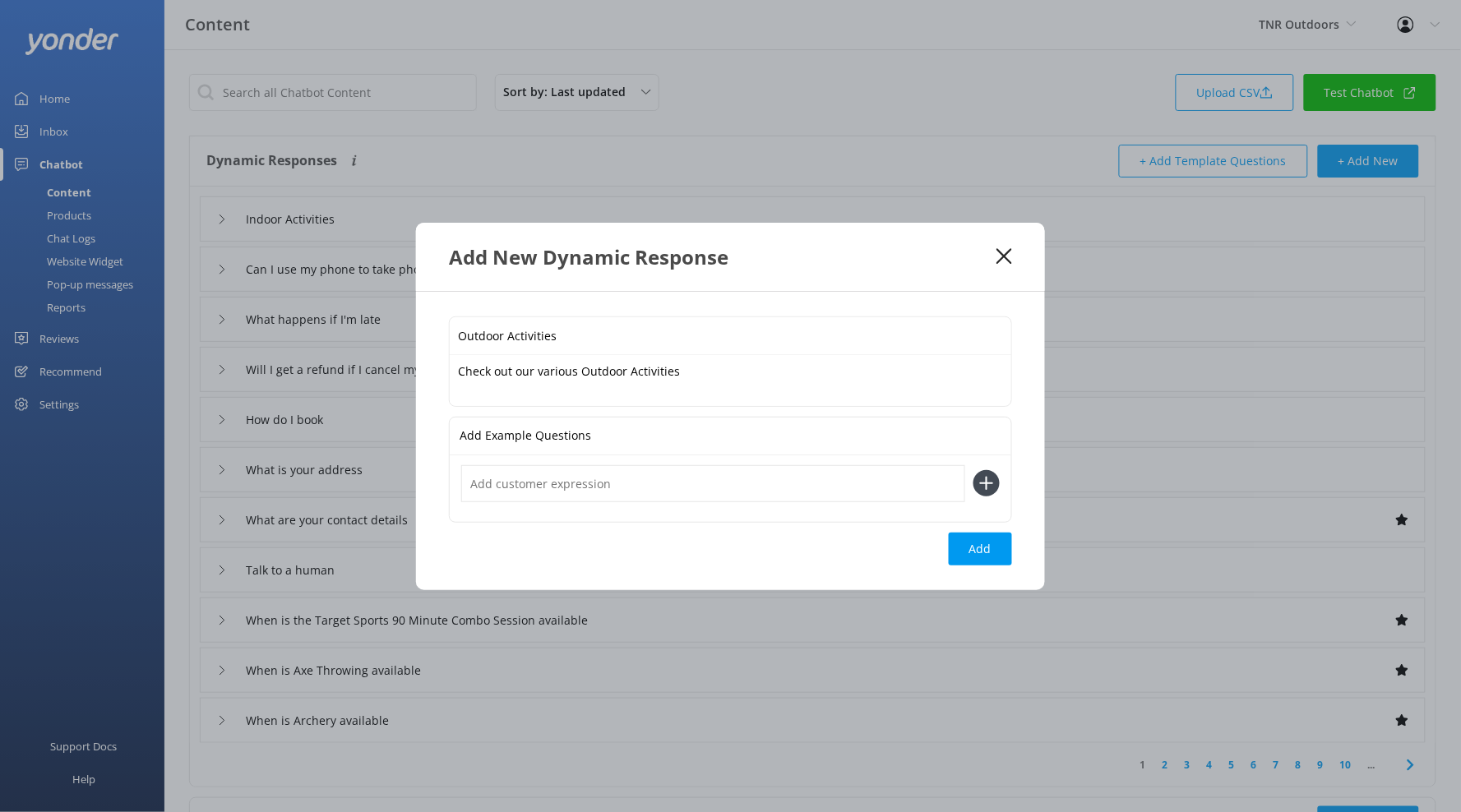
paste input "Outdoor Activities"
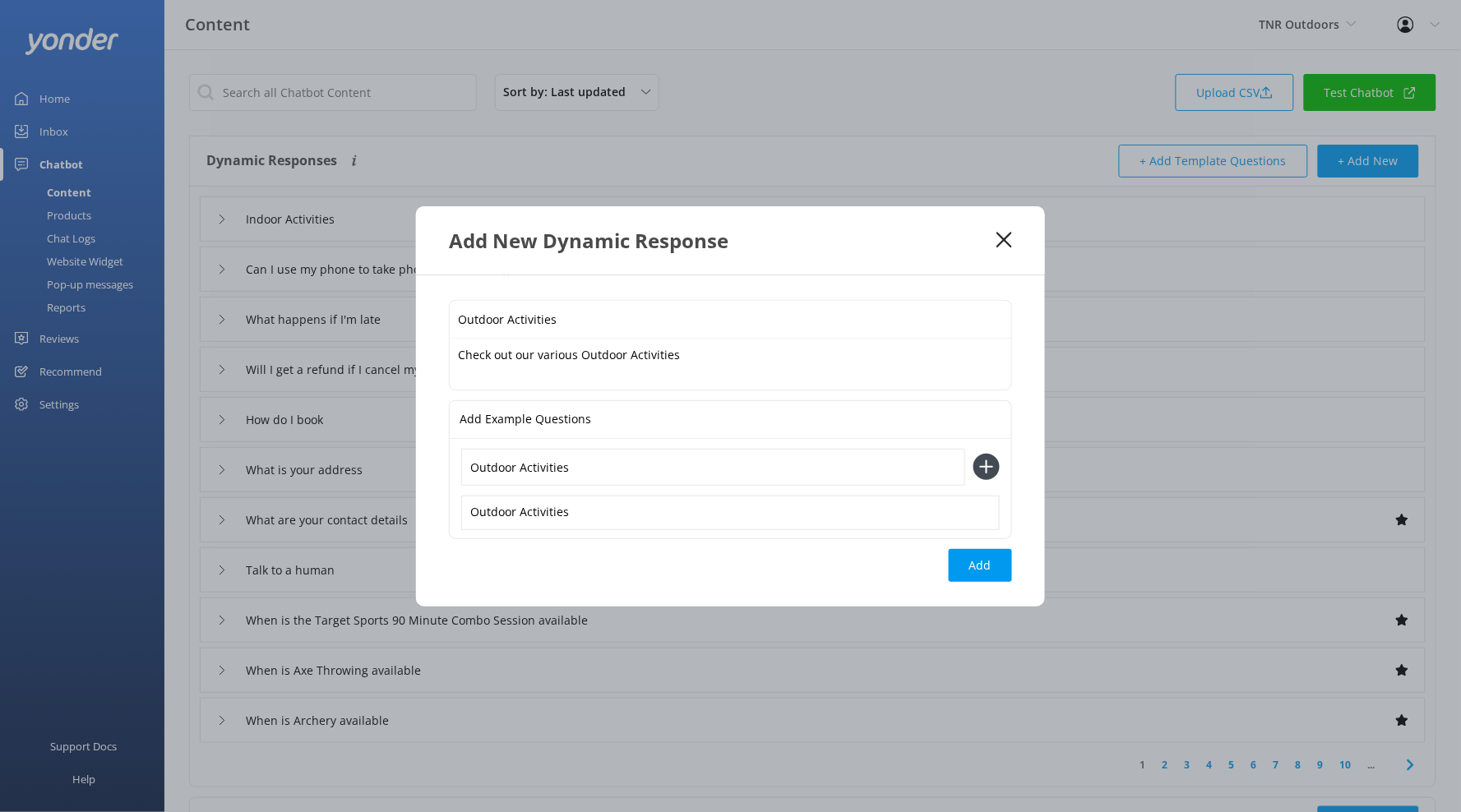
type input "Outdoor Activities"
click at [973, 454] on button at bounding box center [987, 467] width 27 height 27
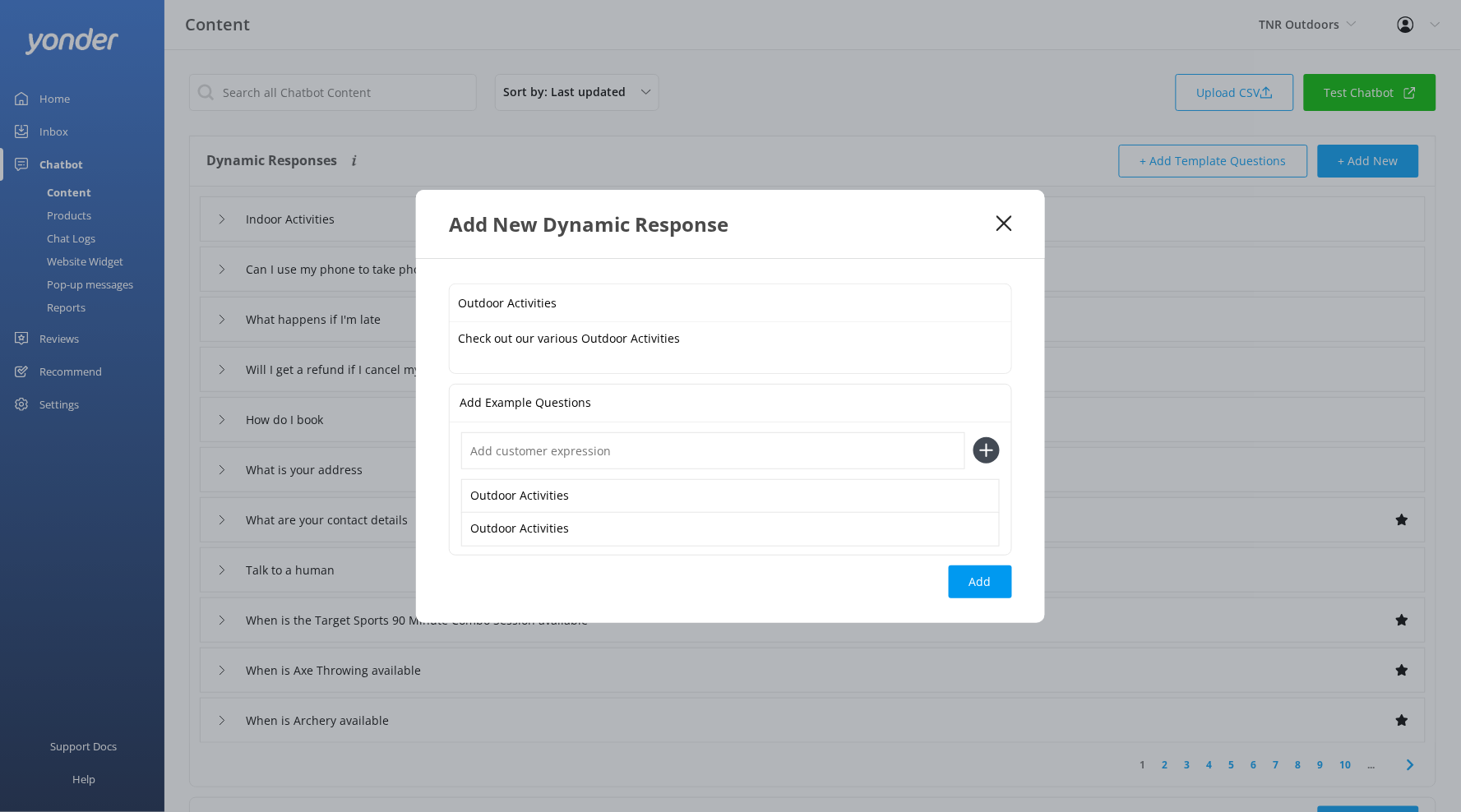
paste input "Outdoor Activities"
type input "Outdoor Activities"
click at [973, 437] on button at bounding box center [987, 450] width 27 height 27
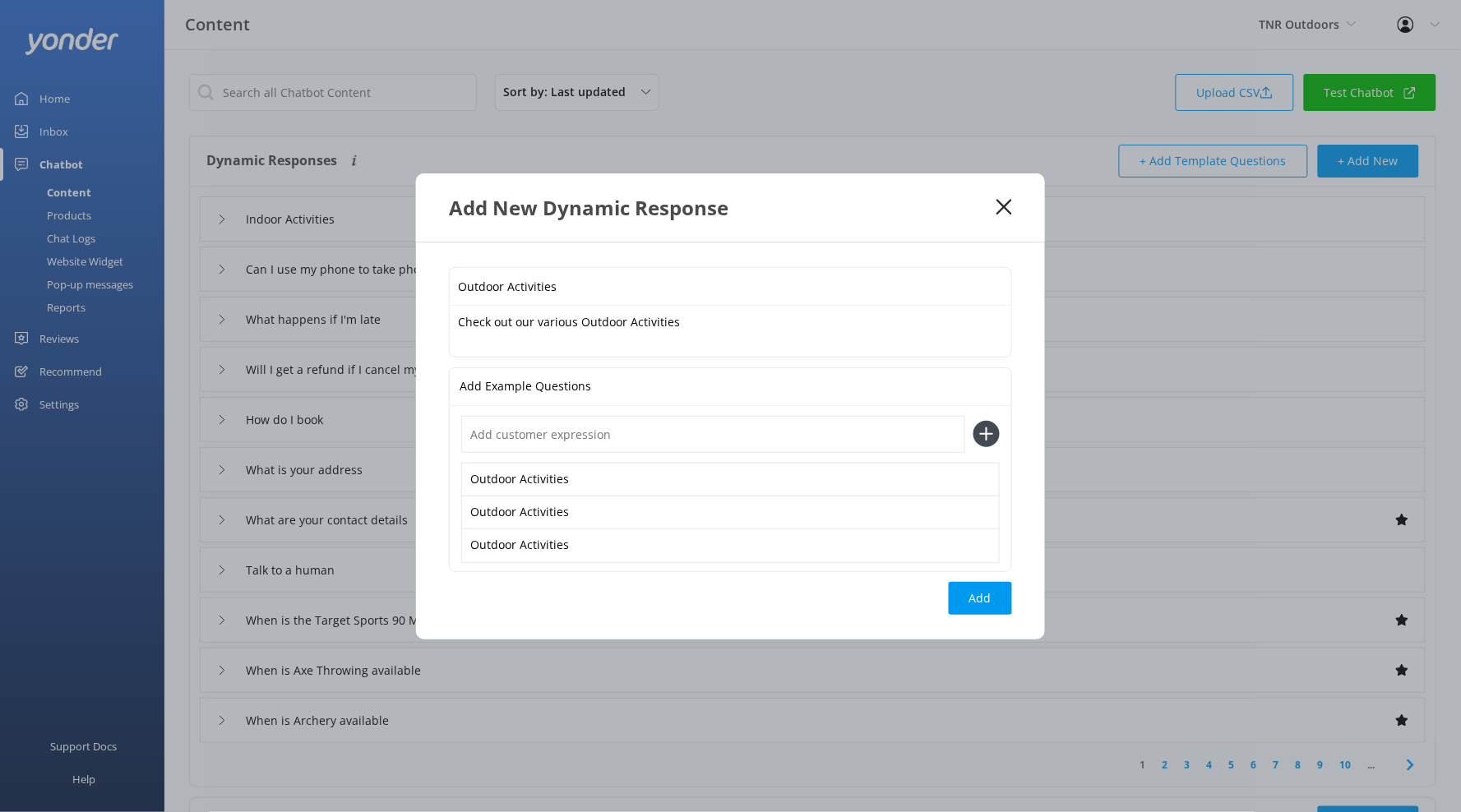
paste input "Outdoor Activities"
type input "Outdoor Activities"
click at [973, 421] on button at bounding box center [987, 434] width 27 height 27
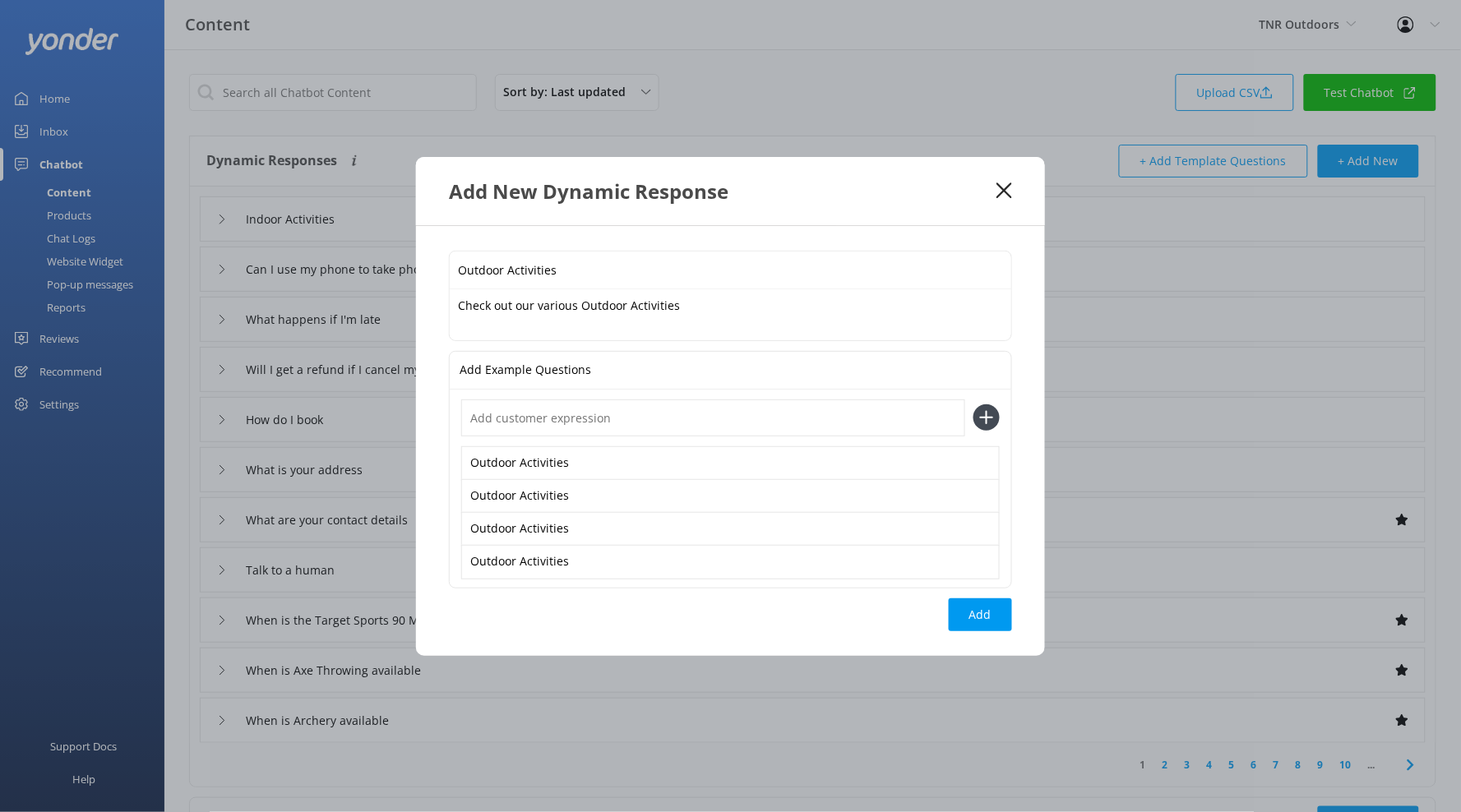
click at [743, 308] on textarea "Check out our various Outdoor Activities" at bounding box center [730, 315] width 562 height 51
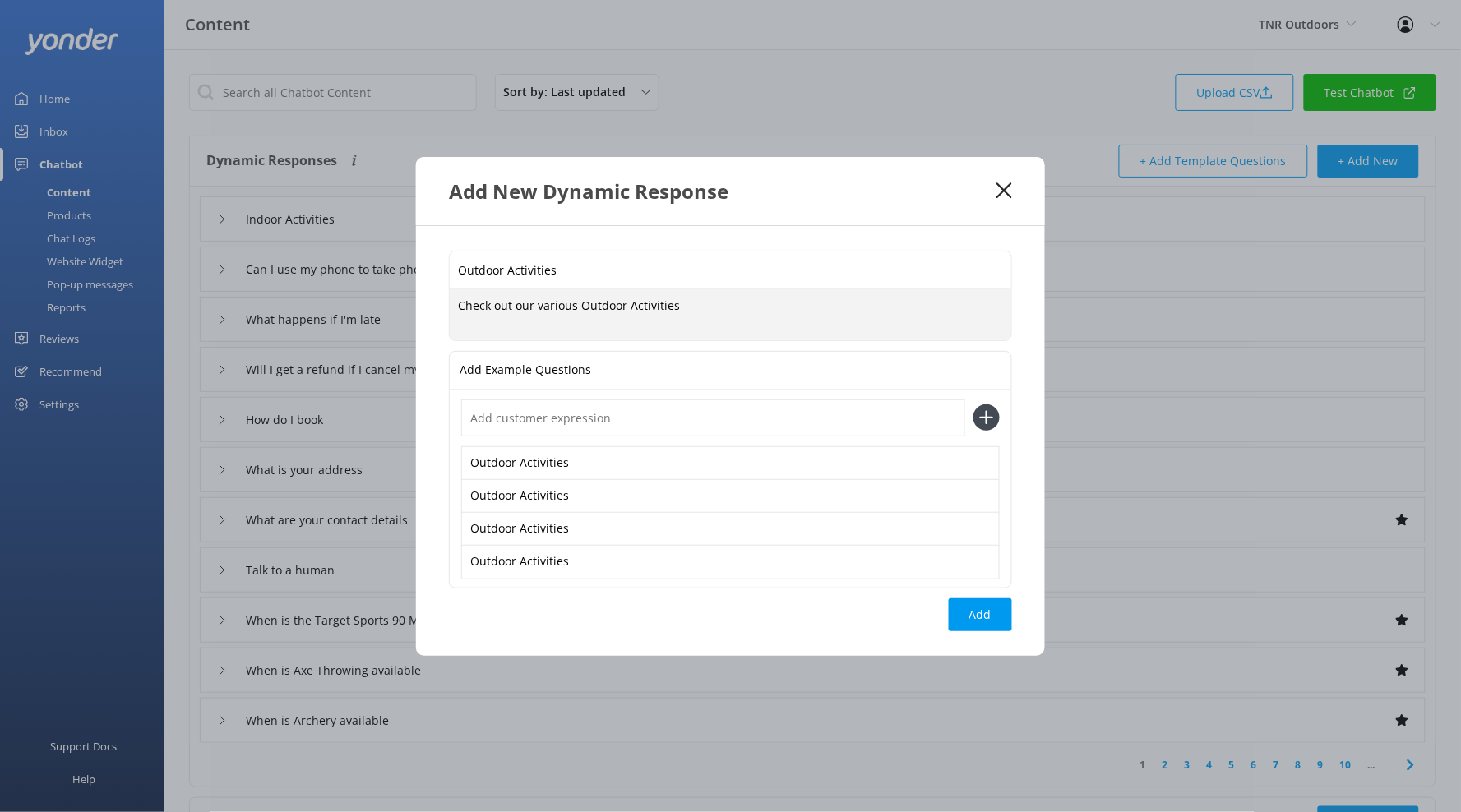
paste textarea "[URL][DOMAIN_NAME]"
type textarea "Check out our various Outdoor Activities [URL][DOMAIN_NAME]"
click at [986, 616] on button "Add" at bounding box center [980, 614] width 63 height 33
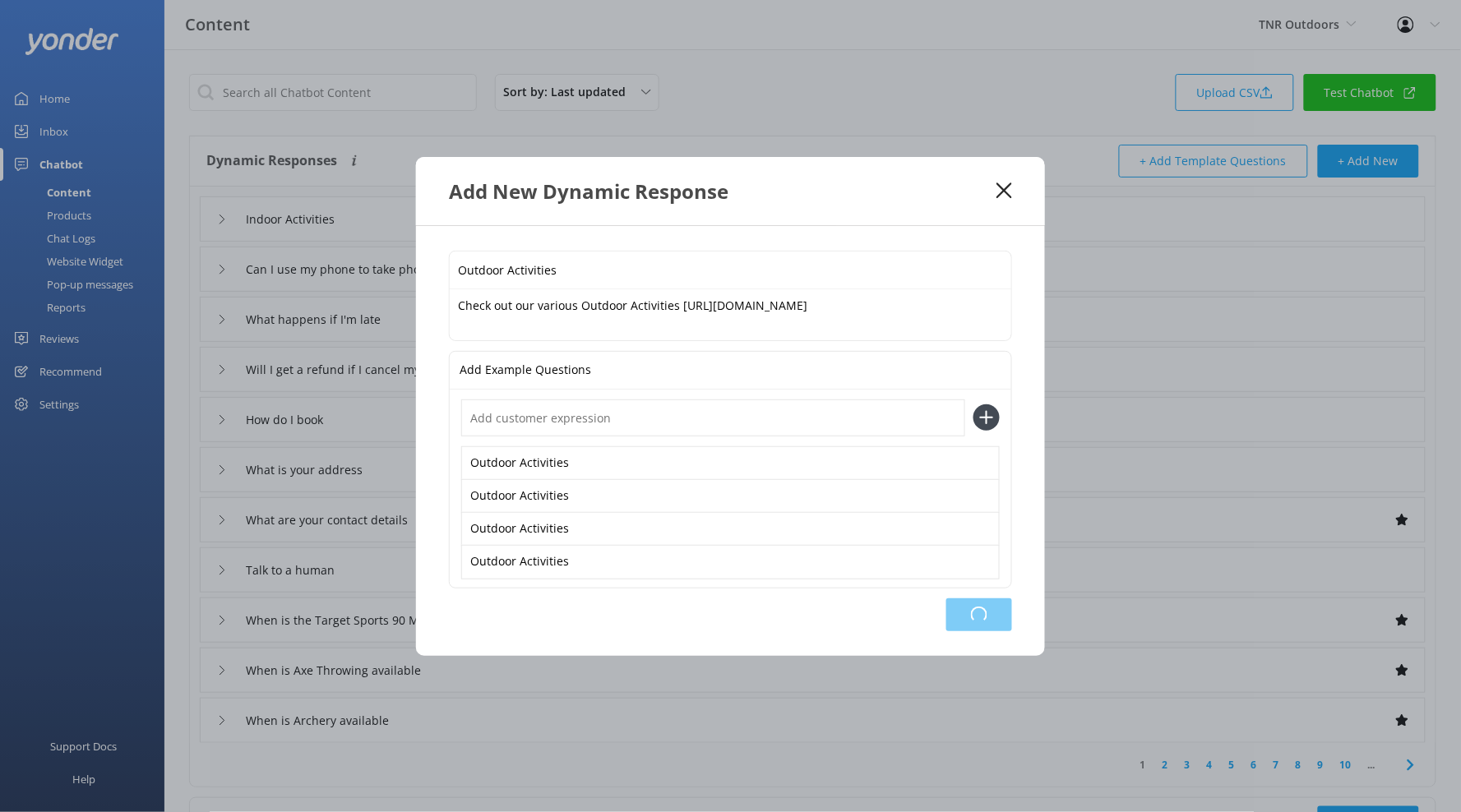
type input "Outdoor Activities"
type input "Indoor Activities"
type input "Can I use my phone to take photos while rafting"
type input "What happens if I'm late"
type input "Will I get a refund if I cancel my booking"
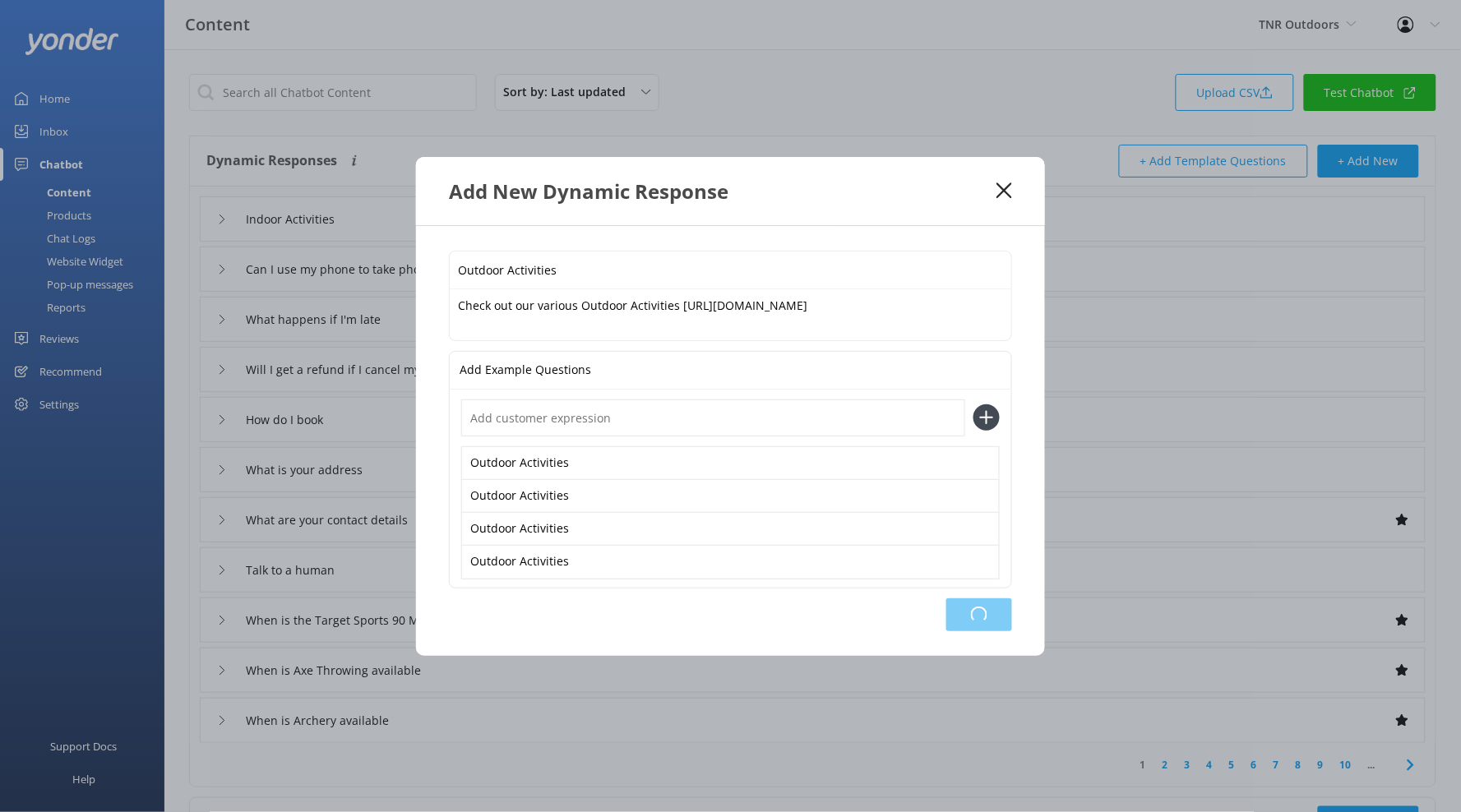
type input "How do I book"
type input "What is your address"
type input "What are your contact details"
type input "Talk to a human"
type input "When is the Target Sports 90 Minute Combo Session available"
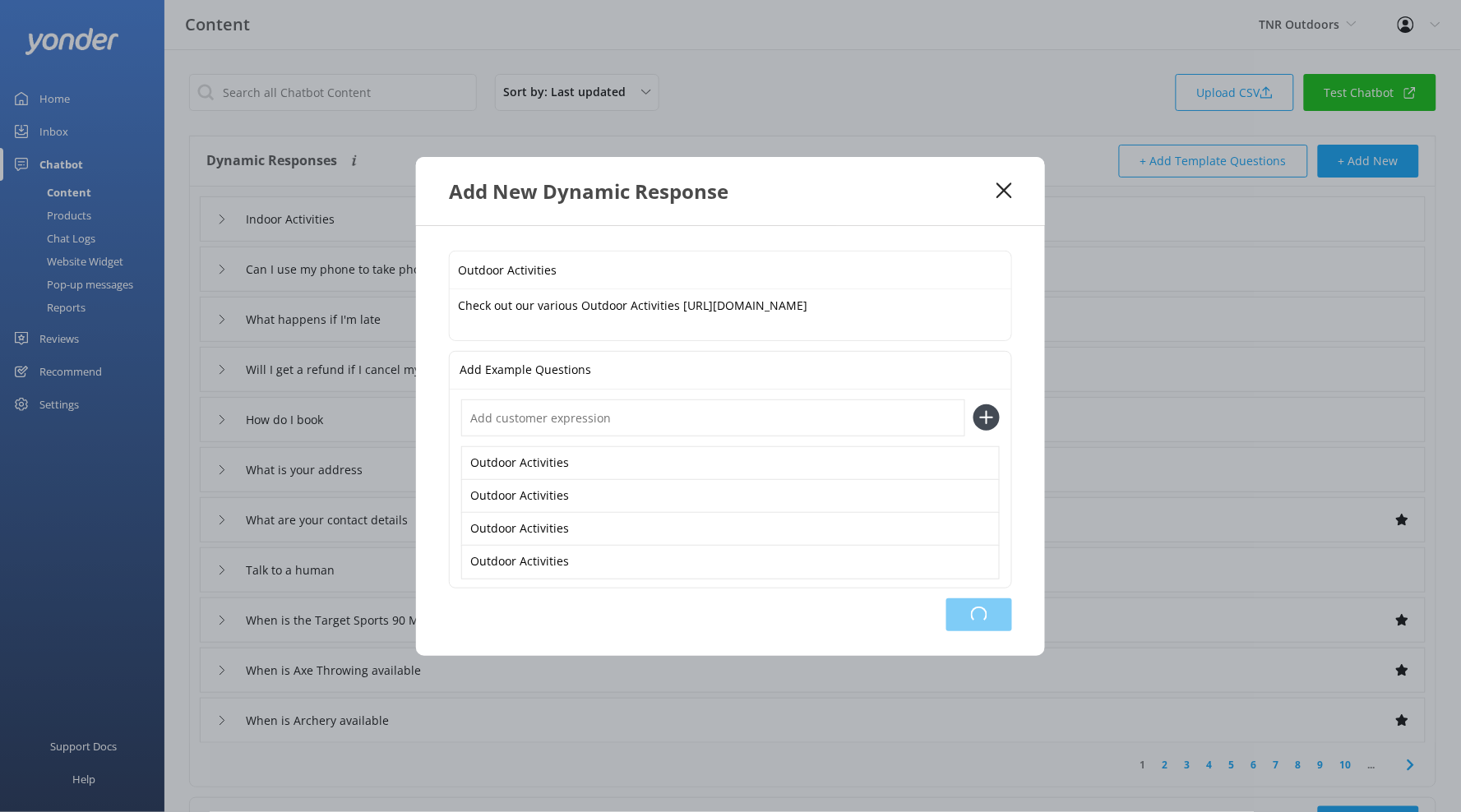
type input "When is Axe Throwing available"
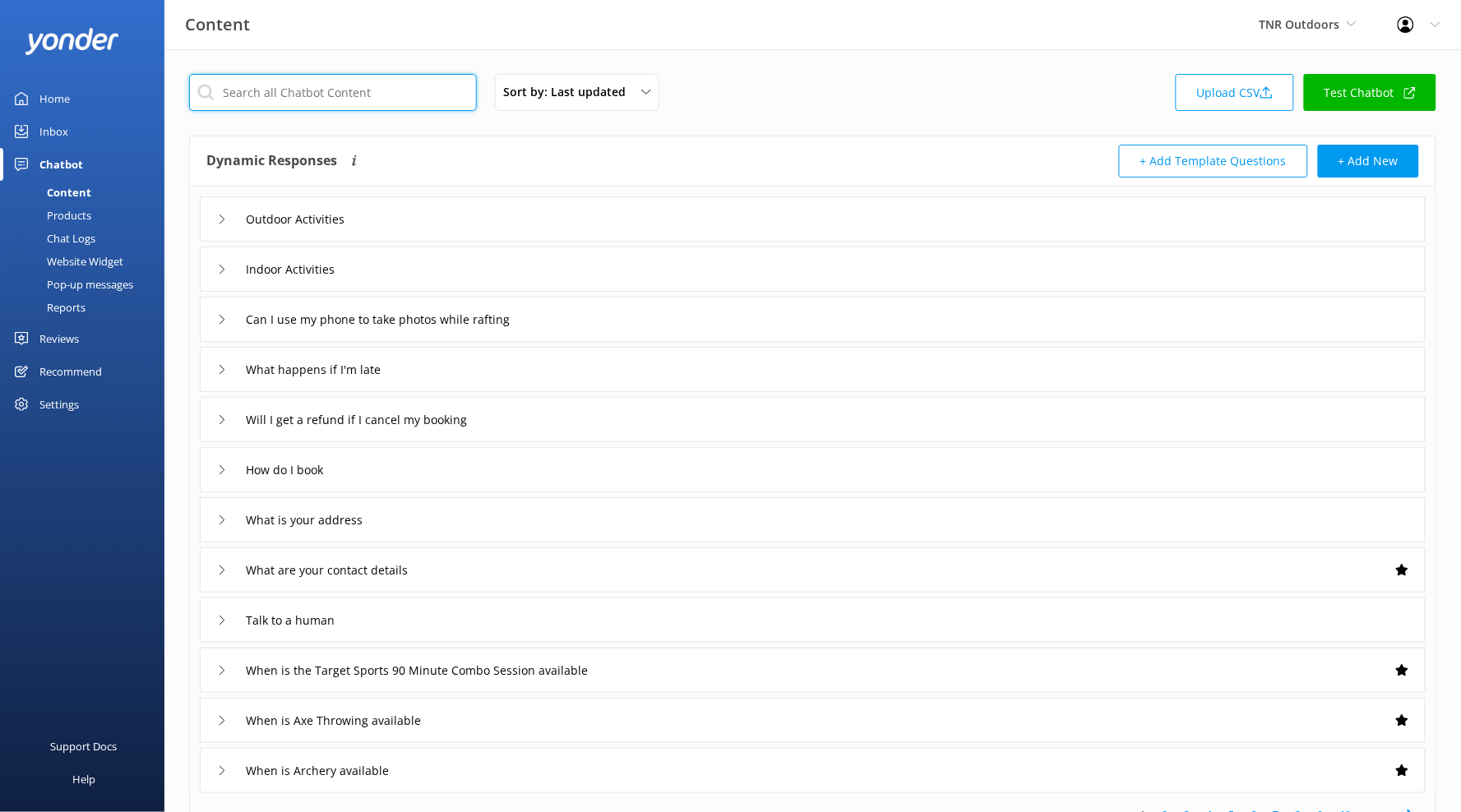
click at [314, 106] on input "text" at bounding box center [333, 92] width 288 height 37
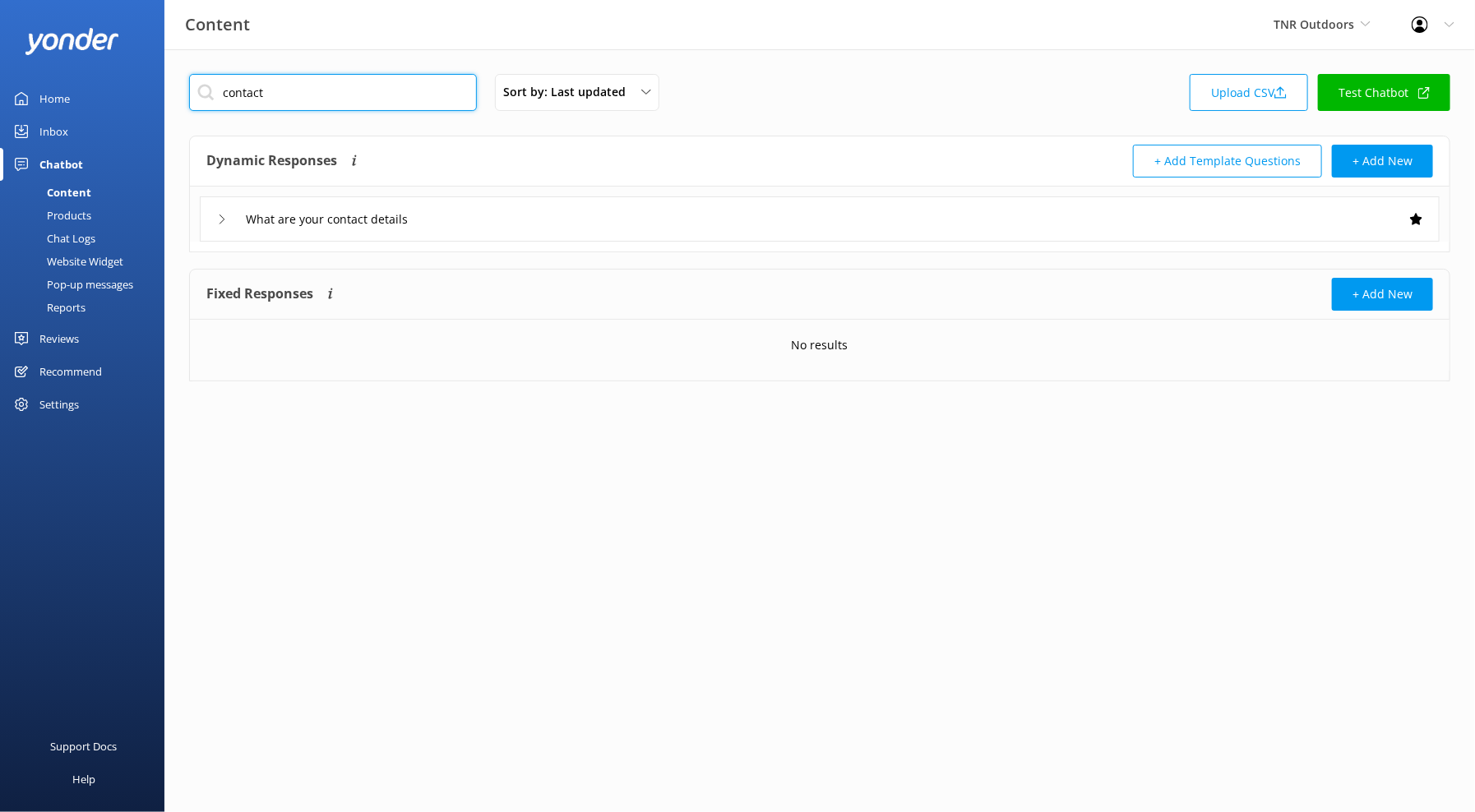
type input "contact"
click at [455, 213] on div "What are your contact details" at bounding box center [820, 218] width 1240 height 45
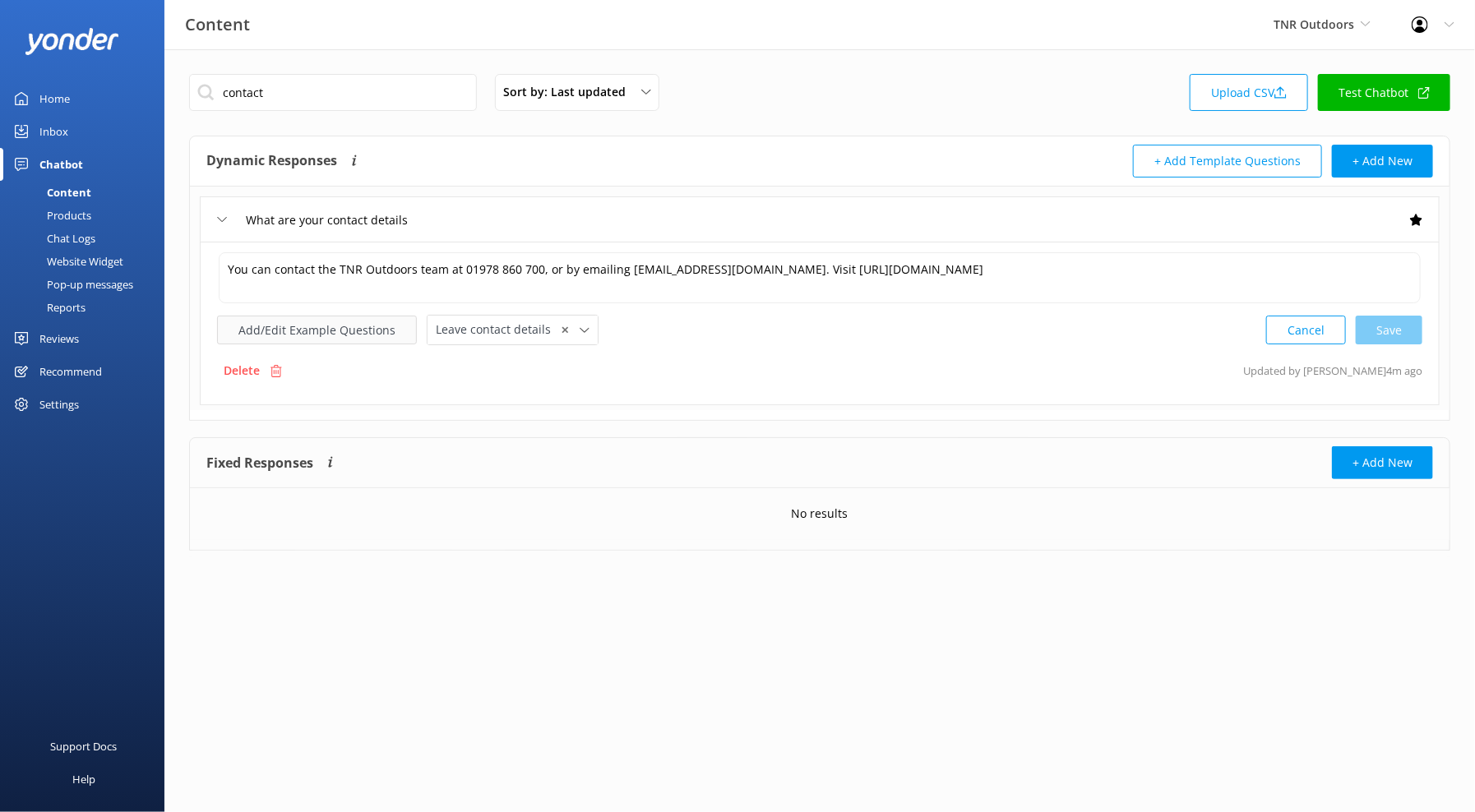
click at [345, 333] on button "Add/Edit Example Questions" at bounding box center [317, 330] width 200 height 29
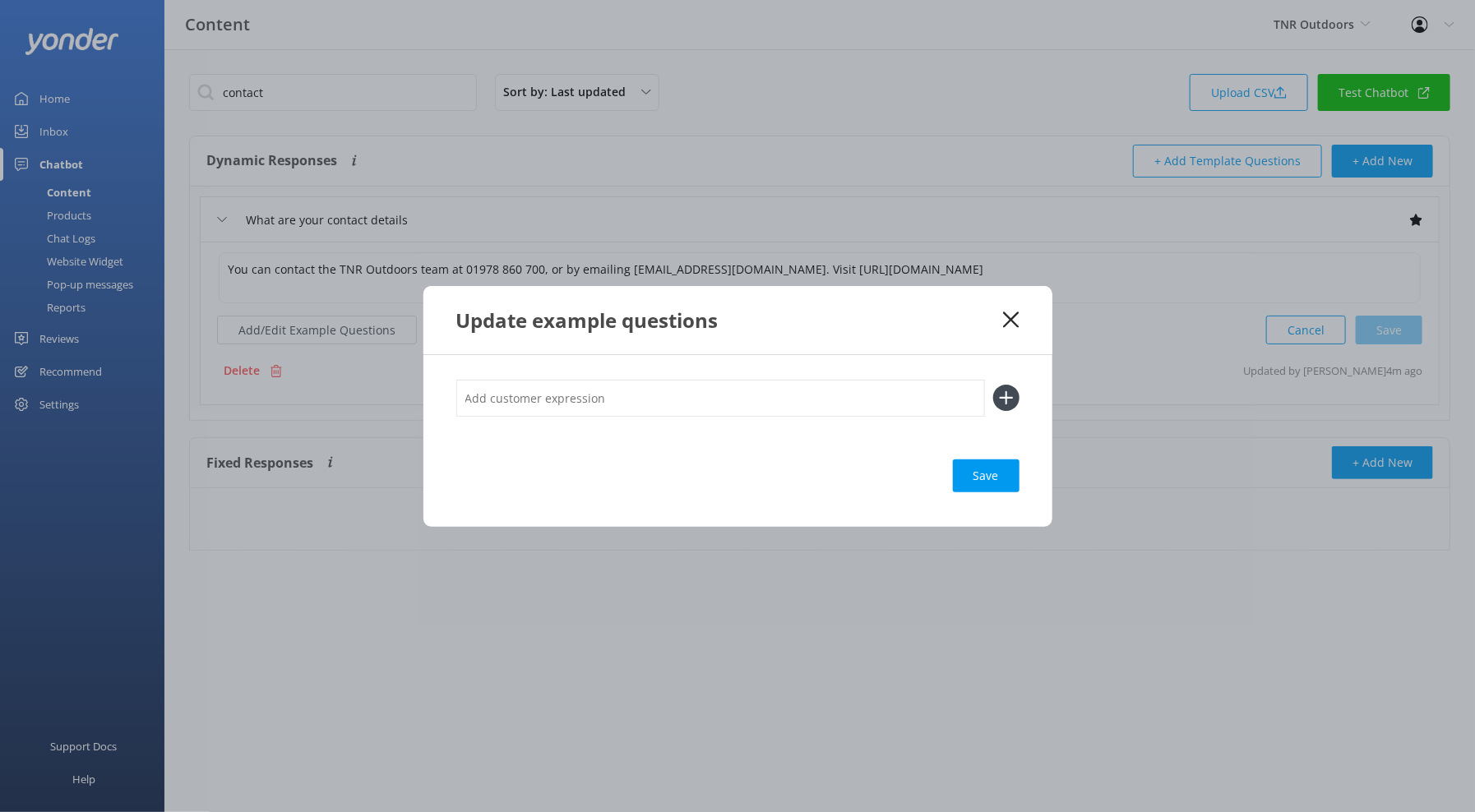
click at [571, 387] on input "text" at bounding box center [720, 398] width 528 height 37
click at [590, 409] on input "Contact Us!" at bounding box center [720, 398] width 528 height 37
click at [587, 406] on input "Contact Us!" at bounding box center [720, 398] width 528 height 37
click at [493, 389] on input "Contact Us!" at bounding box center [720, 398] width 528 height 37
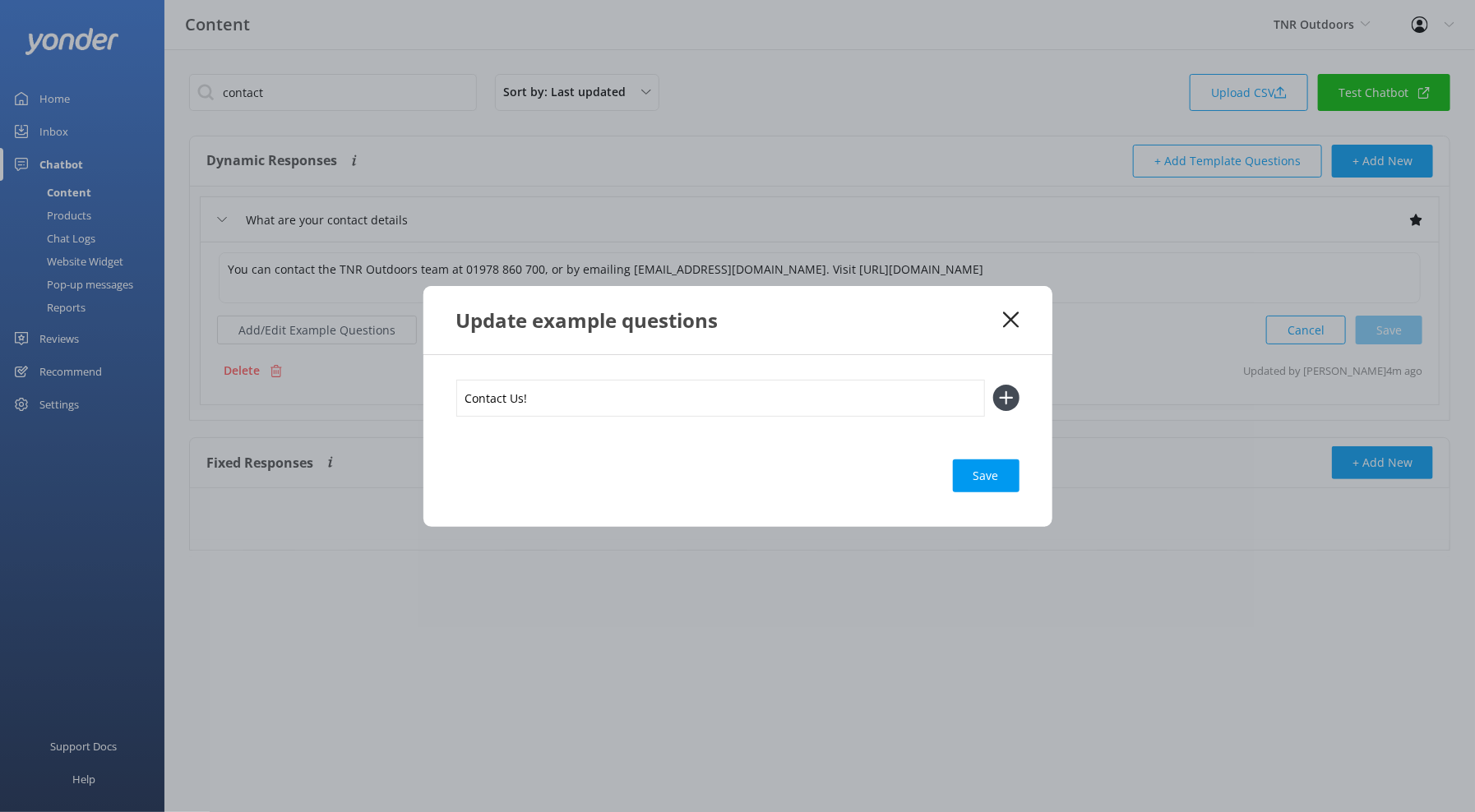
click at [494, 391] on input "Contact Us!" at bounding box center [720, 398] width 528 height 37
click at [495, 392] on input "Contact Us!" at bounding box center [720, 398] width 528 height 37
type input "Contact Us!"
click at [993, 385] on button at bounding box center [1007, 398] width 27 height 27
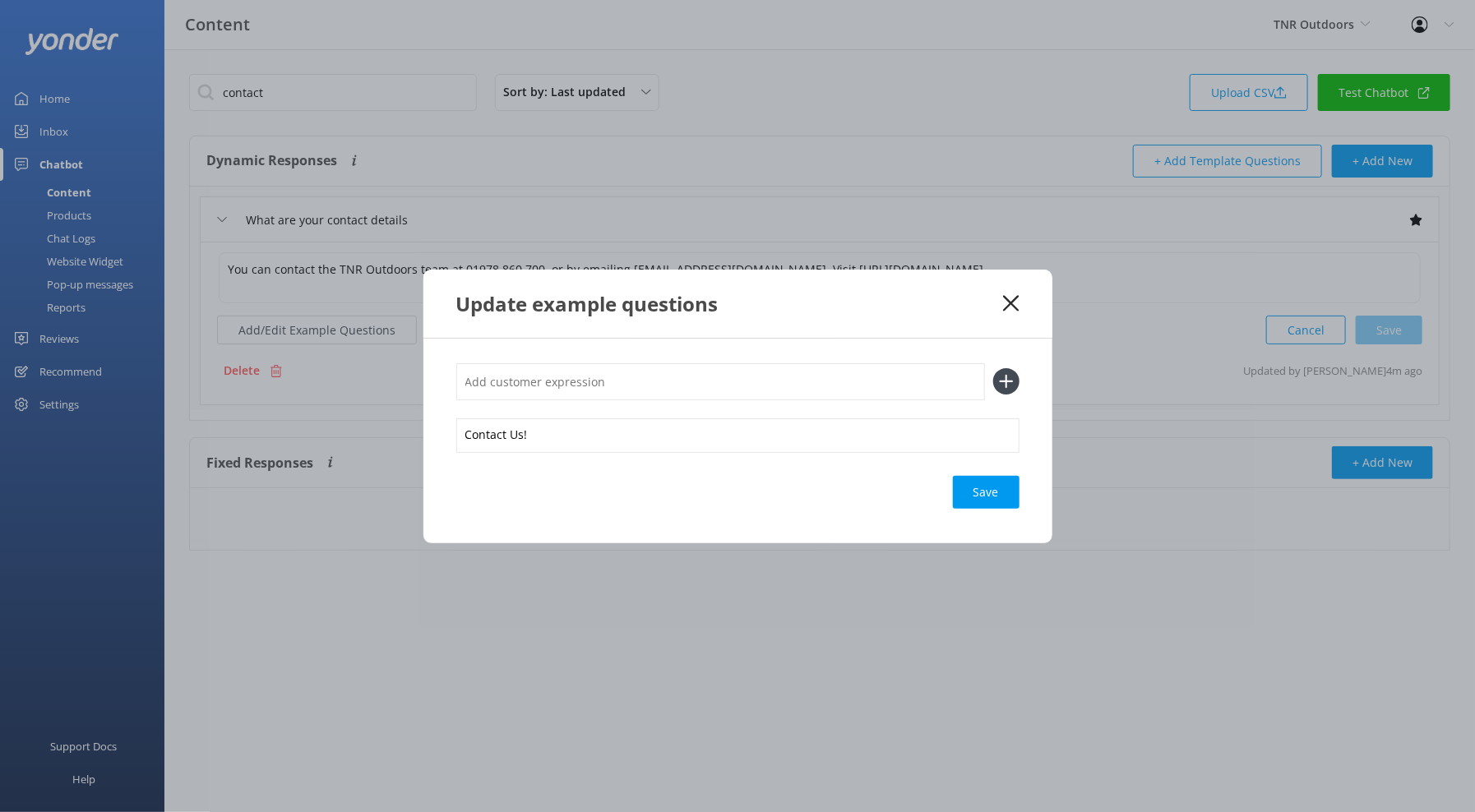
paste input "Contact Us!"
type input "Contact Us!"
click at [993, 368] on button at bounding box center [1007, 382] width 27 height 27
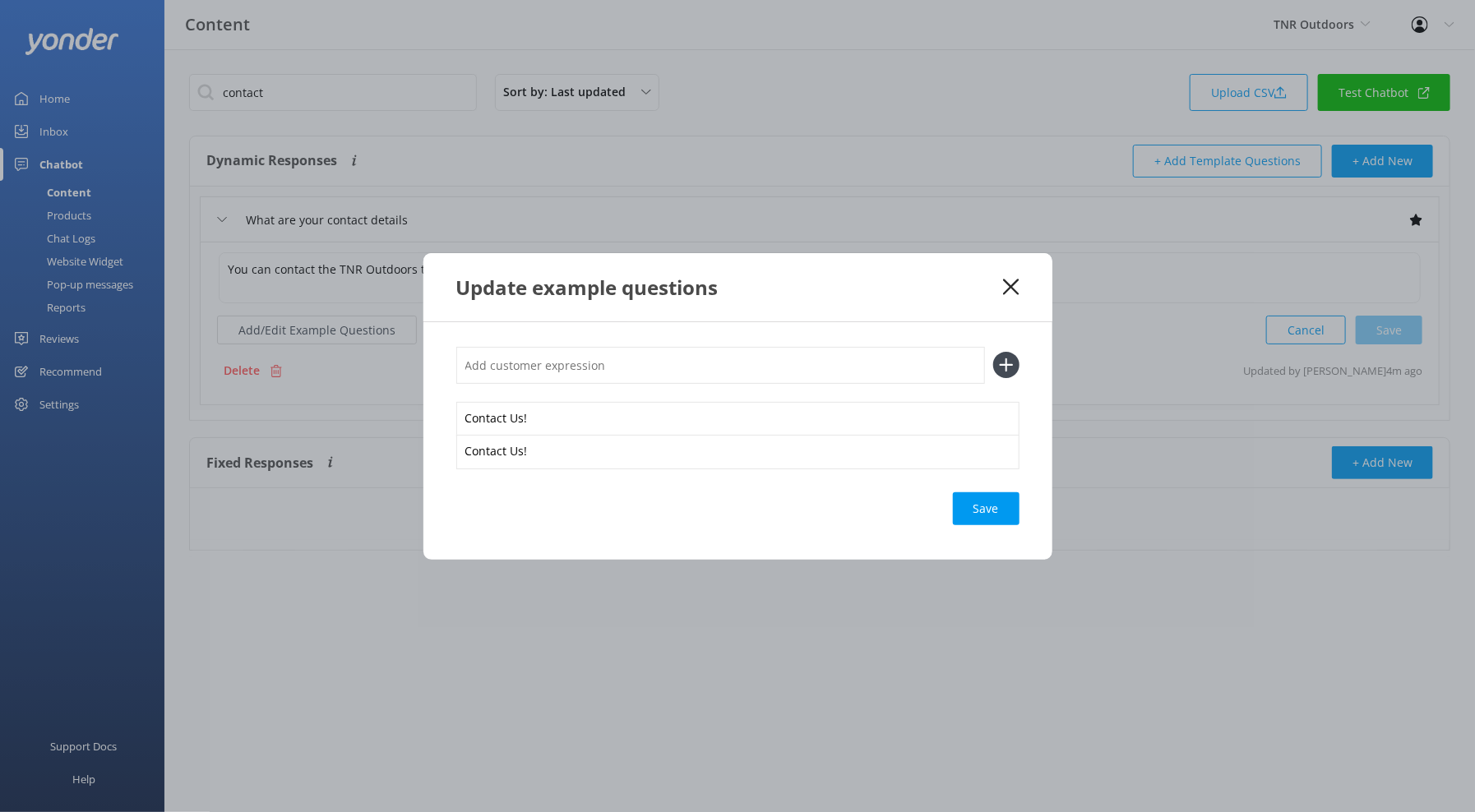
paste input "Contact Us!"
type input "Contact Us!"
click at [993, 351] on button at bounding box center [1007, 365] width 27 height 27
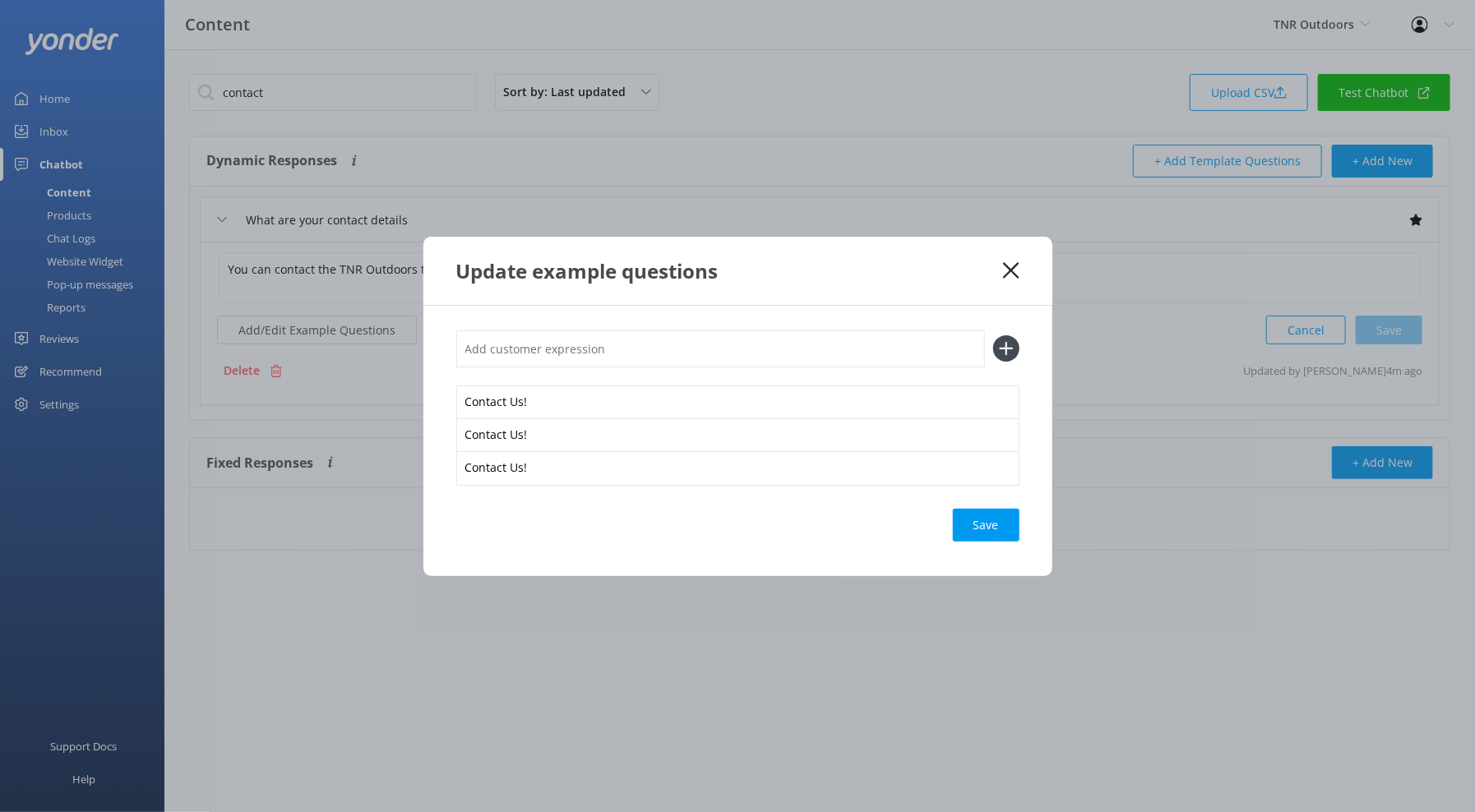
paste input "Contact Us!"
type input "Contact Us!"
click at [993, 335] on button at bounding box center [1007, 348] width 27 height 27
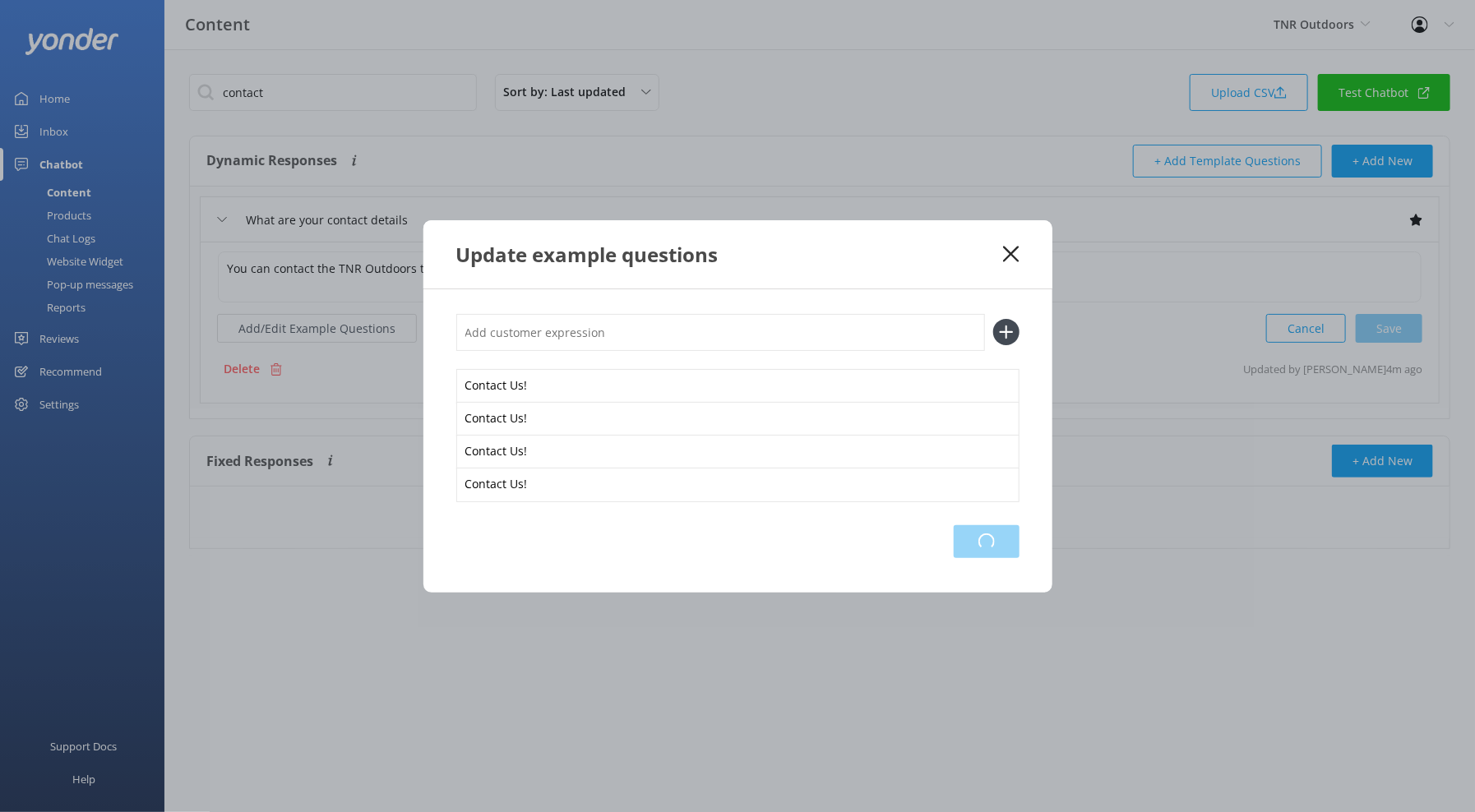
click at [983, 547] on div "Loading.." at bounding box center [986, 542] width 66 height 33
click at [69, 197] on div "Update example questions Contact Us! Contact Us! Contact Us! Contact Us! Save" at bounding box center [737, 406] width 1475 height 812
click at [990, 247] on div "Update example questions" at bounding box center [729, 254] width 548 height 27
click at [1007, 249] on icon at bounding box center [1010, 253] width 15 height 16
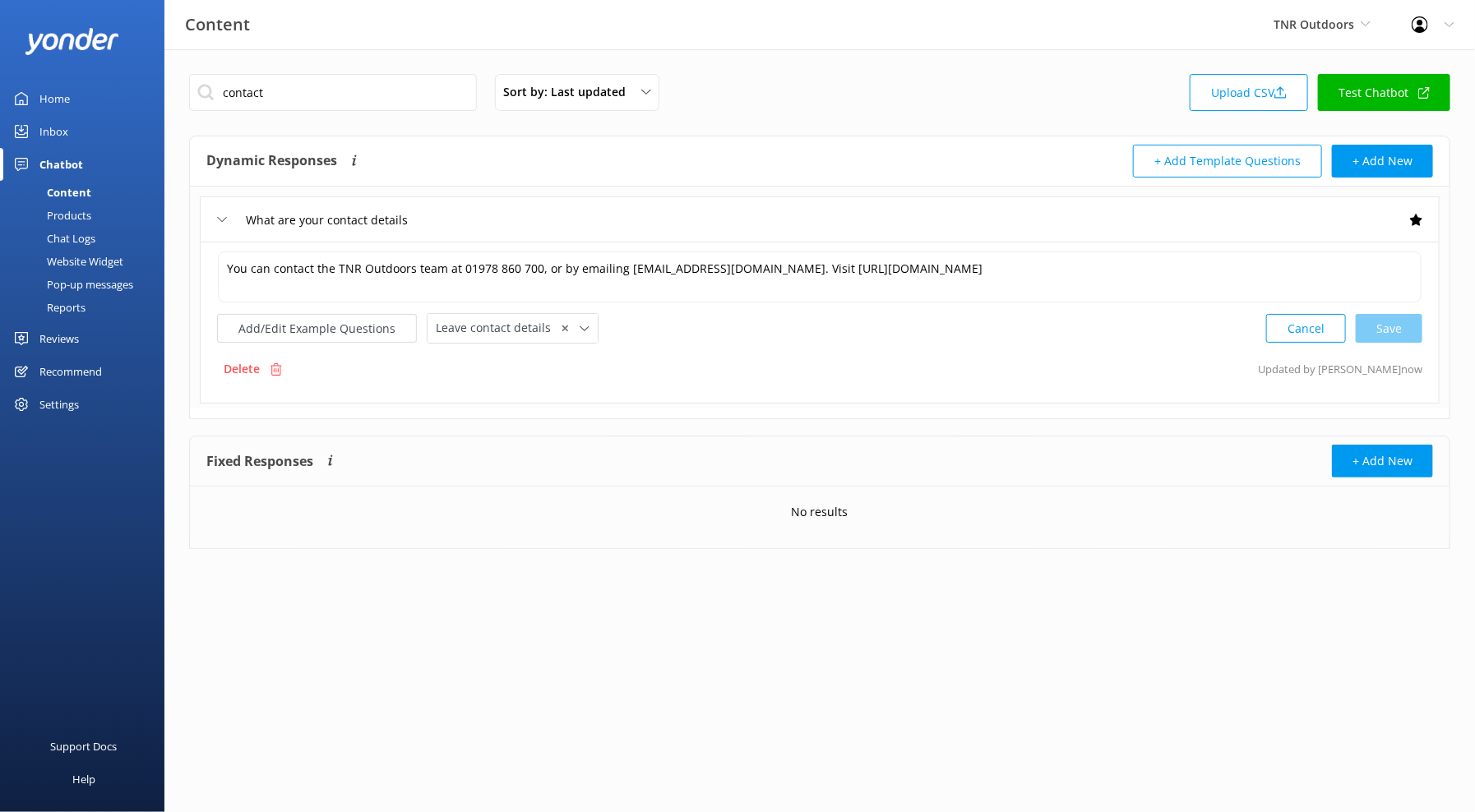
click at [1367, 74] on link "Test Chatbot" at bounding box center [1384, 92] width 132 height 37
click at [821, 616] on html "Content TNR Outdoors [PERSON_NAME] Adventure Co Cool Tours Inc Tongariro River …" at bounding box center [737, 406] width 1475 height 812
click at [803, 683] on html "Content TNR Outdoors [PERSON_NAME] Adventure Co Cool Tours Inc Tongariro River …" at bounding box center [737, 406] width 1475 height 812
click at [85, 89] on link "Home" at bounding box center [82, 98] width 165 height 33
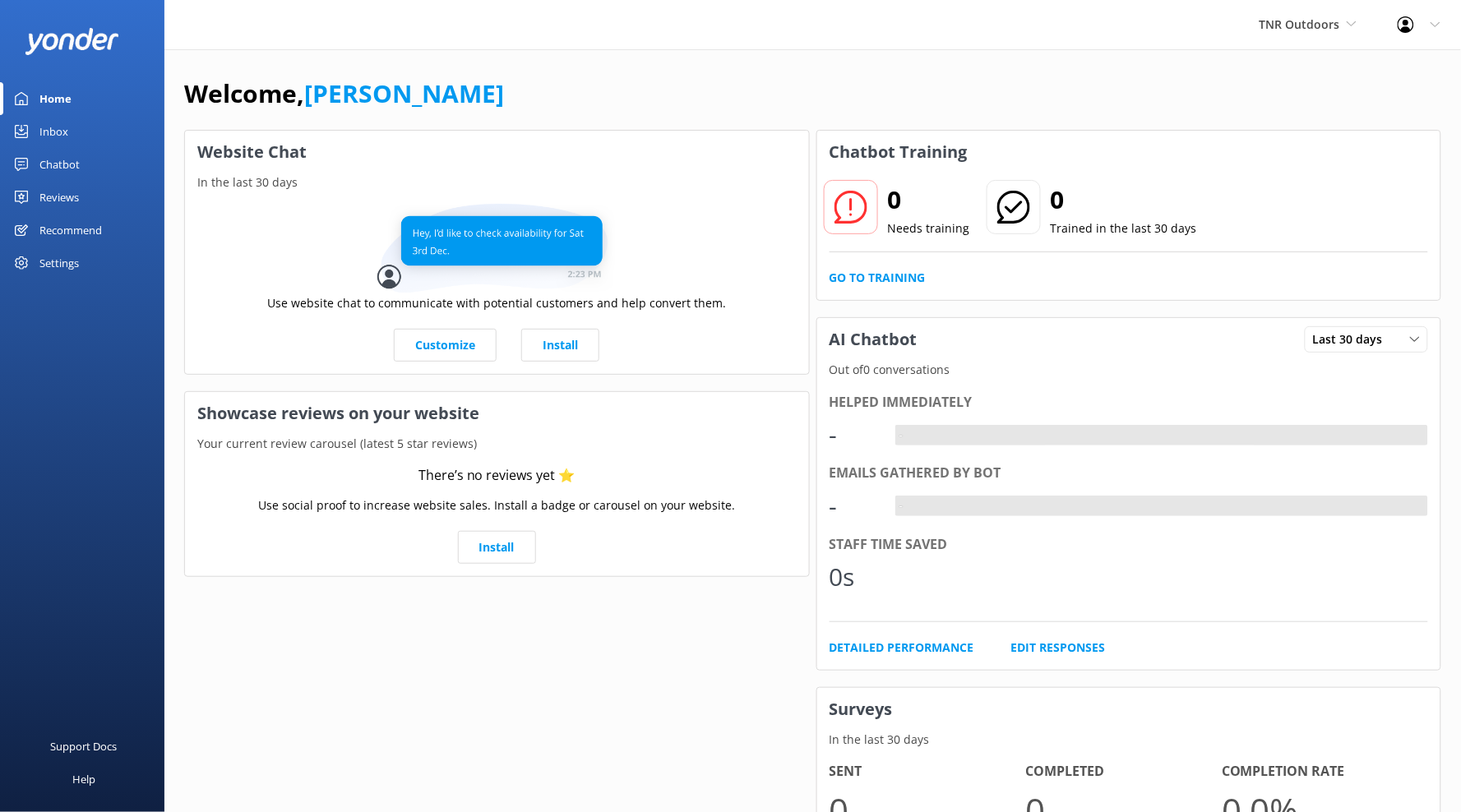
click at [75, 254] on div "Settings" at bounding box center [58, 263] width 39 height 33
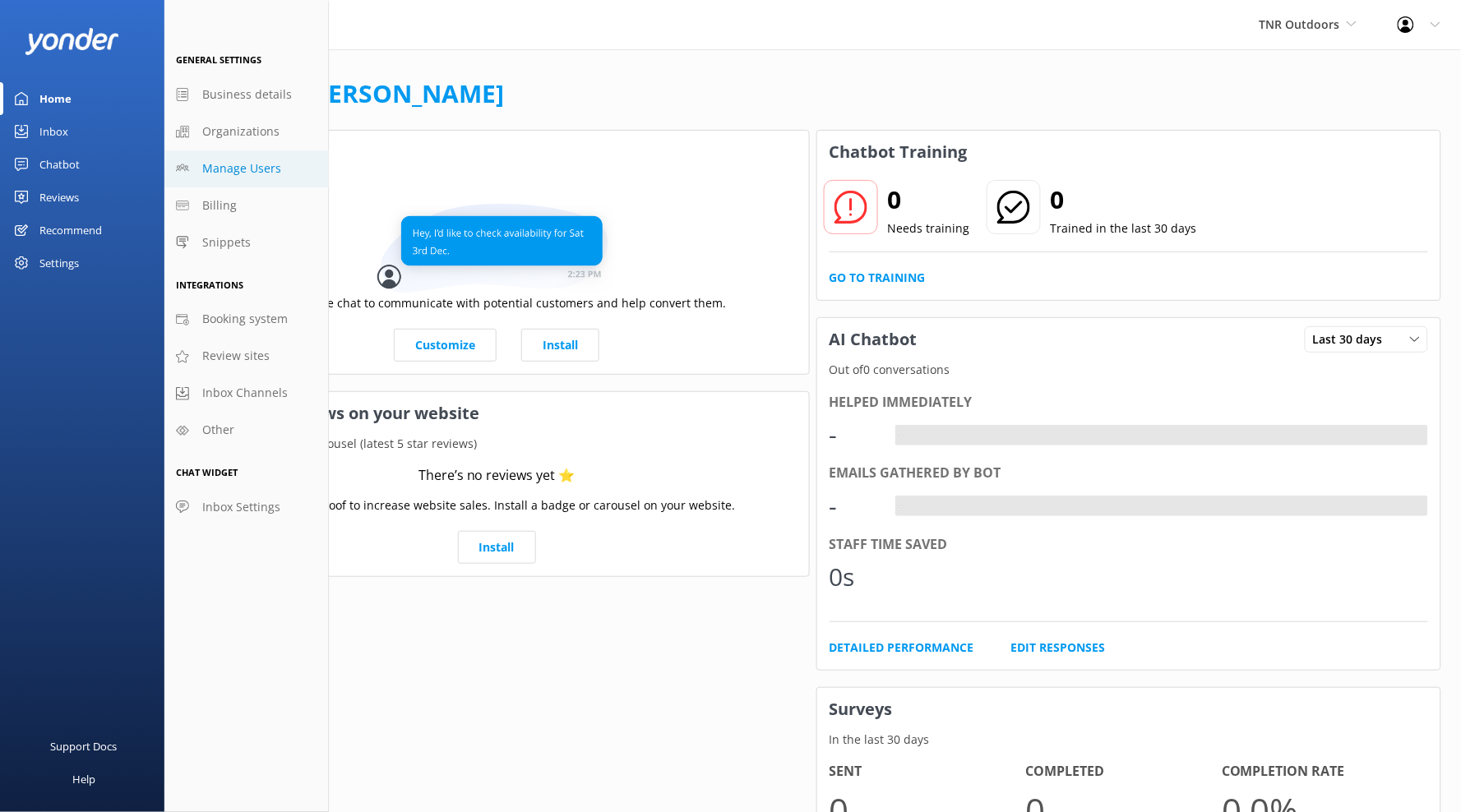
click at [259, 170] on span "Manage Users" at bounding box center [241, 168] width 79 height 18
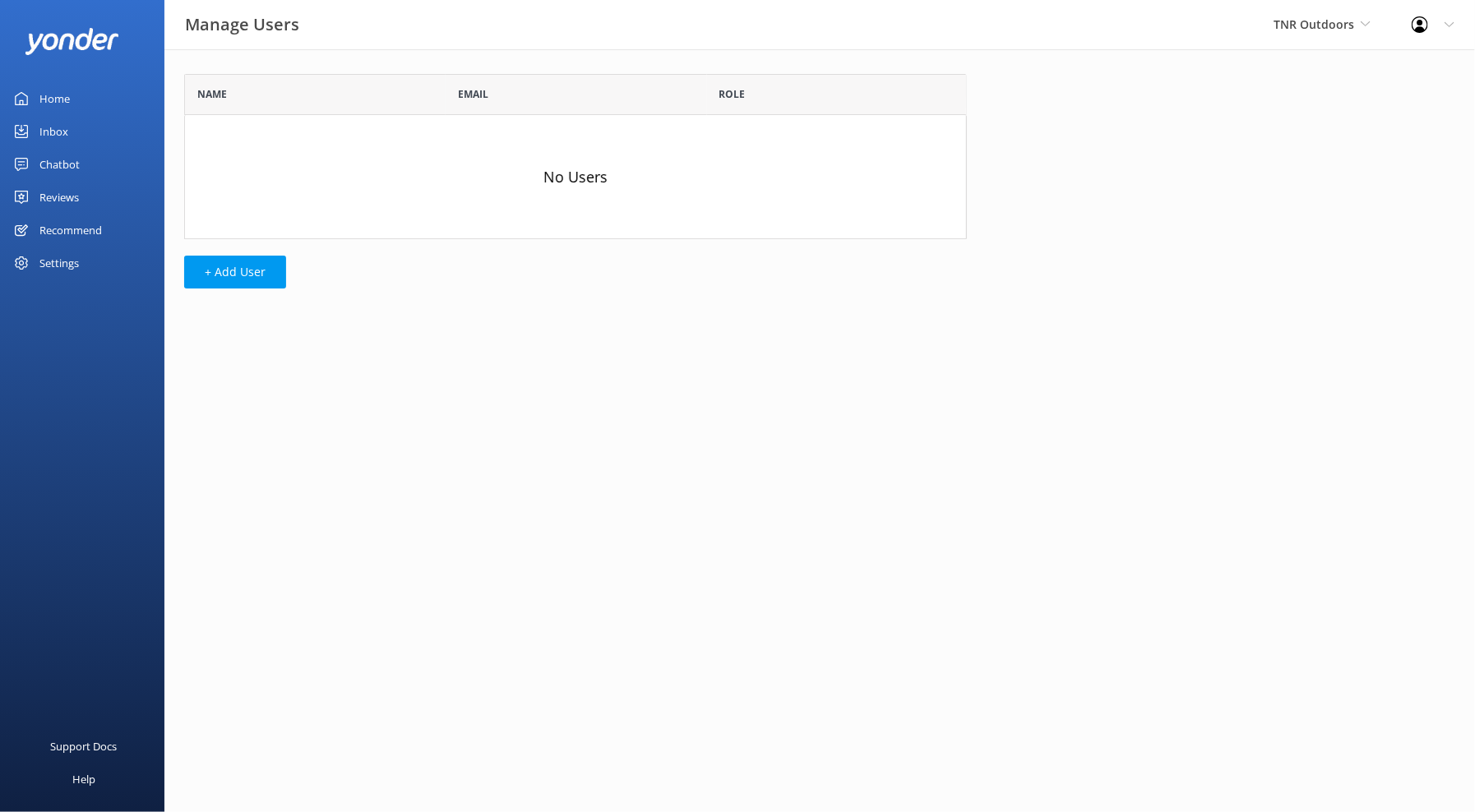
scroll to position [151, 768]
click at [216, 289] on div "Name Email Role No Users + Add User" at bounding box center [575, 186] width 822 height 272
click at [231, 273] on button "+ Add User" at bounding box center [234, 271] width 102 height 33
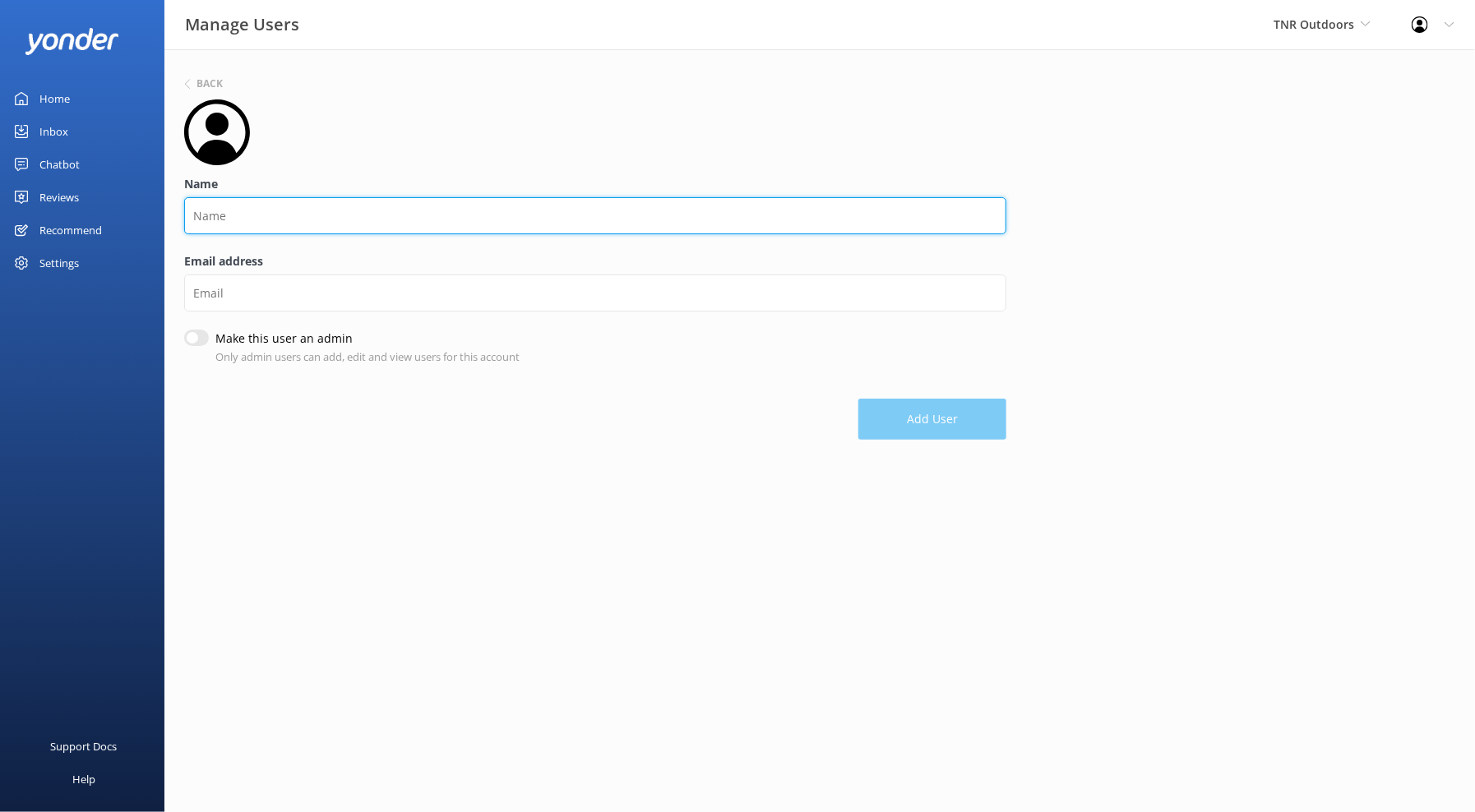
click at [302, 210] on input "Name" at bounding box center [594, 215] width 822 height 37
type input "Office"
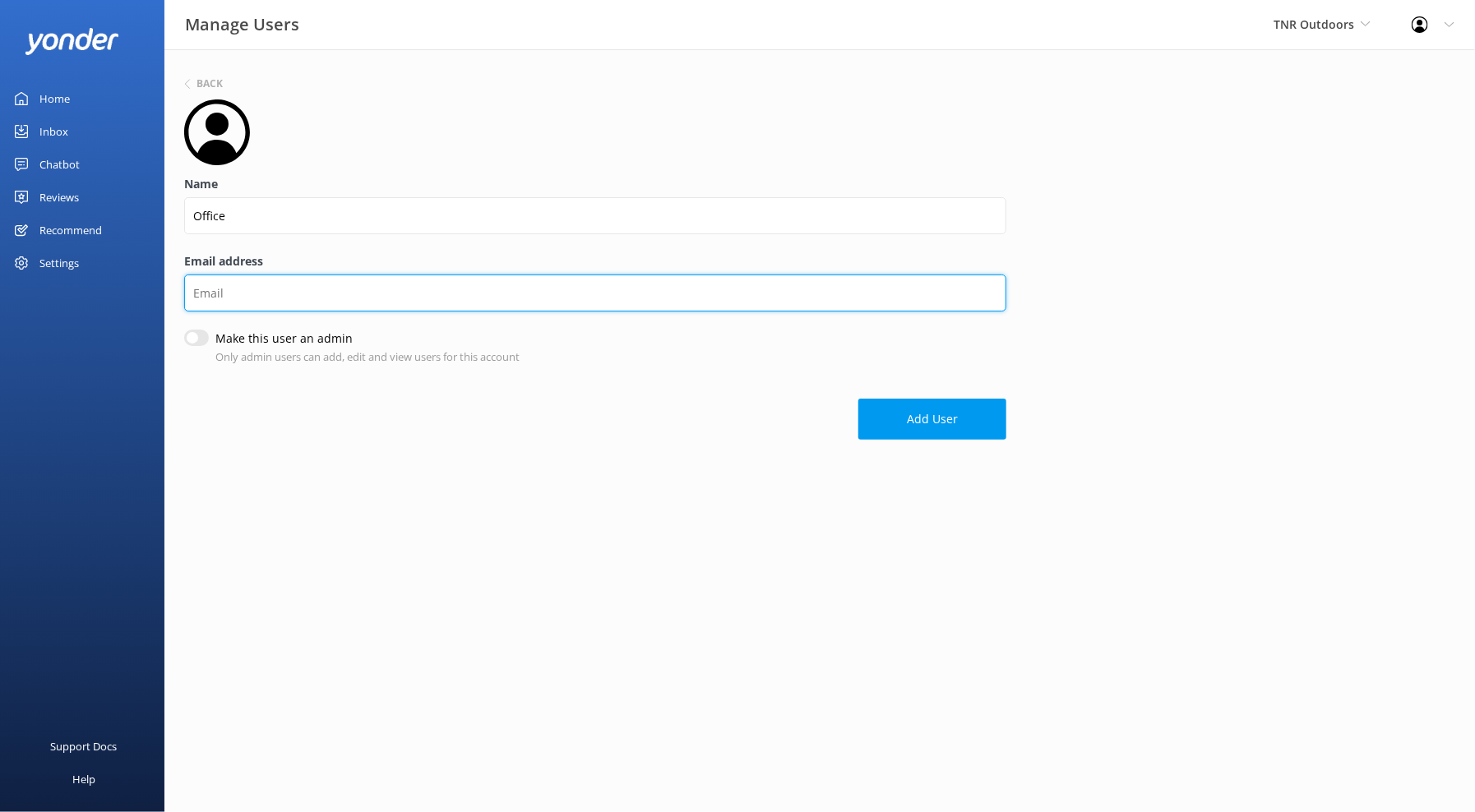
click at [214, 300] on input "Email address" at bounding box center [594, 292] width 822 height 37
paste input "[EMAIL_ADDRESS][DOMAIN_NAME]"
type input "[EMAIL_ADDRESS][DOMAIN_NAME]"
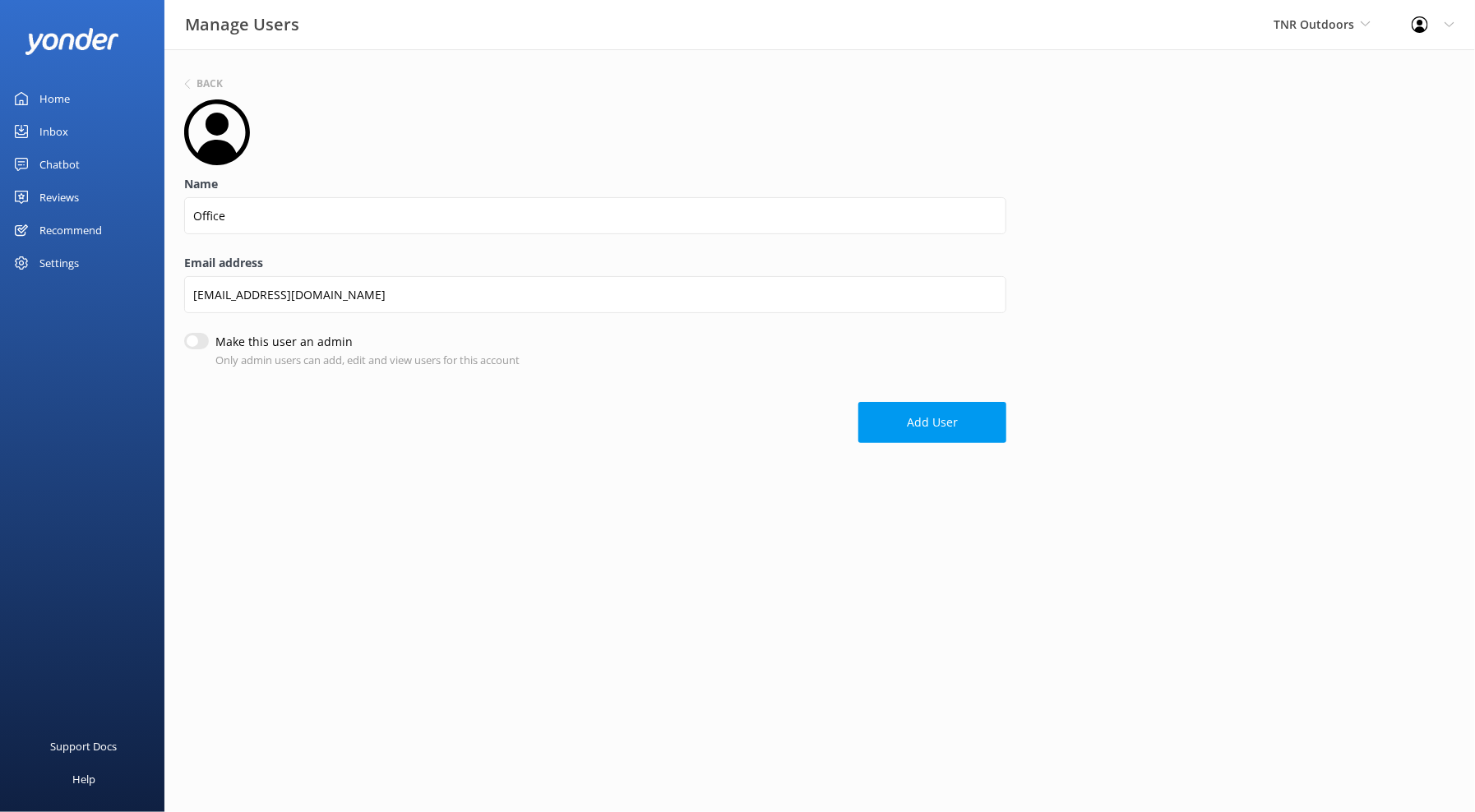
click at [197, 330] on form "Name Office Email address [EMAIL_ADDRESS][DOMAIN_NAME] Make this user an admin …" at bounding box center [594, 270] width 822 height 344
click at [189, 342] on input "Make this user an admin" at bounding box center [196, 341] width 25 height 16
checkbox input "true"
click at [906, 425] on button "Add User" at bounding box center [931, 422] width 148 height 41
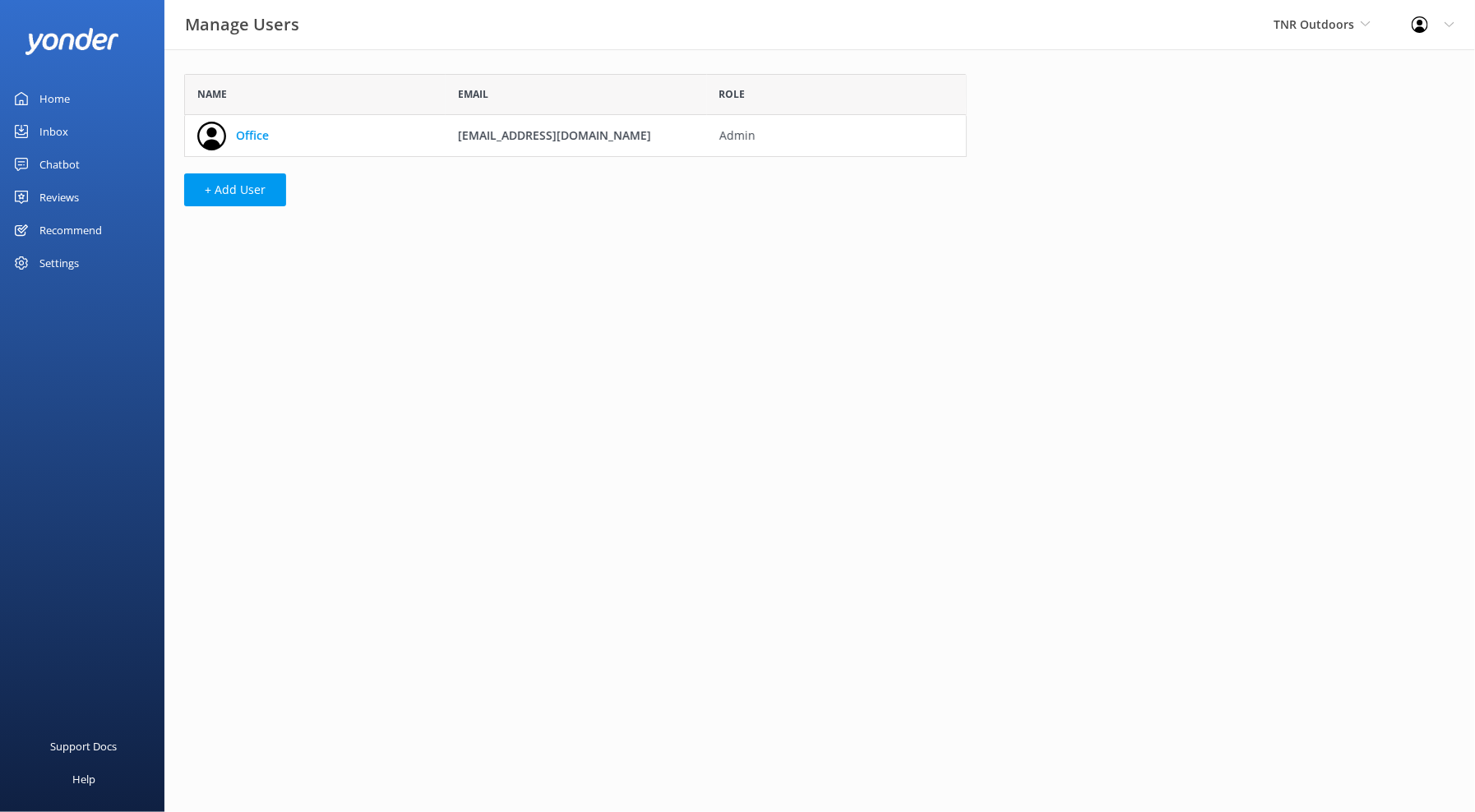
scroll to position [69, 768]
click at [92, 99] on link "Home" at bounding box center [82, 98] width 165 height 33
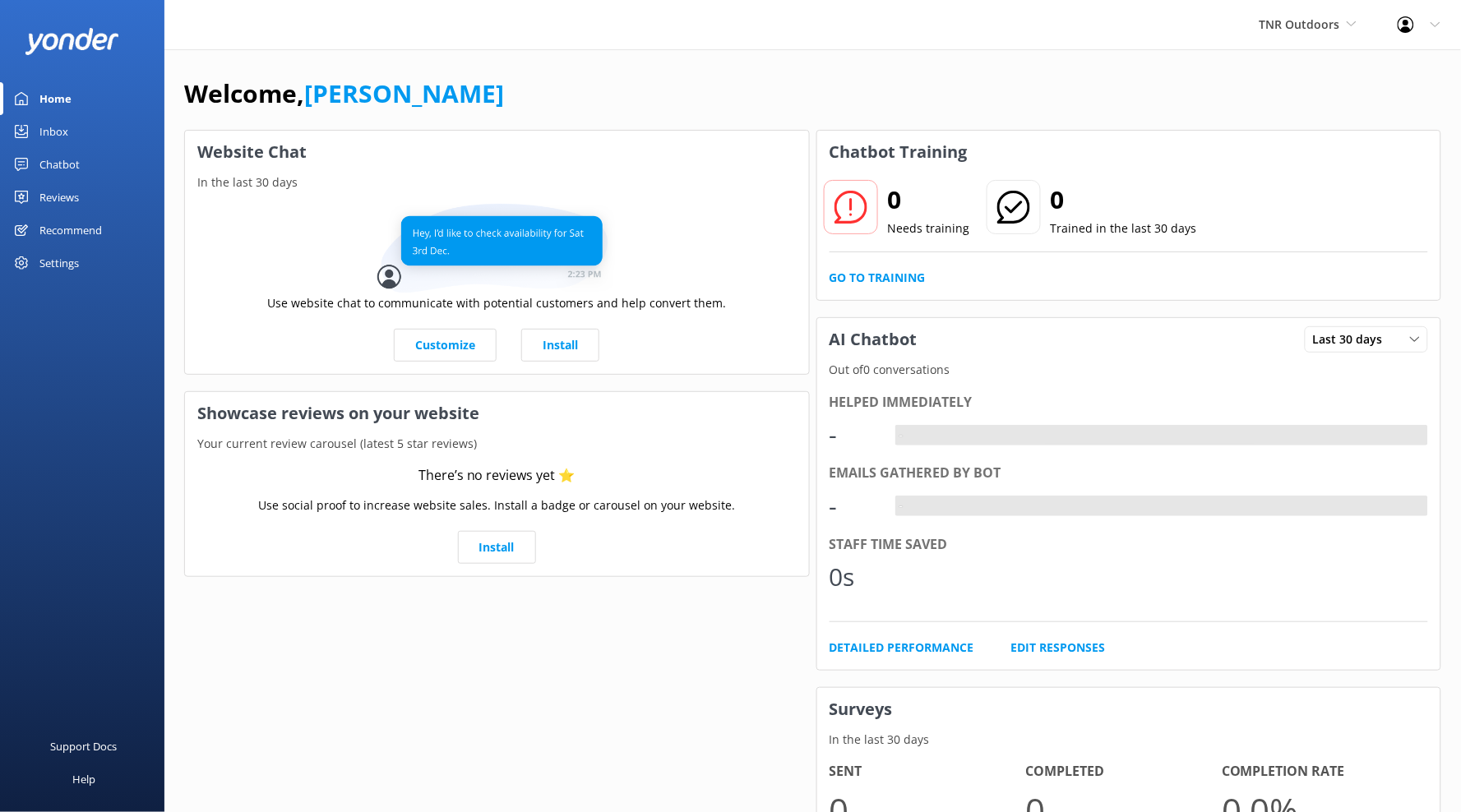
click at [99, 158] on link "Chatbot" at bounding box center [82, 164] width 165 height 33
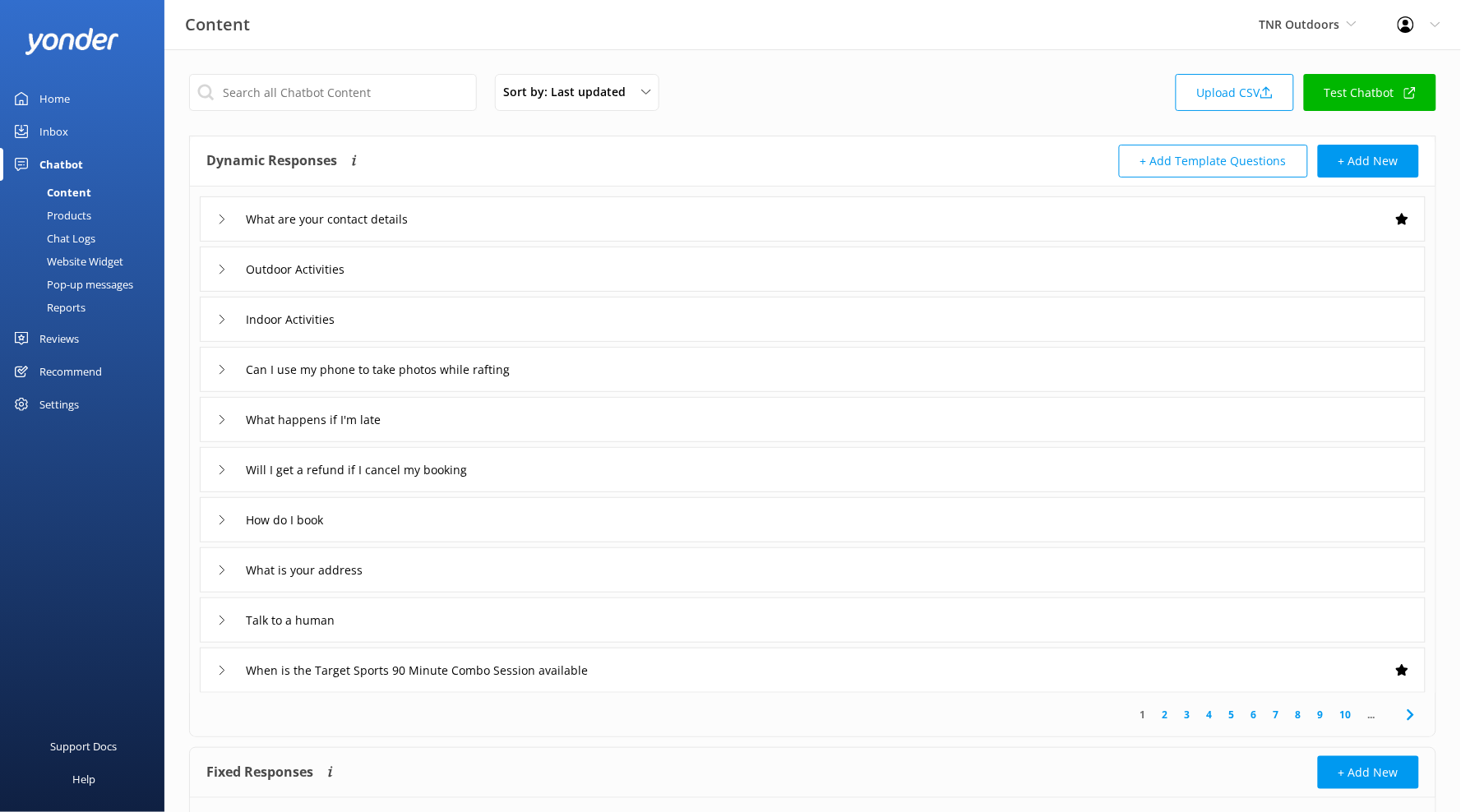
click at [1369, 93] on link "Test Chatbot" at bounding box center [1370, 92] width 132 height 37
click at [1320, 33] on span "TNR Outdoors" at bounding box center [1309, 24] width 97 height 18
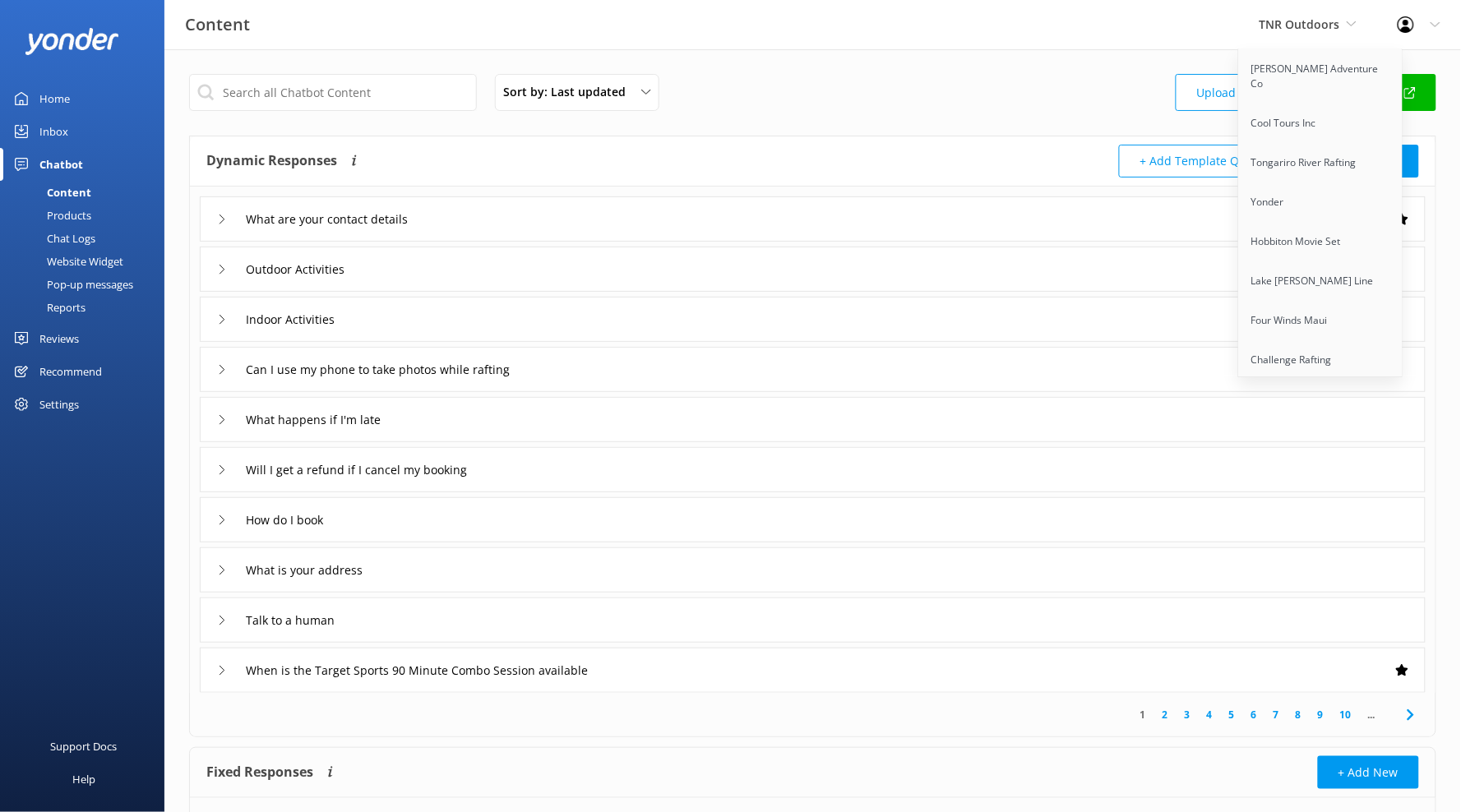
click at [1054, 137] on div "Dynamic Responses Dynamic responses rely on the Large Language Model to create …" at bounding box center [812, 161] width 1246 height 50
click at [1069, 121] on div "Sort by: Last updated Title Last updated Upload CSV Test Chatbot Dynamic Respon…" at bounding box center [812, 479] width 1296 height 860
click at [1133, 75] on div "Sort by: Last updated Title Last updated Upload CSV Test Chatbot" at bounding box center [813, 97] width 1248 height 47
click at [1440, 65] on div "Sort by: Last updated Title Last updated Upload CSV Test Chatbot Dynamic Respon…" at bounding box center [812, 479] width 1296 height 860
click at [1066, 102] on div "Sort by: Last updated Title Last updated Upload CSV Test Chatbot" at bounding box center [813, 97] width 1248 height 47
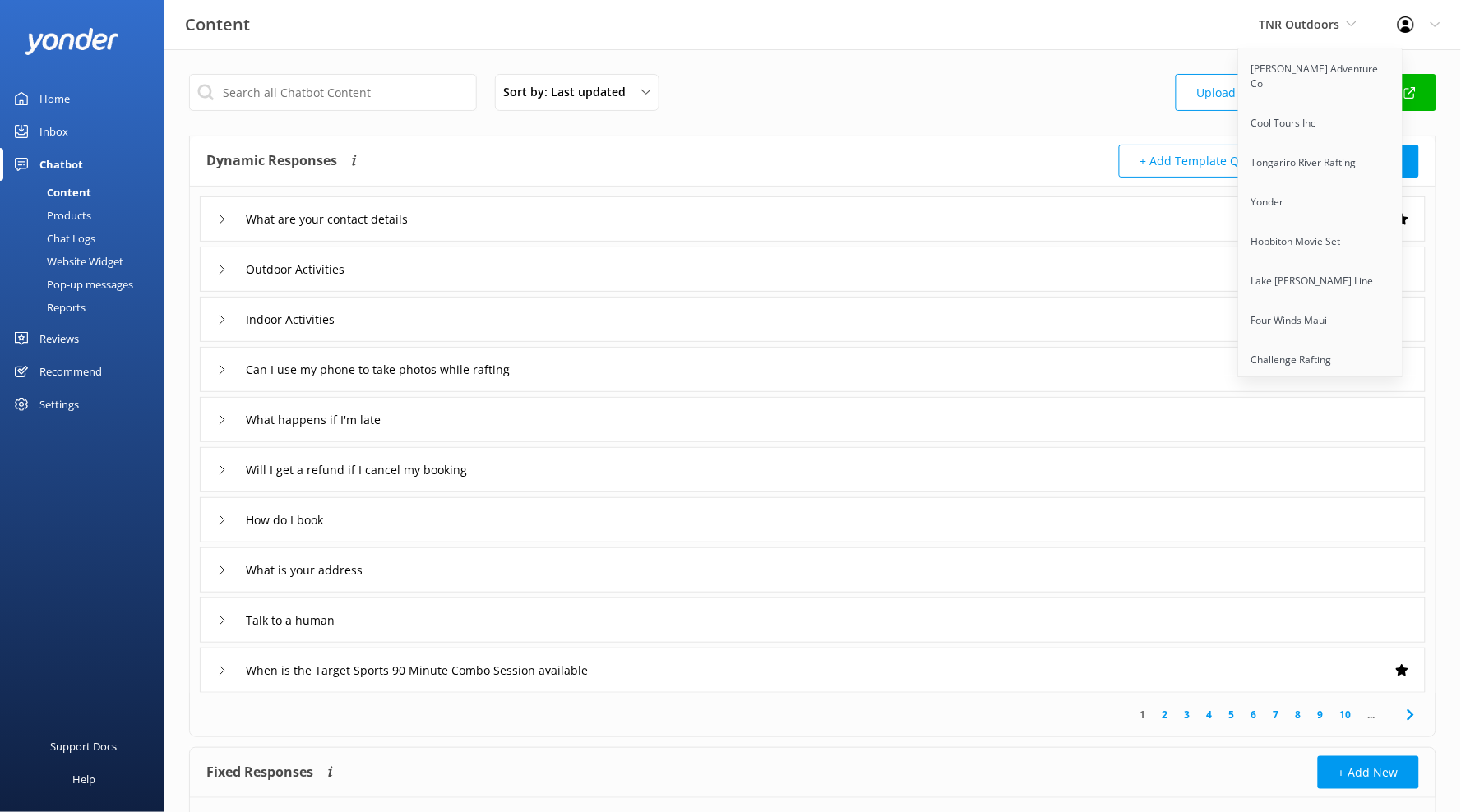
click at [73, 138] on link "Inbox" at bounding box center [82, 131] width 165 height 33
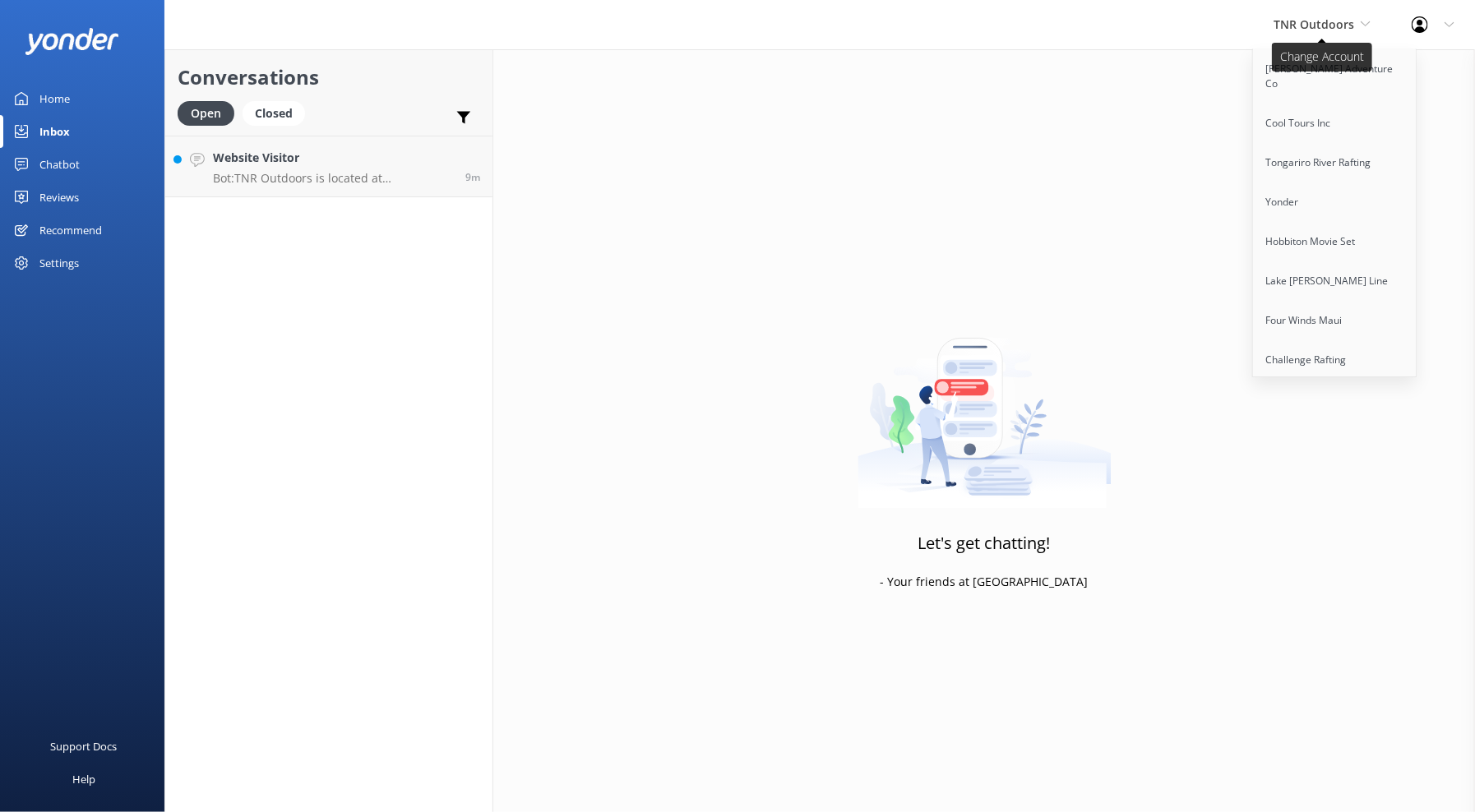
click at [1346, 21] on span "TNR Outdoors" at bounding box center [1313, 24] width 81 height 15
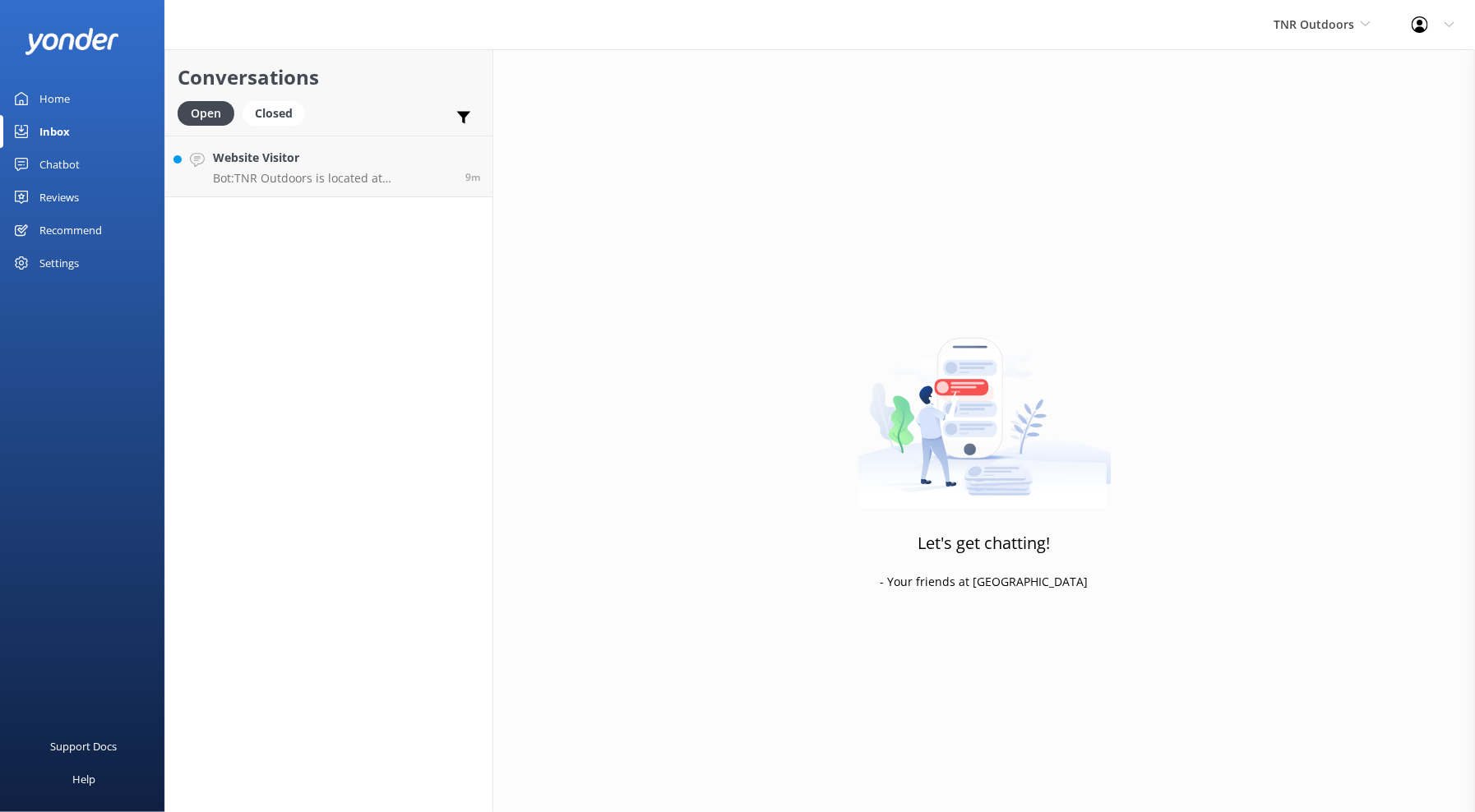
click at [102, 82] on link "Home" at bounding box center [82, 98] width 165 height 33
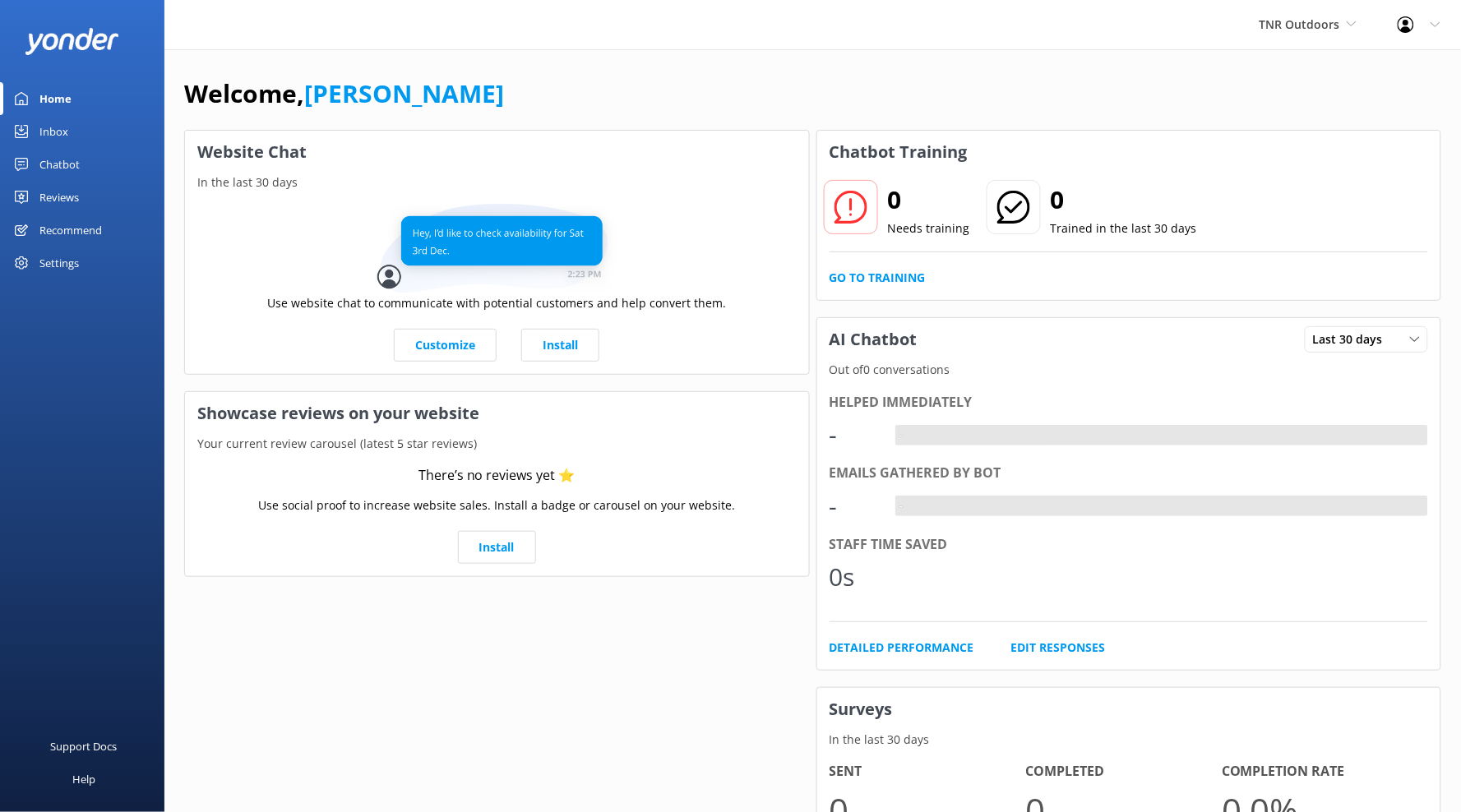
click at [76, 123] on link "Inbox" at bounding box center [82, 131] width 165 height 33
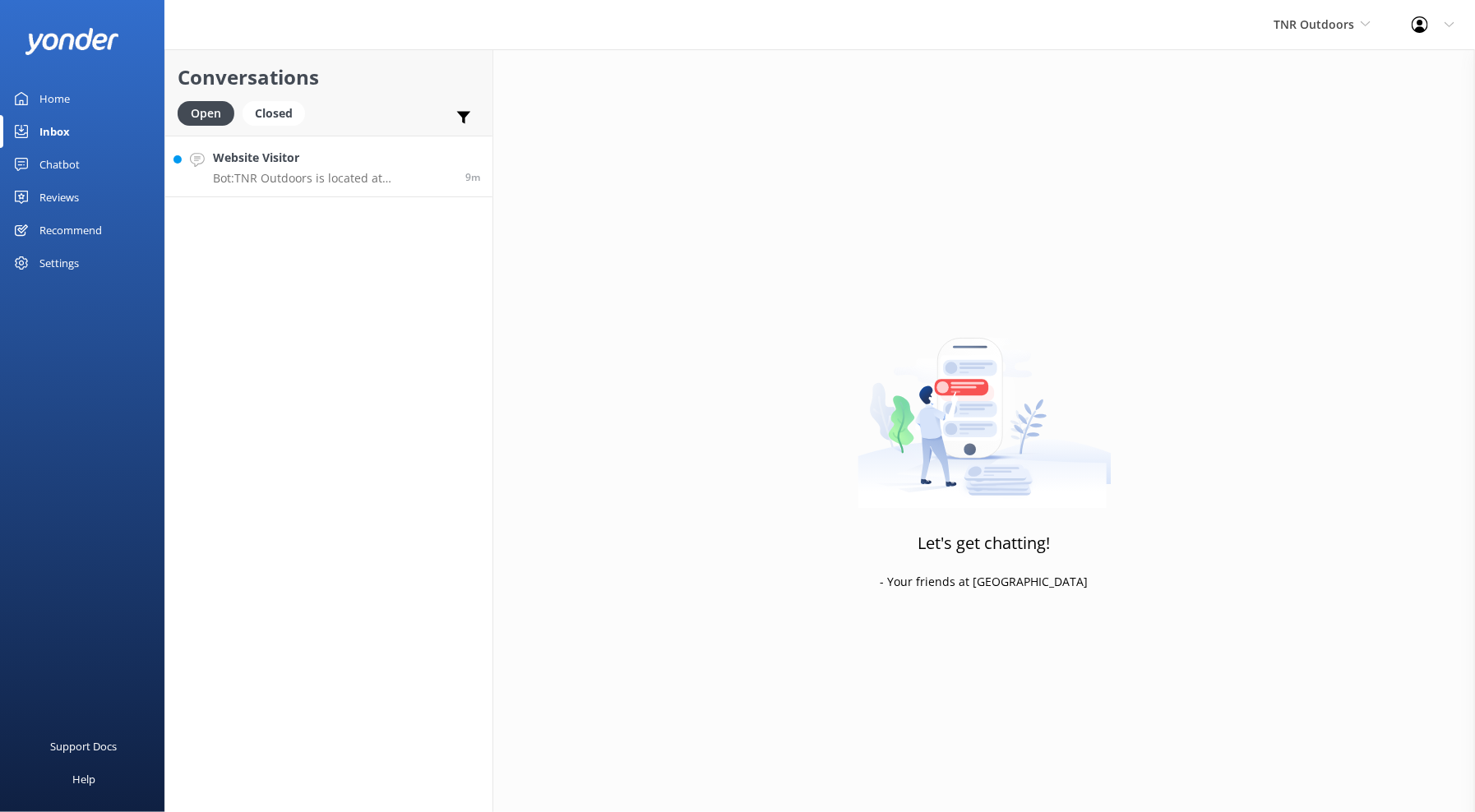
click at [330, 185] on p "Bot: TNR Outdoors is located at [STREET_ADDRESS][DATE]. For directions, click […" at bounding box center [333, 179] width 240 height 15
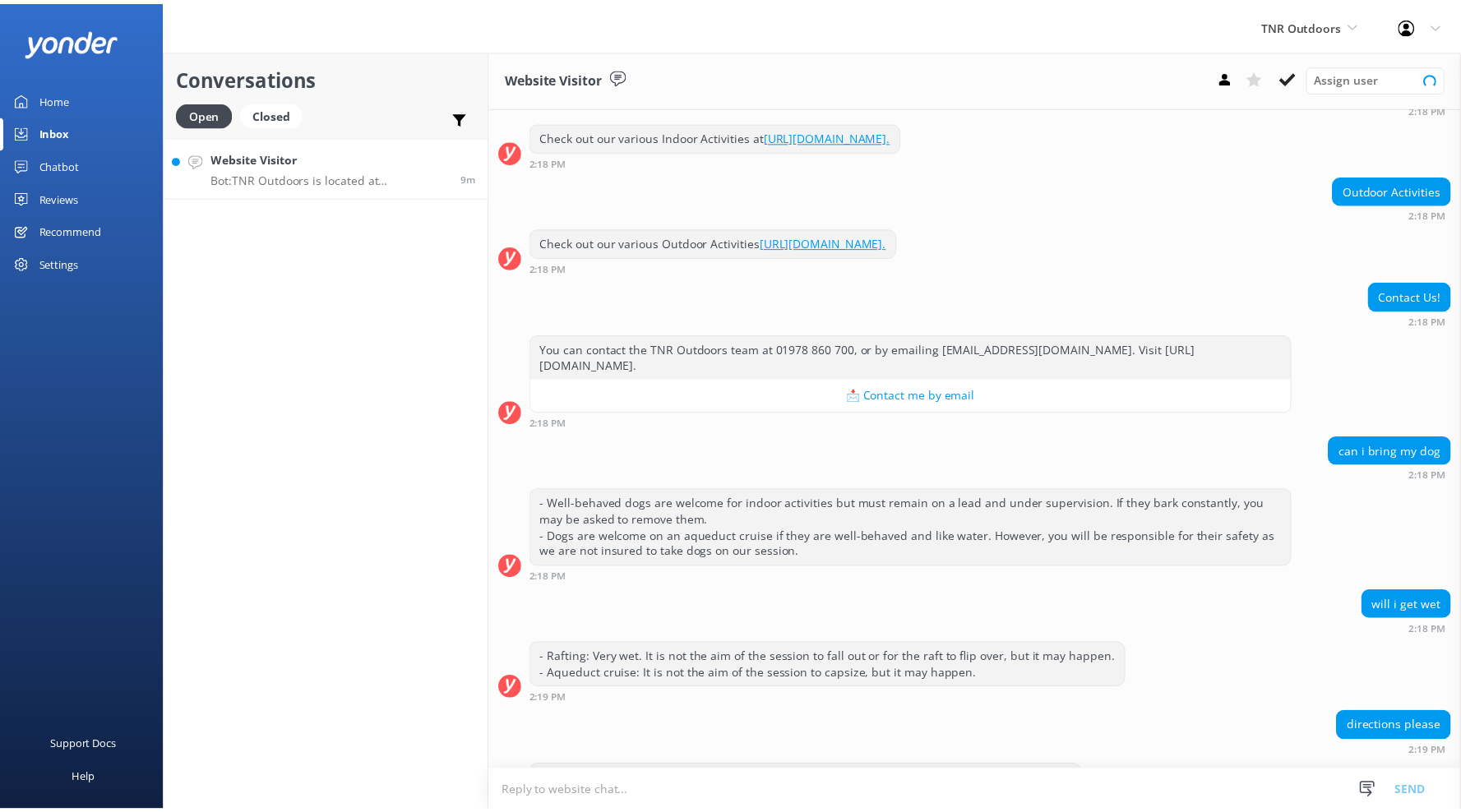
scroll to position [250, 0]
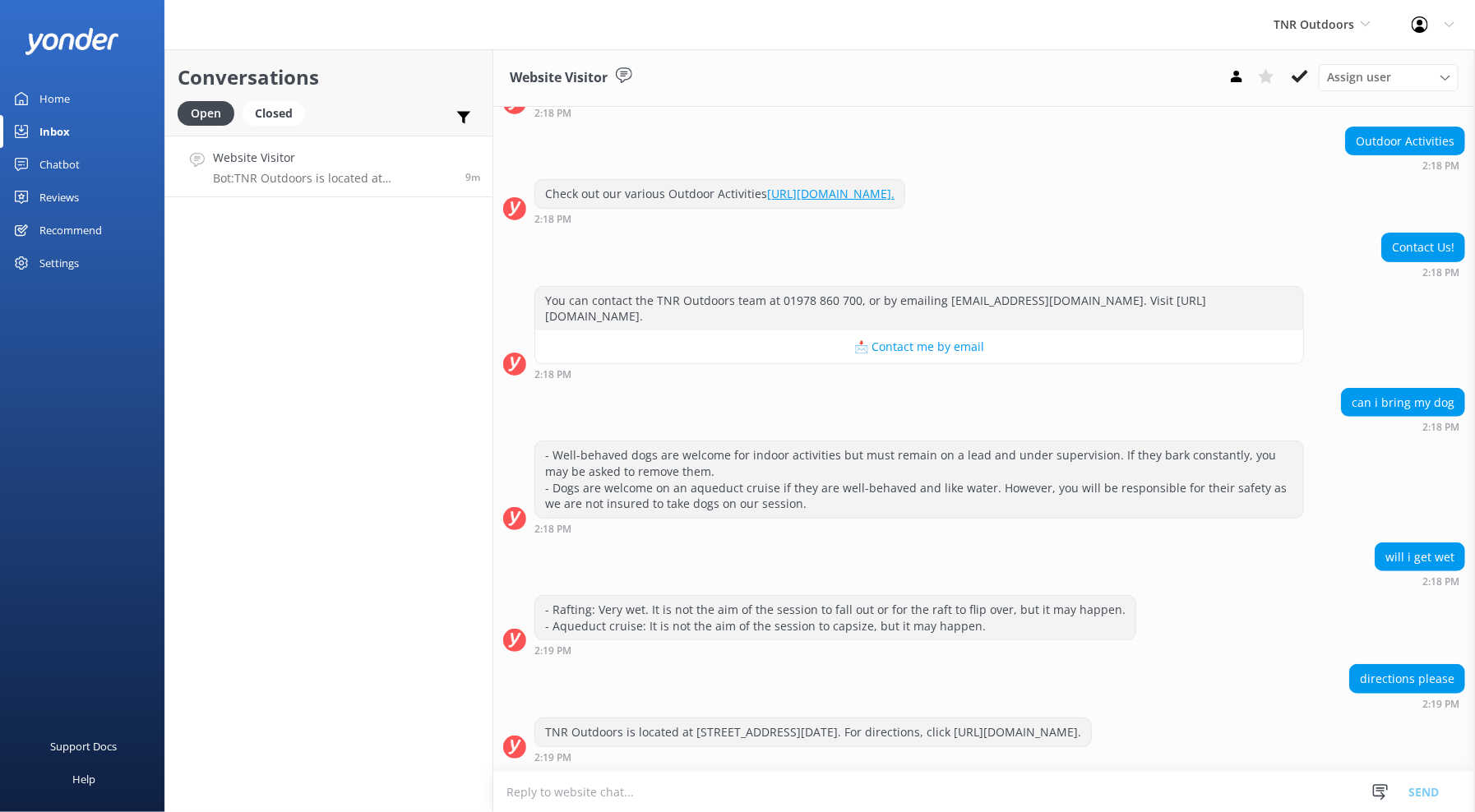
click at [59, 99] on div "Home" at bounding box center [54, 98] width 30 height 33
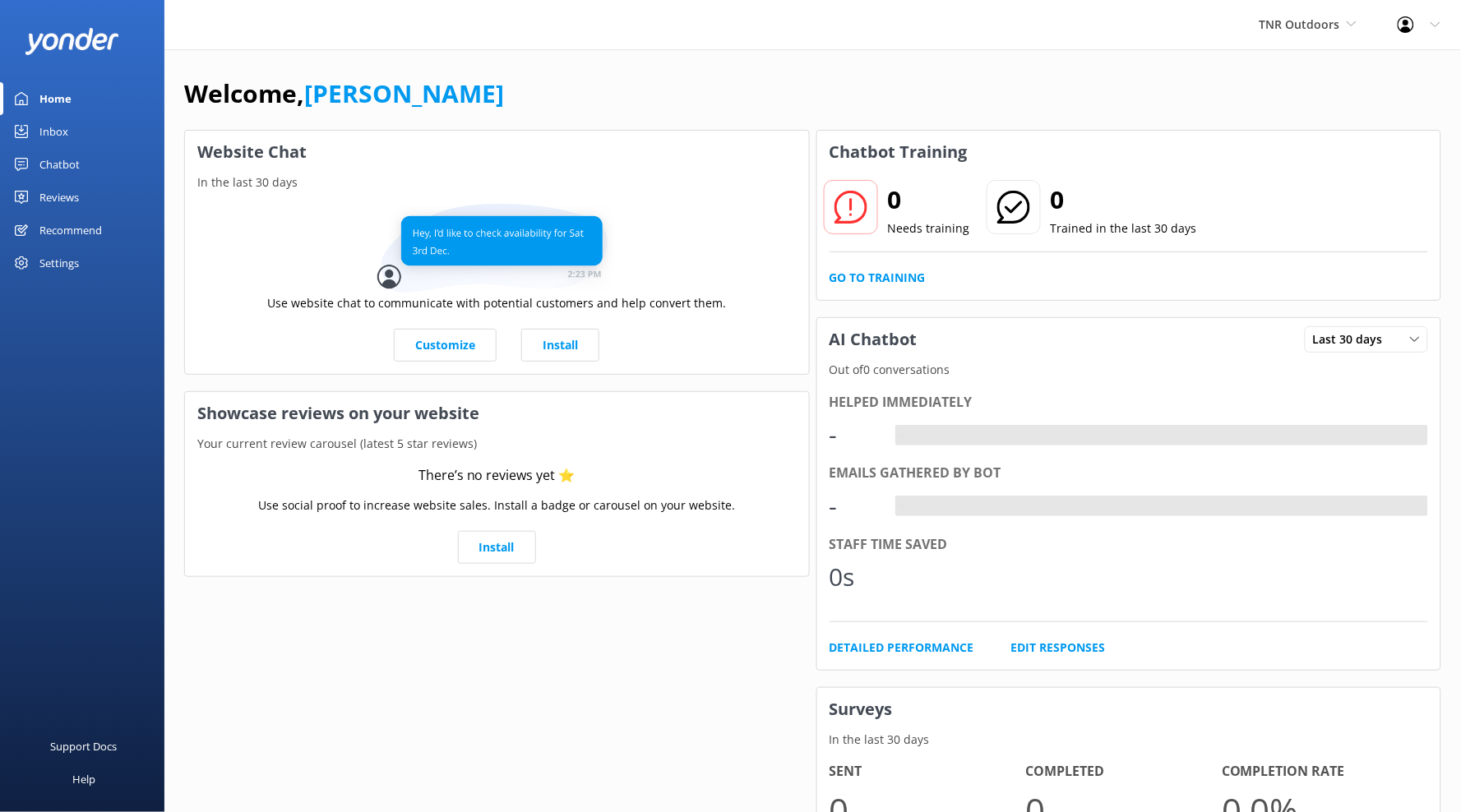
click at [70, 165] on div "Chatbot" at bounding box center [59, 164] width 40 height 33
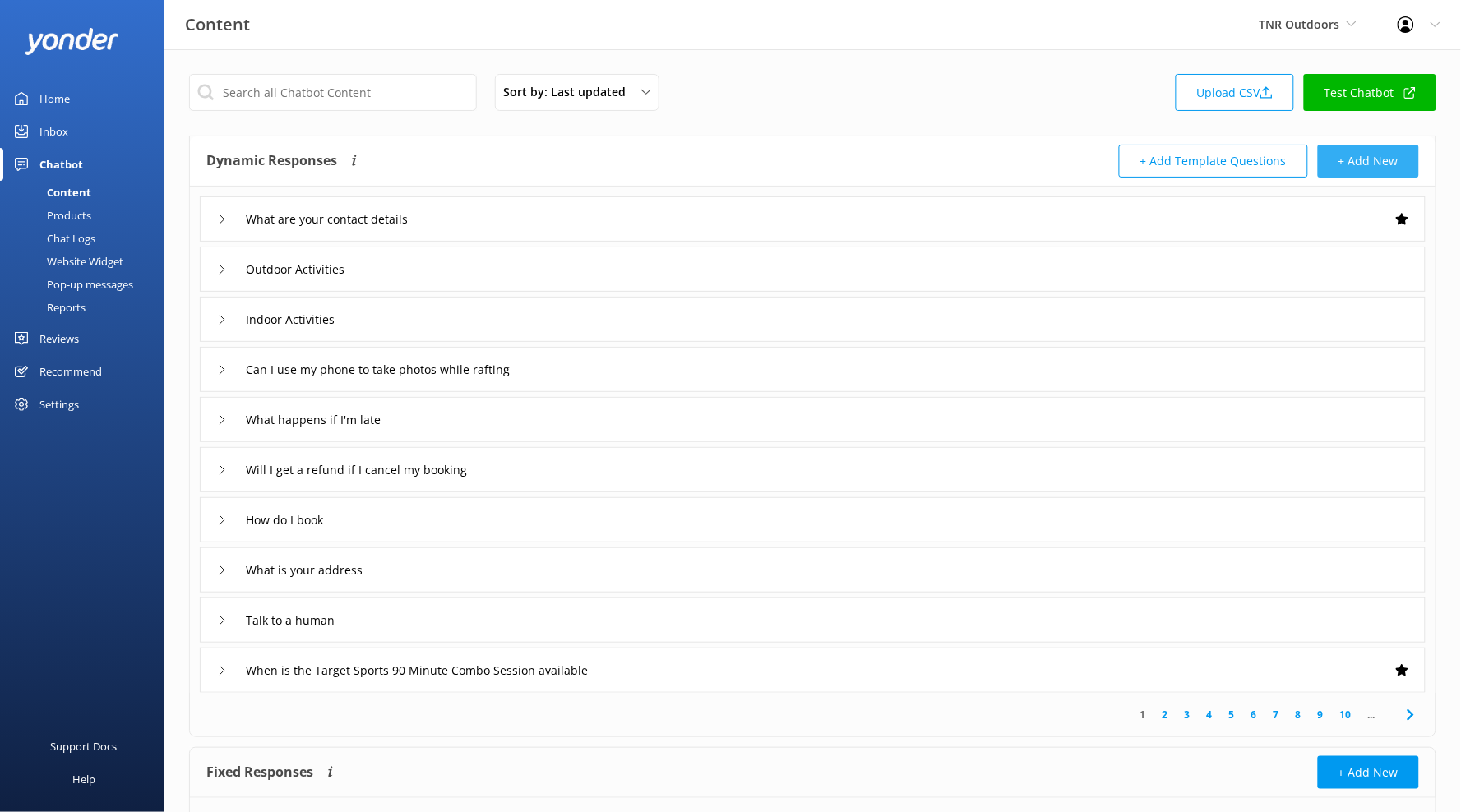
click at [1383, 165] on button "+ Add New" at bounding box center [1369, 161] width 101 height 33
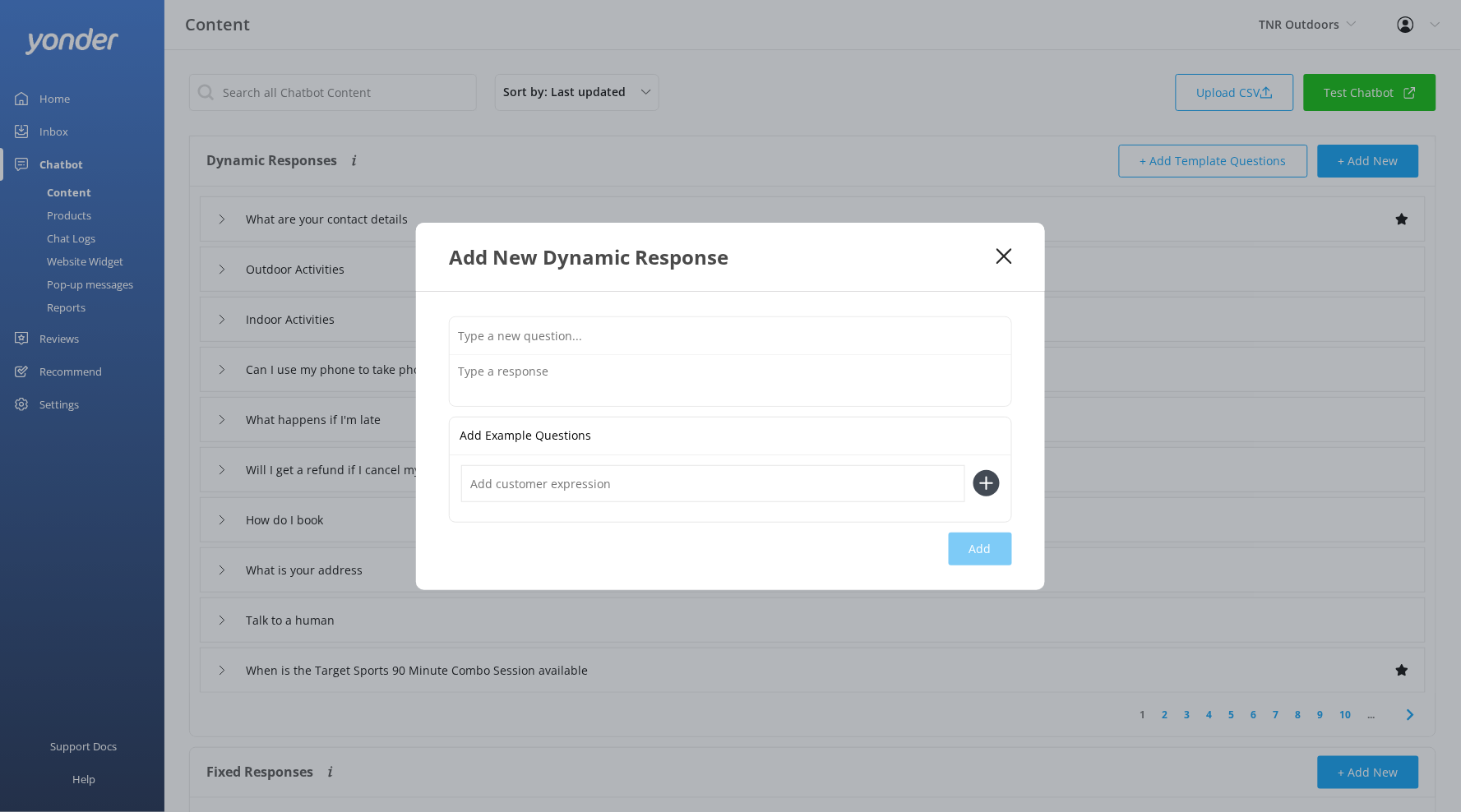
click at [581, 342] on input "text" at bounding box center [730, 335] width 562 height 37
type input "What currency do you use"
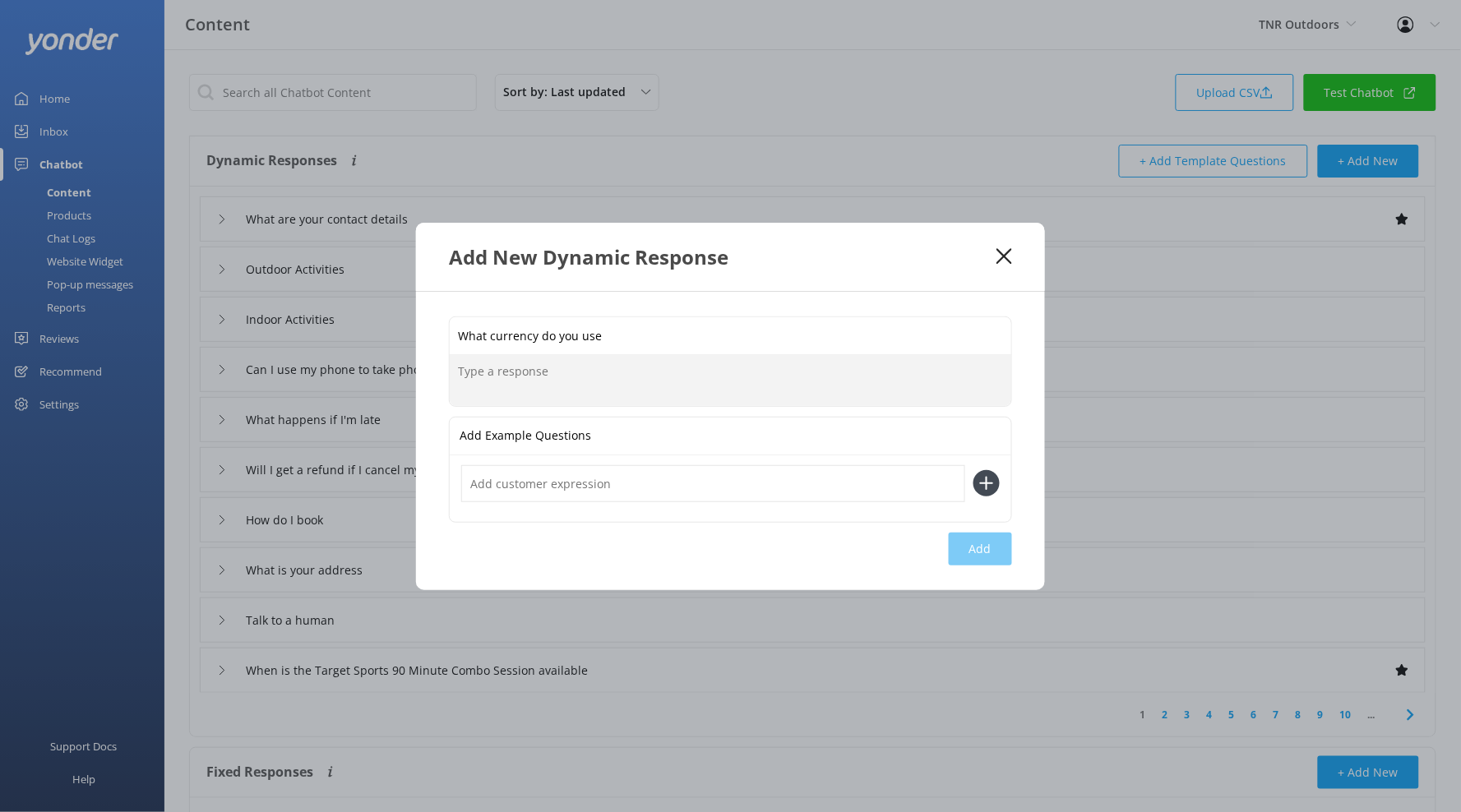
click at [591, 388] on textarea at bounding box center [730, 381] width 562 height 51
type textarea "All prices in [GEOGRAPHIC_DATA] are listed in Pounds."
click at [1005, 544] on button "Add" at bounding box center [980, 548] width 63 height 33
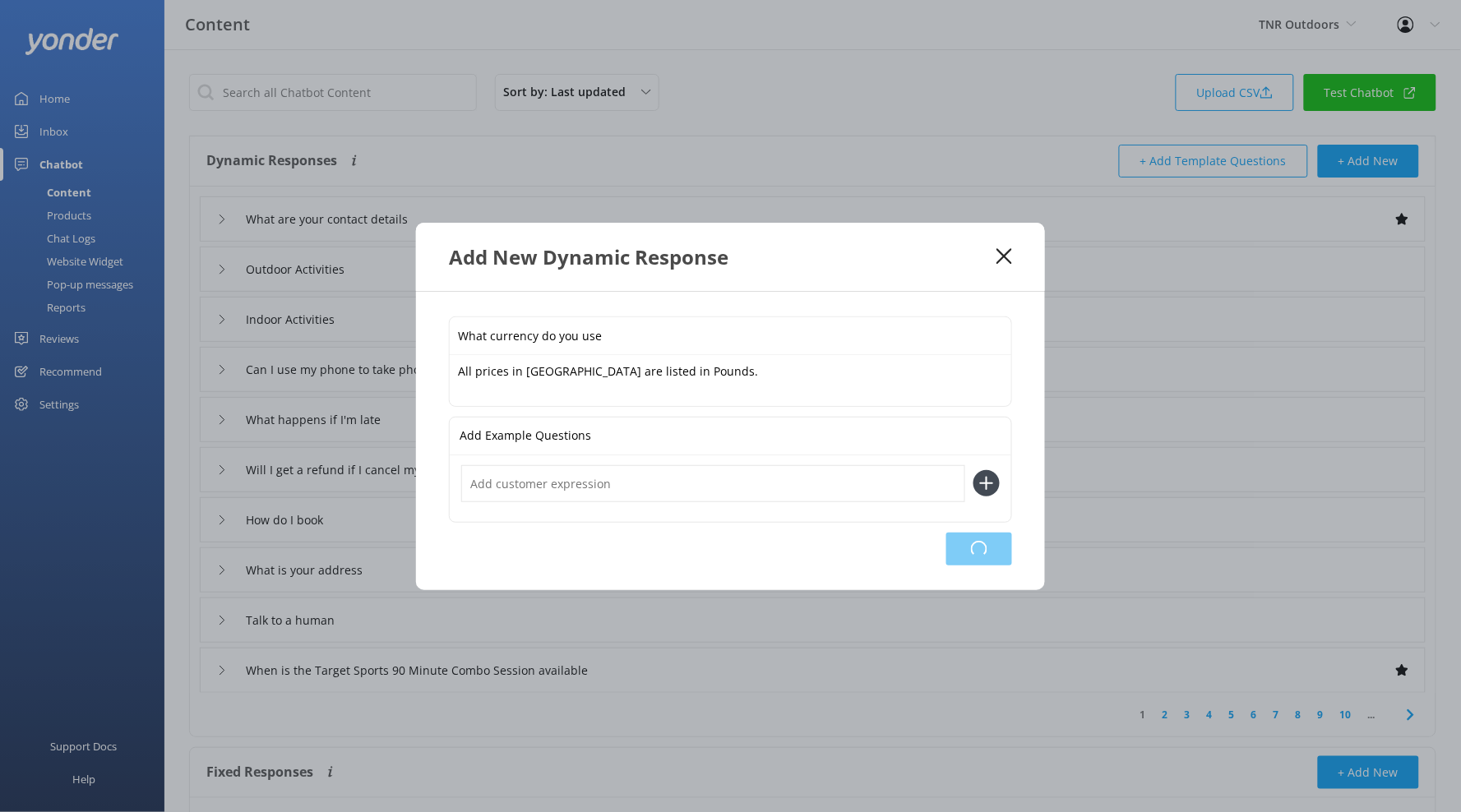
type input "What currency do you use"
type input "What are your contact details"
type input "Outdoor Activities"
type input "Indoor Activities"
type input "Can I use my phone to take photos while rafting"
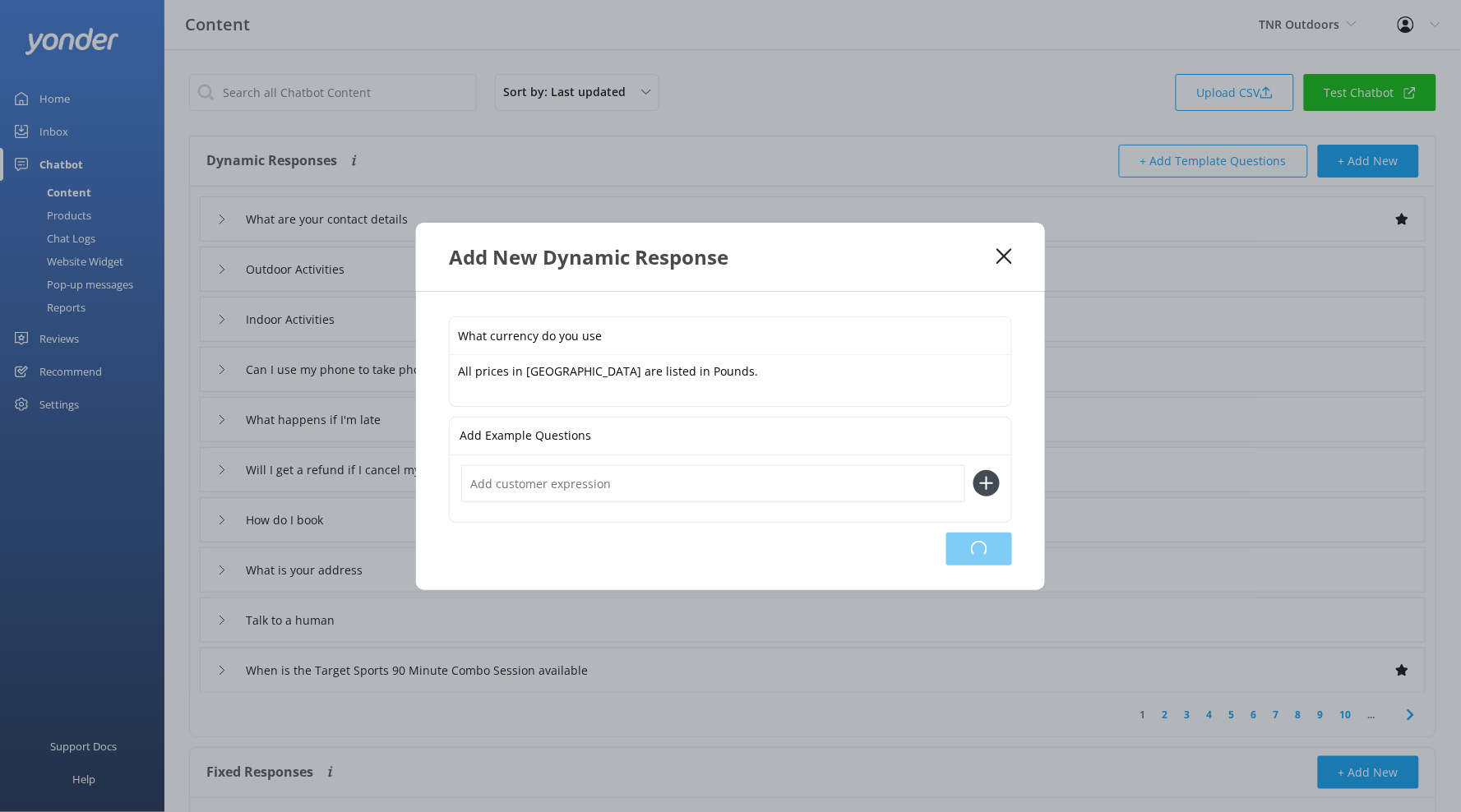
type input "What happens if I'm late"
type input "Will I get a refund if I cancel my booking"
type input "How do I book"
type input "What is your address"
type input "Talk to a human"
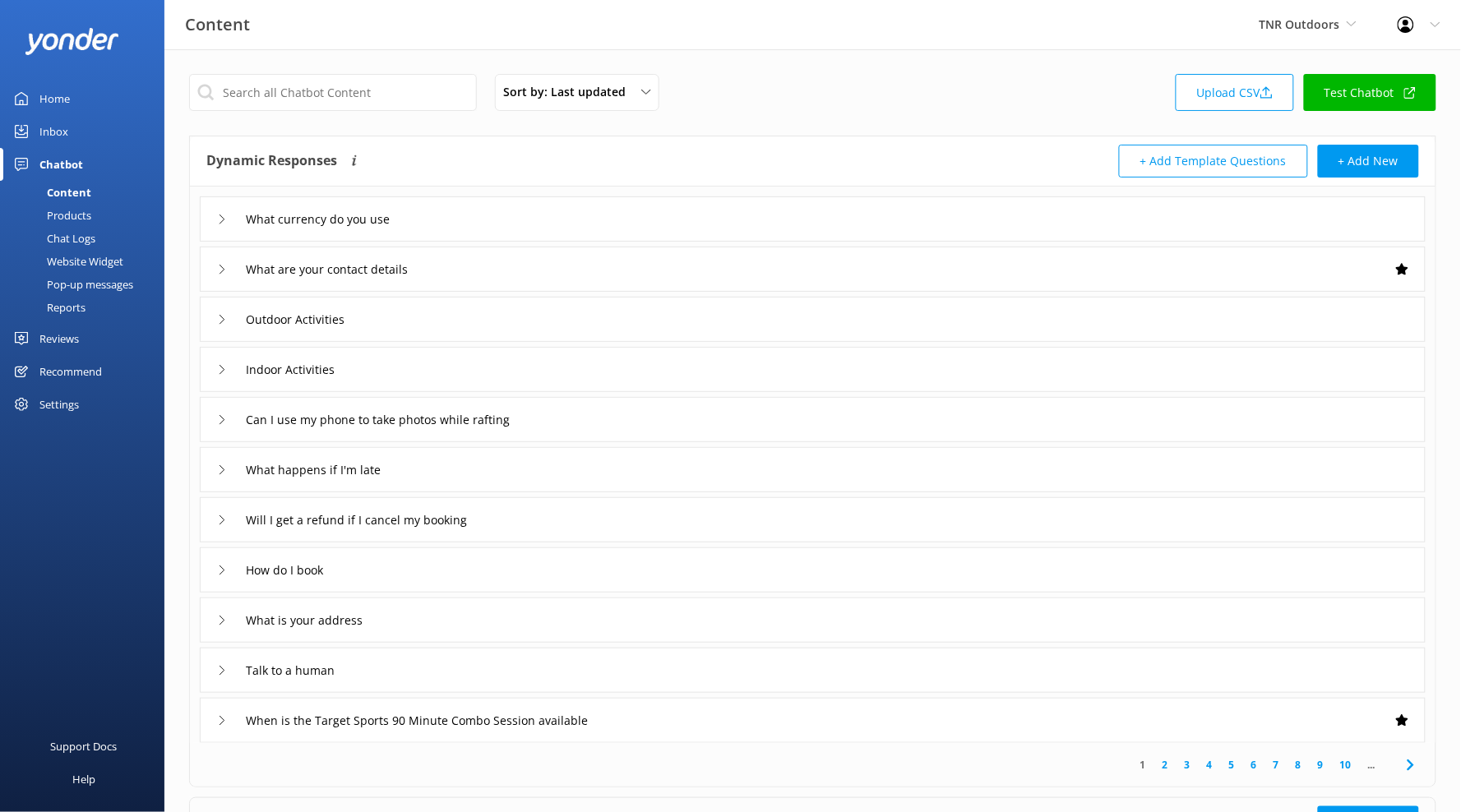
drag, startPoint x: 1330, startPoint y: 20, endPoint x: 1332, endPoint y: 55, distance: 35.1
click at [1330, 21] on span "TNR Outdoors" at bounding box center [1300, 24] width 81 height 15
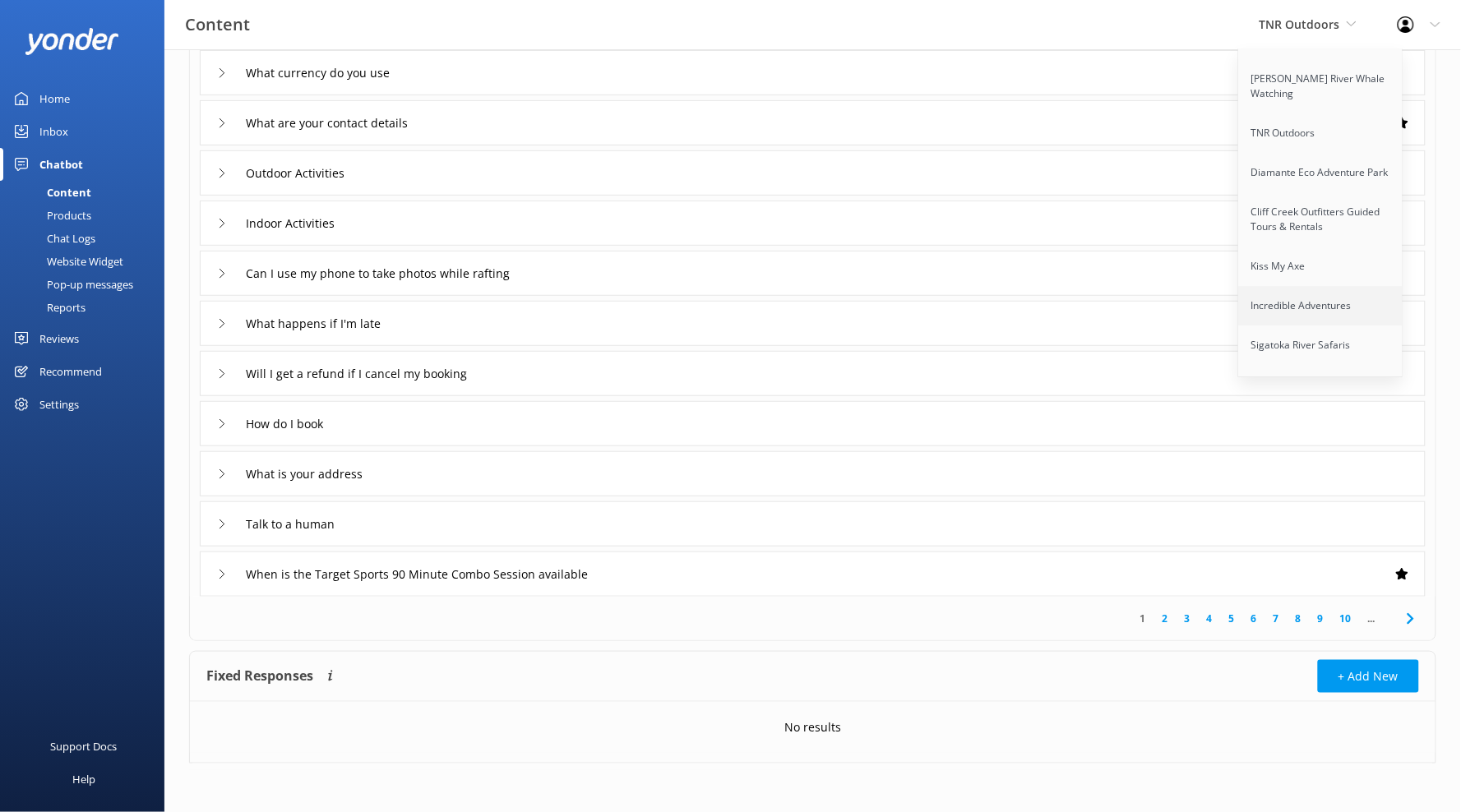
scroll to position [1343, 0]
click at [1341, 280] on link "Incredible Adventures" at bounding box center [1321, 299] width 165 height 39
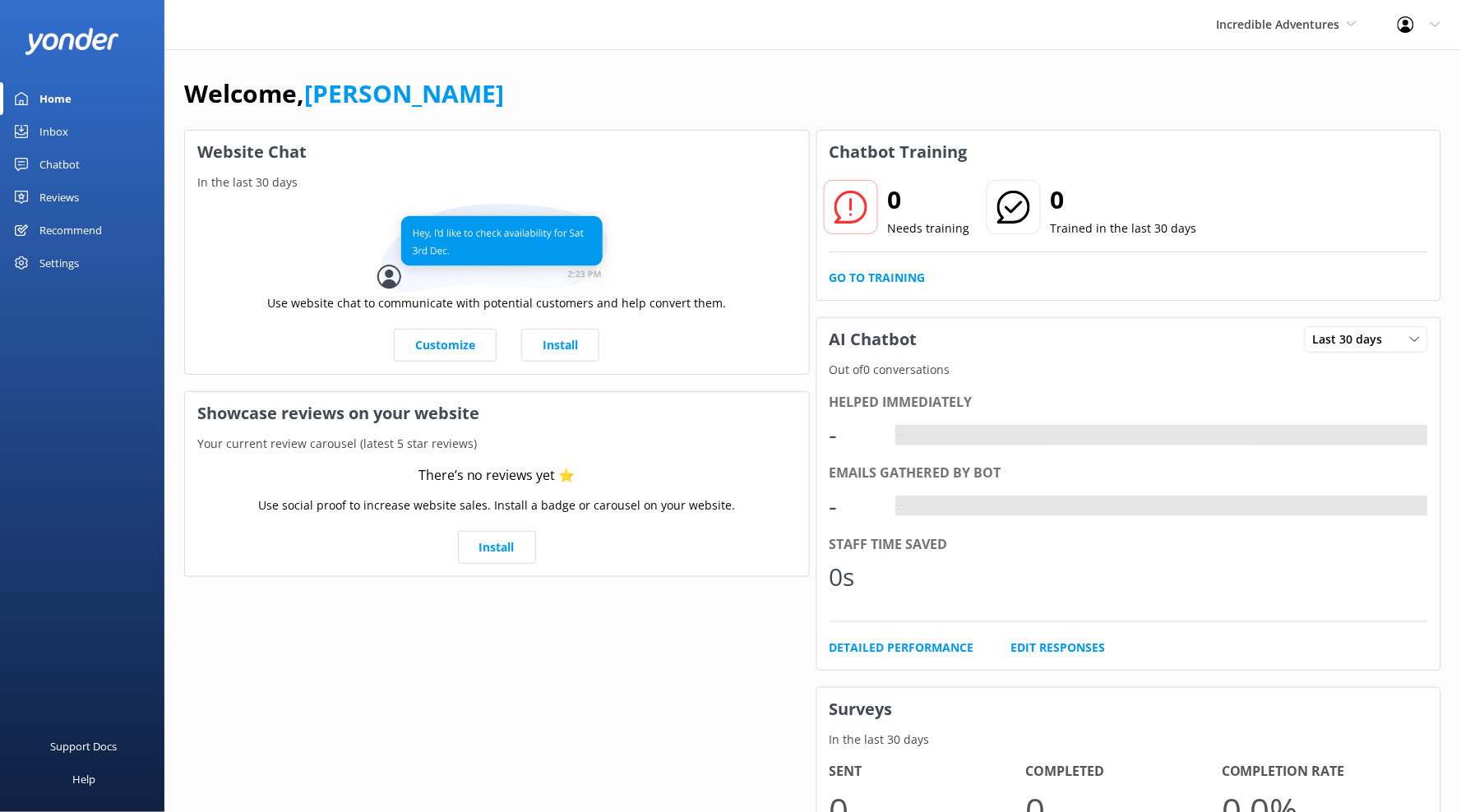
click at [84, 266] on div "Settings" at bounding box center [82, 263] width 165 height 33
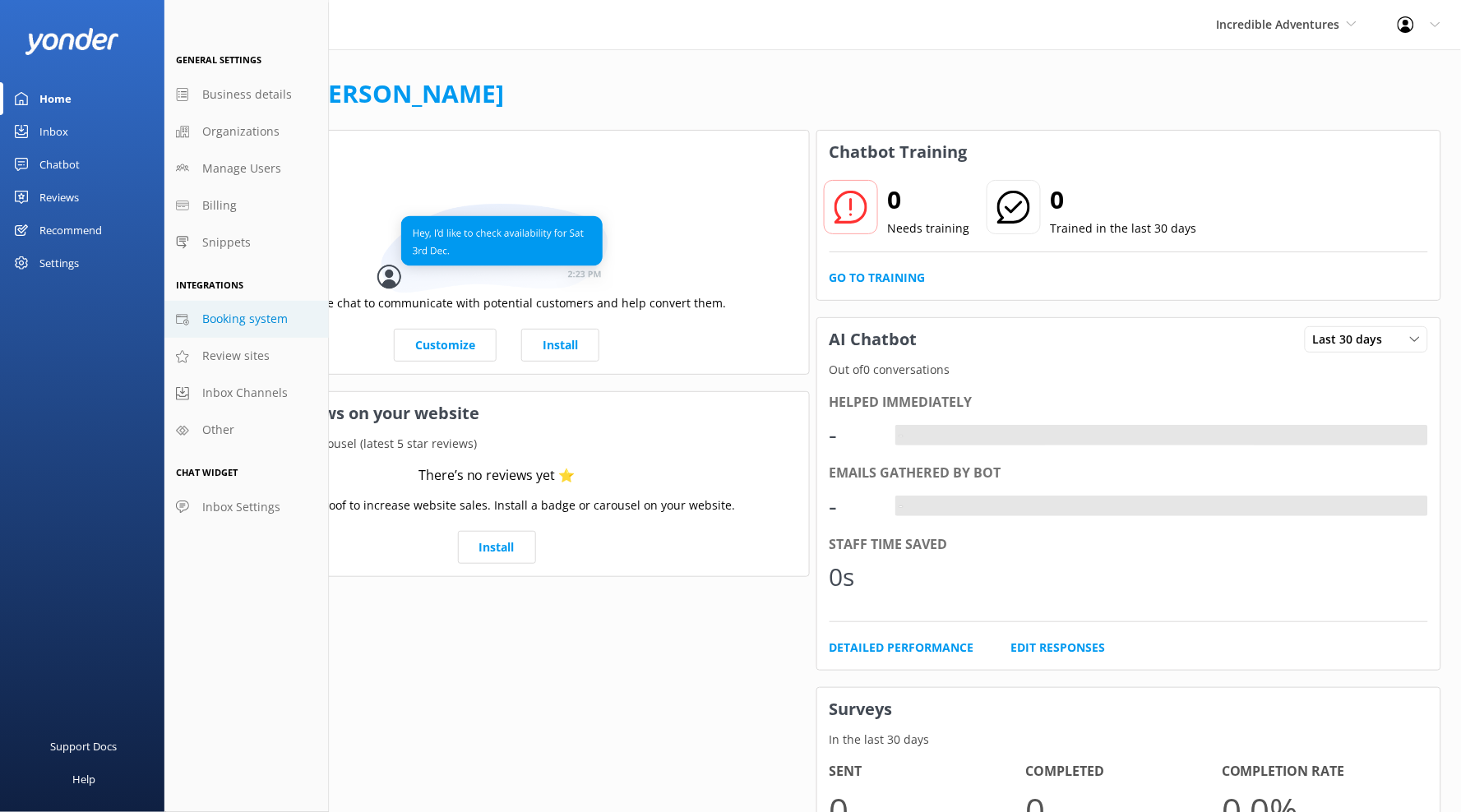
click at [249, 321] on span "Booking system" at bounding box center [245, 318] width 86 height 18
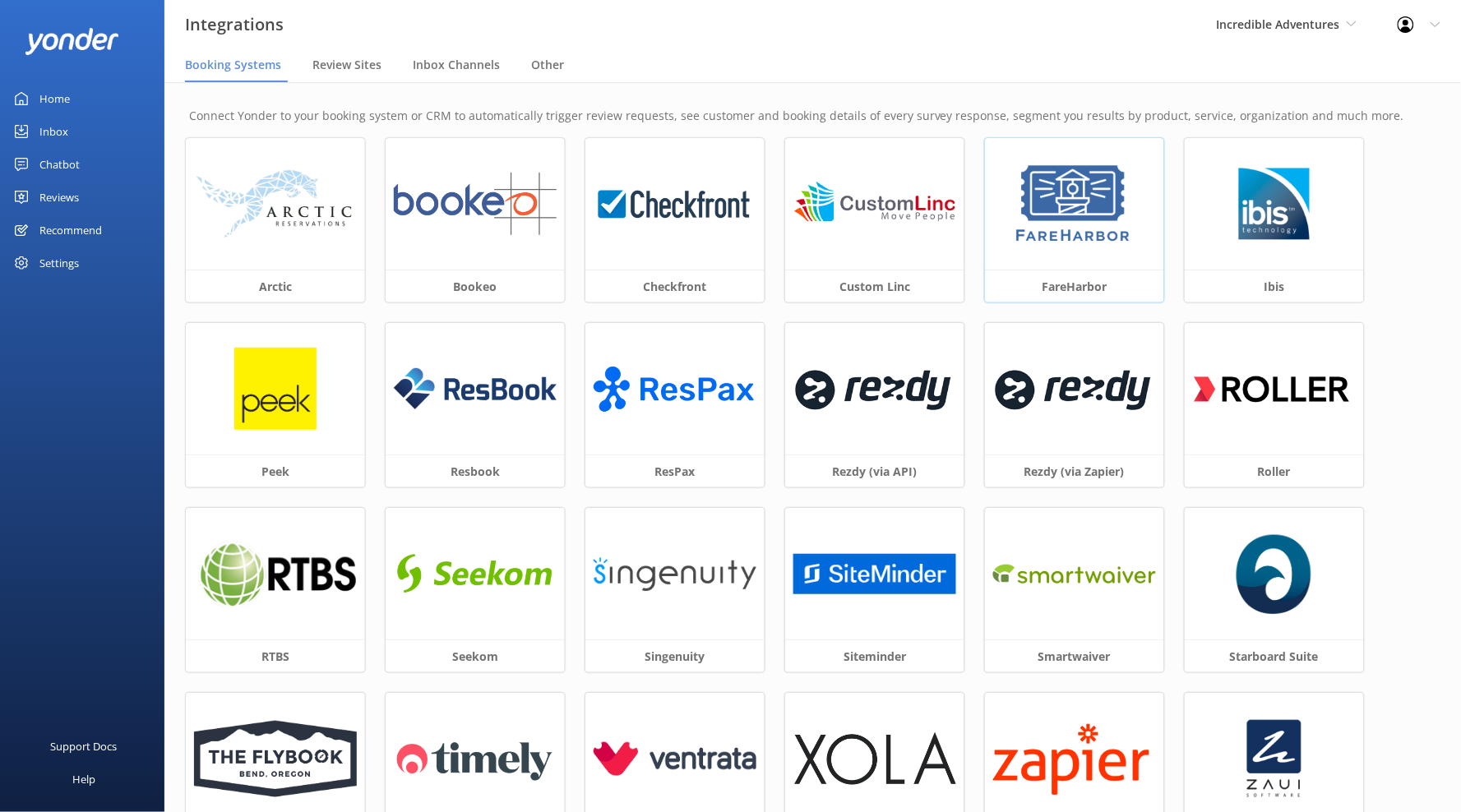
click at [1073, 195] on img at bounding box center [1074, 204] width 124 height 82
